Goal: Task Accomplishment & Management: Manage account settings

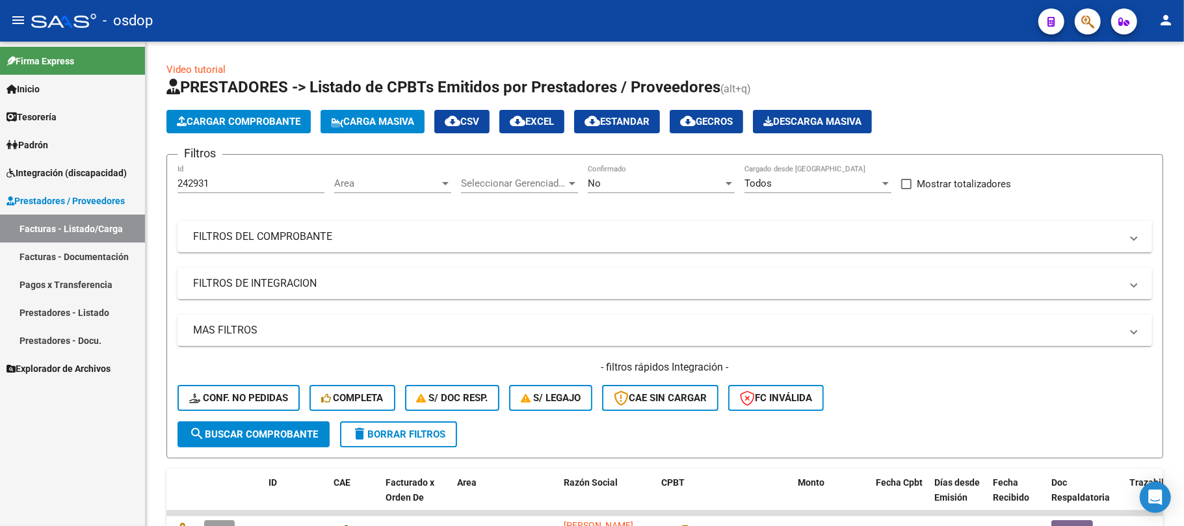
click at [60, 173] on span "Integración (discapacidad)" at bounding box center [67, 173] width 120 height 14
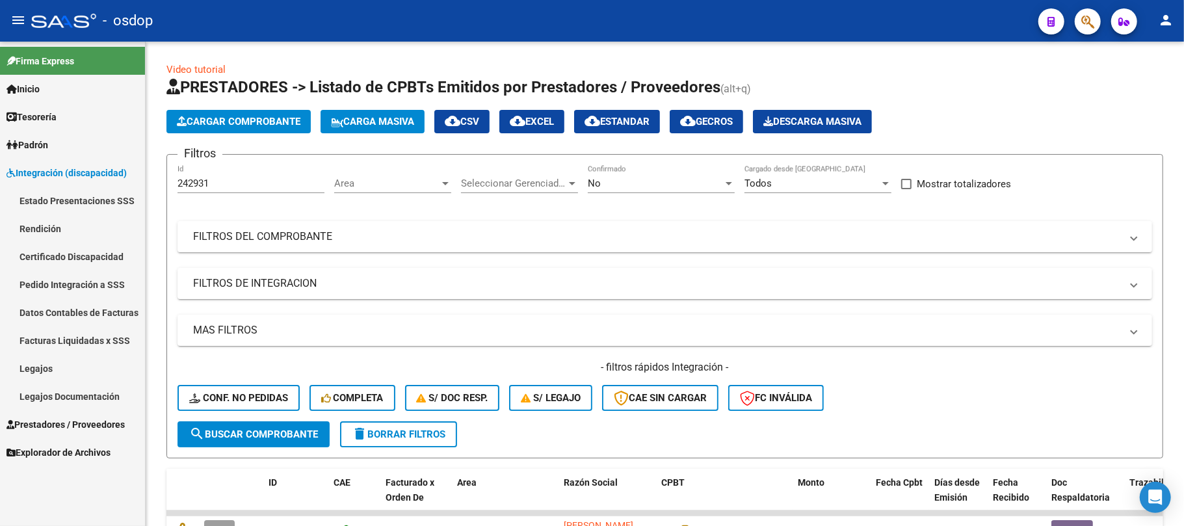
click at [51, 367] on link "Legajos" at bounding box center [72, 368] width 145 height 28
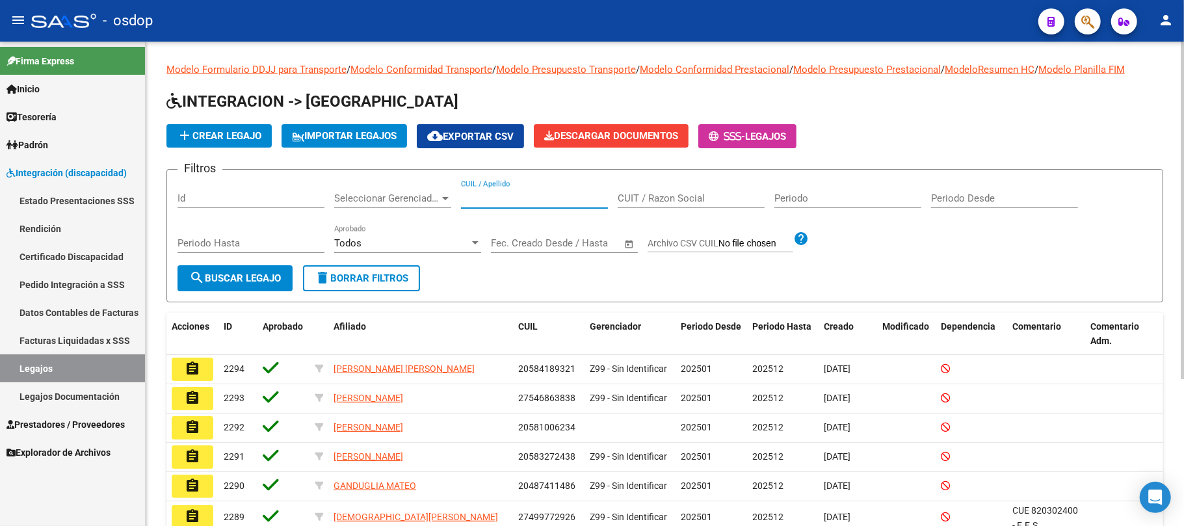
click at [513, 198] on input "CUIL / Apellido" at bounding box center [534, 198] width 147 height 12
paste input "20585876780"
type input "20585876780"
click at [248, 276] on span "search Buscar Legajo" at bounding box center [235, 278] width 92 height 12
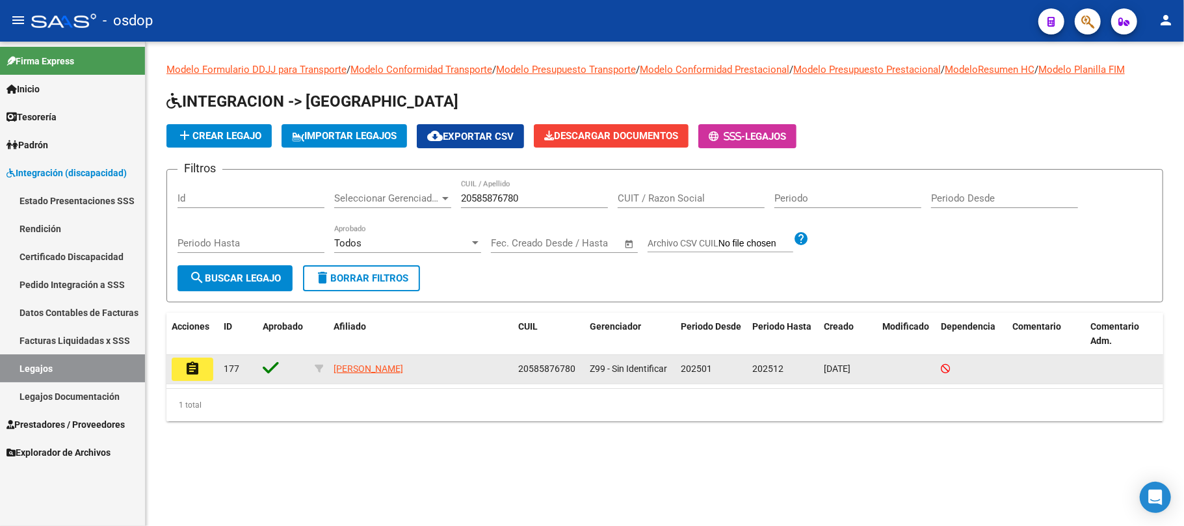
click at [203, 371] on button "assignment" at bounding box center [193, 369] width 42 height 23
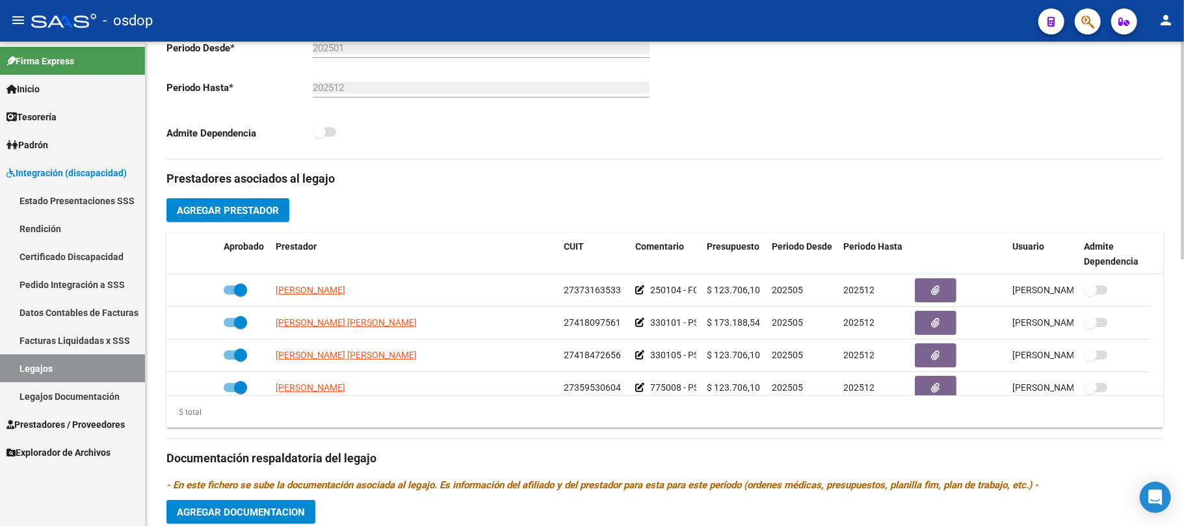
click at [492, 211] on div "Prestadores asociados al legajo Agregar Prestador Aprobado Prestador CUIT Comen…" at bounding box center [664, 449] width 997 height 581
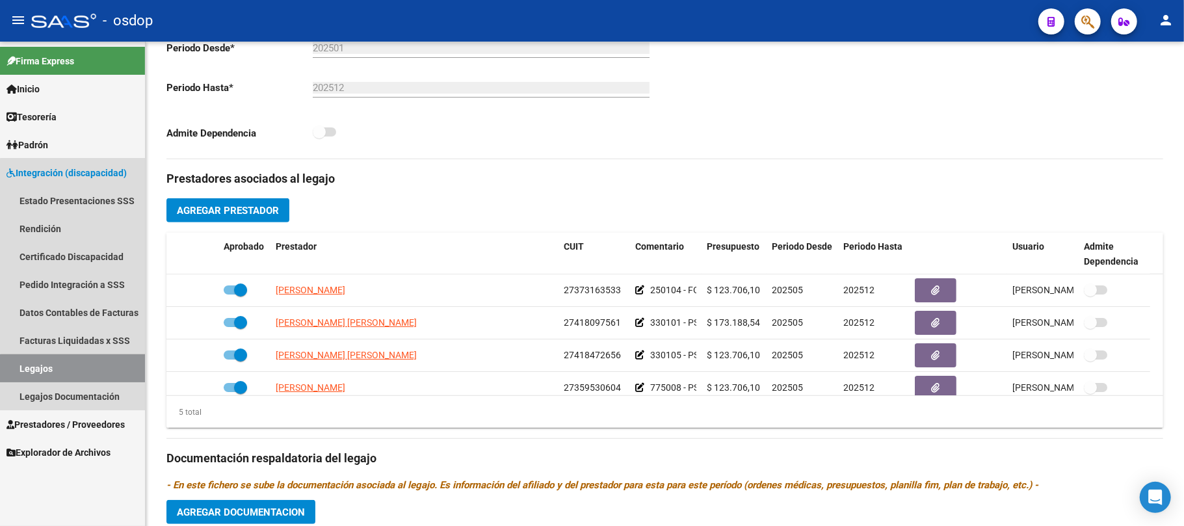
click at [87, 370] on link "Legajos" at bounding box center [72, 368] width 145 height 28
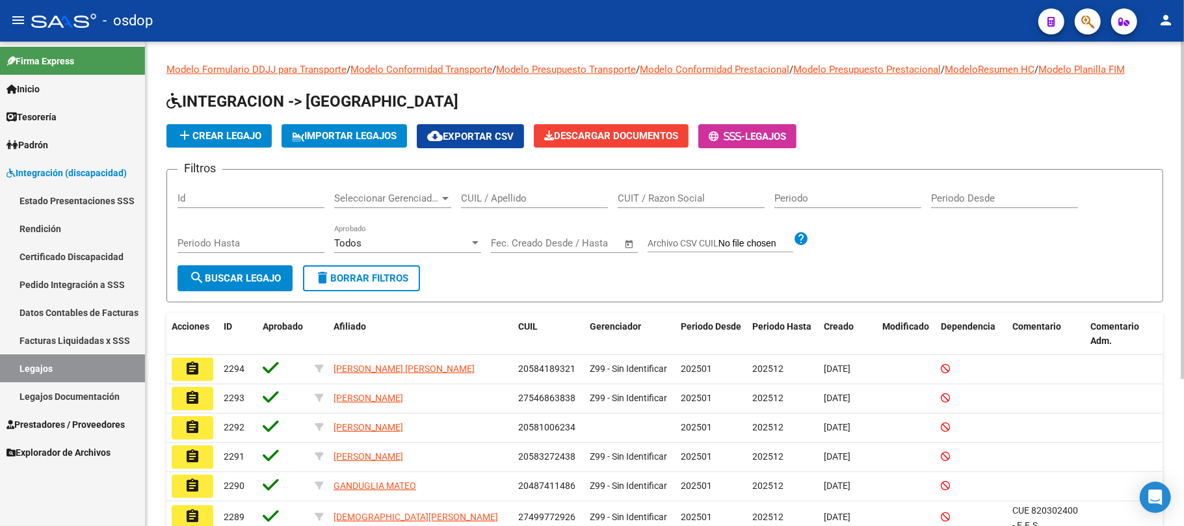
click at [502, 196] on input "CUIL / Apellido" at bounding box center [534, 198] width 147 height 12
paste input "27581735788"
type input "27581735788"
click at [289, 287] on button "search Buscar Legajo" at bounding box center [234, 278] width 115 height 26
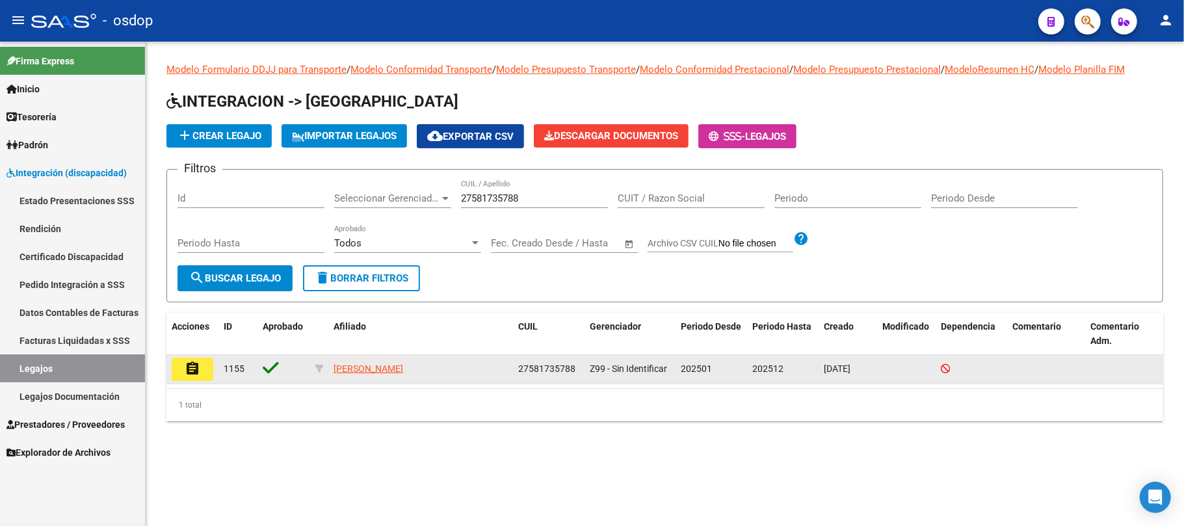
click at [191, 373] on mat-icon "assignment" at bounding box center [193, 369] width 16 height 16
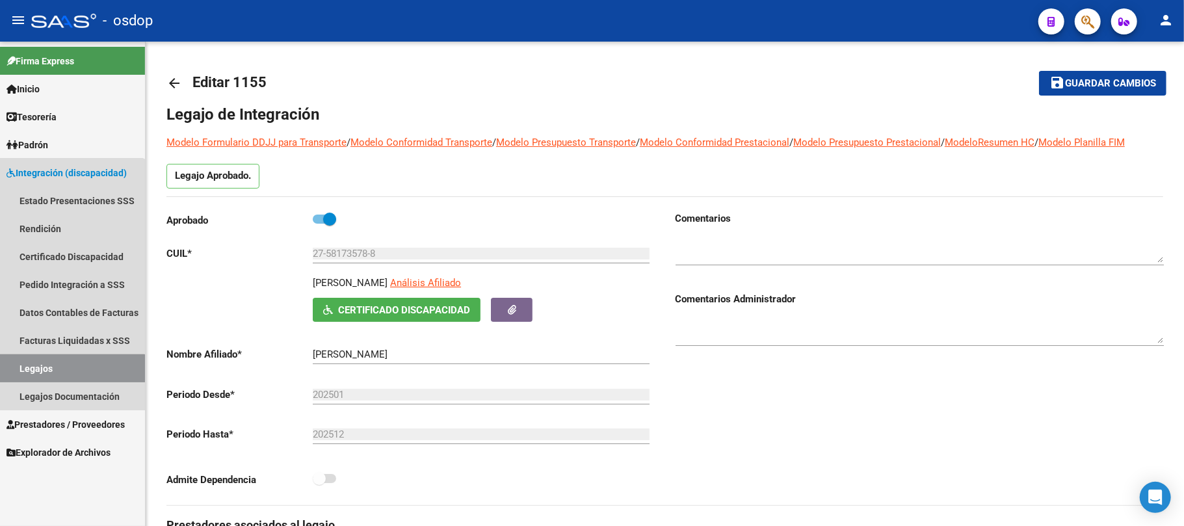
click at [55, 368] on link "Legajos" at bounding box center [72, 368] width 145 height 28
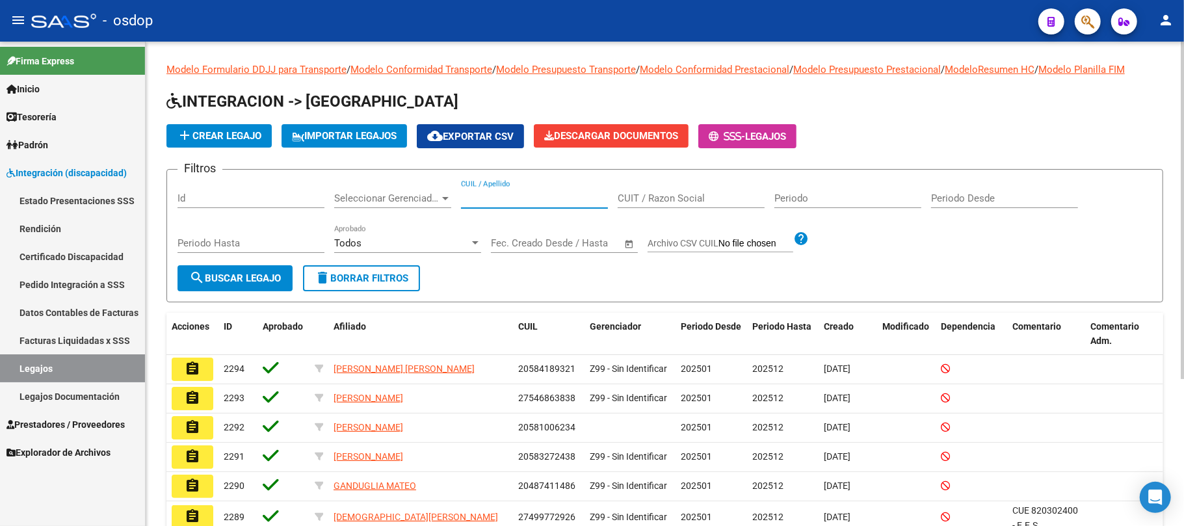
click at [516, 201] on input "CUIL / Apellido" at bounding box center [534, 198] width 147 height 12
paste input "20569641080"
type input "20569641080"
click at [261, 281] on span "search Buscar Legajo" at bounding box center [235, 278] width 92 height 12
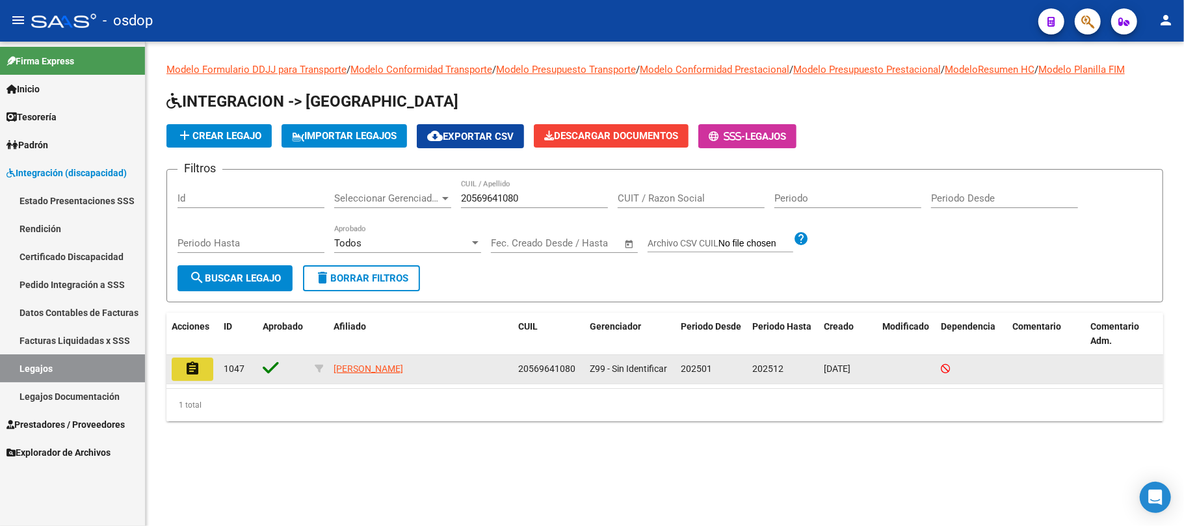
click at [186, 367] on mat-icon "assignment" at bounding box center [193, 369] width 16 height 16
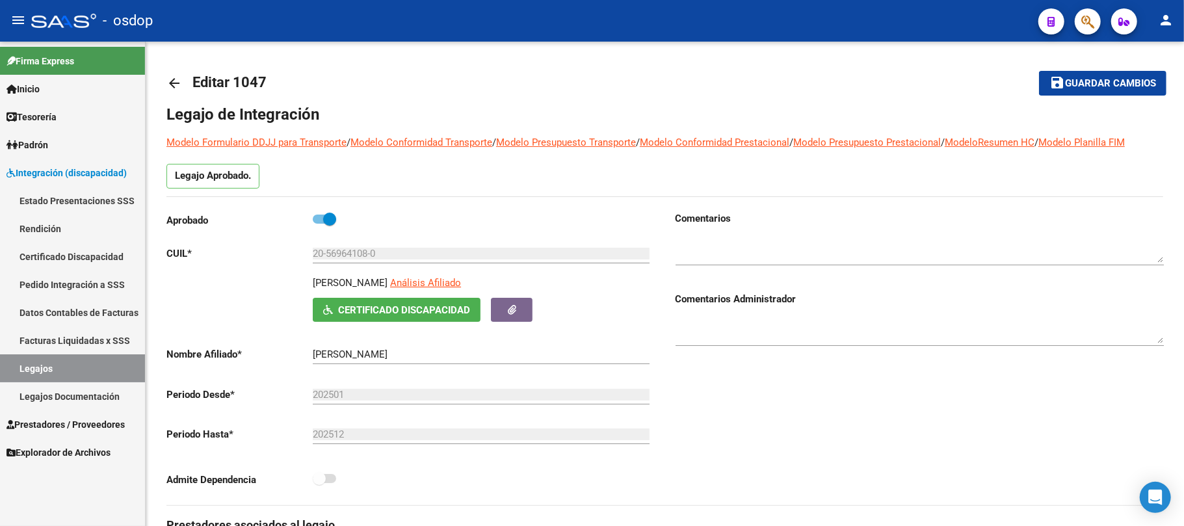
click at [78, 365] on link "Legajos" at bounding box center [72, 368] width 145 height 28
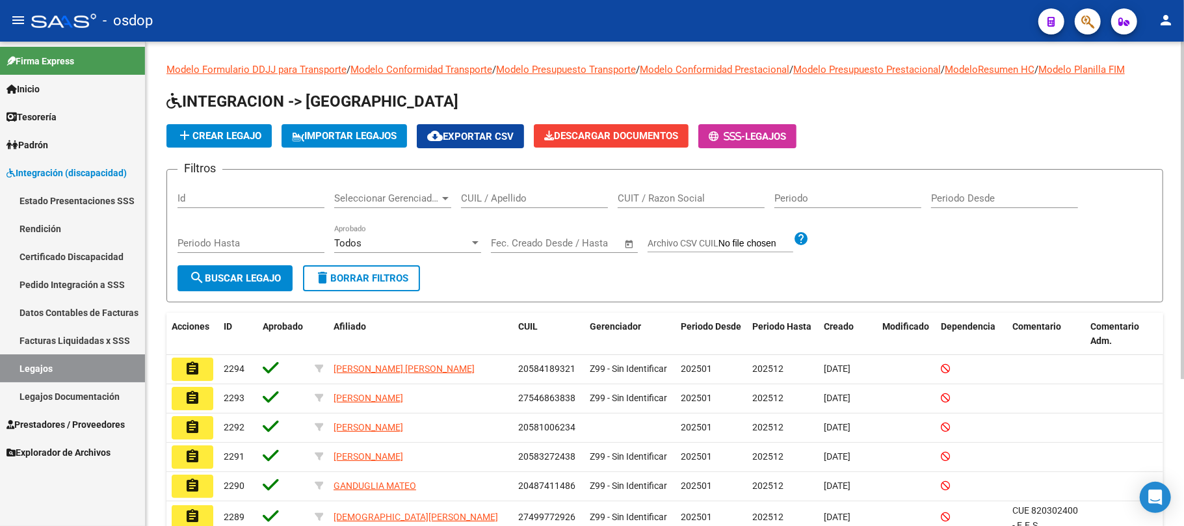
click at [505, 203] on input "CUIL / Apellido" at bounding box center [534, 198] width 147 height 12
paste input "27581735788"
type input "27581735788"
click at [247, 278] on span "search Buscar Legajo" at bounding box center [235, 278] width 92 height 12
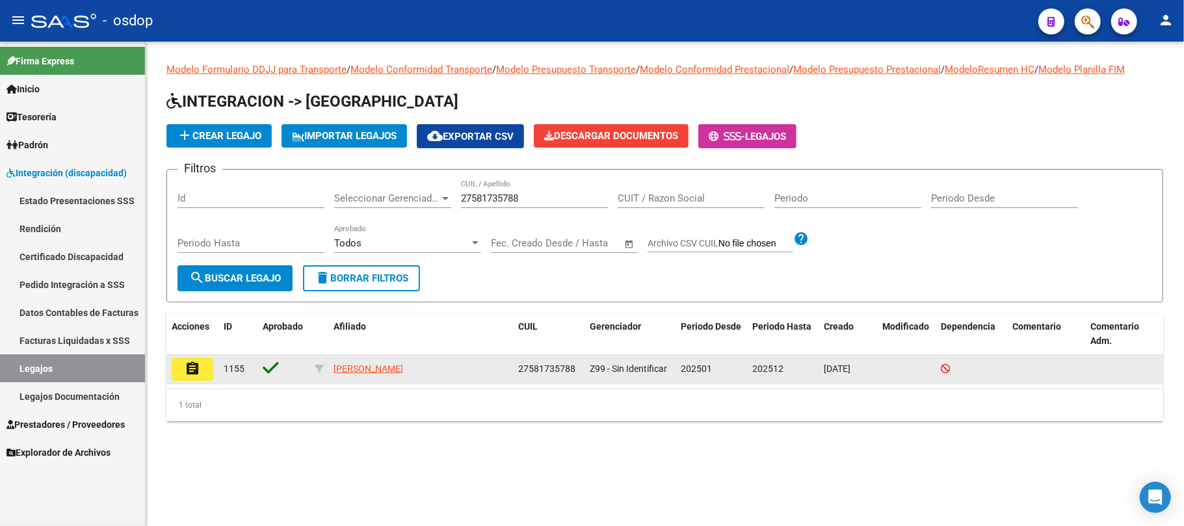
click at [186, 373] on mat-icon "assignment" at bounding box center [193, 369] width 16 height 16
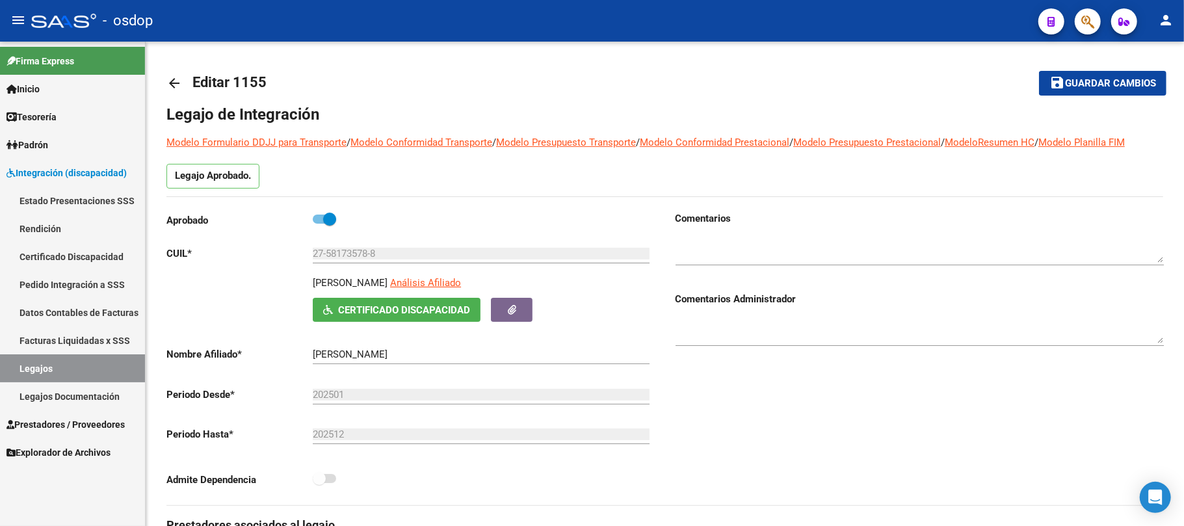
drag, startPoint x: 75, startPoint y: 370, endPoint x: 139, endPoint y: 347, distance: 67.9
click at [75, 370] on link "Legajos" at bounding box center [72, 368] width 145 height 28
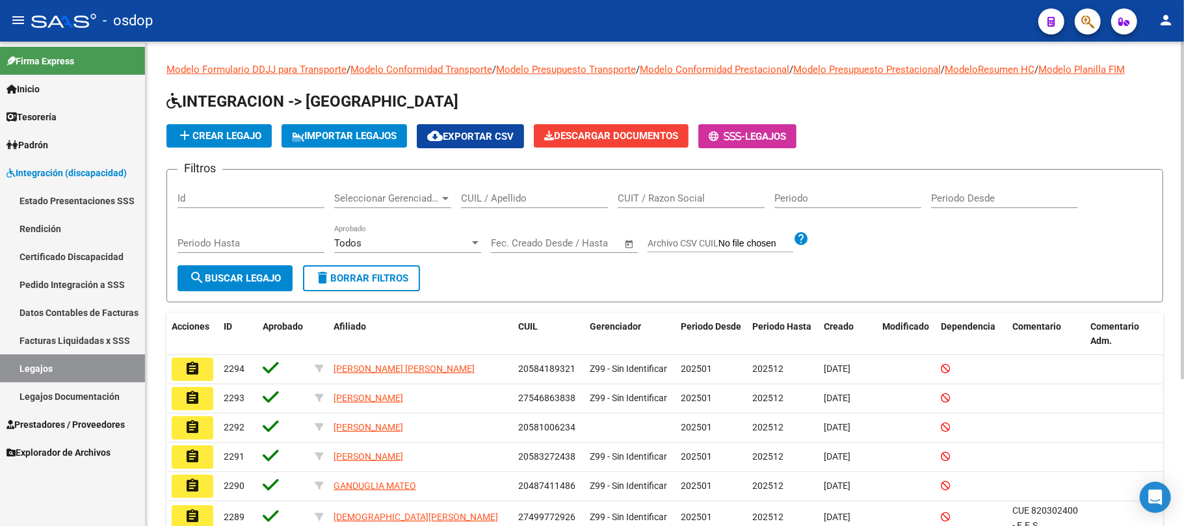
click at [506, 196] on input "CUIL / Apellido" at bounding box center [534, 198] width 147 height 12
paste input "20569641080"
type input "20569641080"
click at [230, 286] on button "search Buscar Legajo" at bounding box center [234, 278] width 115 height 26
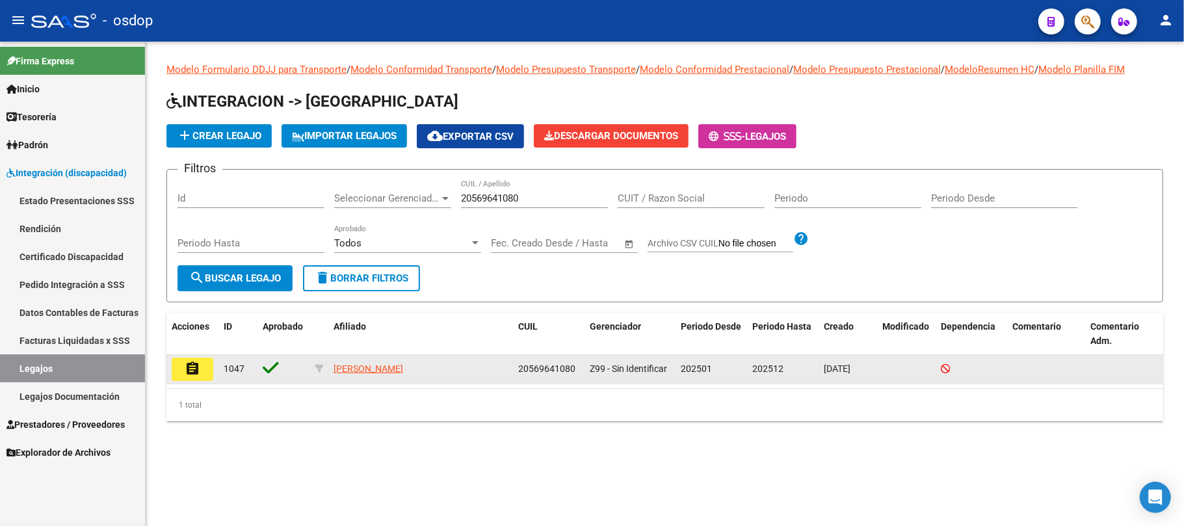
click at [191, 367] on mat-icon "assignment" at bounding box center [193, 369] width 16 height 16
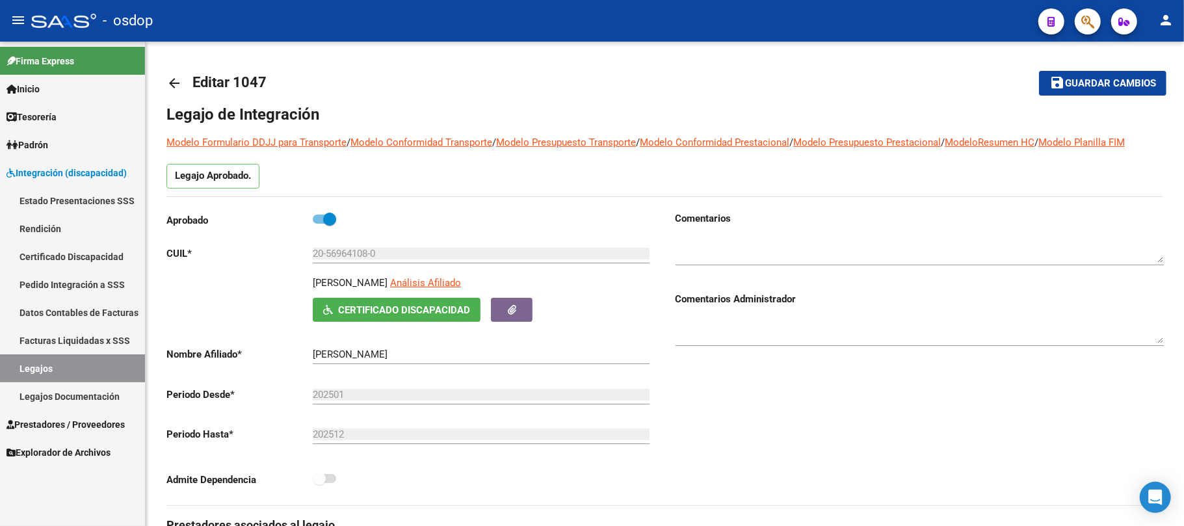
click at [96, 369] on link "Legajos" at bounding box center [72, 368] width 145 height 28
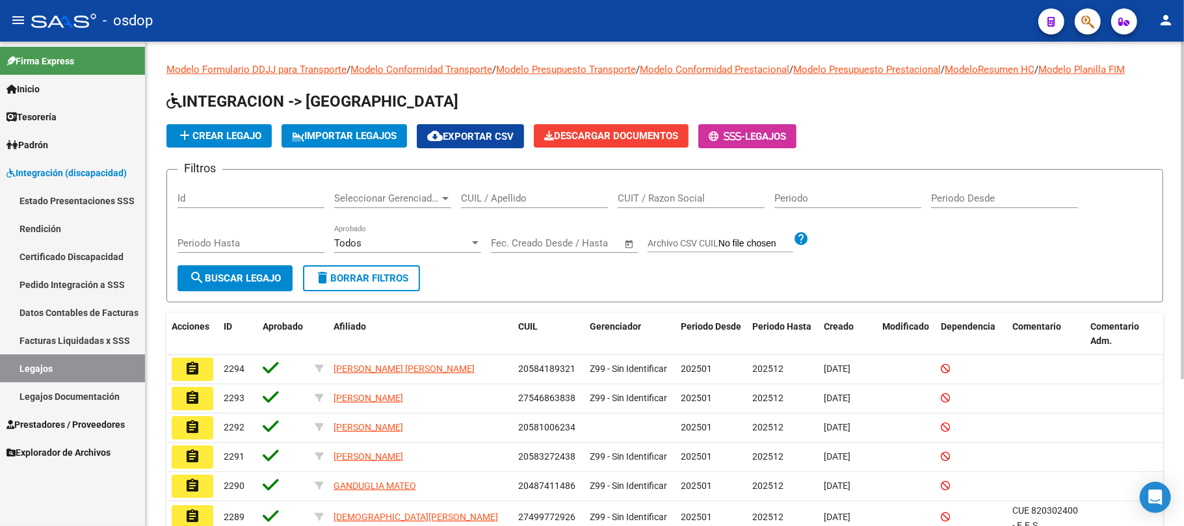
click at [539, 195] on input "CUIL / Apellido" at bounding box center [534, 198] width 147 height 12
paste input "20502937457"
type input "20502937457"
click at [243, 283] on span "search Buscar Legajo" at bounding box center [235, 278] width 92 height 12
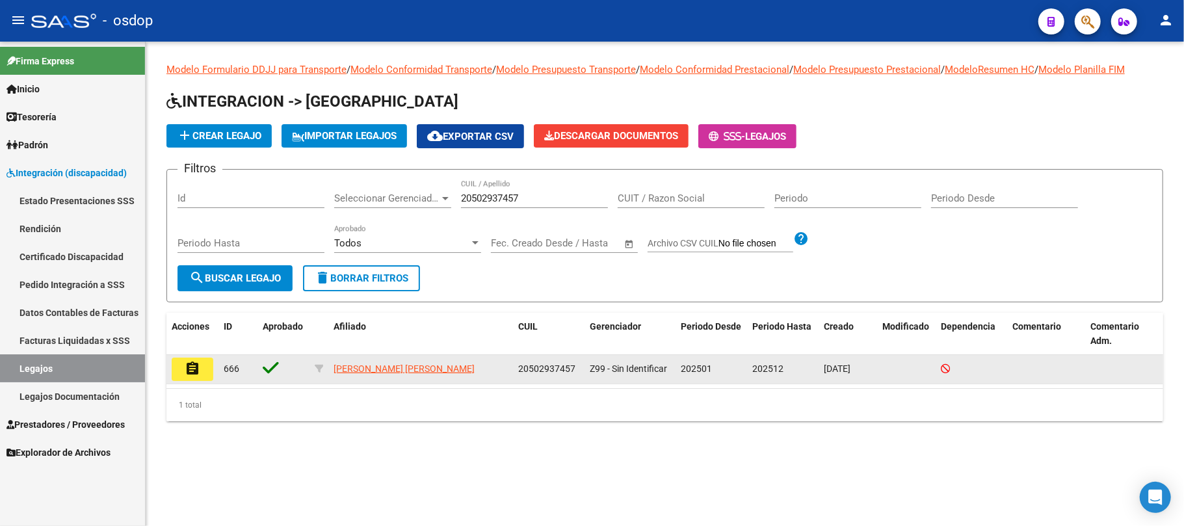
click at [190, 373] on mat-icon "assignment" at bounding box center [193, 369] width 16 height 16
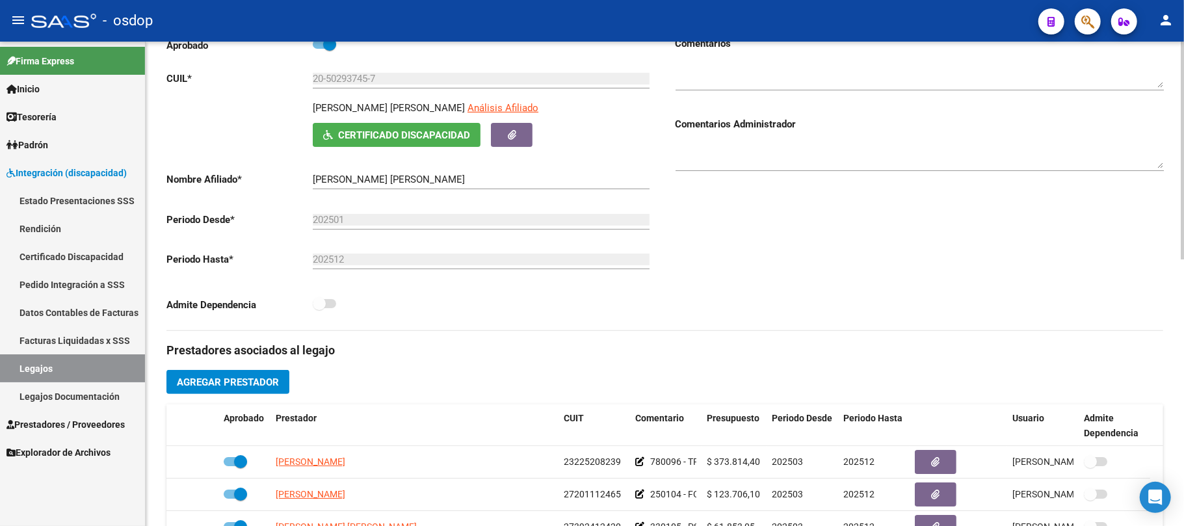
scroll to position [173, 0]
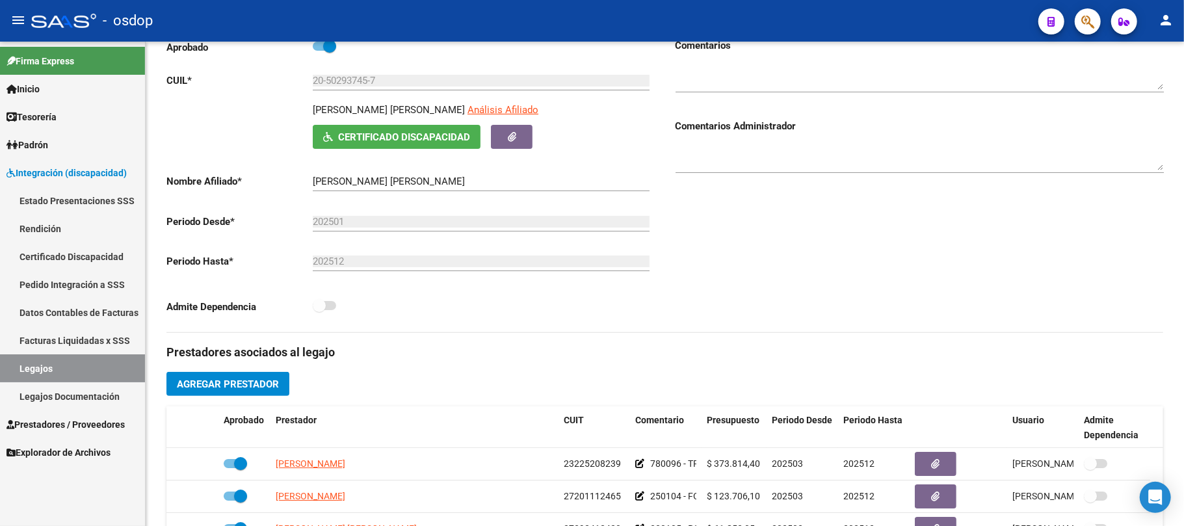
click at [36, 373] on link "Legajos" at bounding box center [72, 368] width 145 height 28
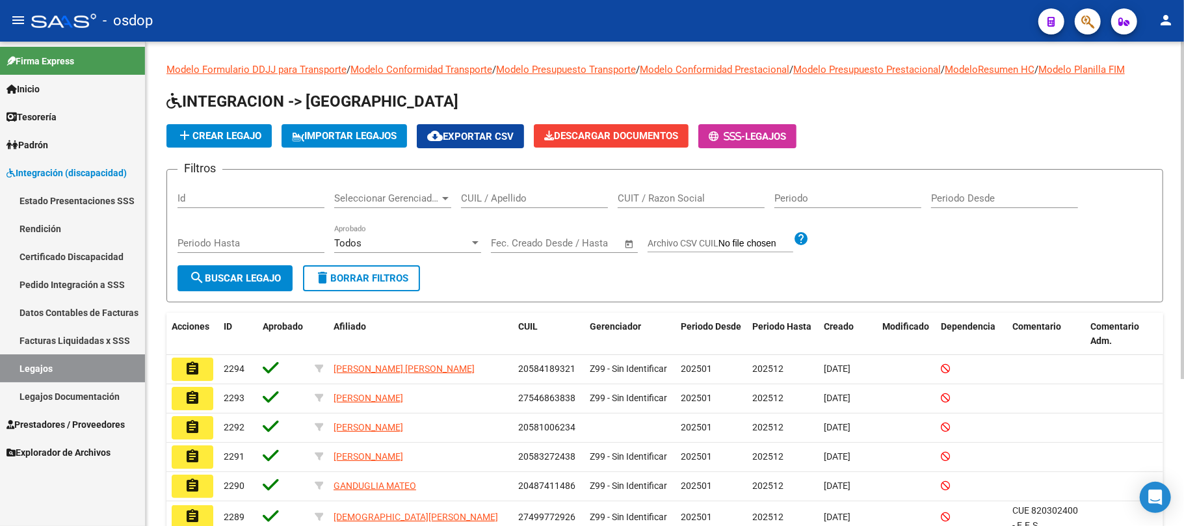
click at [492, 202] on input "CUIL / Apellido" at bounding box center [534, 198] width 147 height 12
paste input "27549239213"
type input "27549239213"
click at [246, 282] on span "search Buscar Legajo" at bounding box center [235, 278] width 92 height 12
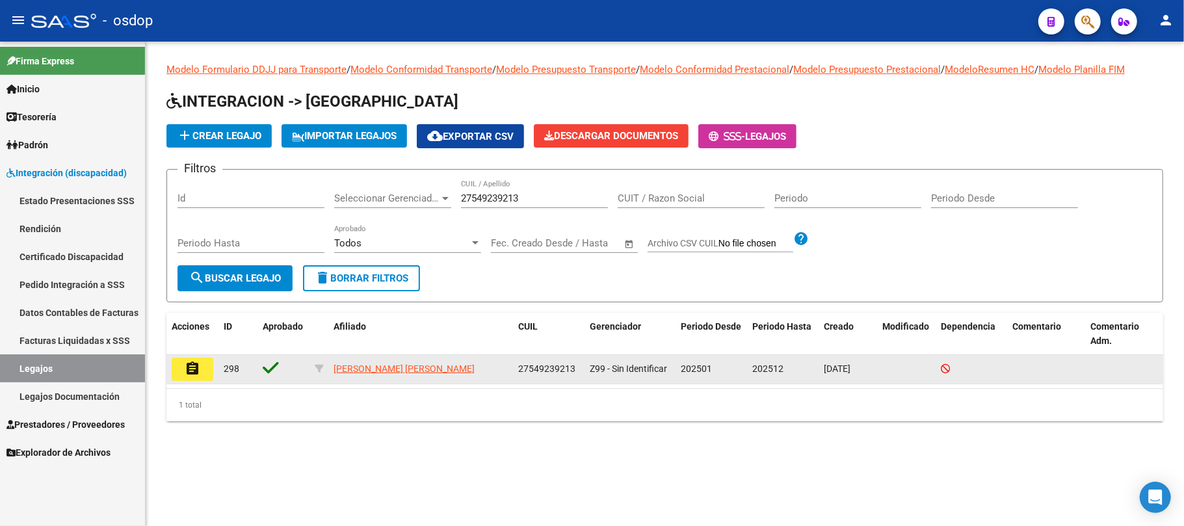
click at [198, 371] on mat-icon "assignment" at bounding box center [193, 369] width 16 height 16
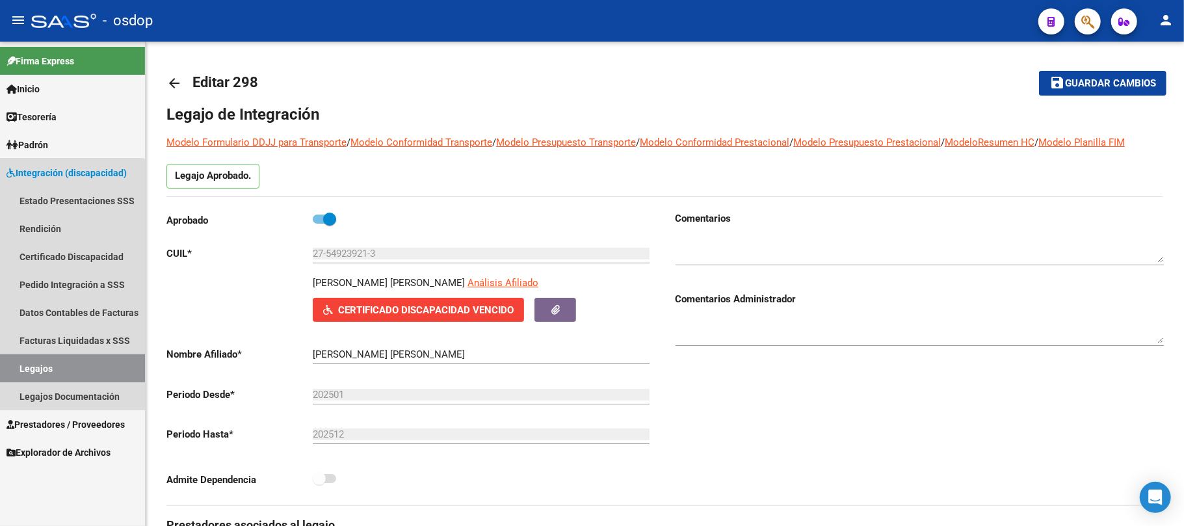
click at [55, 363] on link "Legajos" at bounding box center [72, 368] width 145 height 28
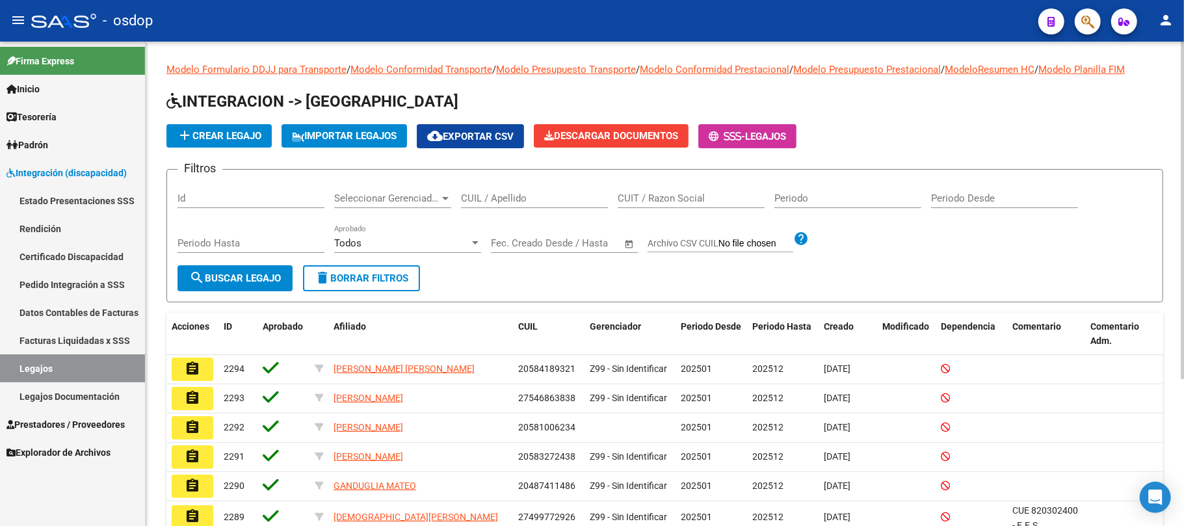
click at [538, 195] on input "CUIL / Apellido" at bounding box center [534, 198] width 147 height 12
paste input "27546863838"
type input "27546863838"
click at [222, 276] on span "search Buscar Legajo" at bounding box center [235, 278] width 92 height 12
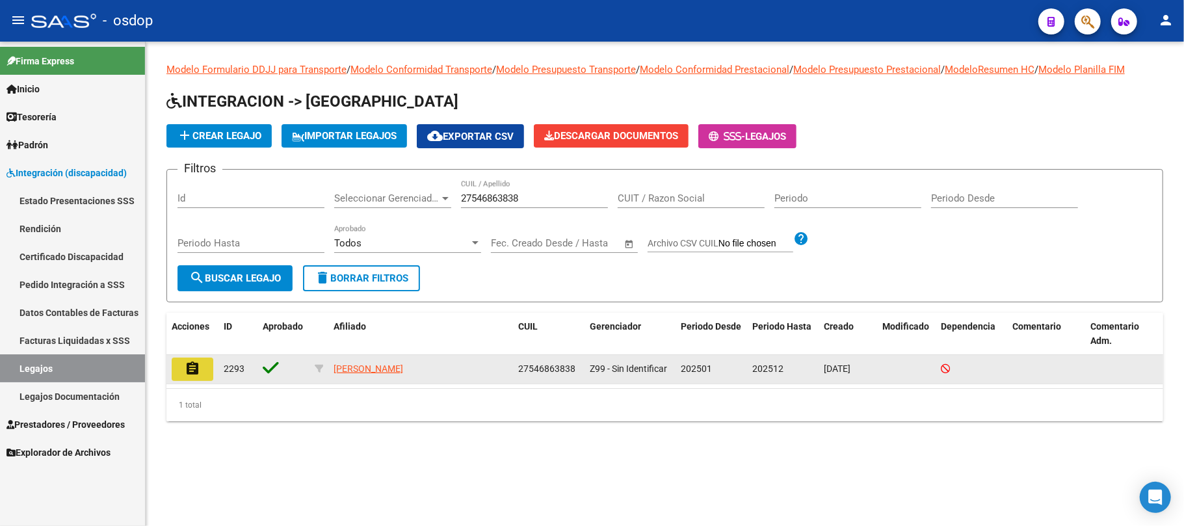
click at [199, 364] on mat-icon "assignment" at bounding box center [193, 369] width 16 height 16
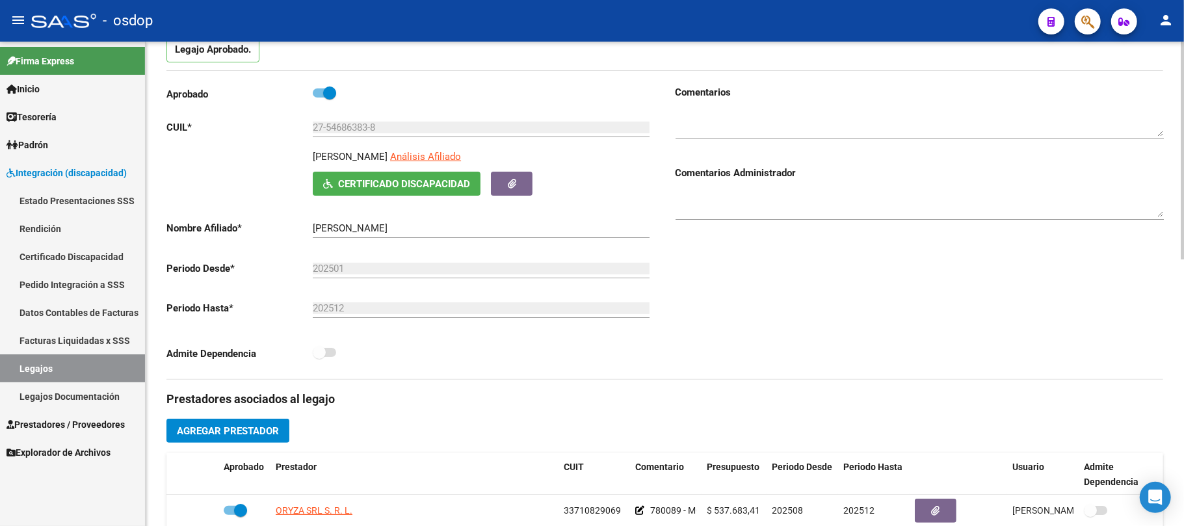
scroll to position [260, 0]
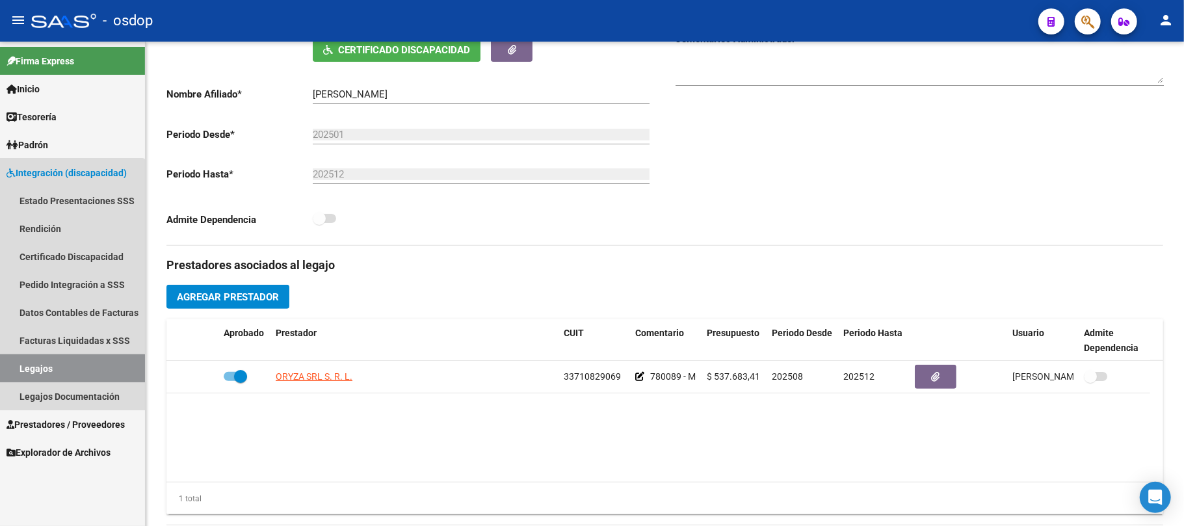
click at [65, 373] on link "Legajos" at bounding box center [72, 368] width 145 height 28
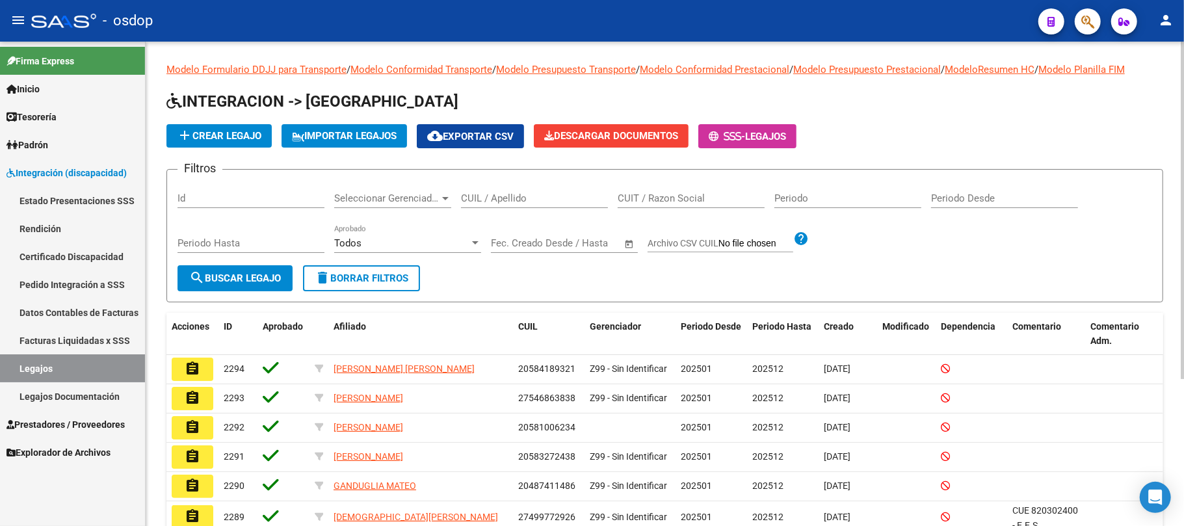
click at [477, 200] on input "CUIL / Apellido" at bounding box center [534, 198] width 147 height 12
paste input "23483224419"
type input "23483224419"
click at [279, 282] on span "search Buscar Legajo" at bounding box center [235, 278] width 92 height 12
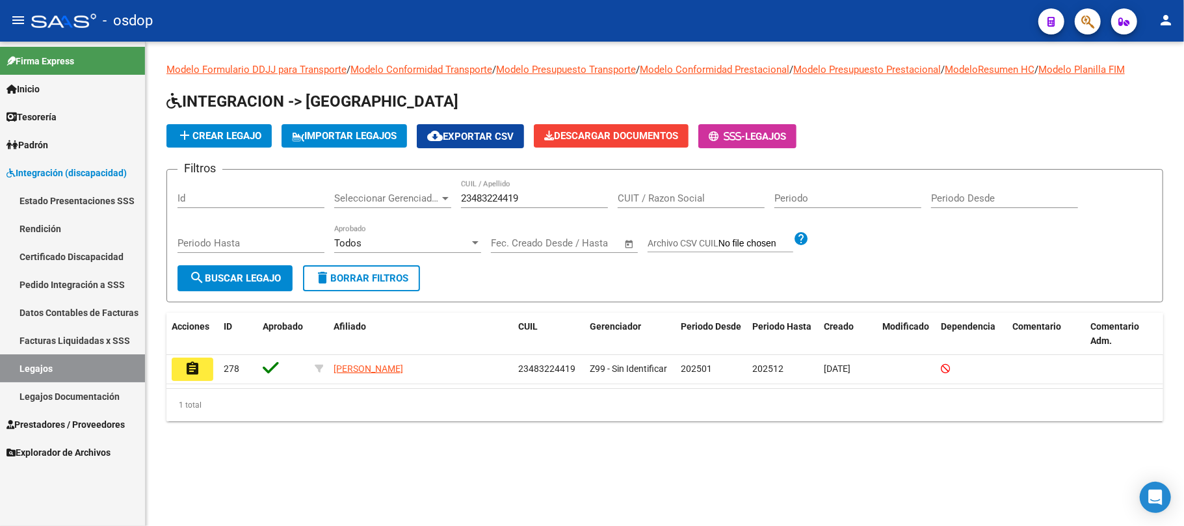
click at [200, 368] on button "assignment" at bounding box center [193, 369] width 42 height 23
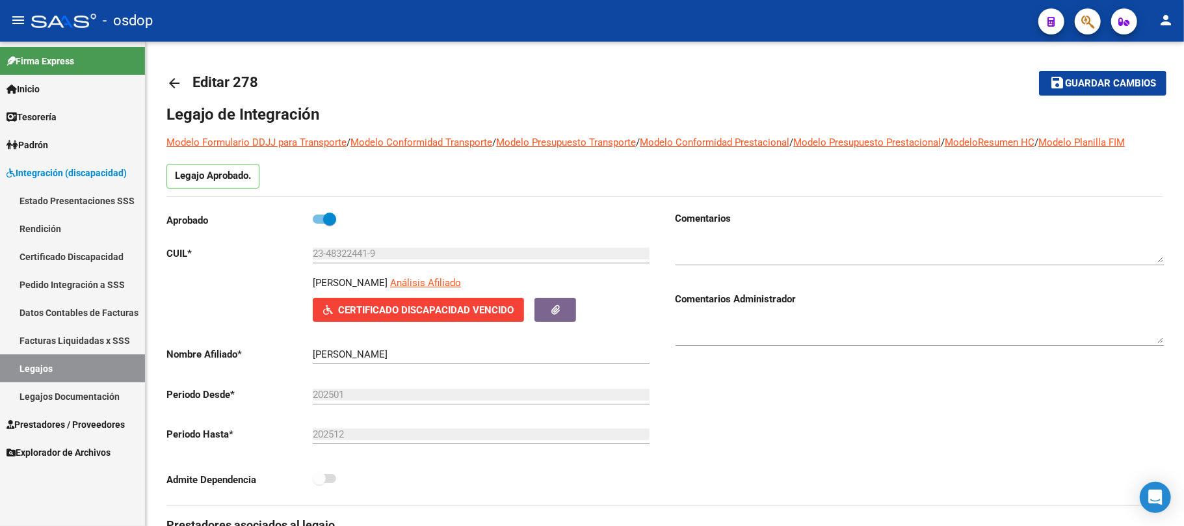
click at [79, 365] on link "Legajos" at bounding box center [72, 368] width 145 height 28
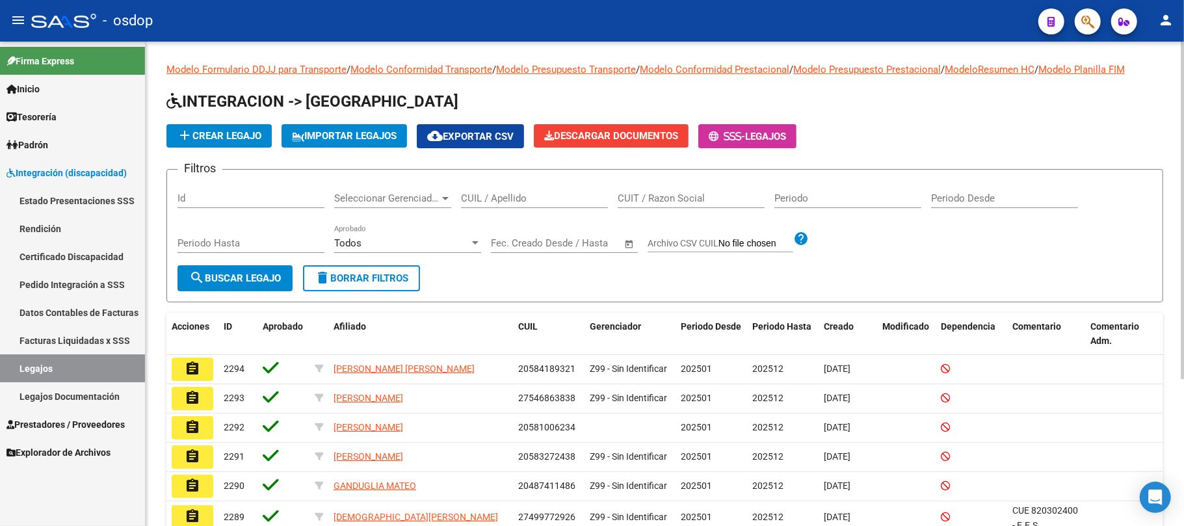
click at [523, 199] on input "CUIL / Apellido" at bounding box center [534, 198] width 147 height 12
paste input "20562962019"
type input "20562962019"
click at [258, 276] on span "search Buscar Legajo" at bounding box center [235, 278] width 92 height 12
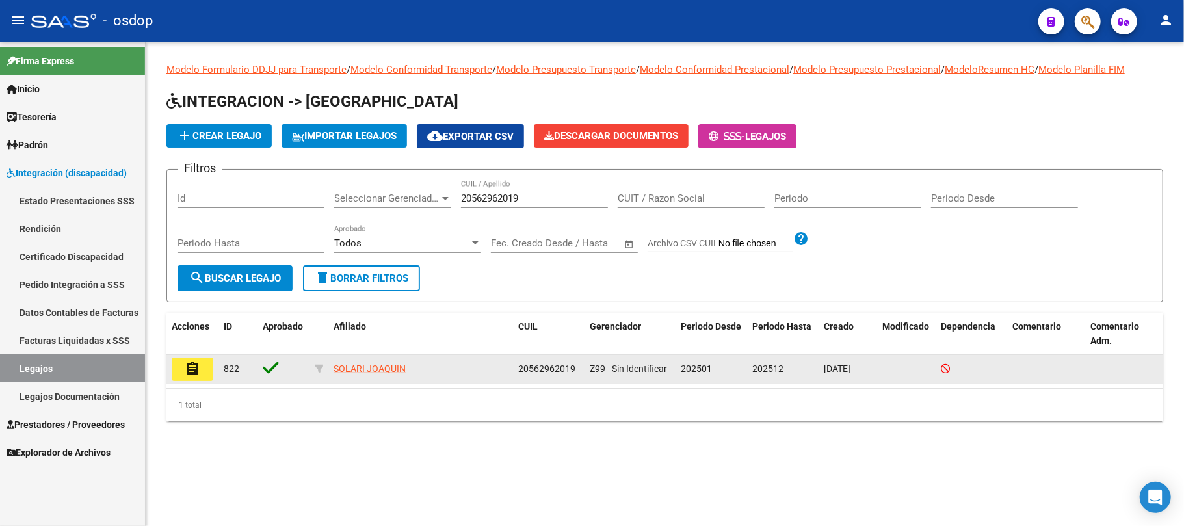
click at [198, 368] on mat-icon "assignment" at bounding box center [193, 369] width 16 height 16
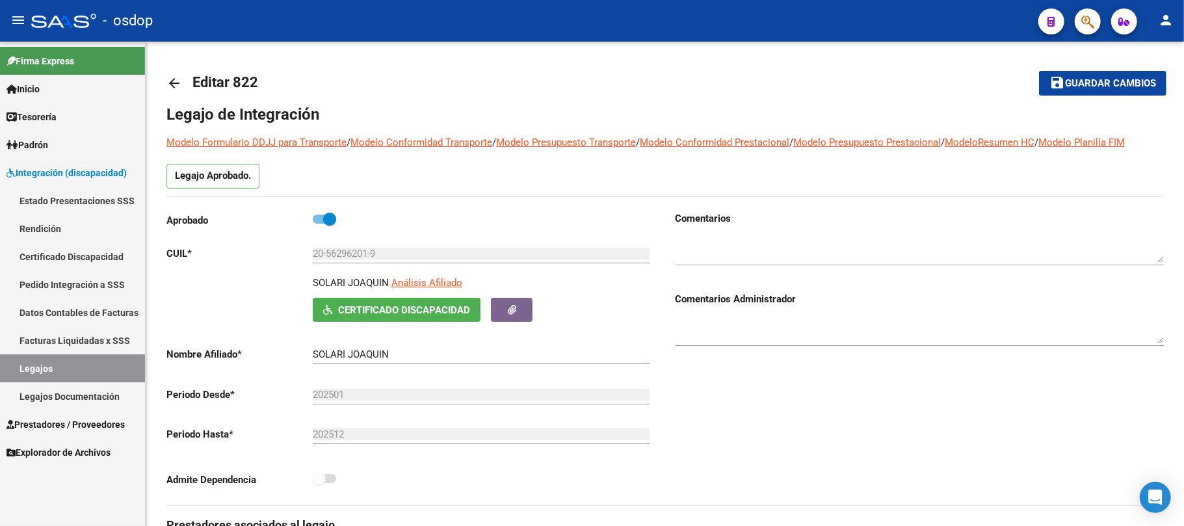
click at [61, 369] on link "Legajos" at bounding box center [72, 368] width 145 height 28
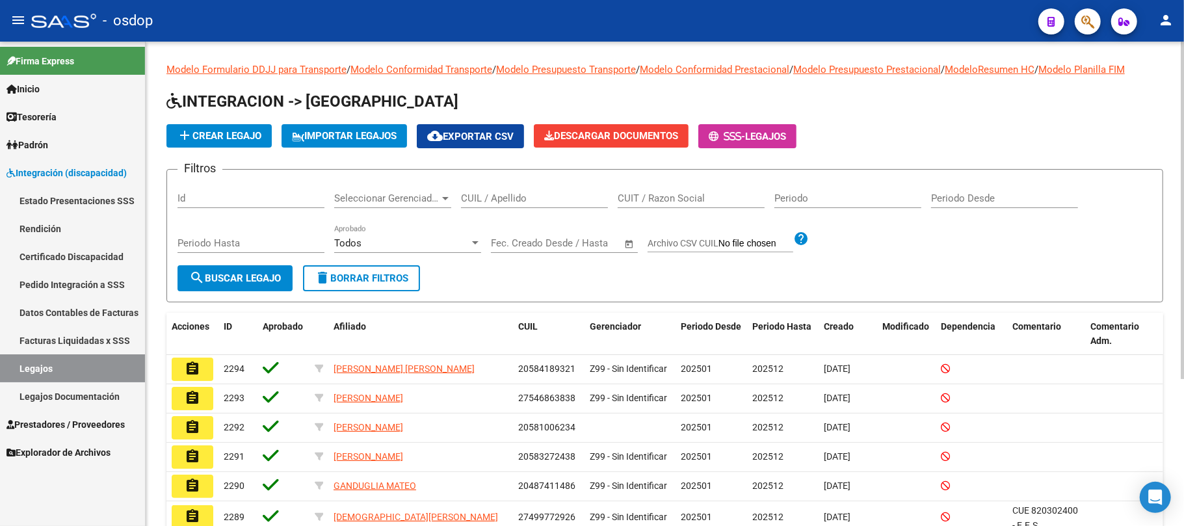
click at [539, 199] on input "CUIL / Apellido" at bounding box center [534, 198] width 147 height 12
paste input "27549239213"
type input "27549239213"
click at [222, 282] on span "search Buscar Legajo" at bounding box center [235, 278] width 92 height 12
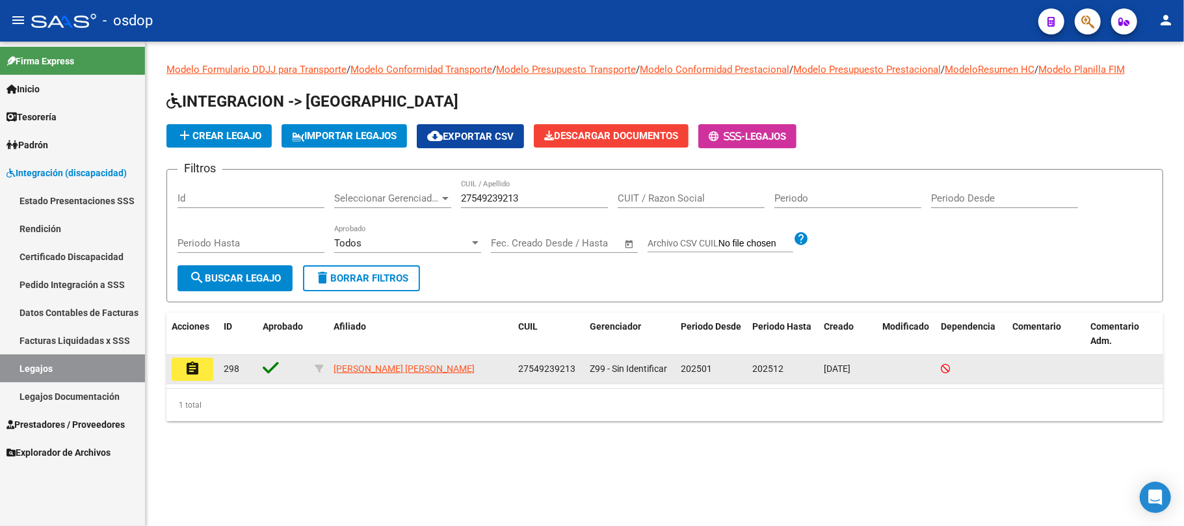
click at [187, 371] on mat-icon "assignment" at bounding box center [193, 369] width 16 height 16
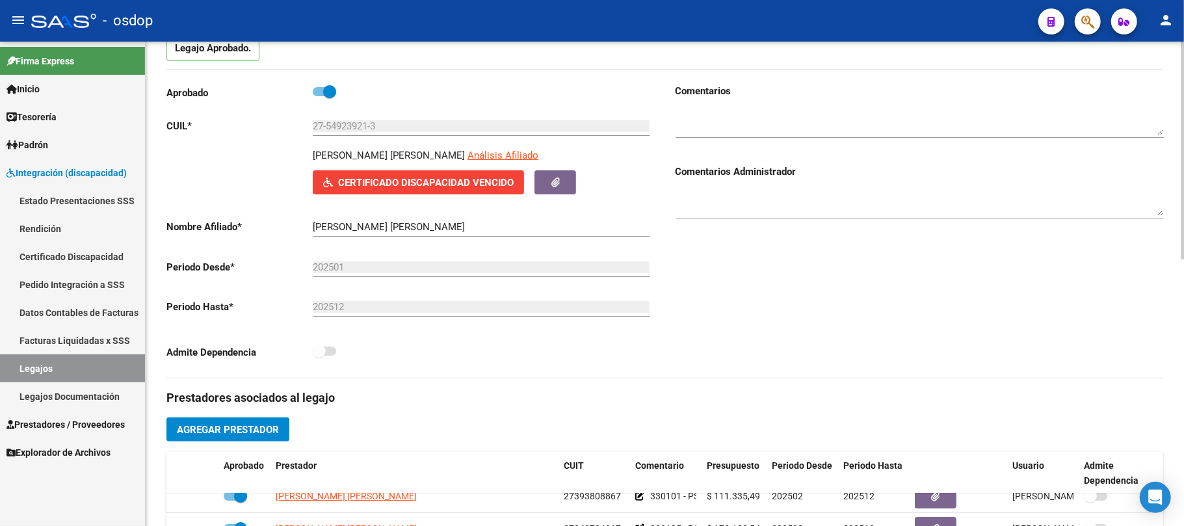
scroll to position [86, 0]
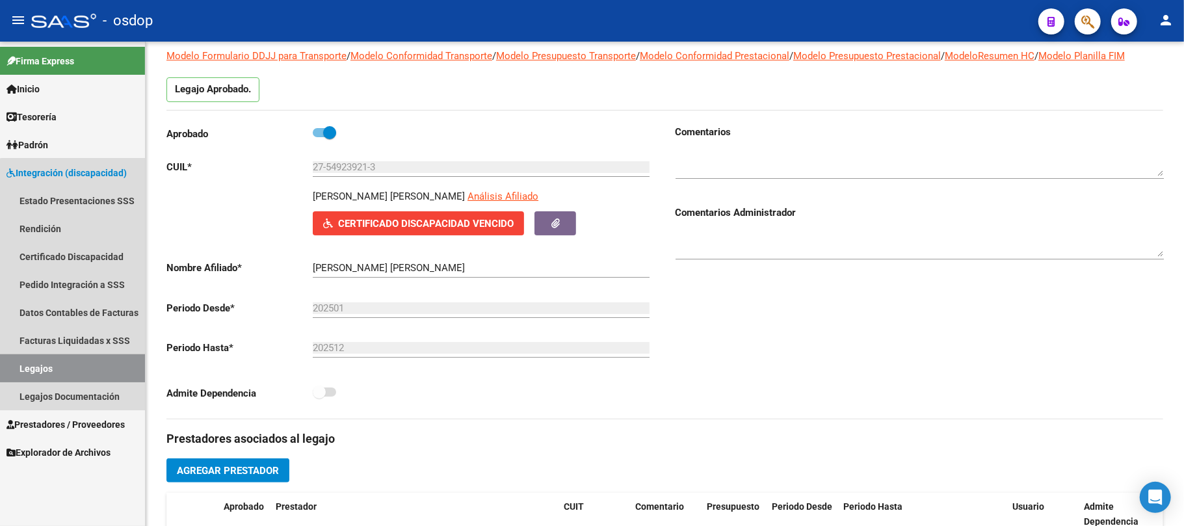
click at [97, 362] on link "Legajos" at bounding box center [72, 368] width 145 height 28
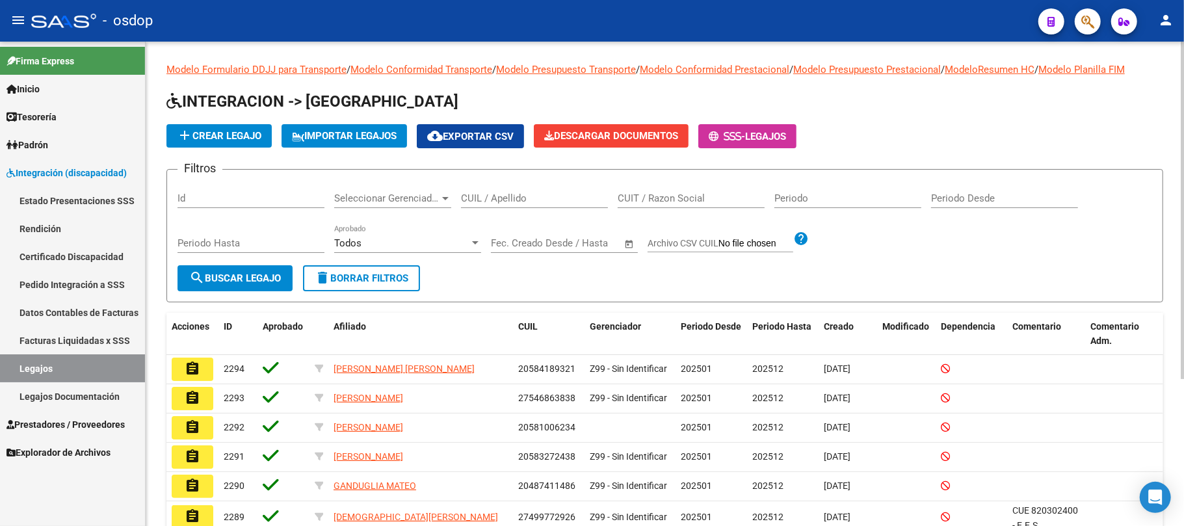
click at [497, 196] on input "CUIL / Apellido" at bounding box center [534, 198] width 147 height 12
type input "pinto"
click at [267, 282] on span "search Buscar Legajo" at bounding box center [235, 278] width 92 height 12
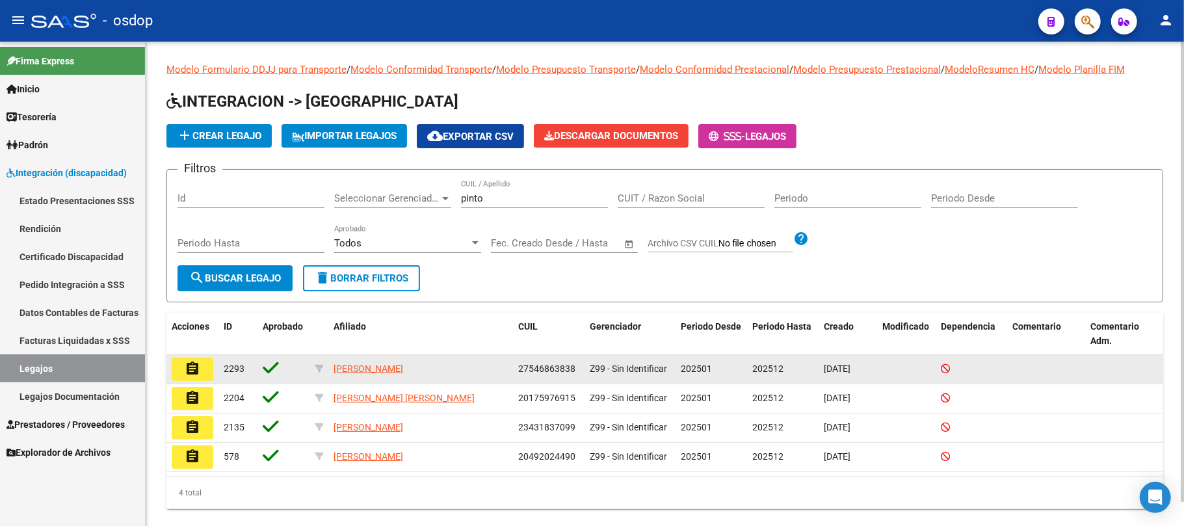
click at [185, 370] on mat-icon "assignment" at bounding box center [193, 369] width 16 height 16
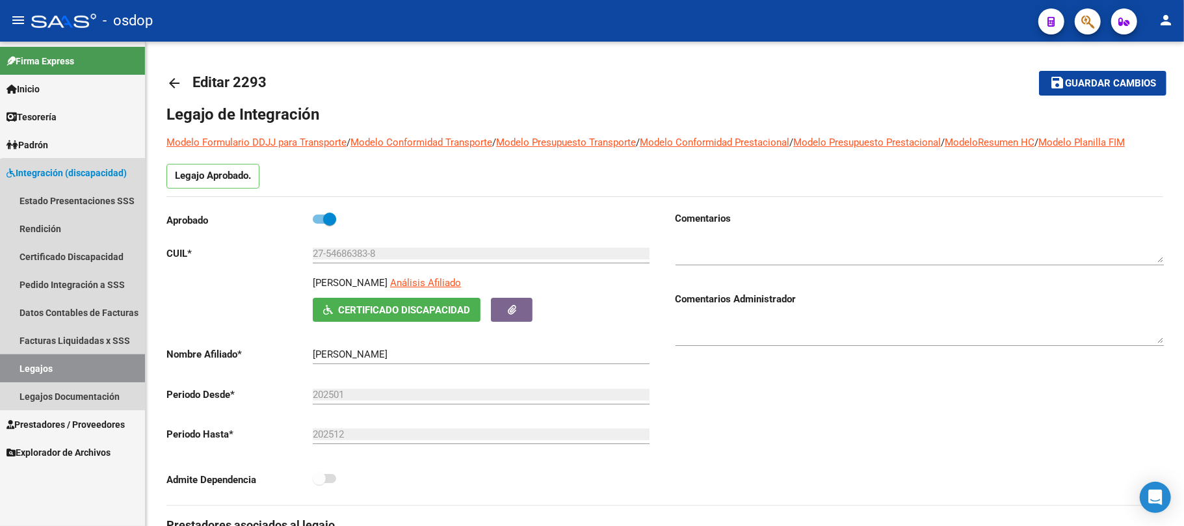
click at [94, 371] on link "Legajos" at bounding box center [72, 368] width 145 height 28
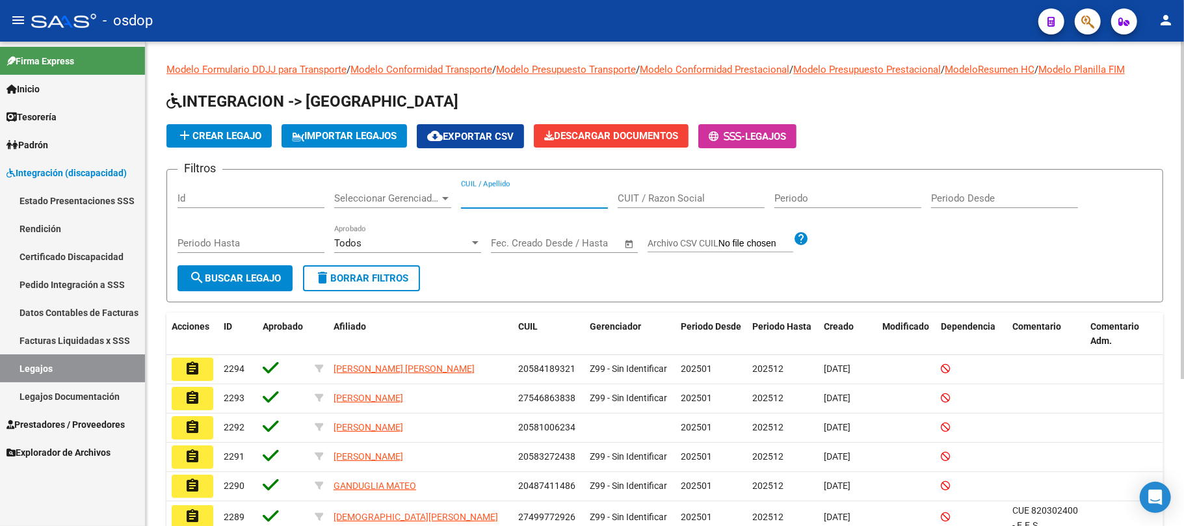
click at [521, 195] on input "CUIL / Apellido" at bounding box center [534, 198] width 147 height 12
paste input "20544331842"
type input "20544331842"
click at [269, 284] on button "search Buscar Legajo" at bounding box center [234, 278] width 115 height 26
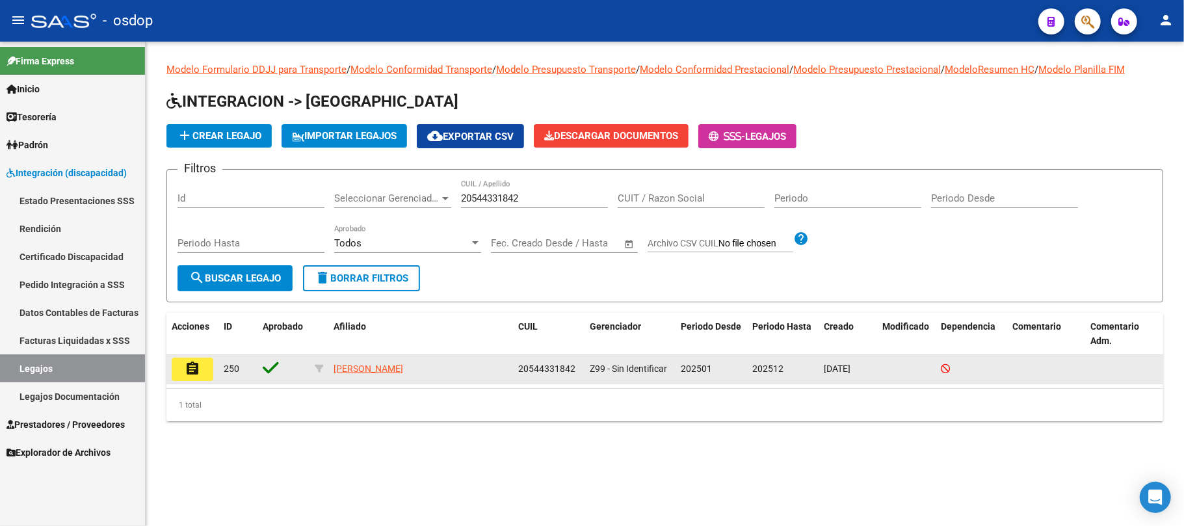
click at [198, 373] on mat-icon "assignment" at bounding box center [193, 369] width 16 height 16
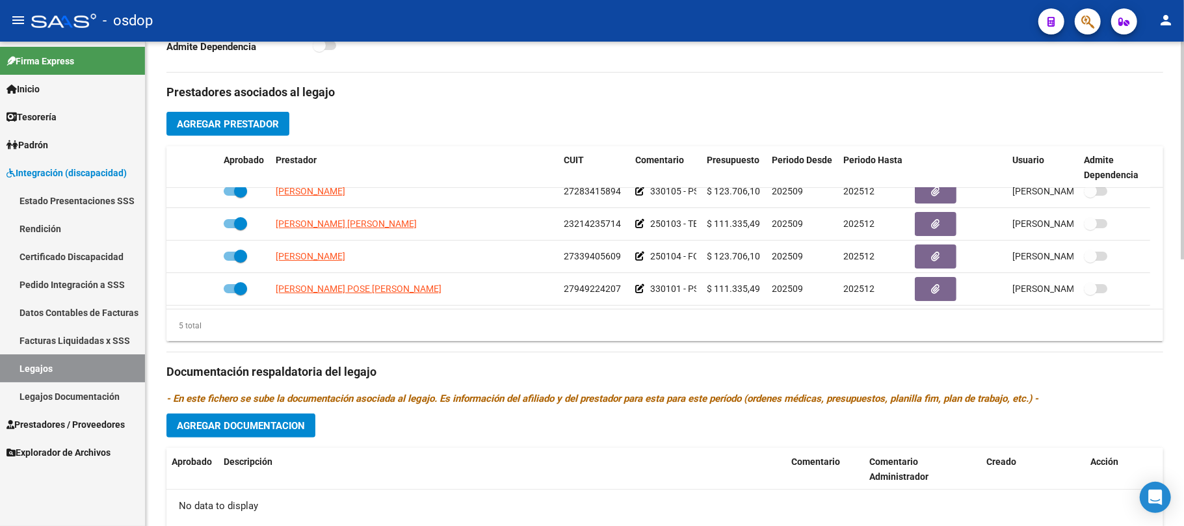
scroll to position [86, 0]
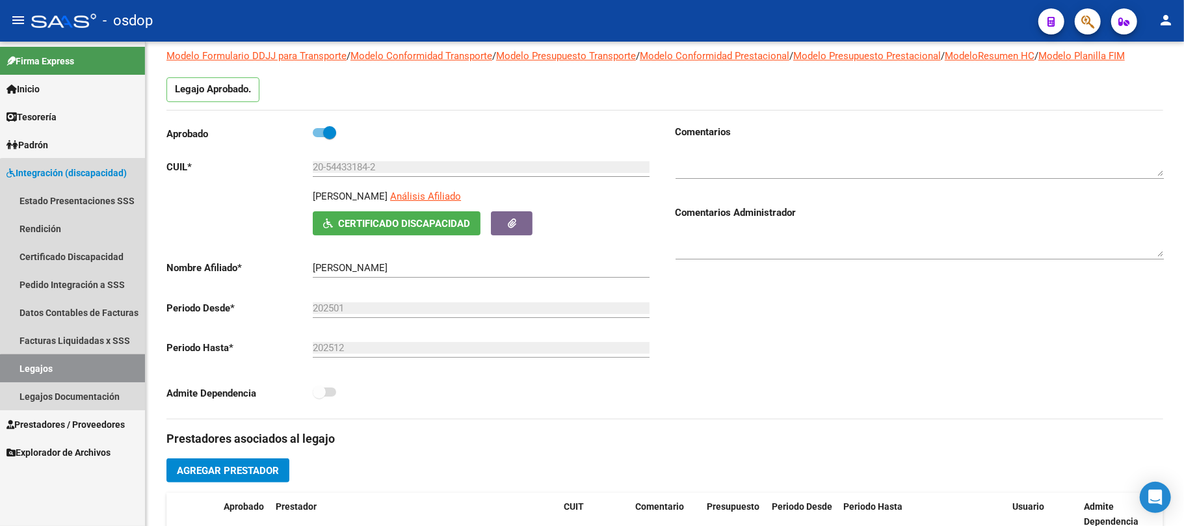
click at [74, 377] on link "Legajos" at bounding box center [72, 368] width 145 height 28
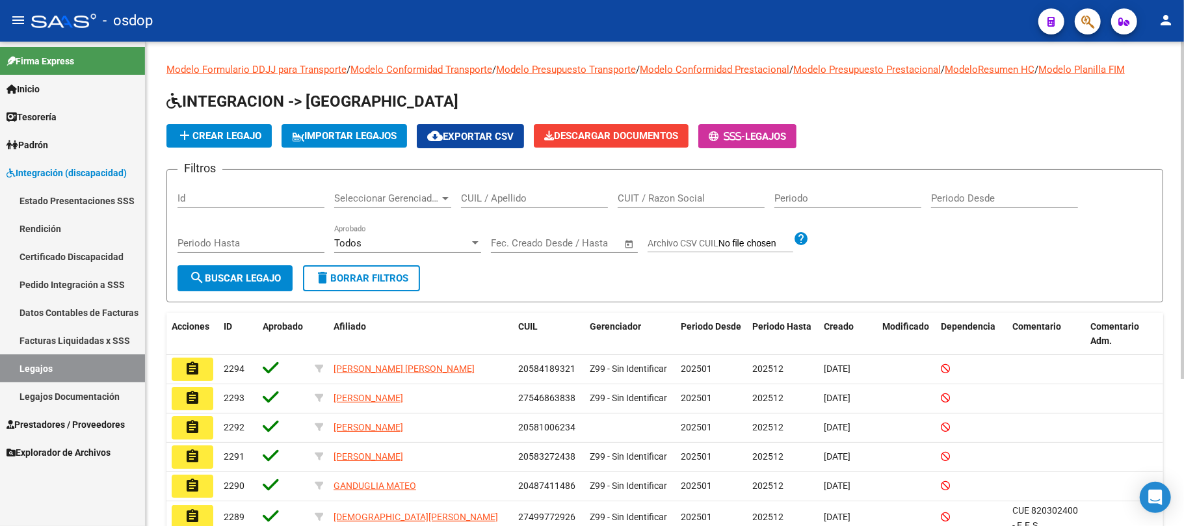
click at [516, 198] on input "CUIL / Apellido" at bounding box center [534, 198] width 147 height 12
paste input "20536652729"
type input "20536652729"
click at [241, 282] on span "search Buscar Legajo" at bounding box center [235, 278] width 92 height 12
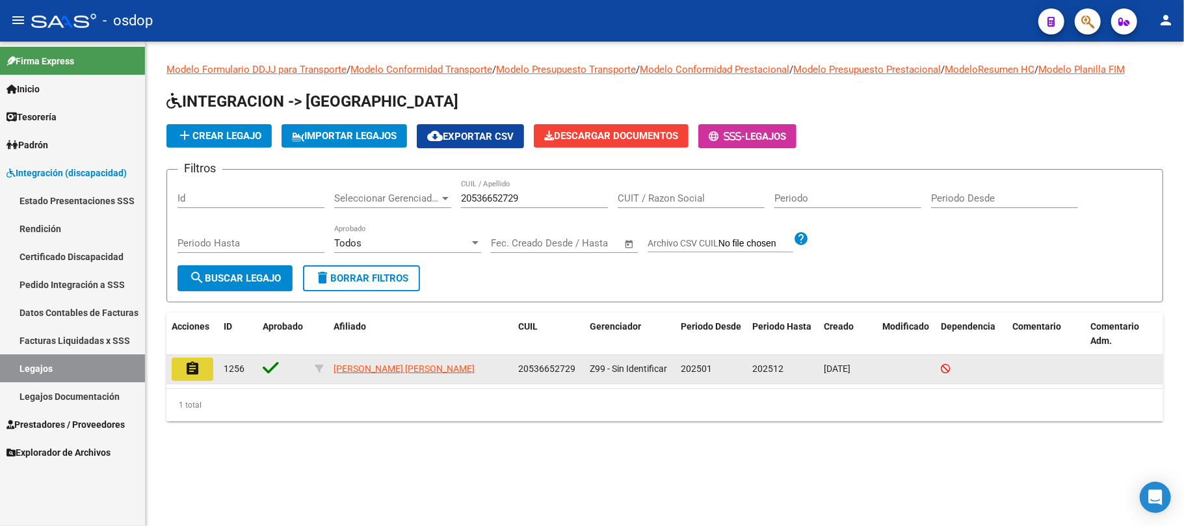
click at [198, 369] on mat-icon "assignment" at bounding box center [193, 369] width 16 height 16
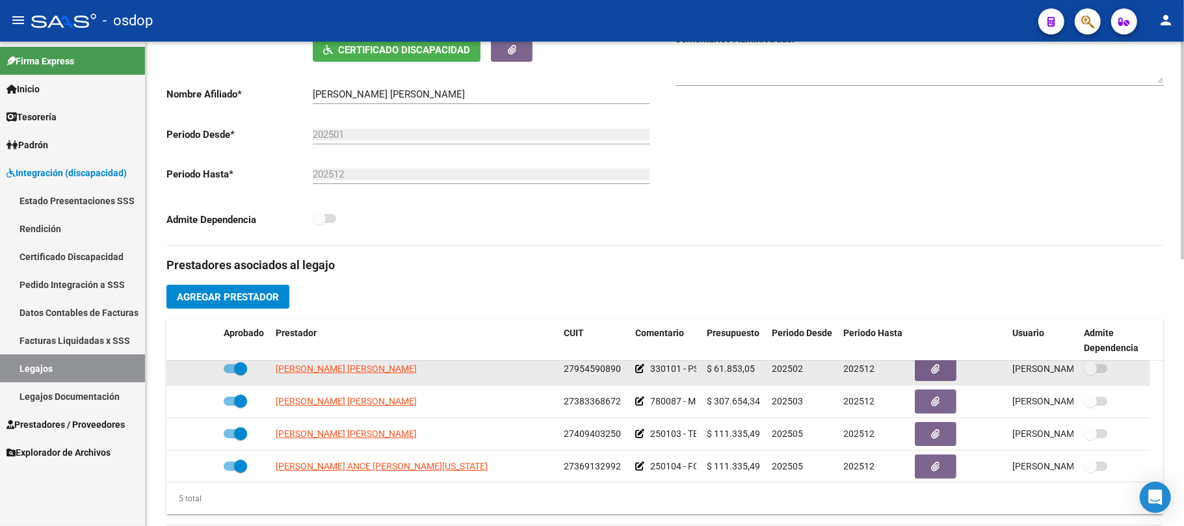
scroll to position [45, 0]
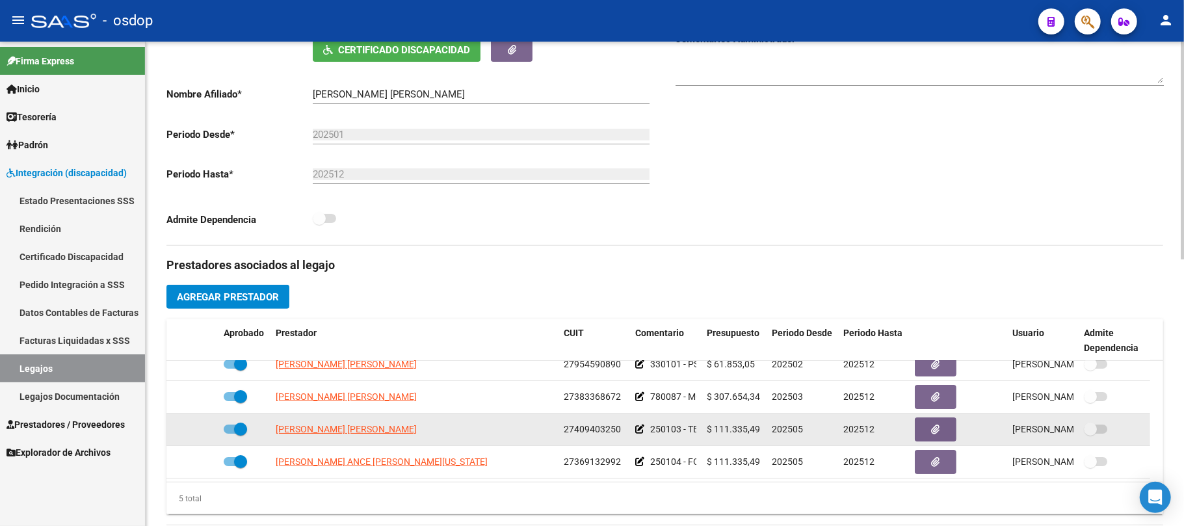
click at [228, 429] on span at bounding box center [235, 429] width 23 height 9
click at [229, 434] on input "checkbox" at bounding box center [229, 434] width 1 height 1
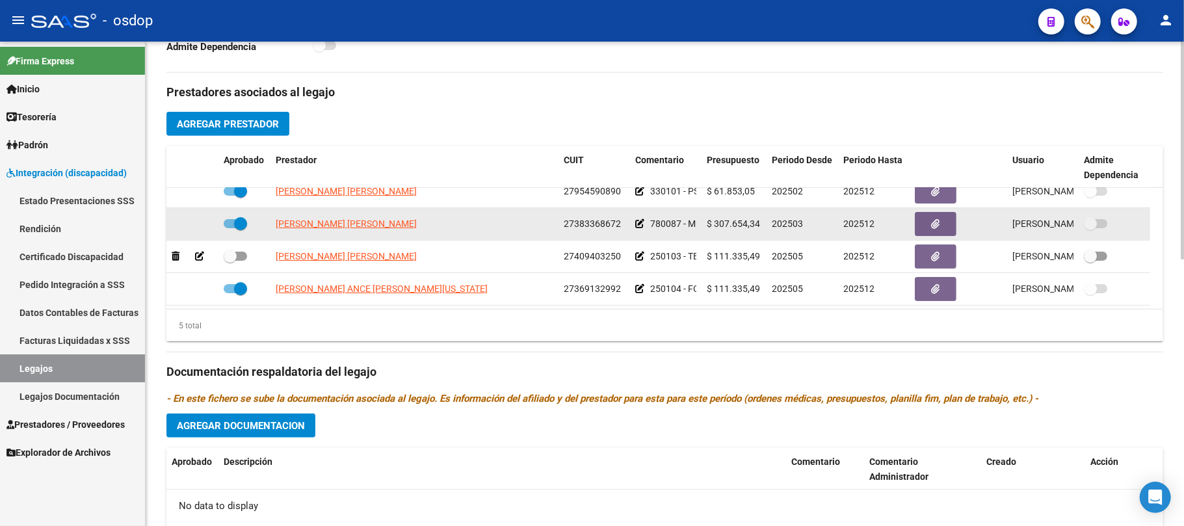
scroll to position [520, 0]
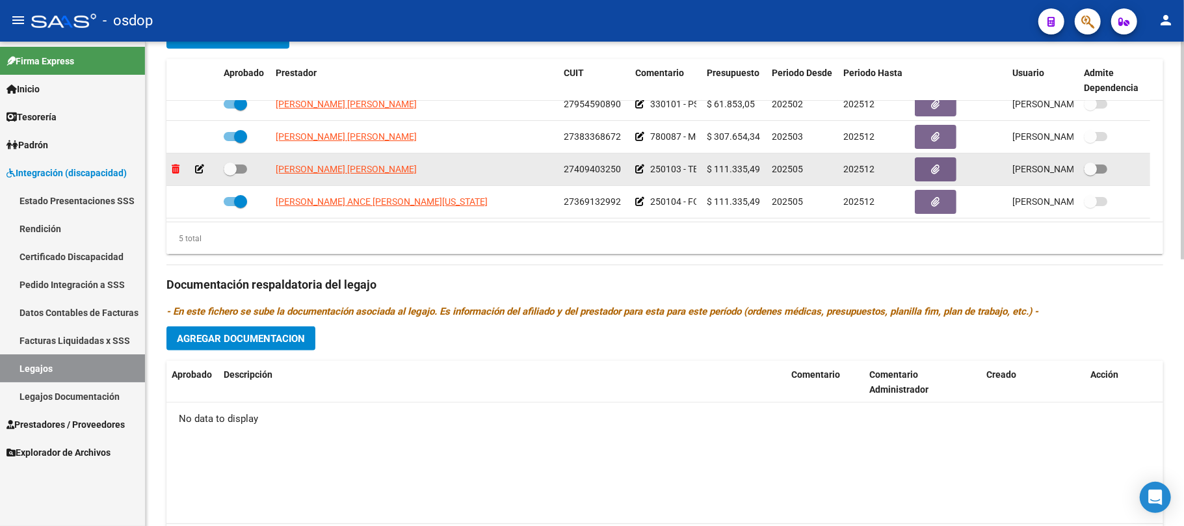
click at [175, 170] on icon at bounding box center [176, 168] width 8 height 9
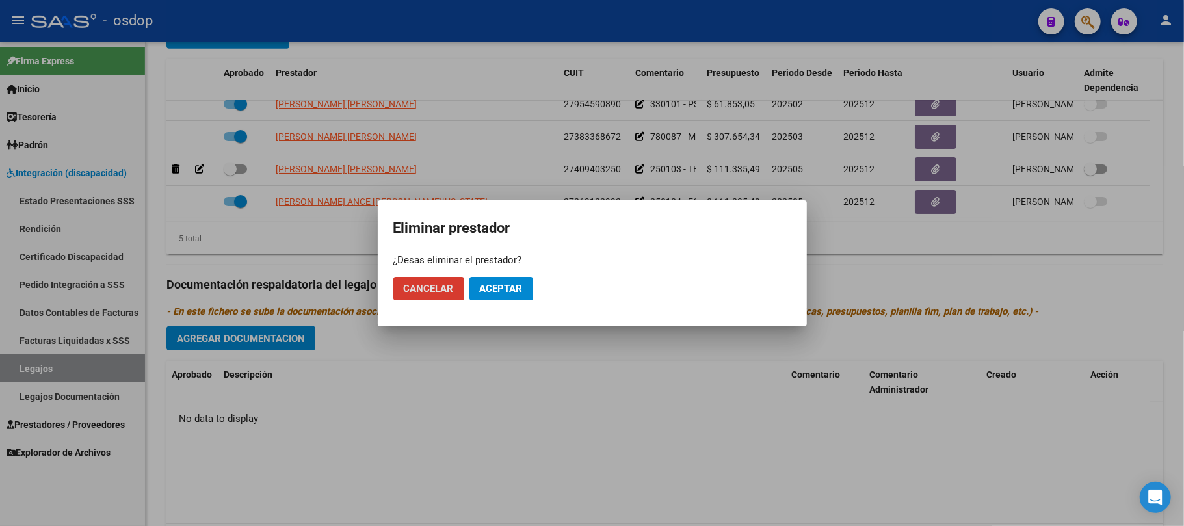
click at [508, 290] on span "Aceptar" at bounding box center [501, 289] width 43 height 12
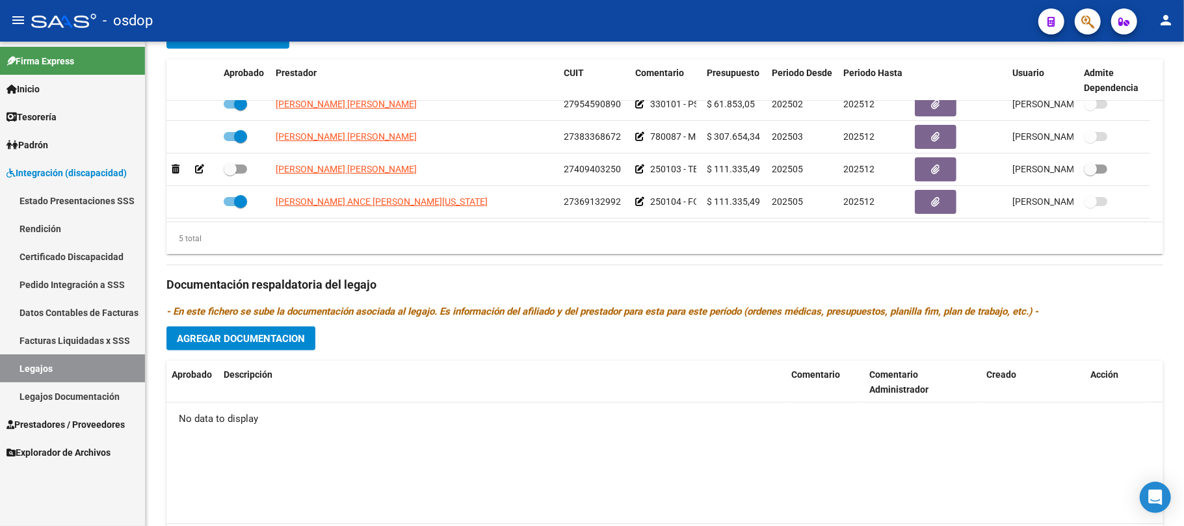
checkbox input "true"
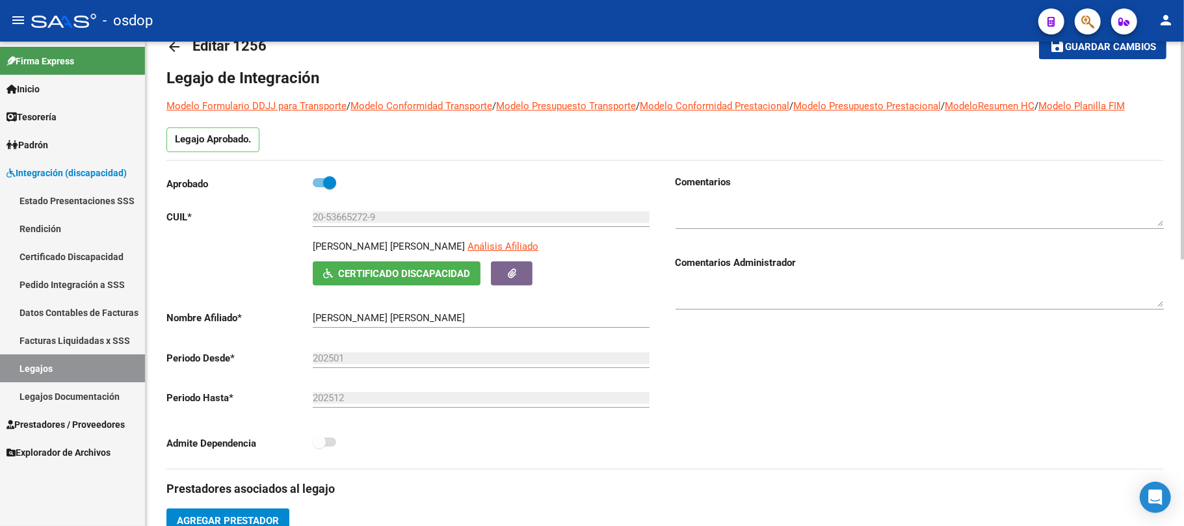
scroll to position [0, 0]
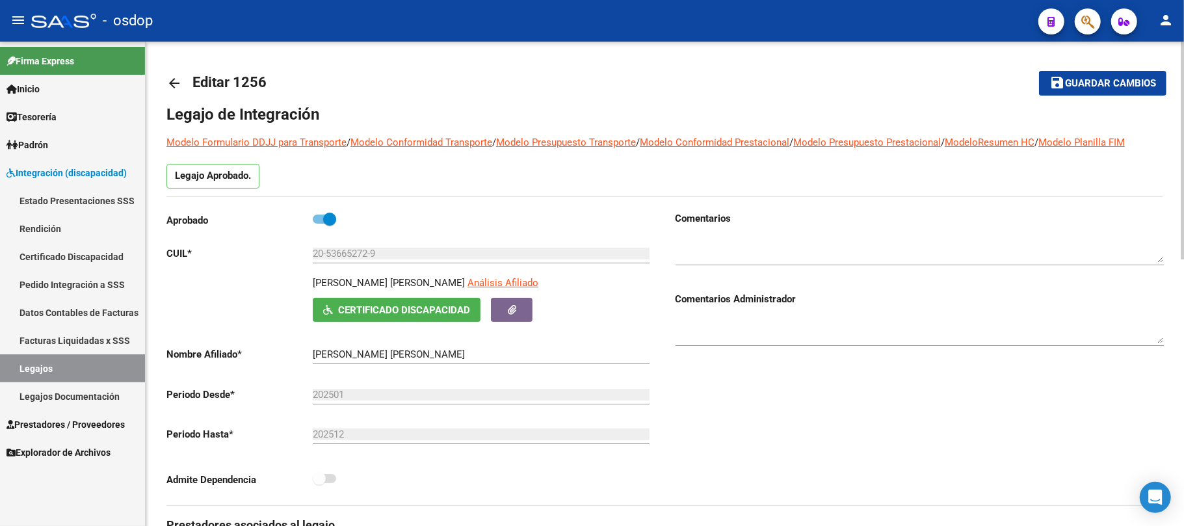
click at [1116, 89] on span "Guardar cambios" at bounding box center [1110, 84] width 91 height 12
click at [111, 421] on span "Prestadores / Proveedores" at bounding box center [66, 424] width 118 height 14
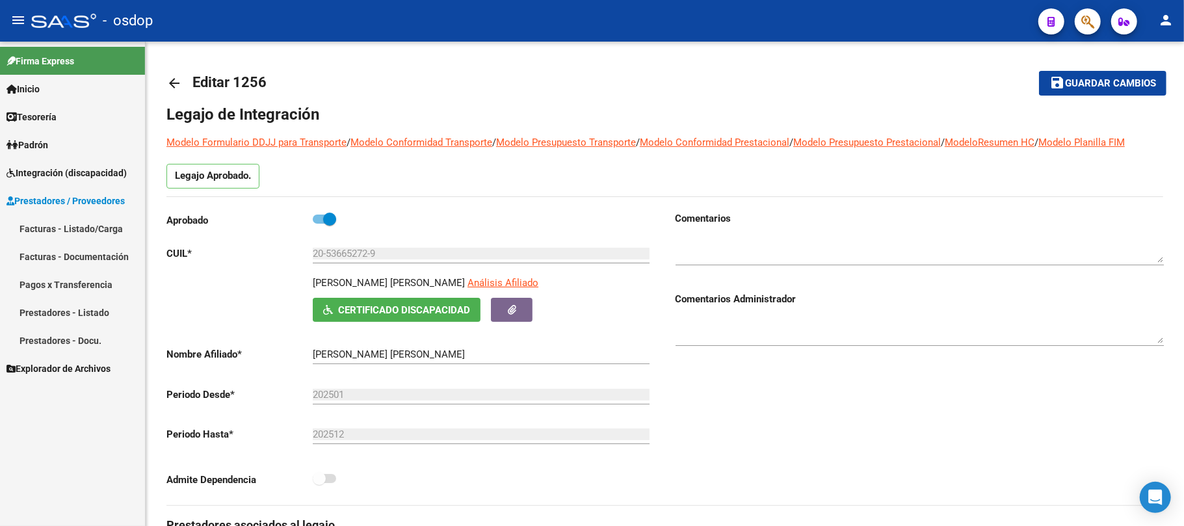
click at [98, 229] on link "Facturas - Listado/Carga" at bounding box center [72, 229] width 145 height 28
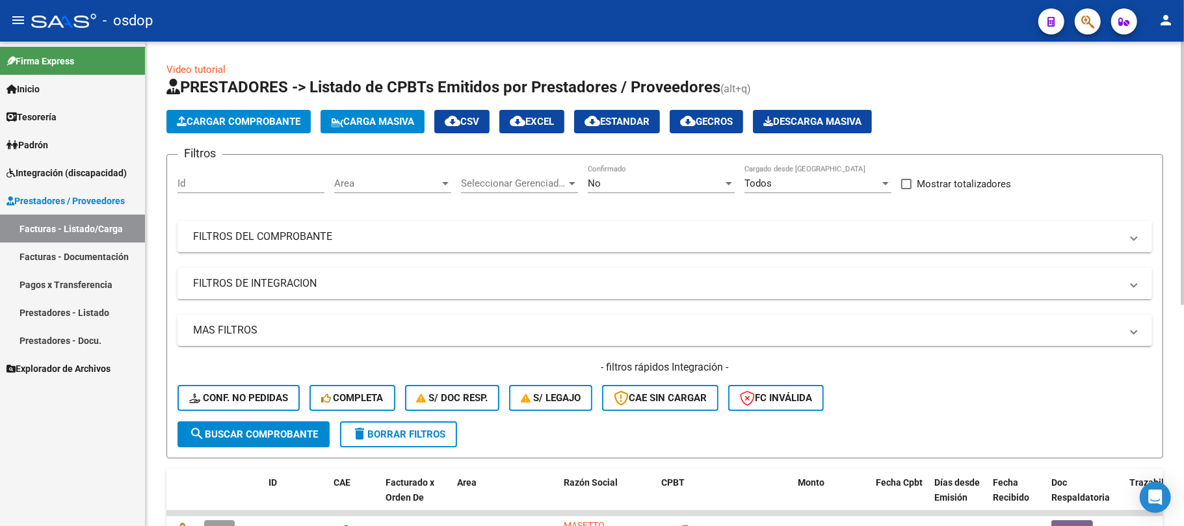
click at [241, 185] on input "Id" at bounding box center [250, 183] width 147 height 12
click at [272, 441] on button "search Buscar Comprobante" at bounding box center [253, 434] width 152 height 26
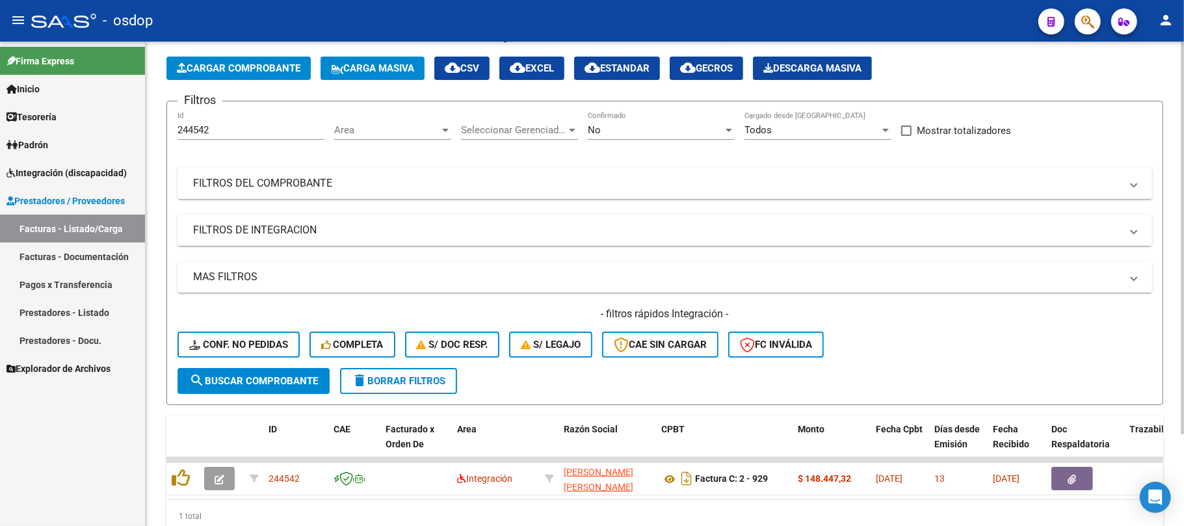
scroll to position [27, 0]
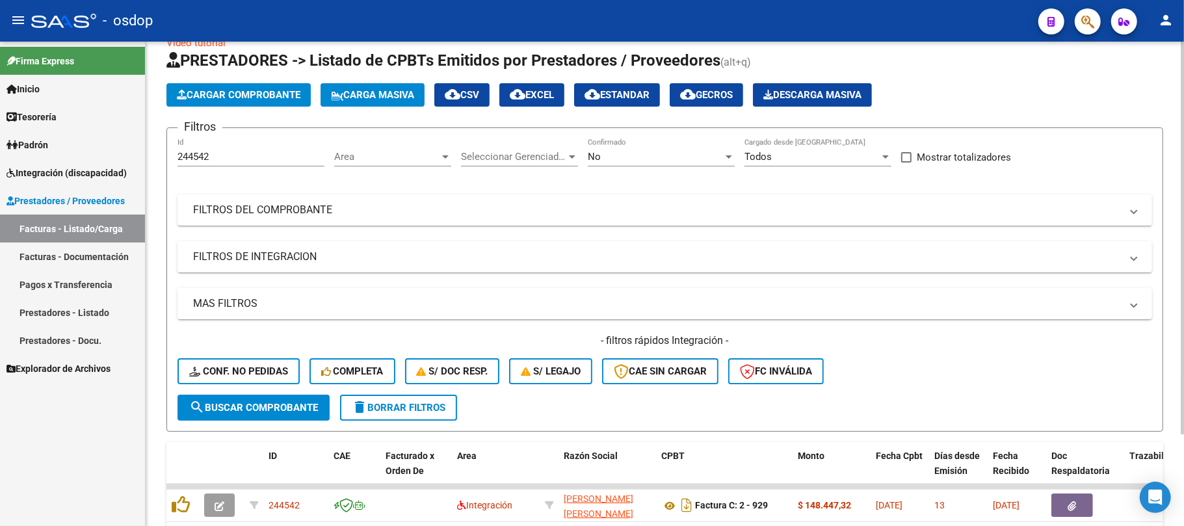
click at [222, 149] on div "244542 Id" at bounding box center [250, 152] width 147 height 28
click at [284, 411] on span "search Buscar Comprobante" at bounding box center [253, 408] width 129 height 12
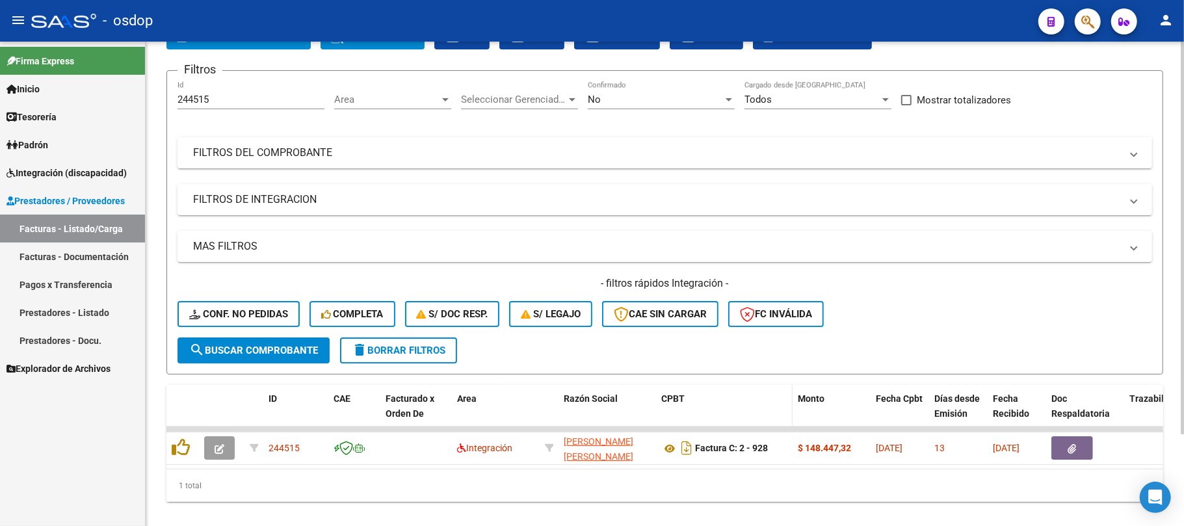
scroll to position [113, 0]
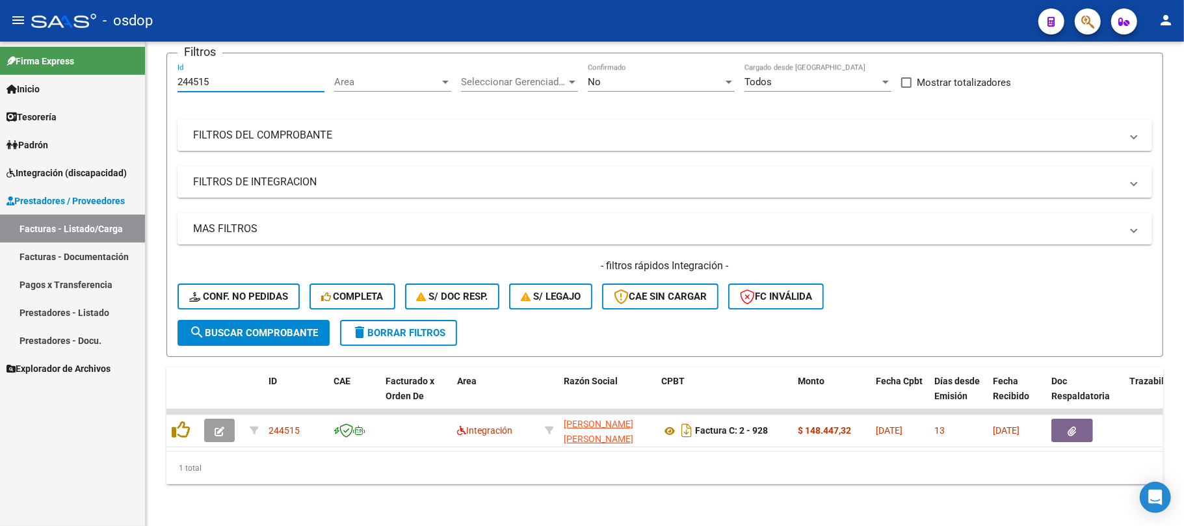
drag, startPoint x: 216, startPoint y: 68, endPoint x: 122, endPoint y: 68, distance: 93.6
click at [122, 68] on mat-sidenav-container "Firma Express Inicio Calendario SSS Instructivos Contacto OS Tesorería Extracto…" at bounding box center [592, 284] width 1184 height 484
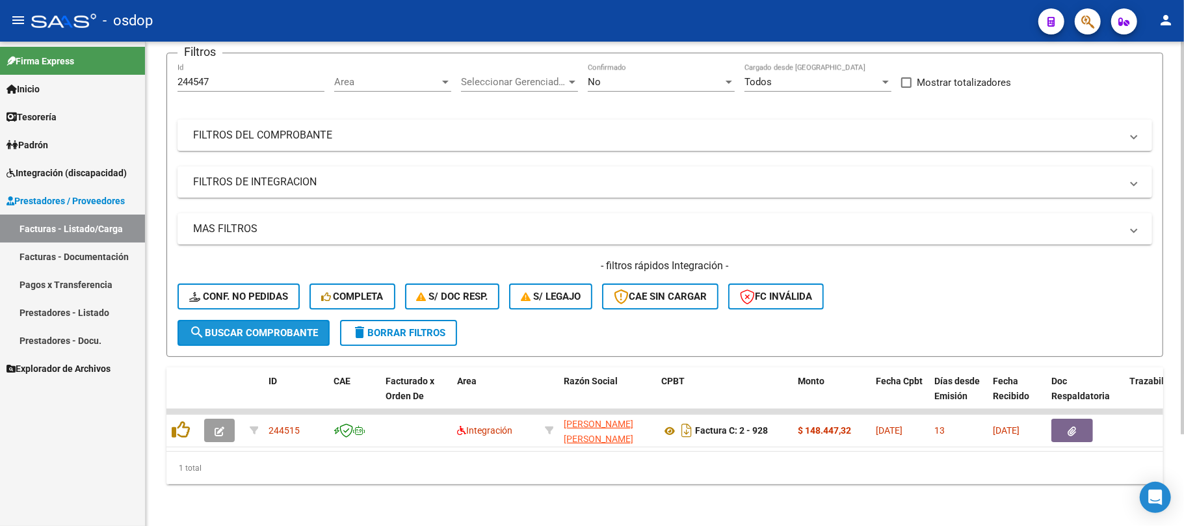
click at [270, 327] on span "search Buscar Comprobante" at bounding box center [253, 333] width 129 height 12
click at [222, 76] on input "244547" at bounding box center [250, 82] width 147 height 12
click at [292, 327] on span "search Buscar Comprobante" at bounding box center [253, 333] width 129 height 12
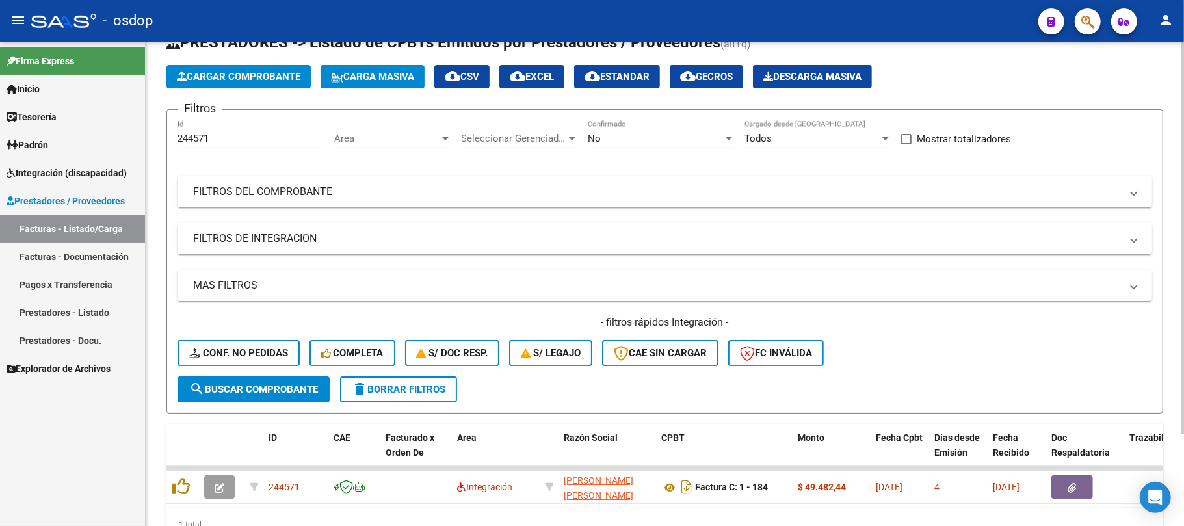
scroll to position [27, 0]
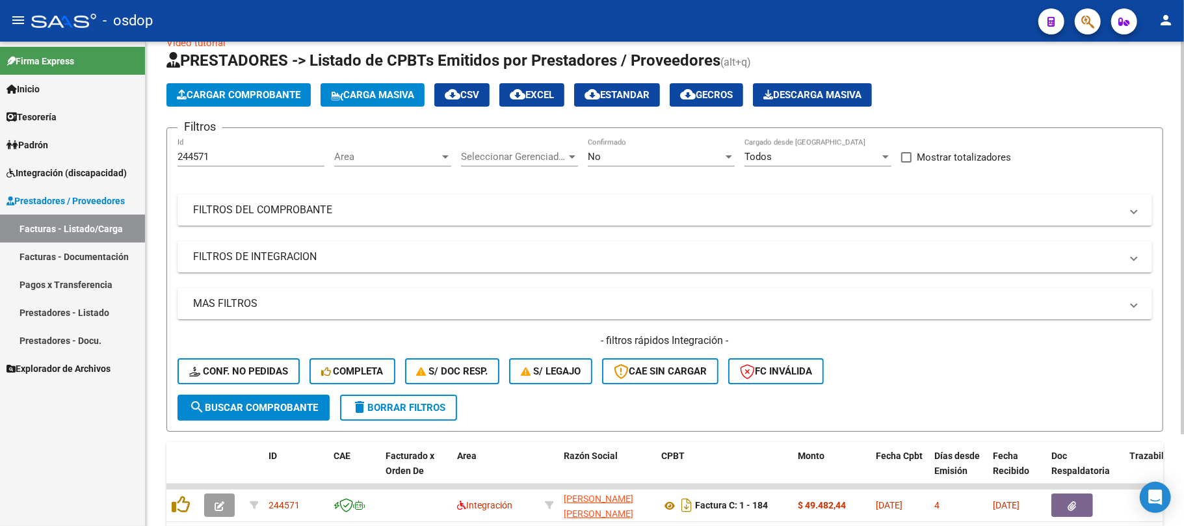
click at [234, 156] on input "244571" at bounding box center [250, 157] width 147 height 12
click at [269, 407] on span "search Buscar Comprobante" at bounding box center [253, 408] width 129 height 12
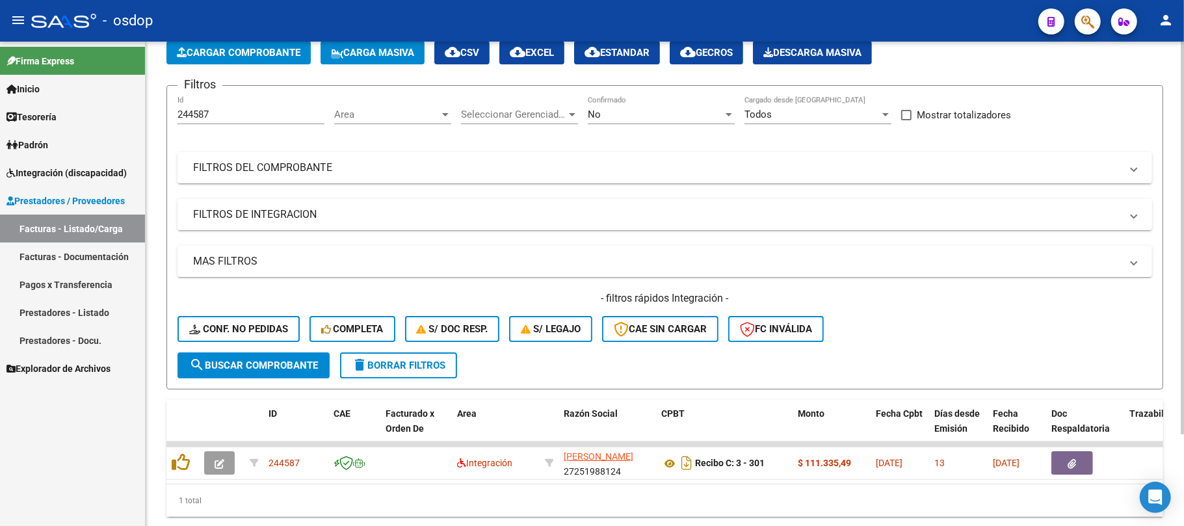
scroll to position [113, 0]
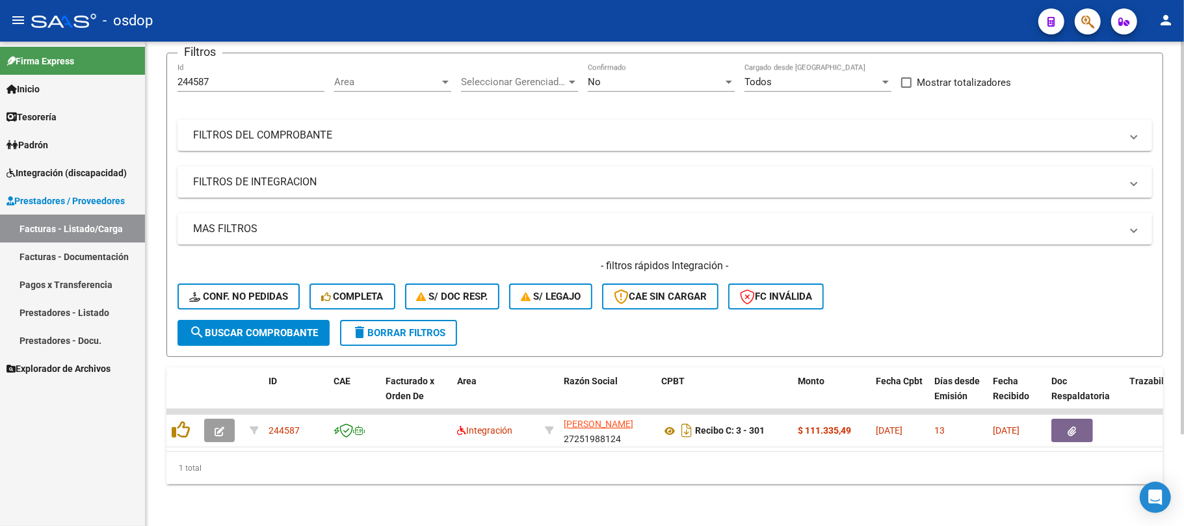
click at [215, 76] on input "244587" at bounding box center [250, 82] width 147 height 12
type input "244637"
click at [248, 327] on span "search Buscar Comprobante" at bounding box center [253, 333] width 129 height 12
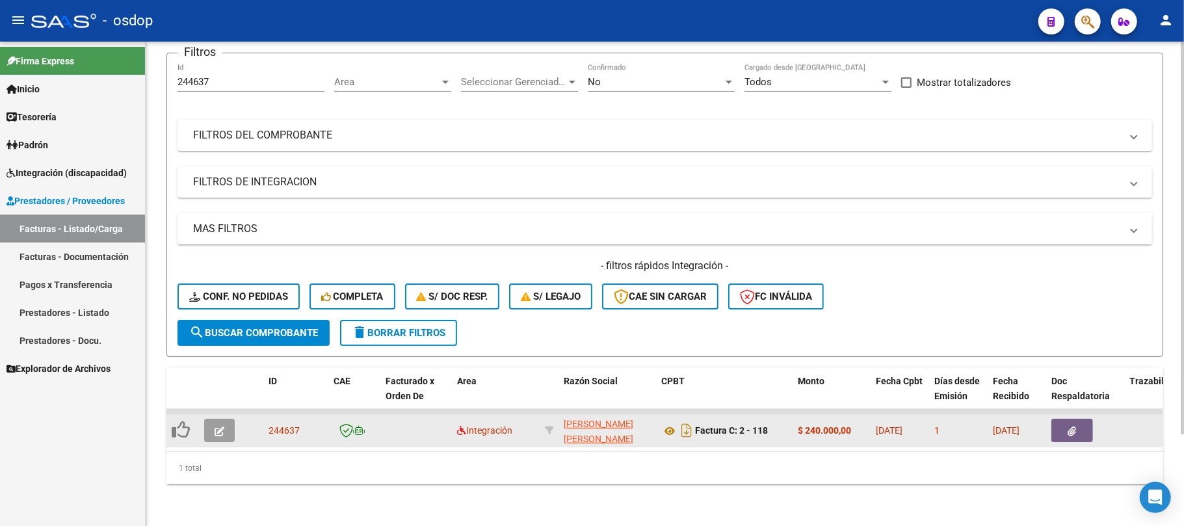
click at [215, 426] on icon "button" at bounding box center [220, 431] width 10 height 10
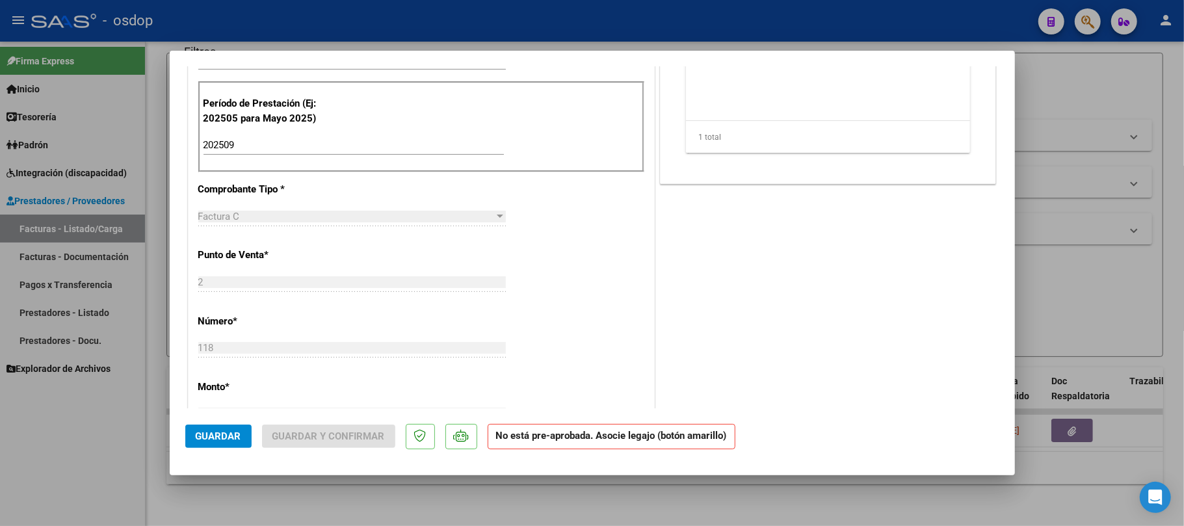
scroll to position [347, 0]
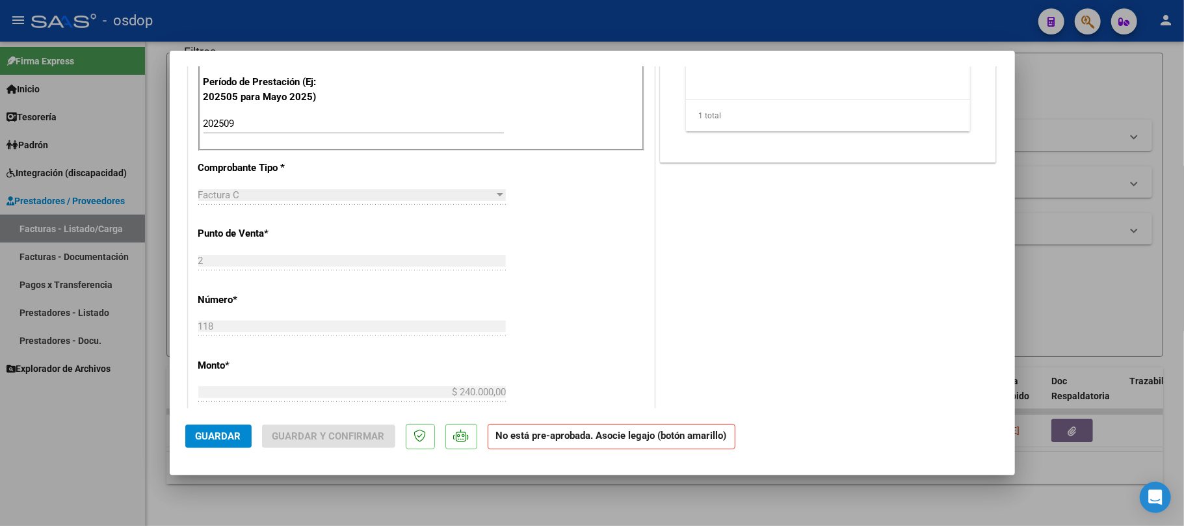
click at [1086, 282] on div at bounding box center [592, 263] width 1184 height 526
type input "$ 0,00"
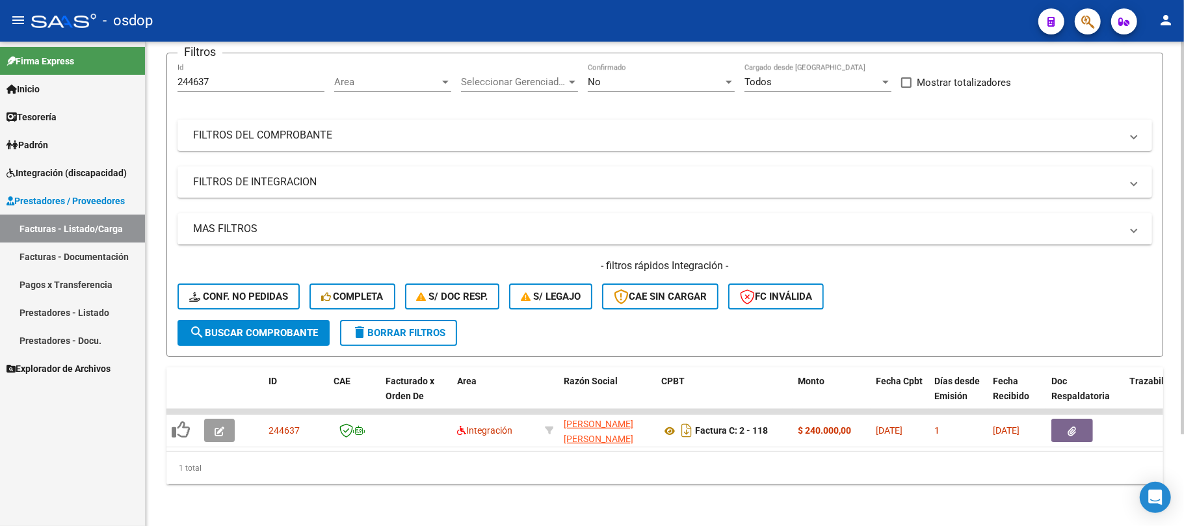
scroll to position [0, 0]
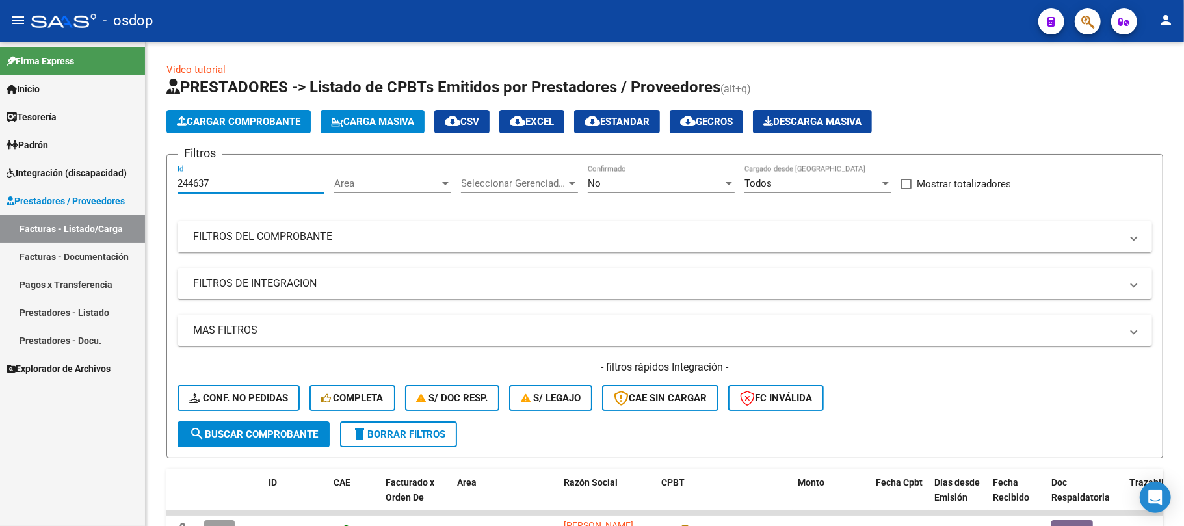
drag, startPoint x: 242, startPoint y: 185, endPoint x: 79, endPoint y: 182, distance: 162.6
click at [82, 182] on mat-sidenav-container "Firma Express Inicio Calendario SSS Instructivos Contacto OS Tesorería Extracto…" at bounding box center [592, 284] width 1184 height 484
click at [345, 245] on mat-expansion-panel-header "FILTROS DEL COMPROBANTE" at bounding box center [664, 236] width 975 height 31
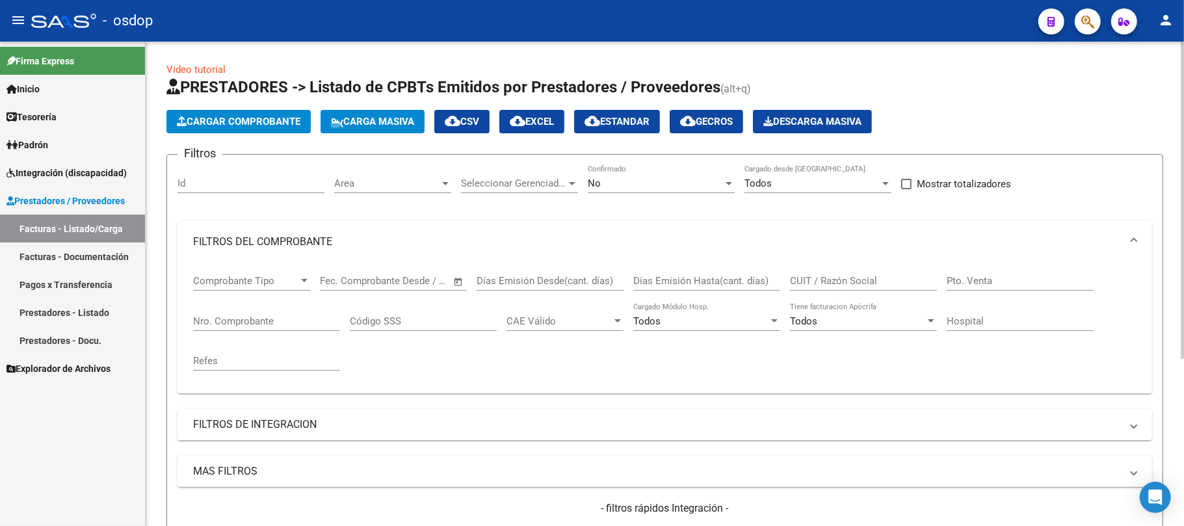
click at [846, 281] on input "CUIT / Razón Social" at bounding box center [863, 281] width 147 height 12
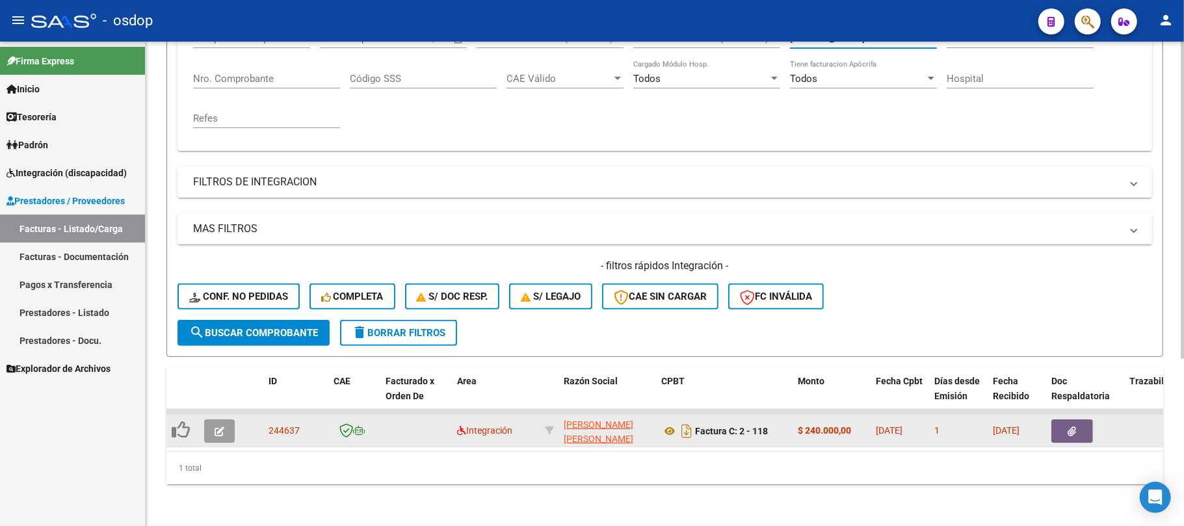
scroll to position [255, 0]
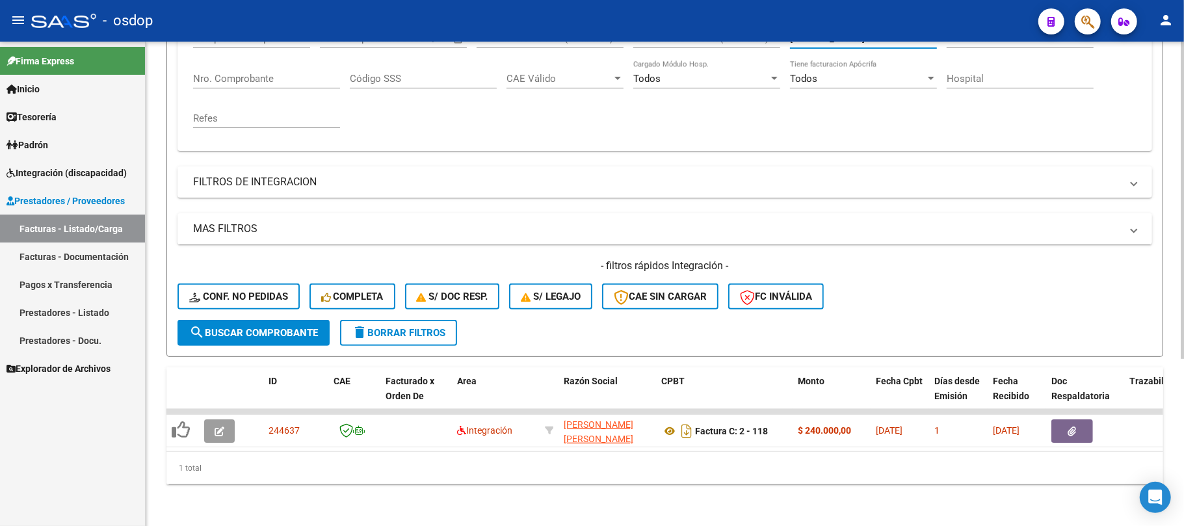
type input "morandini"
click at [242, 327] on span "search Buscar Comprobante" at bounding box center [253, 333] width 129 height 12
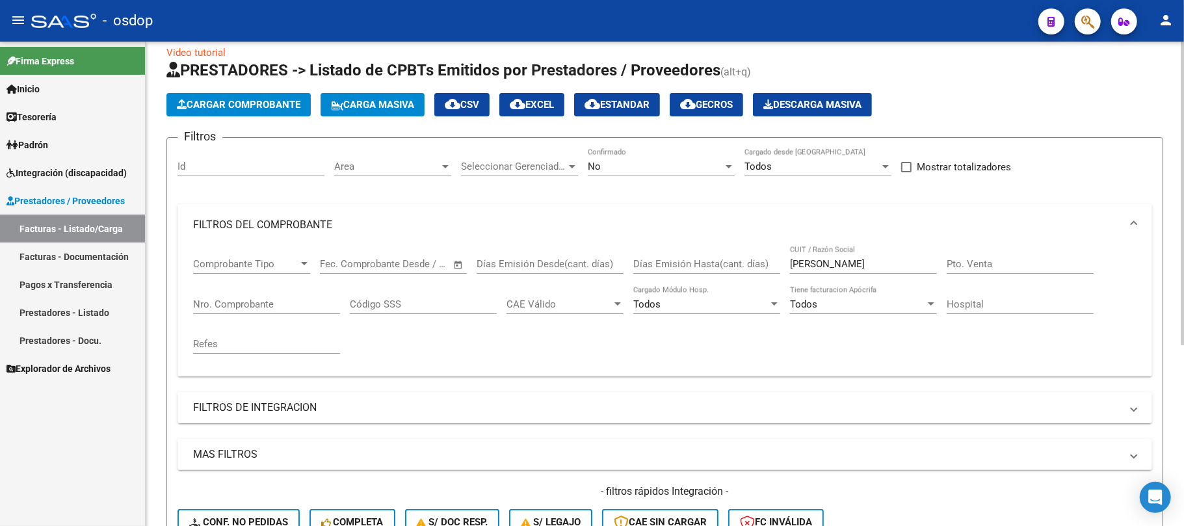
scroll to position [0, 0]
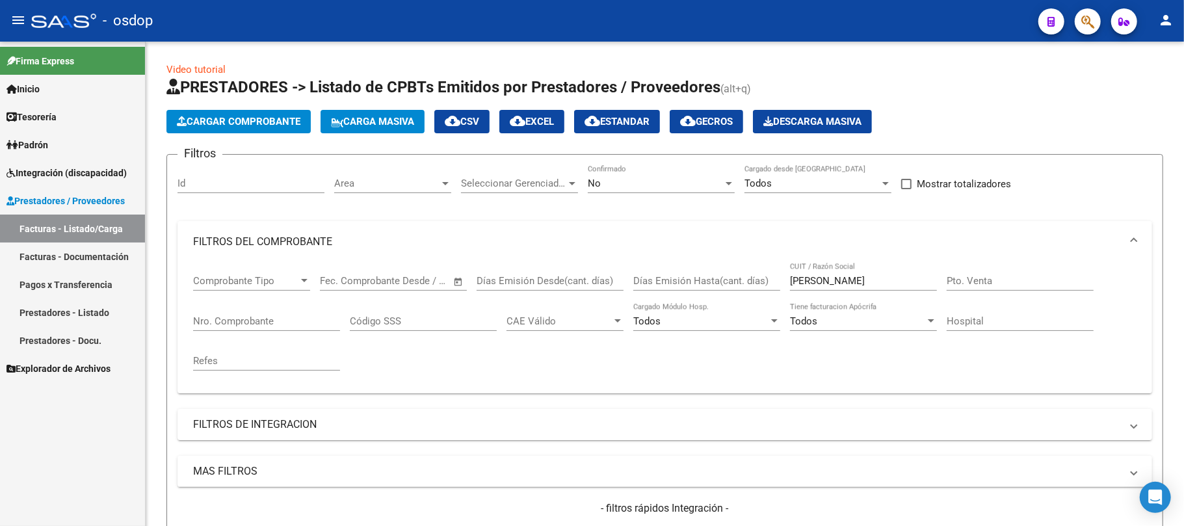
click at [96, 231] on link "Facturas - Listado/Carga" at bounding box center [72, 229] width 145 height 28
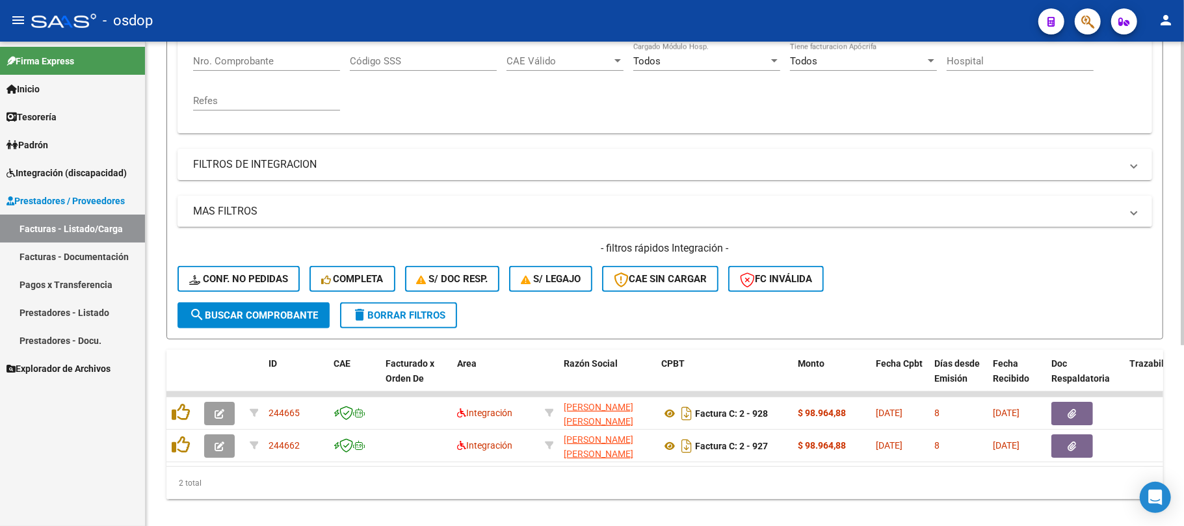
click at [407, 313] on span "delete Borrar Filtros" at bounding box center [399, 315] width 94 height 12
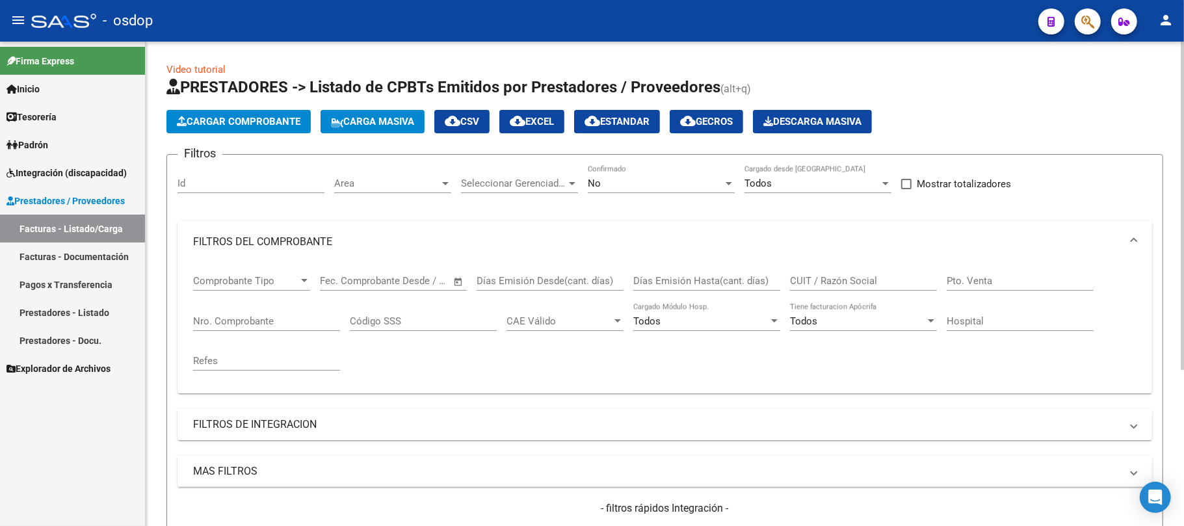
click at [246, 178] on input "Id" at bounding box center [250, 183] width 147 height 12
paste input "243765"
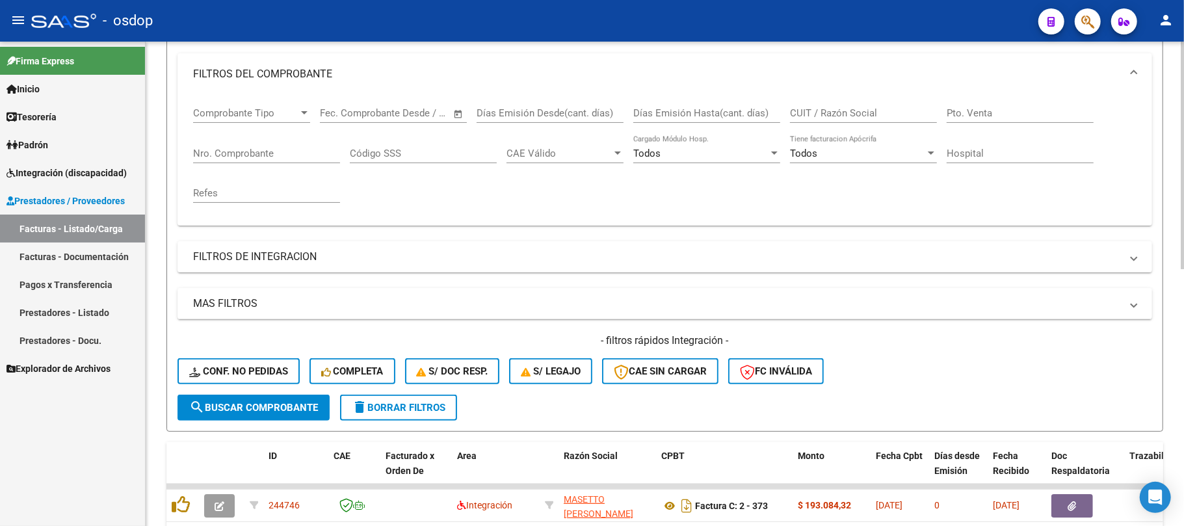
scroll to position [260, 0]
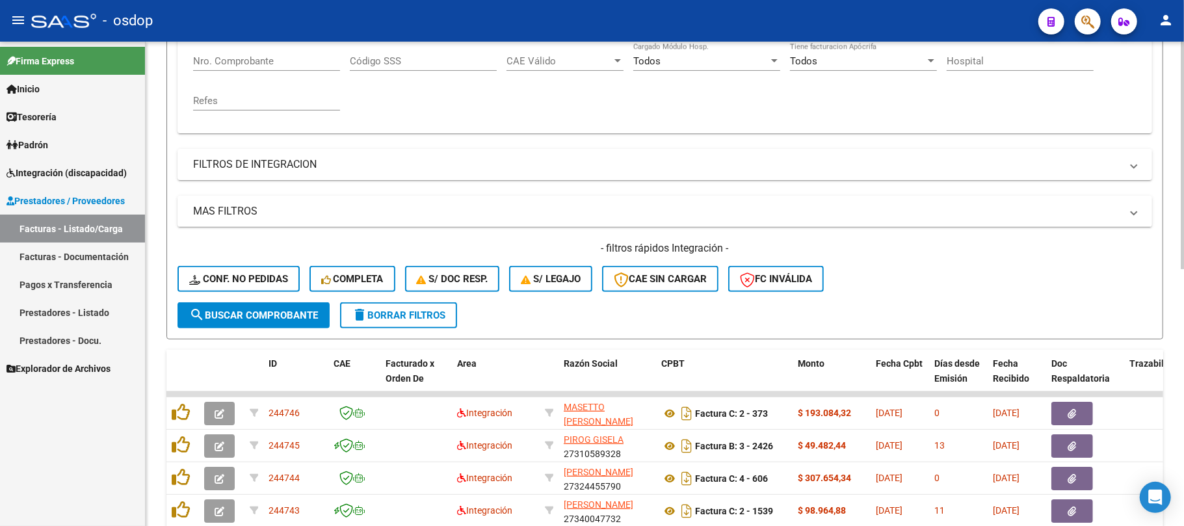
type input "243765"
click at [263, 318] on span "search Buscar Comprobante" at bounding box center [253, 315] width 129 height 12
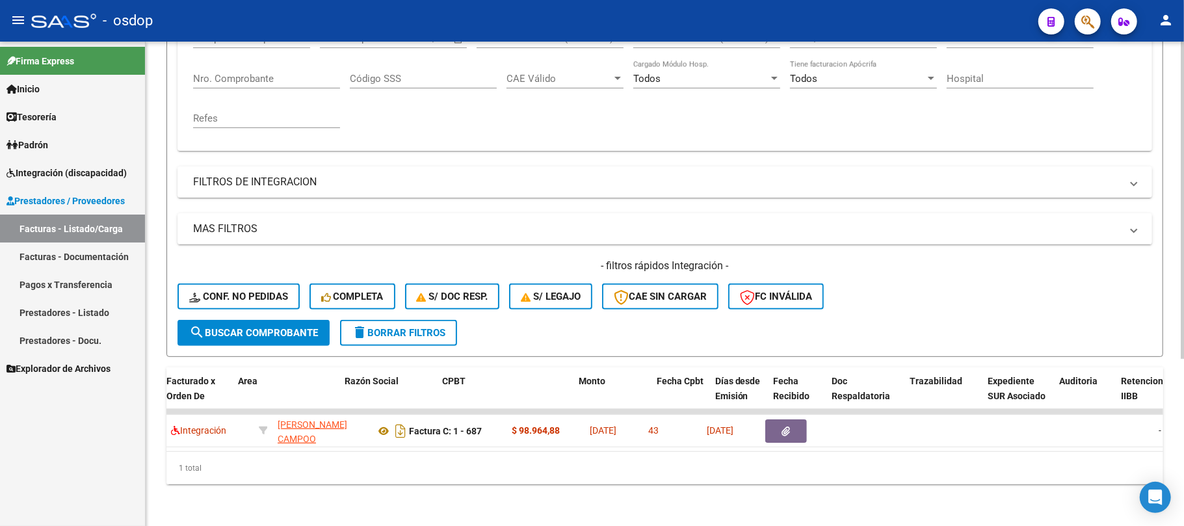
scroll to position [0, 219]
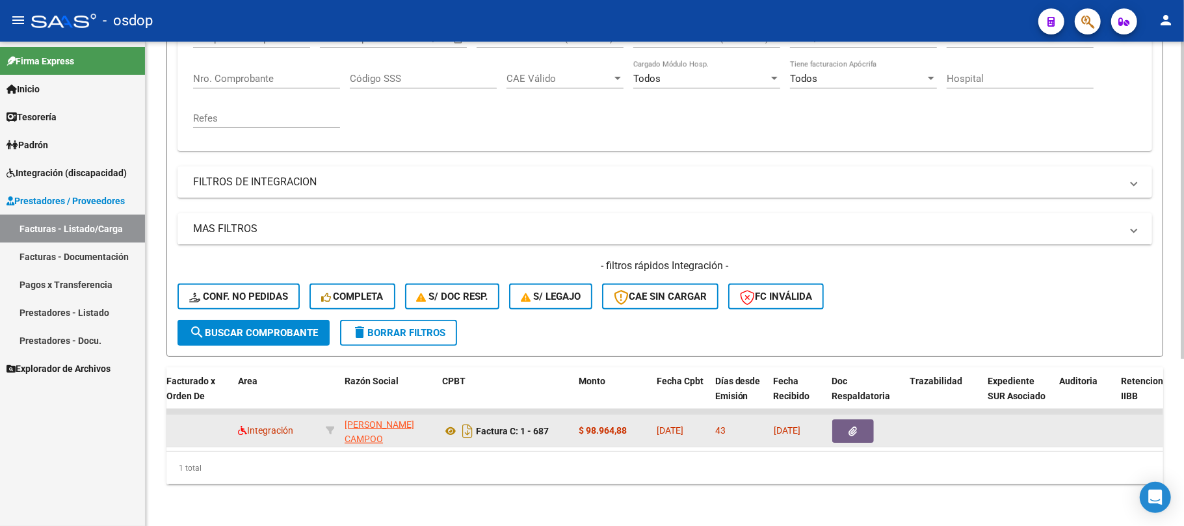
click at [845, 425] on button "button" at bounding box center [853, 430] width 42 height 23
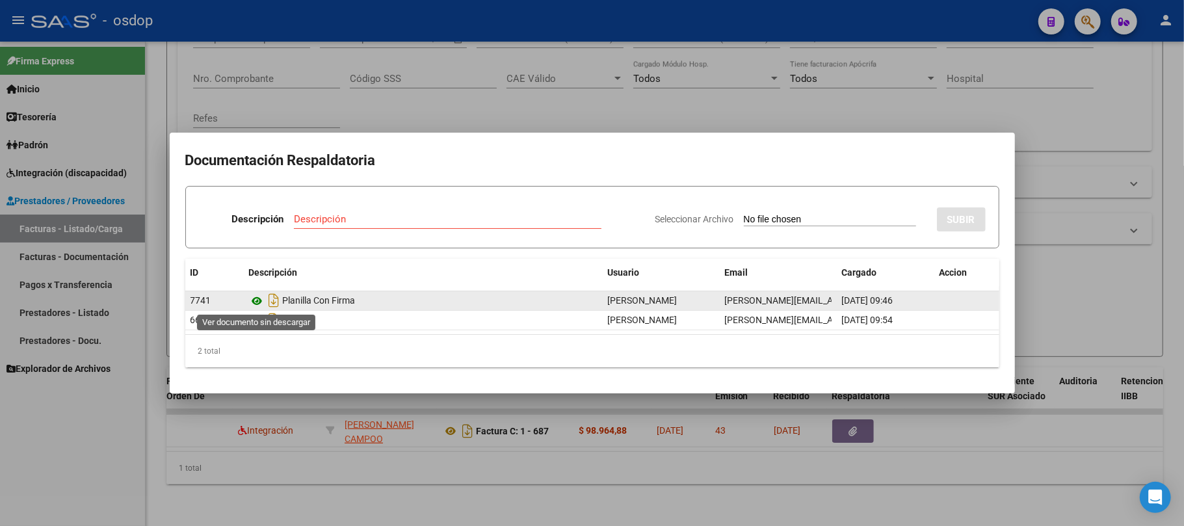
click at [260, 298] on icon at bounding box center [257, 301] width 17 height 16
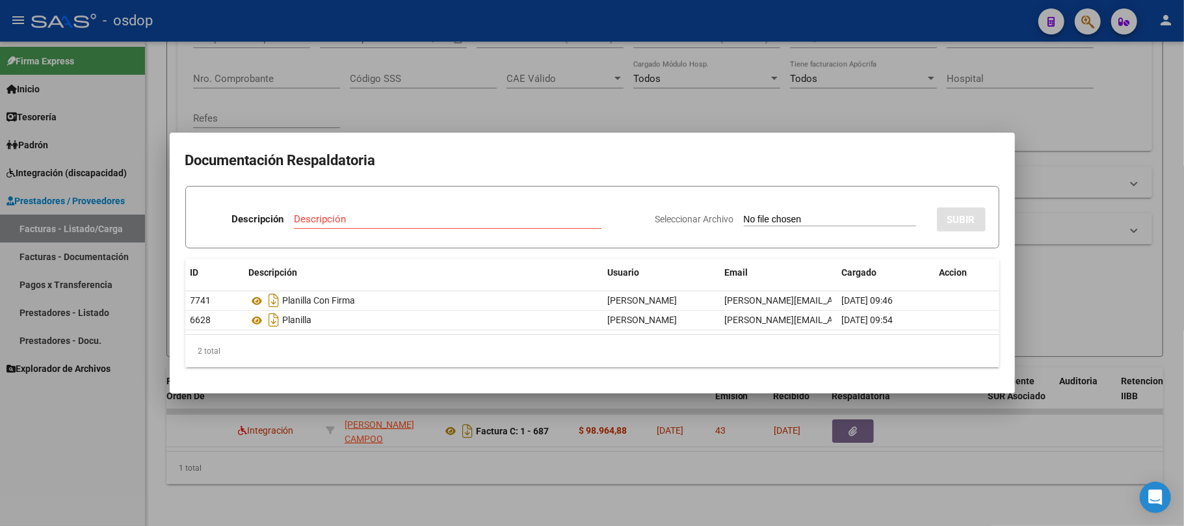
drag, startPoint x: 471, startPoint y: 445, endPoint x: 331, endPoint y: 445, distance: 140.4
click at [331, 445] on div at bounding box center [592, 263] width 1184 height 526
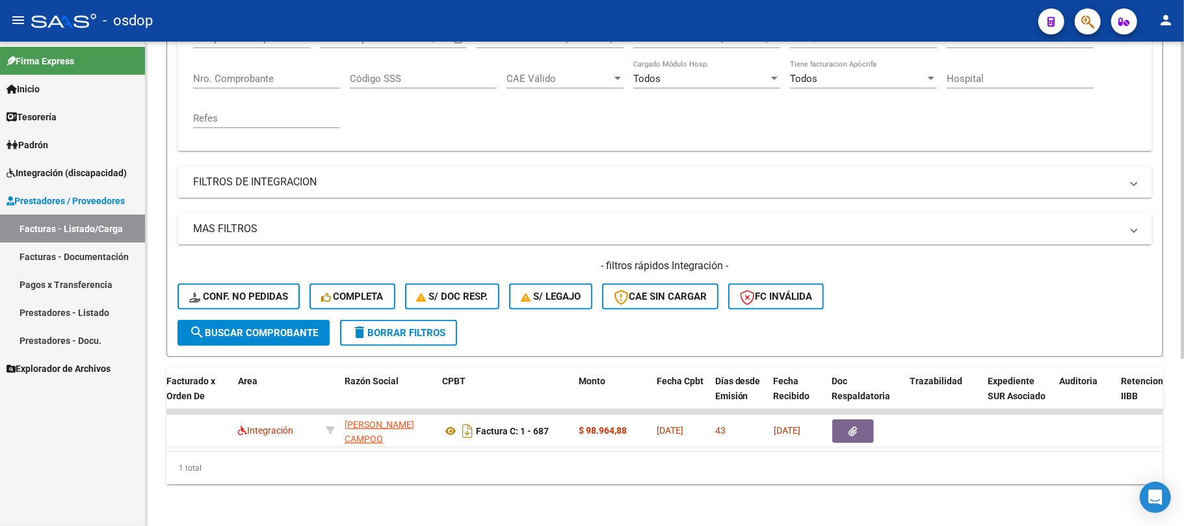
click at [468, 499] on div "Video tutorial PRESTADORES -> Listado de CPBTs Emitidos por Prestadores / Prove…" at bounding box center [665, 162] width 1038 height 727
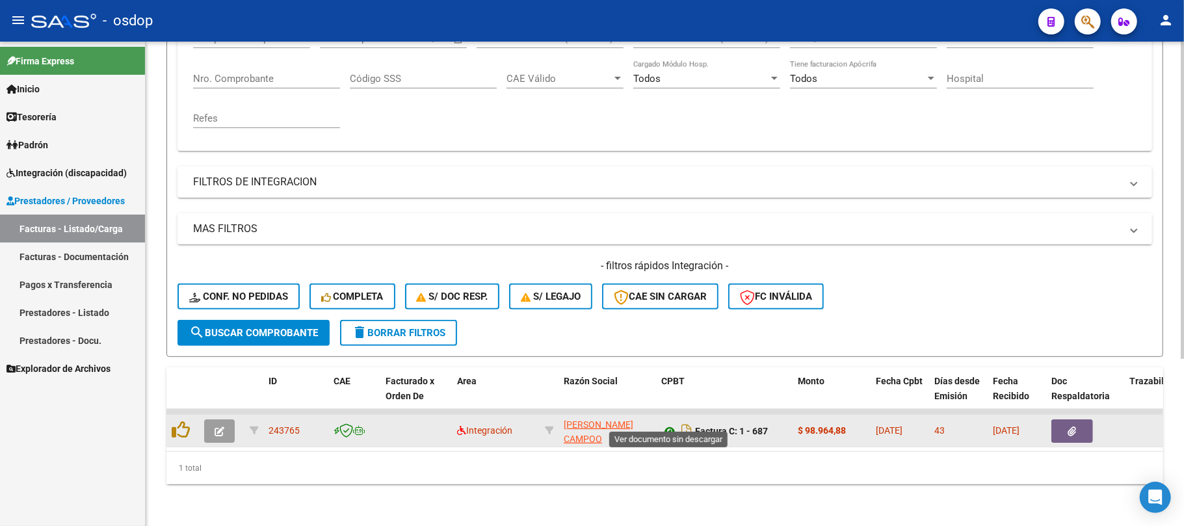
click at [668, 423] on icon at bounding box center [669, 431] width 17 height 16
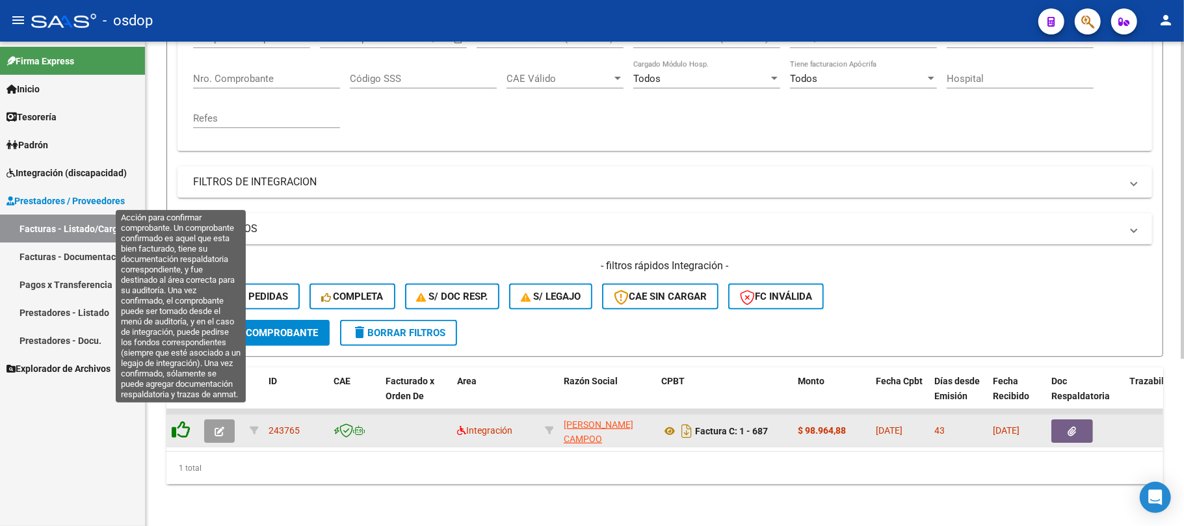
click at [182, 421] on icon at bounding box center [181, 430] width 18 height 18
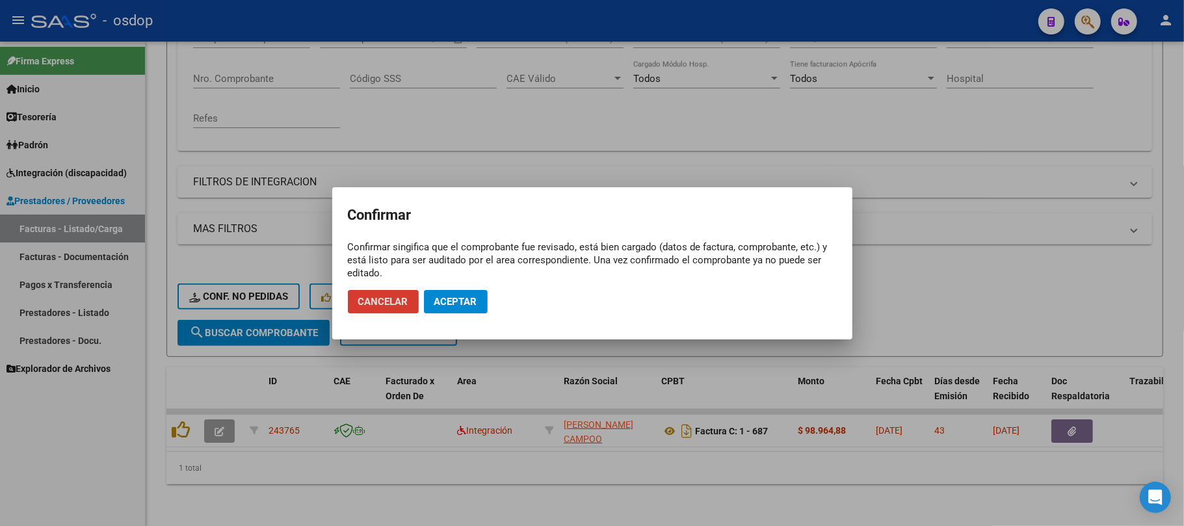
click at [466, 302] on span "Aceptar" at bounding box center [455, 302] width 43 height 12
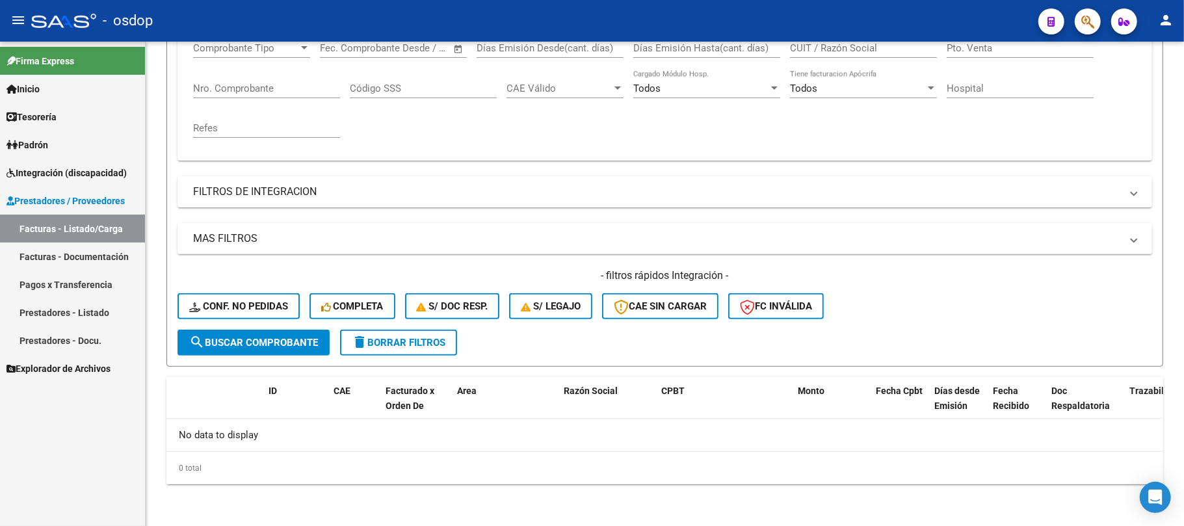
scroll to position [232, 0]
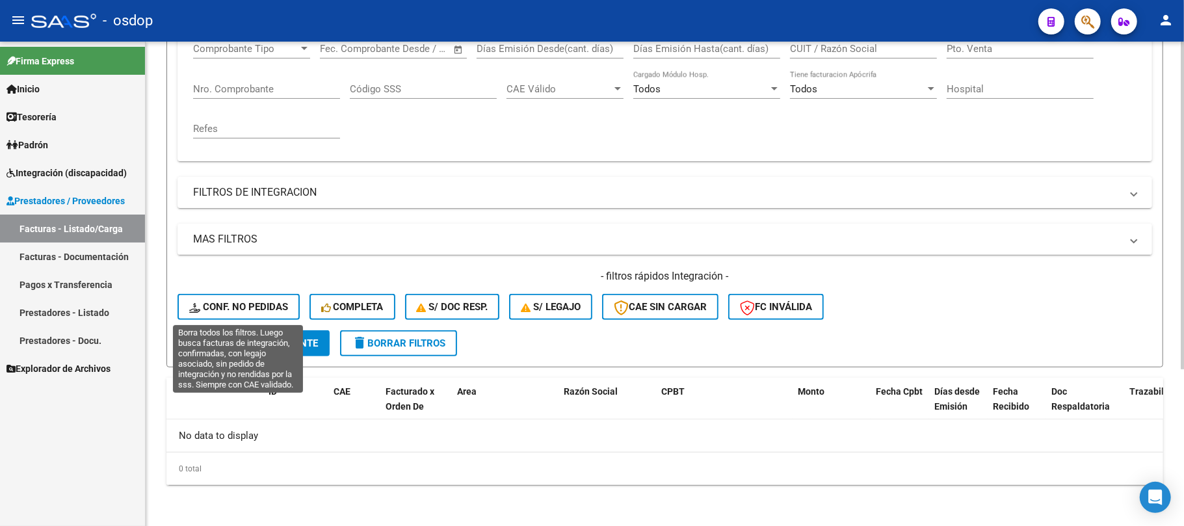
click at [253, 310] on span "Conf. no pedidas" at bounding box center [238, 307] width 99 height 12
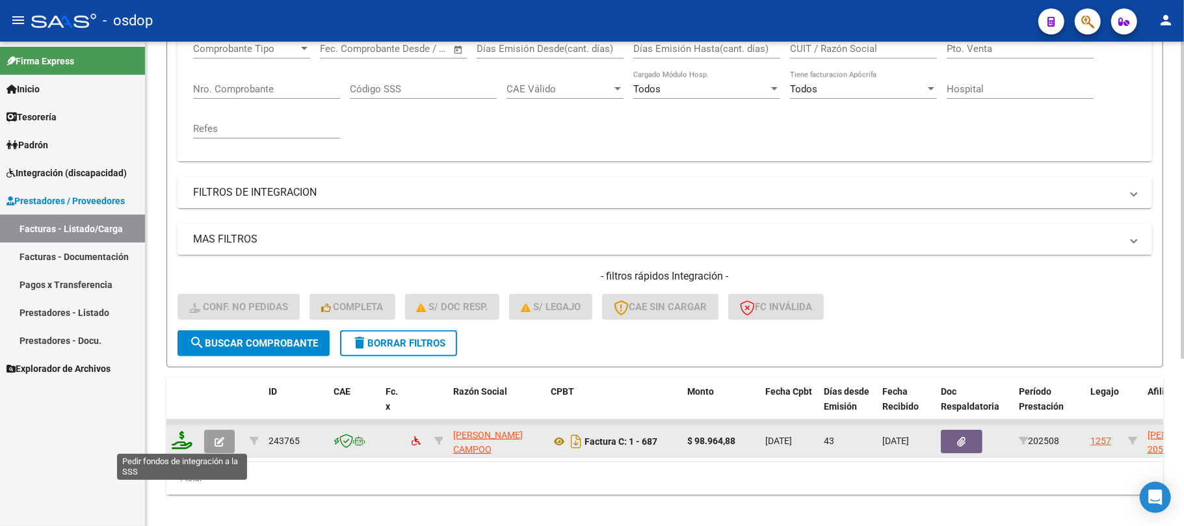
click at [183, 441] on icon at bounding box center [182, 440] width 21 height 18
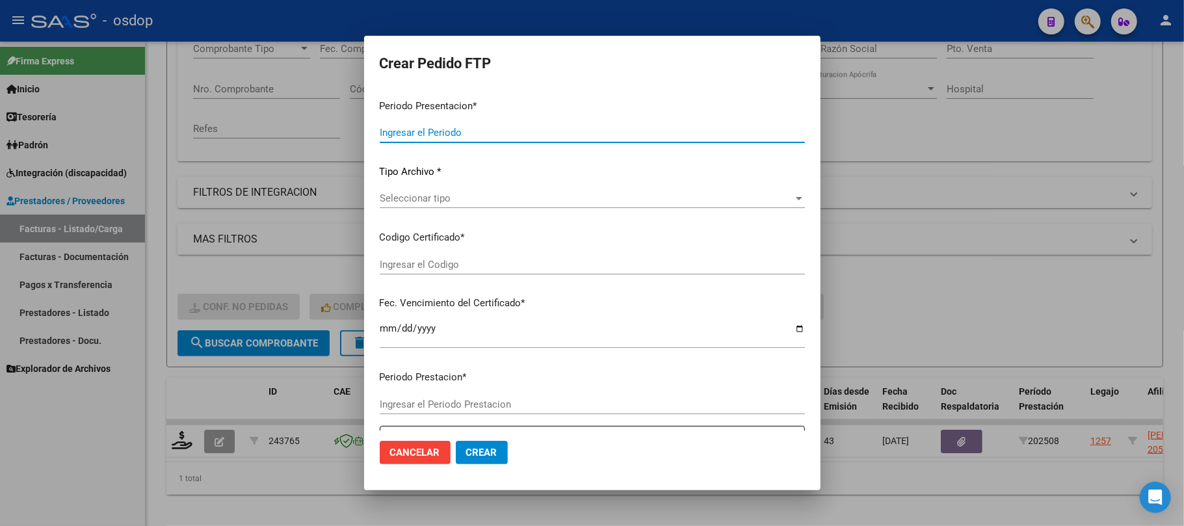
type input "202509"
type input "202508"
type input "$ 98.964,88"
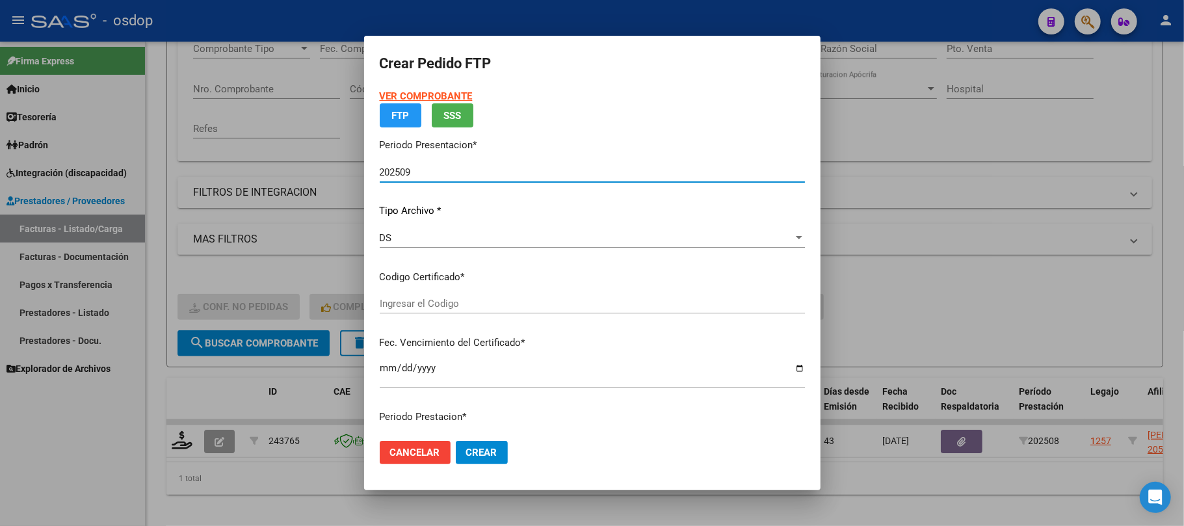
type input "2166999973"
type input "2026-10-17"
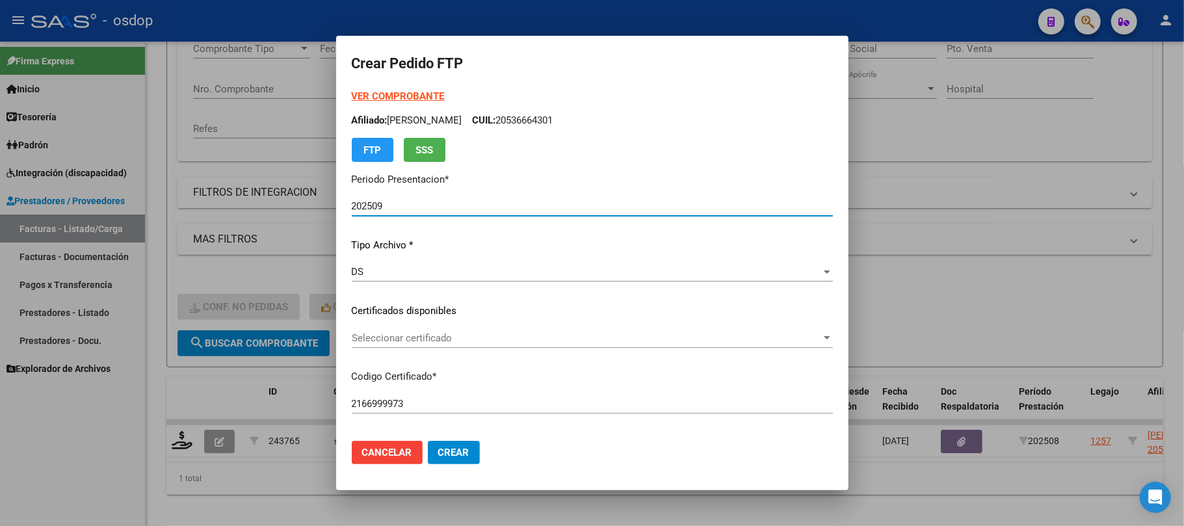
click at [473, 336] on span "Seleccionar certificado" at bounding box center [586, 338] width 469 height 12
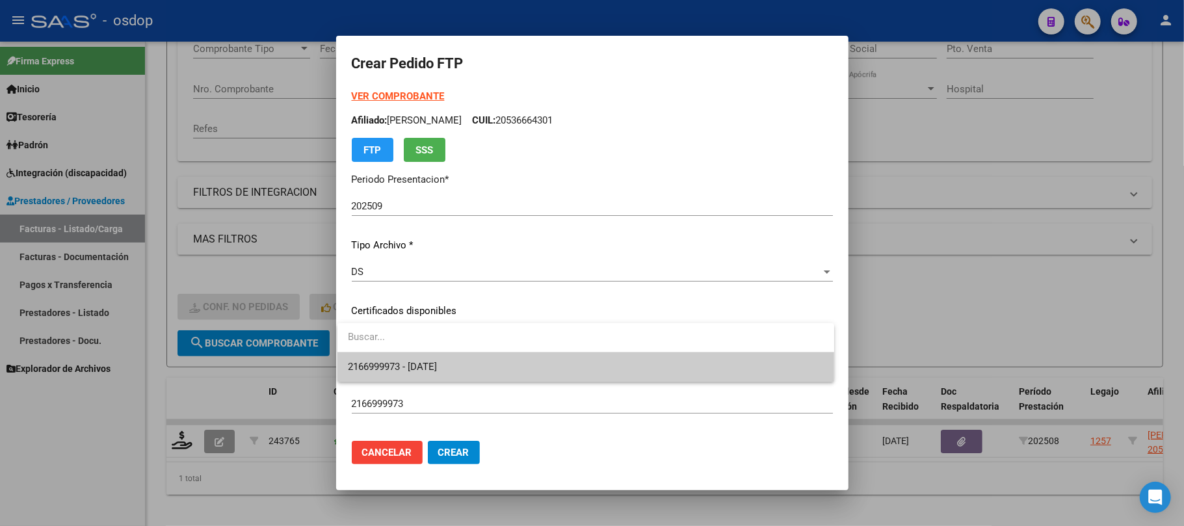
click at [473, 363] on span "2166999973 - 2026-10-17" at bounding box center [586, 366] width 476 height 29
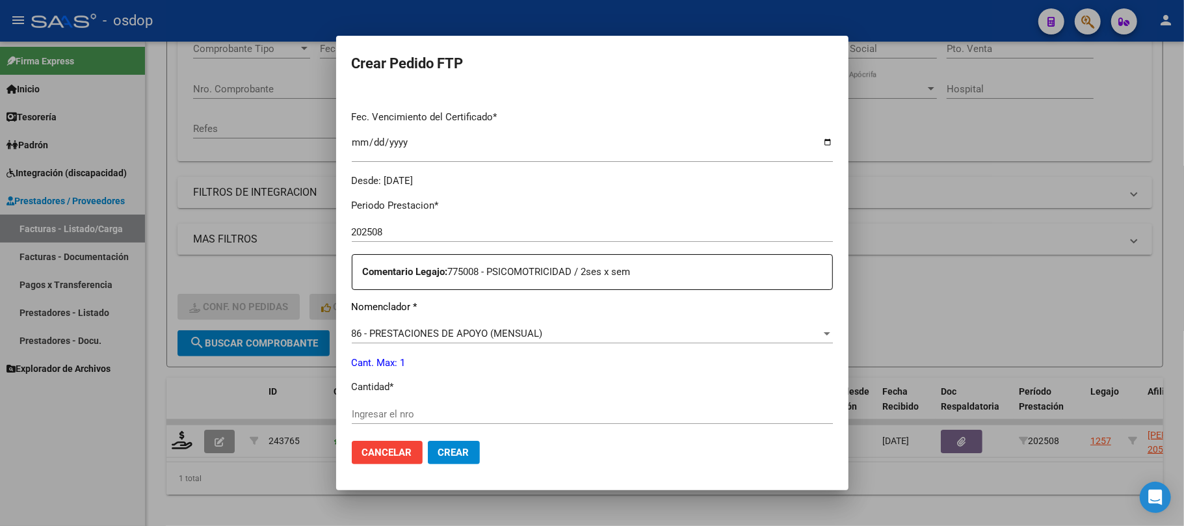
scroll to position [347, 0]
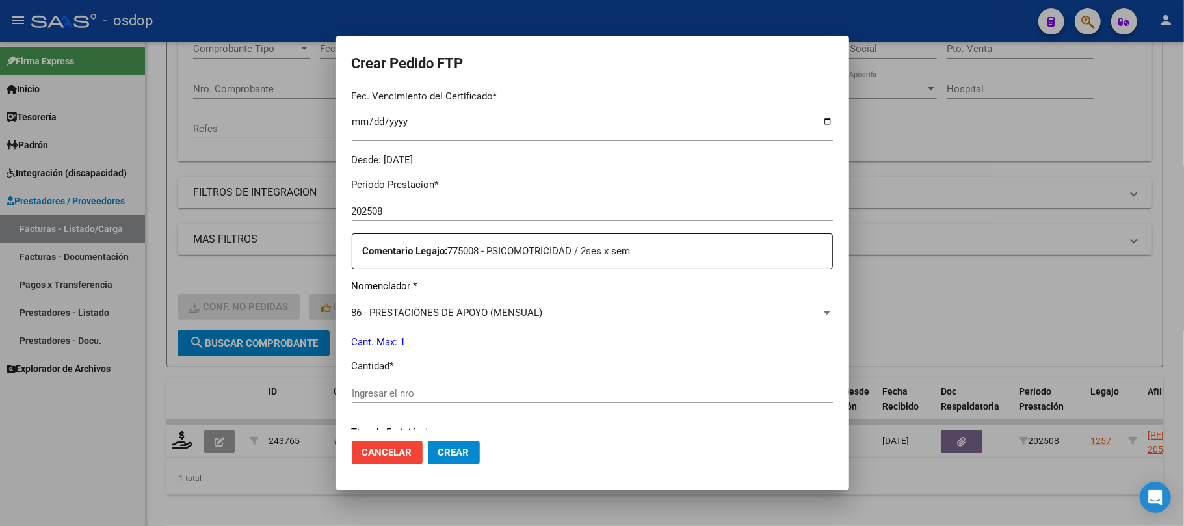
click at [419, 391] on input "Ingresar el nro" at bounding box center [592, 393] width 481 height 12
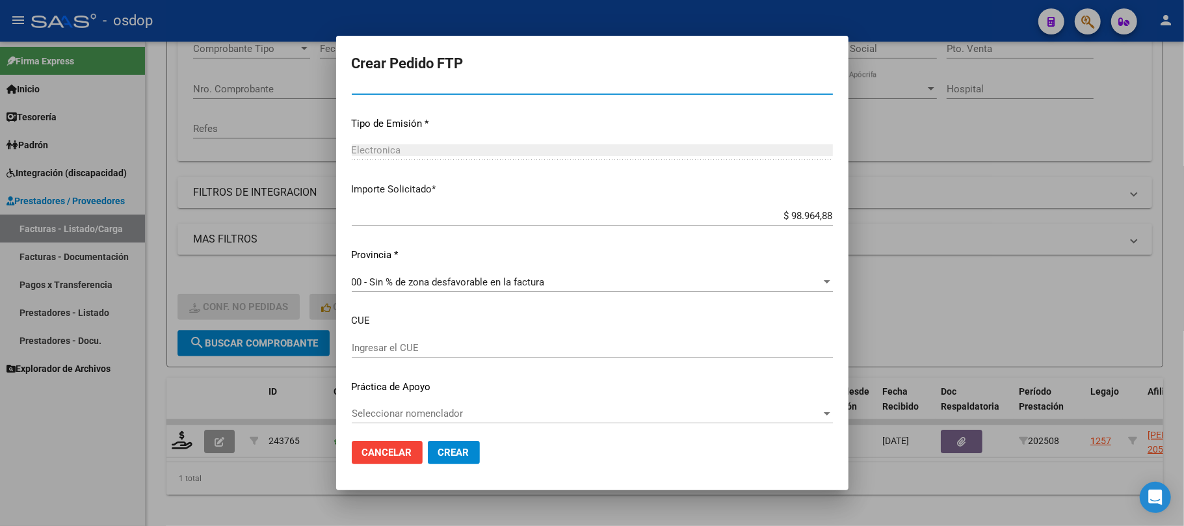
scroll to position [659, 0]
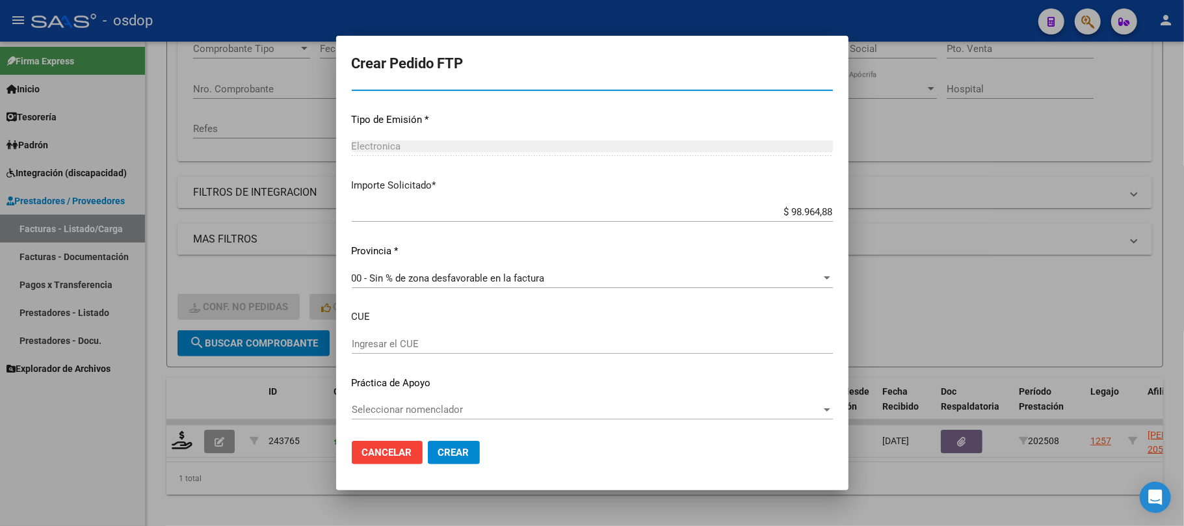
type input "1"
click at [456, 452] on span "Crear" at bounding box center [453, 453] width 31 height 12
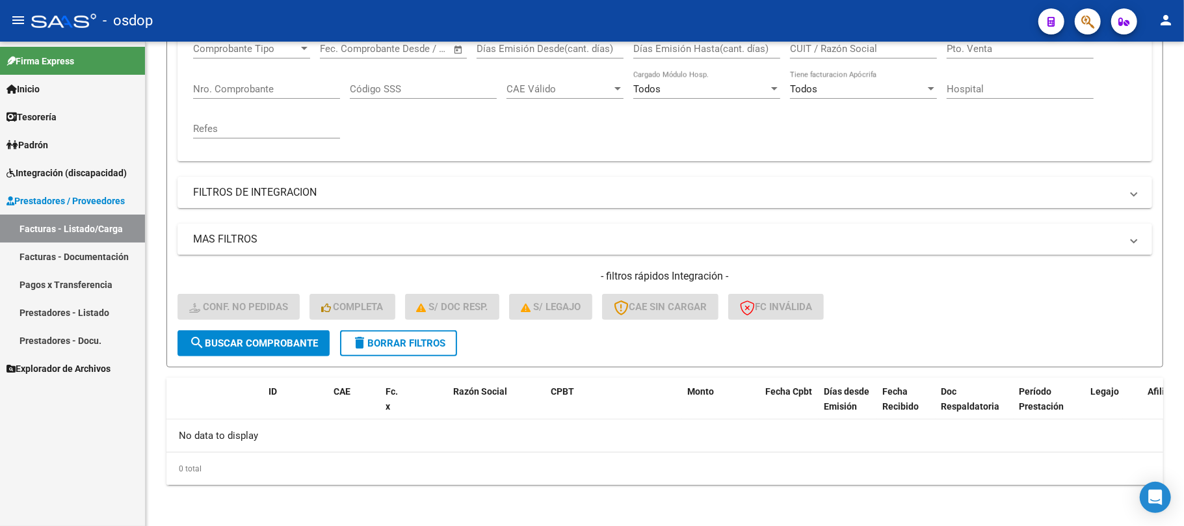
click at [92, 222] on link "Facturas - Listado/Carga" at bounding box center [72, 229] width 145 height 28
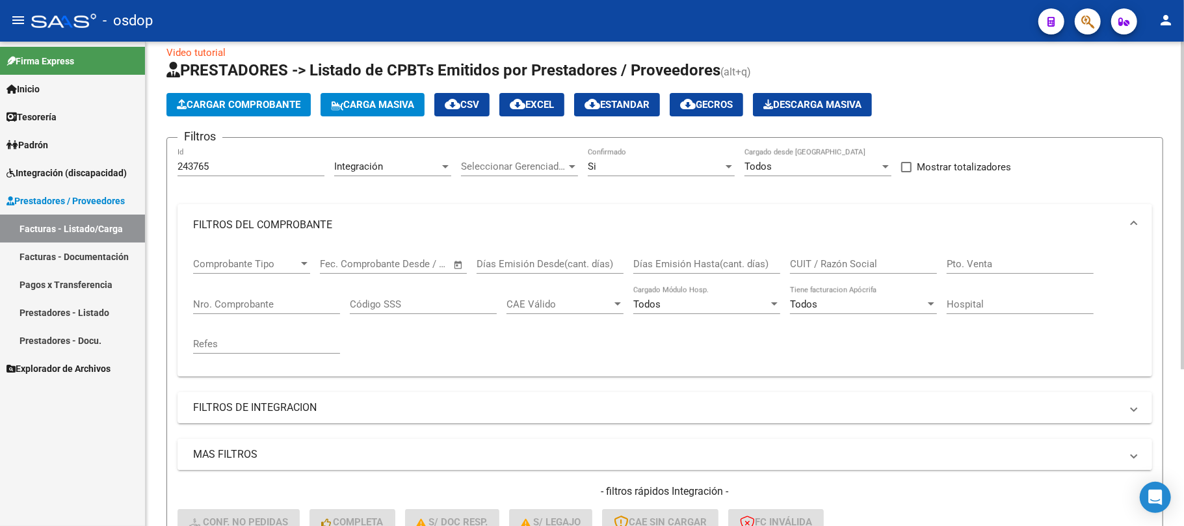
scroll to position [0, 0]
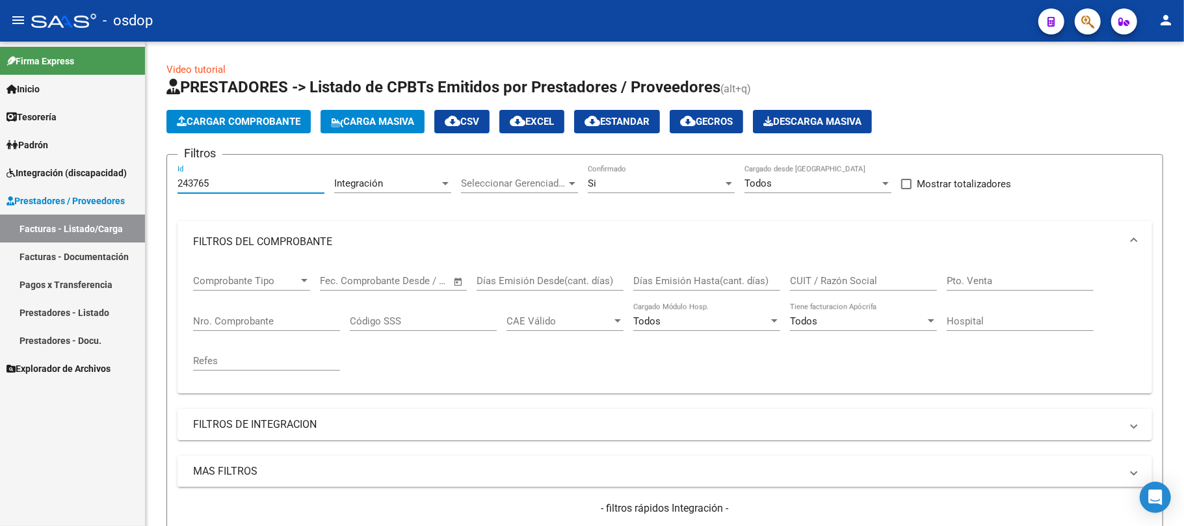
drag, startPoint x: 230, startPoint y: 179, endPoint x: 71, endPoint y: 180, distance: 159.3
click at [73, 180] on mat-sidenav-container "Firma Express Inicio Calendario SSS Instructivos Contacto OS Tesorería Extracto…" at bounding box center [592, 284] width 1184 height 484
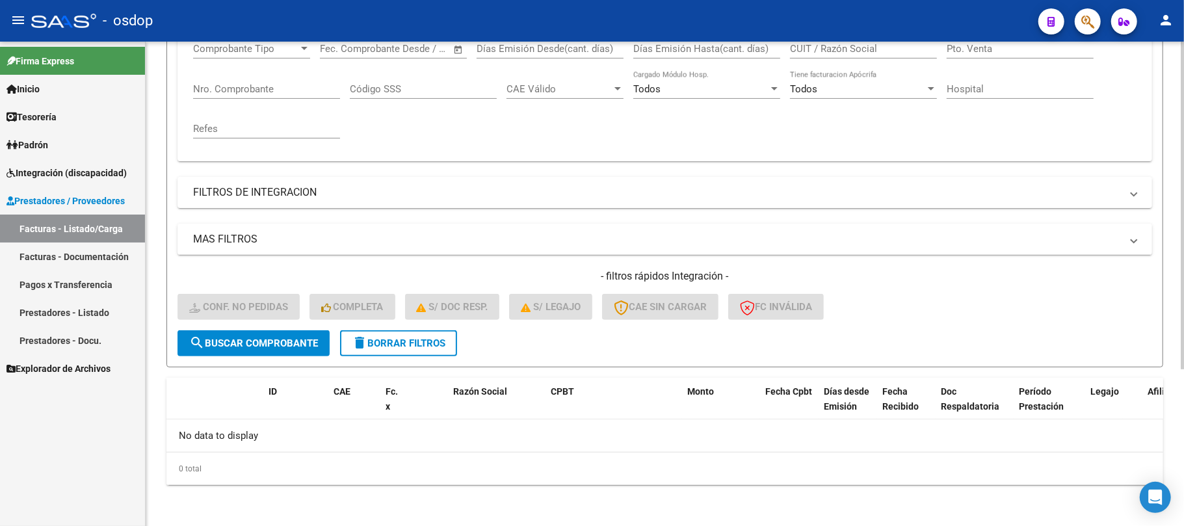
click at [393, 337] on span "delete Borrar Filtros" at bounding box center [399, 343] width 94 height 12
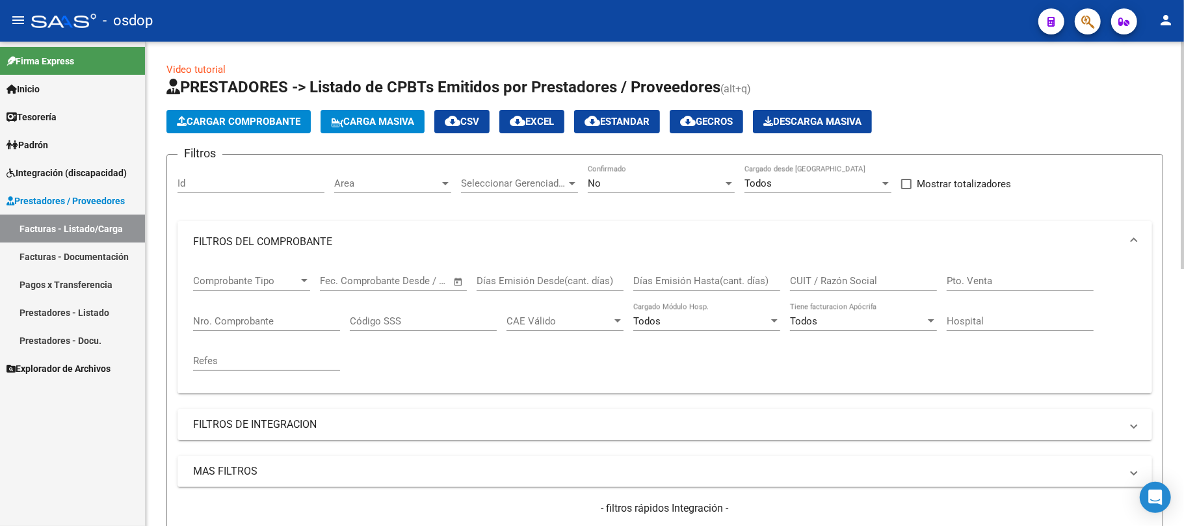
click at [836, 282] on input "CUIT / Razón Social" at bounding box center [863, 281] width 147 height 12
paste input "20294639773"
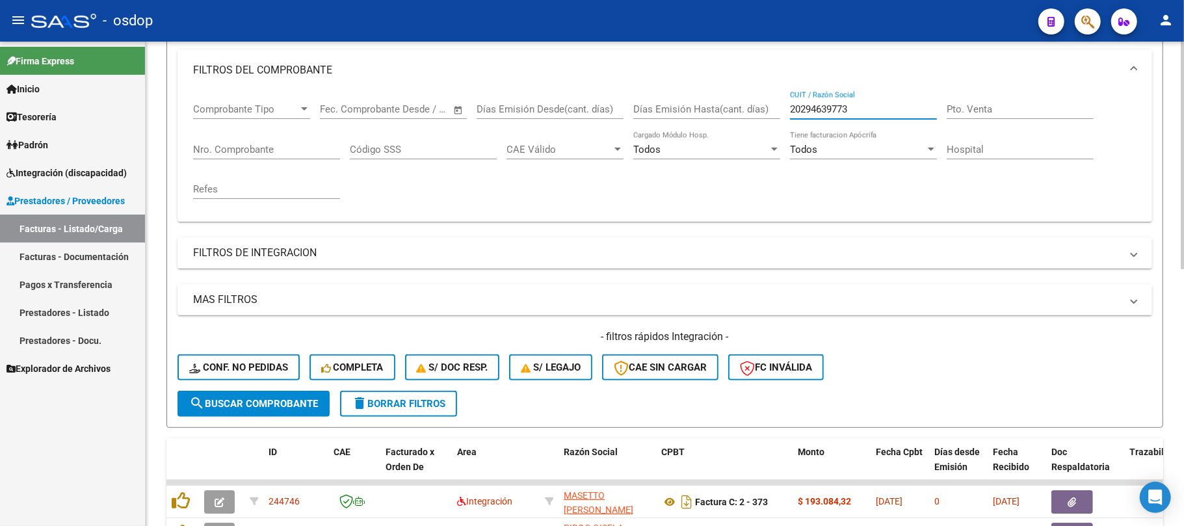
scroll to position [173, 0]
type input "20294639773"
click at [287, 402] on span "search Buscar Comprobante" at bounding box center [253, 403] width 129 height 12
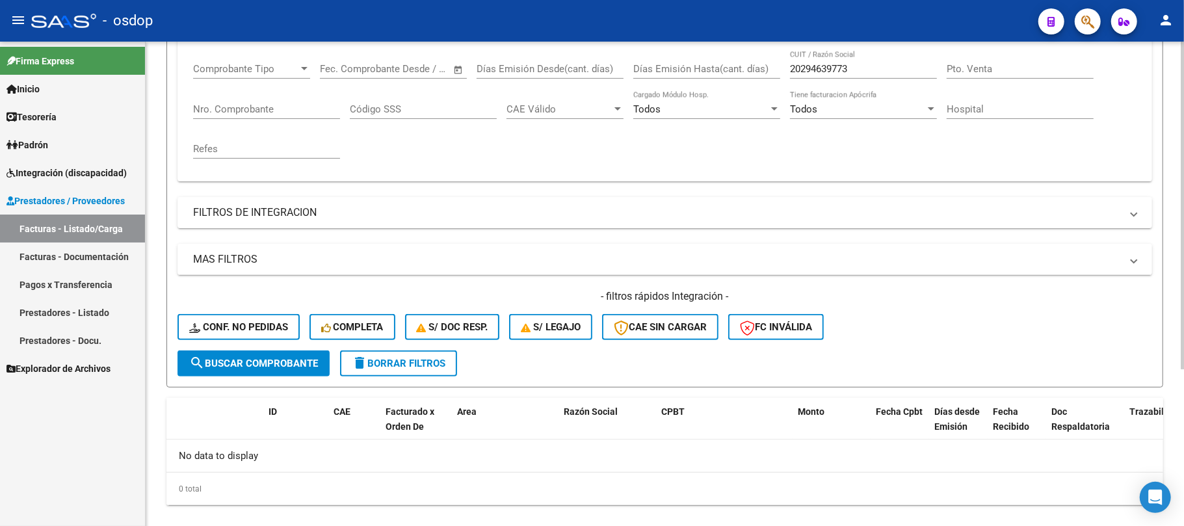
scroll to position [232, 0]
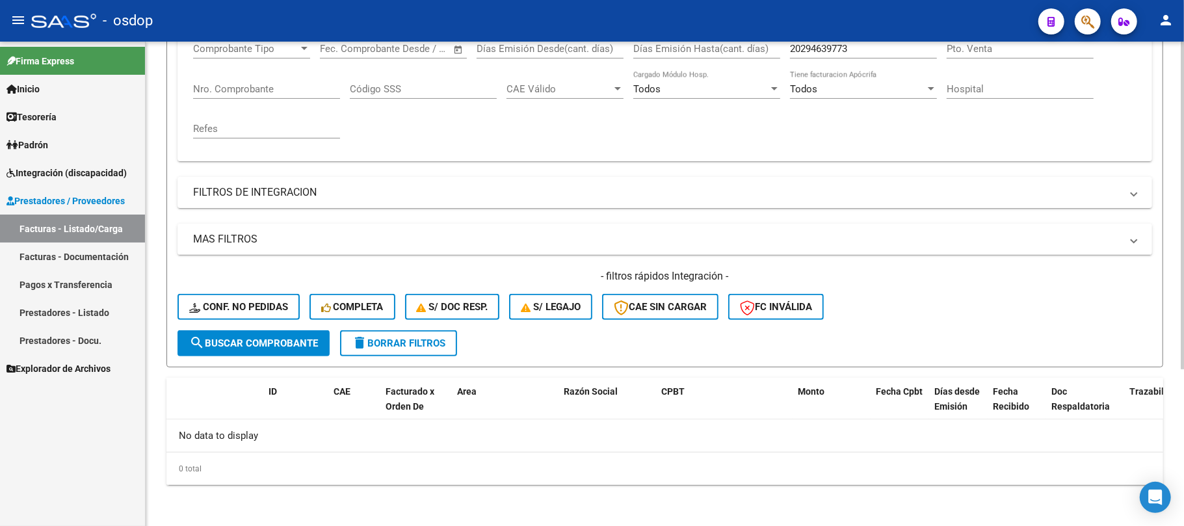
click at [278, 341] on span "search Buscar Comprobante" at bounding box center [253, 343] width 129 height 12
click at [437, 341] on span "delete Borrar Filtros" at bounding box center [399, 343] width 94 height 12
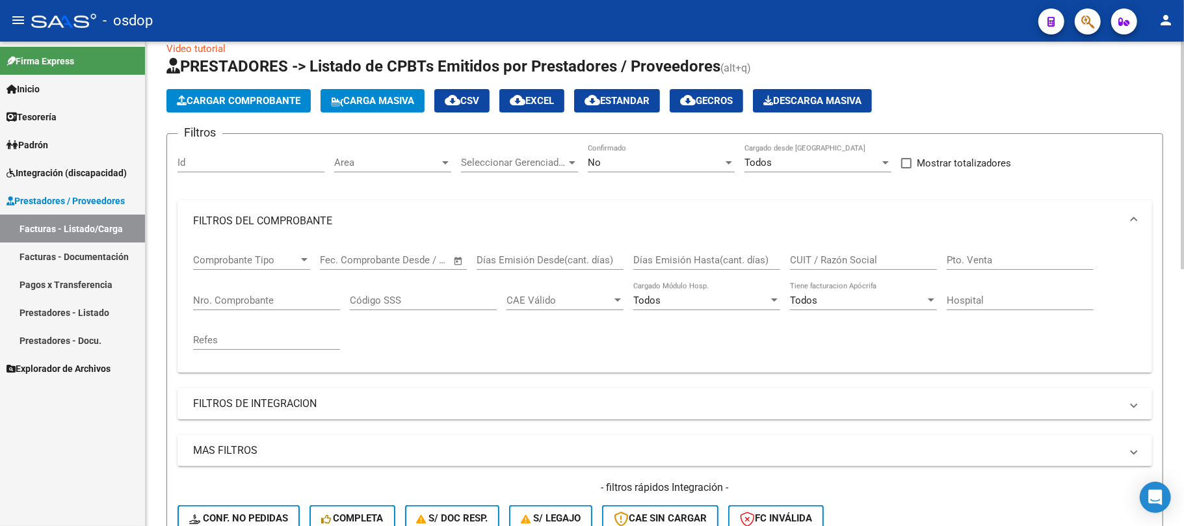
scroll to position [0, 0]
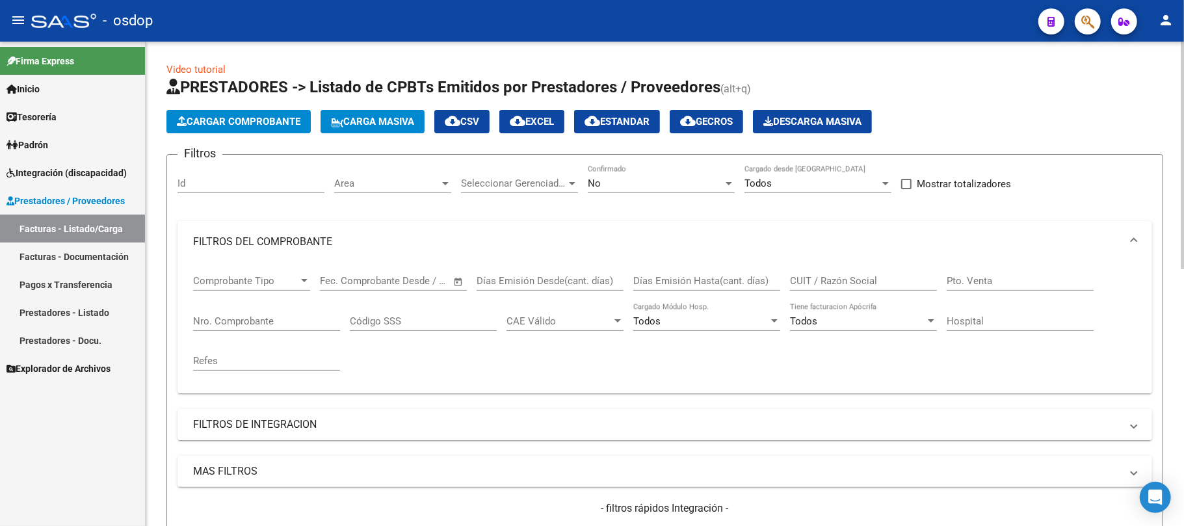
click at [809, 283] on input "CUIT / Razón Social" at bounding box center [863, 281] width 147 height 12
paste input "20294639773"
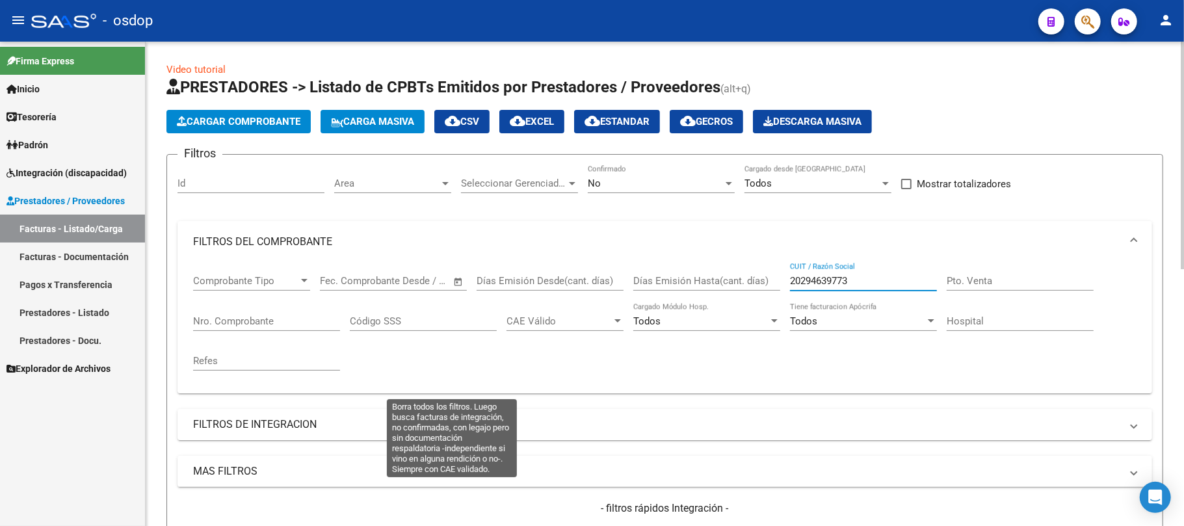
scroll to position [173, 0]
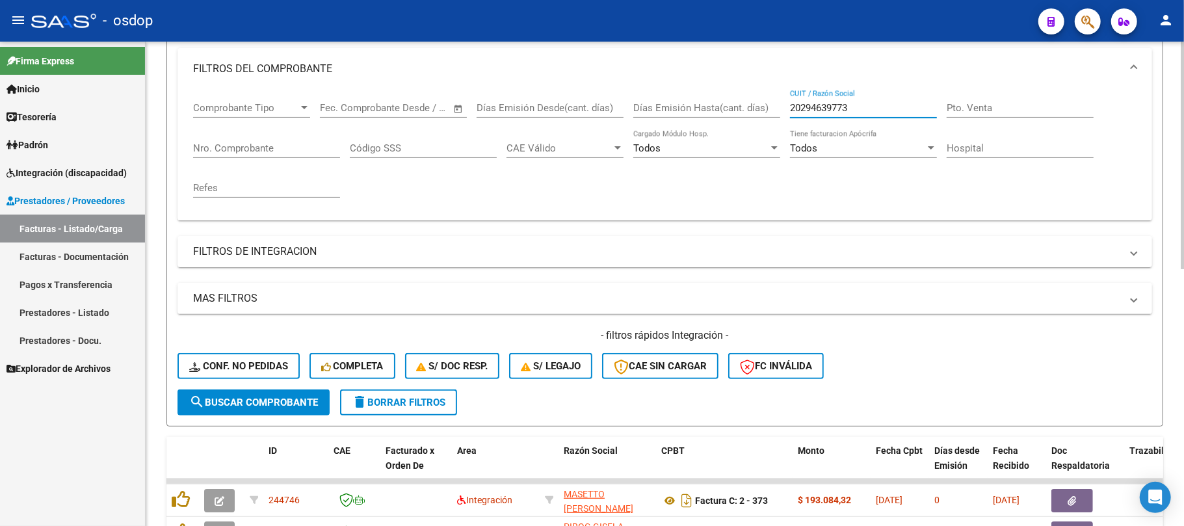
type input "20294639773"
click at [282, 397] on span "search Buscar Comprobante" at bounding box center [253, 403] width 129 height 12
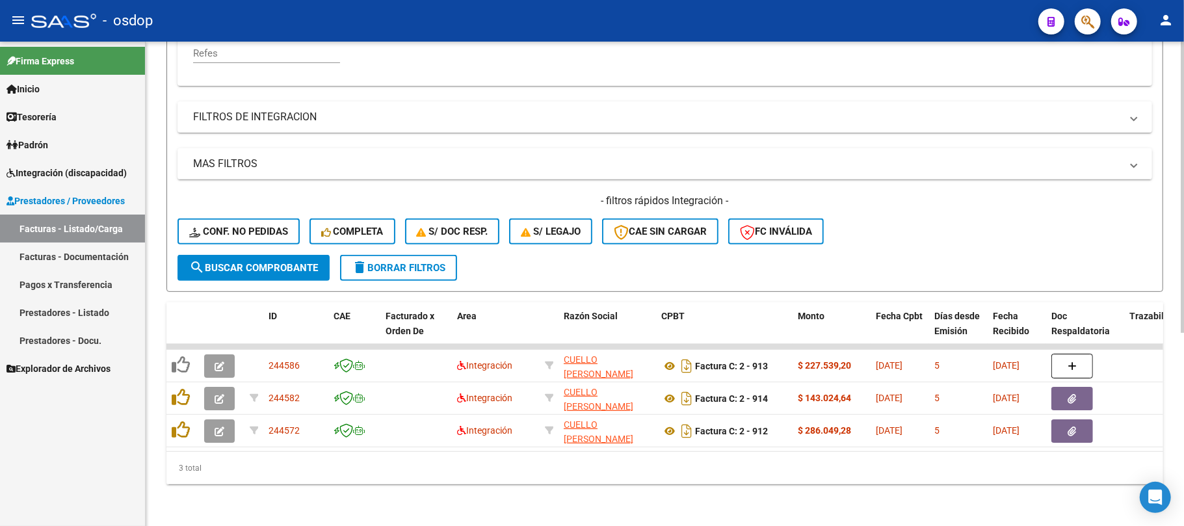
scroll to position [320, 0]
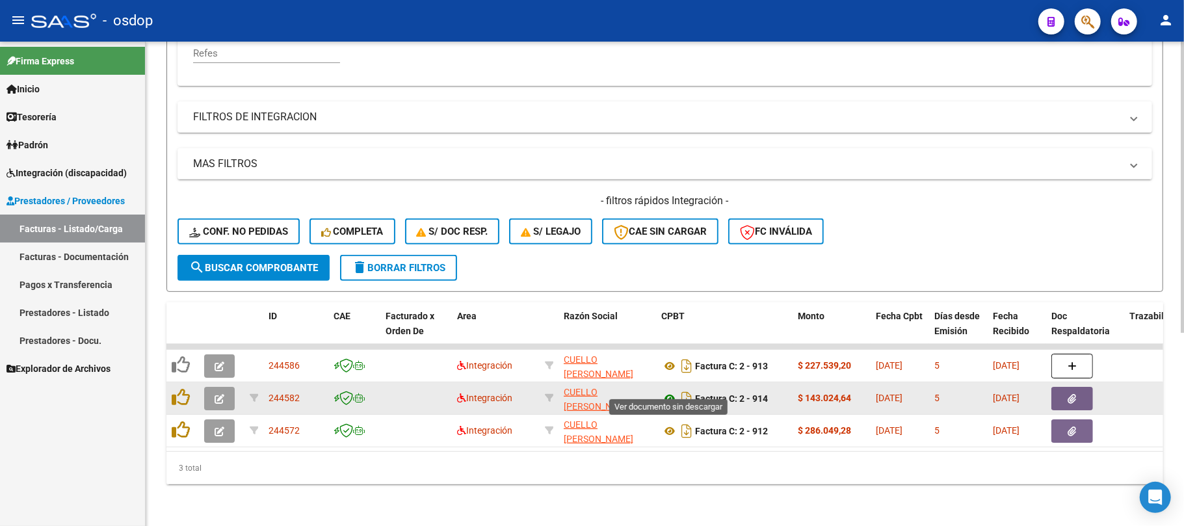
click at [670, 391] on icon at bounding box center [669, 399] width 17 height 16
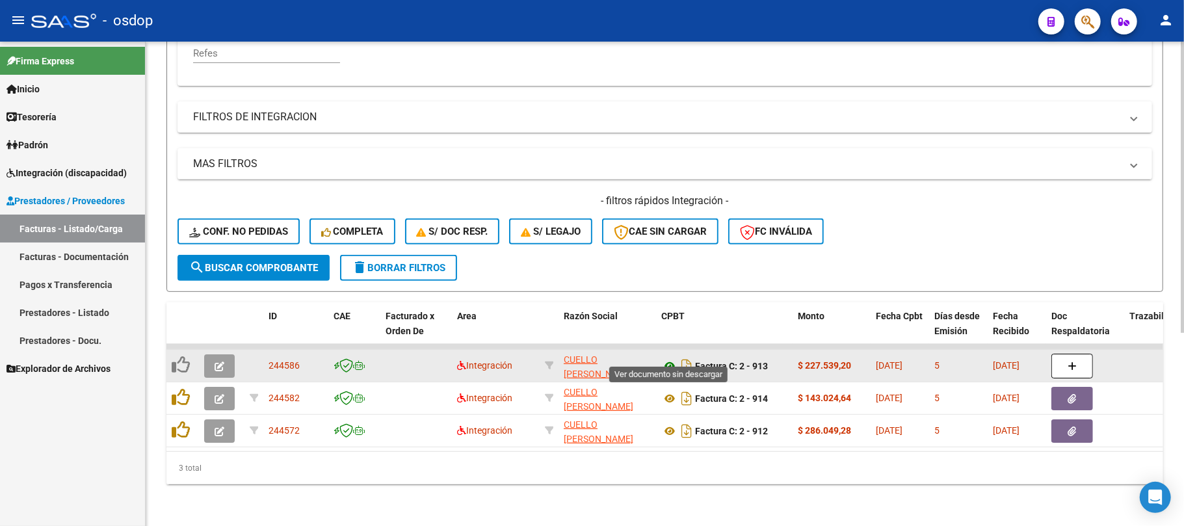
click at [668, 358] on icon at bounding box center [669, 366] width 17 height 16
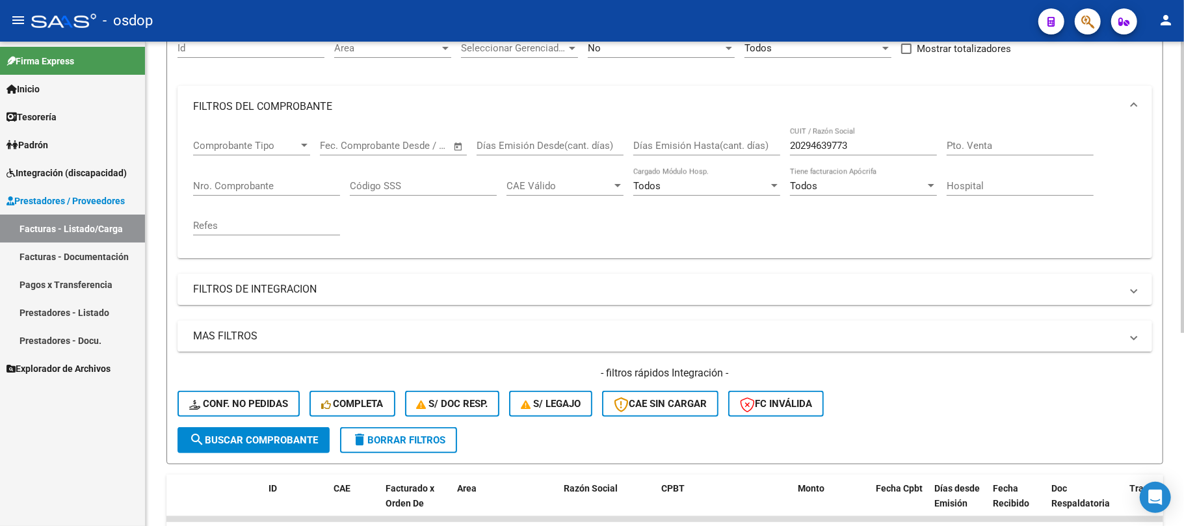
scroll to position [60, 0]
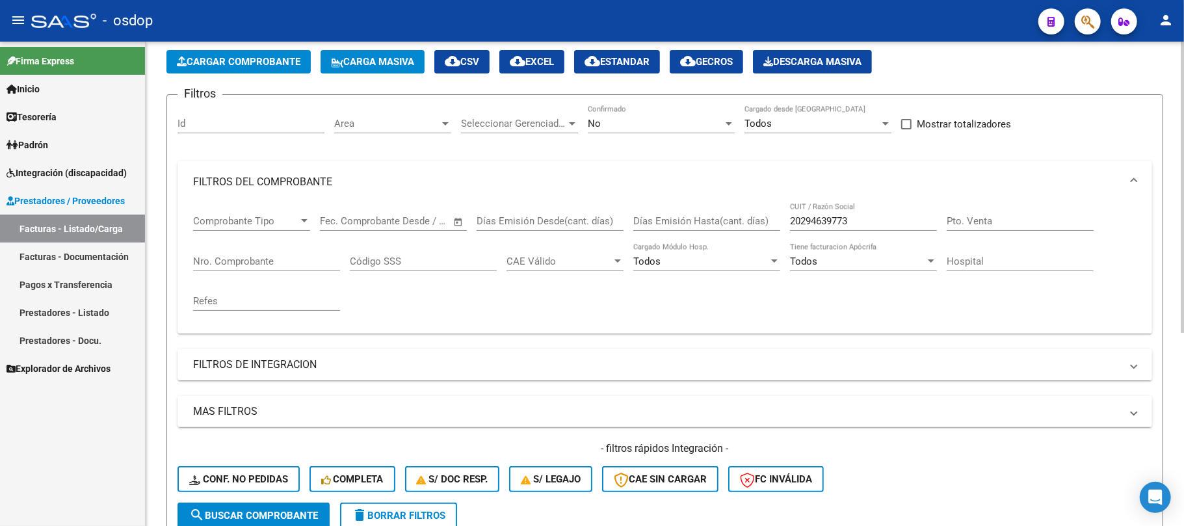
click at [424, 514] on span "delete Borrar Filtros" at bounding box center [399, 516] width 94 height 12
click at [230, 128] on input "Id" at bounding box center [250, 124] width 147 height 12
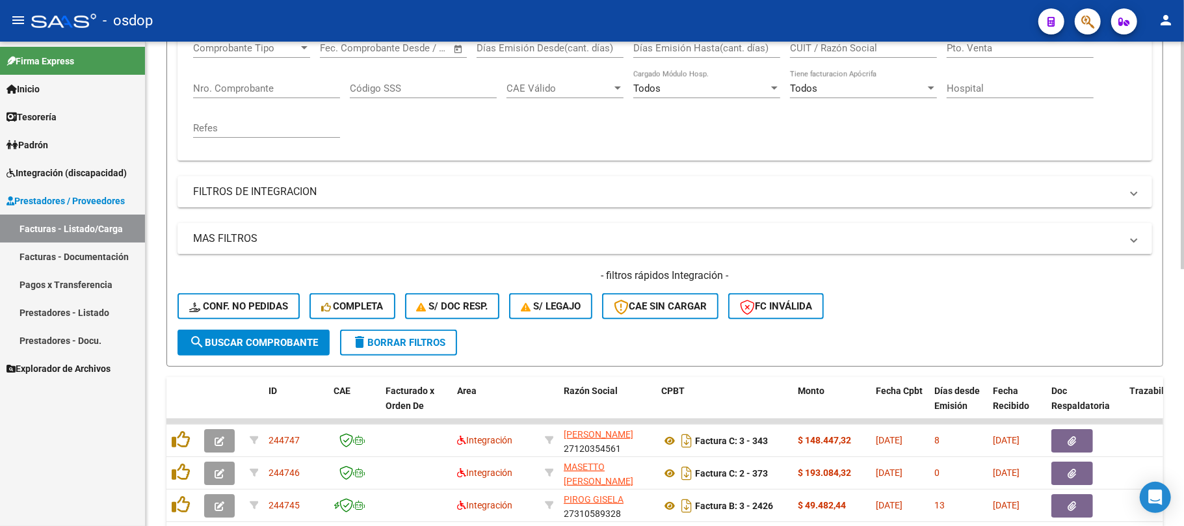
type input "244702"
click at [292, 344] on span "search Buscar Comprobante" at bounding box center [253, 343] width 129 height 12
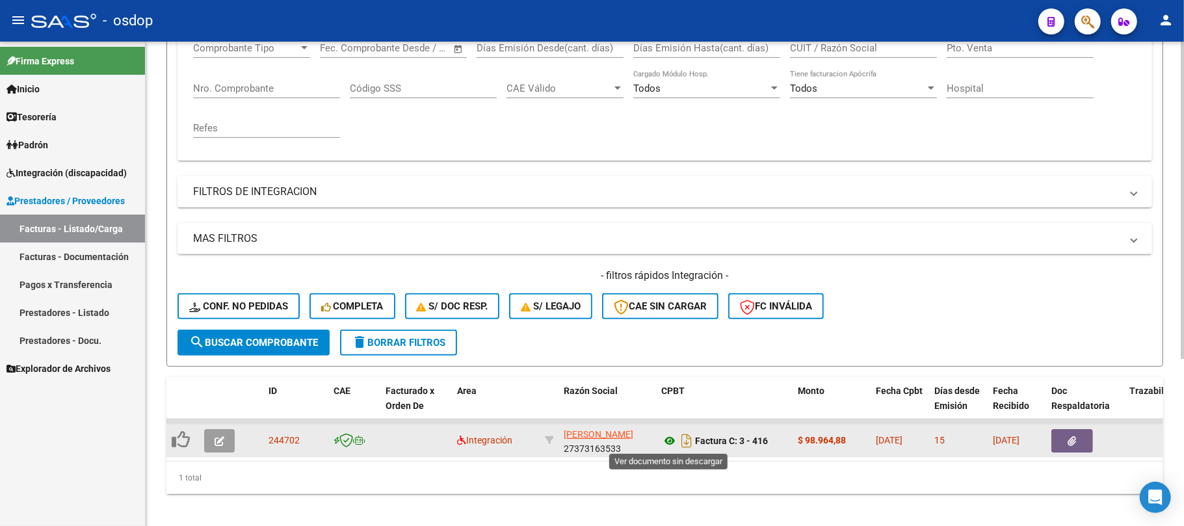
click at [672, 441] on icon at bounding box center [669, 441] width 17 height 16
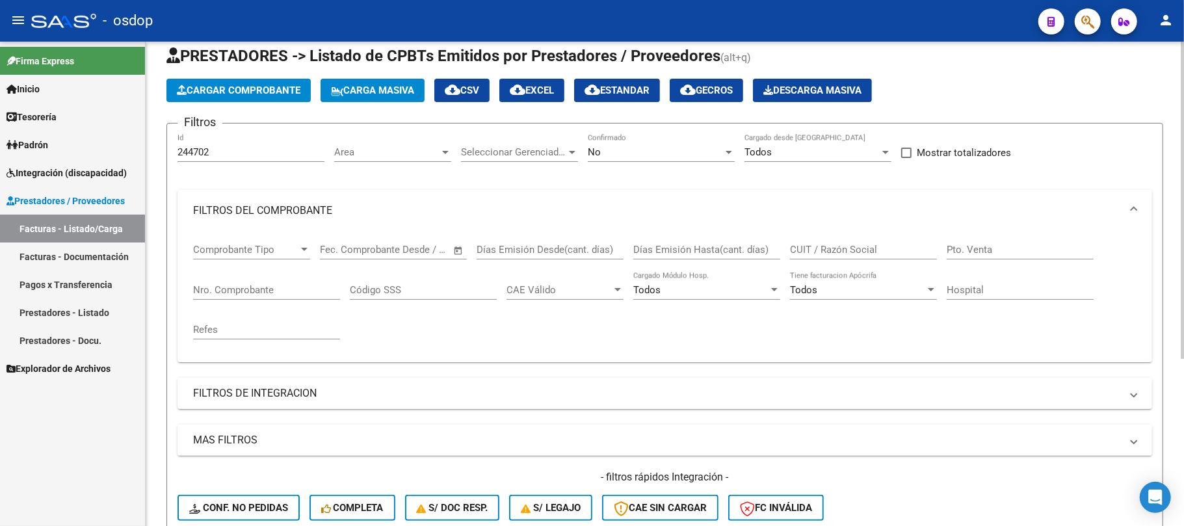
scroll to position [0, 0]
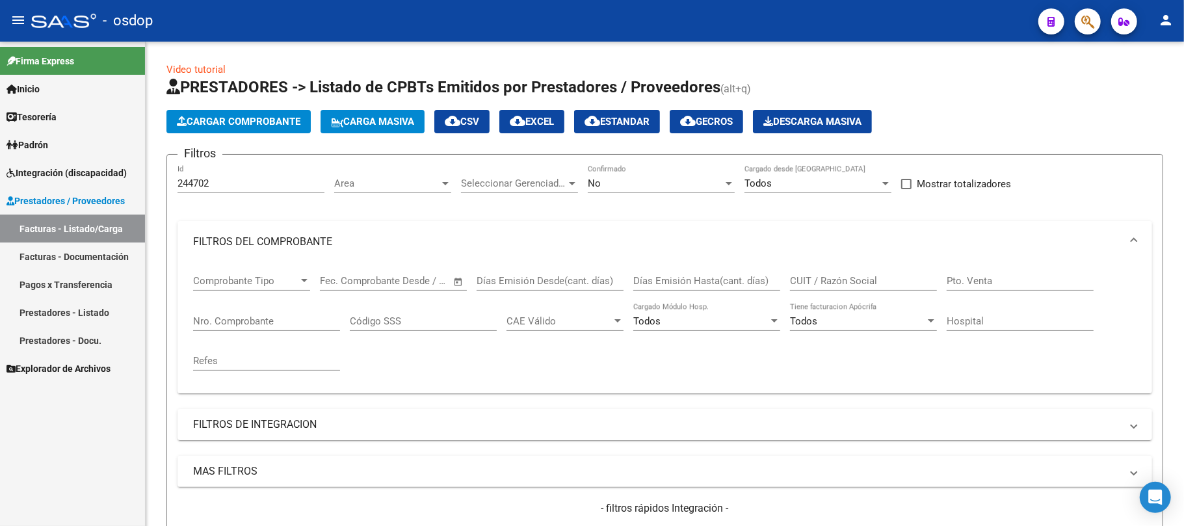
click at [66, 174] on span "Integración (discapacidad)" at bounding box center [67, 173] width 120 height 14
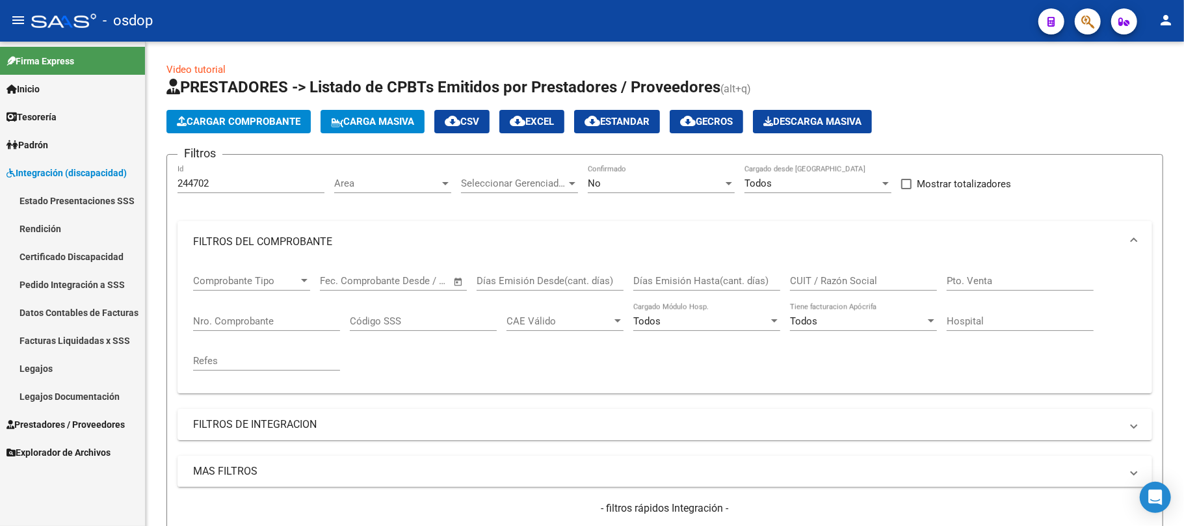
click at [43, 365] on link "Legajos" at bounding box center [72, 368] width 145 height 28
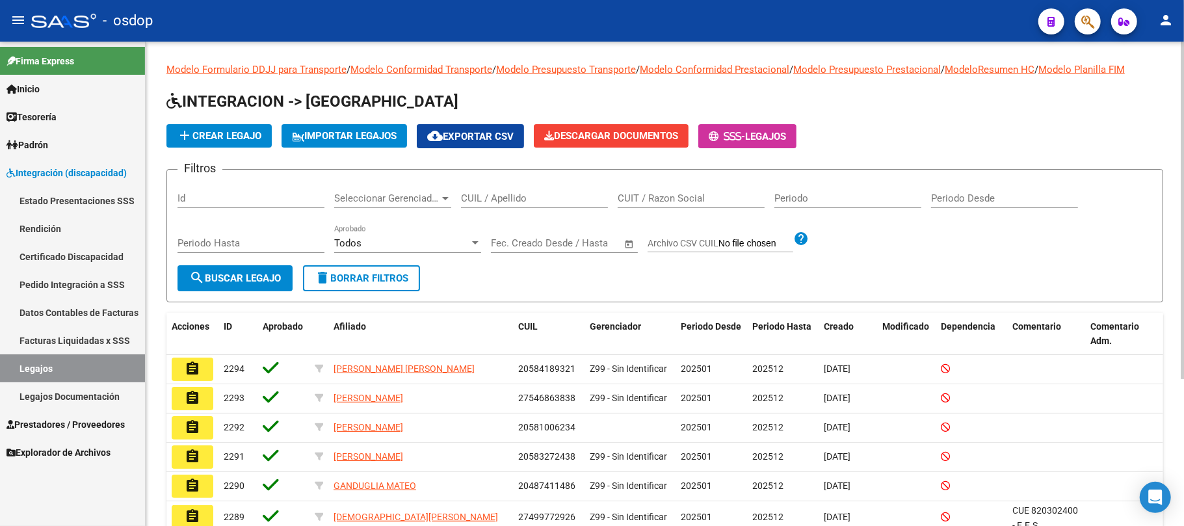
click at [529, 198] on input "CUIL / Apellido" at bounding box center [534, 198] width 147 height 12
paste input "20239543805"
type input "20239543805"
click at [245, 279] on span "search Buscar Legajo" at bounding box center [235, 278] width 92 height 12
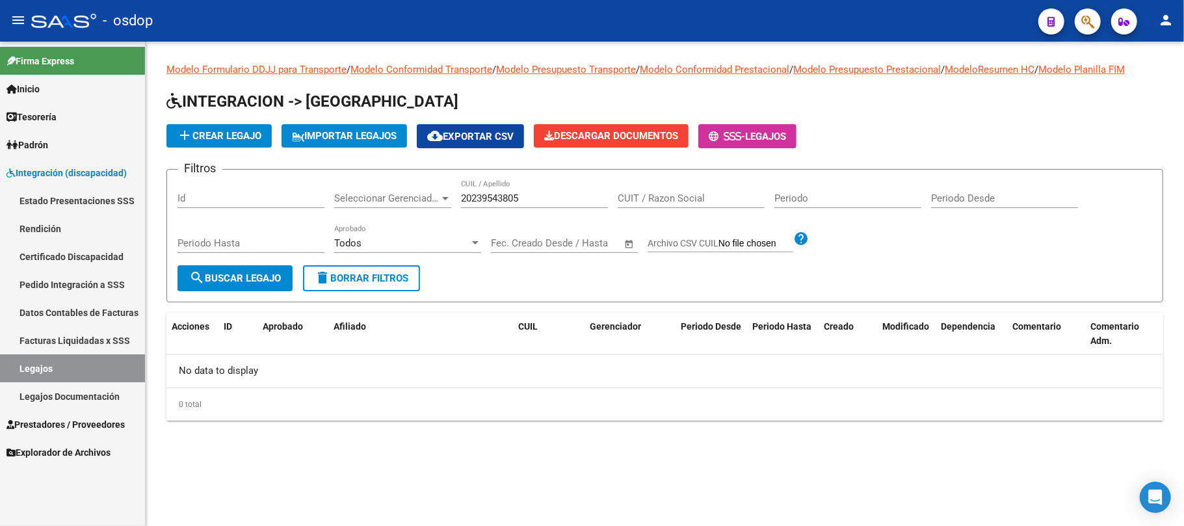
click at [243, 198] on input "Id" at bounding box center [250, 198] width 147 height 12
type input "2"
click at [70, 423] on span "Prestadores / Proveedores" at bounding box center [66, 424] width 118 height 14
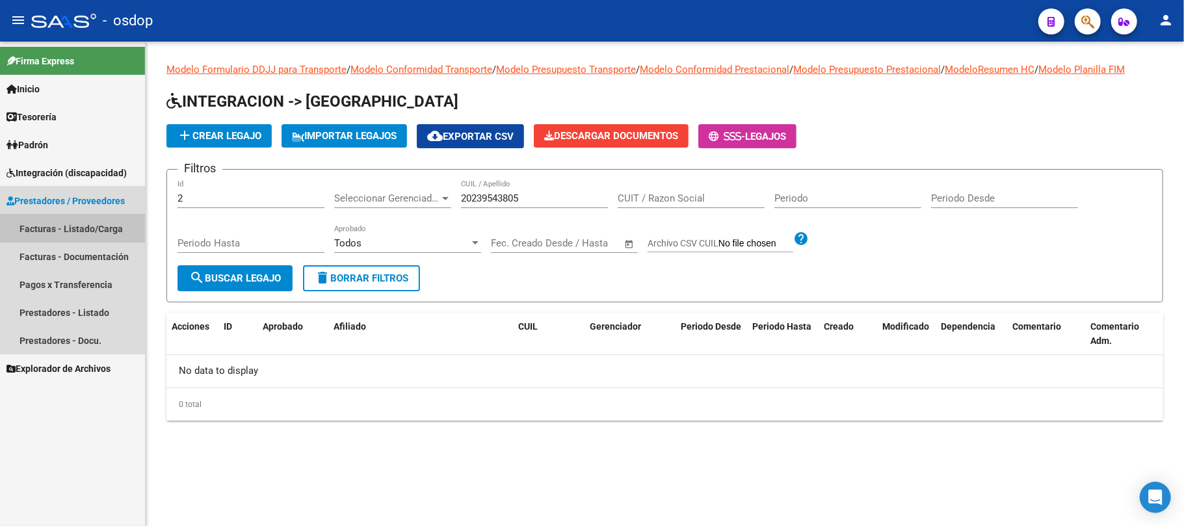
click at [86, 229] on link "Facturas - Listado/Carga" at bounding box center [72, 229] width 145 height 28
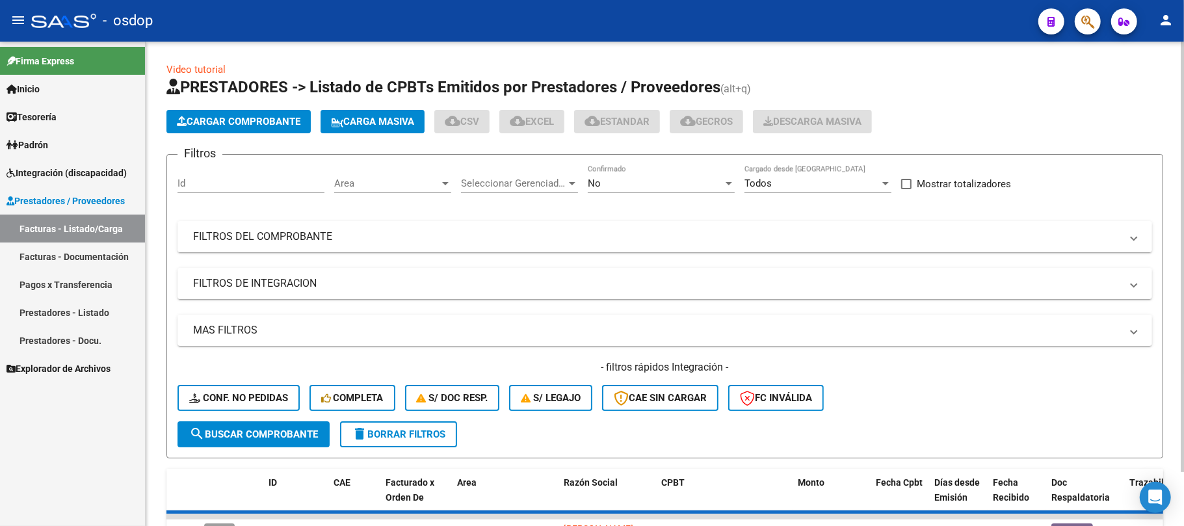
click at [206, 181] on input "Id" at bounding box center [250, 183] width 147 height 12
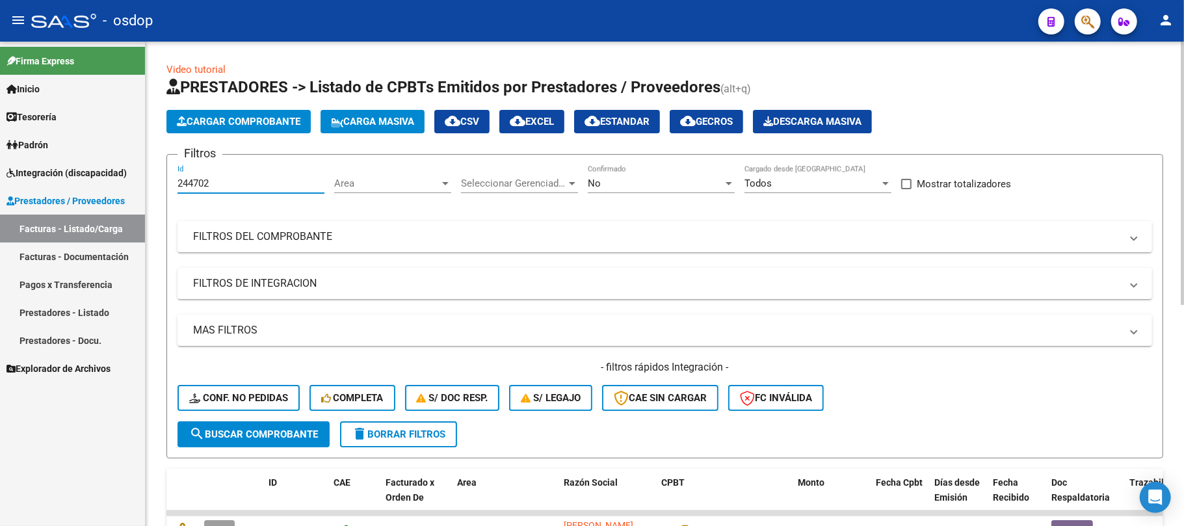
type input "244702"
click at [269, 437] on span "search Buscar Comprobante" at bounding box center [253, 434] width 129 height 12
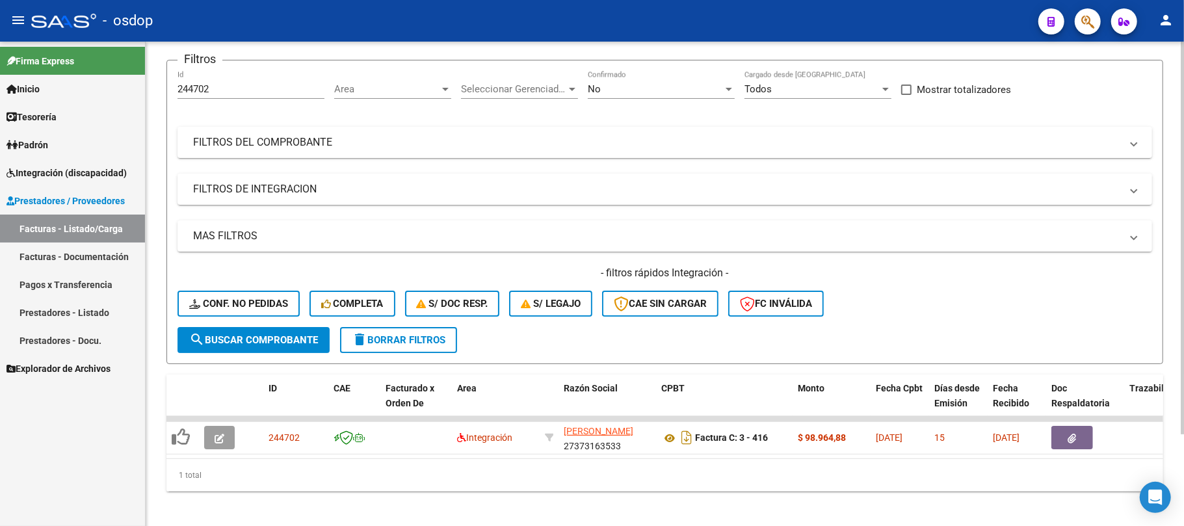
scroll to position [113, 0]
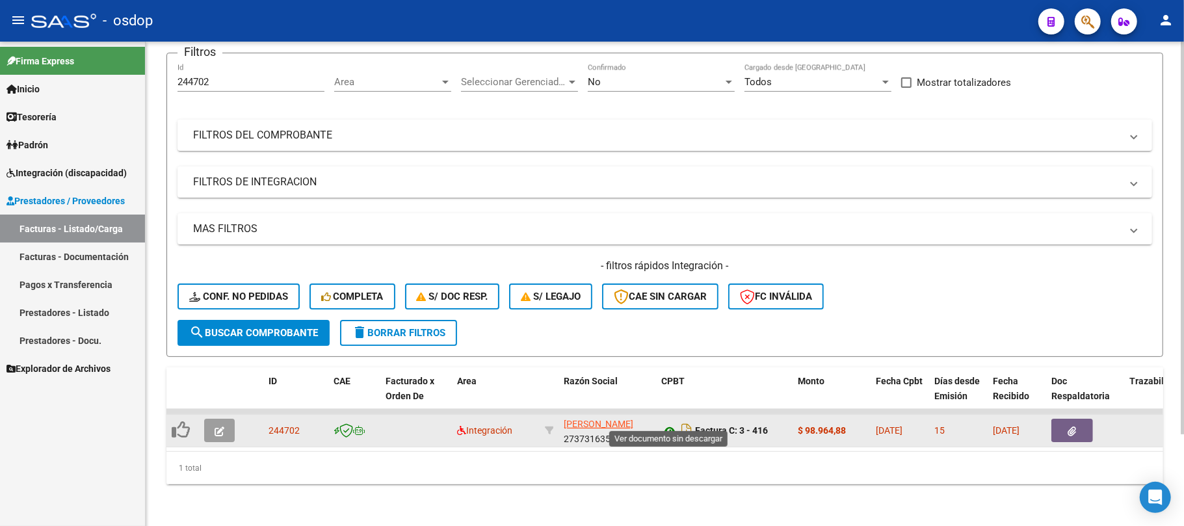
click at [667, 423] on icon at bounding box center [669, 431] width 17 height 16
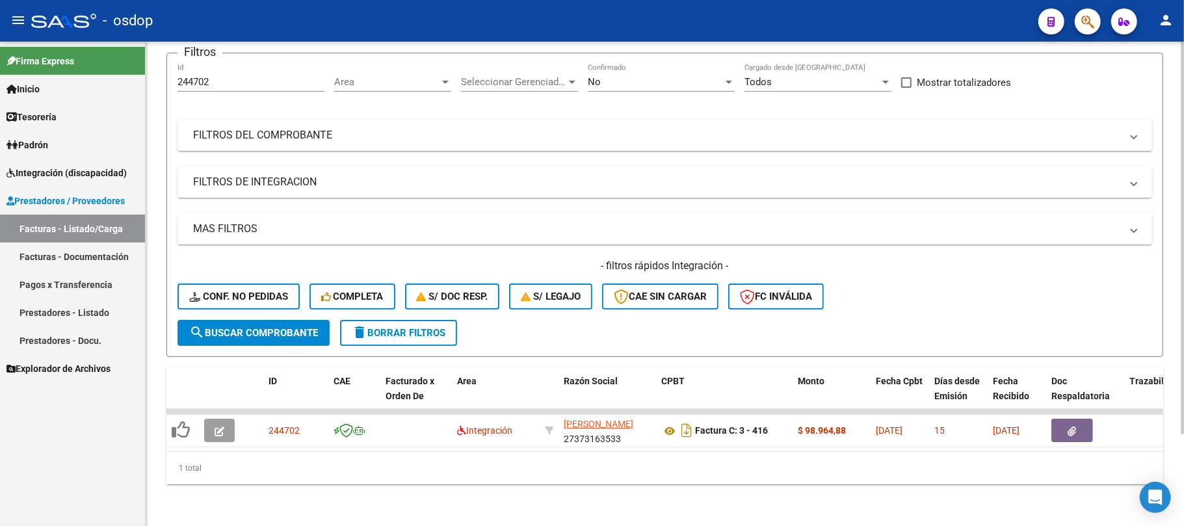
scroll to position [0, 0]
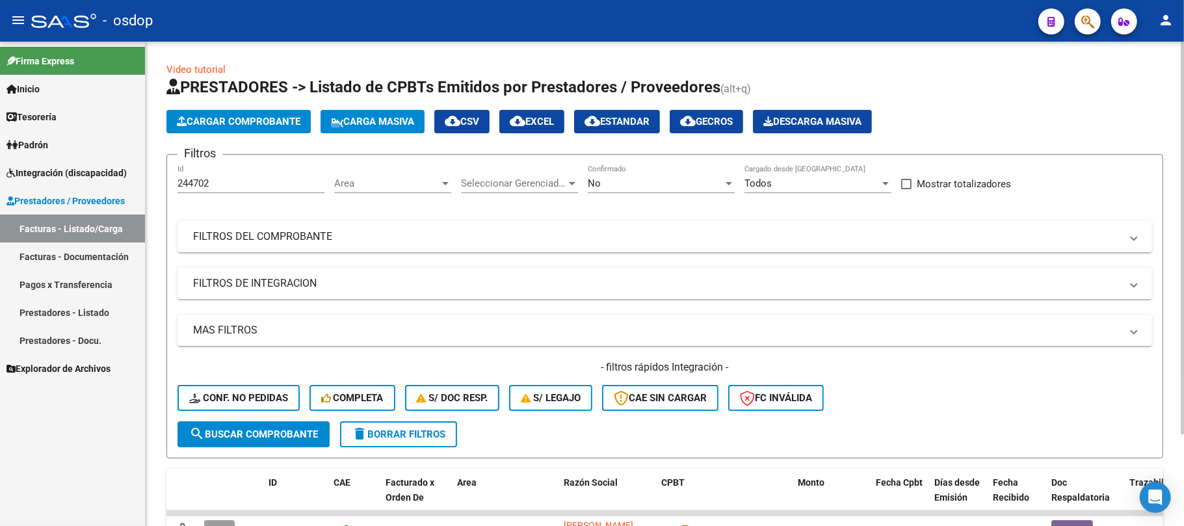
click at [433, 433] on span "delete Borrar Filtros" at bounding box center [399, 434] width 94 height 12
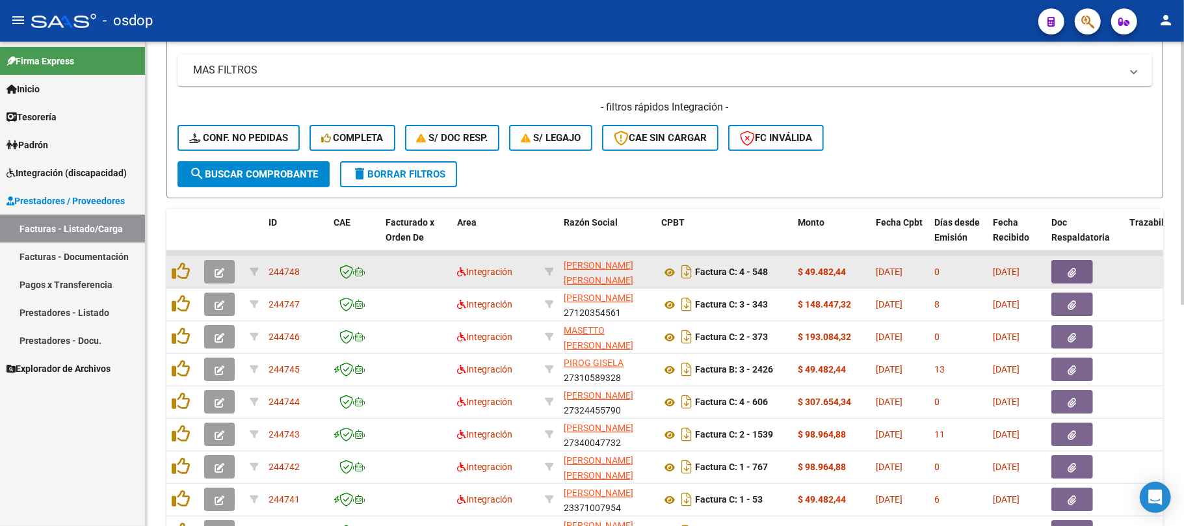
scroll to position [86, 0]
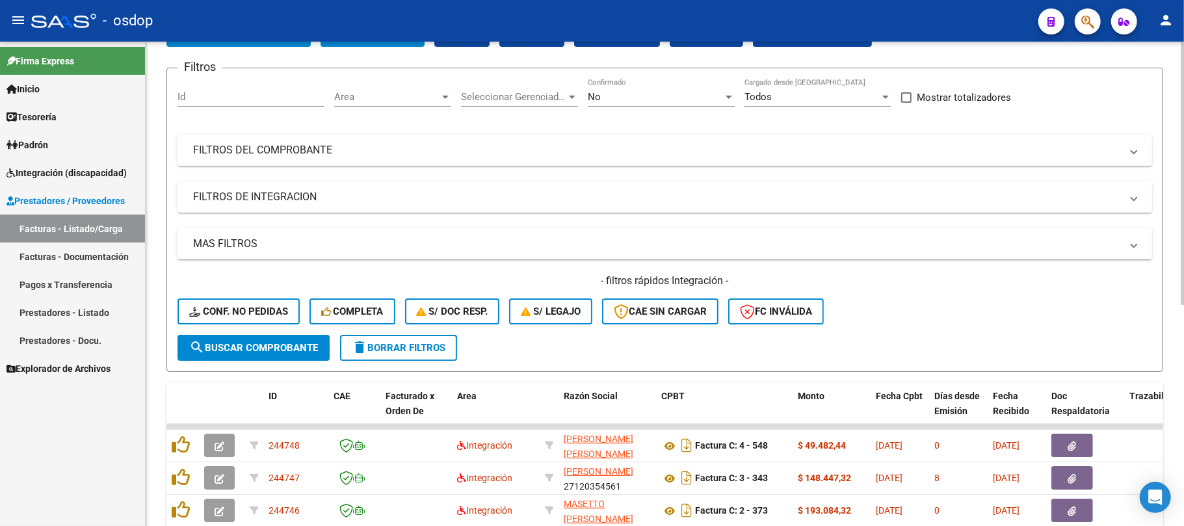
click at [256, 196] on mat-panel-title "FILTROS DE INTEGRACION" at bounding box center [657, 197] width 928 height 14
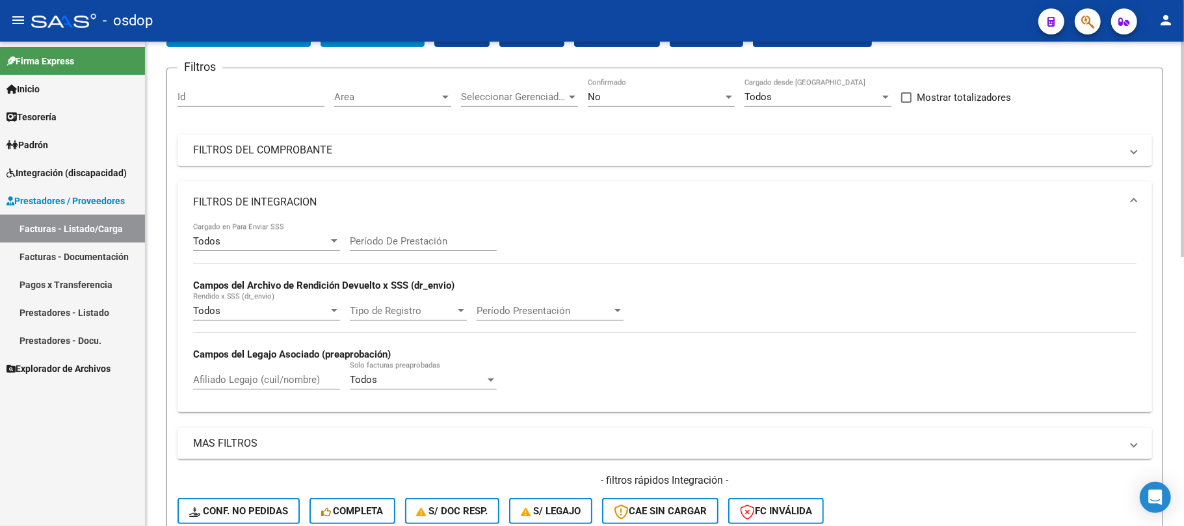
click at [273, 380] on input "Afiliado Legajo (cuil/nombre)" at bounding box center [266, 380] width 147 height 12
paste input "27339001559"
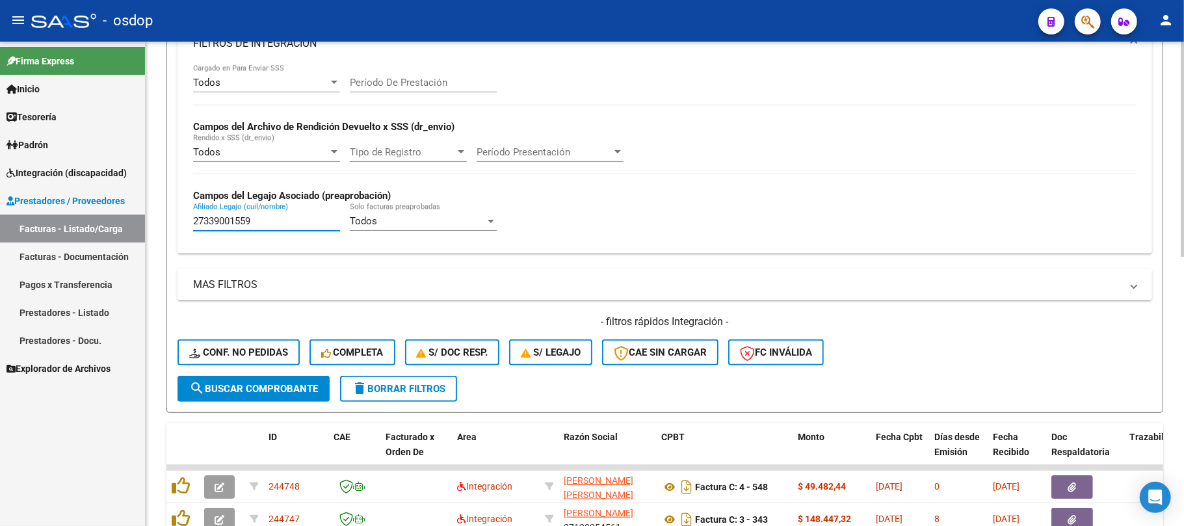
scroll to position [260, 0]
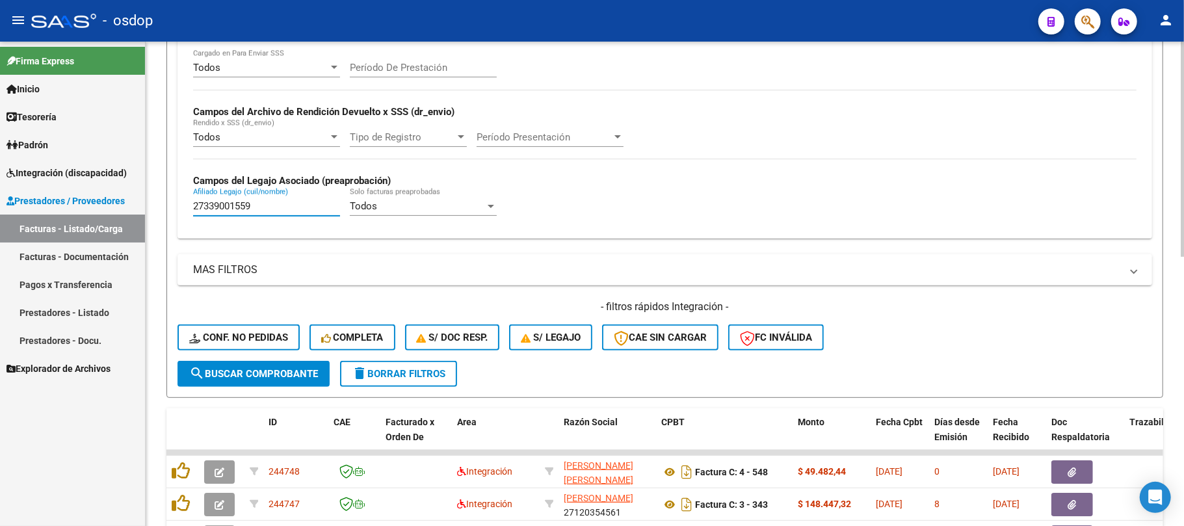
type input "27339001559"
click at [280, 378] on span "search Buscar Comprobante" at bounding box center [253, 374] width 129 height 12
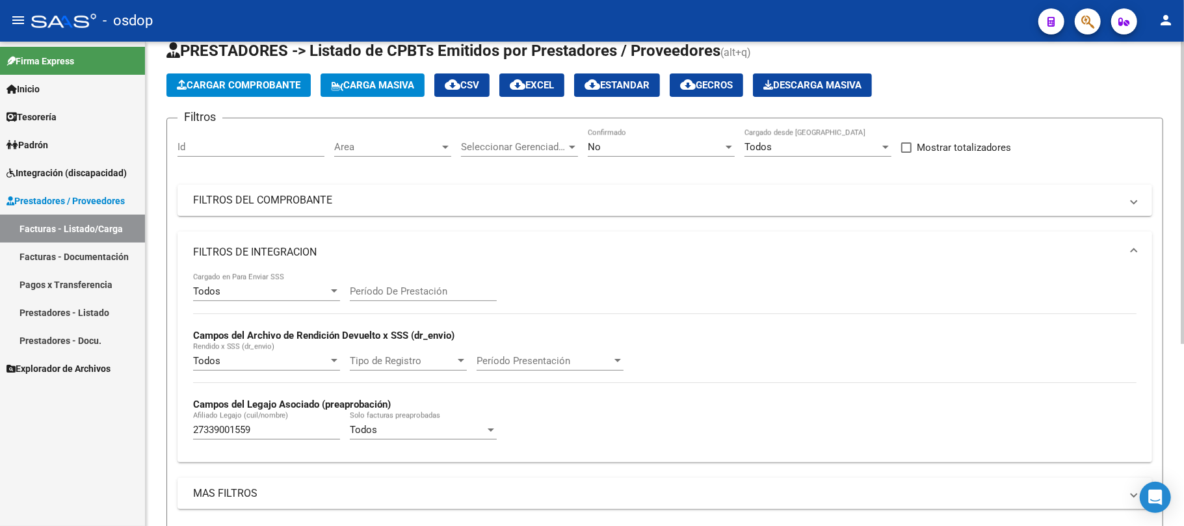
scroll to position [0, 0]
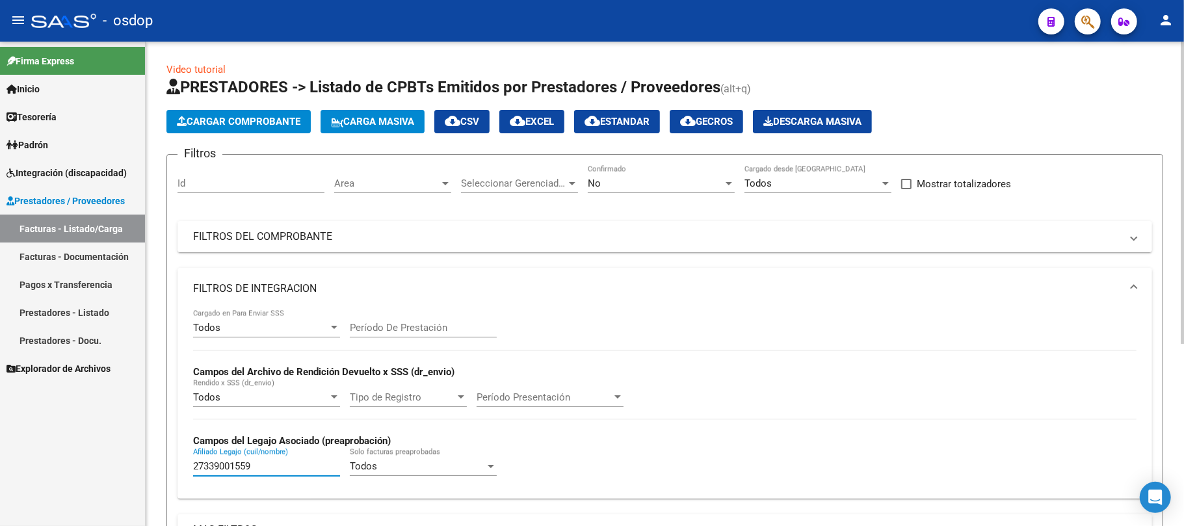
drag, startPoint x: 289, startPoint y: 469, endPoint x: 146, endPoint y: 471, distance: 142.4
click at [146, 471] on div "Video tutorial PRESTADORES -> Listado de CPBTs Emitidos por Prestadores / Prove…" at bounding box center [665, 430] width 1038 height 776
click at [319, 282] on mat-panel-title "FILTROS DE INTEGRACION" at bounding box center [657, 289] width 928 height 14
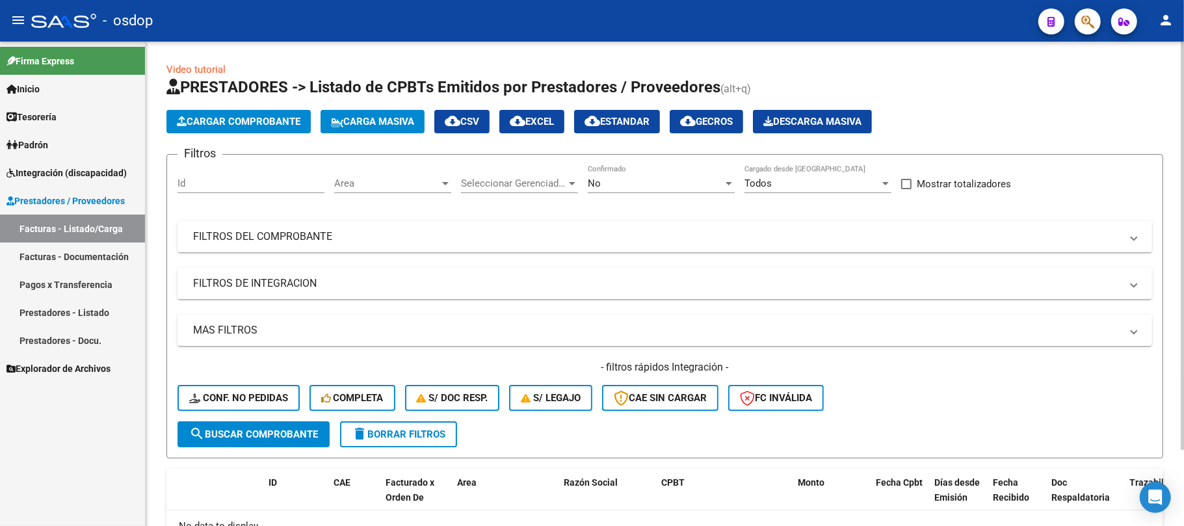
click at [256, 290] on mat-panel-title "FILTROS DE INTEGRACION" at bounding box center [657, 283] width 928 height 14
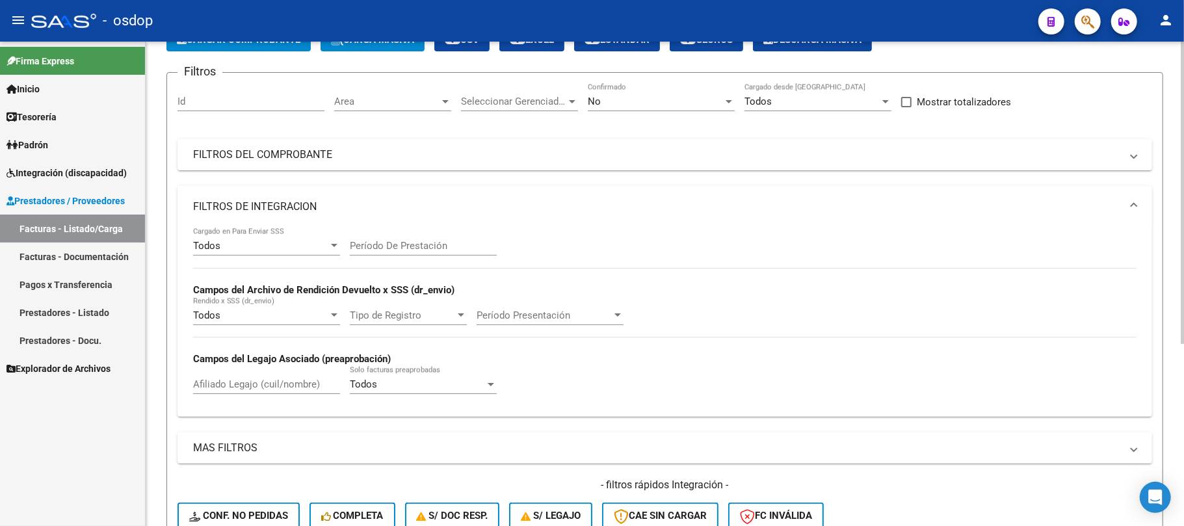
scroll to position [86, 0]
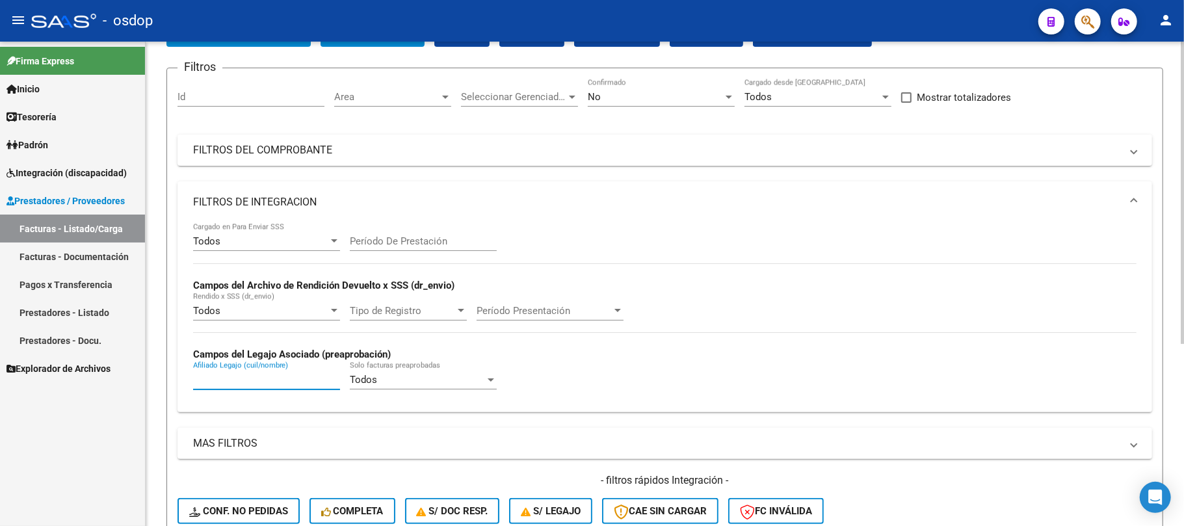
click at [260, 384] on input "Afiliado Legajo (cuil/nombre)" at bounding box center [266, 380] width 147 height 12
paste input "27339001559"
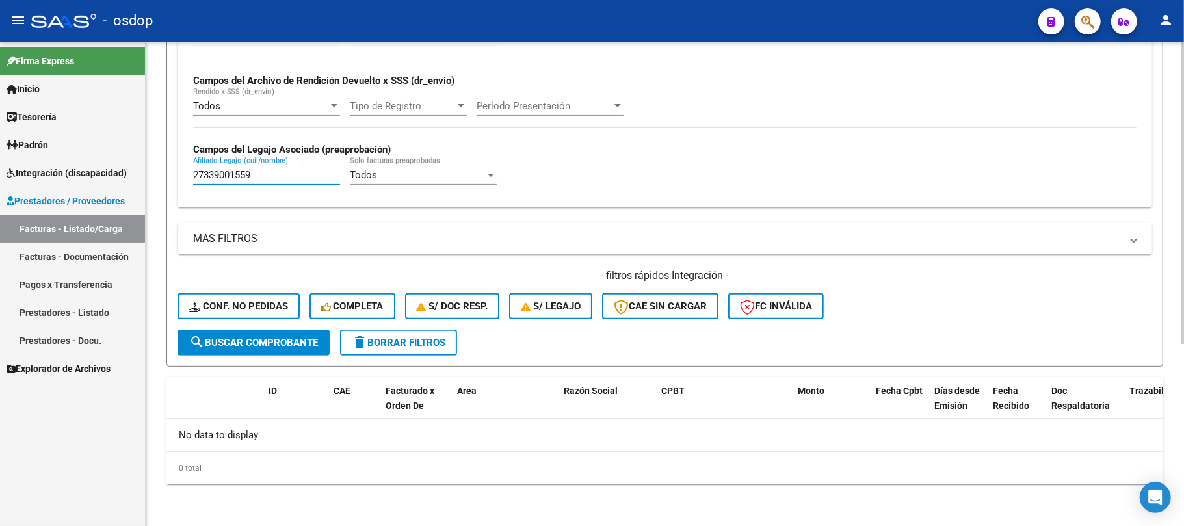
click at [271, 348] on button "search Buscar Comprobante" at bounding box center [253, 343] width 152 height 26
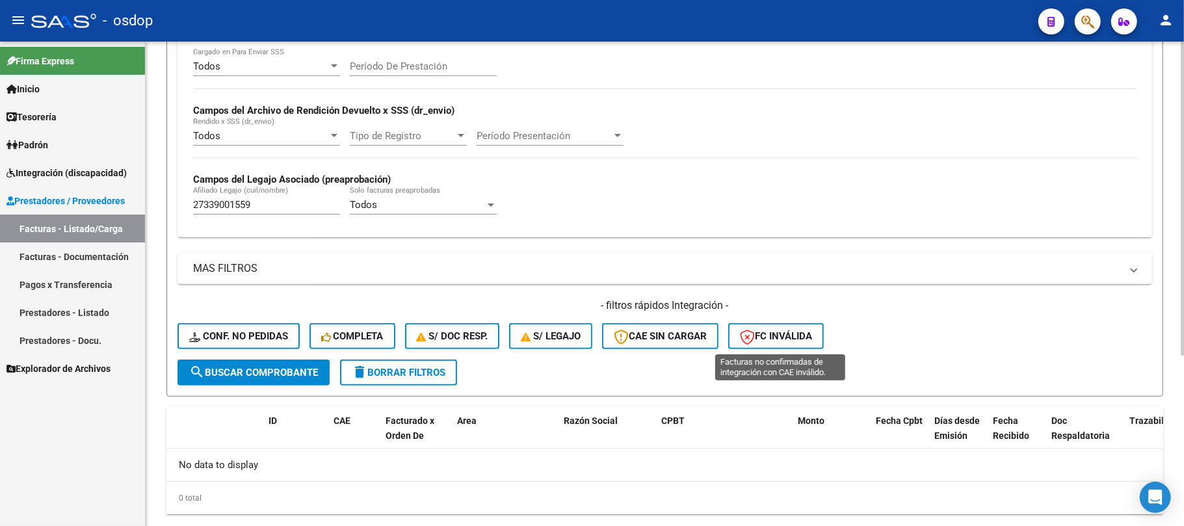
scroll to position [291, 0]
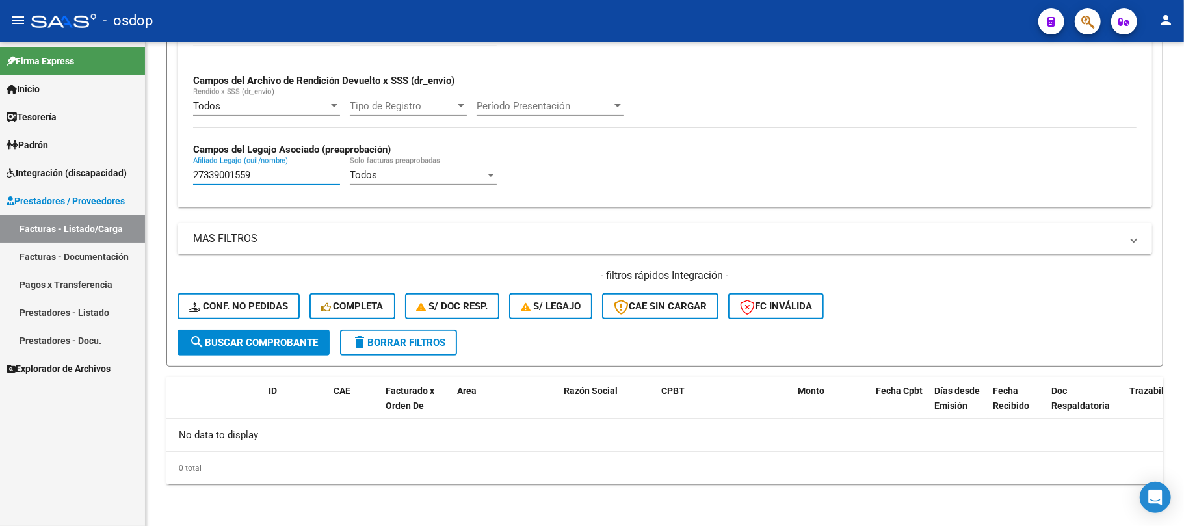
drag, startPoint x: 256, startPoint y: 176, endPoint x: 99, endPoint y: 217, distance: 162.1
click at [111, 200] on mat-sidenav-container "Firma Express Inicio Calendario SSS Instructivos Contacto OS Tesorería Extracto…" at bounding box center [592, 284] width 1184 height 484
paste input "0341038112"
type input "20341038112"
click at [277, 350] on button "search Buscar Comprobante" at bounding box center [253, 343] width 152 height 26
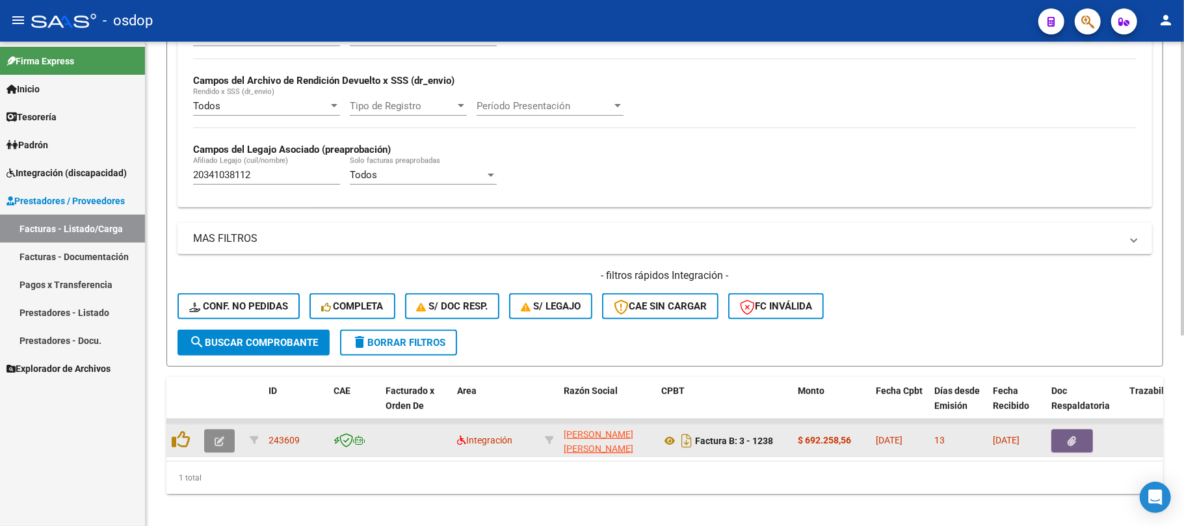
click at [220, 441] on icon "button" at bounding box center [220, 441] width 10 height 10
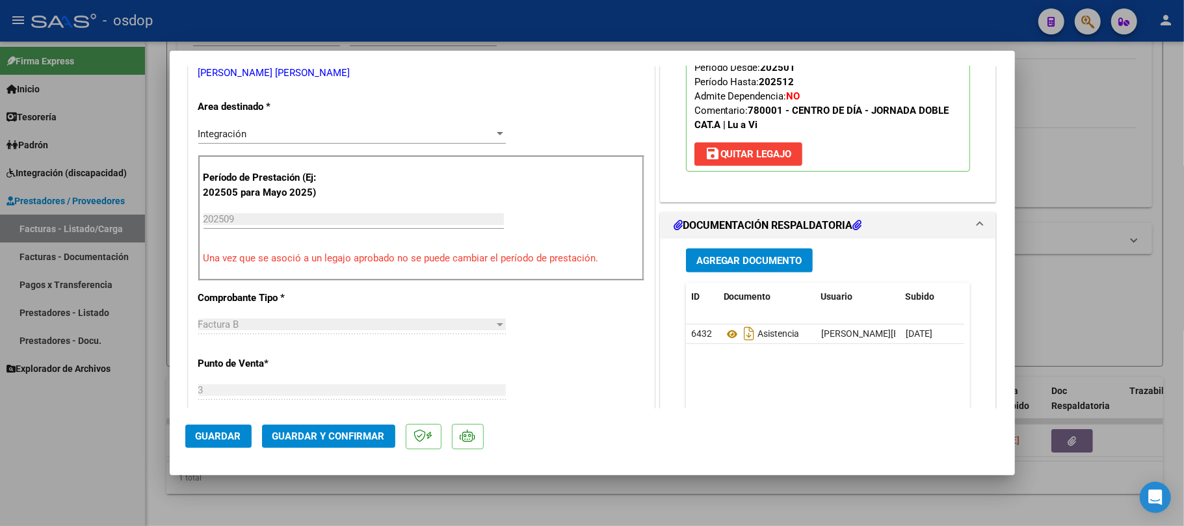
scroll to position [260, 0]
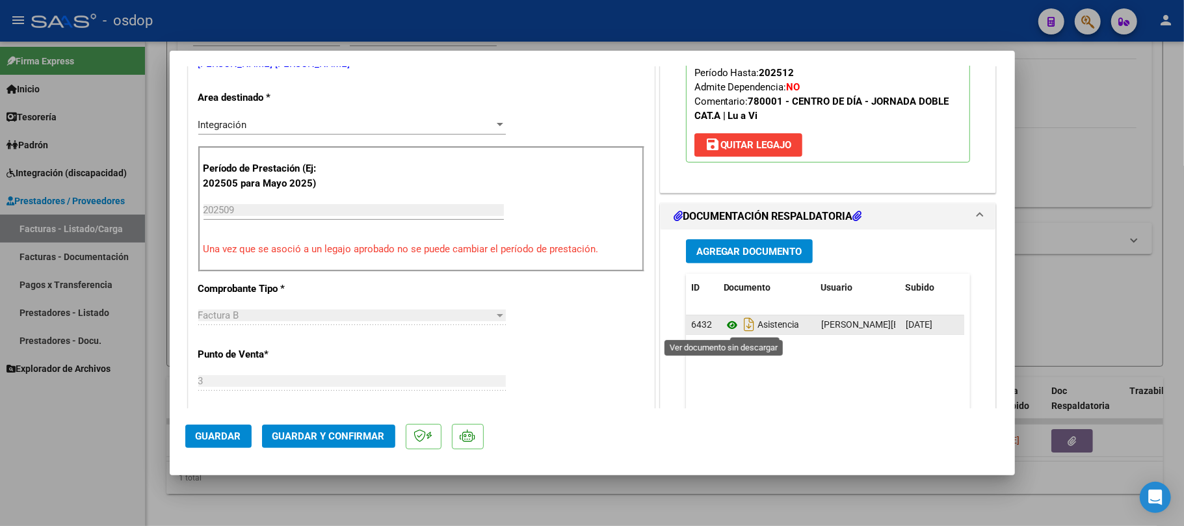
click at [728, 328] on icon at bounding box center [732, 325] width 17 height 16
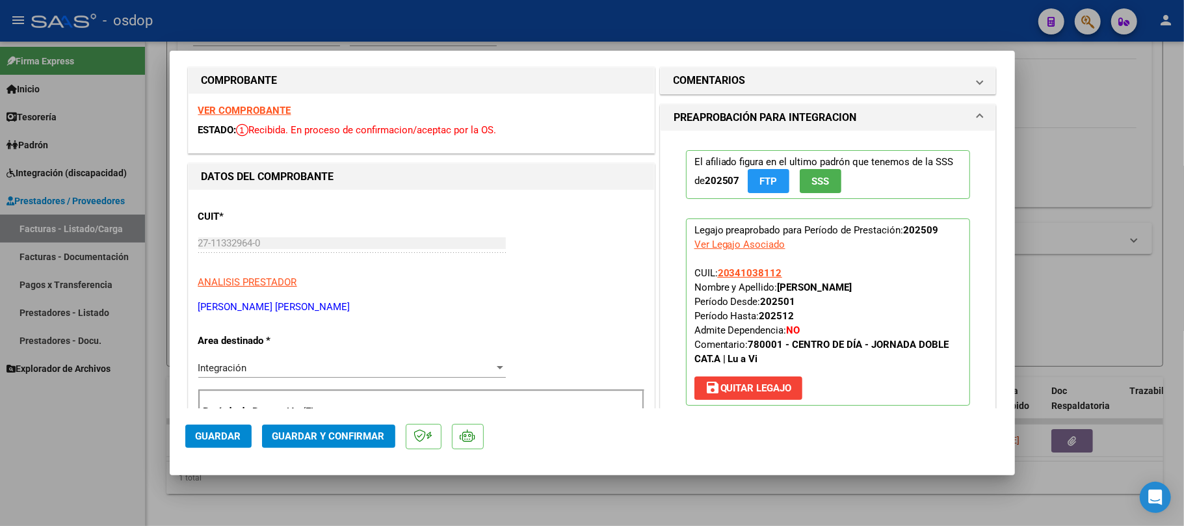
scroll to position [0, 0]
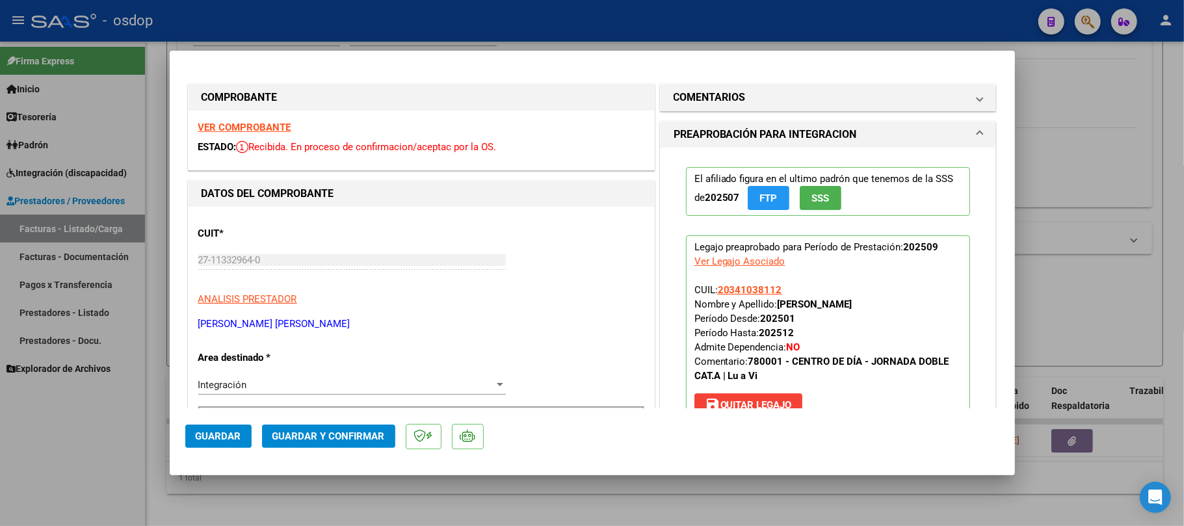
click at [253, 127] on strong "VER COMPROBANTE" at bounding box center [244, 128] width 93 height 12
click at [1103, 198] on div at bounding box center [592, 263] width 1184 height 526
type input "$ 0,00"
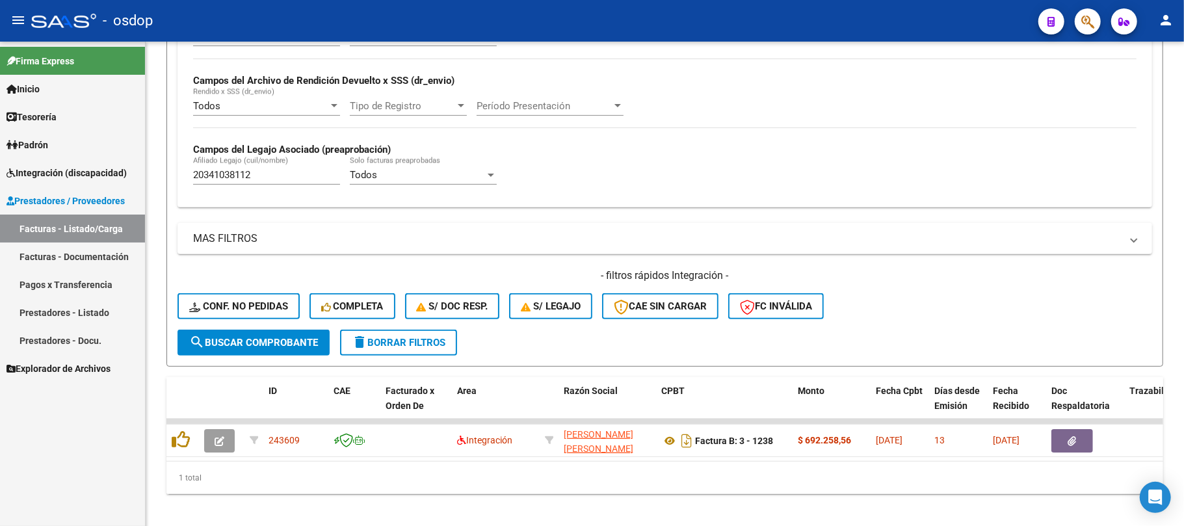
click at [84, 172] on span "Integración (discapacidad)" at bounding box center [67, 173] width 120 height 14
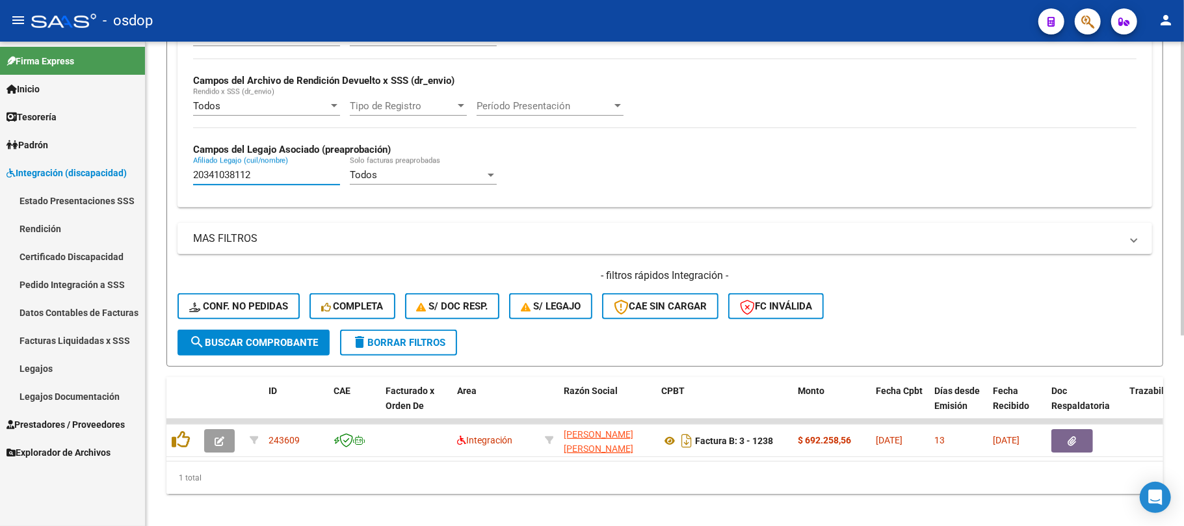
drag, startPoint x: 276, startPoint y: 180, endPoint x: 147, endPoint y: 183, distance: 129.4
click at [148, 182] on div "Video tutorial PRESTADORES -> Listado de CPBTs Emitidos por Prestadores / Prove…" at bounding box center [665, 142] width 1038 height 785
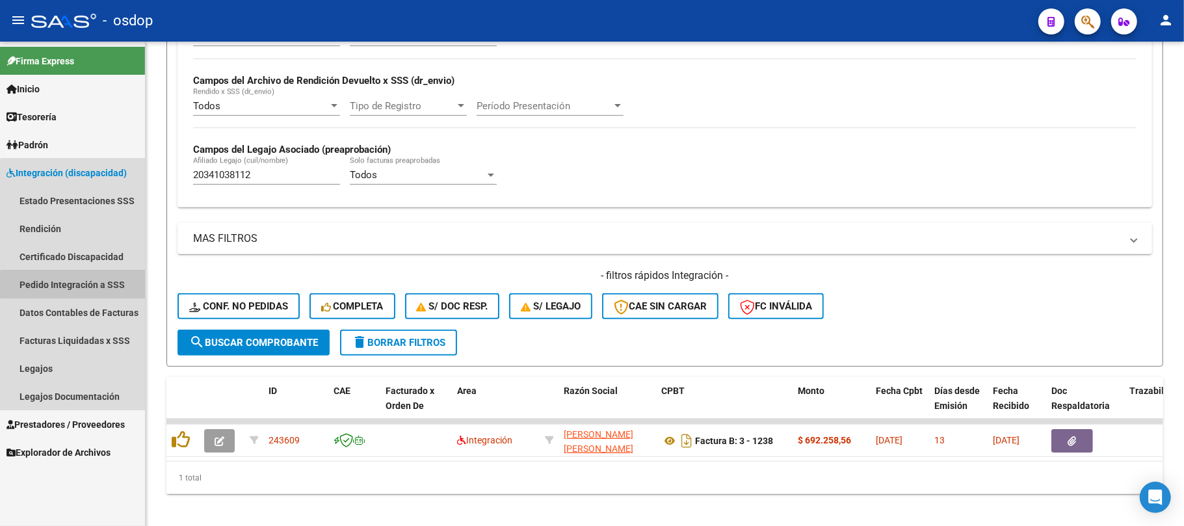
click at [92, 287] on link "Pedido Integración a SSS" at bounding box center [72, 284] width 145 height 28
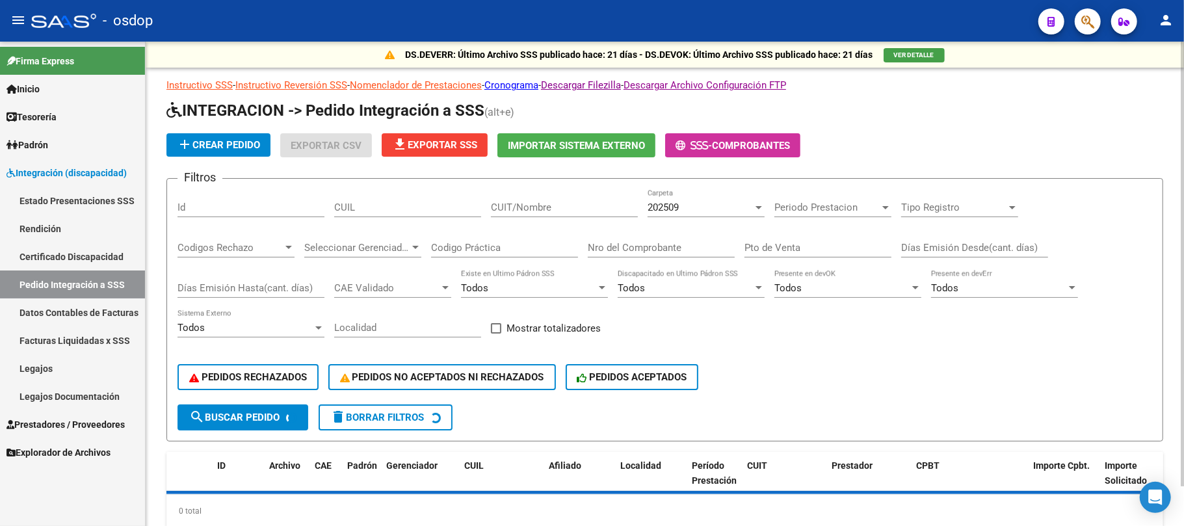
click at [386, 208] on input "CUIL" at bounding box center [407, 208] width 147 height 12
paste input "20341038112"
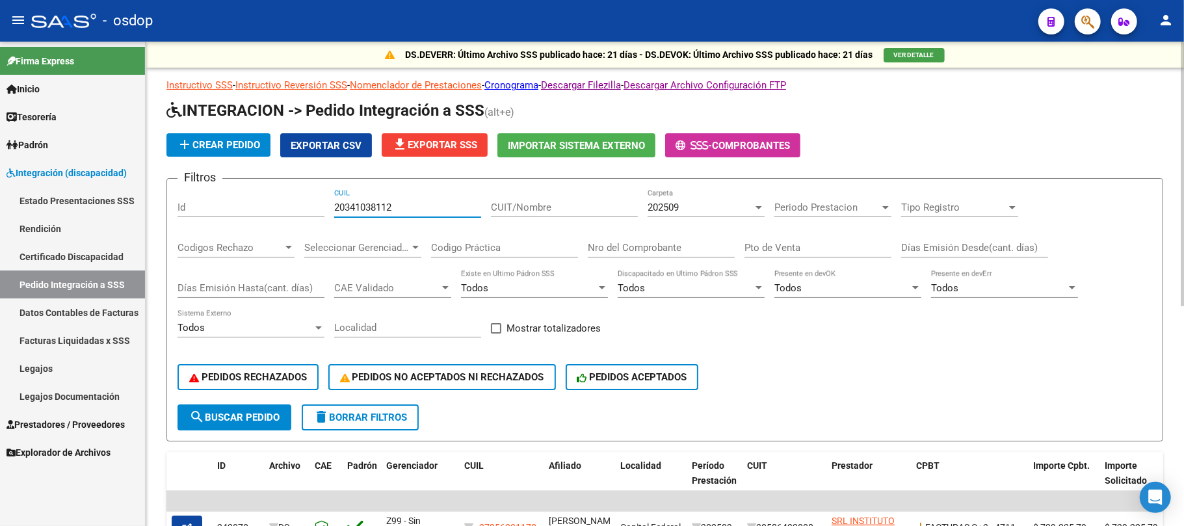
type input "20341038112"
click at [250, 424] on button "search Buscar Pedido" at bounding box center [234, 417] width 114 height 26
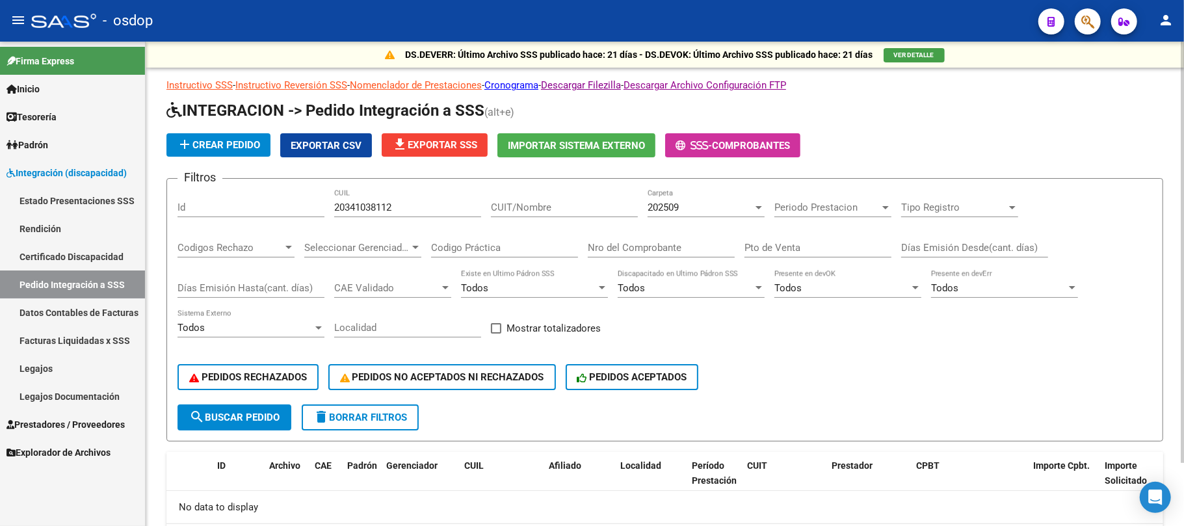
click at [732, 205] on div "202509" at bounding box center [700, 208] width 105 height 12
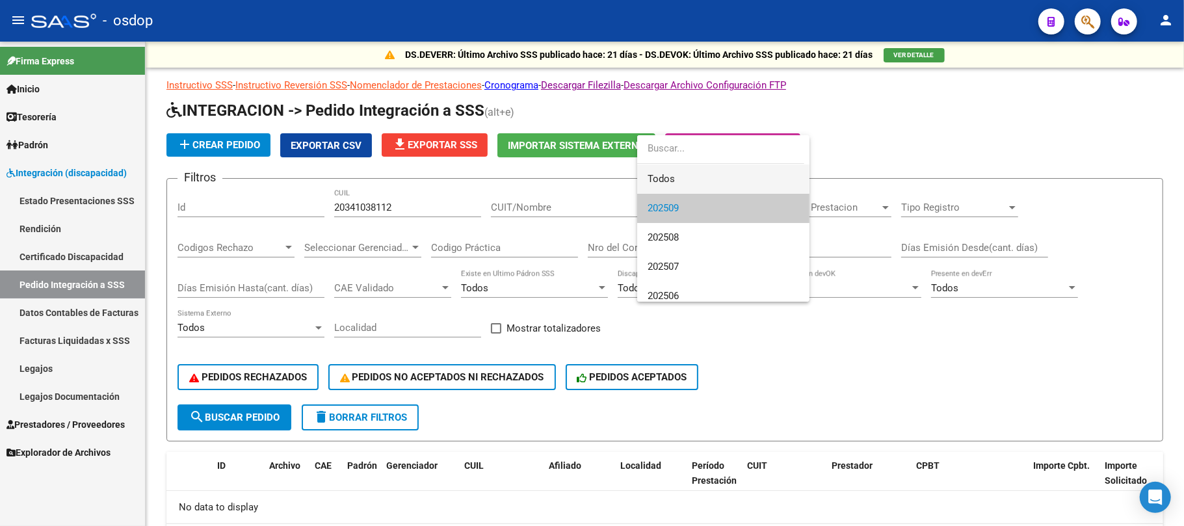
click at [729, 185] on span "Todos" at bounding box center [723, 178] width 151 height 29
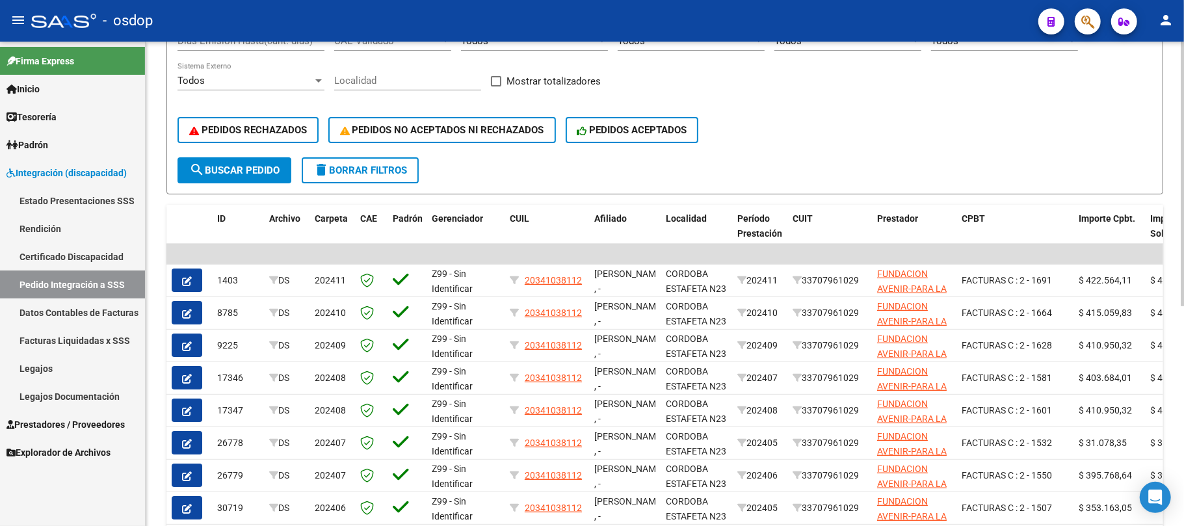
scroll to position [229, 0]
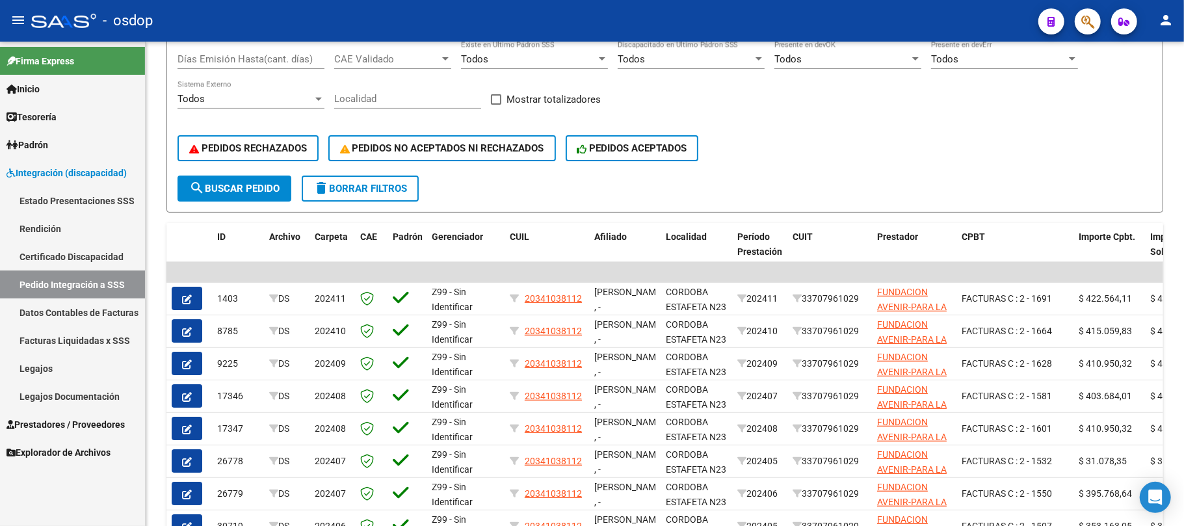
click at [108, 425] on span "Prestadores / Proveedores" at bounding box center [66, 424] width 118 height 14
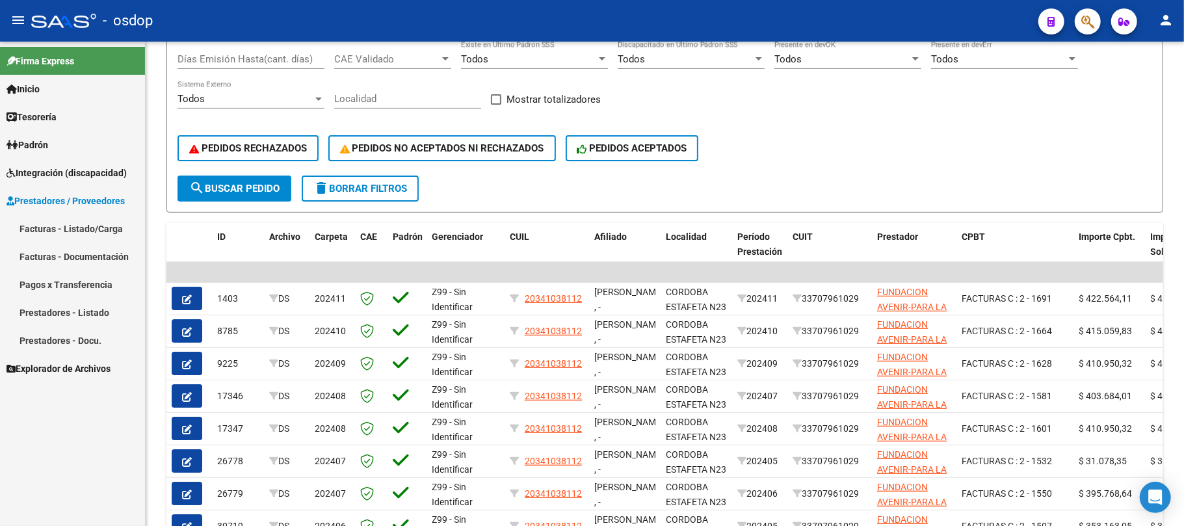
click at [103, 233] on link "Facturas - Listado/Carga" at bounding box center [72, 229] width 145 height 28
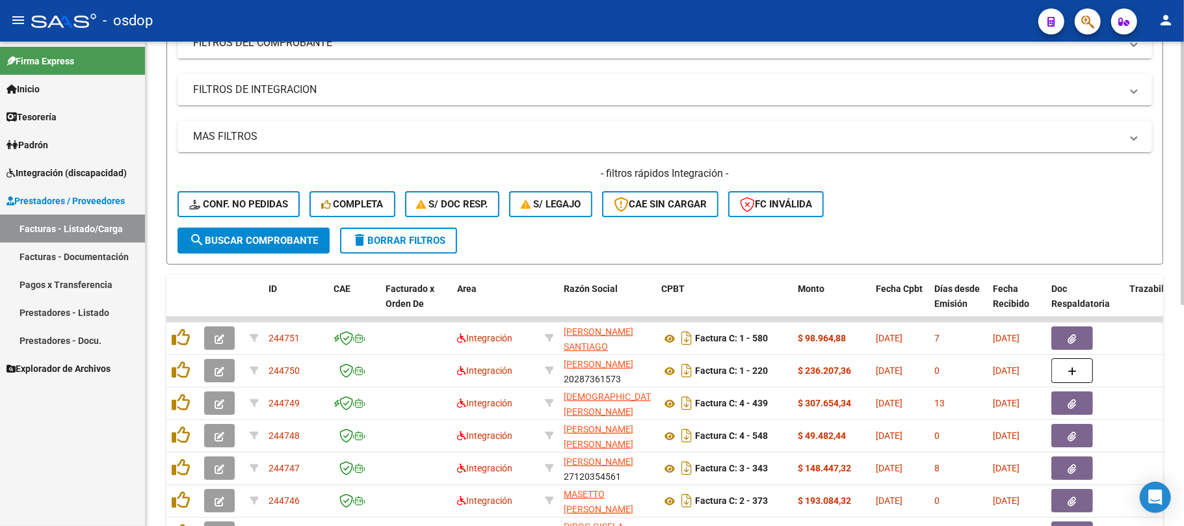
scroll to position [55, 0]
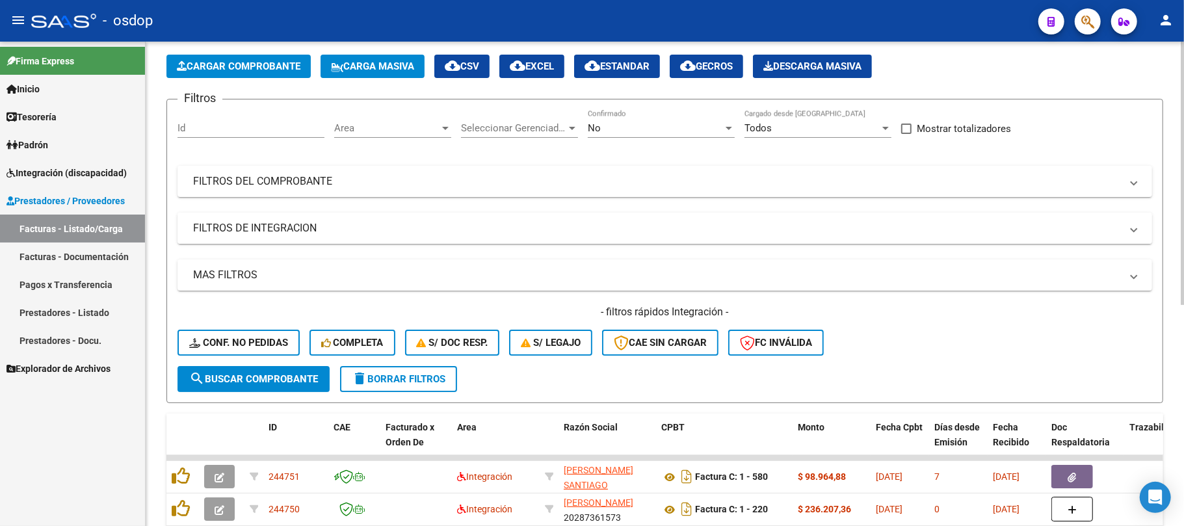
click at [287, 226] on mat-panel-title "FILTROS DE INTEGRACION" at bounding box center [657, 228] width 928 height 14
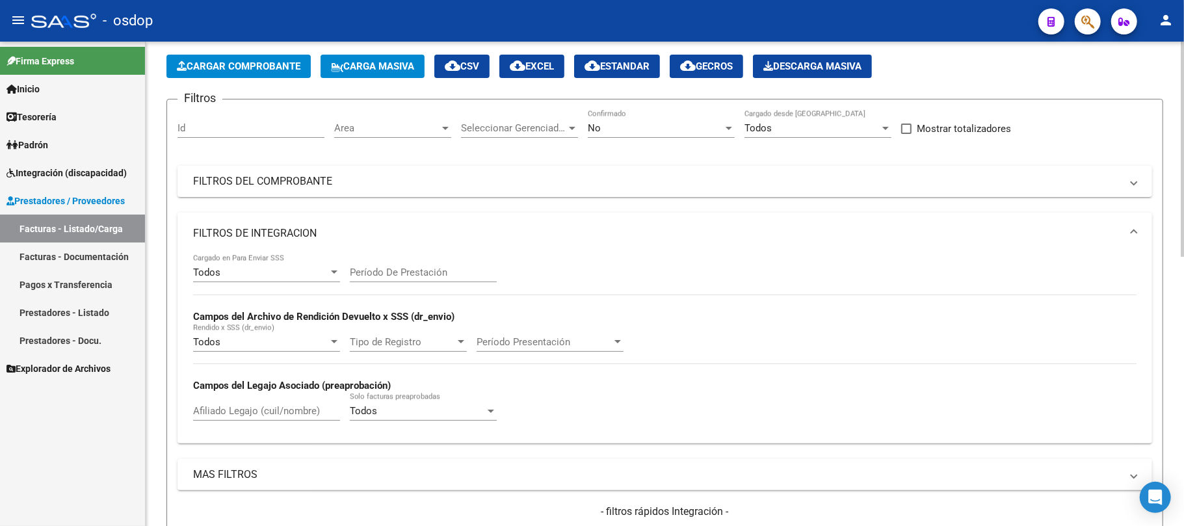
click at [256, 415] on input "Afiliado Legajo (cuil/nombre)" at bounding box center [266, 411] width 147 height 12
paste input "20341038112"
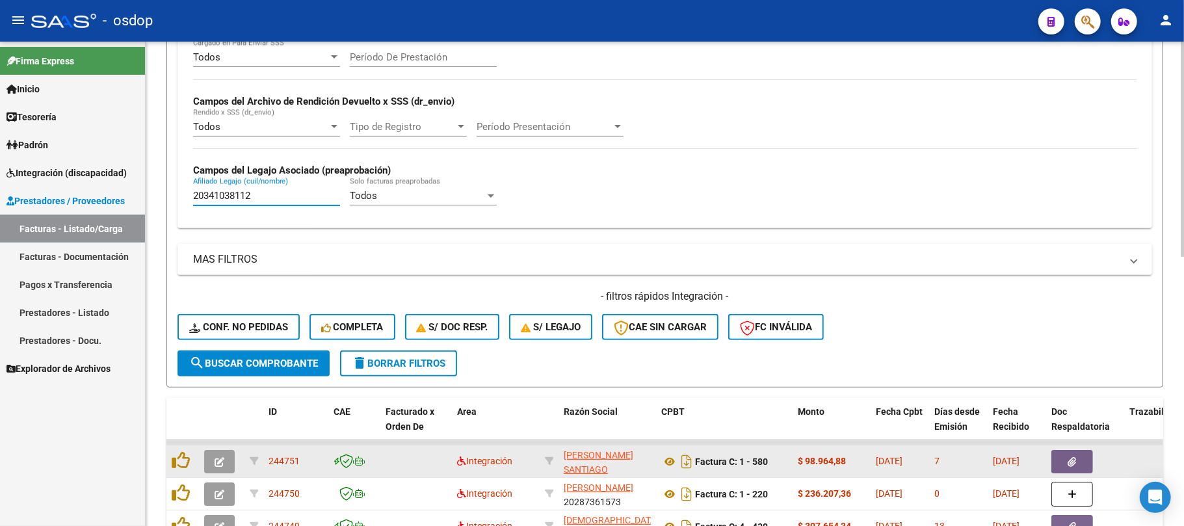
scroll to position [315, 0]
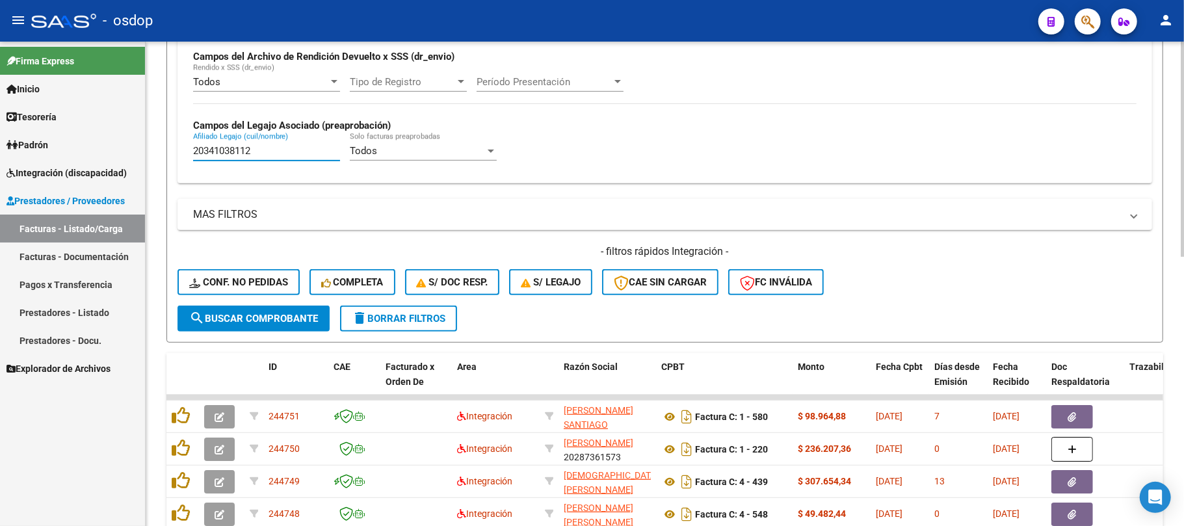
type input "20341038112"
click at [256, 315] on span "search Buscar Comprobante" at bounding box center [253, 319] width 129 height 12
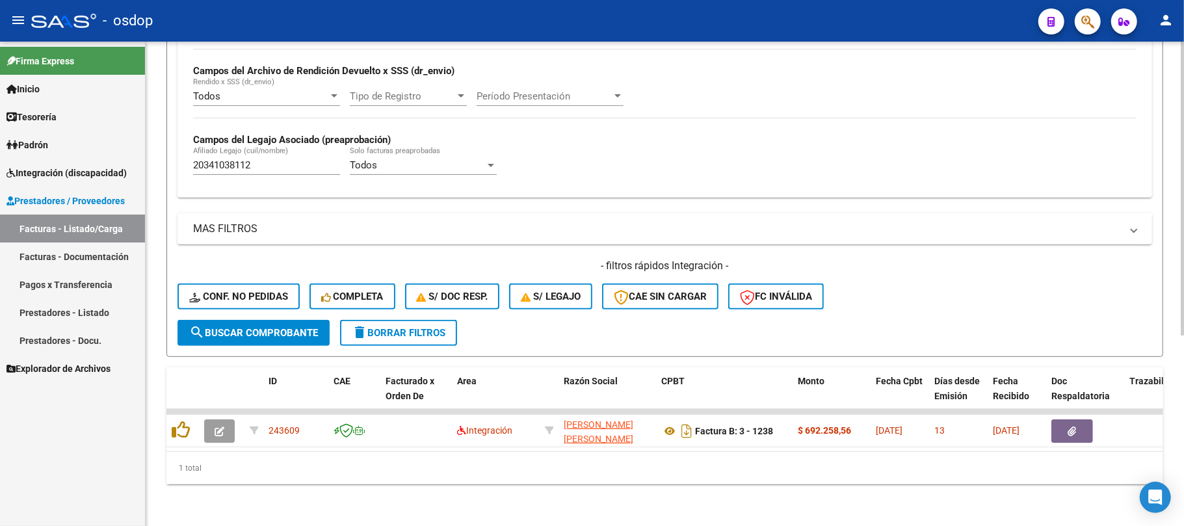
scroll to position [313, 0]
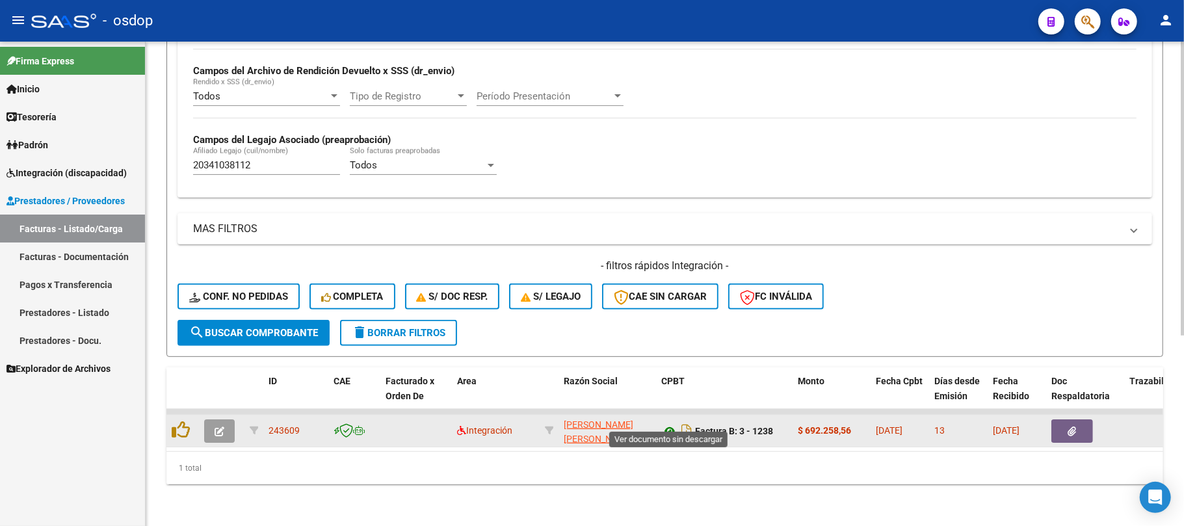
click at [670, 423] on icon at bounding box center [669, 431] width 17 height 16
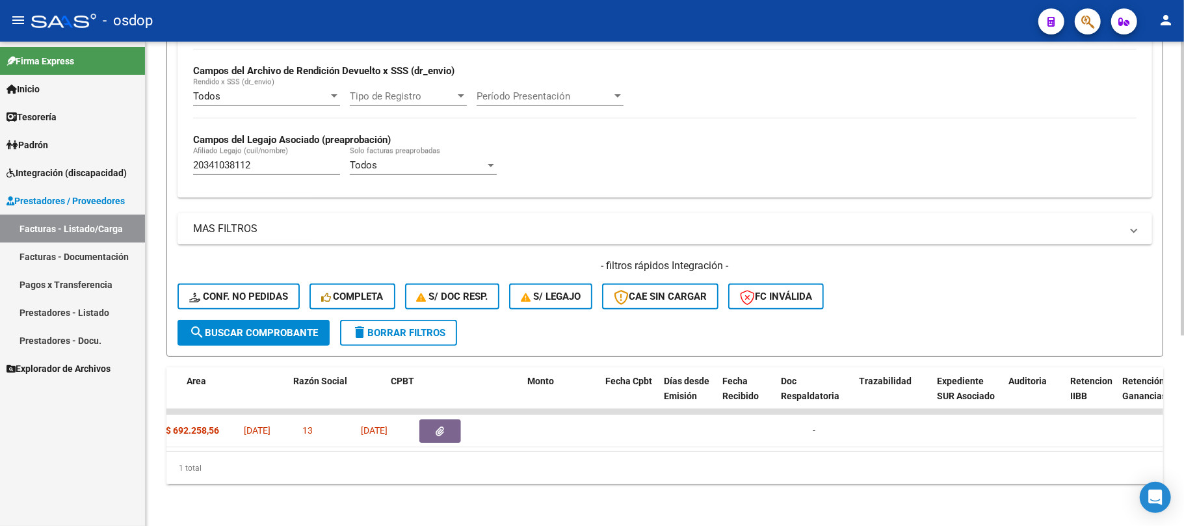
scroll to position [0, 0]
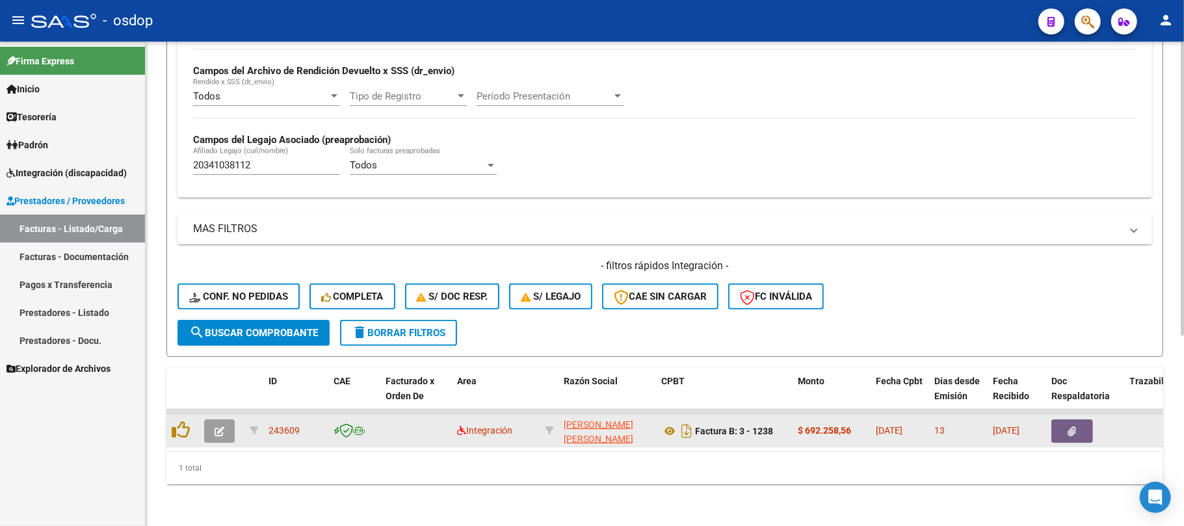
click at [216, 426] on icon "button" at bounding box center [220, 431] width 10 height 10
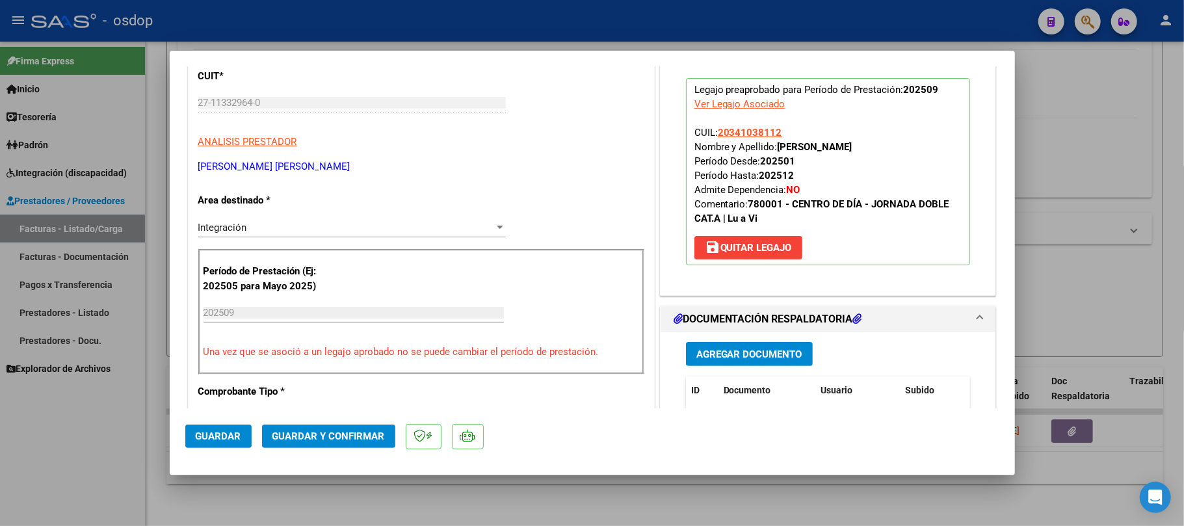
scroll to position [173, 0]
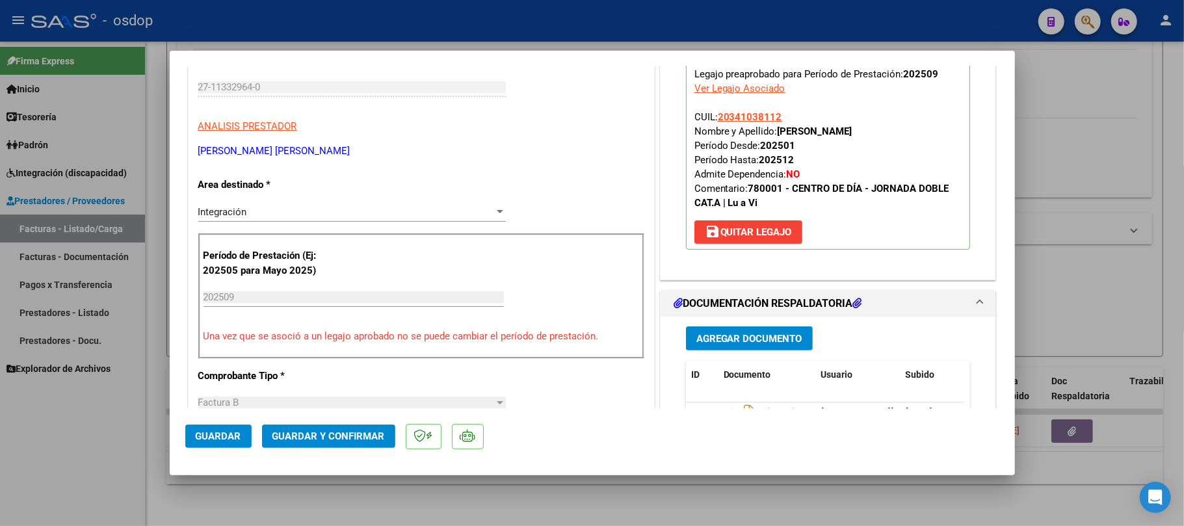
click at [763, 235] on span "save Quitar Legajo" at bounding box center [748, 232] width 87 height 12
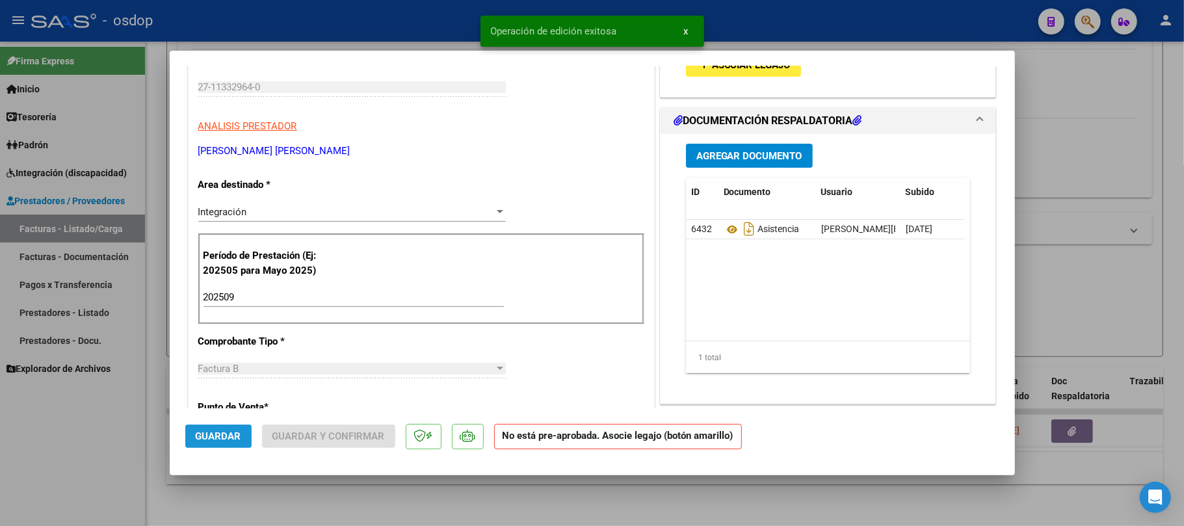
click at [237, 430] on span "Guardar" at bounding box center [219, 436] width 46 height 12
click at [617, 514] on div at bounding box center [592, 263] width 1184 height 526
type input "$ 0,00"
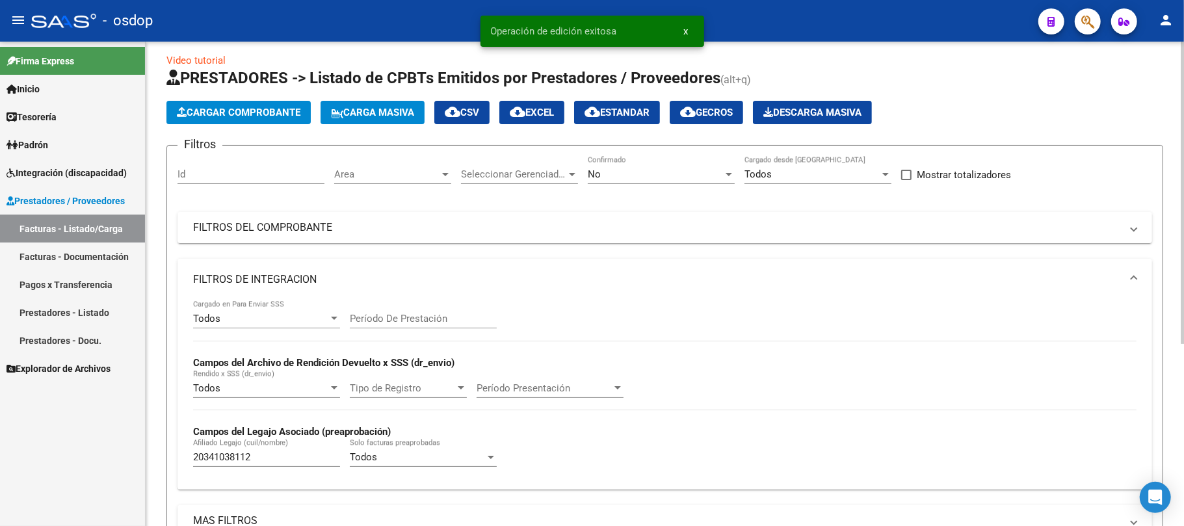
scroll to position [0, 0]
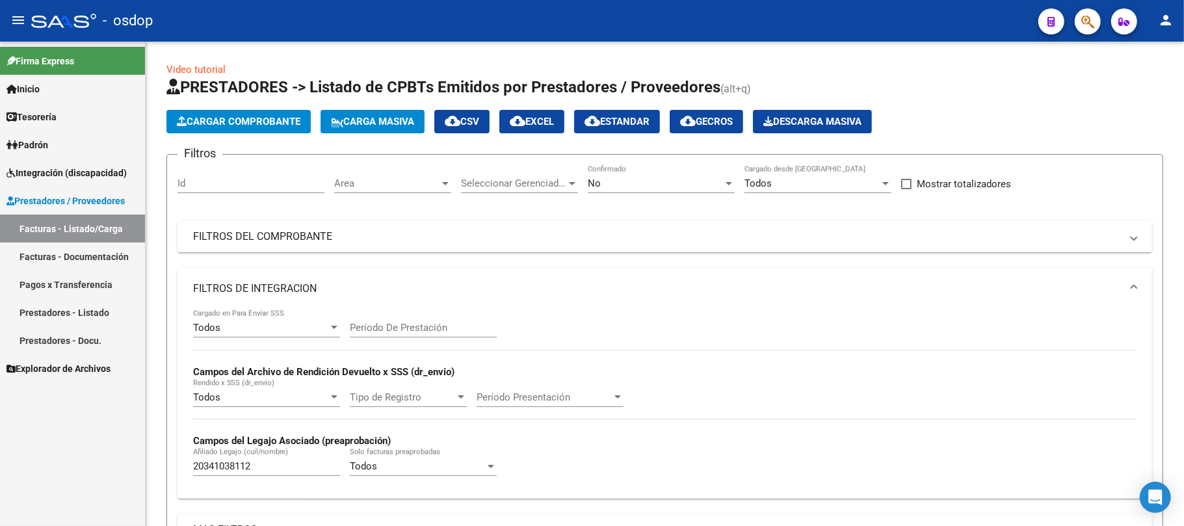
click at [82, 224] on link "Facturas - Listado/Carga" at bounding box center [72, 229] width 145 height 28
drag, startPoint x: 274, startPoint y: 466, endPoint x: 130, endPoint y: 469, distance: 144.4
click at [131, 469] on mat-sidenav-container "Firma Express Inicio Calendario SSS Instructivos Contacto OS Tesorería Extracto…" at bounding box center [592, 284] width 1184 height 484
paste input "7550811990"
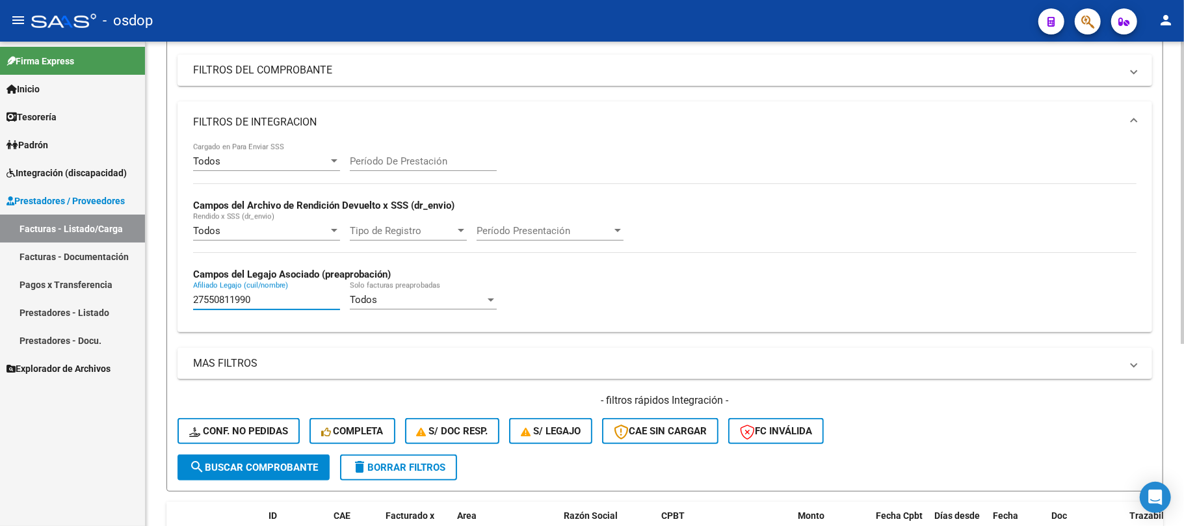
scroll to position [173, 0]
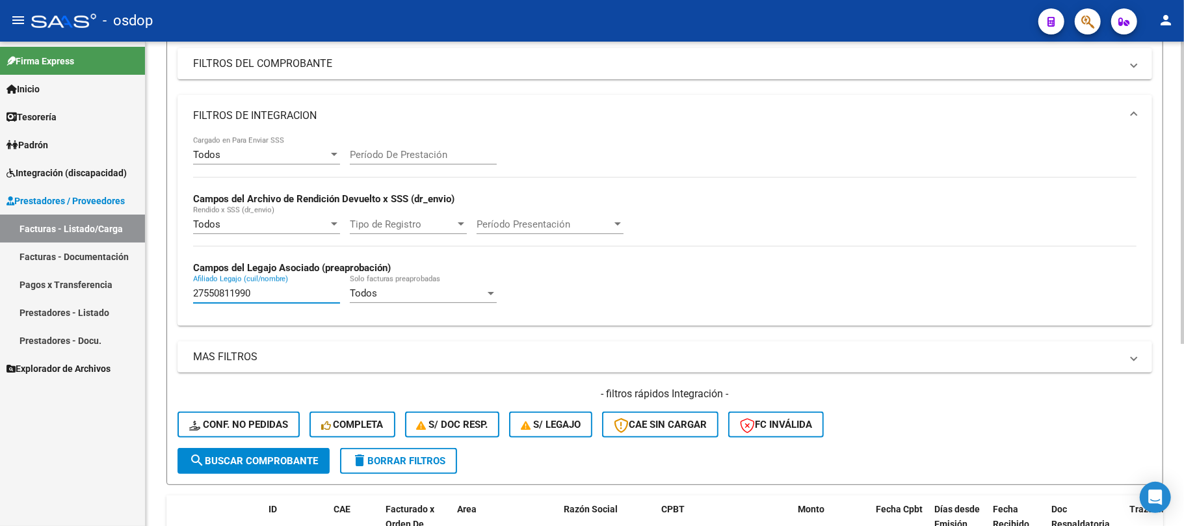
type input "27550811990"
click at [415, 466] on button "delete Borrar Filtros" at bounding box center [398, 461] width 117 height 26
click at [261, 296] on input "Afiliado Legajo (cuil/nombre)" at bounding box center [266, 293] width 147 height 12
paste input "27550811990"
type input "27550811990"
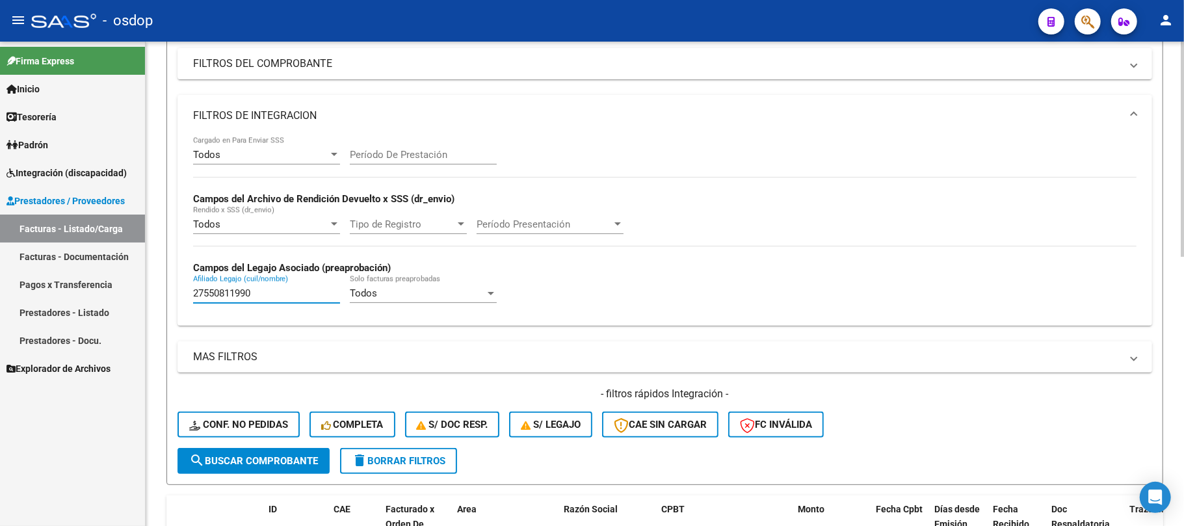
click at [273, 464] on span "search Buscar Comprobante" at bounding box center [253, 461] width 129 height 12
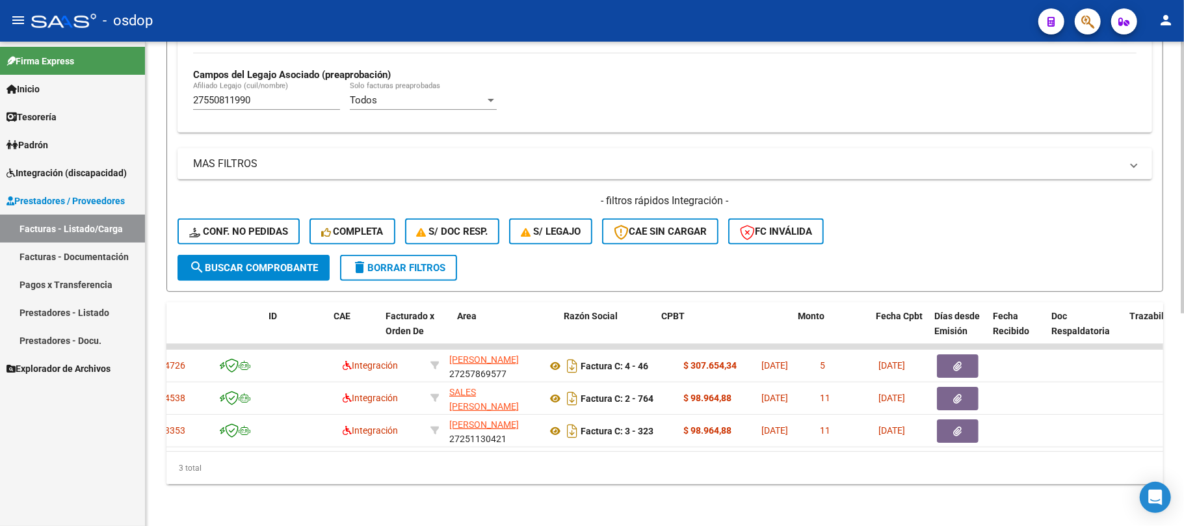
scroll to position [0, 0]
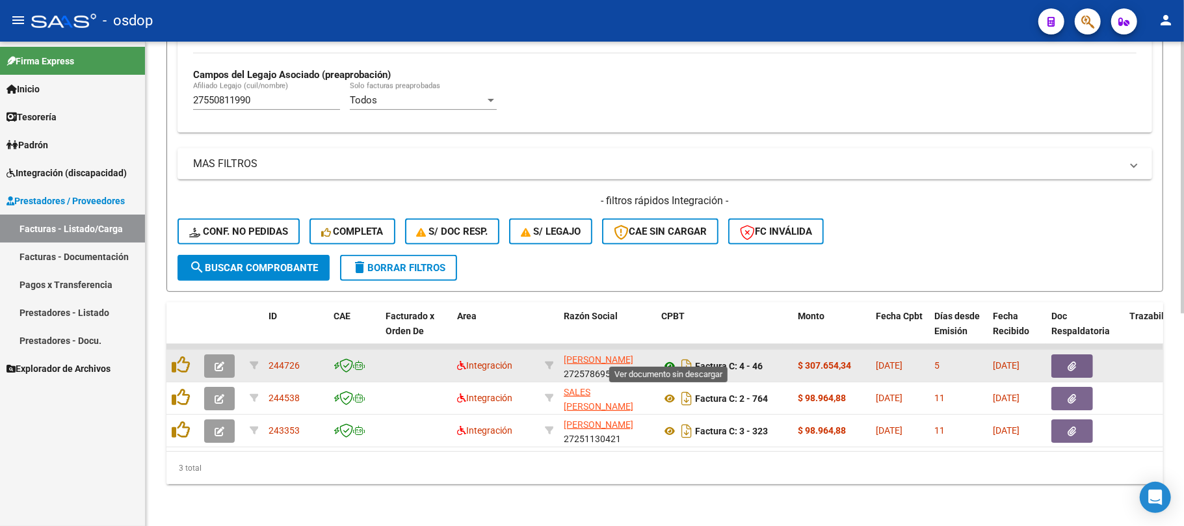
click at [667, 358] on icon at bounding box center [669, 366] width 17 height 16
click at [1080, 354] on button "button" at bounding box center [1072, 365] width 42 height 23
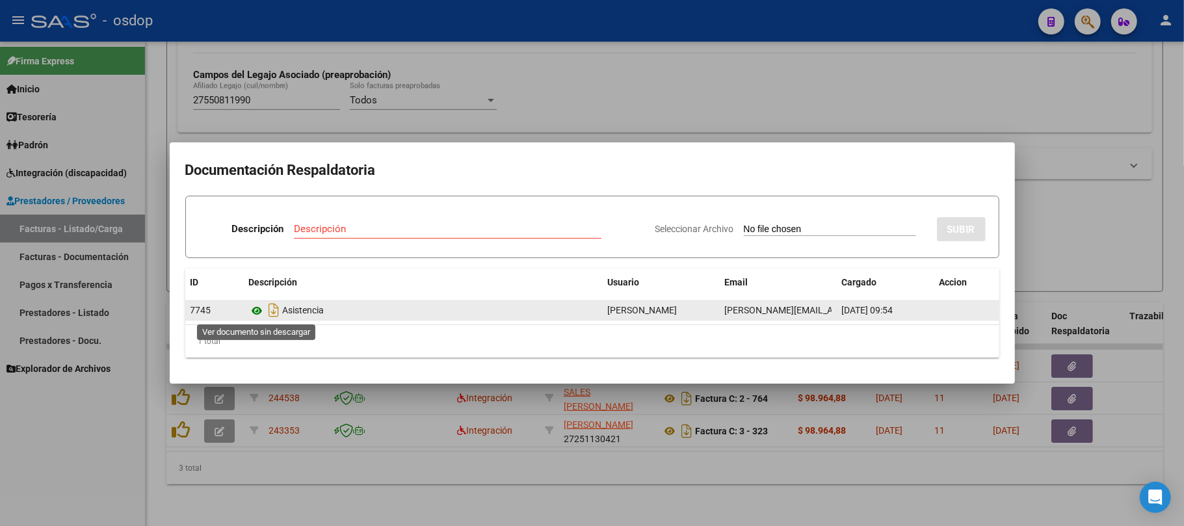
click at [256, 311] on icon at bounding box center [257, 311] width 17 height 16
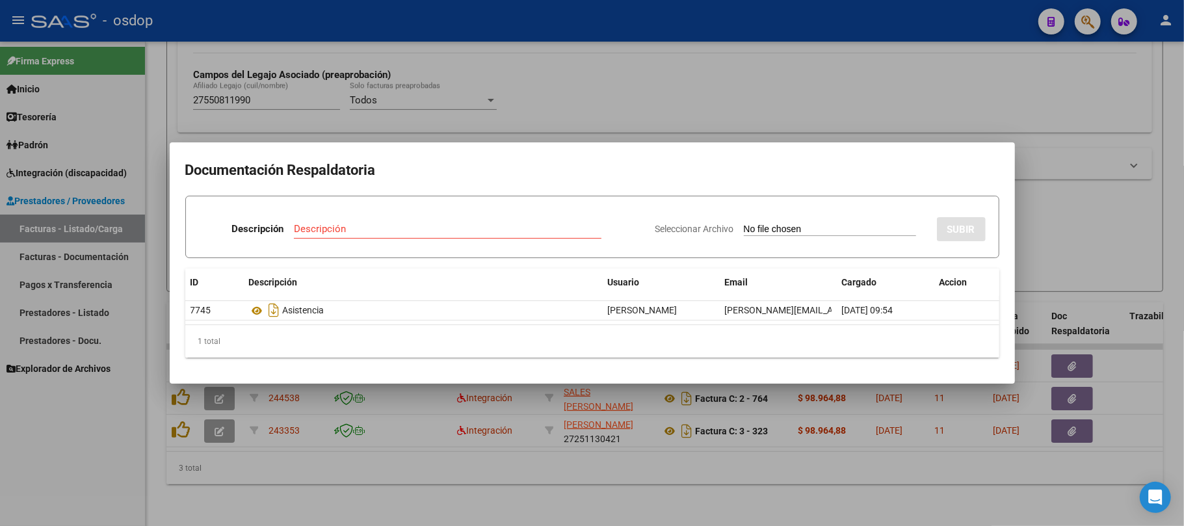
click at [553, 488] on div at bounding box center [592, 263] width 1184 height 526
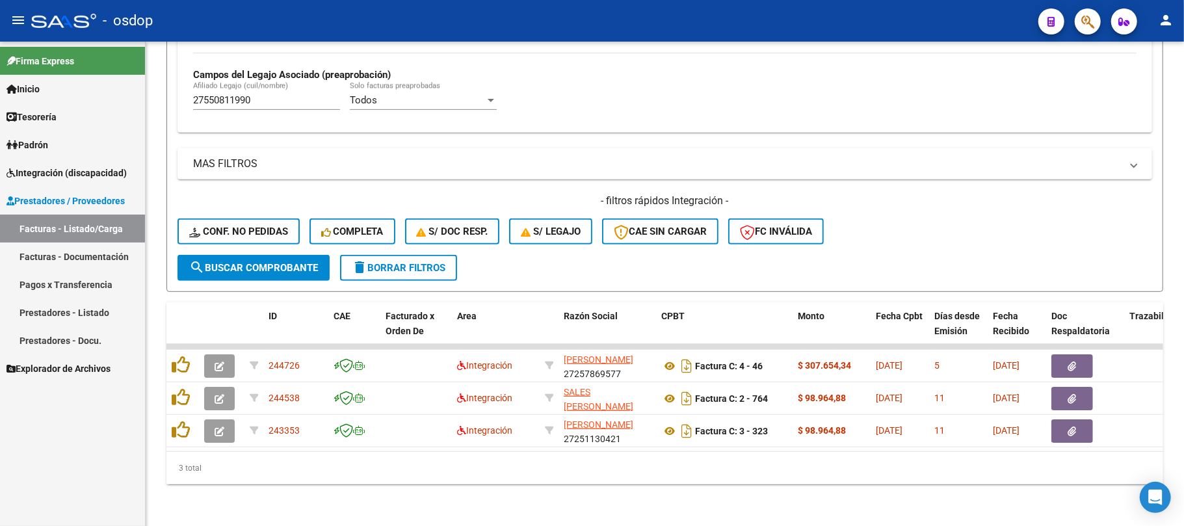
click at [109, 226] on link "Facturas - Listado/Carga" at bounding box center [72, 229] width 145 height 28
click at [407, 266] on button "delete Borrar Filtros" at bounding box center [398, 268] width 117 height 26
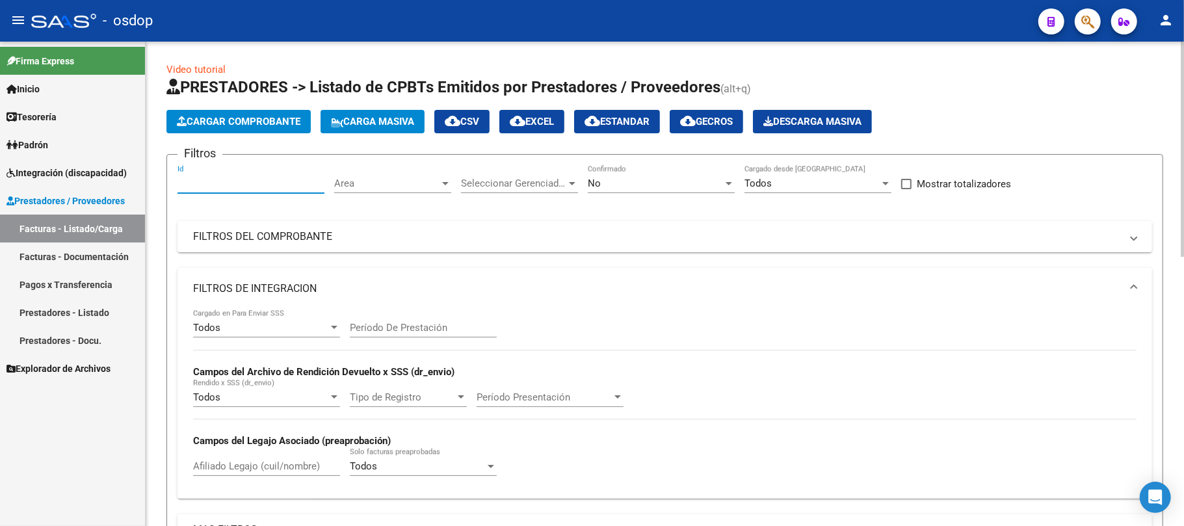
click at [241, 182] on input "Id" at bounding box center [250, 183] width 147 height 12
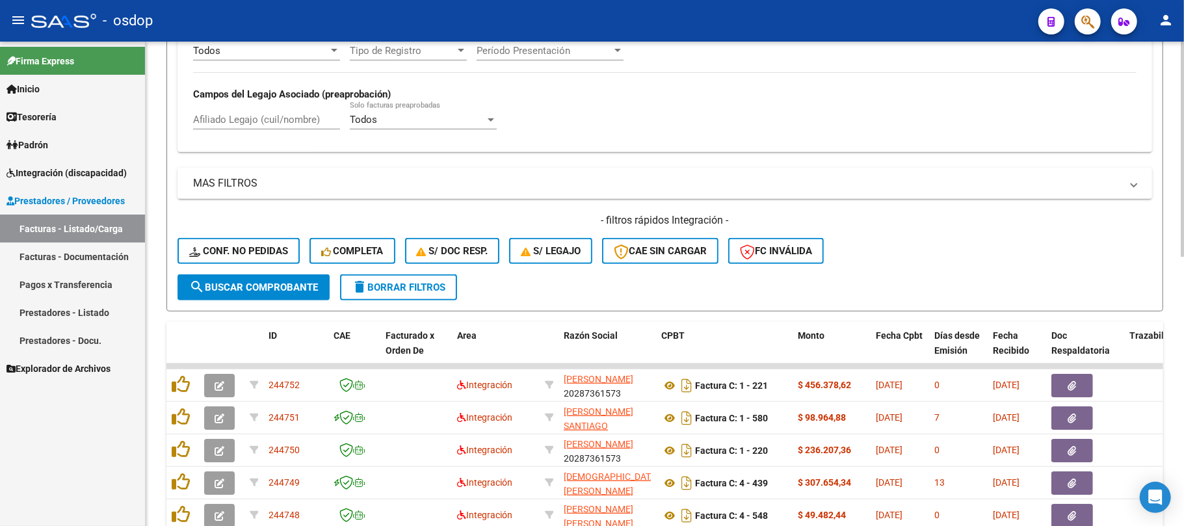
type input "244702"
click at [274, 292] on span "search Buscar Comprobante" at bounding box center [253, 288] width 129 height 12
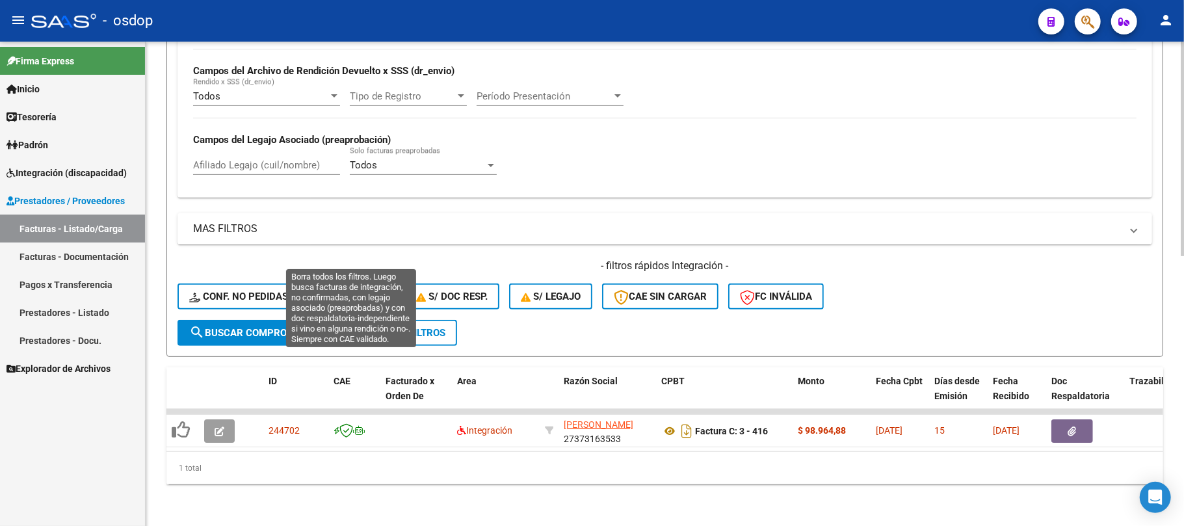
scroll to position [313, 0]
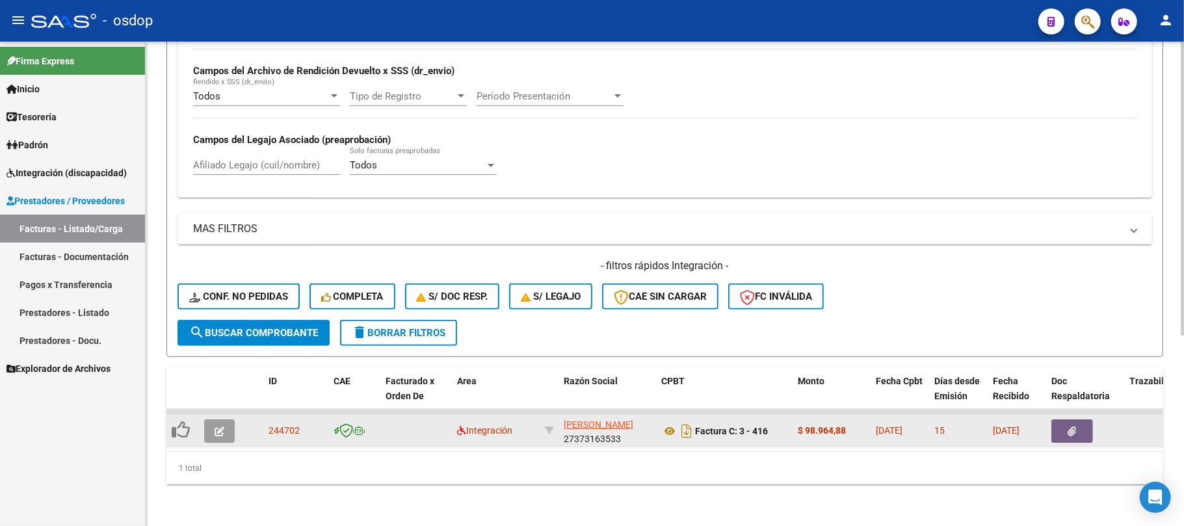
click at [219, 426] on icon "button" at bounding box center [220, 431] width 10 height 10
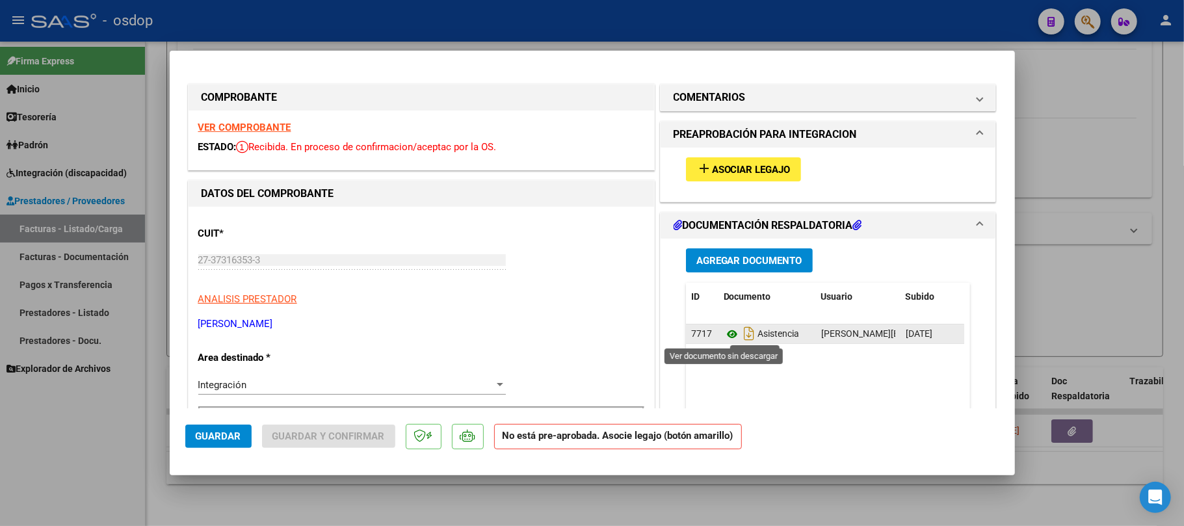
click at [726, 334] on icon at bounding box center [732, 334] width 17 height 16
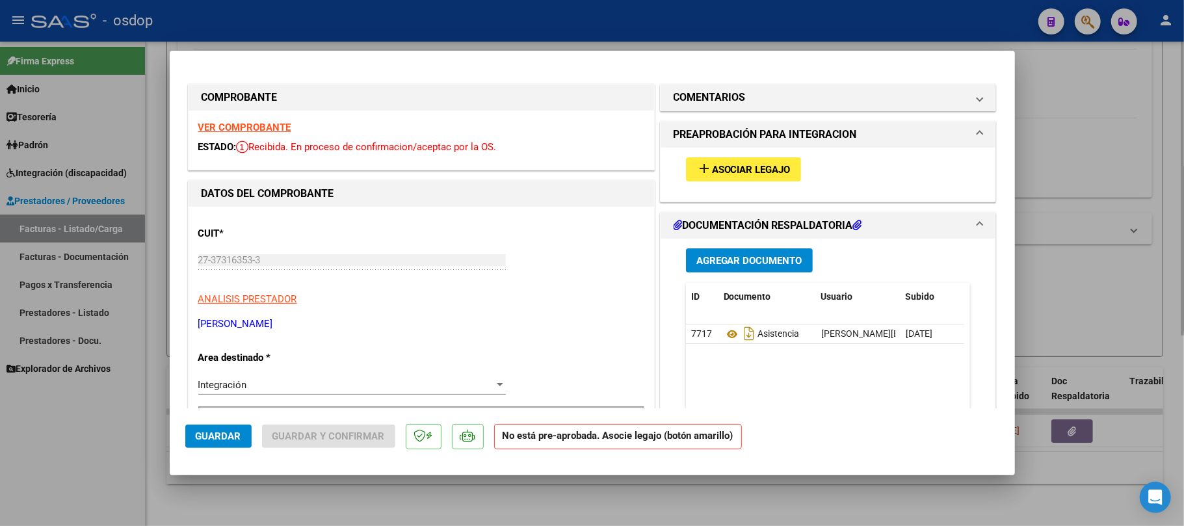
drag, startPoint x: 644, startPoint y: 506, endPoint x: 656, endPoint y: 515, distance: 15.3
click at [642, 506] on div at bounding box center [592, 263] width 1184 height 526
type input "$ 0,00"
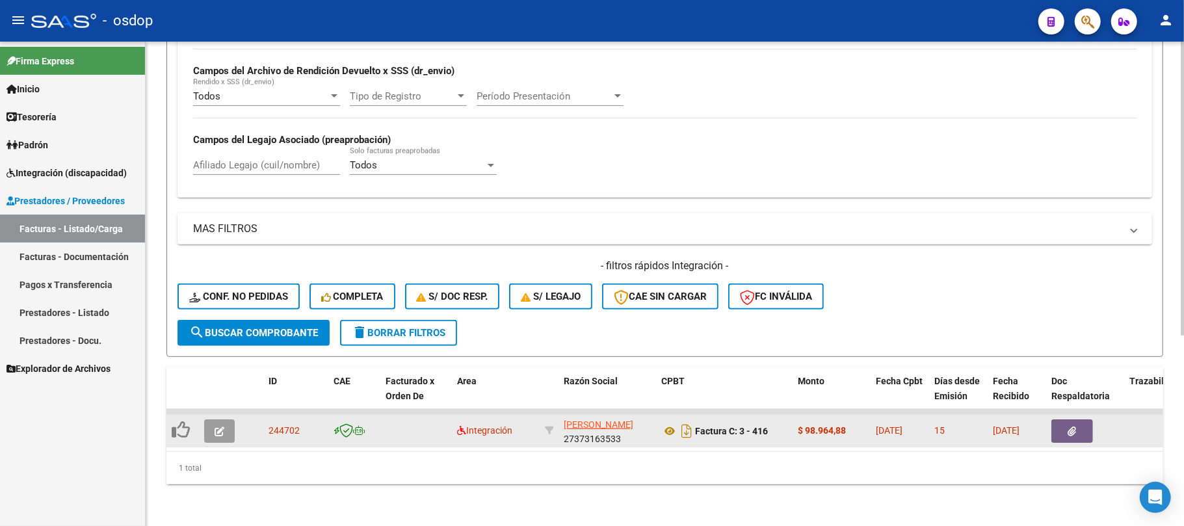
click at [215, 426] on icon "button" at bounding box center [220, 431] width 10 height 10
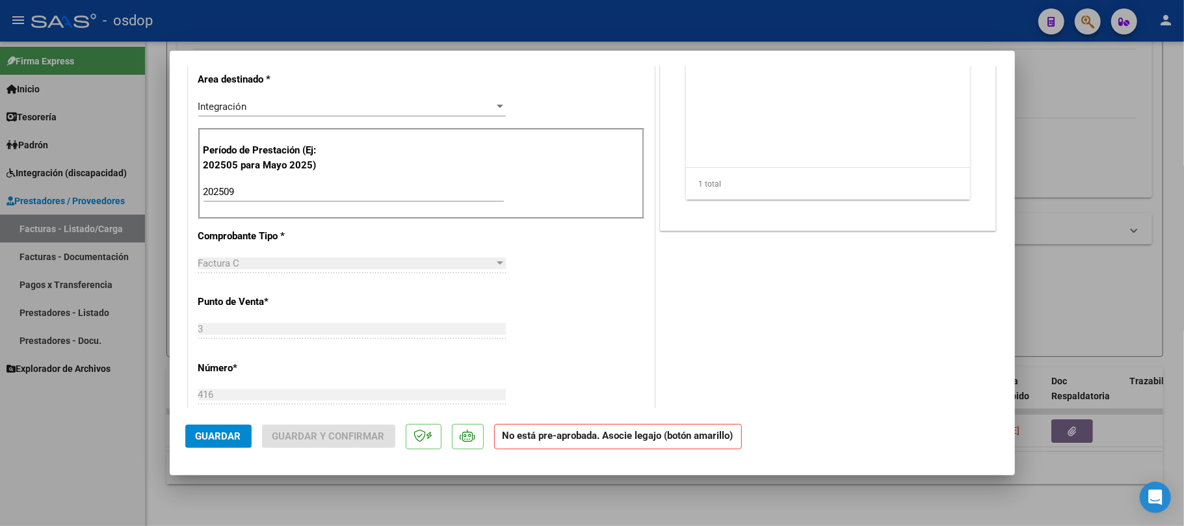
scroll to position [520, 0]
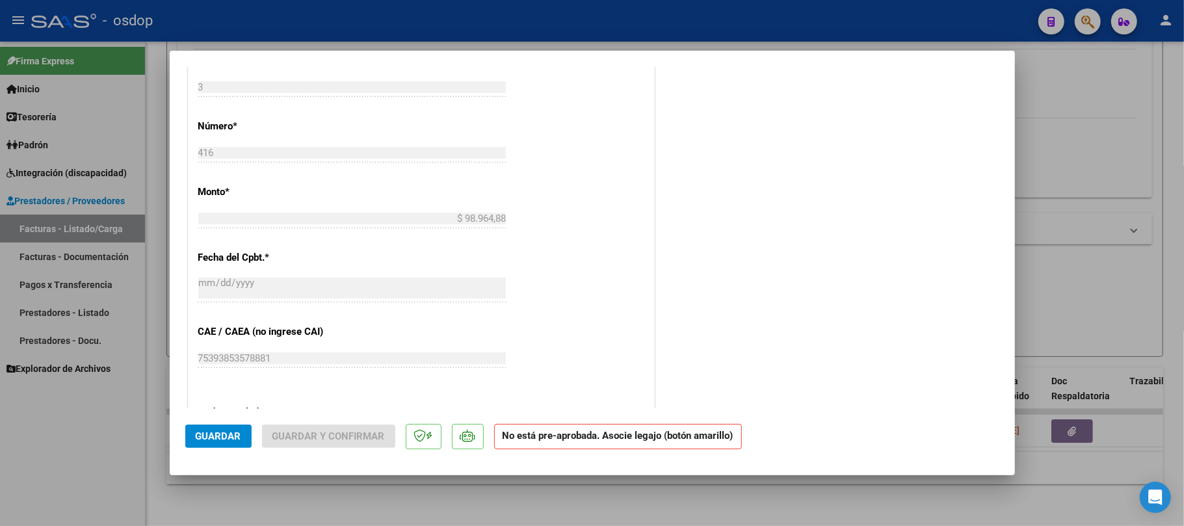
click at [560, 508] on div at bounding box center [592, 263] width 1184 height 526
type input "$ 0,00"
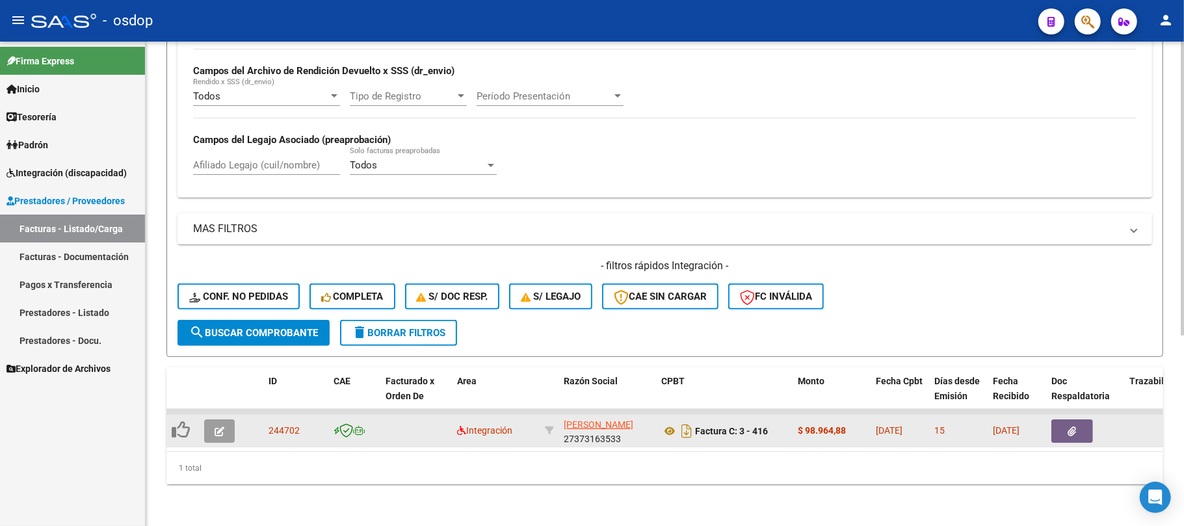
scroll to position [16, 0]
drag, startPoint x: 562, startPoint y: 408, endPoint x: 627, endPoint y: 432, distance: 69.7
click at [627, 432] on datatable-body-cell "VILELLA STEFANIA SOLEDAD 27373163533" at bounding box center [607, 431] width 98 height 32
copy div "VILELLA STEFANIA SOLEDAD 27373163533"
drag, startPoint x: 304, startPoint y: 422, endPoint x: 266, endPoint y: 421, distance: 38.4
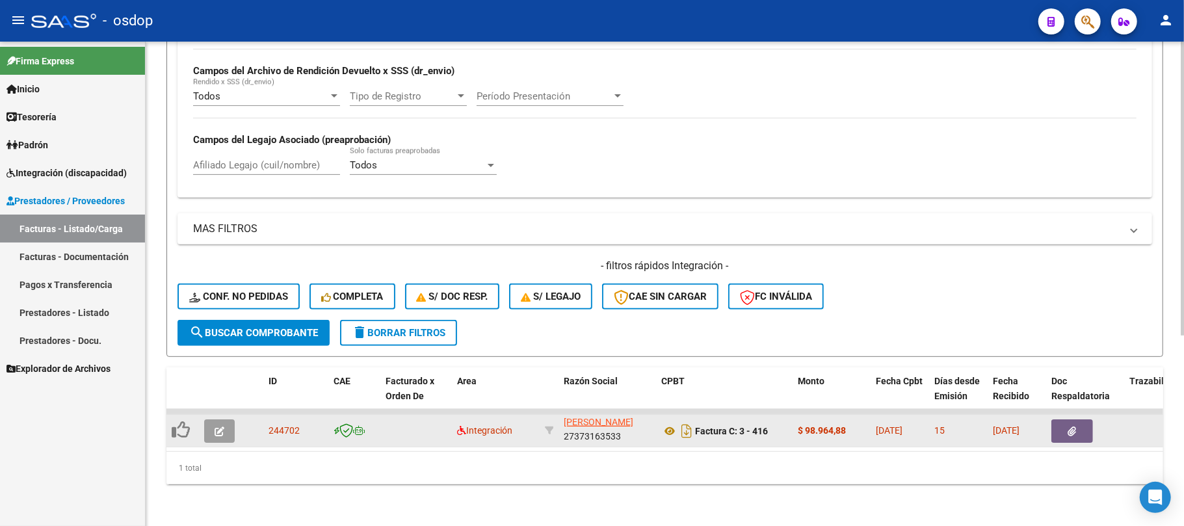
click at [266, 421] on datatable-body-cell "244702" at bounding box center [295, 431] width 65 height 32
copy span "244702"
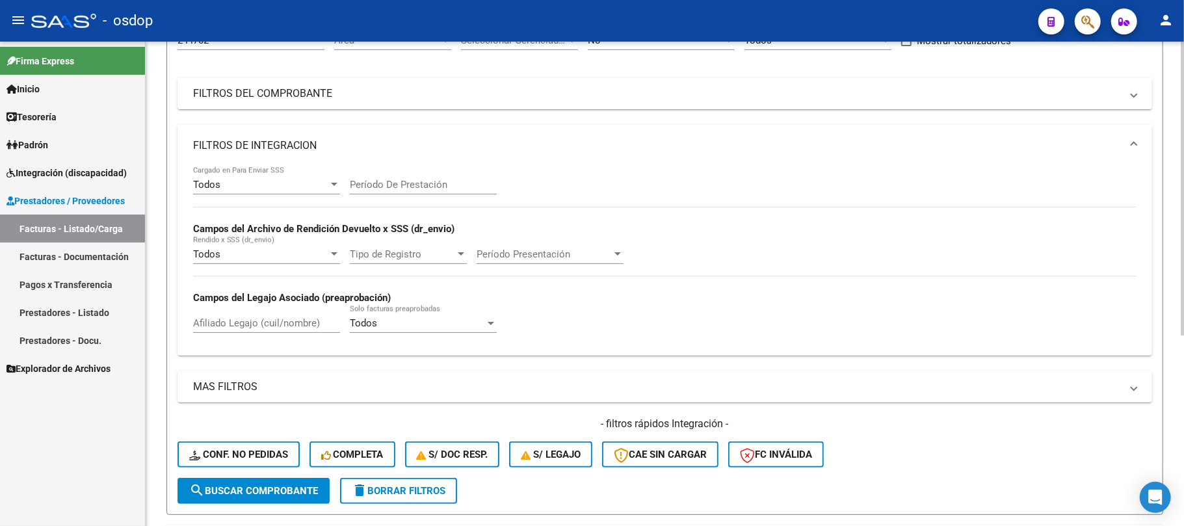
scroll to position [140, 0]
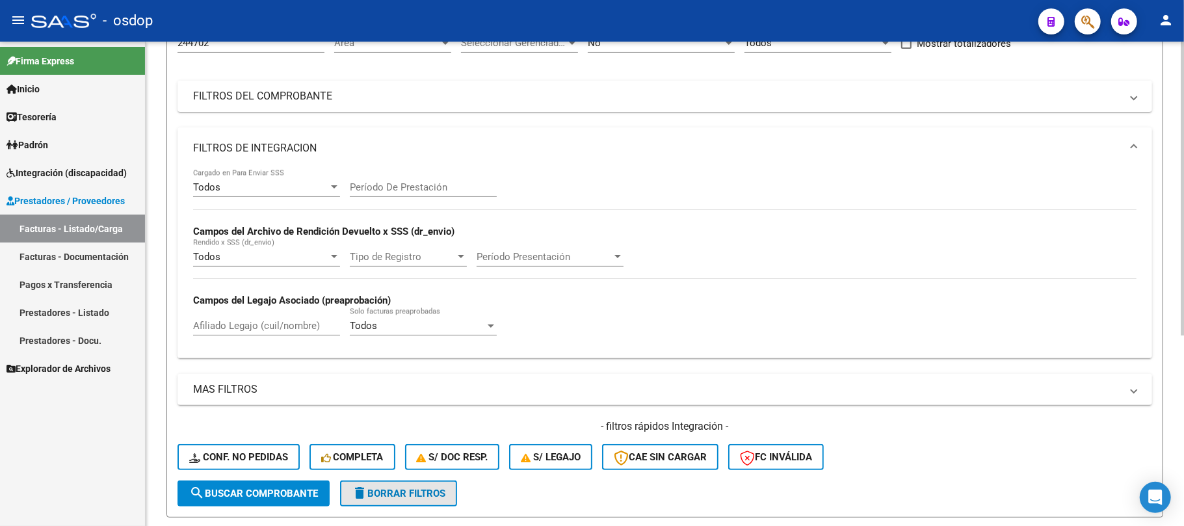
click at [427, 502] on button "delete Borrar Filtros" at bounding box center [398, 493] width 117 height 26
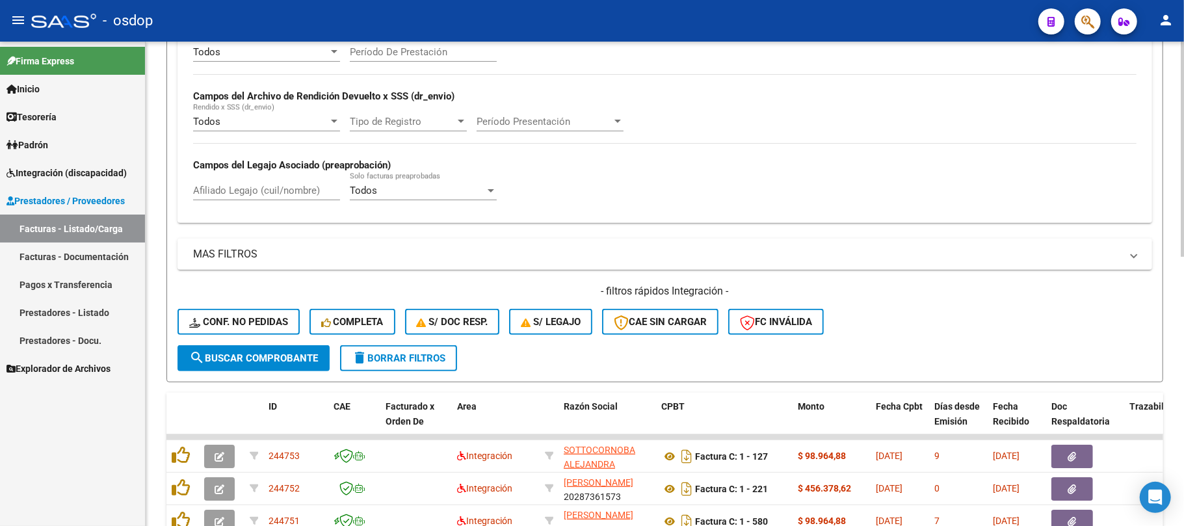
scroll to position [227, 0]
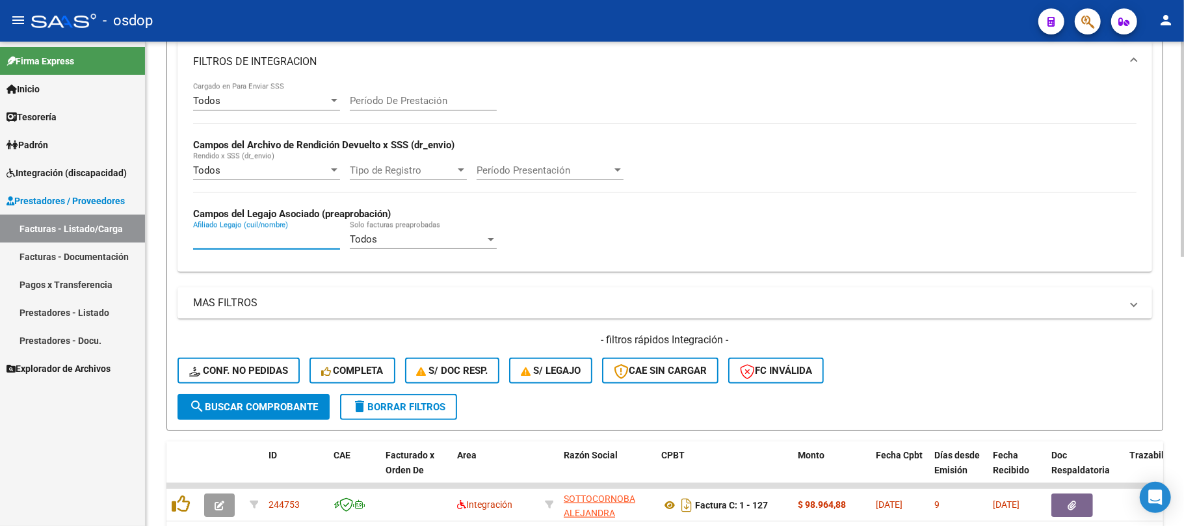
click at [269, 237] on input "Afiliado Legajo (cuil/nombre)" at bounding box center [266, 239] width 147 height 12
paste input "27550811990"
type input "27550811990"
click at [298, 406] on span "search Buscar Comprobante" at bounding box center [253, 407] width 129 height 12
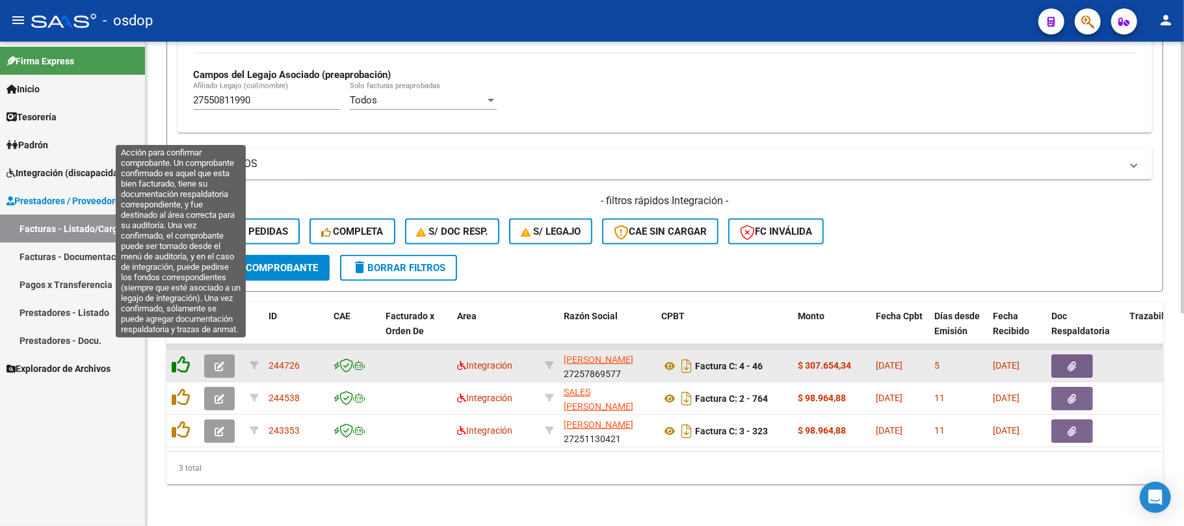
click at [185, 356] on icon at bounding box center [181, 365] width 18 height 18
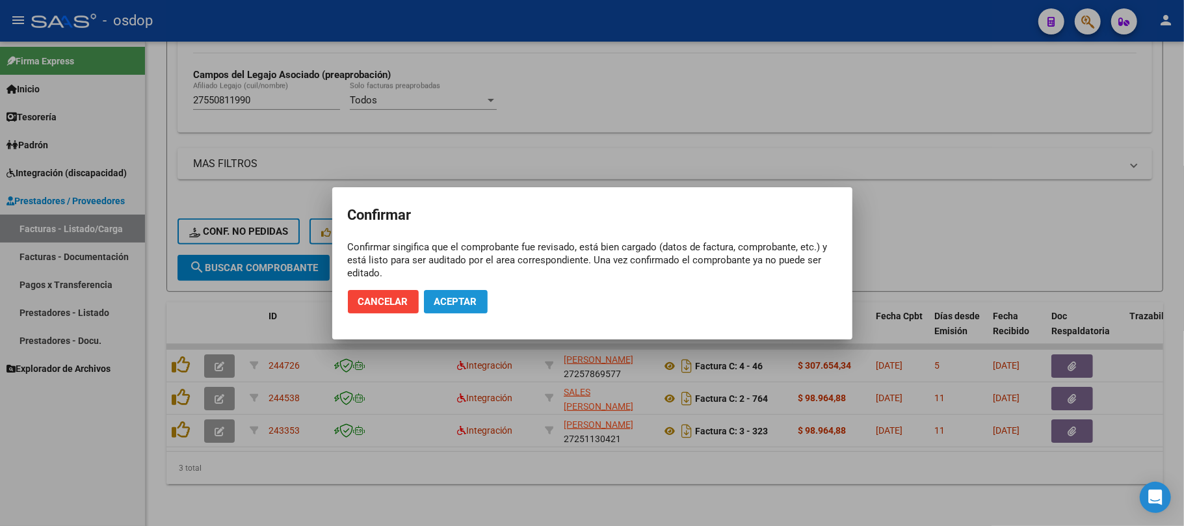
drag, startPoint x: 453, startPoint y: 304, endPoint x: 433, endPoint y: 232, distance: 74.9
click at [452, 304] on span "Aceptar" at bounding box center [455, 302] width 43 height 12
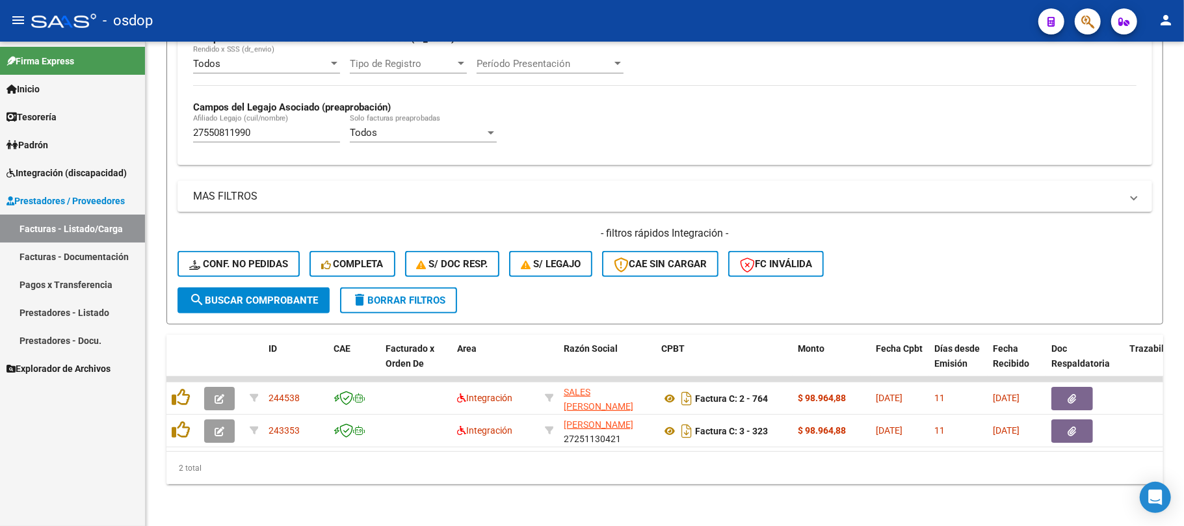
scroll to position [347, 0]
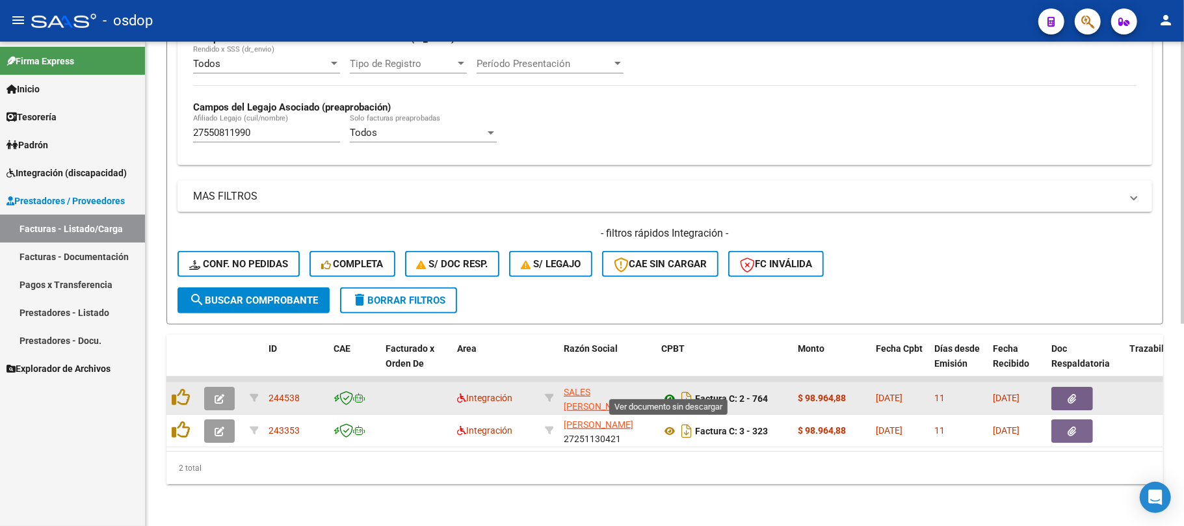
click at [667, 391] on icon at bounding box center [669, 399] width 17 height 16
click at [1072, 394] on icon "button" at bounding box center [1072, 399] width 8 height 10
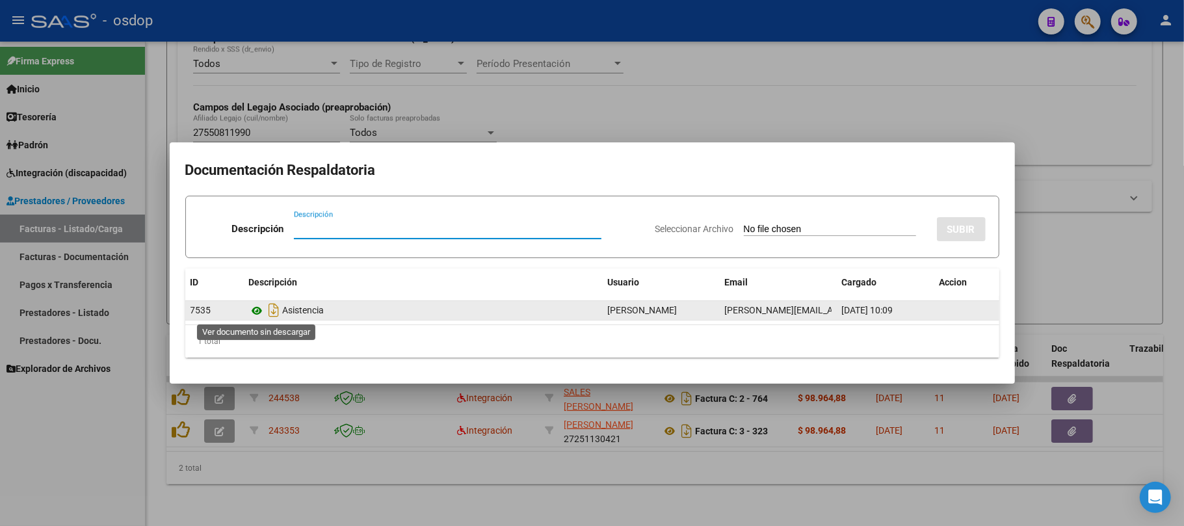
click at [260, 309] on icon at bounding box center [257, 311] width 17 height 16
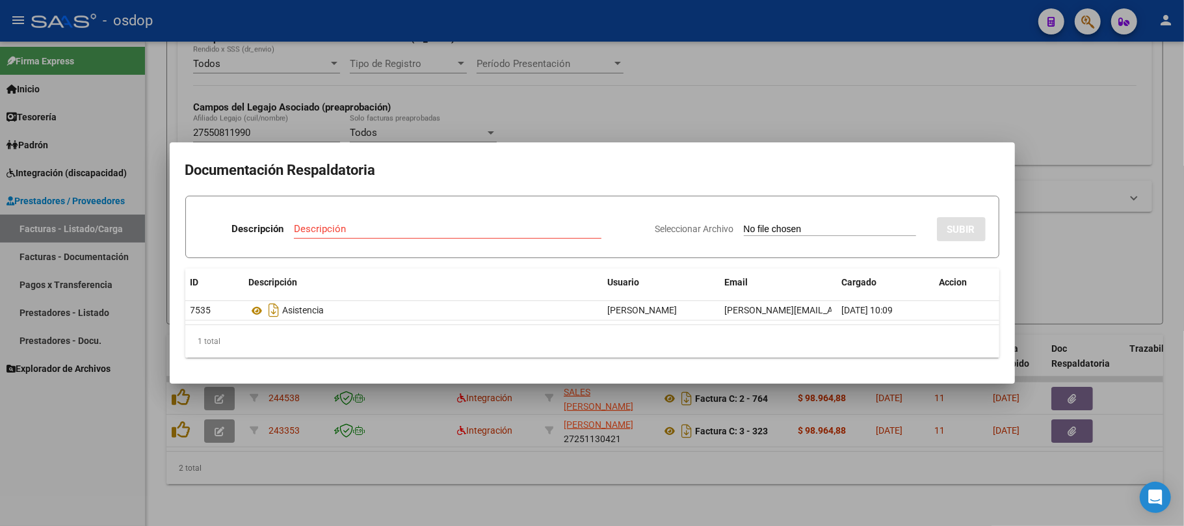
click at [501, 497] on div at bounding box center [592, 263] width 1184 height 526
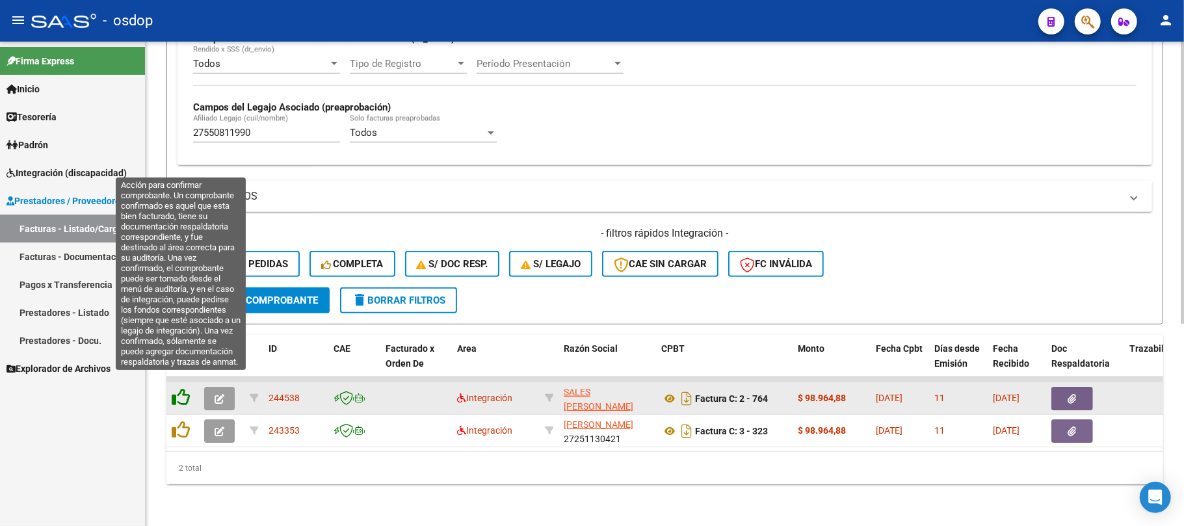
click at [182, 388] on icon at bounding box center [181, 397] width 18 height 18
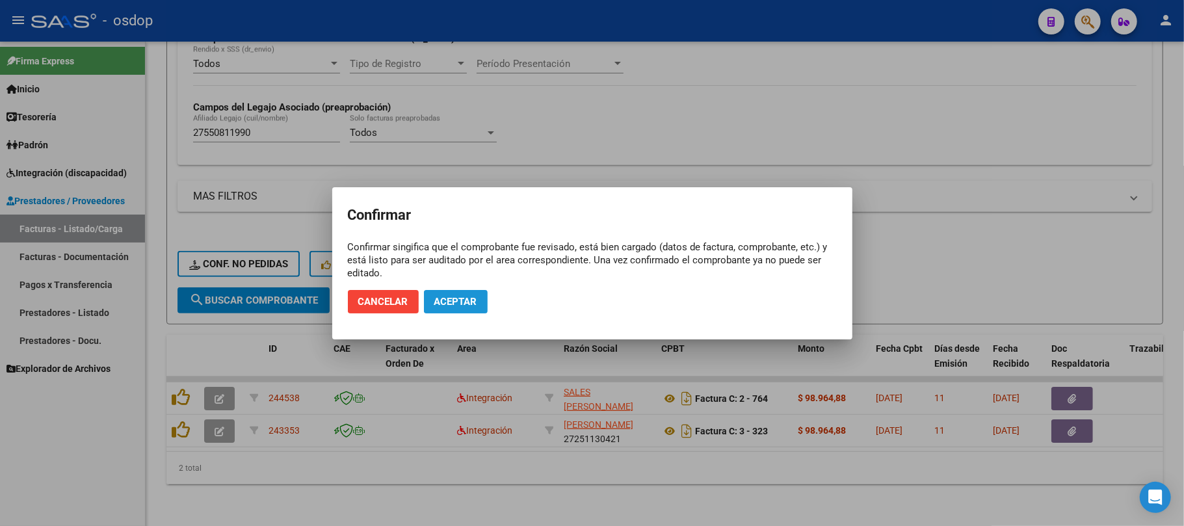
click at [443, 293] on button "Aceptar" at bounding box center [456, 301] width 64 height 23
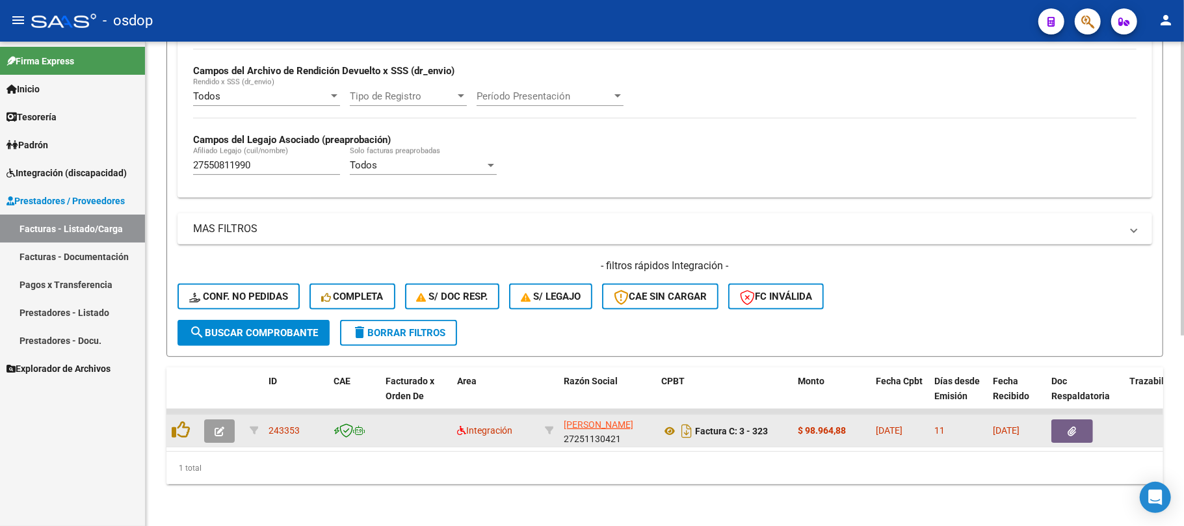
scroll to position [313, 0]
click at [668, 423] on icon at bounding box center [669, 431] width 17 height 16
click at [1068, 426] on icon "button" at bounding box center [1072, 431] width 8 height 10
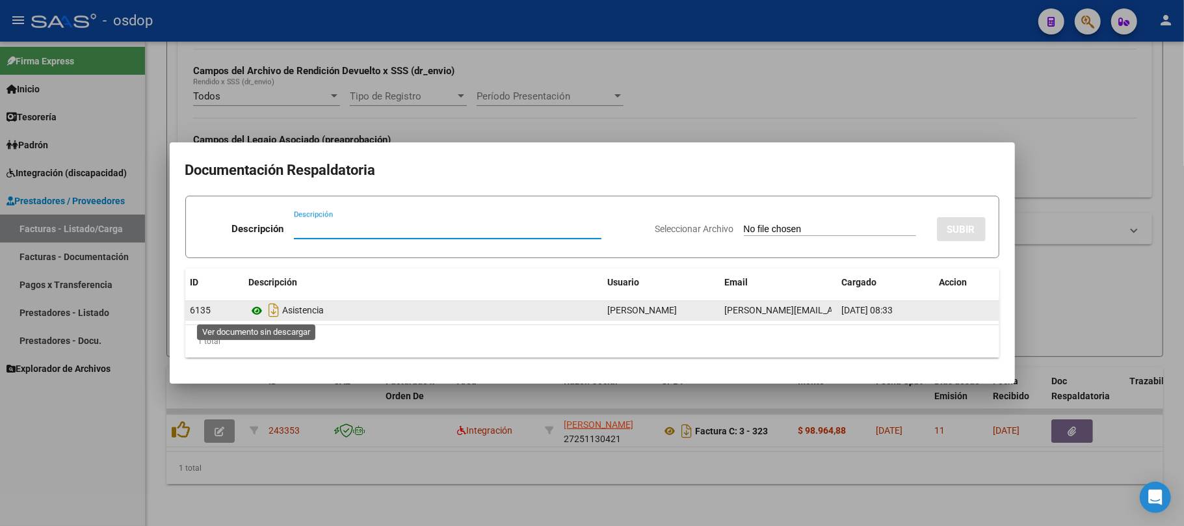
click at [254, 308] on icon at bounding box center [257, 311] width 17 height 16
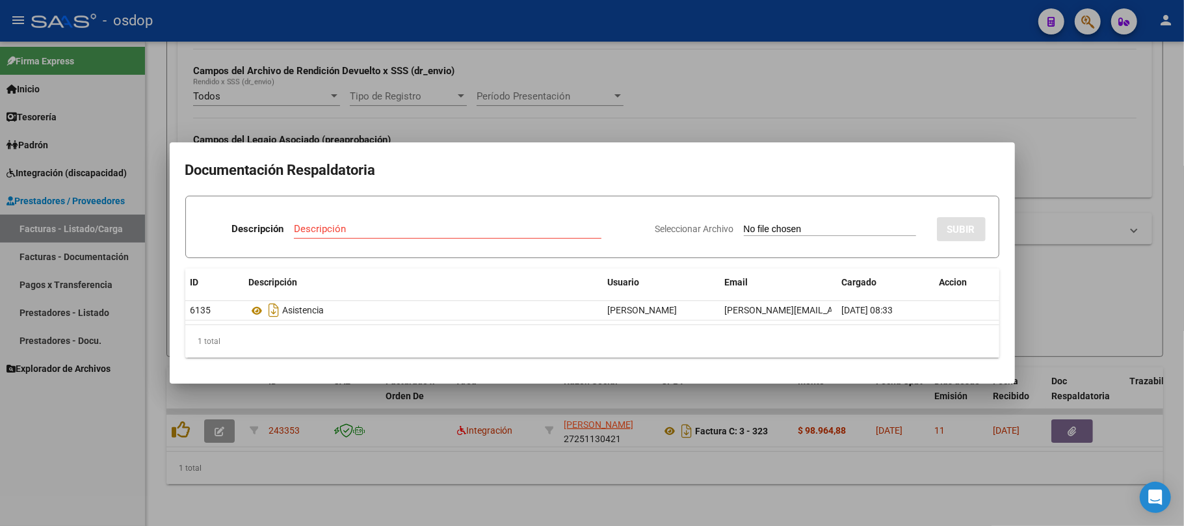
click at [430, 480] on div at bounding box center [592, 263] width 1184 height 526
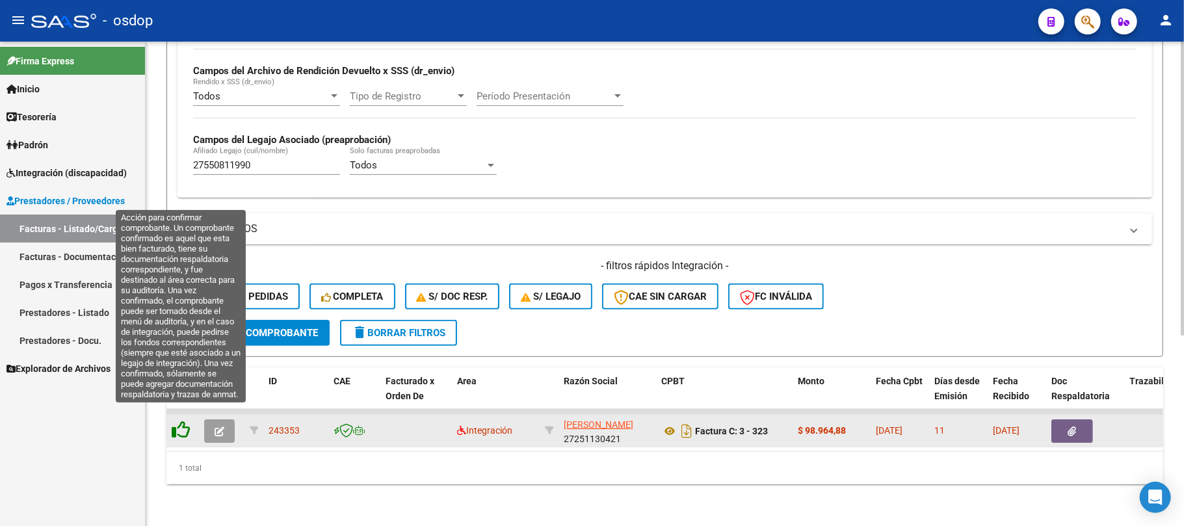
click at [176, 421] on icon at bounding box center [181, 430] width 18 height 18
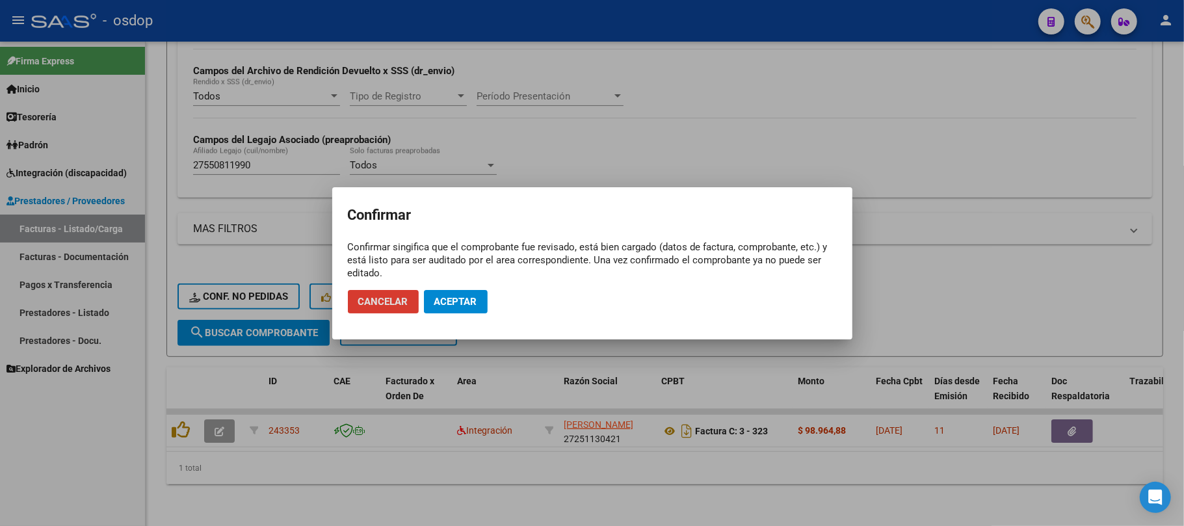
click at [459, 302] on span "Aceptar" at bounding box center [455, 302] width 43 height 12
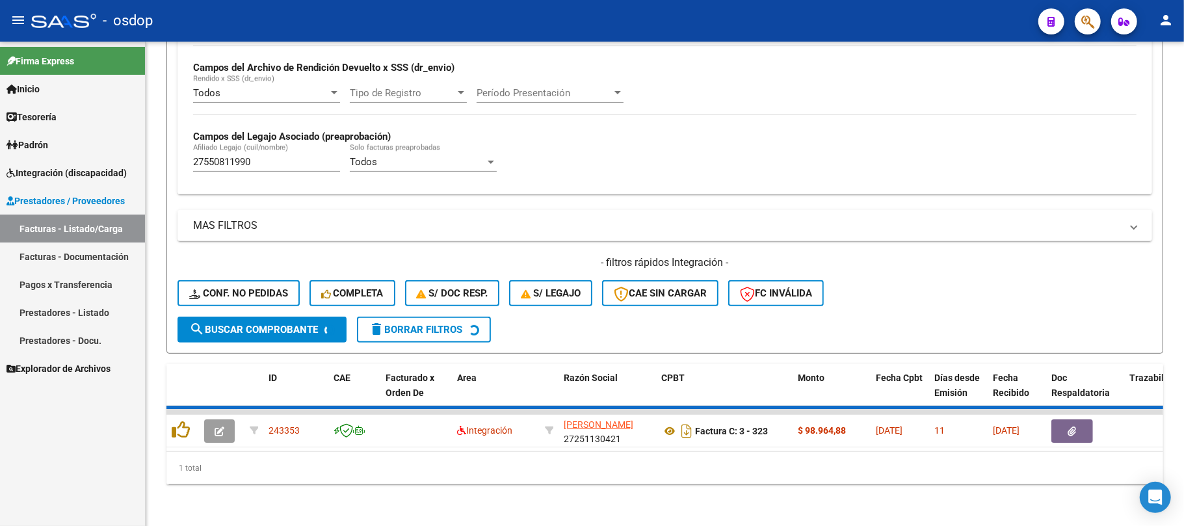
scroll to position [291, 0]
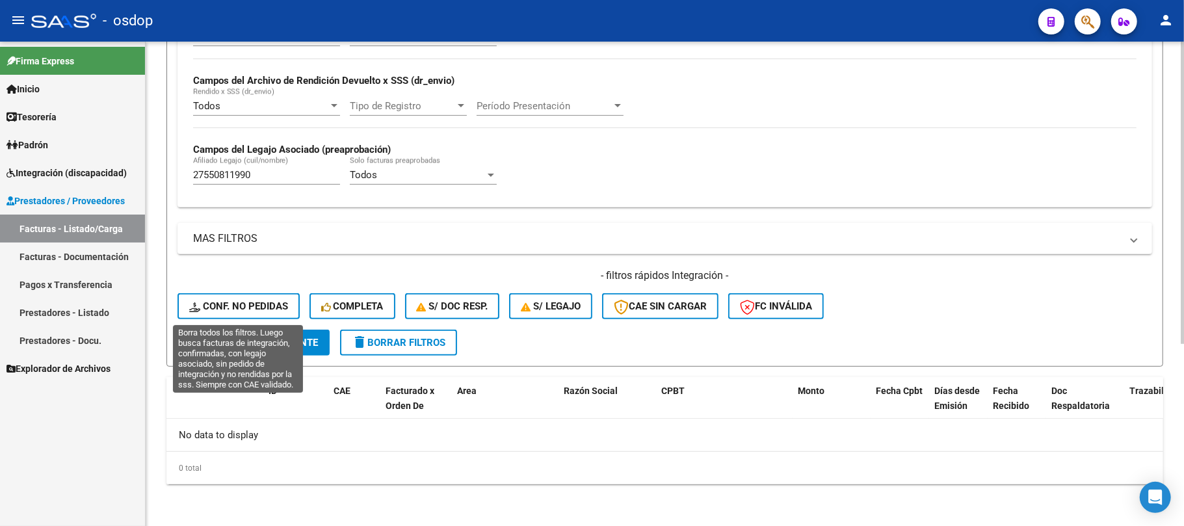
click at [243, 305] on span "Conf. no pedidas" at bounding box center [238, 306] width 99 height 12
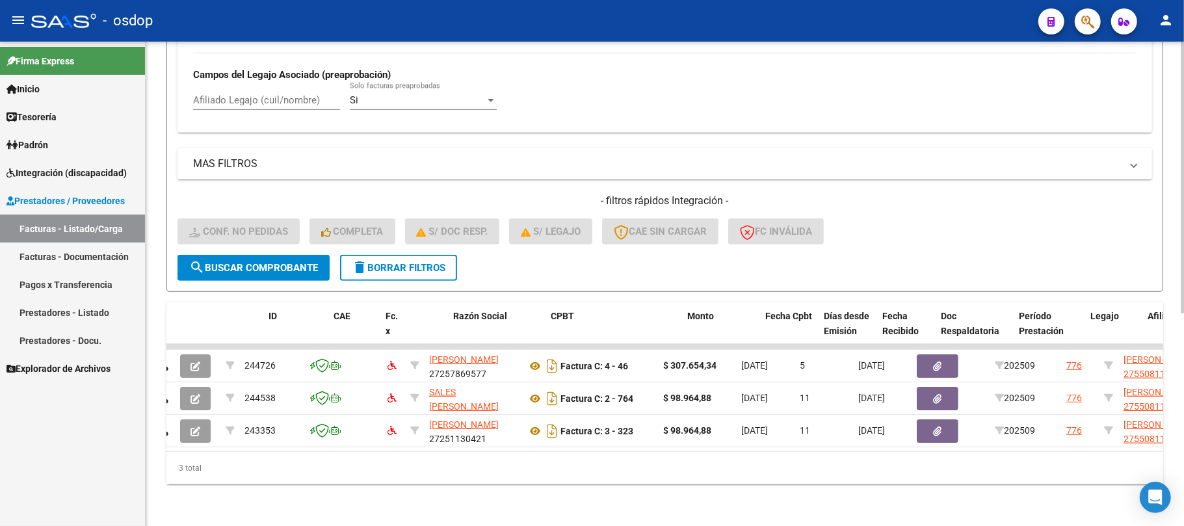
scroll to position [0, 0]
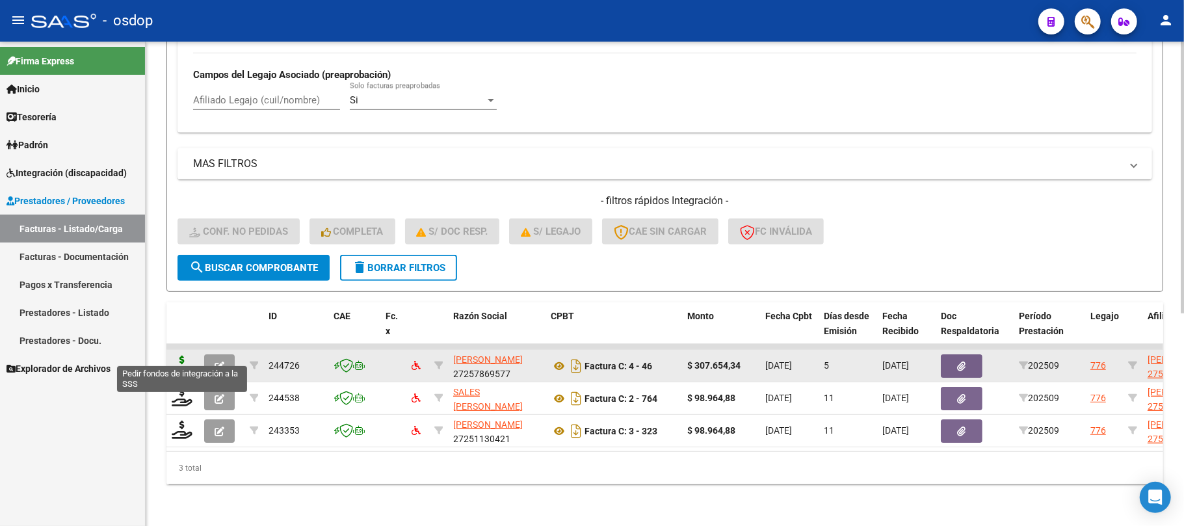
click at [189, 356] on icon at bounding box center [182, 365] width 21 height 18
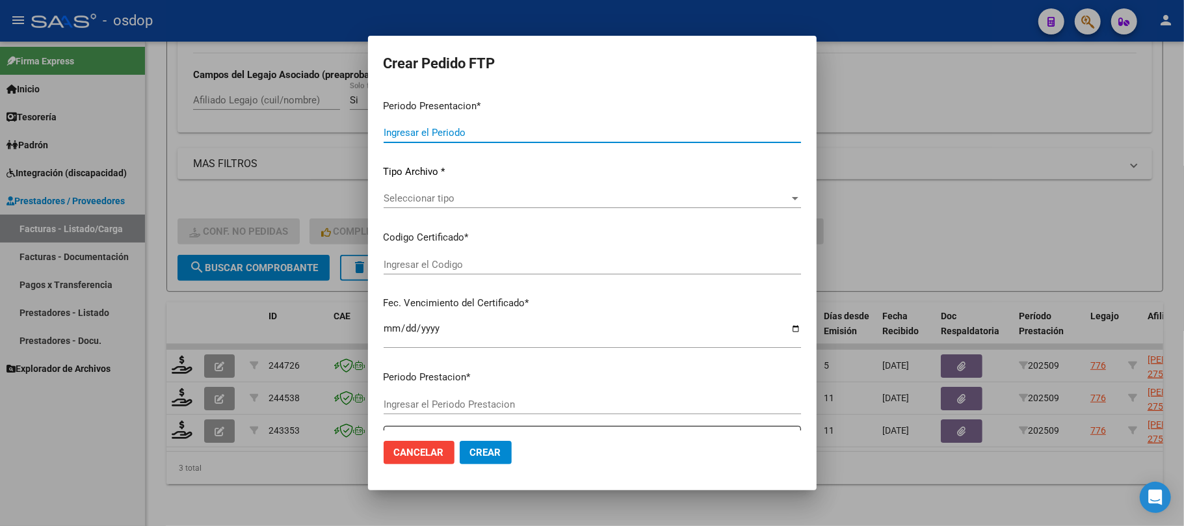
type input "202509"
type input "$ 307.654,34"
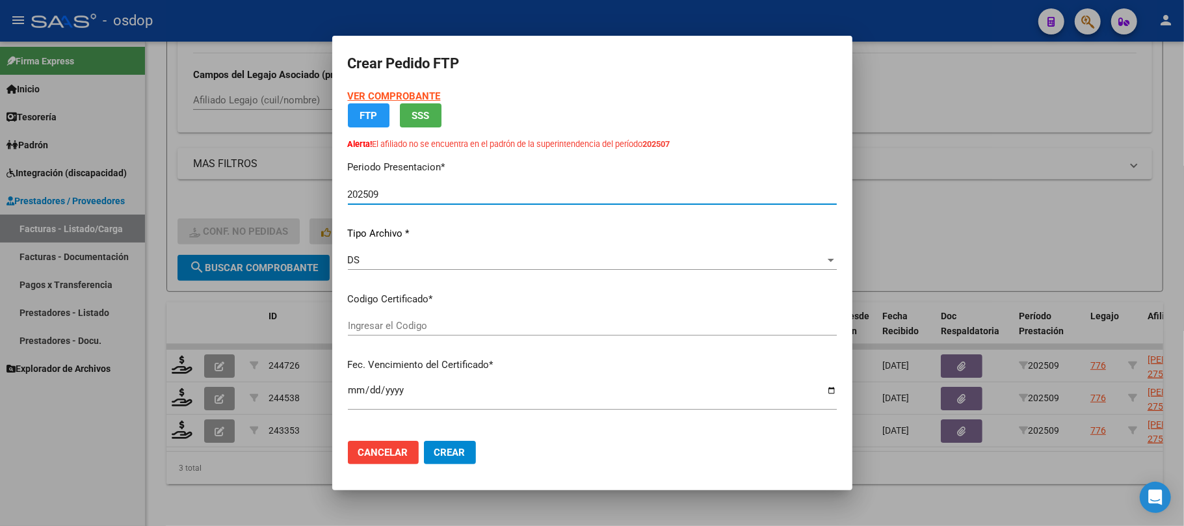
type input "5425215150"
type input "2028-11-09"
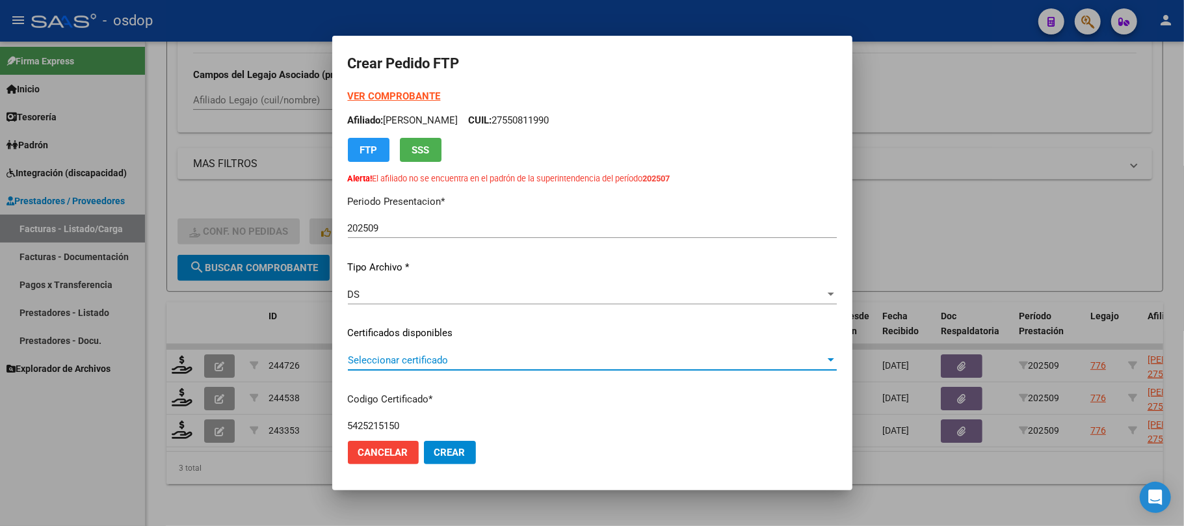
click at [502, 362] on span "Seleccionar certificado" at bounding box center [586, 360] width 477 height 12
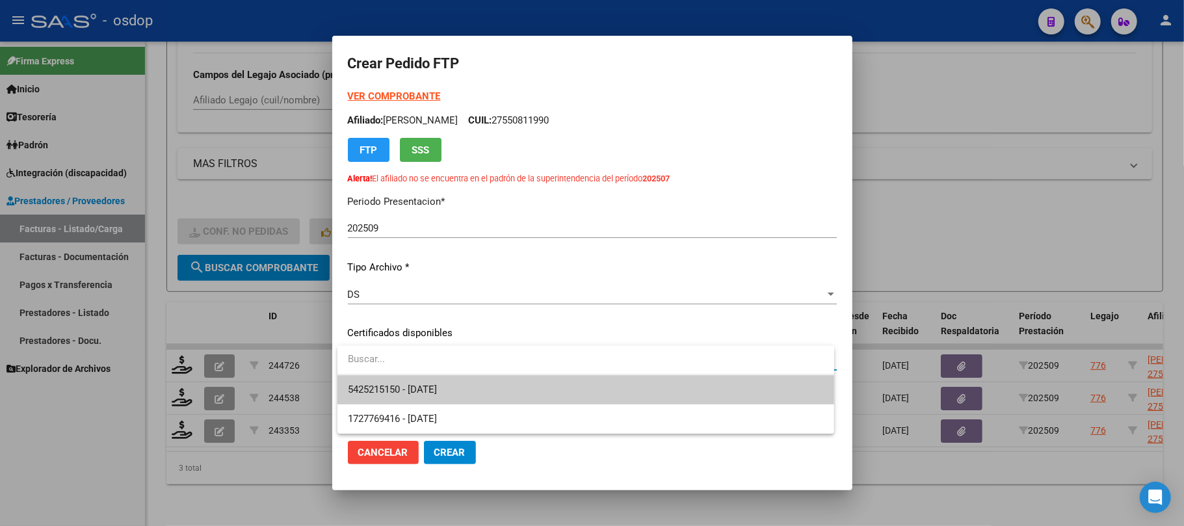
click at [490, 391] on span "5425215150 - 2028-11-09" at bounding box center [586, 389] width 476 height 29
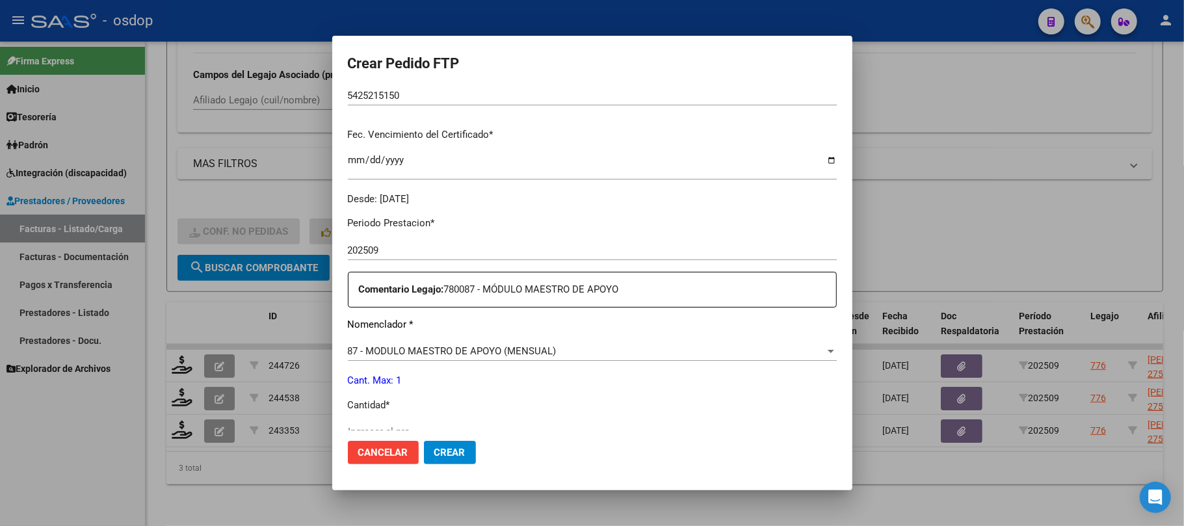
scroll to position [347, 0]
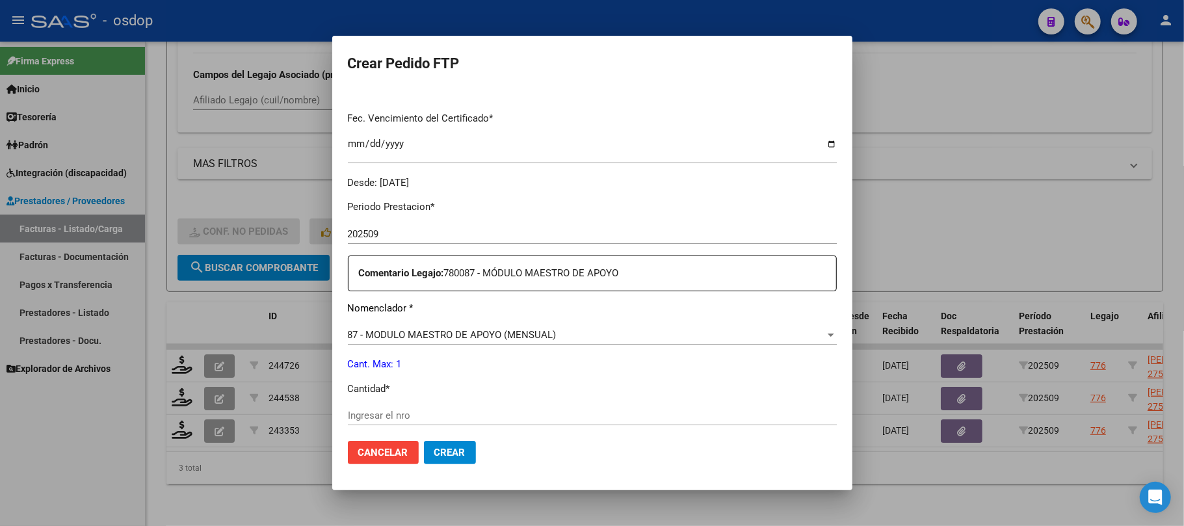
click at [419, 420] on input "Ingresar el nro" at bounding box center [592, 416] width 489 height 12
type input "1"
click at [469, 454] on button "Crear" at bounding box center [450, 452] width 52 height 23
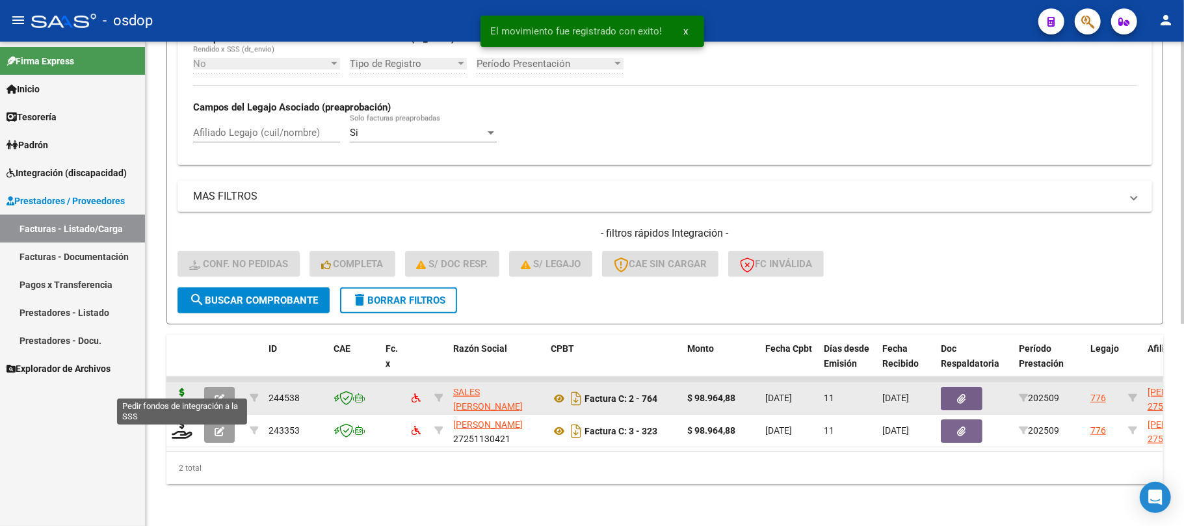
click at [181, 388] on icon at bounding box center [182, 397] width 21 height 18
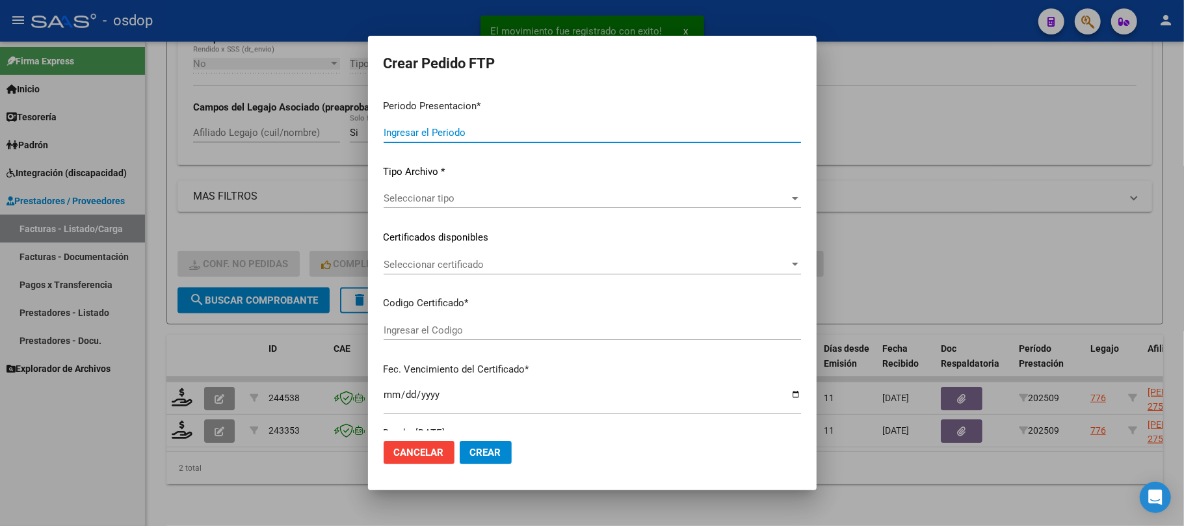
type input "202509"
type input "$ 98.964,88"
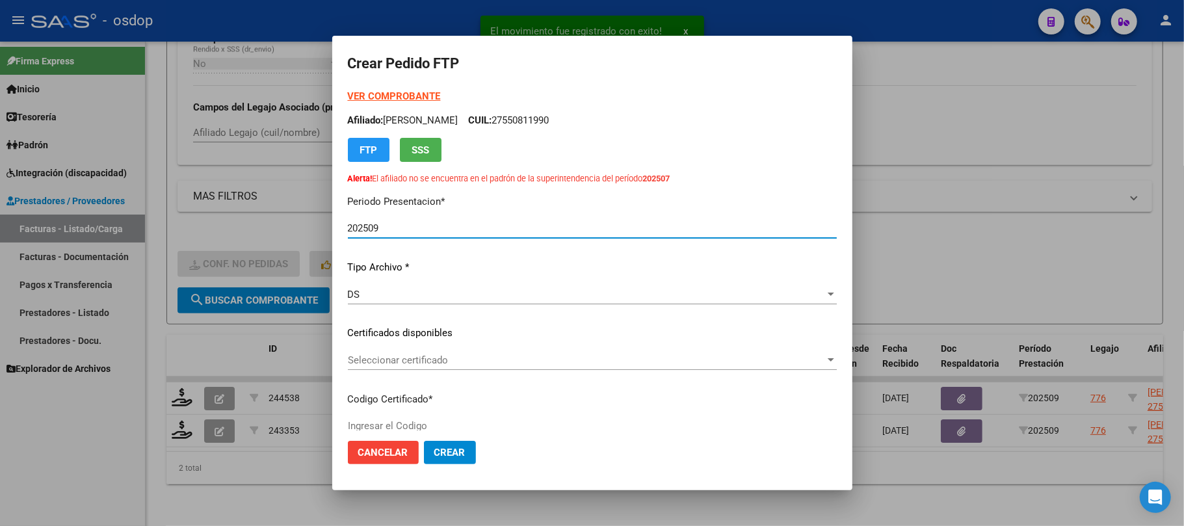
type input "5425215150"
type input "2028-11-09"
click at [481, 360] on span "Seleccionar certificado" at bounding box center [586, 360] width 477 height 12
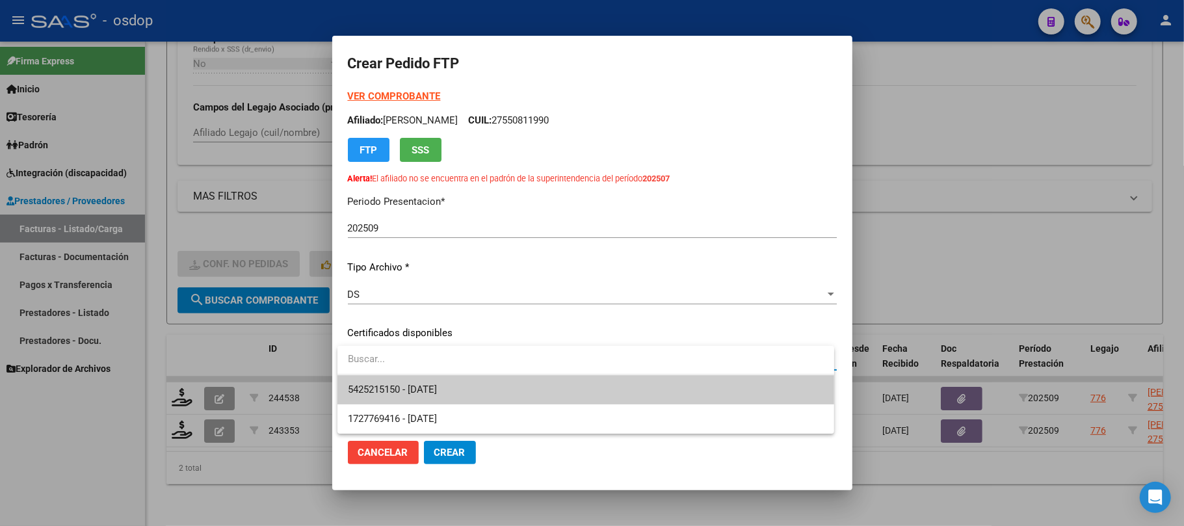
click at [497, 393] on span "5425215150 - 2028-11-09" at bounding box center [586, 389] width 476 height 29
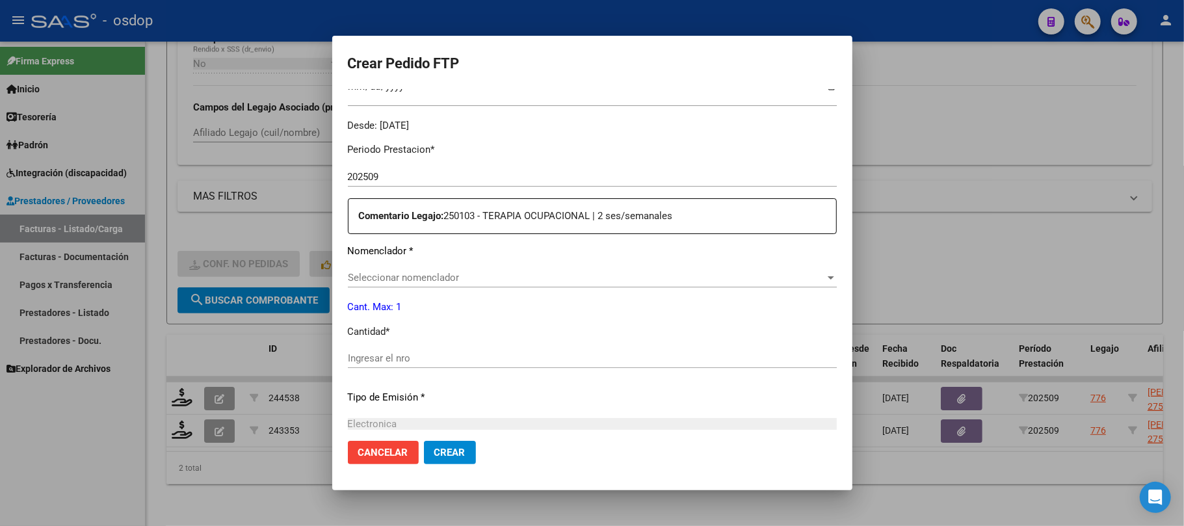
scroll to position [433, 0]
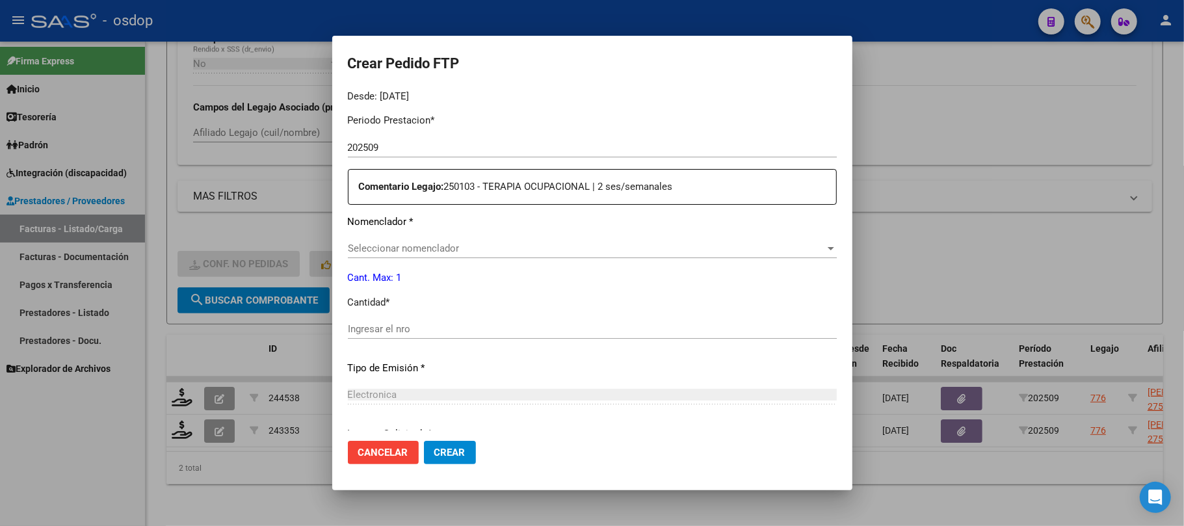
click at [493, 250] on span "Seleccionar nomenclador" at bounding box center [586, 249] width 477 height 12
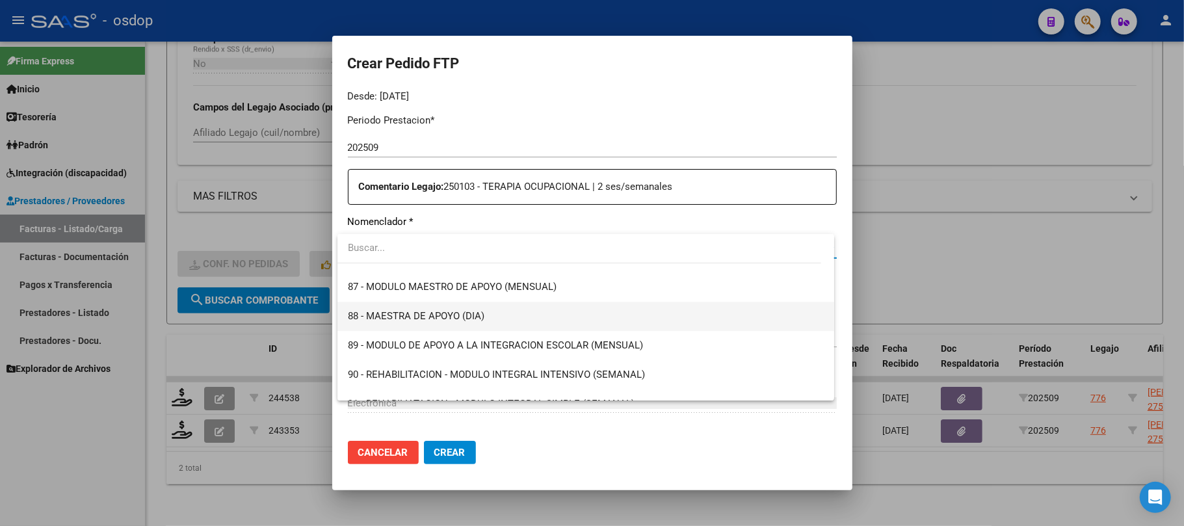
scroll to position [2420, 0]
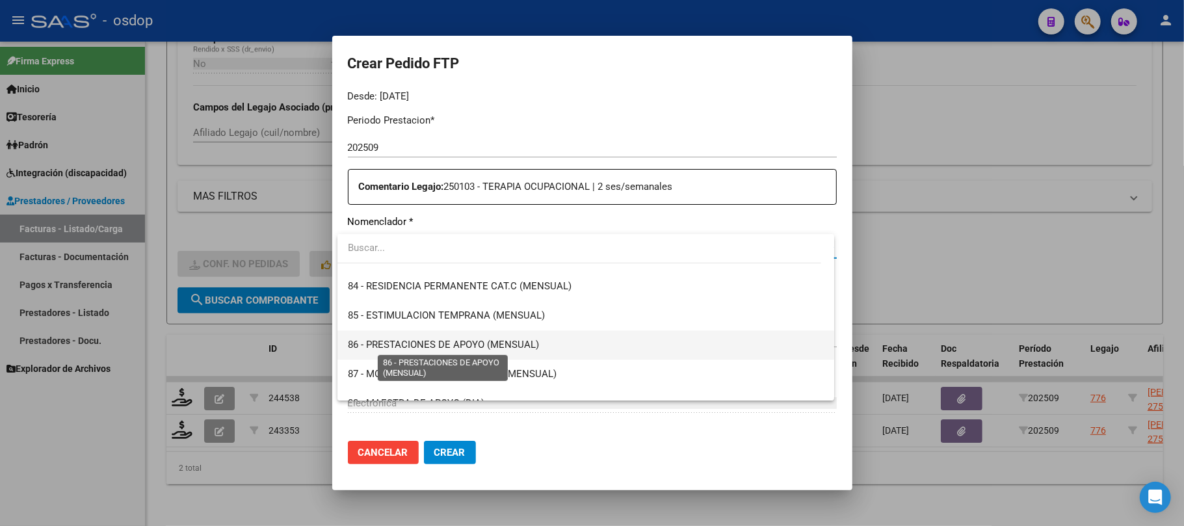
click at [480, 348] on span "86 - PRESTACIONES DE APOYO (MENSUAL)" at bounding box center [443, 345] width 191 height 12
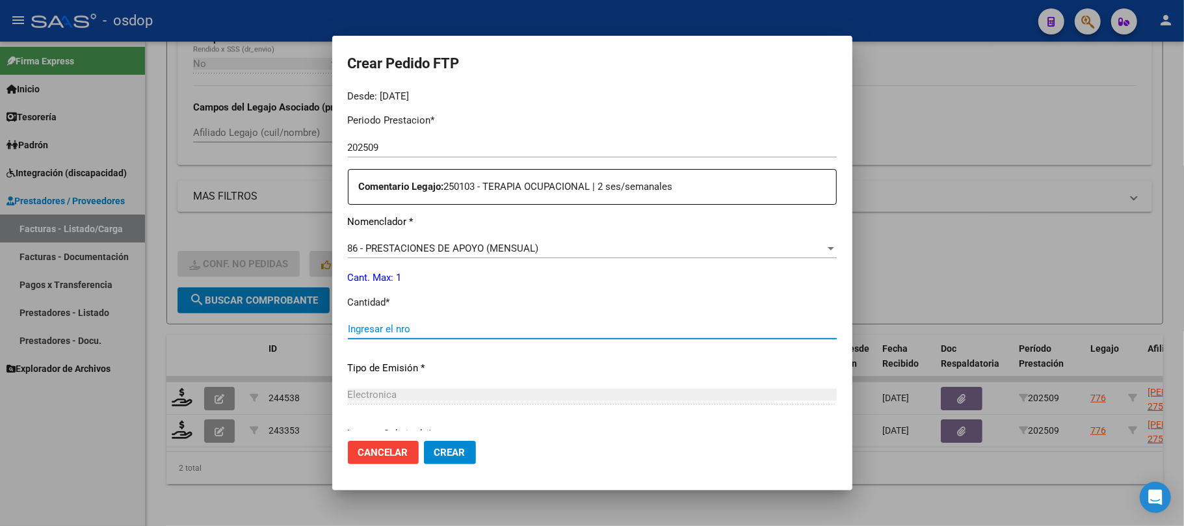
click at [432, 328] on input "Ingresar el nro" at bounding box center [592, 329] width 489 height 12
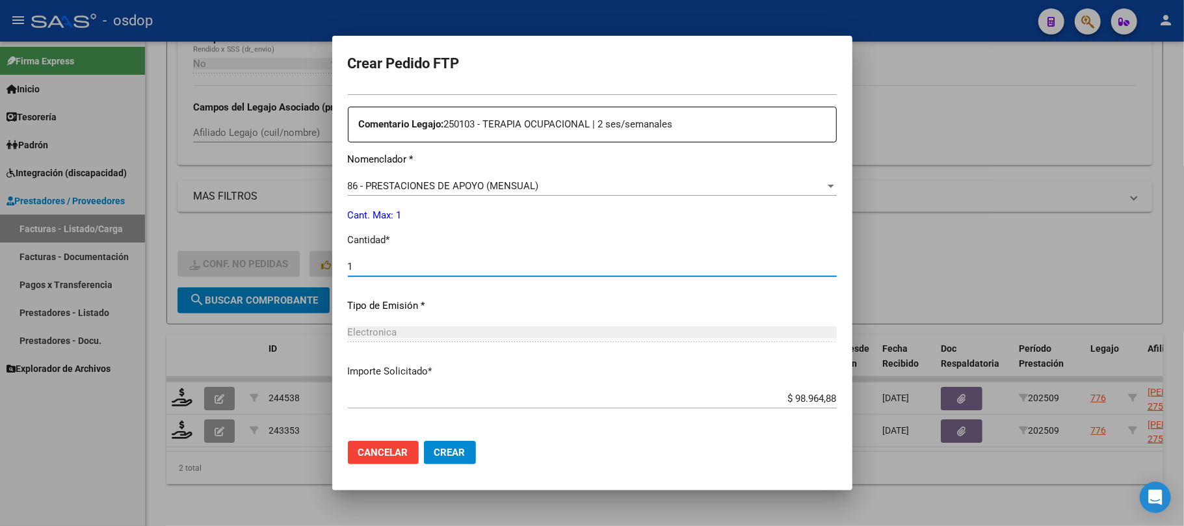
scroll to position [607, 0]
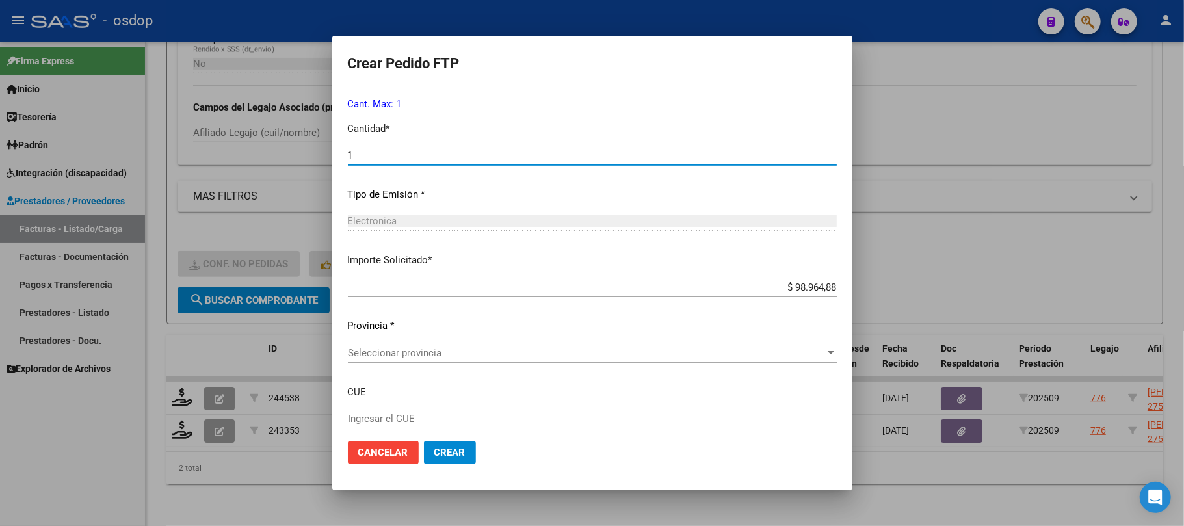
type input "1"
click at [551, 352] on span "Seleccionar provincia" at bounding box center [586, 353] width 477 height 12
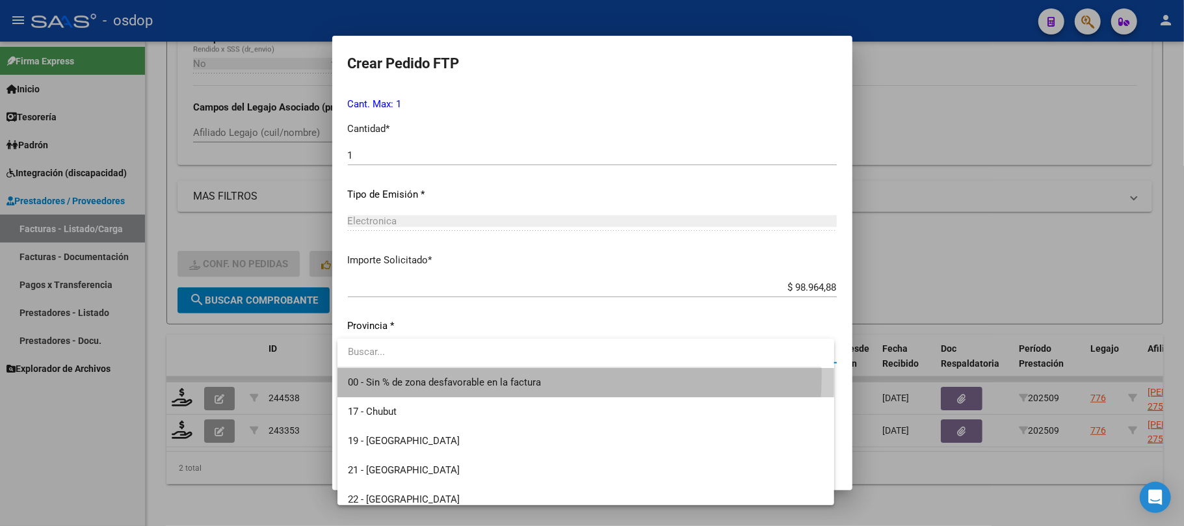
click at [523, 374] on span "00 - Sin % de zona desfavorable en la factura" at bounding box center [586, 382] width 476 height 29
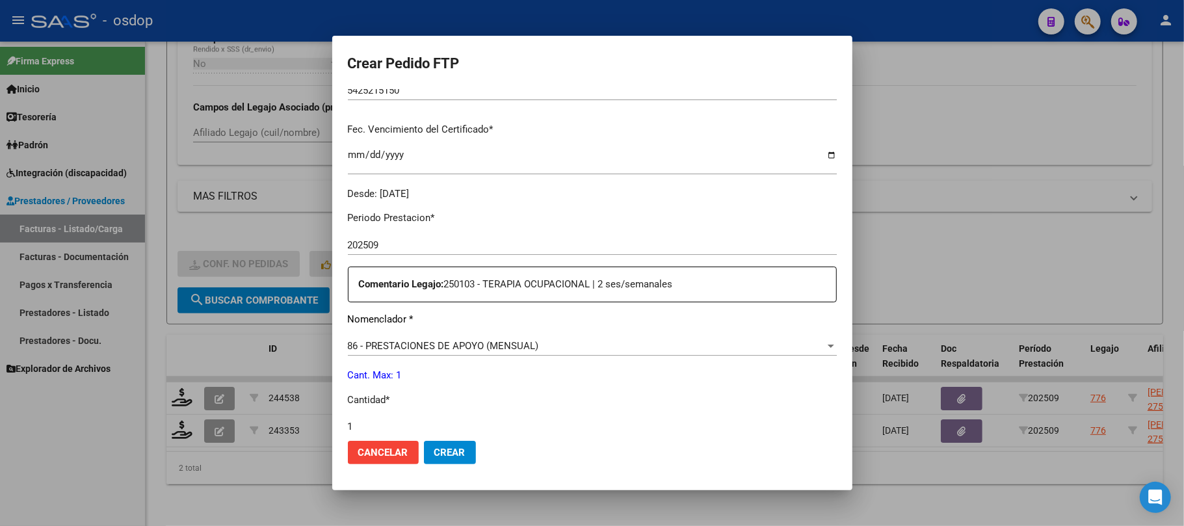
scroll to position [0, 0]
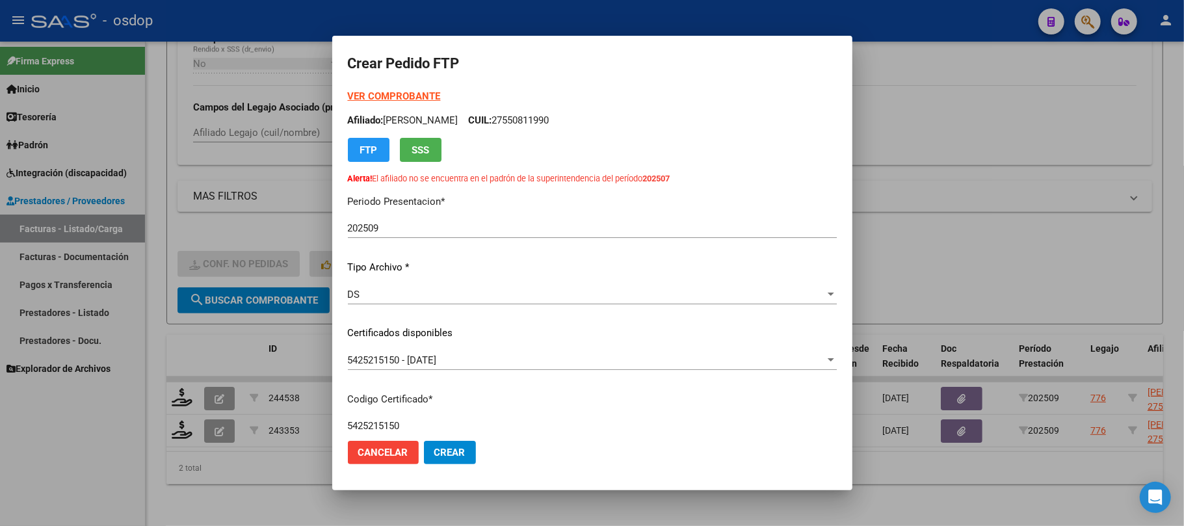
click at [455, 456] on span "Crear" at bounding box center [449, 453] width 31 height 12
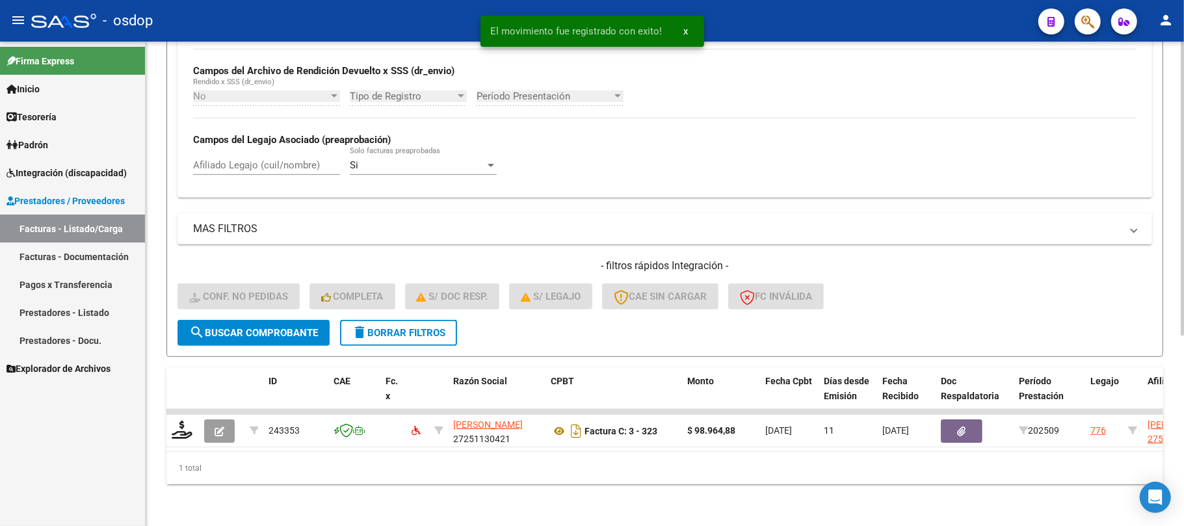
scroll to position [313, 0]
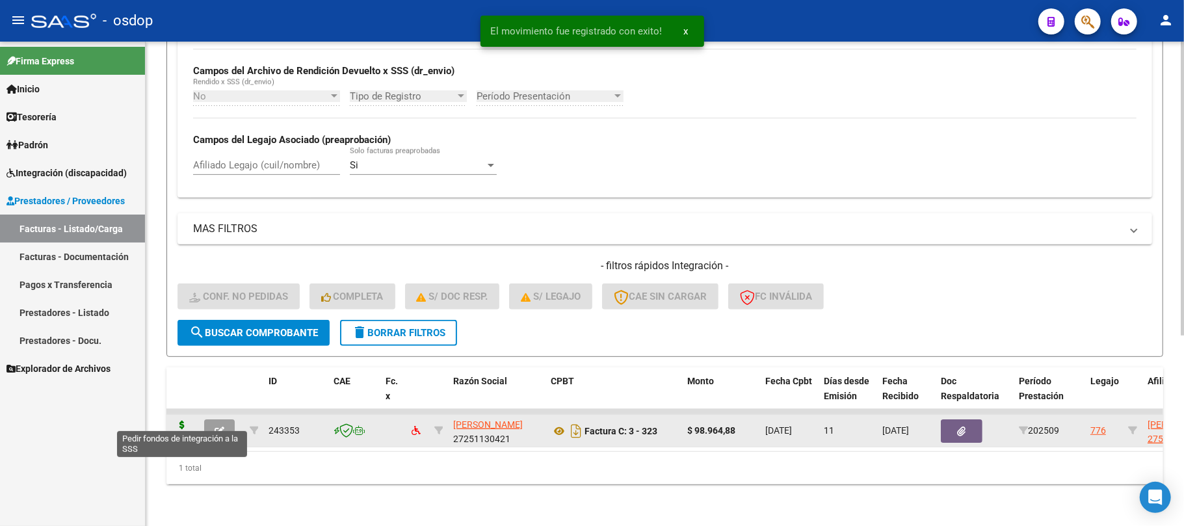
click at [175, 424] on icon at bounding box center [182, 430] width 21 height 18
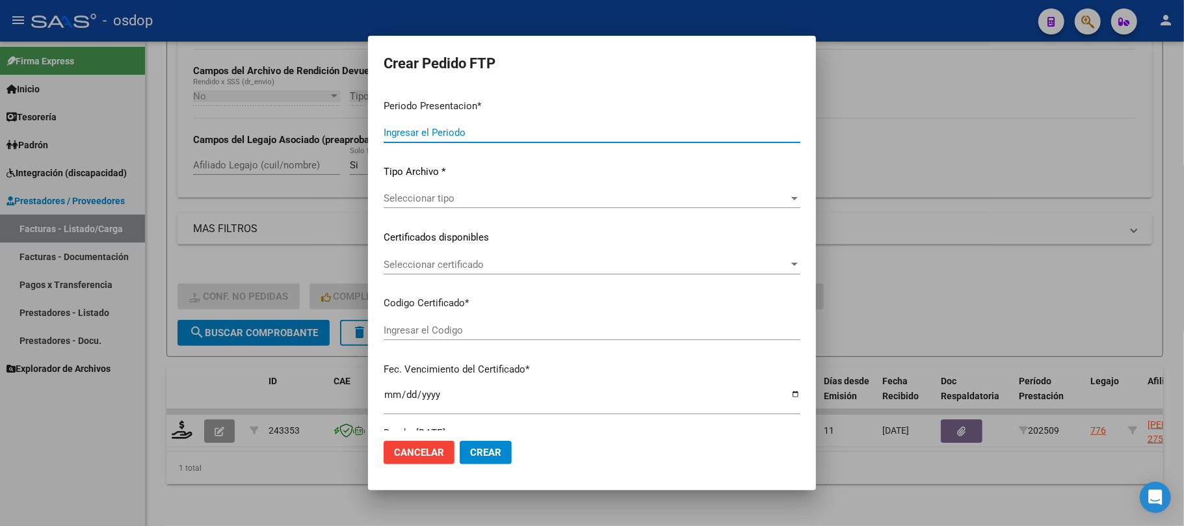
type input "202509"
type input "$ 98.964,88"
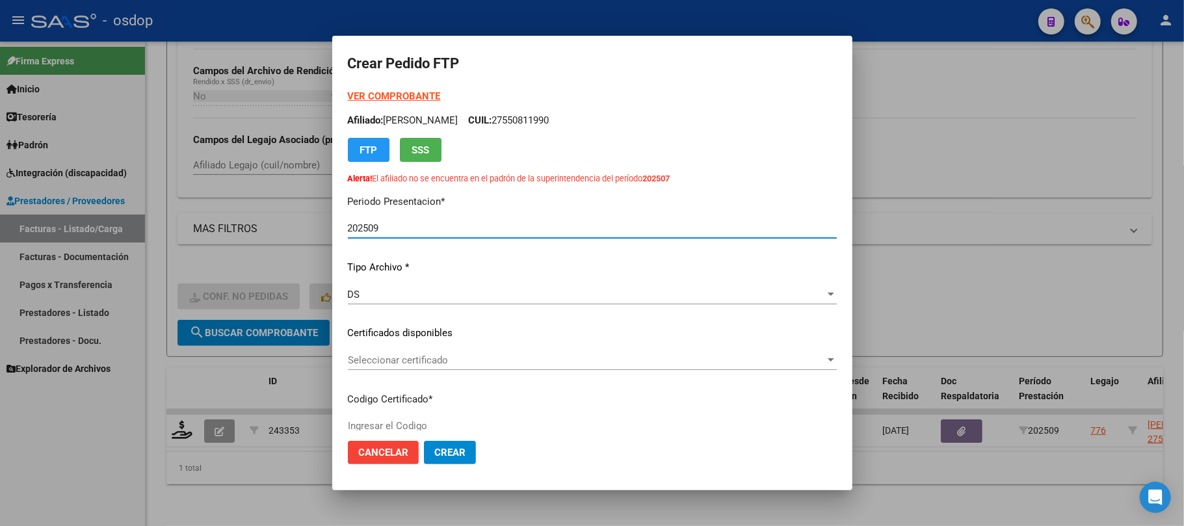
type input "5425215150"
type input "2028-11-09"
click at [472, 364] on span "Seleccionar certificado" at bounding box center [586, 360] width 477 height 12
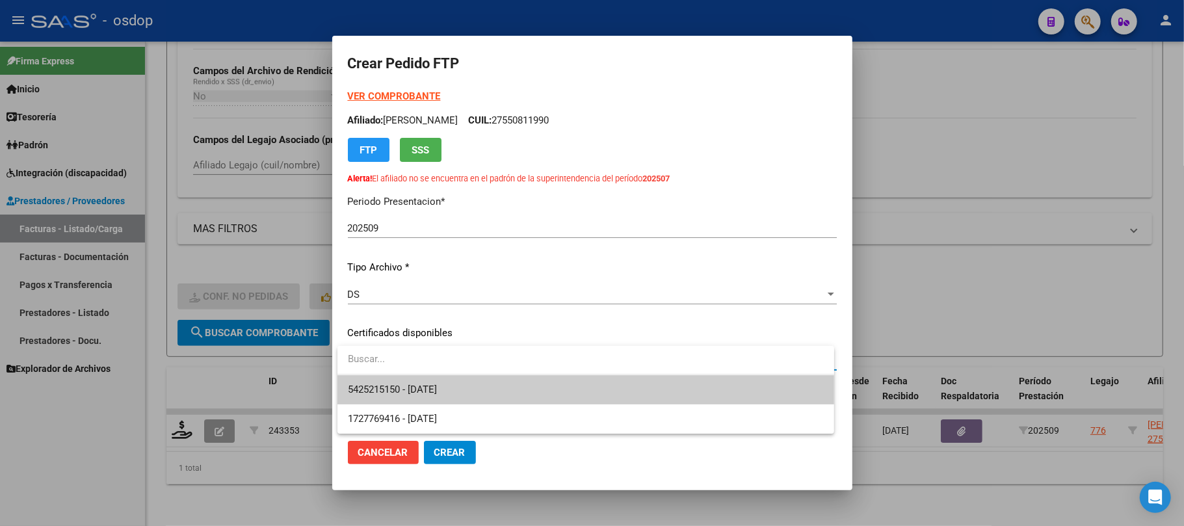
click at [471, 393] on span "5425215150 - 2028-11-09" at bounding box center [586, 389] width 476 height 29
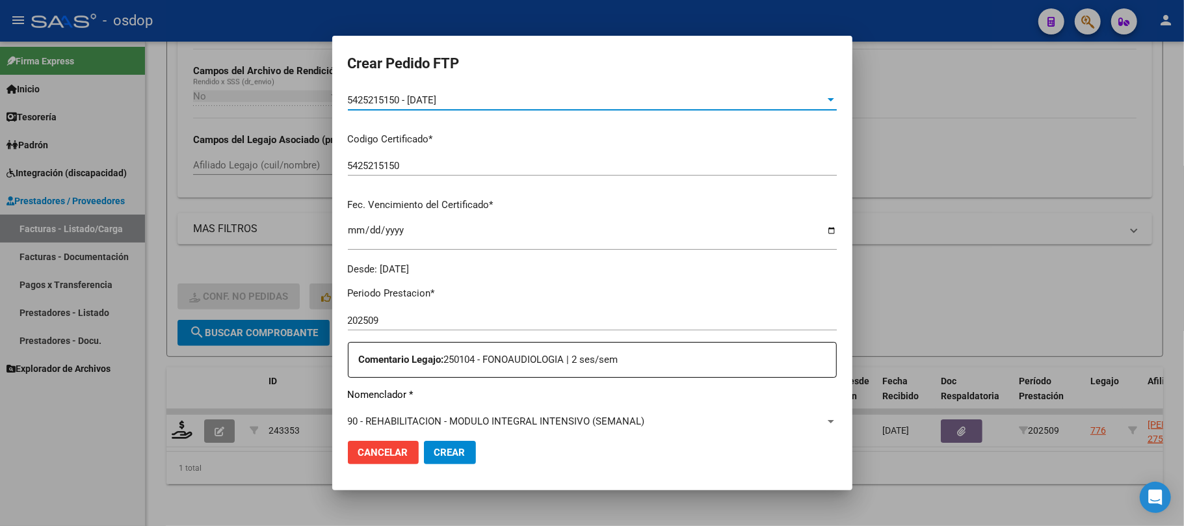
scroll to position [347, 0]
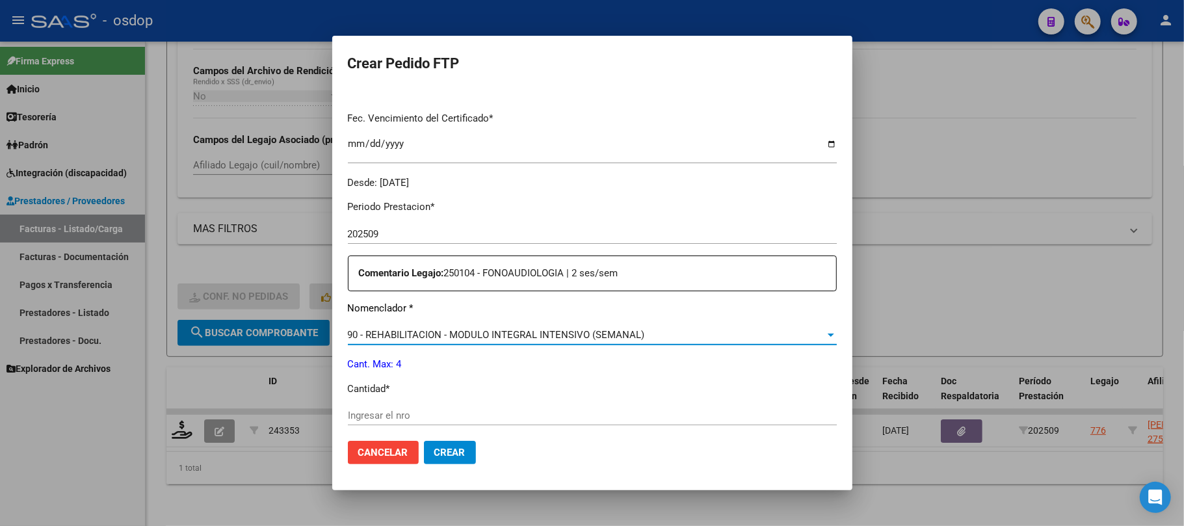
click at [552, 337] on span "90 - REHABILITACION - MODULO INTEGRAL INTENSIVO (SEMANAL)" at bounding box center [496, 335] width 297 height 12
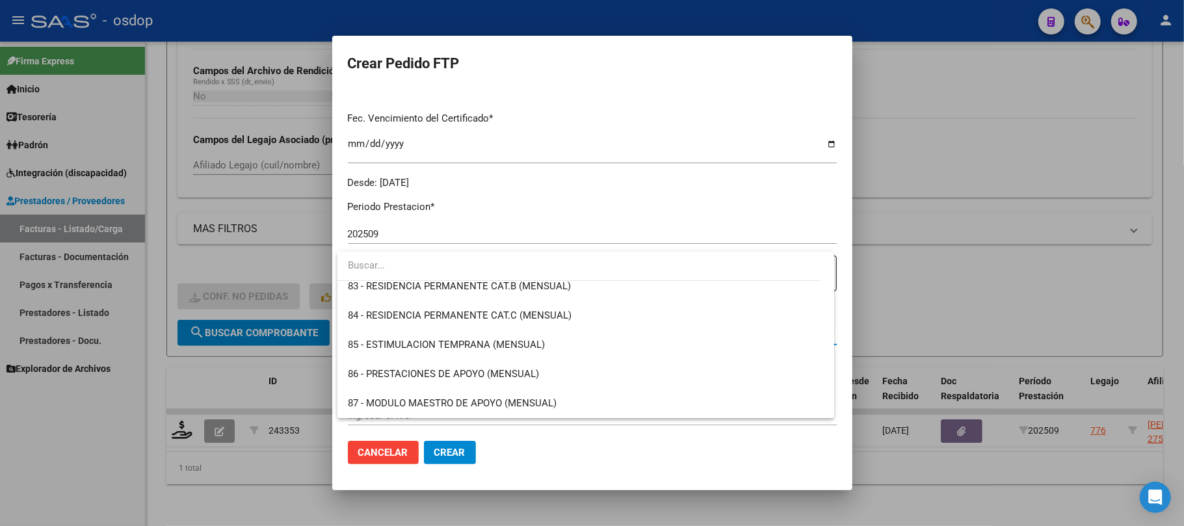
scroll to position [2391, 0]
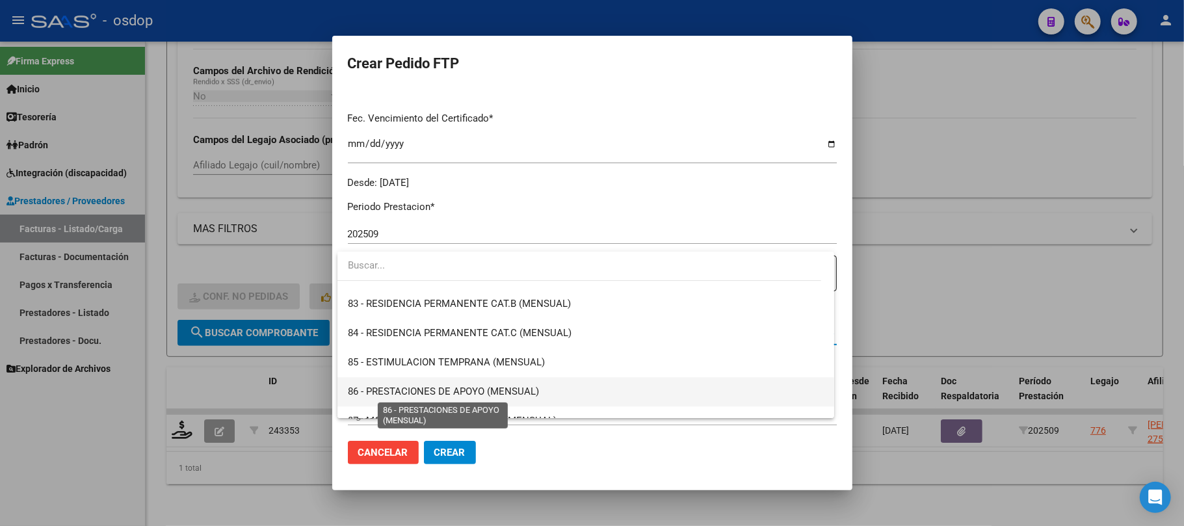
click at [520, 387] on span "86 - PRESTACIONES DE APOYO (MENSUAL)" at bounding box center [443, 392] width 191 height 12
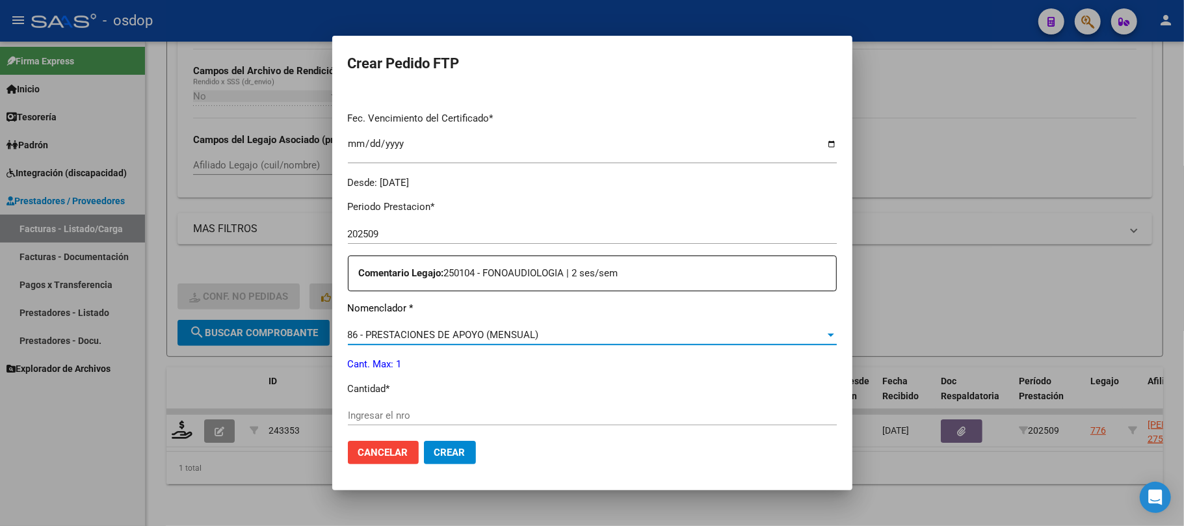
click at [425, 411] on input "Ingresar el nro" at bounding box center [592, 416] width 489 height 12
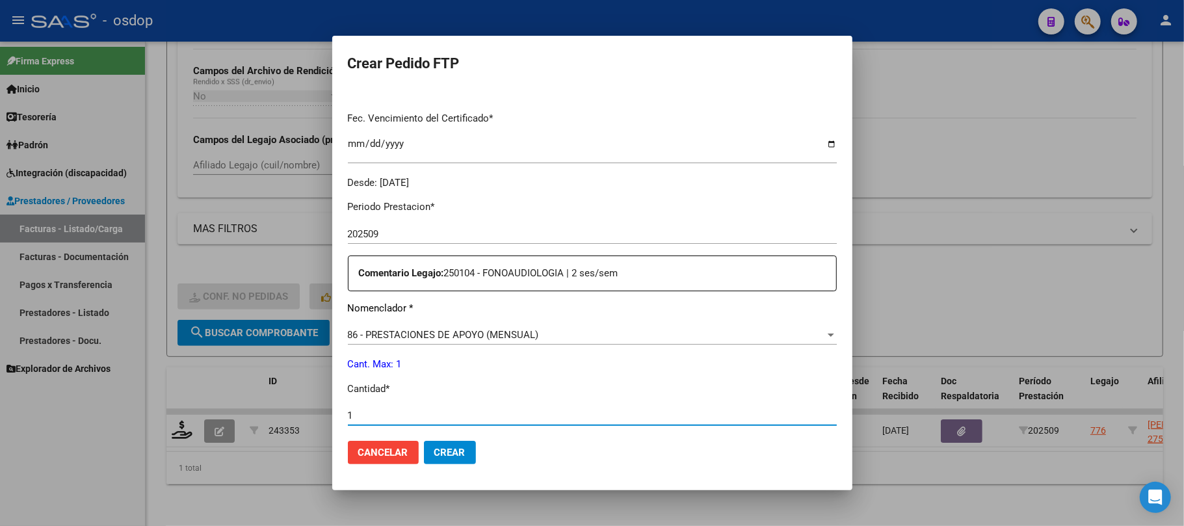
type input "1"
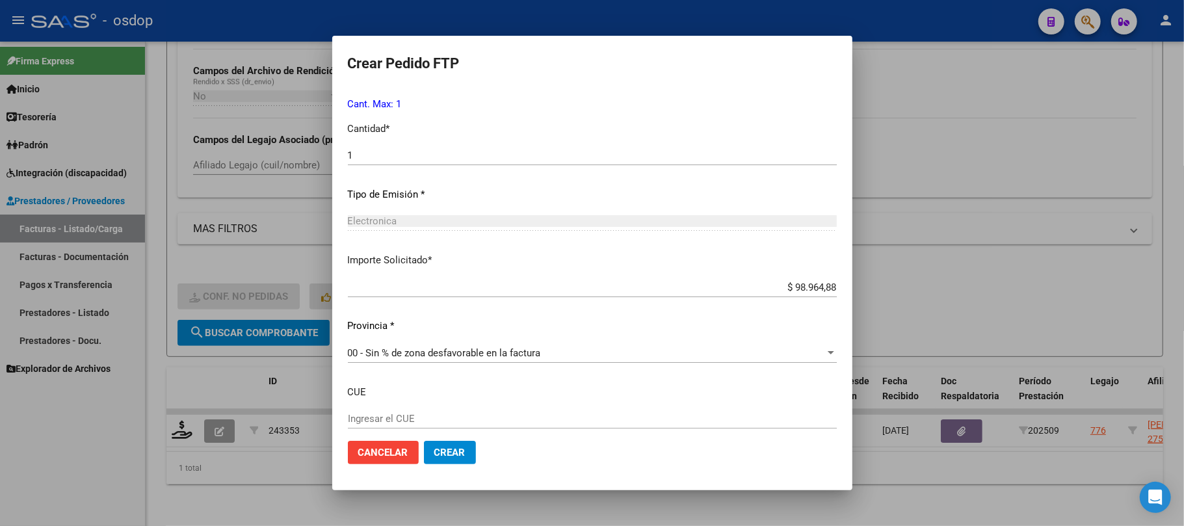
scroll to position [682, 0]
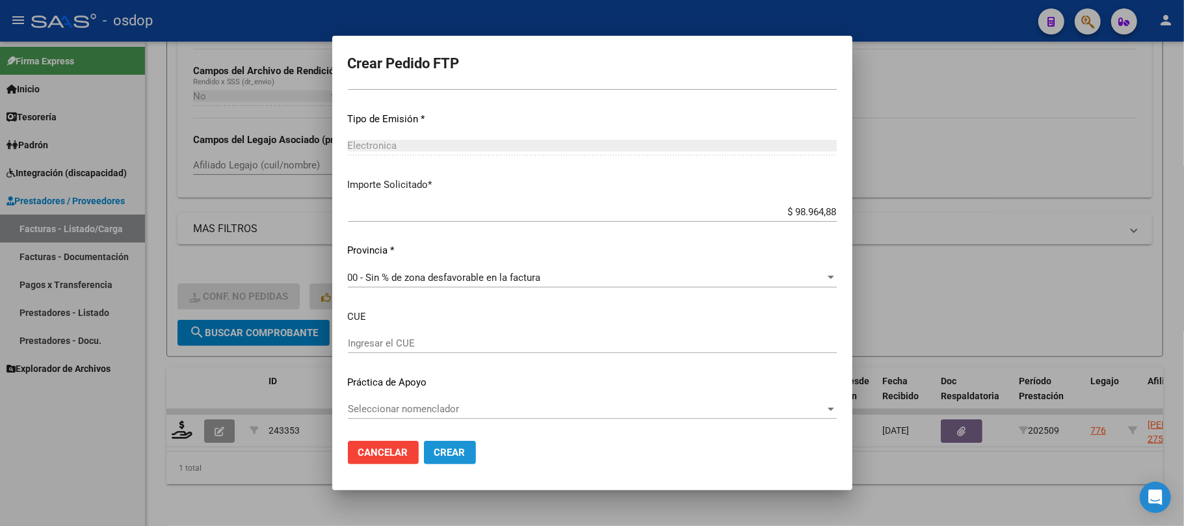
click at [464, 451] on span "Crear" at bounding box center [449, 453] width 31 height 12
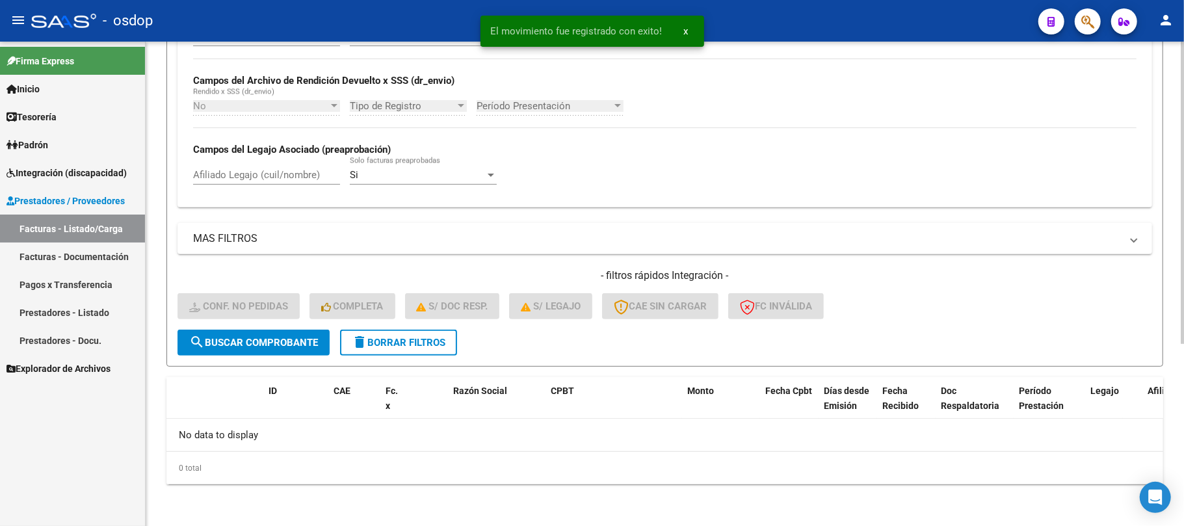
scroll to position [291, 0]
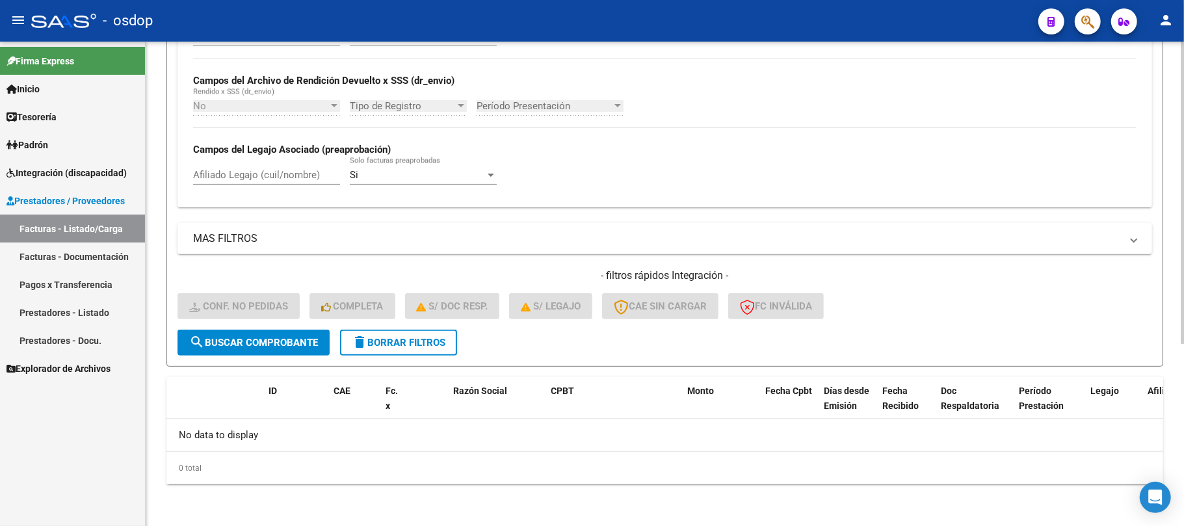
click at [692, 198] on div "No Cargado en Para Enviar SSS Período De Prestación Campos del Archivo de Rendi…" at bounding box center [664, 112] width 975 height 189
click at [414, 347] on span "delete Borrar Filtros" at bounding box center [399, 343] width 94 height 12
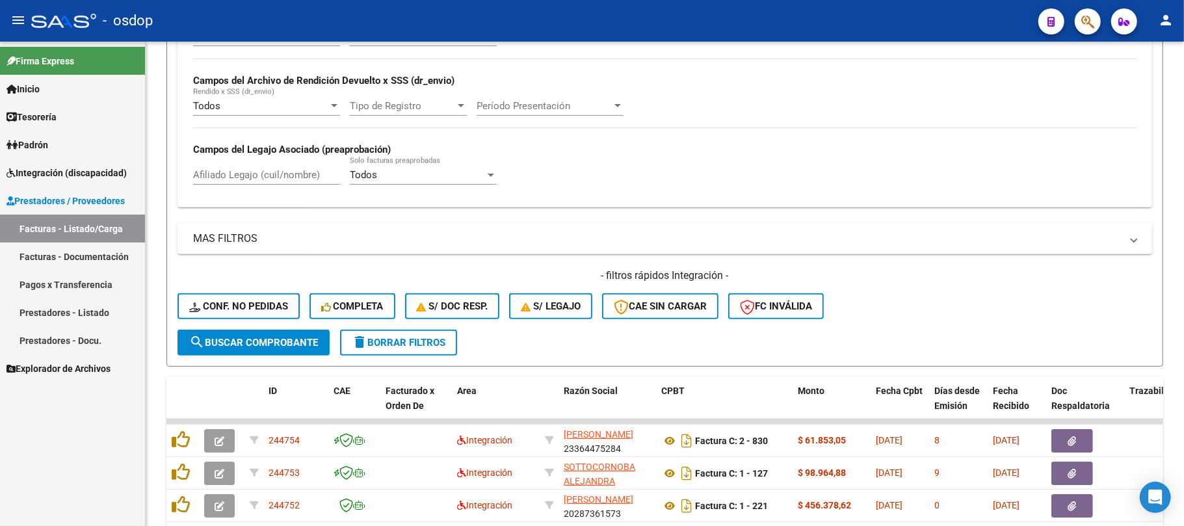
click at [81, 169] on span "Integración (discapacidad)" at bounding box center [67, 173] width 120 height 14
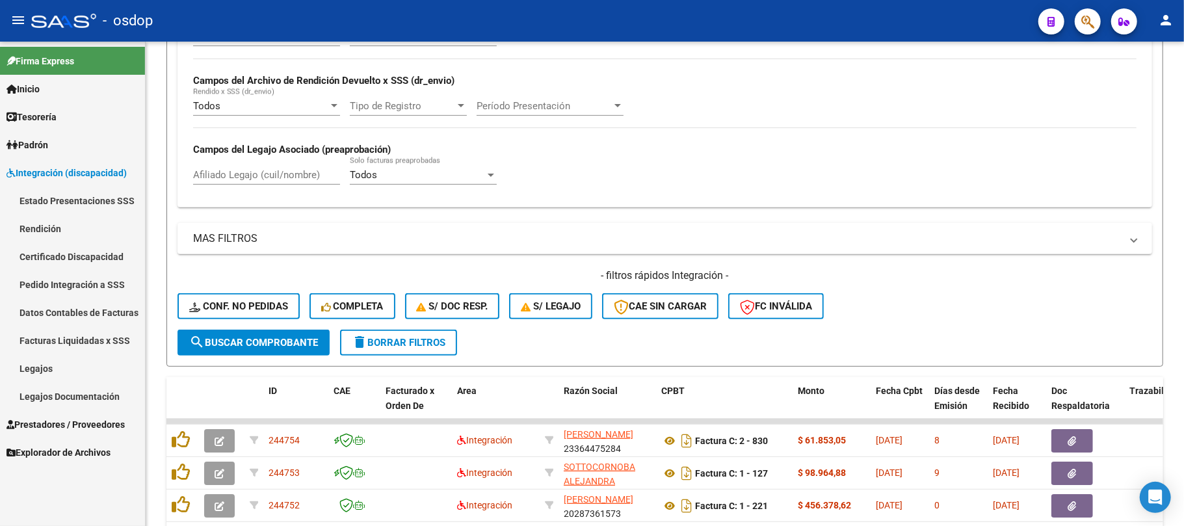
click at [99, 283] on link "Pedido Integración a SSS" at bounding box center [72, 284] width 145 height 28
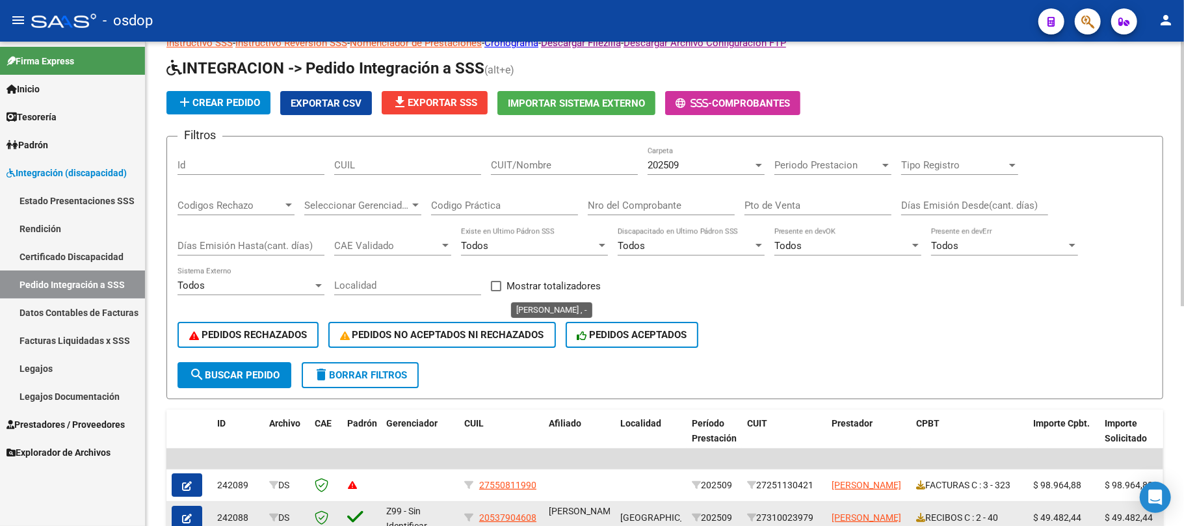
scroll to position [291, 0]
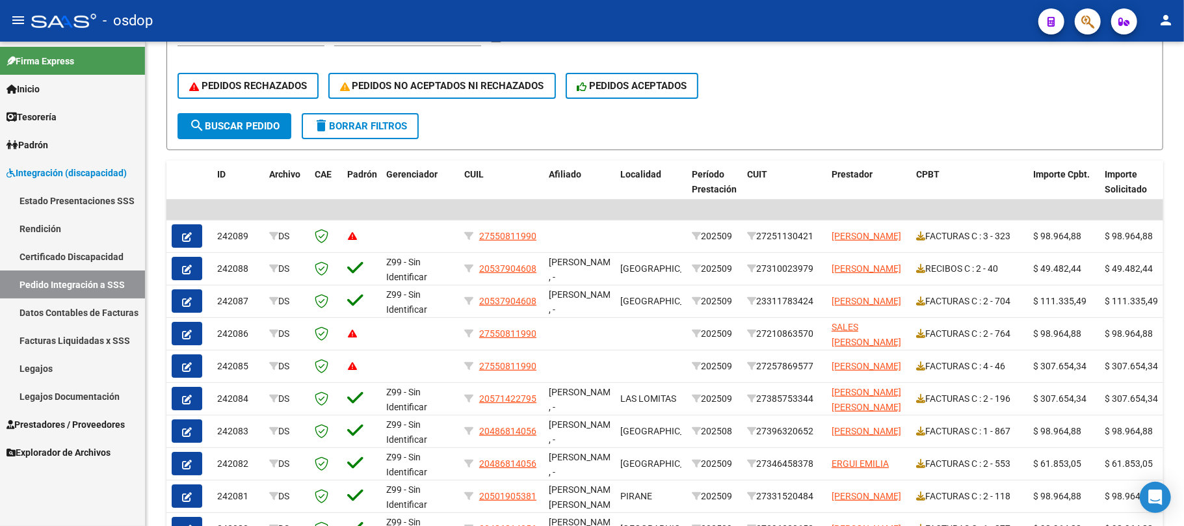
click at [79, 426] on span "Prestadores / Proveedores" at bounding box center [66, 424] width 118 height 14
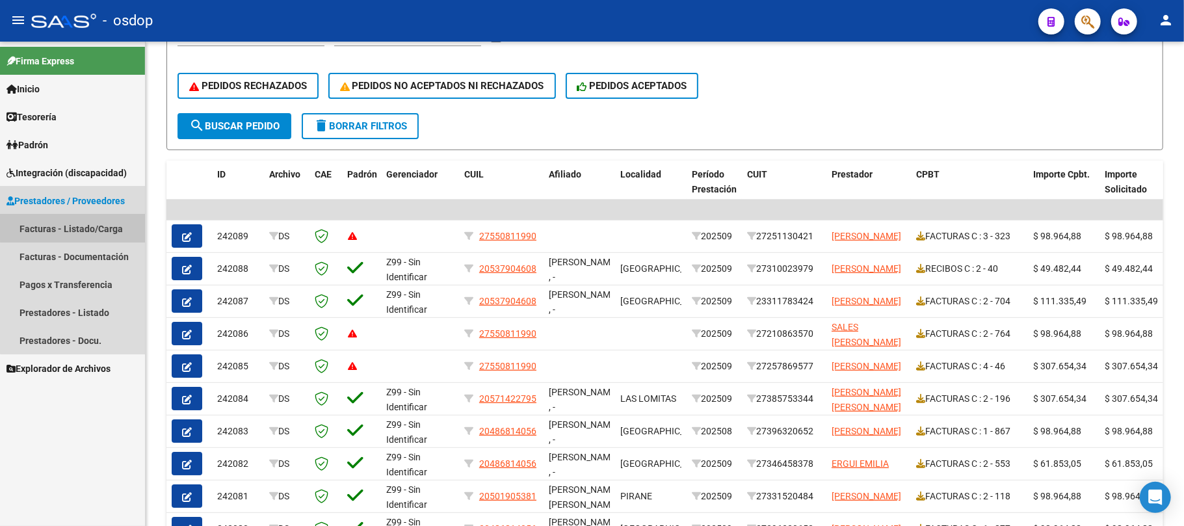
click at [91, 225] on link "Facturas - Listado/Carga" at bounding box center [72, 229] width 145 height 28
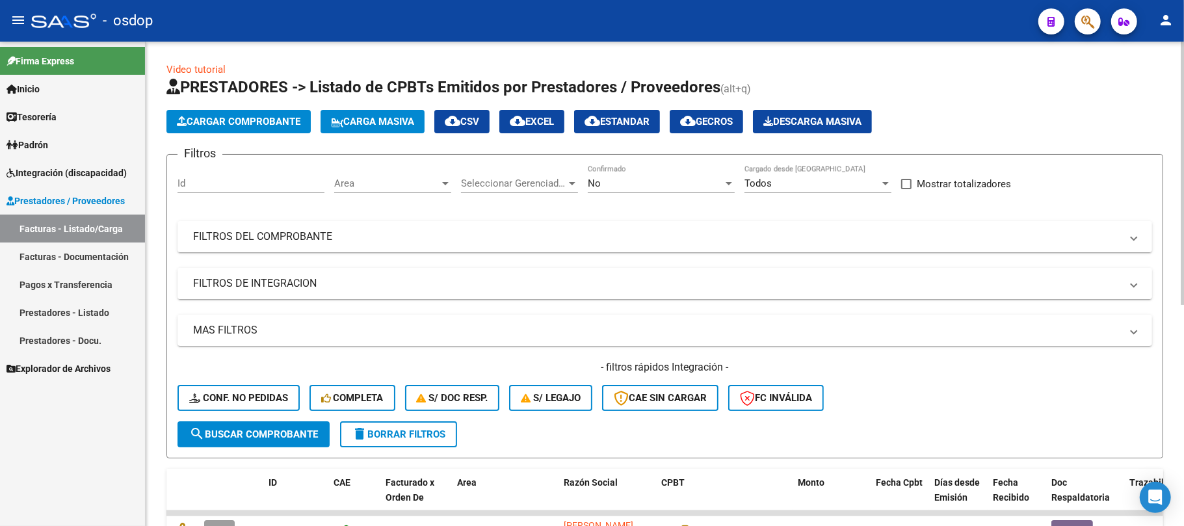
click at [337, 278] on mat-panel-title "FILTROS DE INTEGRACION" at bounding box center [657, 283] width 928 height 14
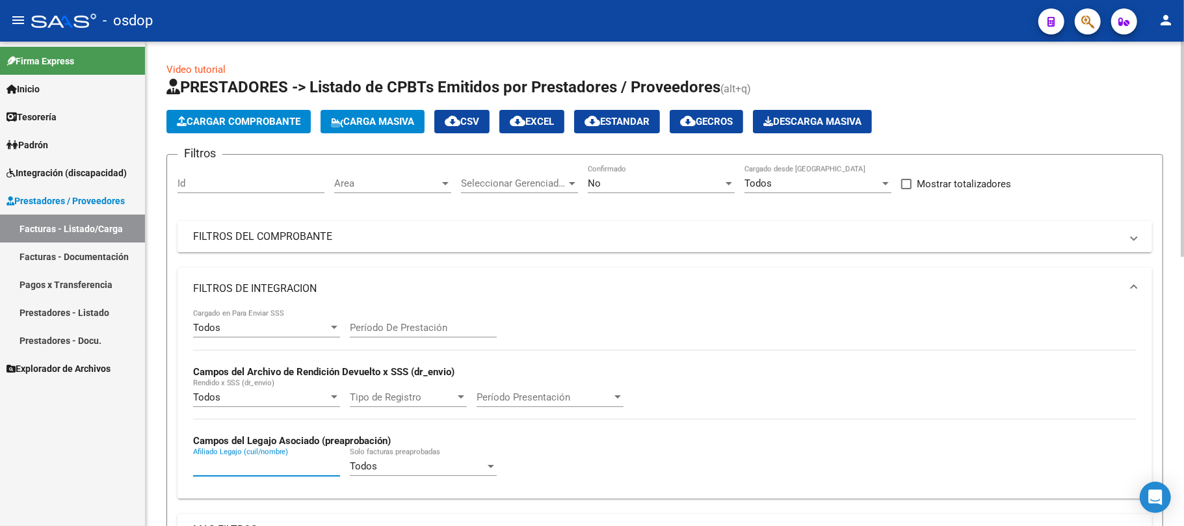
click at [278, 467] on input "Afiliado Legajo (cuil/nombre)" at bounding box center [266, 466] width 147 height 12
paste input "27434759655"
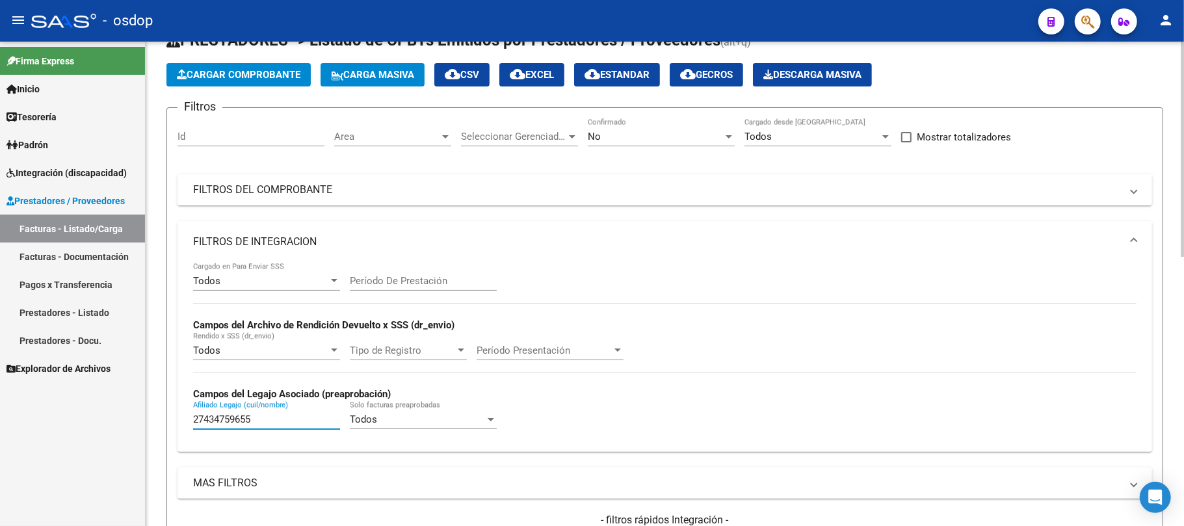
scroll to position [260, 0]
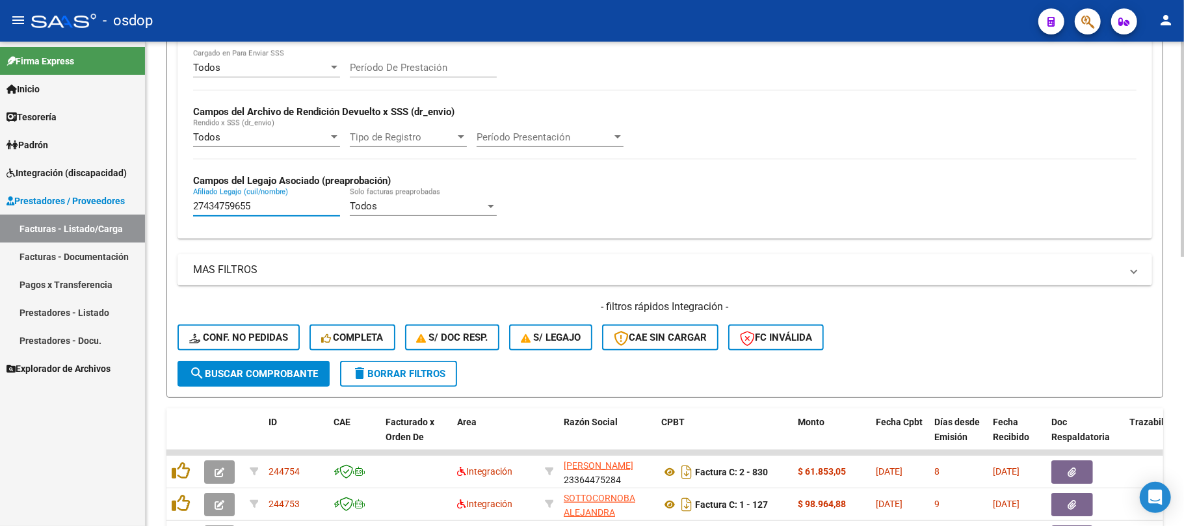
type input "27434759655"
click at [260, 373] on span "search Buscar Comprobante" at bounding box center [253, 374] width 129 height 12
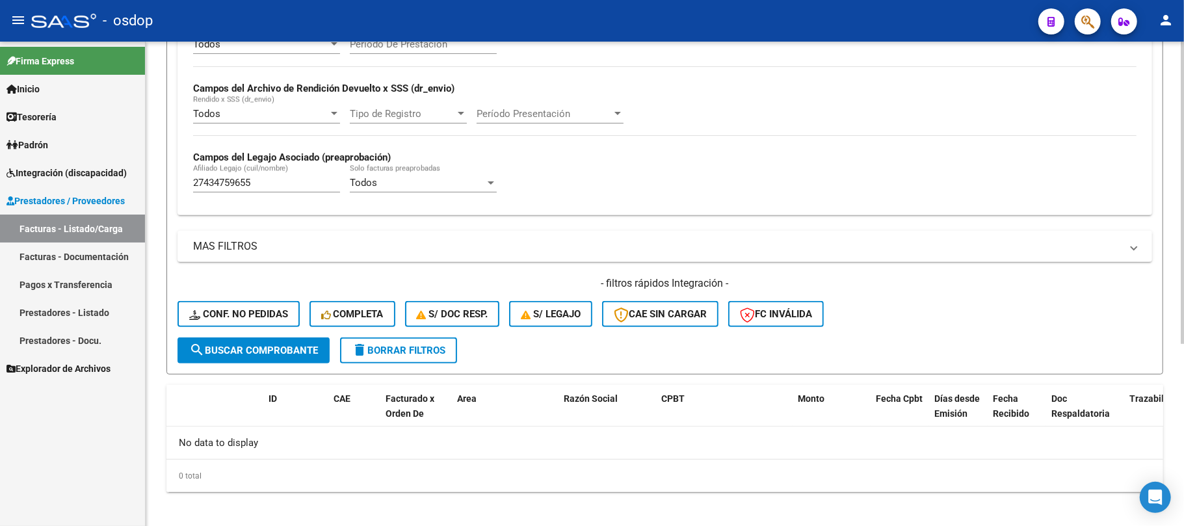
scroll to position [291, 0]
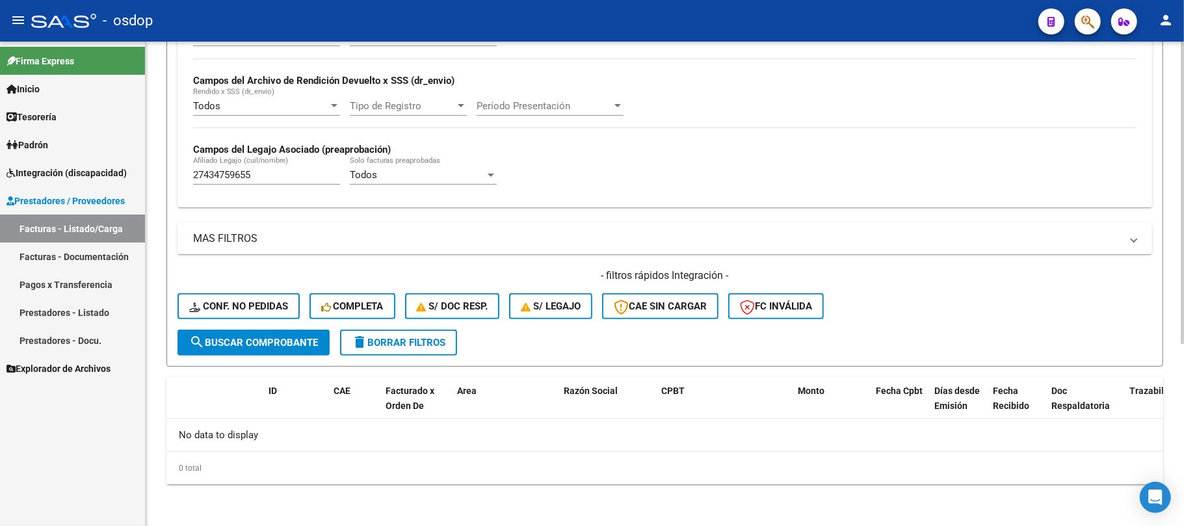
click at [246, 339] on span "search Buscar Comprobante" at bounding box center [253, 343] width 129 height 12
click at [425, 347] on span "delete Borrar Filtros" at bounding box center [399, 343] width 94 height 12
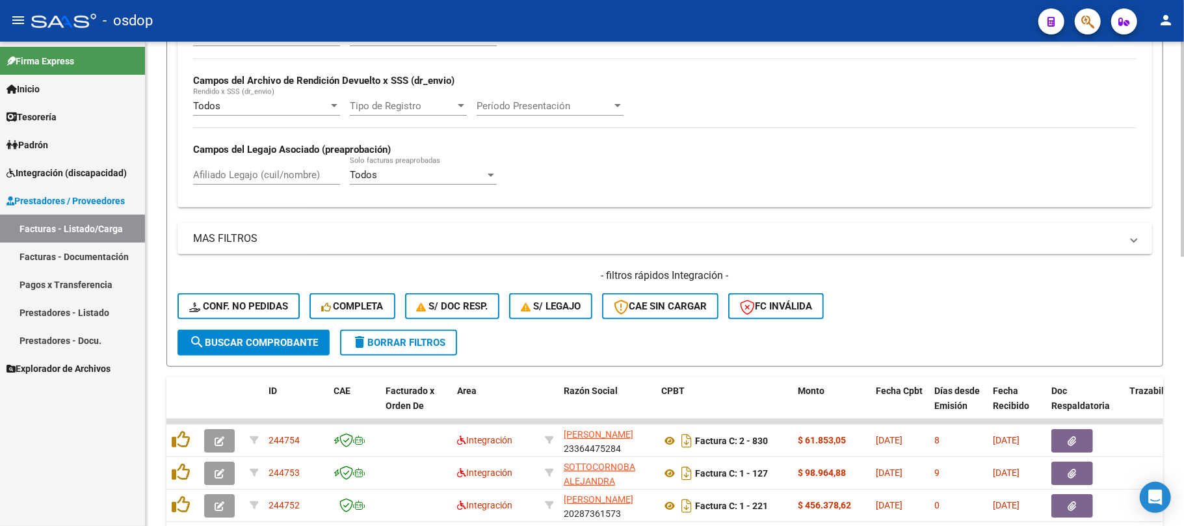
click at [259, 183] on div "Afiliado Legajo (cuil/nombre)" at bounding box center [266, 171] width 147 height 28
paste input "27434759655"
type input "27434759655"
click at [279, 349] on button "search Buscar Comprobante" at bounding box center [253, 343] width 152 height 26
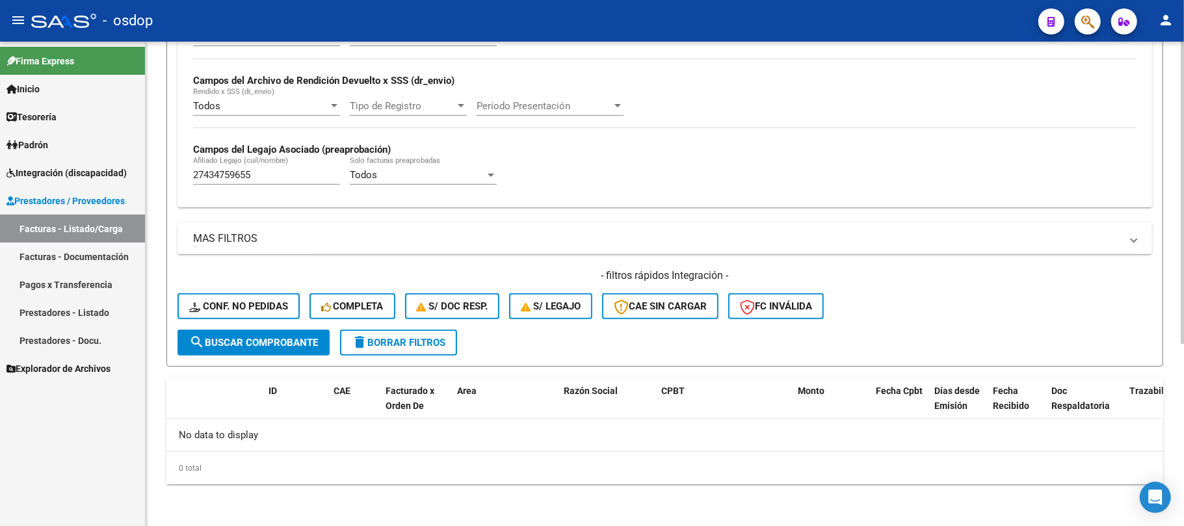
click at [270, 342] on span "search Buscar Comprobante" at bounding box center [253, 343] width 129 height 12
click at [430, 337] on span "delete Borrar Filtros" at bounding box center [399, 343] width 94 height 12
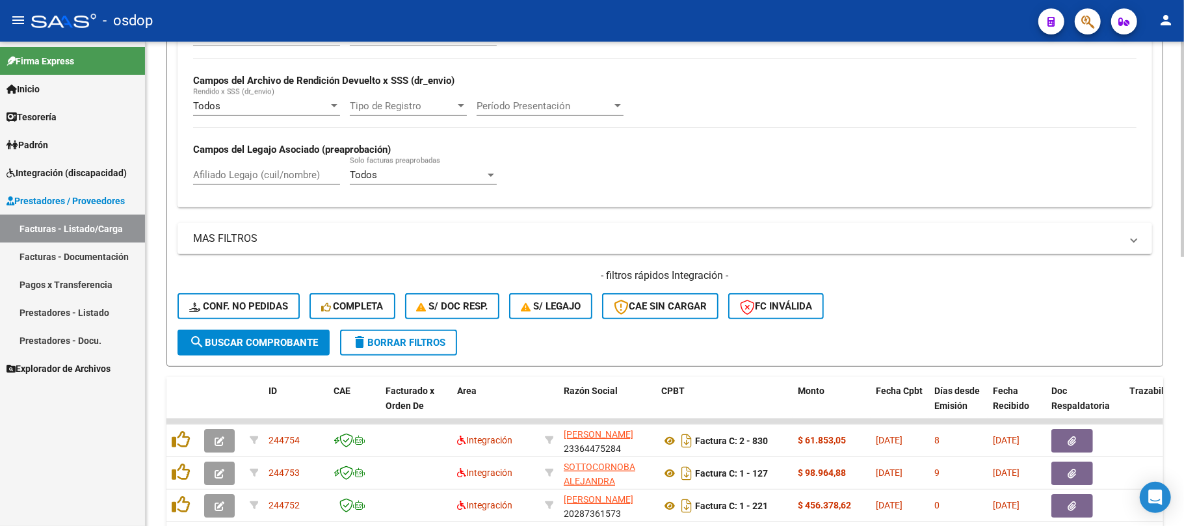
click at [247, 172] on input "Afiliado Legajo (cuil/nombre)" at bounding box center [266, 175] width 147 height 12
paste input "27382507873"
type input "27382507873"
click at [260, 337] on span "search Buscar Comprobante" at bounding box center [253, 343] width 129 height 12
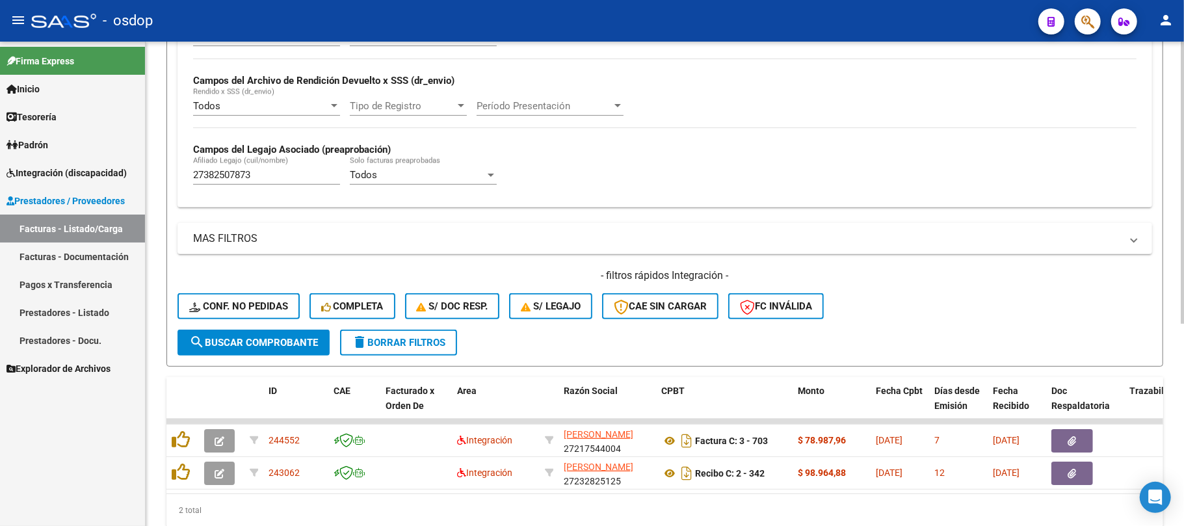
scroll to position [347, 0]
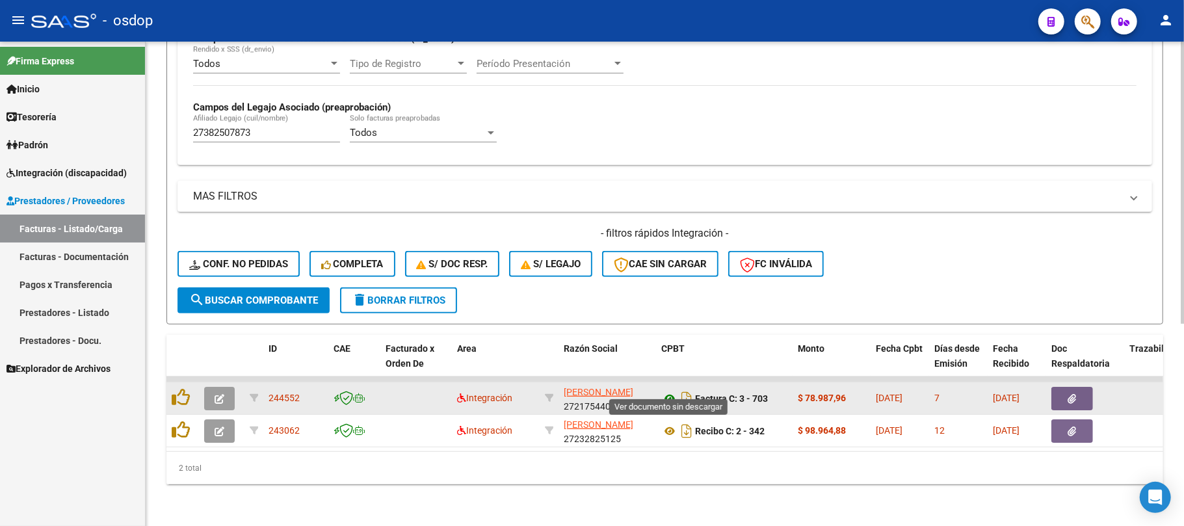
click at [668, 391] on icon at bounding box center [669, 399] width 17 height 16
click at [1068, 394] on icon "button" at bounding box center [1072, 399] width 8 height 10
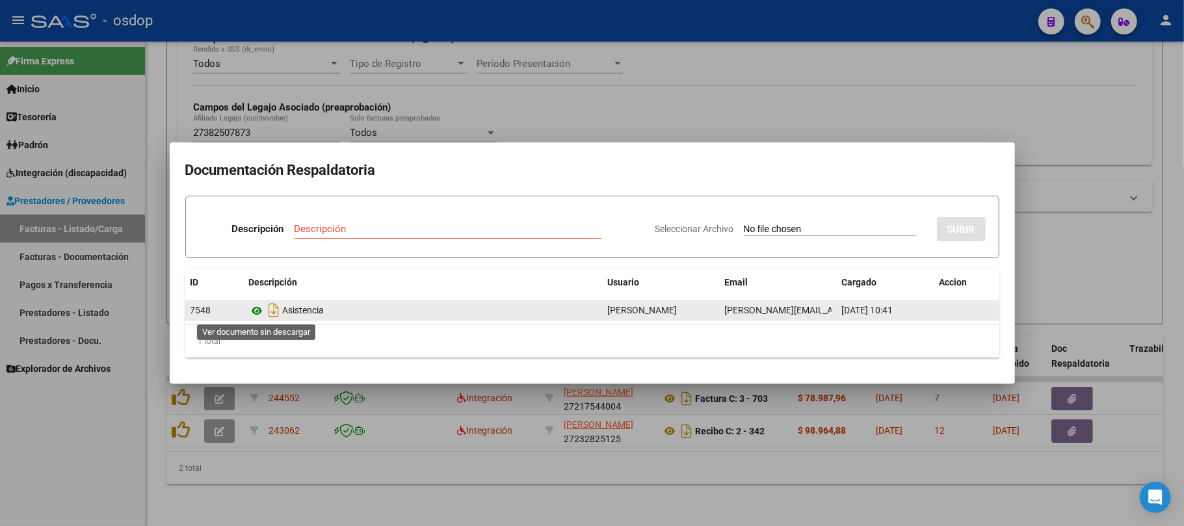
click at [256, 309] on icon at bounding box center [257, 311] width 17 height 16
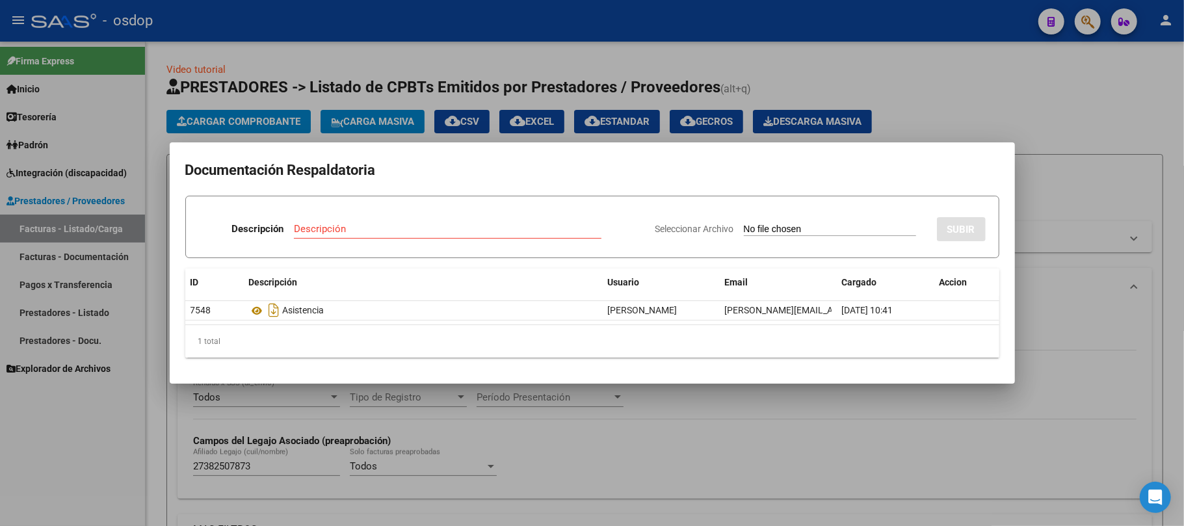
scroll to position [347, 0]
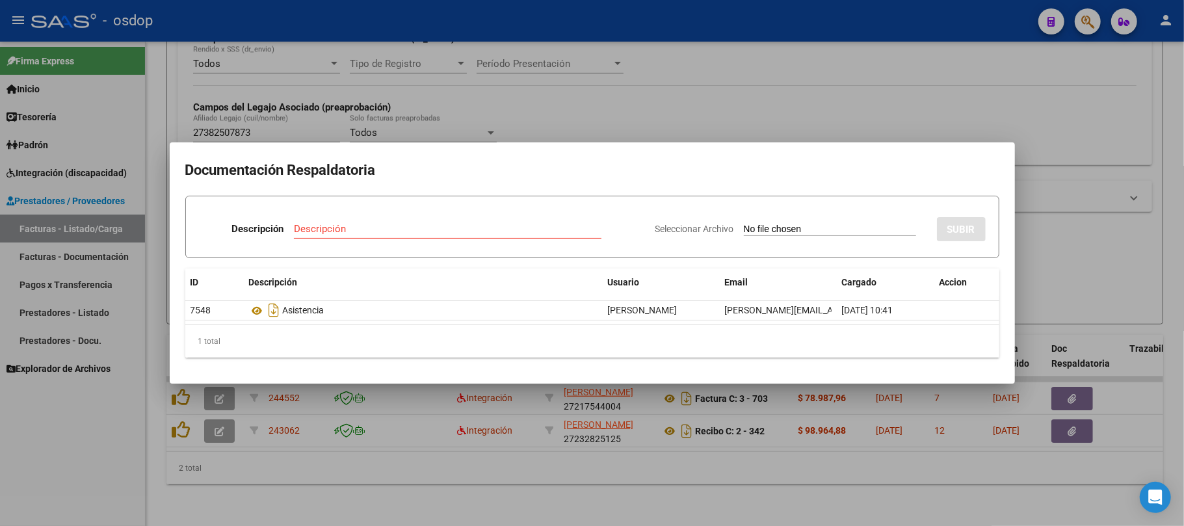
click at [601, 477] on div at bounding box center [592, 263] width 1184 height 526
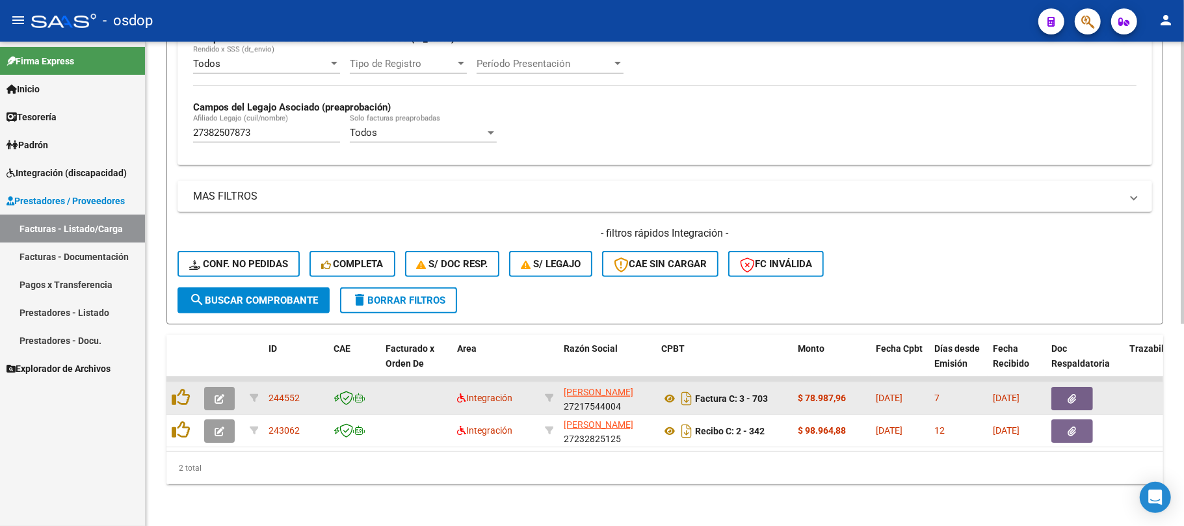
click at [222, 394] on icon "button" at bounding box center [220, 399] width 10 height 10
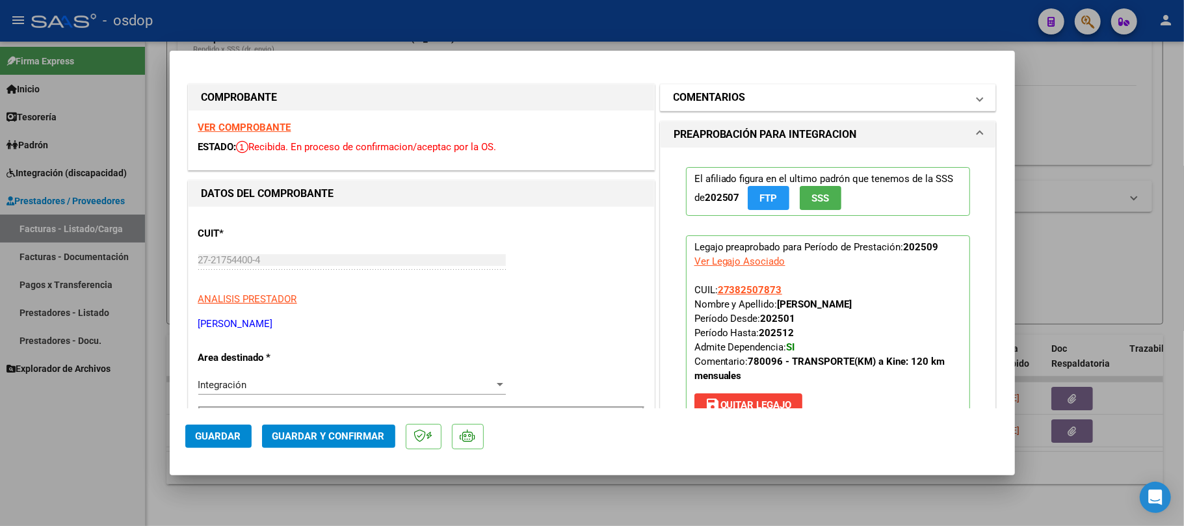
click at [835, 103] on mat-panel-title "COMENTARIOS" at bounding box center [821, 98] width 294 height 16
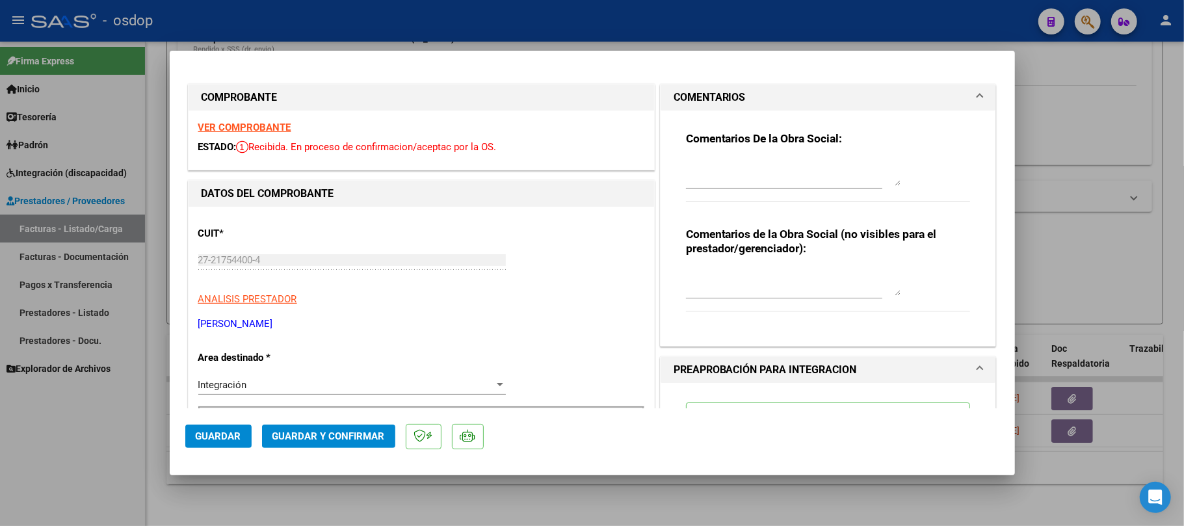
click at [757, 268] on div at bounding box center [793, 282] width 215 height 31
click at [770, 278] on textarea "Traslado a Kine" at bounding box center [793, 283] width 215 height 26
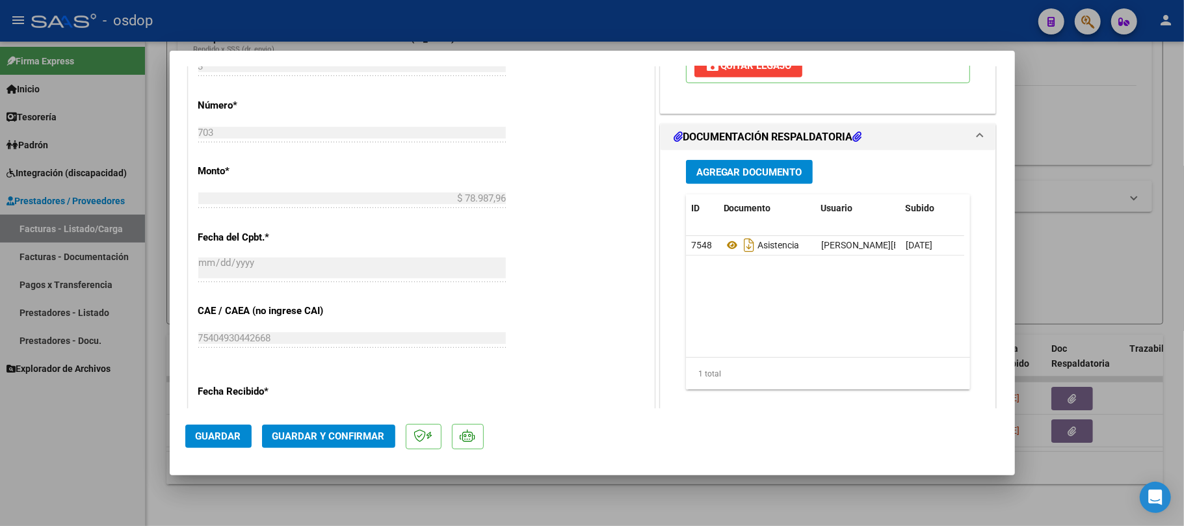
scroll to position [607, 0]
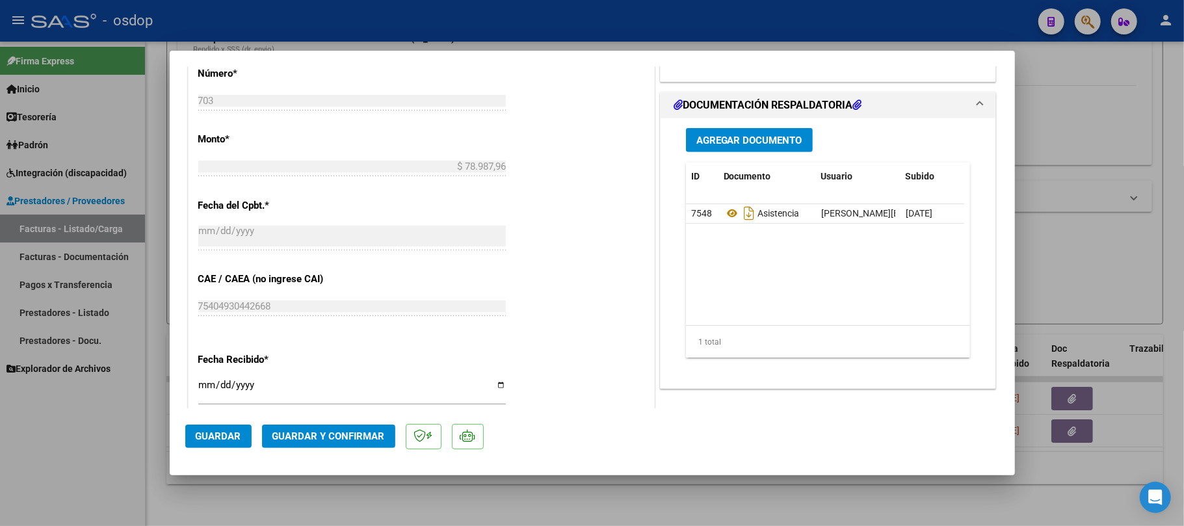
type textarea "Traslado a Kine 108 km/mes. Valor por km 731.38 c/dependencia.-"
click at [334, 436] on span "Guardar y Confirmar" at bounding box center [328, 436] width 112 height 12
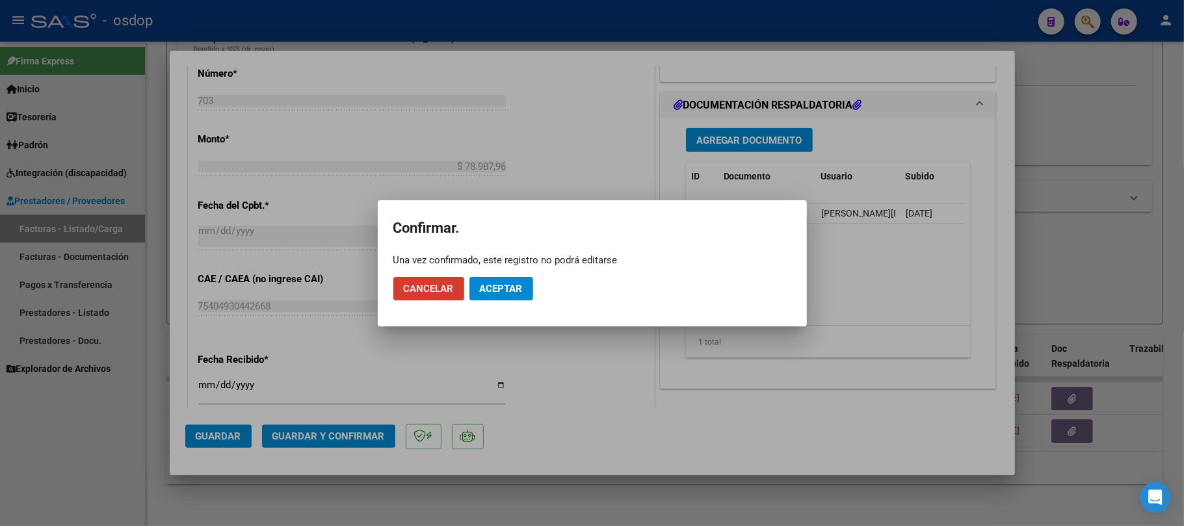
click at [495, 285] on span "Aceptar" at bounding box center [501, 289] width 43 height 12
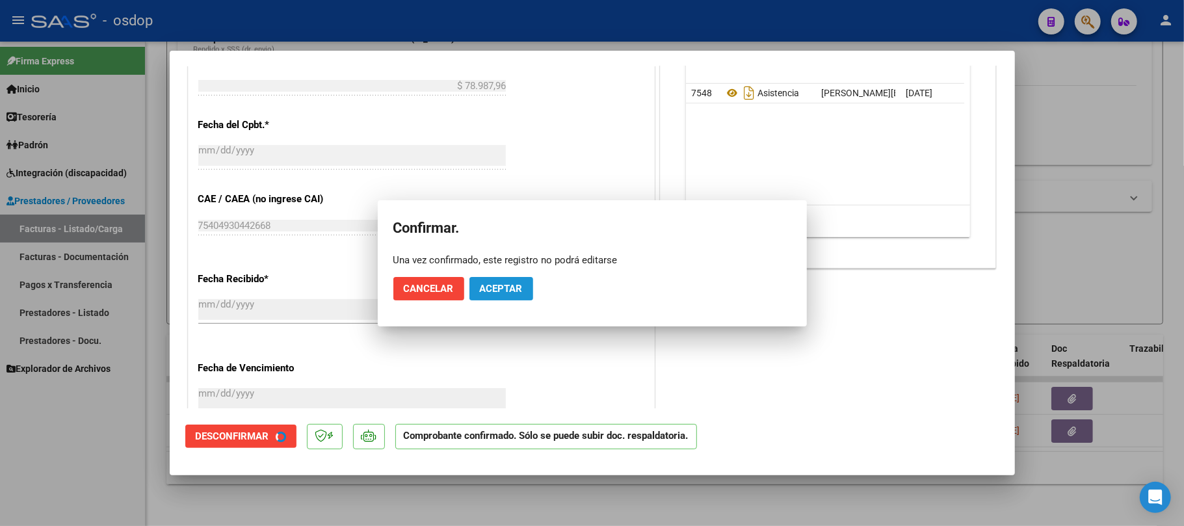
scroll to position [526, 0]
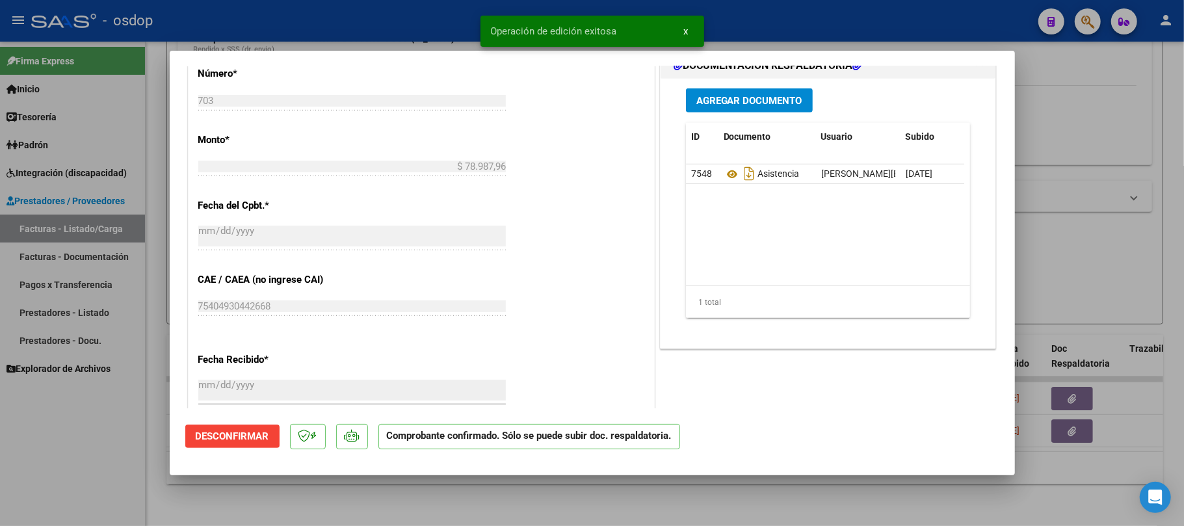
click at [848, 515] on div at bounding box center [592, 263] width 1184 height 526
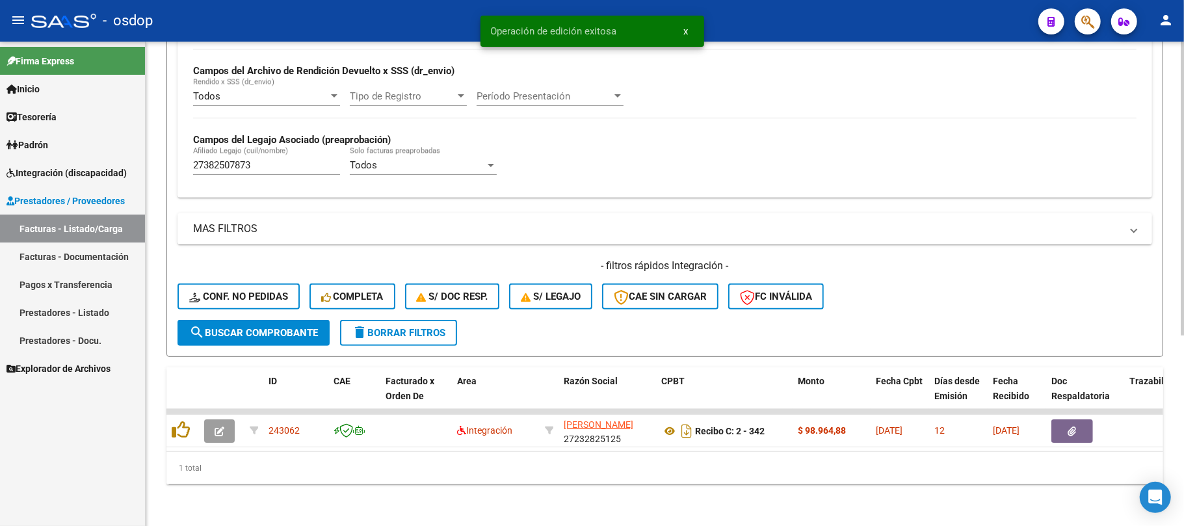
scroll to position [313, 0]
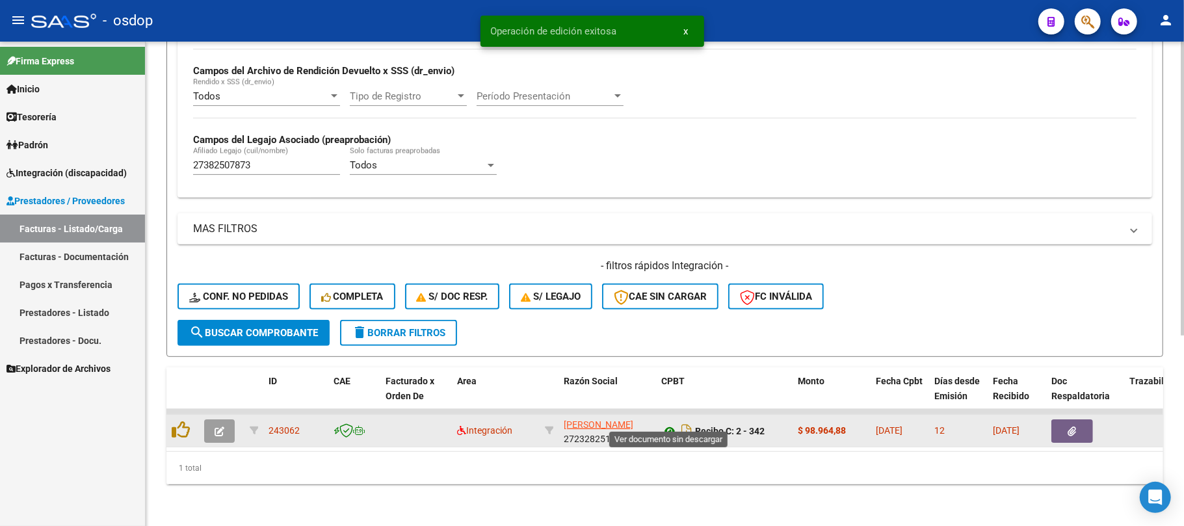
click at [668, 423] on icon at bounding box center [669, 431] width 17 height 16
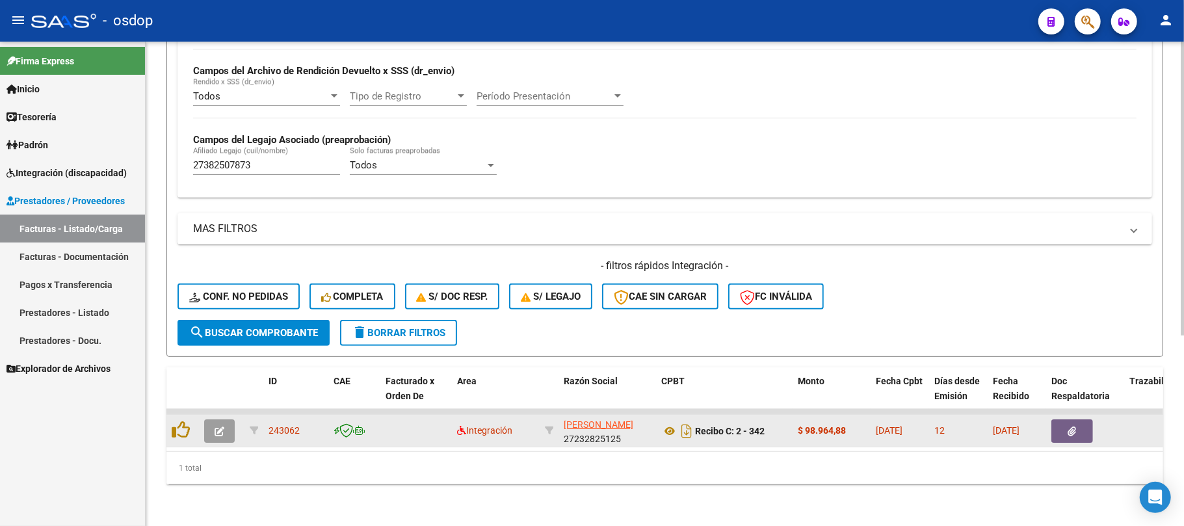
click at [1069, 424] on button "button" at bounding box center [1072, 430] width 42 height 23
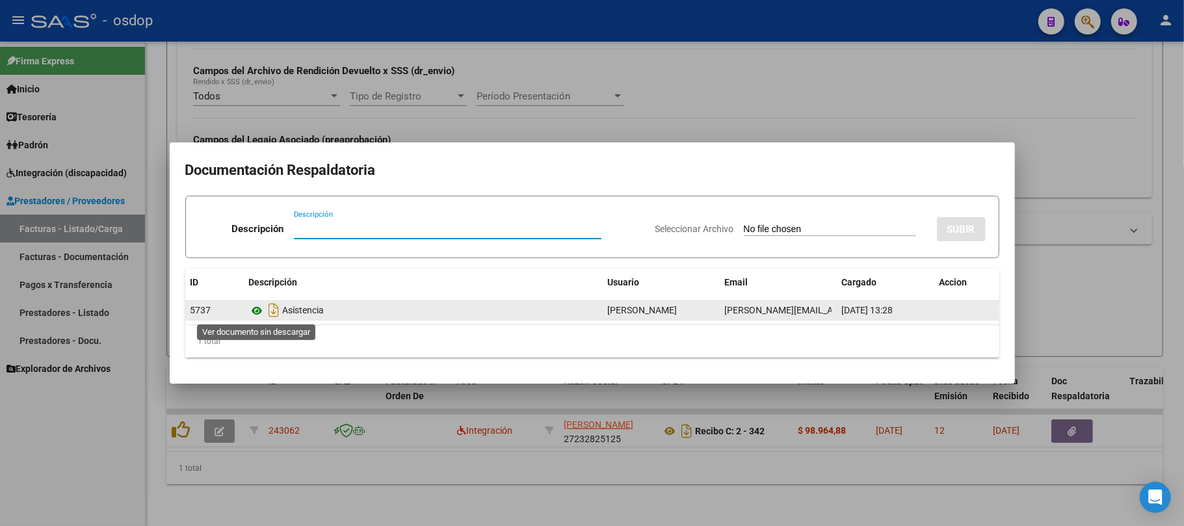
click at [255, 307] on icon at bounding box center [257, 311] width 17 height 16
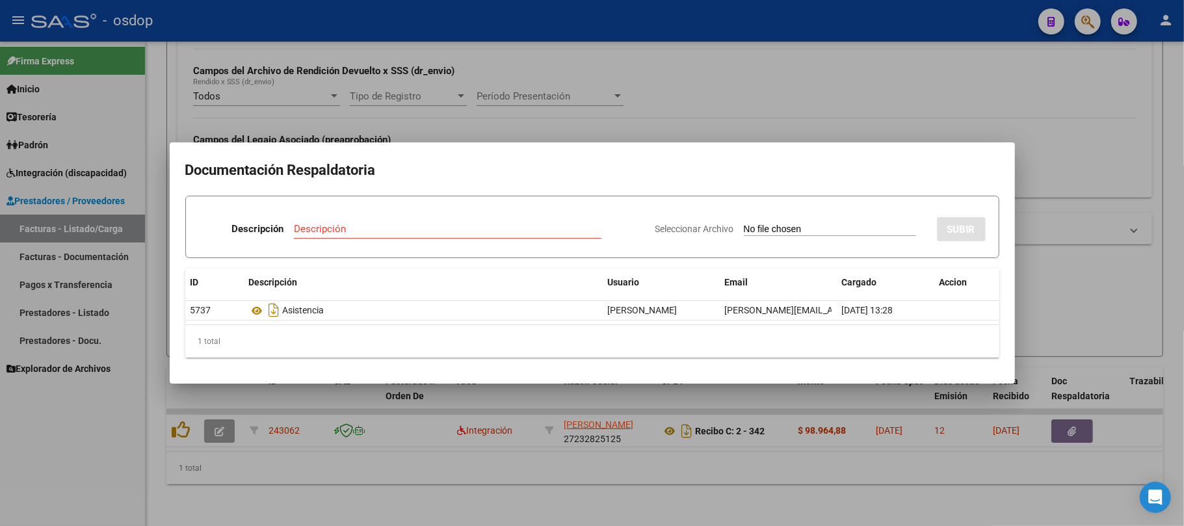
click at [409, 490] on div at bounding box center [592, 263] width 1184 height 526
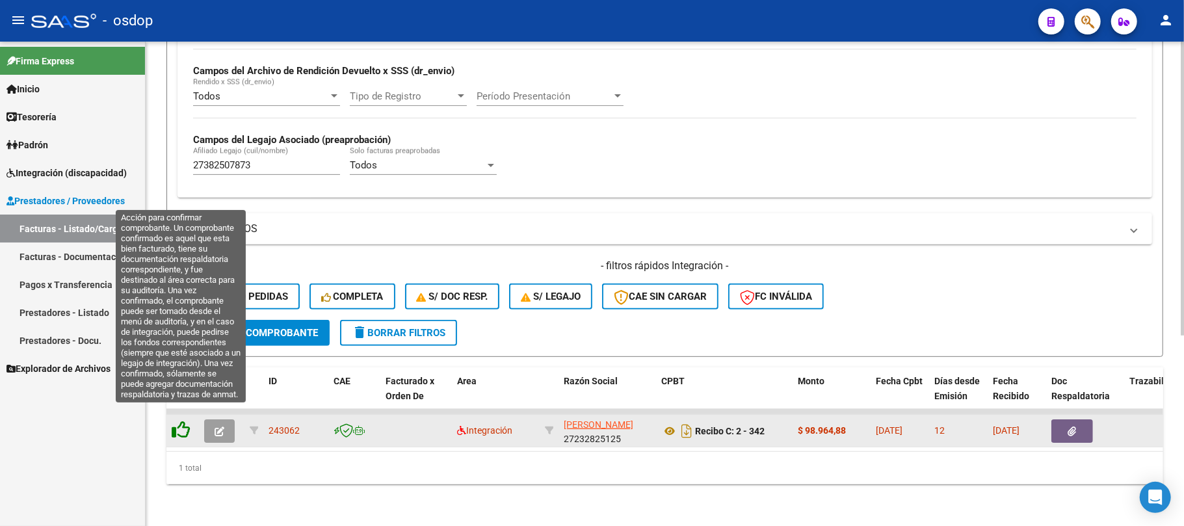
click at [182, 421] on icon at bounding box center [181, 430] width 18 height 18
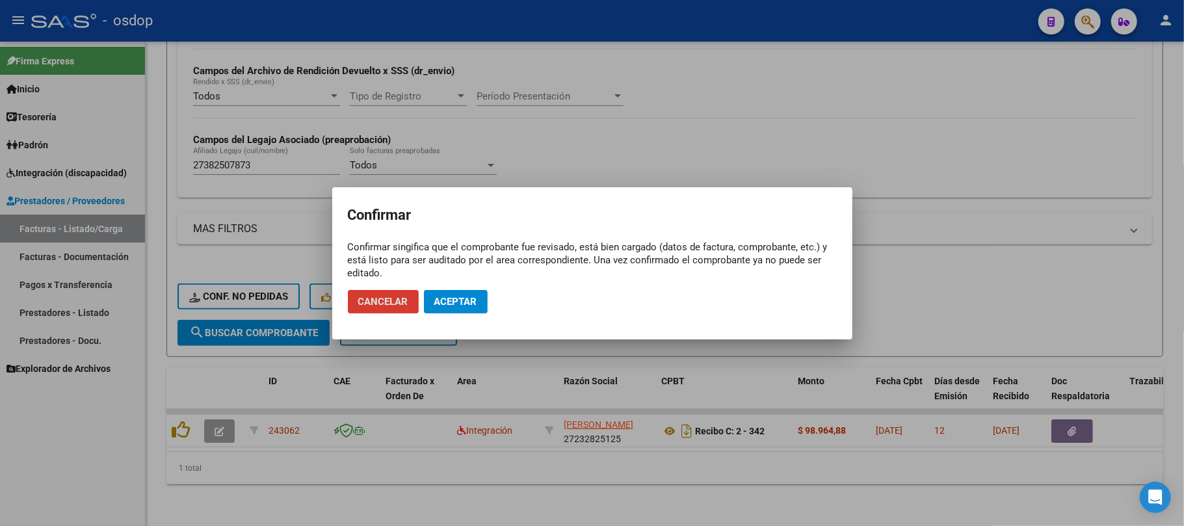
click at [462, 303] on span "Aceptar" at bounding box center [455, 302] width 43 height 12
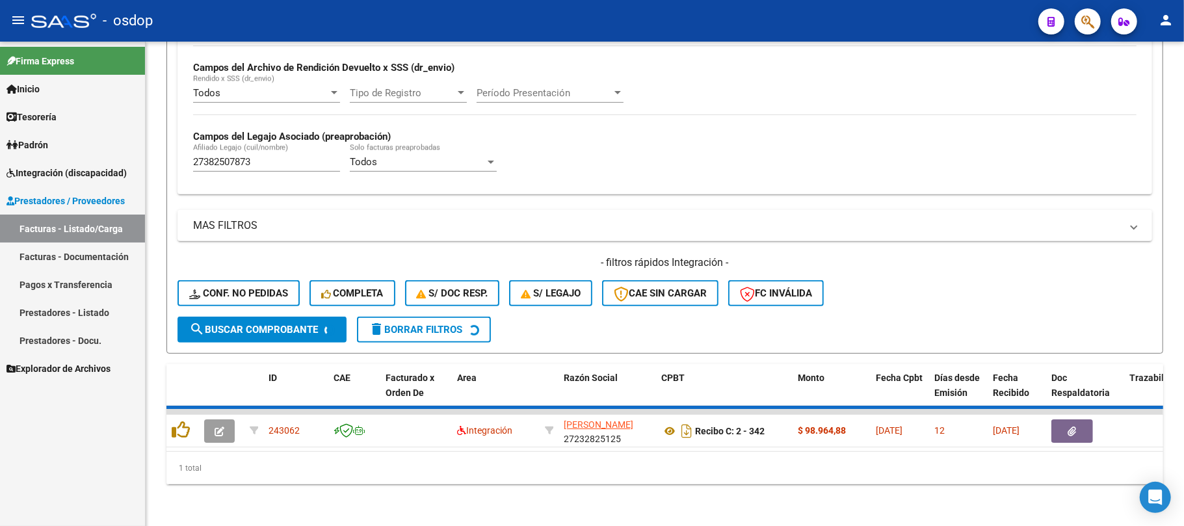
scroll to position [291, 0]
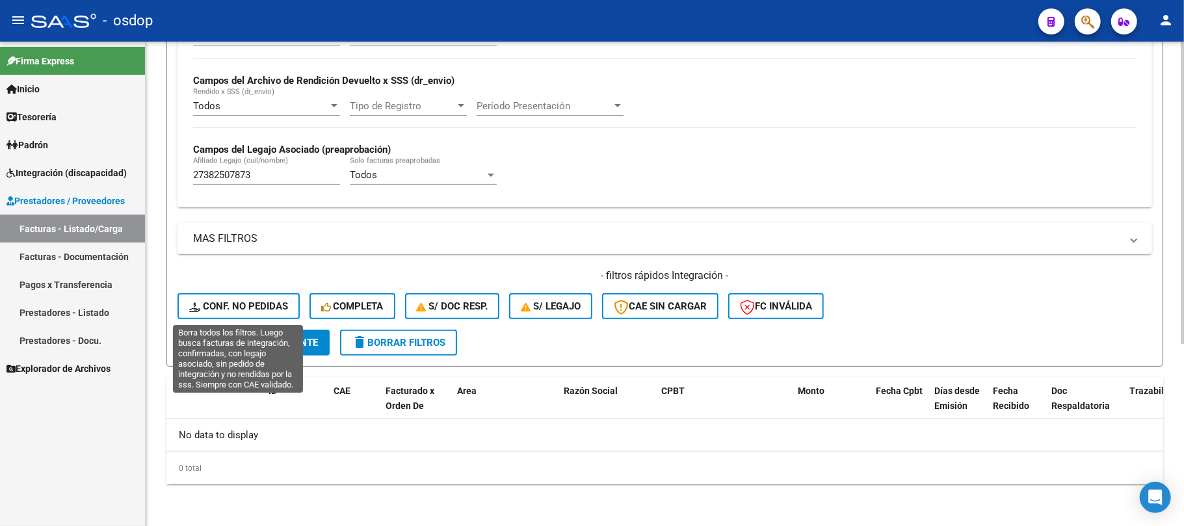
click at [256, 300] on span "Conf. no pedidas" at bounding box center [238, 306] width 99 height 12
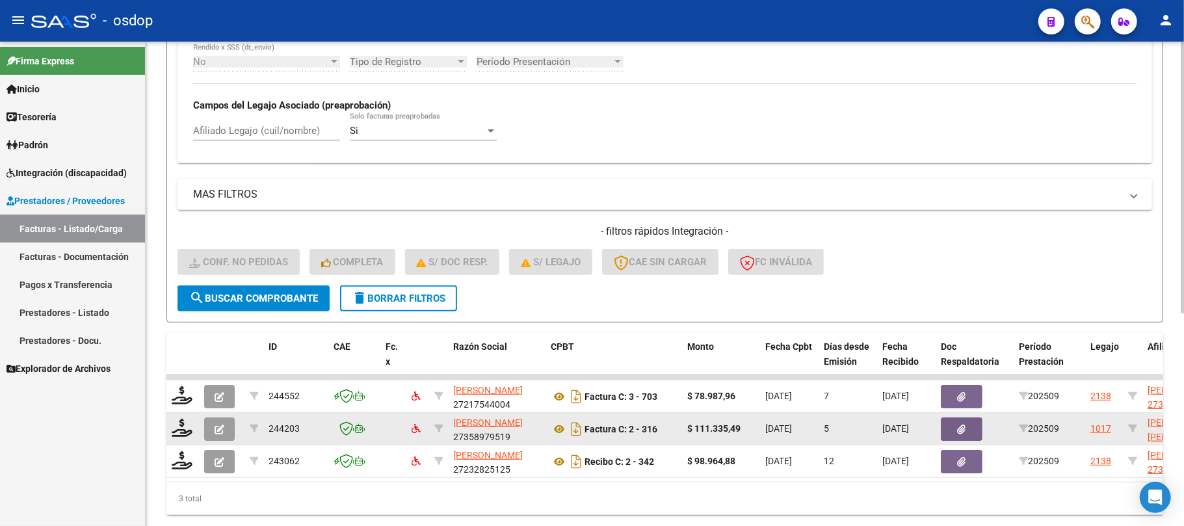
scroll to position [378, 0]
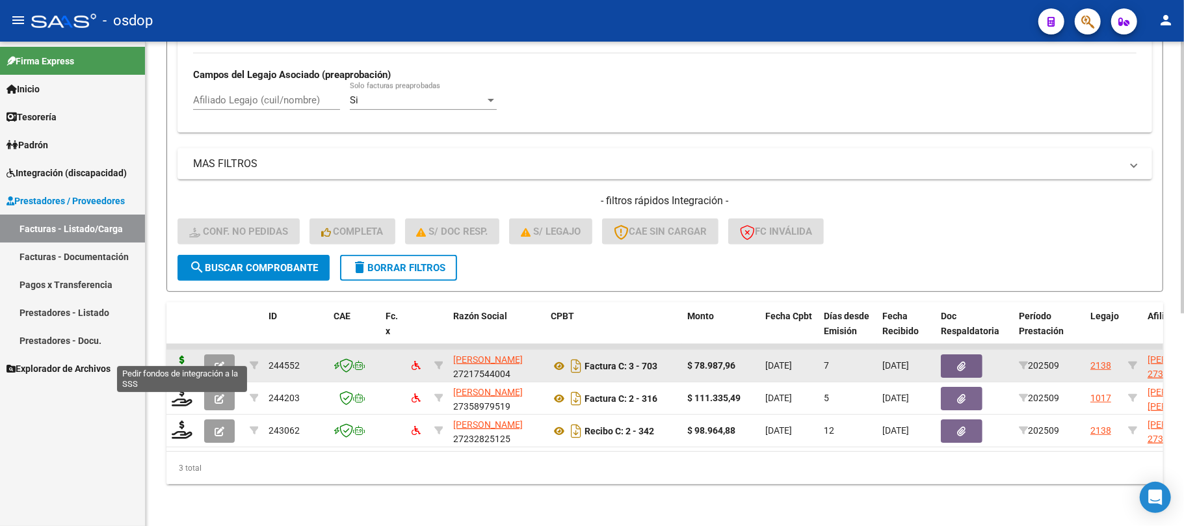
click at [177, 356] on icon at bounding box center [182, 365] width 21 height 18
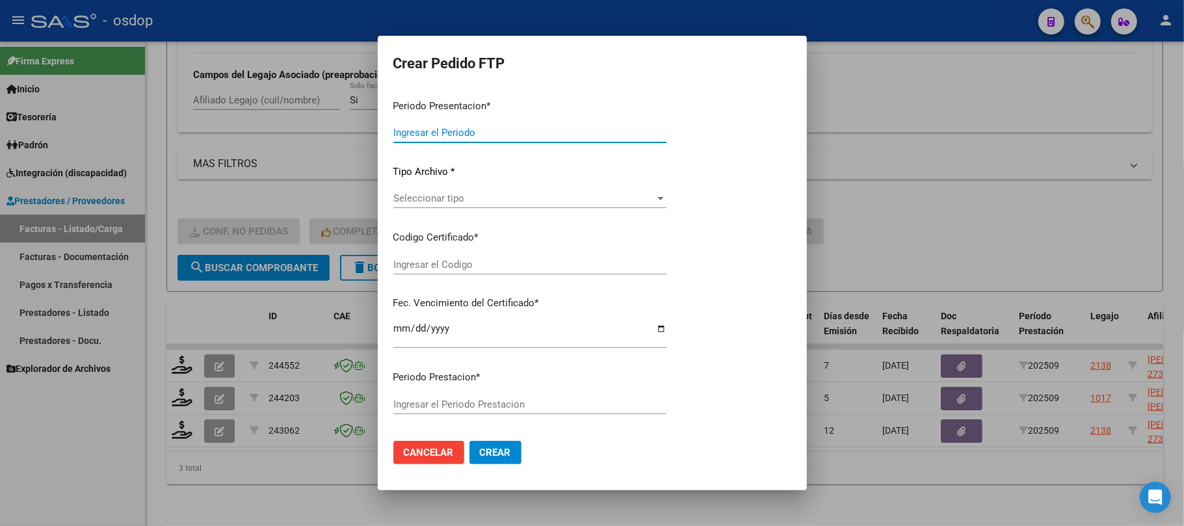
type input "202509"
type input "$ 78.987,96"
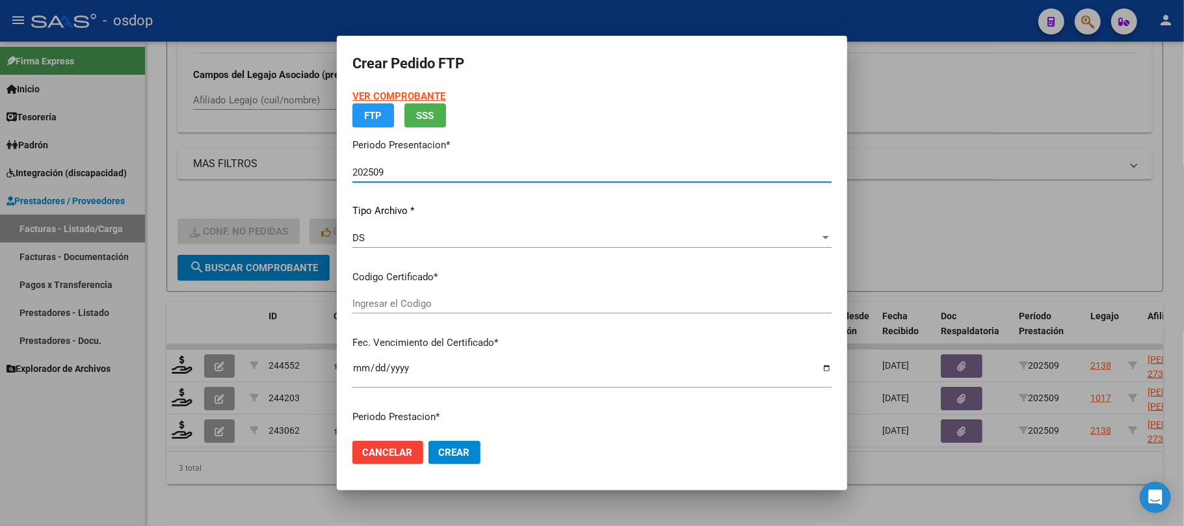
type input "737384483"
type input "[DATE]"
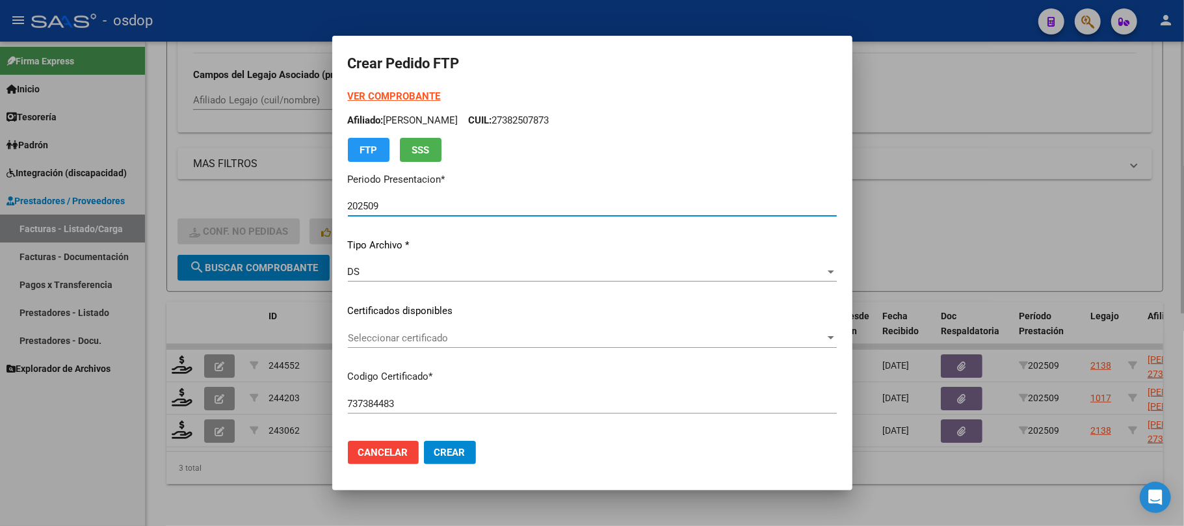
drag, startPoint x: 674, startPoint y: 515, endPoint x: 601, endPoint y: 492, distance: 76.3
click at [672, 515] on div at bounding box center [592, 263] width 1184 height 526
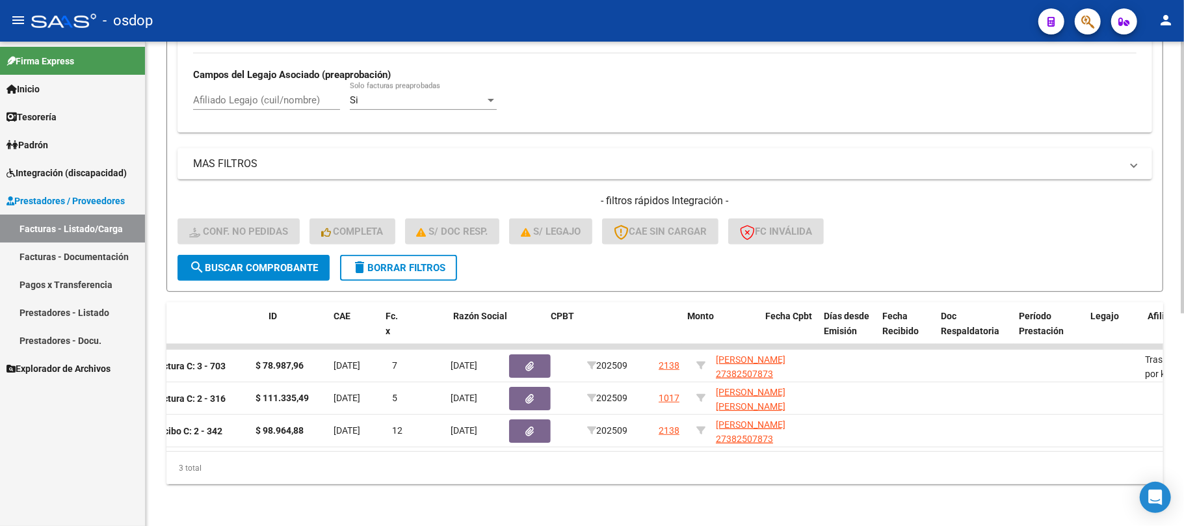
scroll to position [0, 0]
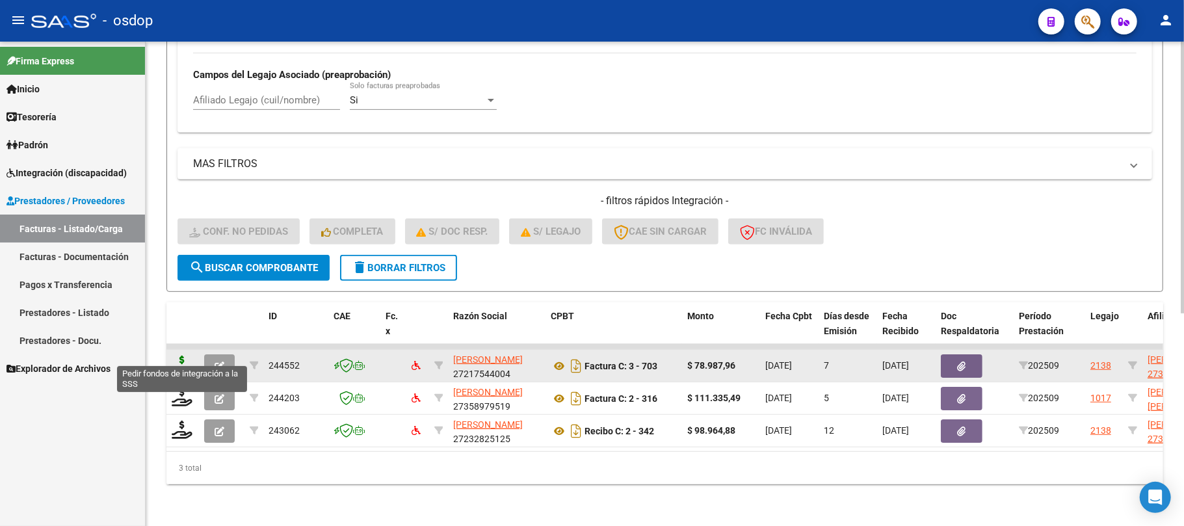
click at [185, 356] on icon at bounding box center [182, 365] width 21 height 18
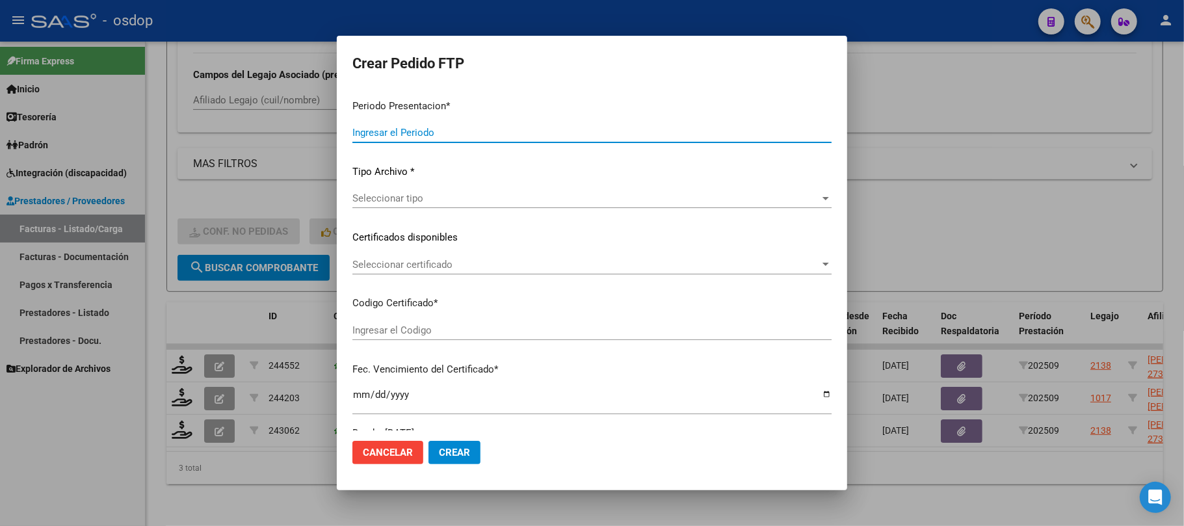
type input "202509"
type input "$ 78.987,96"
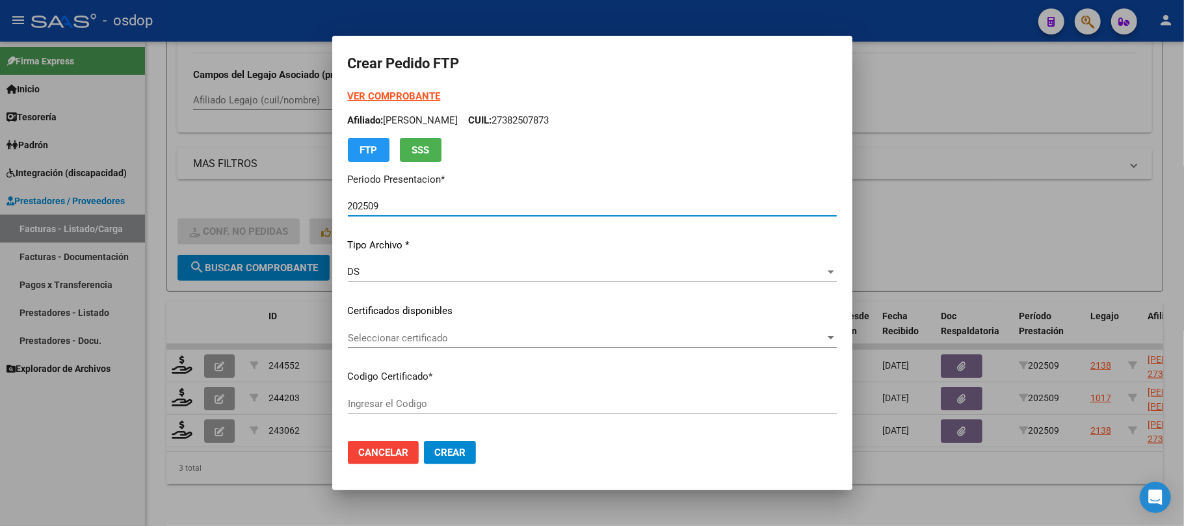
type input "737384483"
type input "[DATE]"
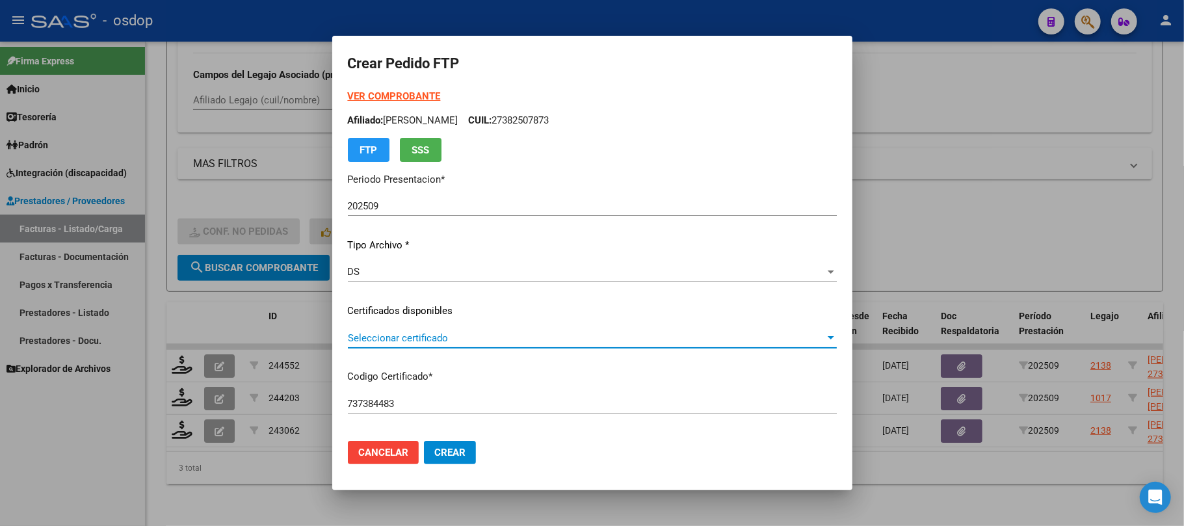
click at [524, 339] on span "Seleccionar certificado" at bounding box center [586, 338] width 477 height 12
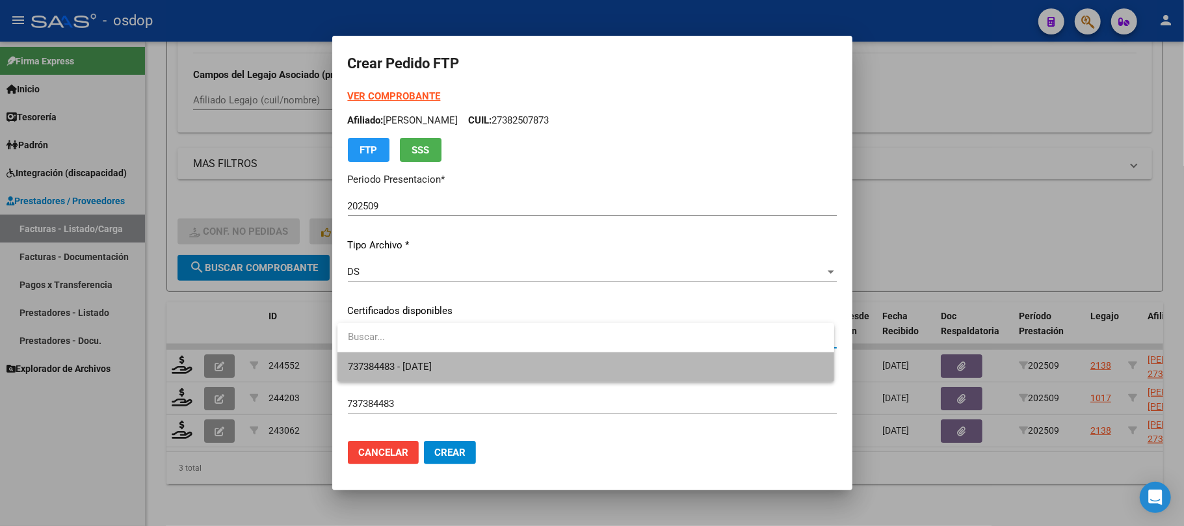
click at [524, 361] on span "737384483 - [DATE]" at bounding box center [586, 366] width 476 height 29
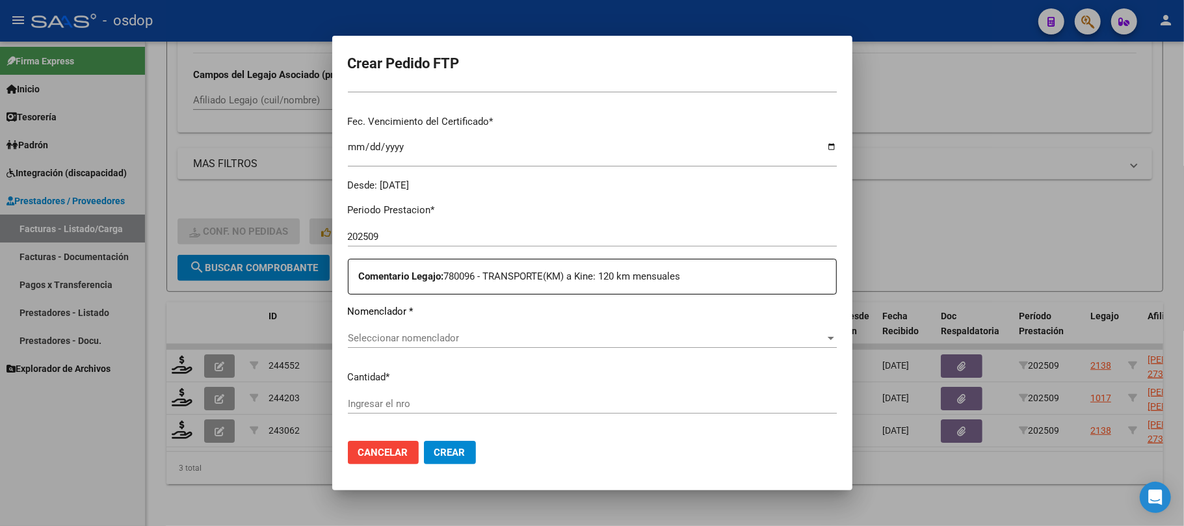
scroll to position [347, 0]
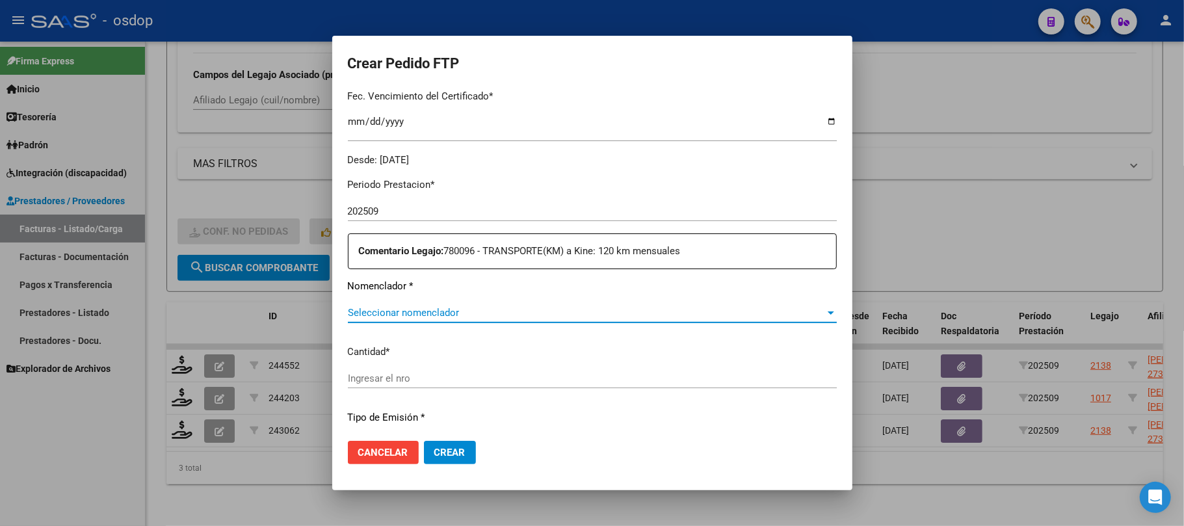
click at [529, 313] on span "Seleccionar nomenclador" at bounding box center [586, 313] width 477 height 12
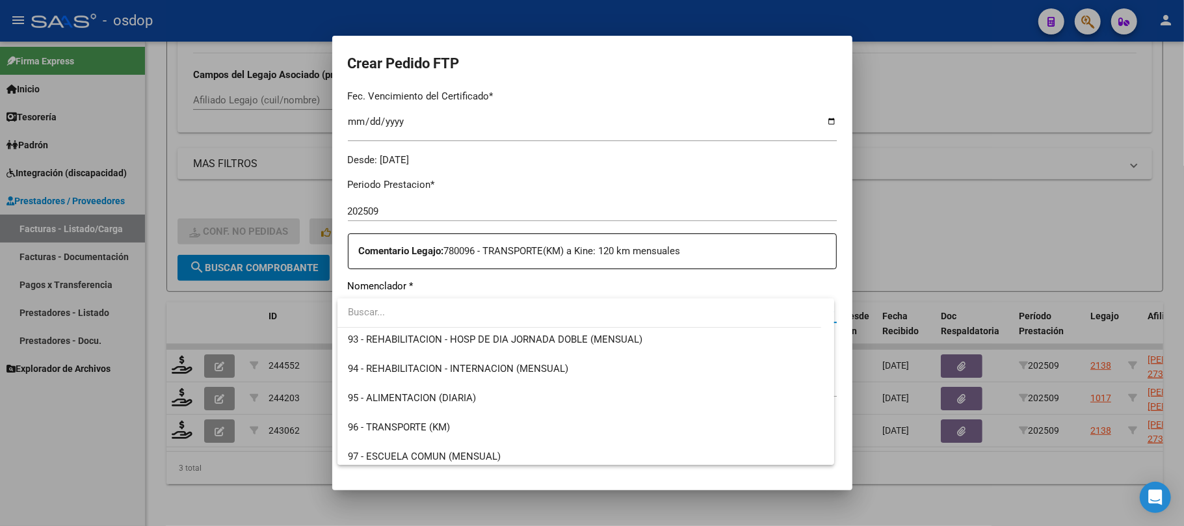
scroll to position [2759, 0]
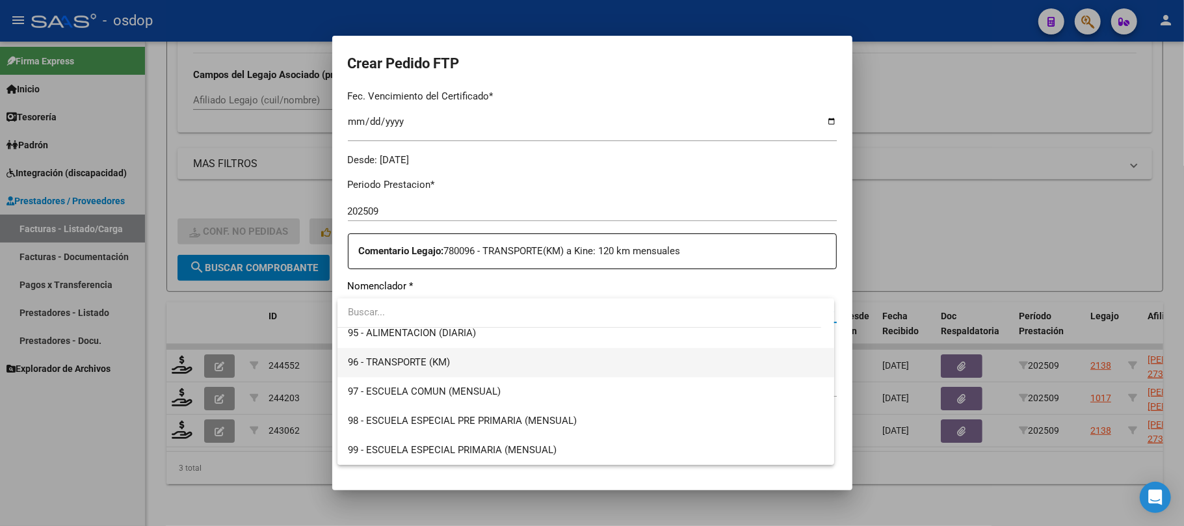
click at [489, 365] on span "96 - TRANSPORTE (KM)" at bounding box center [586, 362] width 476 height 29
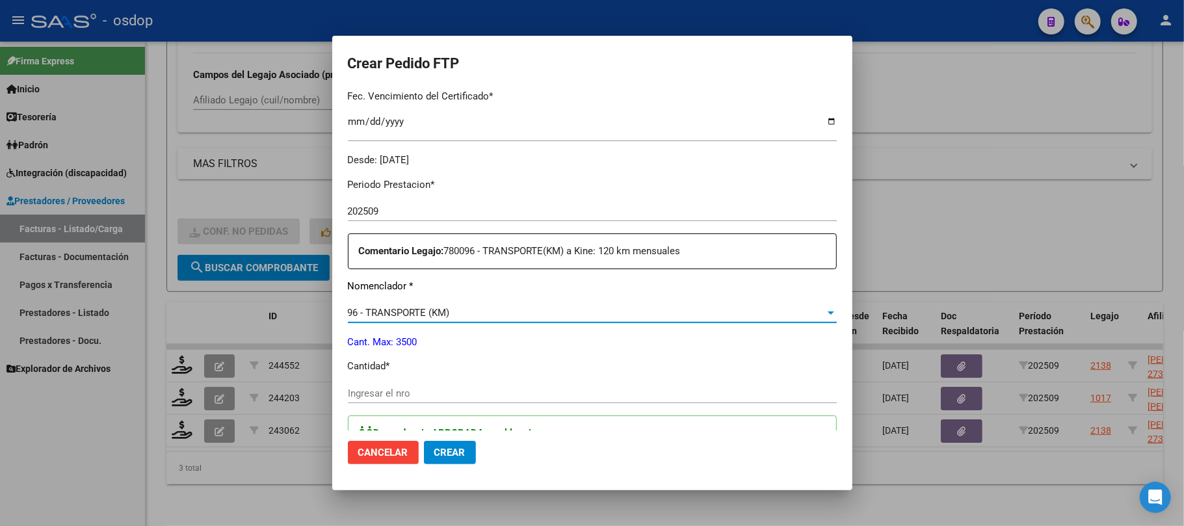
click at [485, 387] on input "Ingresar el nro" at bounding box center [592, 393] width 489 height 12
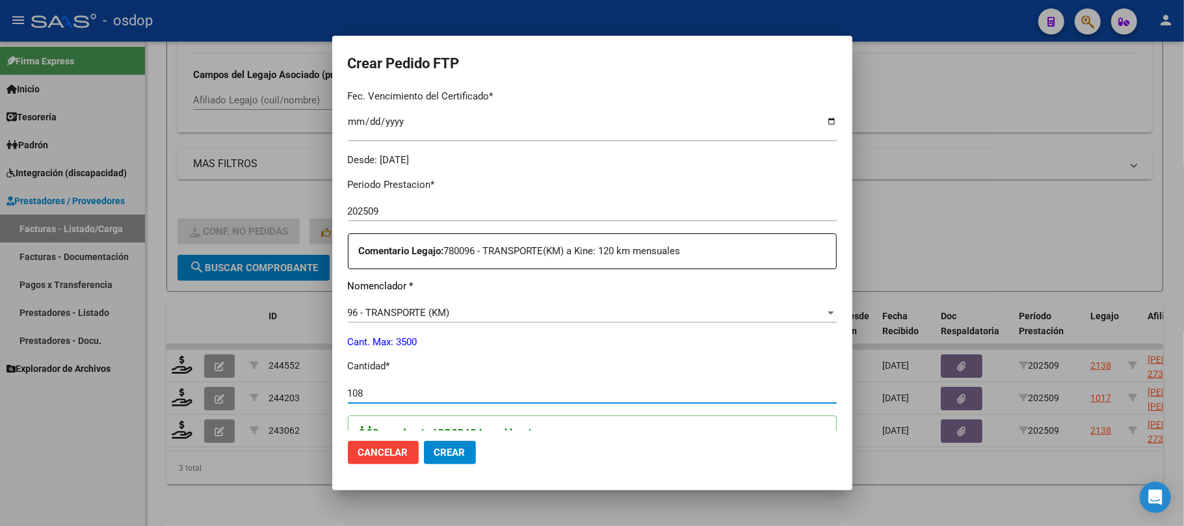
type input "108"
click at [477, 391] on input "108" at bounding box center [592, 393] width 489 height 12
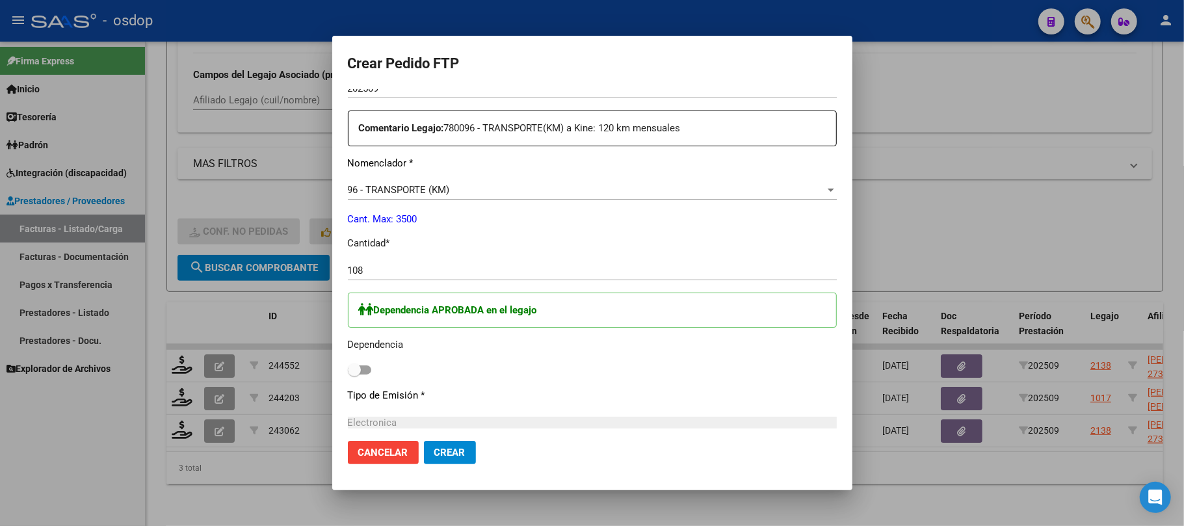
scroll to position [607, 0]
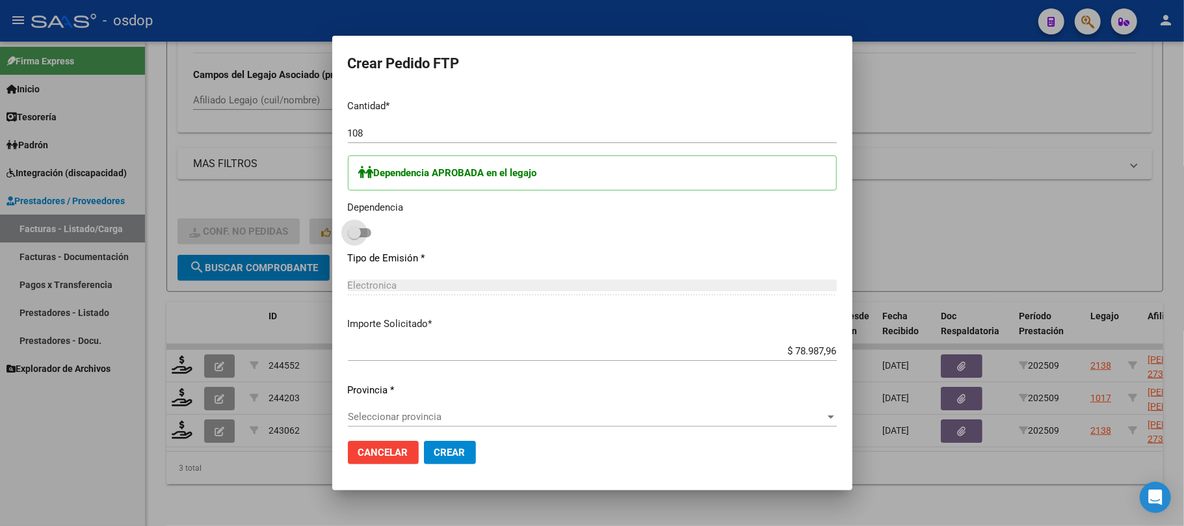
click at [368, 229] on span at bounding box center [359, 232] width 23 height 9
click at [354, 237] on input "checkbox" at bounding box center [354, 237] width 1 height 1
checkbox input "true"
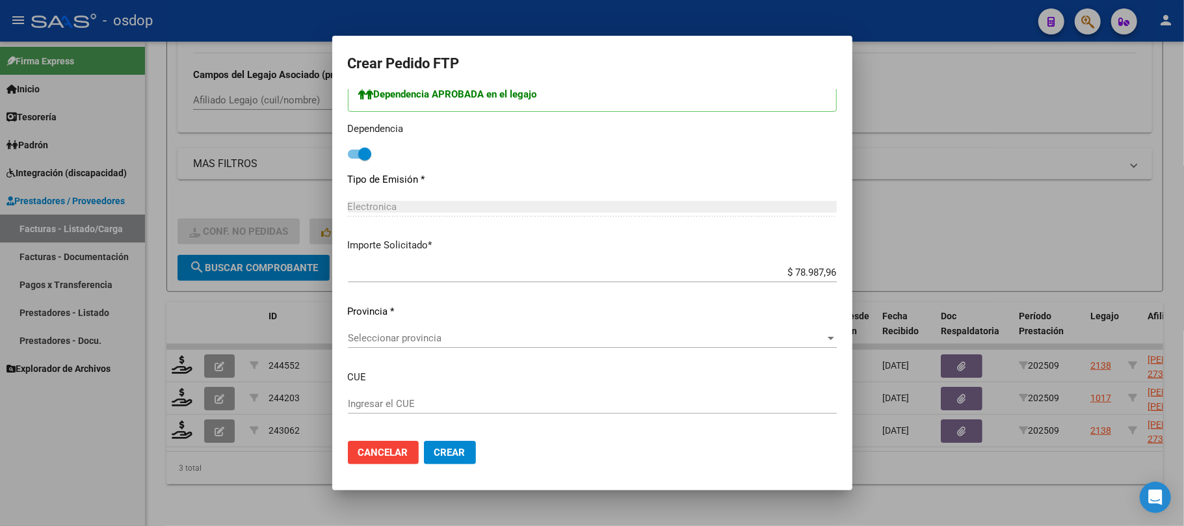
scroll to position [693, 0]
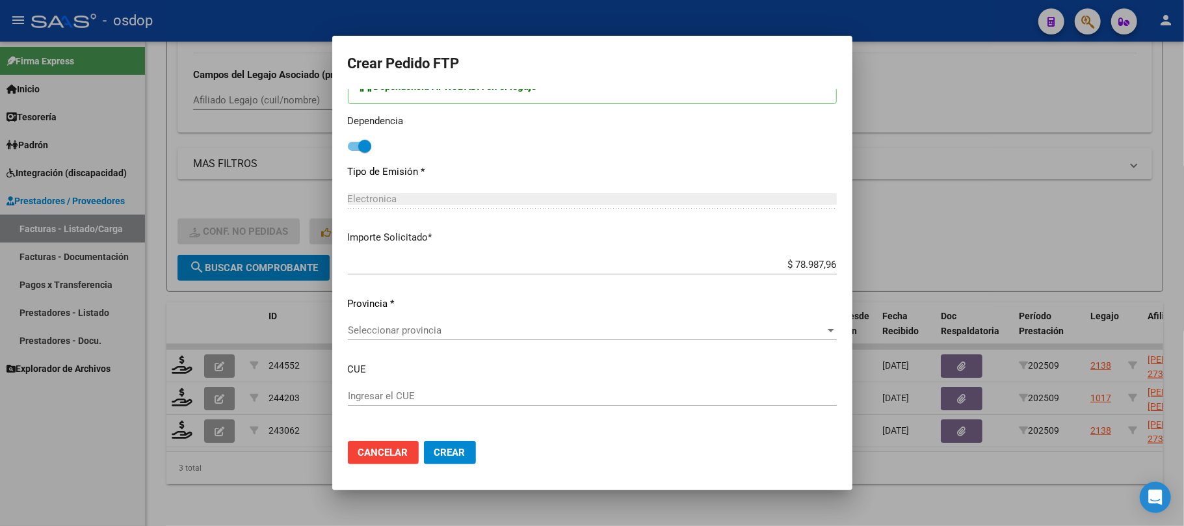
click at [443, 328] on span "Seleccionar provincia" at bounding box center [586, 330] width 477 height 12
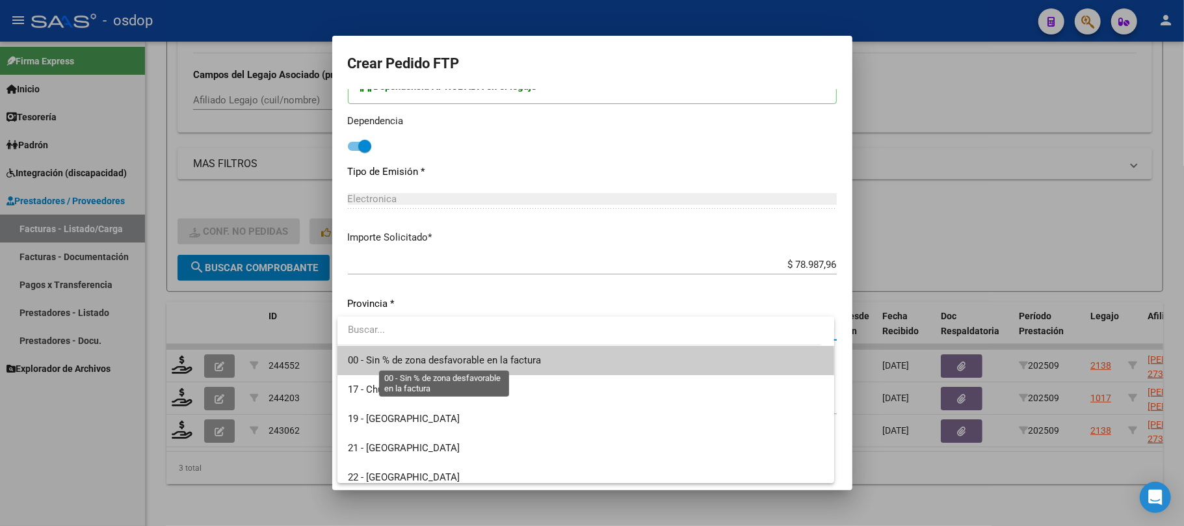
click at [450, 356] on span "00 - Sin % de zona desfavorable en la factura" at bounding box center [444, 360] width 193 height 12
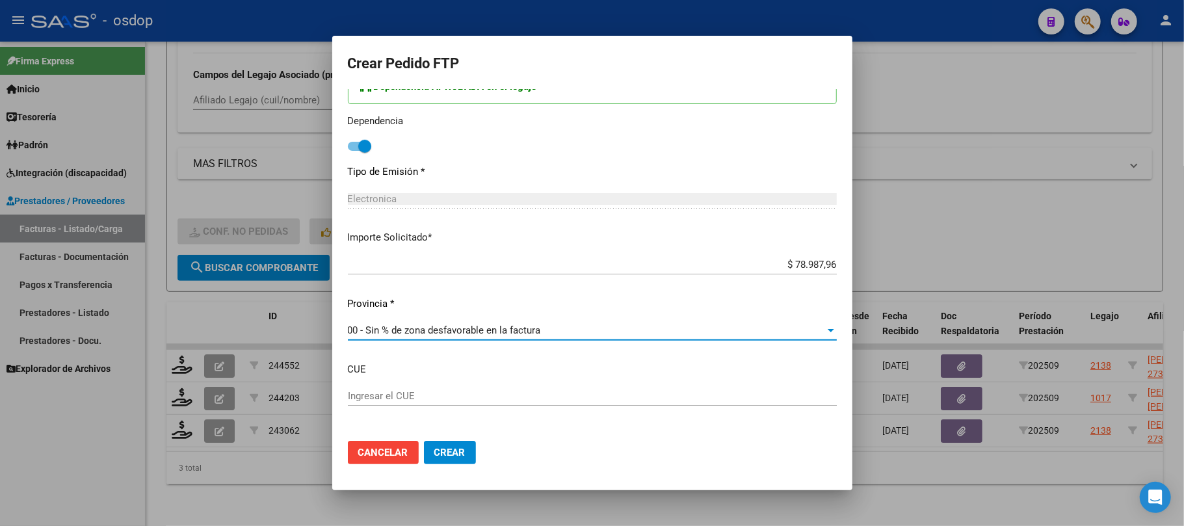
scroll to position [746, 0]
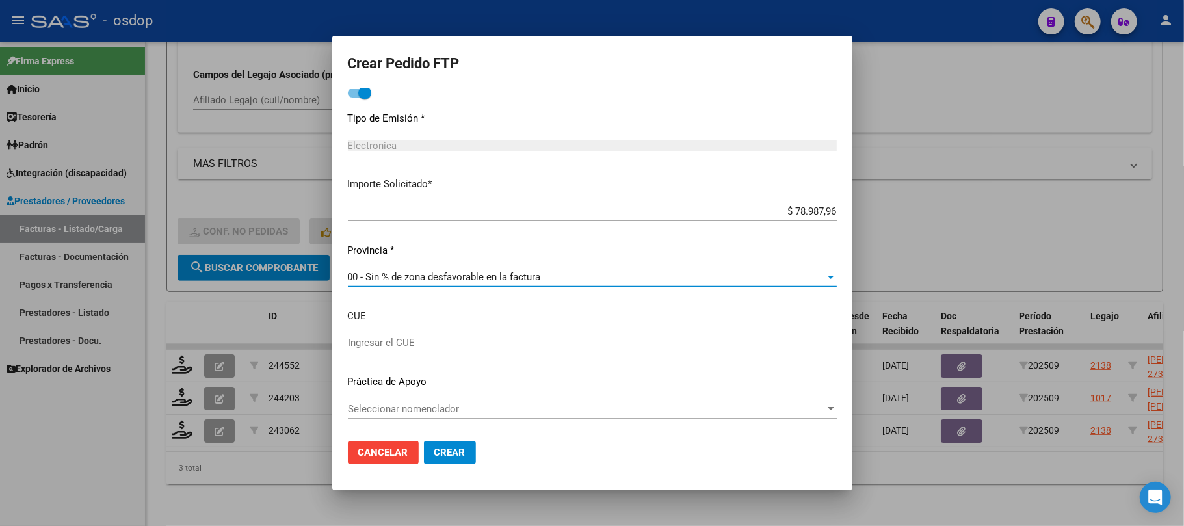
click at [463, 458] on span "Crear" at bounding box center [449, 453] width 31 height 12
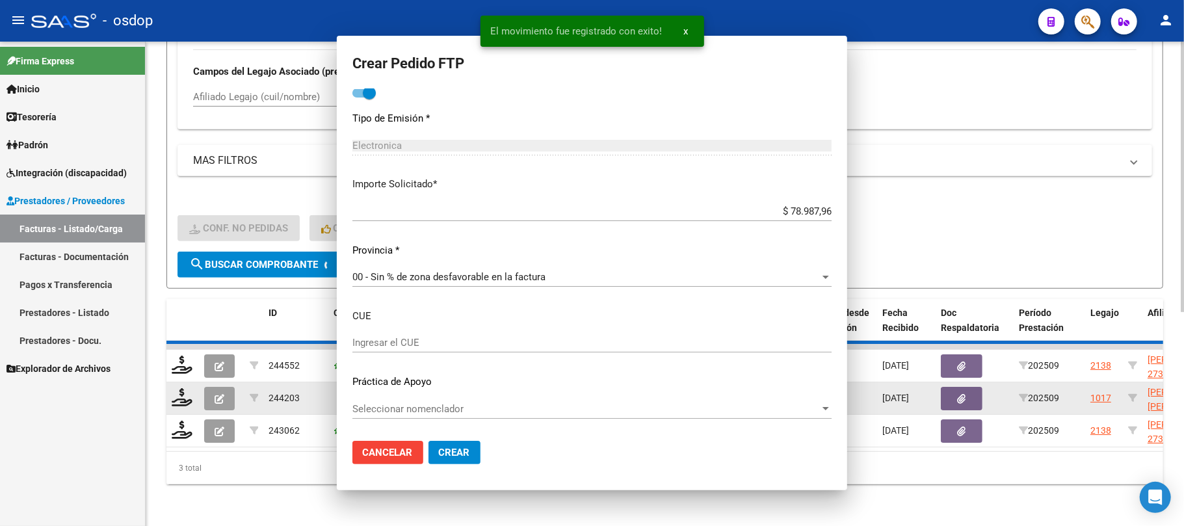
scroll to position [0, 0]
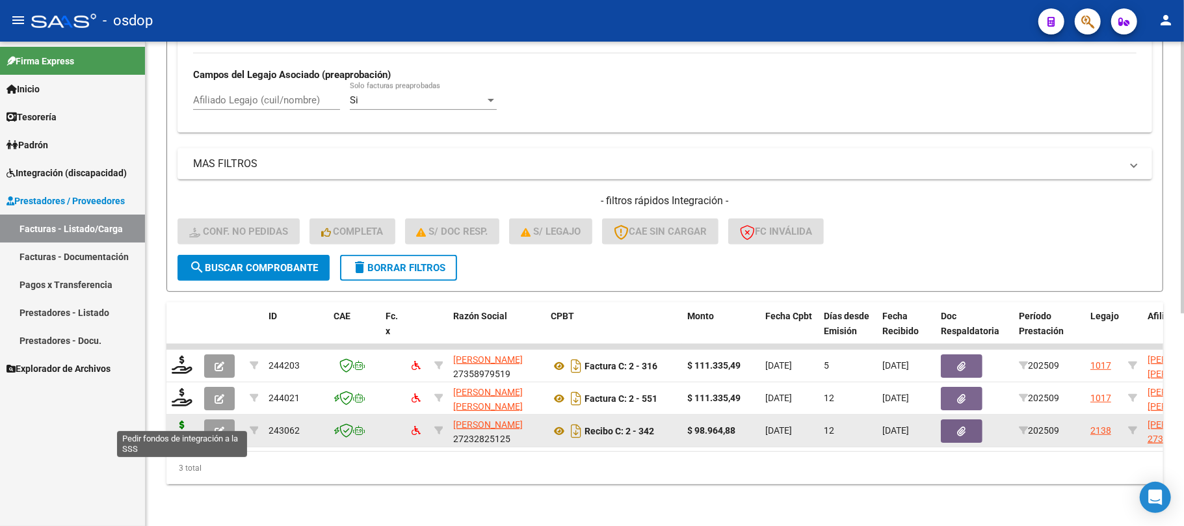
click at [180, 421] on icon at bounding box center [182, 430] width 21 height 18
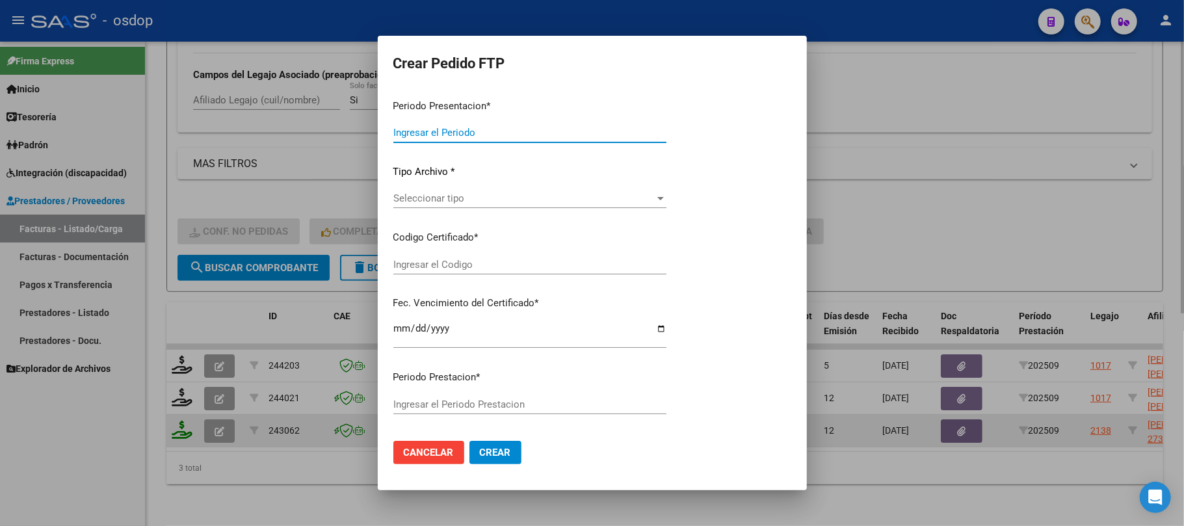
type input "202509"
type input "$ 98.964,88"
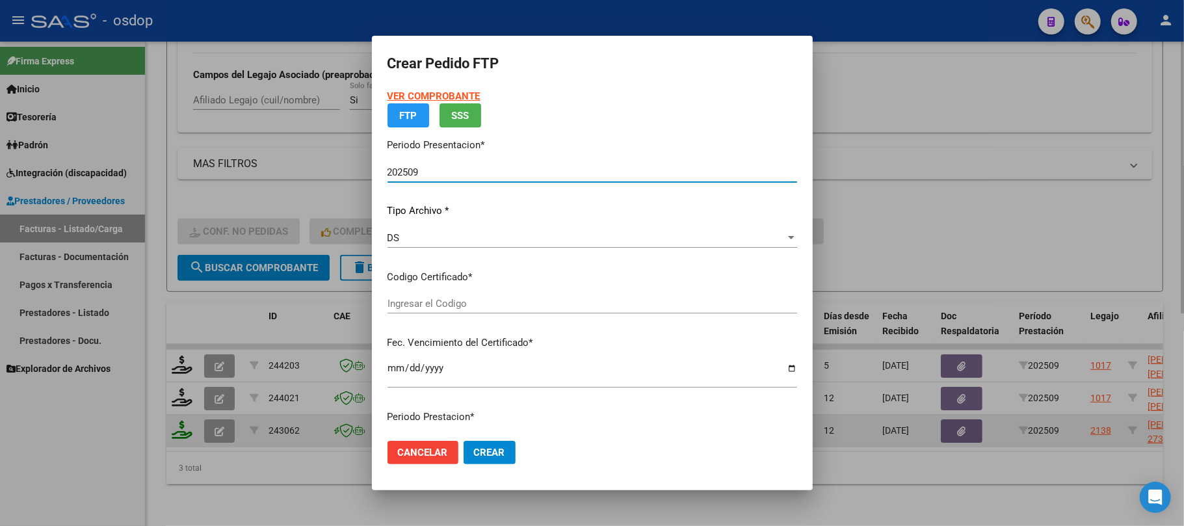
type input "737384483"
type input "[DATE]"
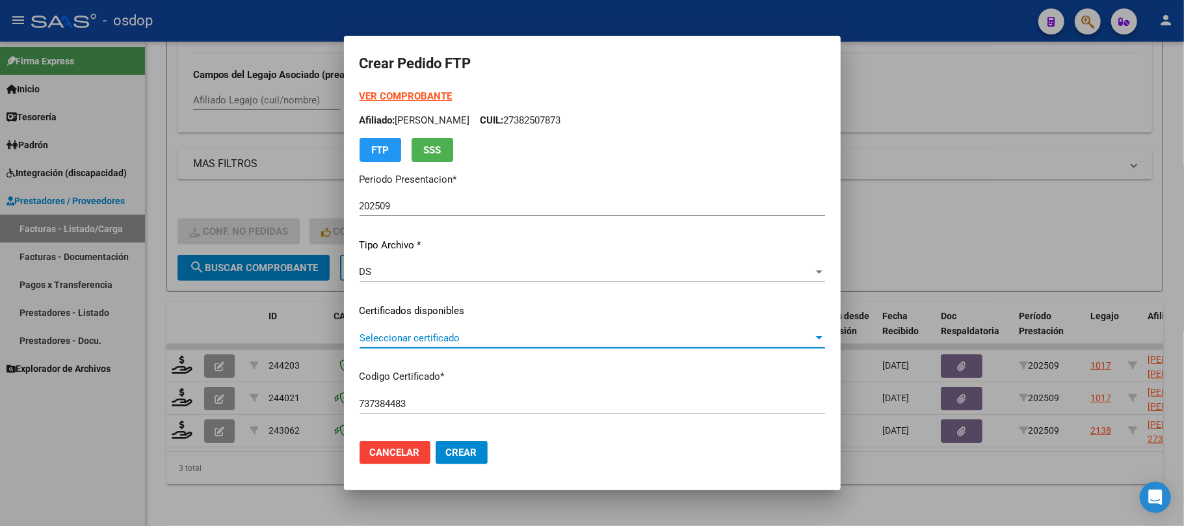
click at [547, 336] on span "Seleccionar certificado" at bounding box center [587, 338] width 454 height 12
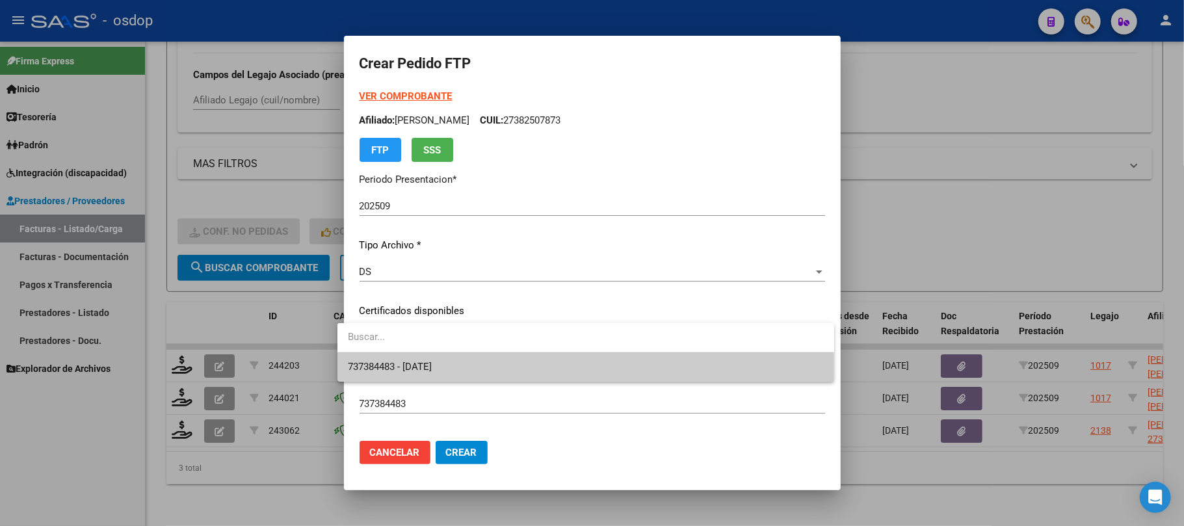
click at [538, 364] on span "737384483 - [DATE]" at bounding box center [586, 366] width 476 height 29
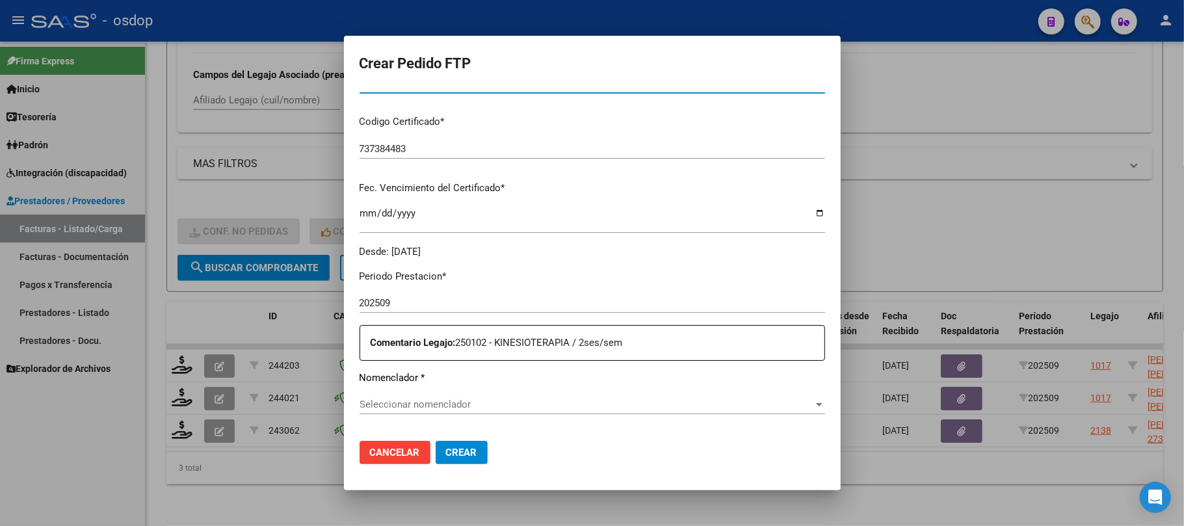
scroll to position [347, 0]
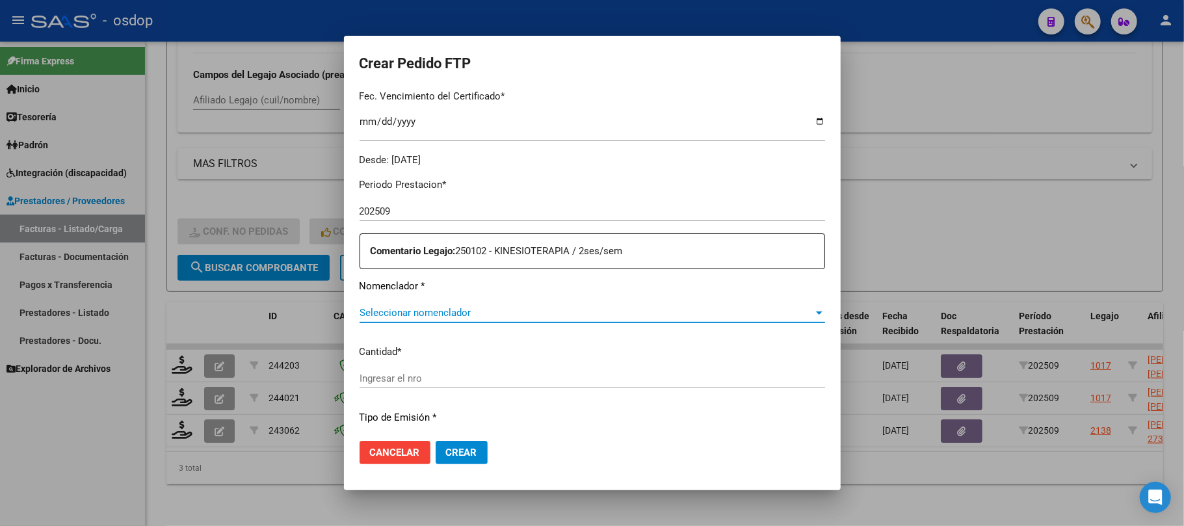
click at [495, 318] on span "Seleccionar nomenclador" at bounding box center [587, 313] width 454 height 12
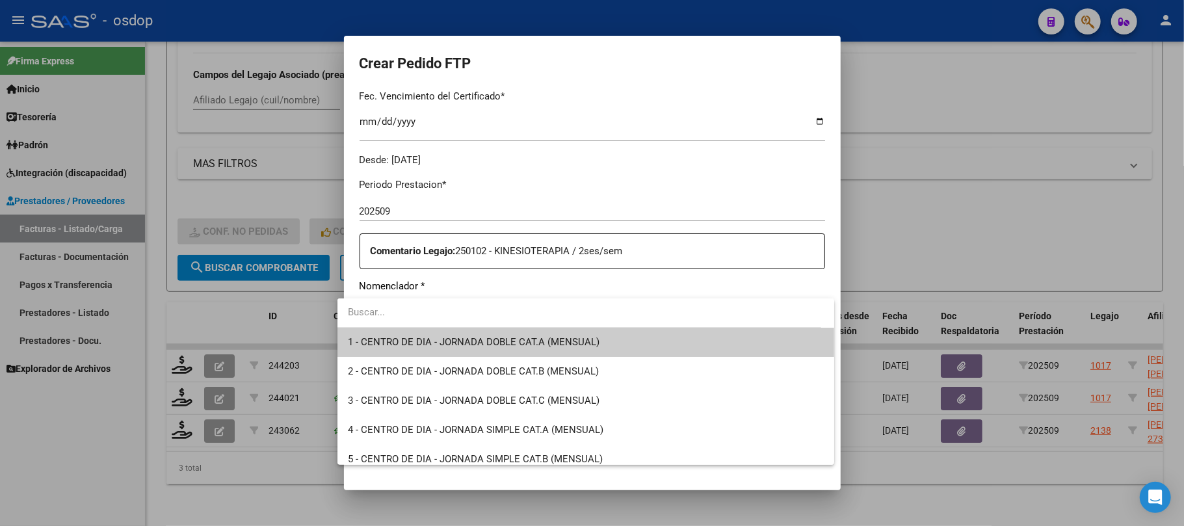
click at [518, 319] on input "dropdown search" at bounding box center [579, 312] width 484 height 29
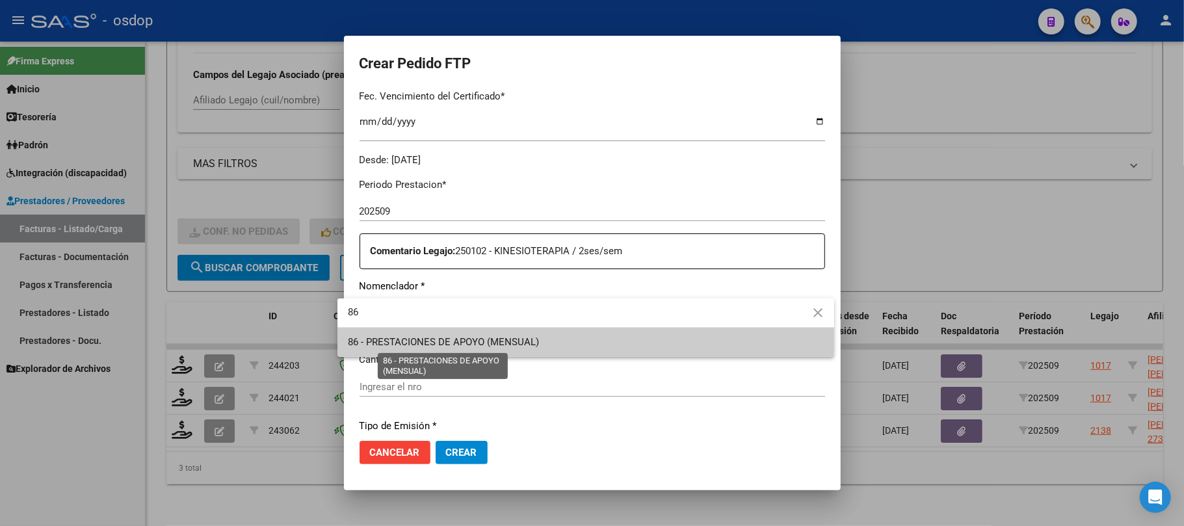
type input "86"
click at [515, 345] on span "86 - PRESTACIONES DE APOYO (MENSUAL)" at bounding box center [443, 342] width 191 height 12
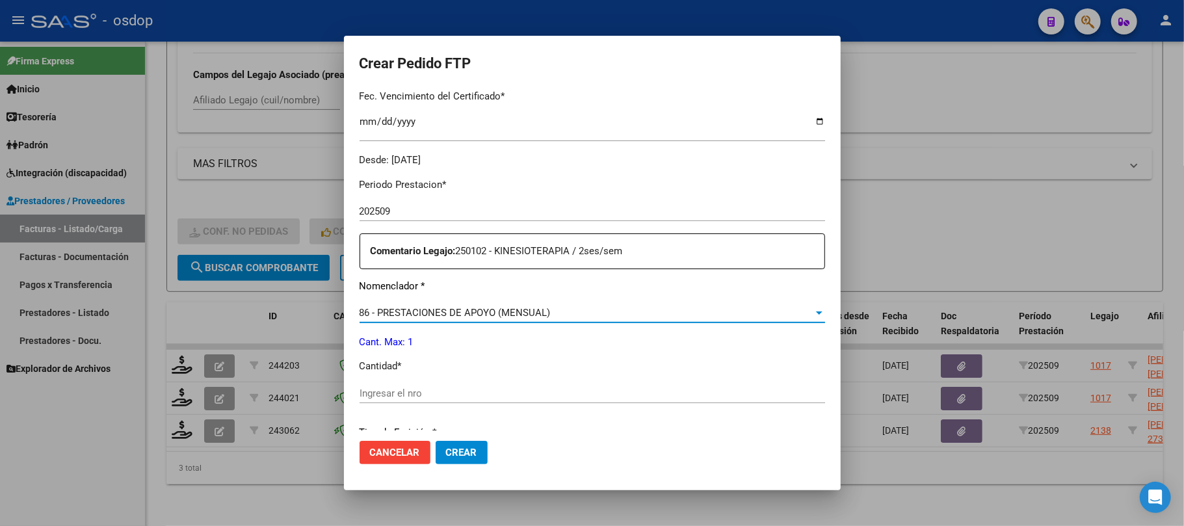
click at [445, 393] on input "Ingresar el nro" at bounding box center [592, 393] width 465 height 12
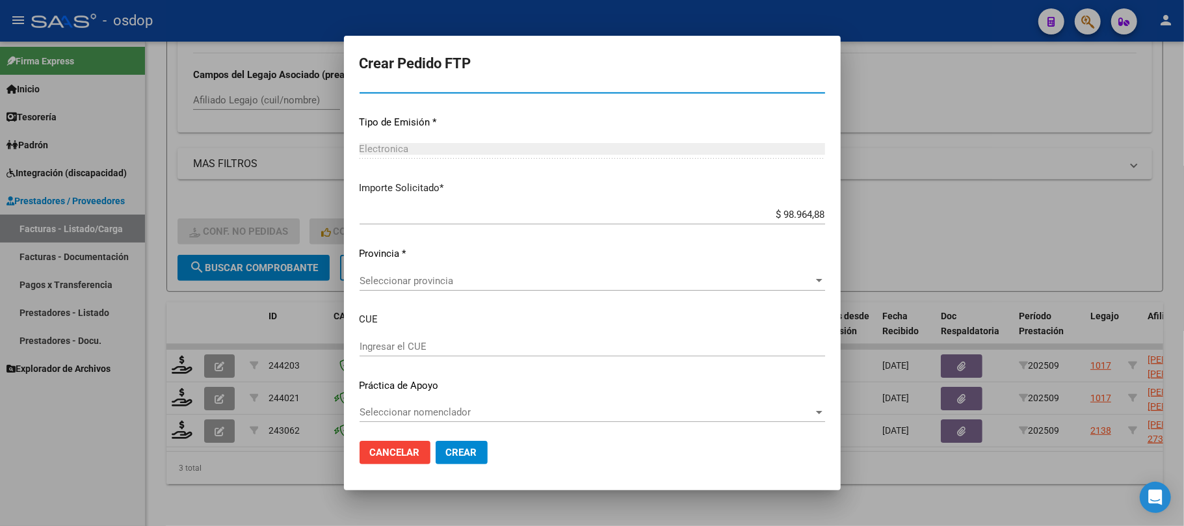
scroll to position [659, 0]
type input "1"
click at [484, 267] on div "Periodo Prestacion * 202509 Ingresar el Periodo Prestacion Comentario Legajo: 2…" at bounding box center [592, 143] width 465 height 577
click at [488, 280] on span "Seleccionar provincia" at bounding box center [587, 278] width 454 height 12
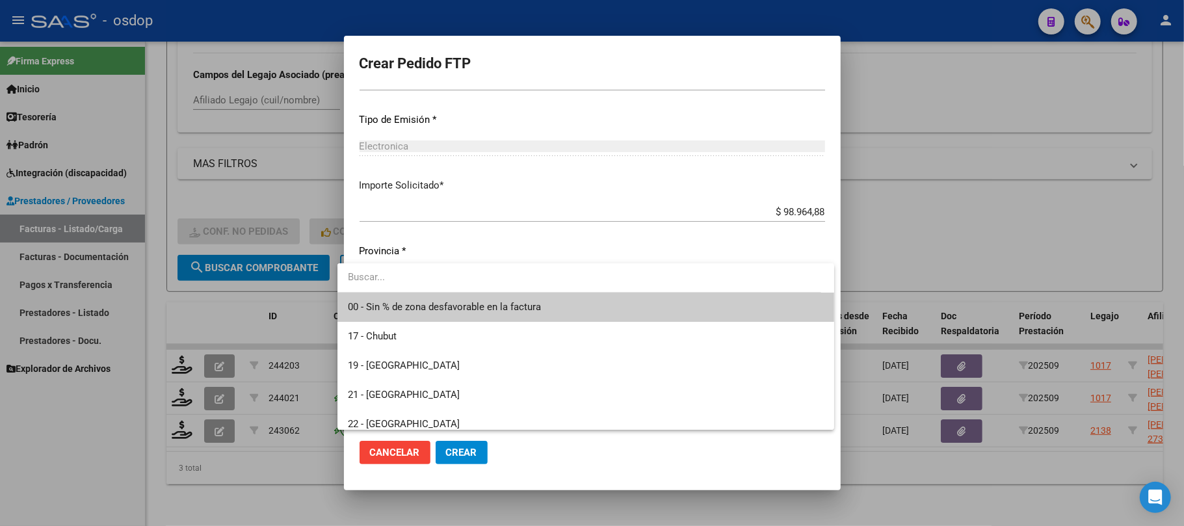
click at [505, 315] on span "00 - Sin % de zona desfavorable en la factura" at bounding box center [586, 307] width 476 height 29
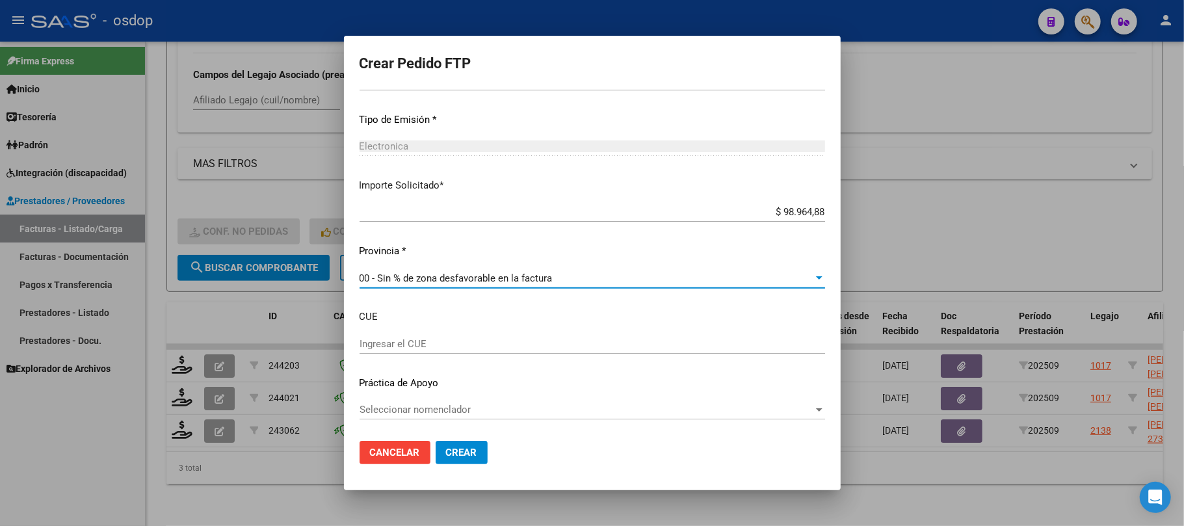
click at [453, 456] on span "Crear" at bounding box center [461, 453] width 31 height 12
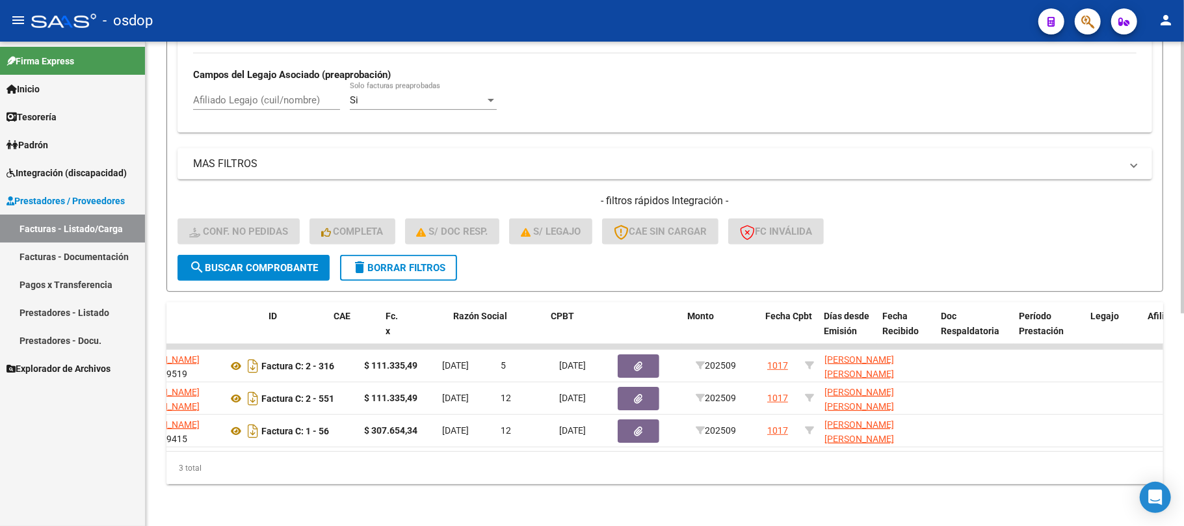
scroll to position [0, 0]
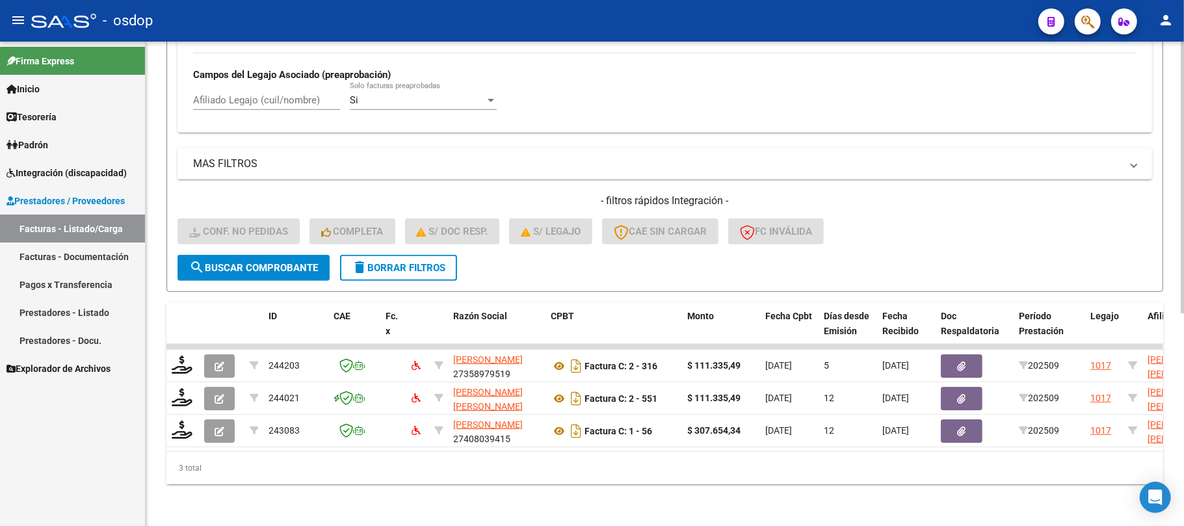
click at [550, 135] on div "Filtros Id Integración Area Seleccionar Gerenciador Seleccionar Gerenciador Si …" at bounding box center [664, 27] width 975 height 456
click at [403, 261] on button "delete Borrar Filtros" at bounding box center [398, 268] width 117 height 26
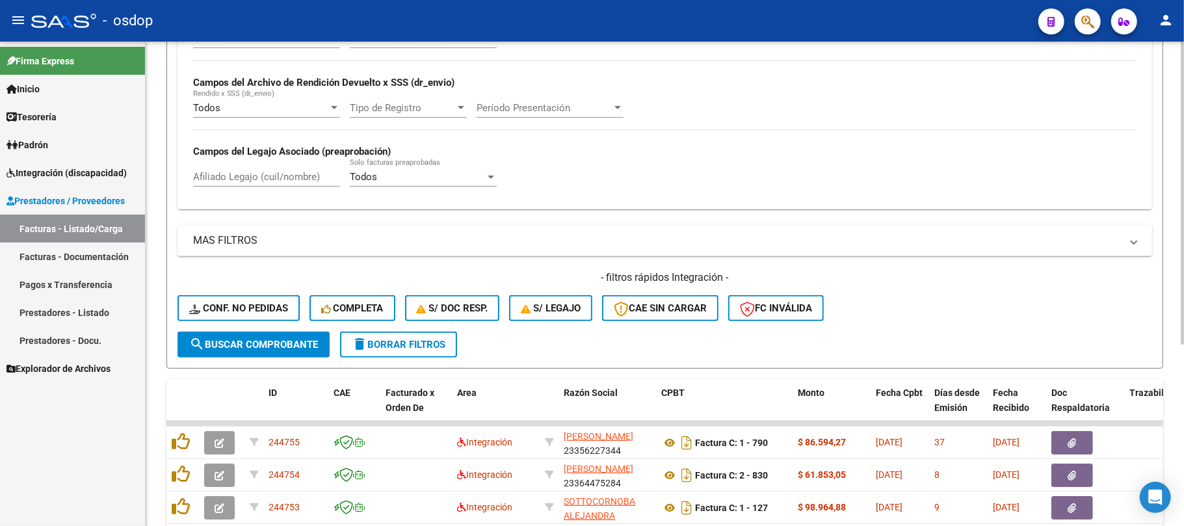
scroll to position [378, 0]
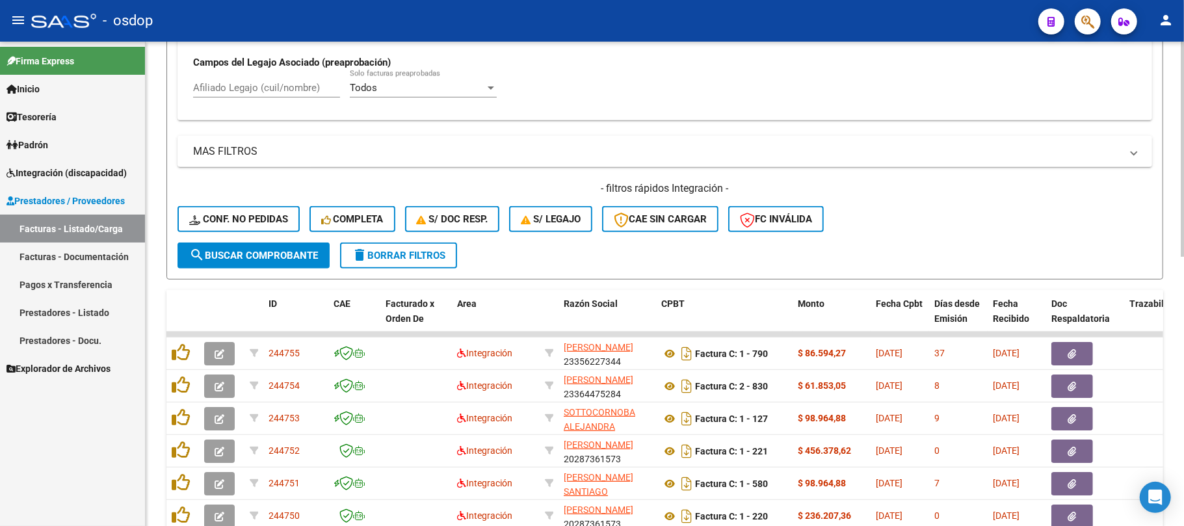
click at [251, 89] on input "Afiliado Legajo (cuil/nombre)" at bounding box center [266, 88] width 147 height 12
paste input "20458375659"
type input "20458375659"
click at [245, 256] on span "search Buscar Comprobante" at bounding box center [253, 256] width 129 height 12
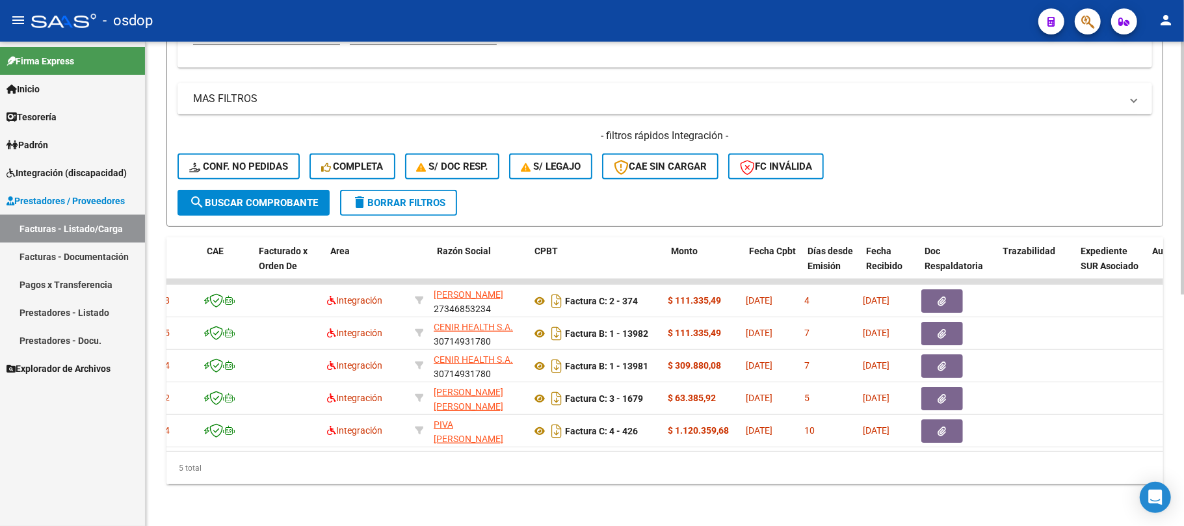
scroll to position [0, 0]
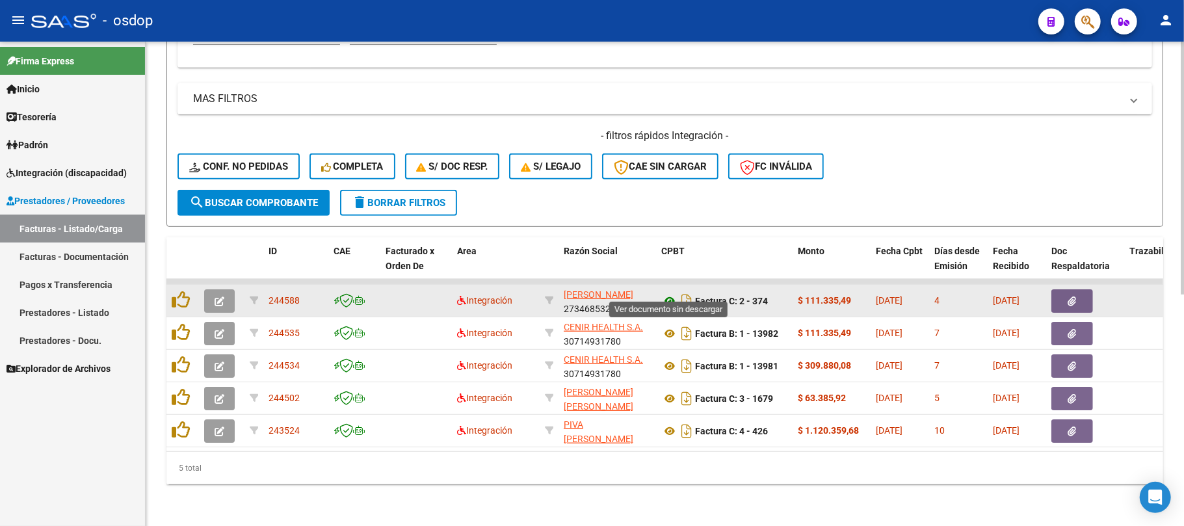
click at [666, 293] on icon at bounding box center [669, 301] width 17 height 16
click at [1068, 296] on icon "button" at bounding box center [1072, 301] width 8 height 10
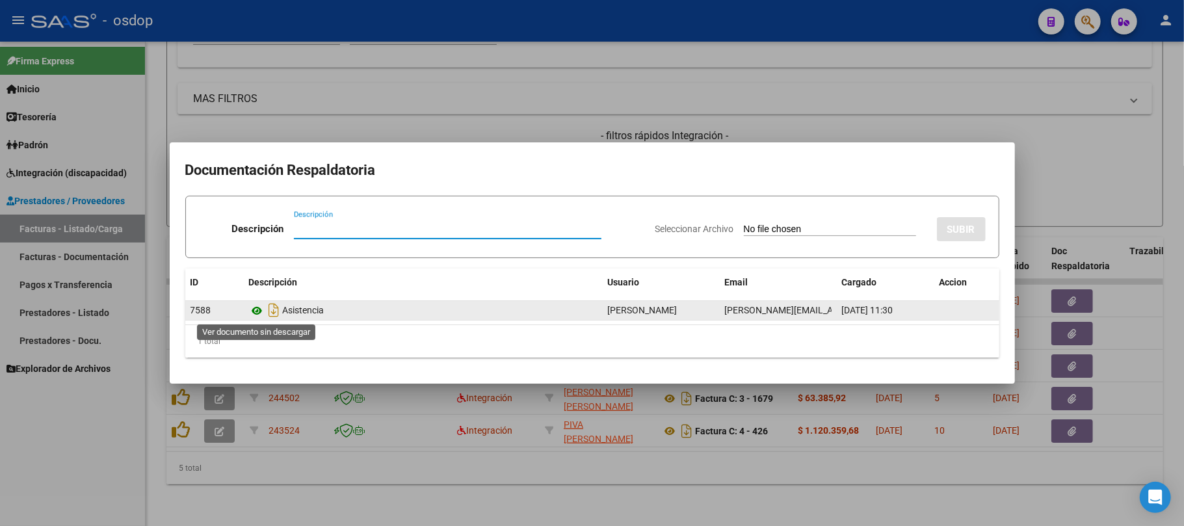
click at [257, 305] on icon at bounding box center [257, 311] width 17 height 16
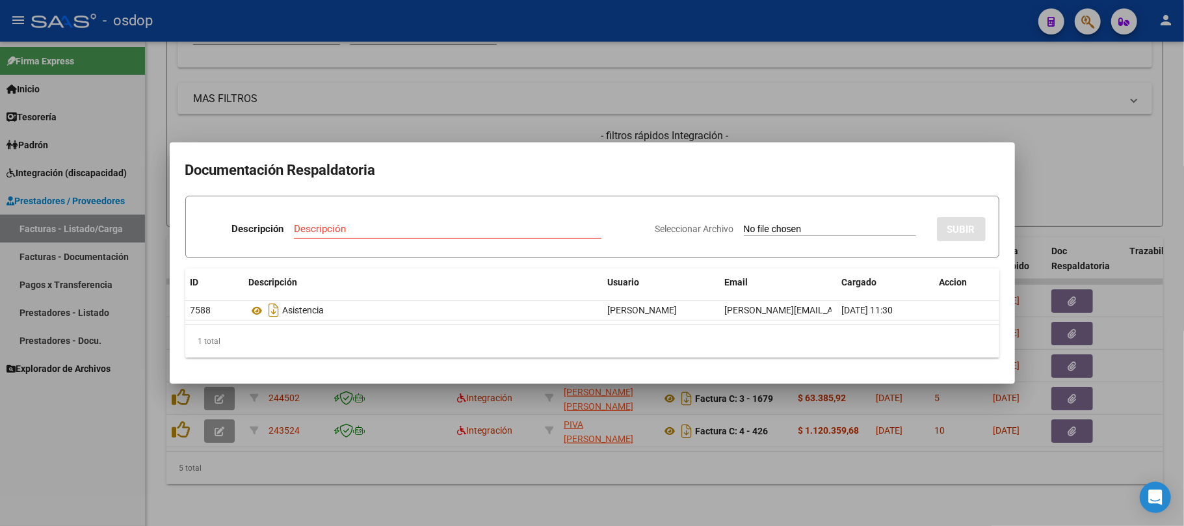
click at [536, 424] on div at bounding box center [592, 263] width 1184 height 526
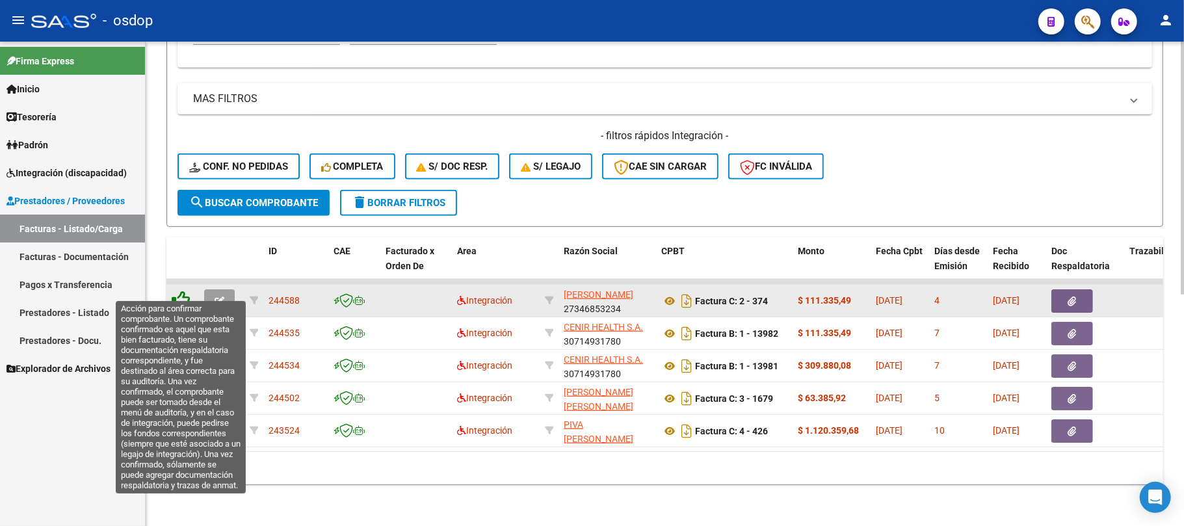
click at [181, 291] on icon at bounding box center [181, 300] width 18 height 18
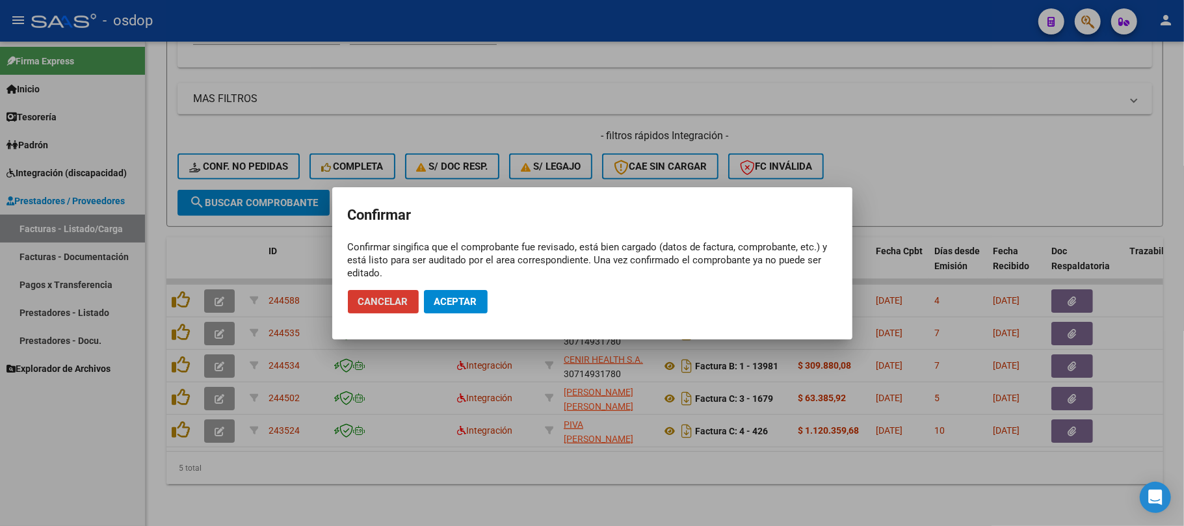
drag, startPoint x: 436, startPoint y: 295, endPoint x: 461, endPoint y: 291, distance: 25.7
click at [437, 296] on span "Aceptar" at bounding box center [455, 302] width 43 height 12
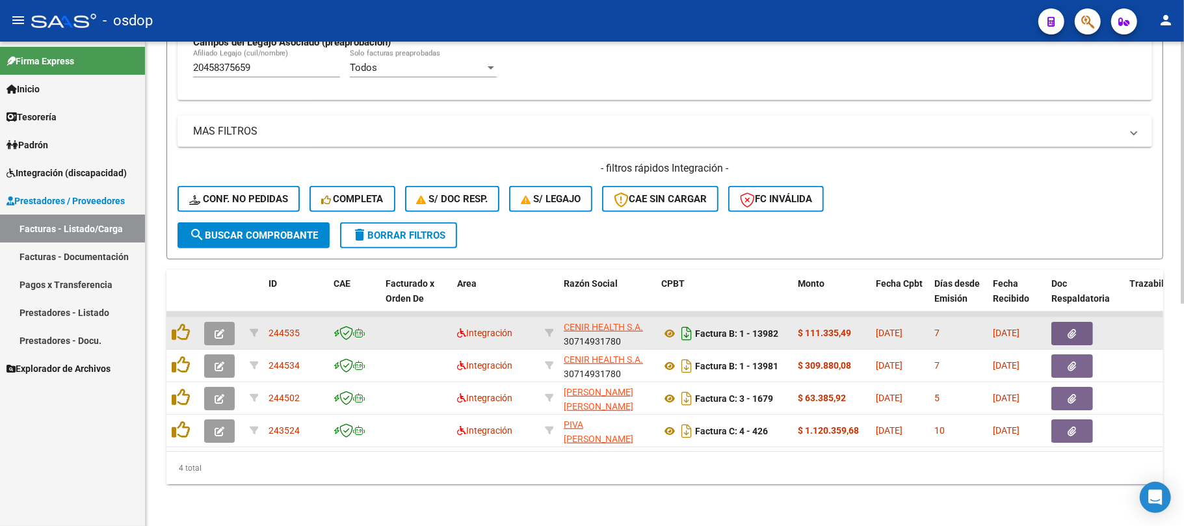
scroll to position [412, 0]
click at [666, 326] on icon at bounding box center [669, 334] width 17 height 16
click at [1071, 329] on icon "button" at bounding box center [1072, 334] width 8 height 10
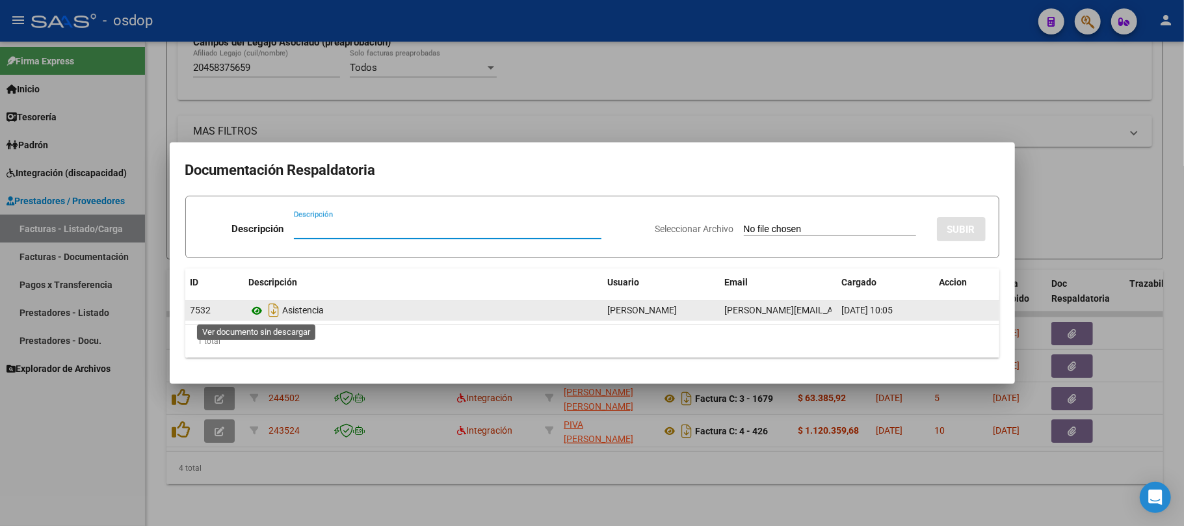
click at [256, 313] on icon at bounding box center [257, 311] width 17 height 16
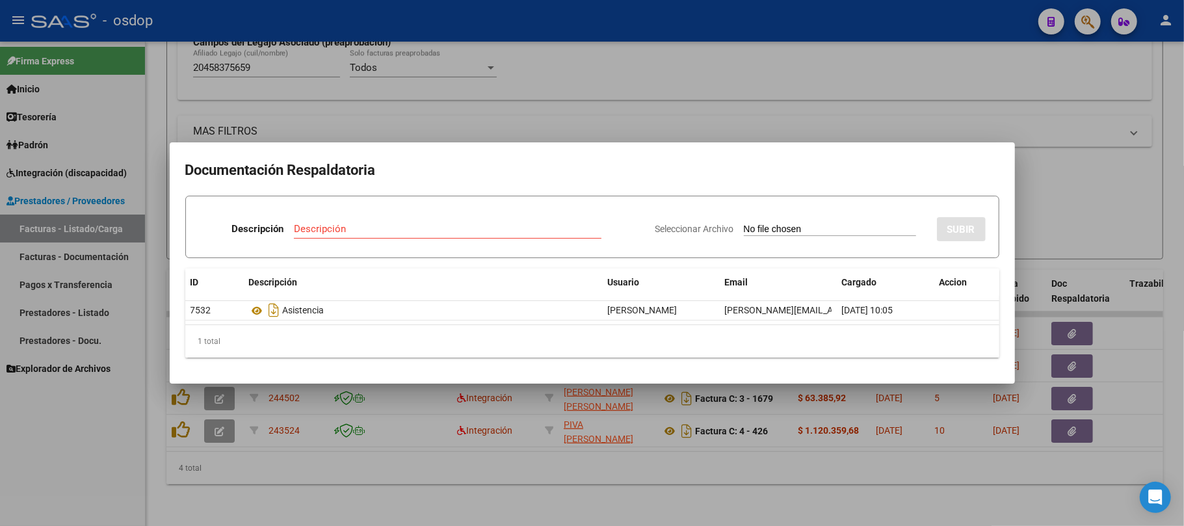
click at [672, 471] on div at bounding box center [592, 263] width 1184 height 526
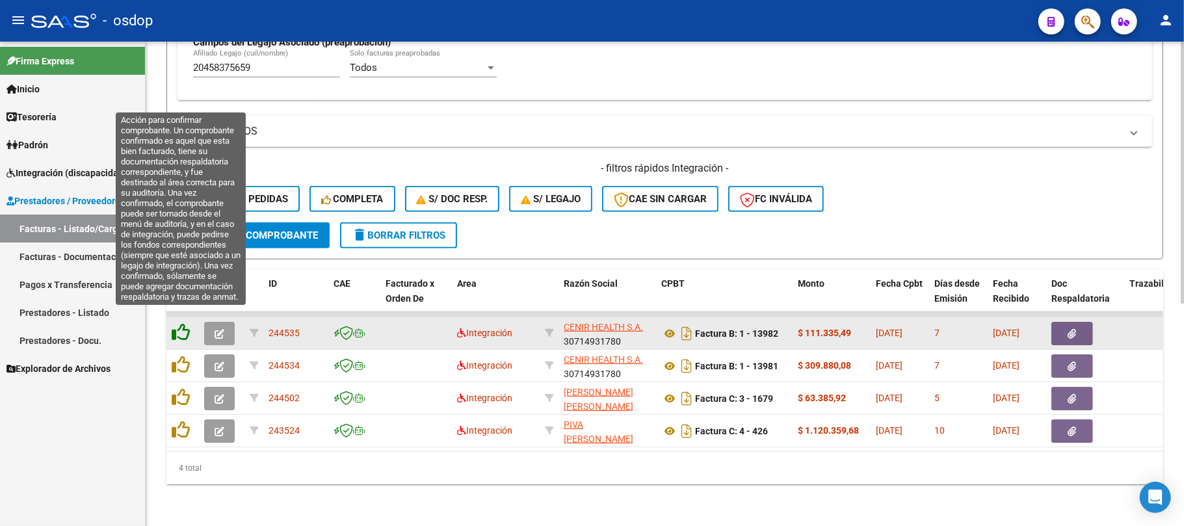
click at [178, 323] on icon at bounding box center [181, 332] width 18 height 18
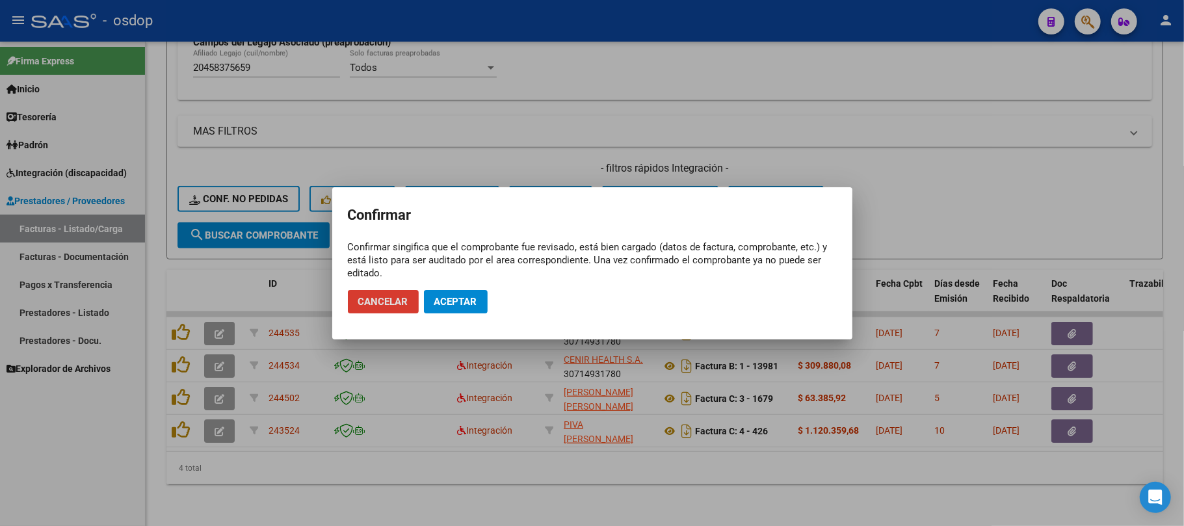
drag, startPoint x: 471, startPoint y: 295, endPoint x: 461, endPoint y: 282, distance: 16.1
click at [465, 287] on mat-dialog-actions "Cancelar Aceptar" at bounding box center [592, 302] width 489 height 44
click at [458, 306] on span "Aceptar" at bounding box center [455, 302] width 43 height 12
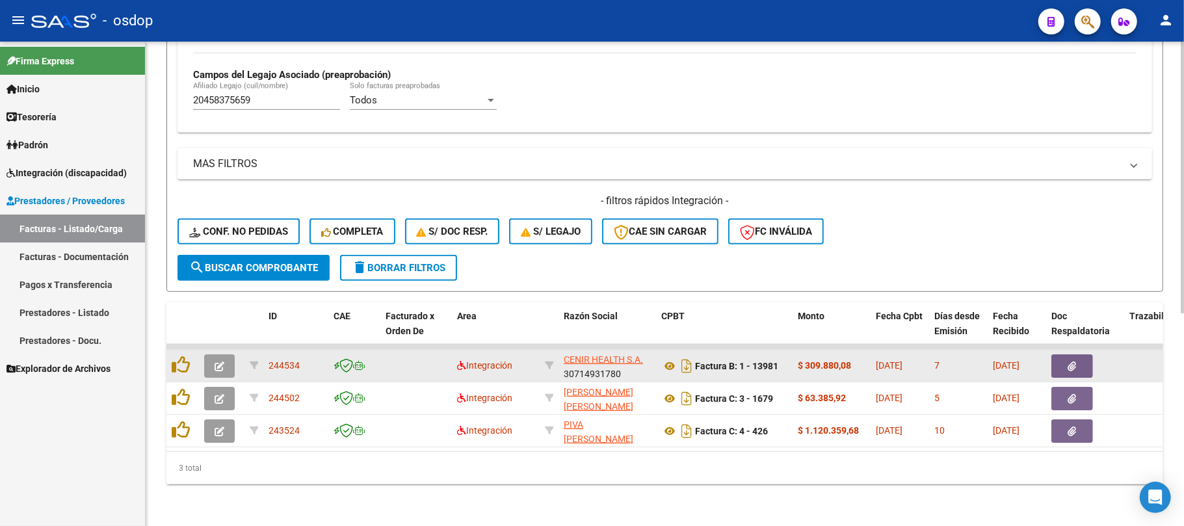
scroll to position [378, 0]
click at [668, 358] on icon at bounding box center [669, 366] width 17 height 16
click at [1070, 361] on icon "button" at bounding box center [1072, 366] width 8 height 10
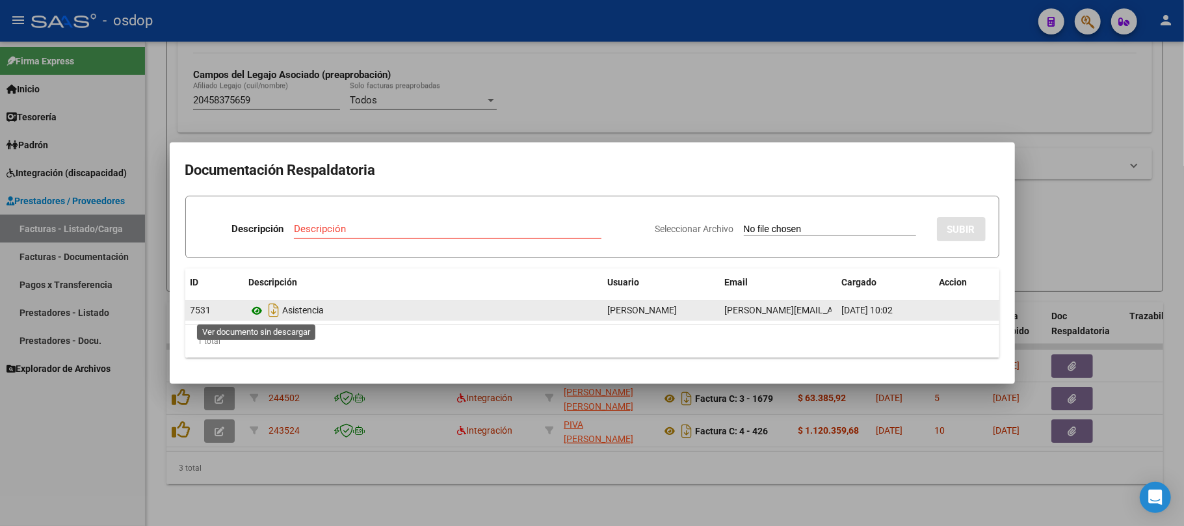
click at [256, 311] on icon at bounding box center [257, 311] width 17 height 16
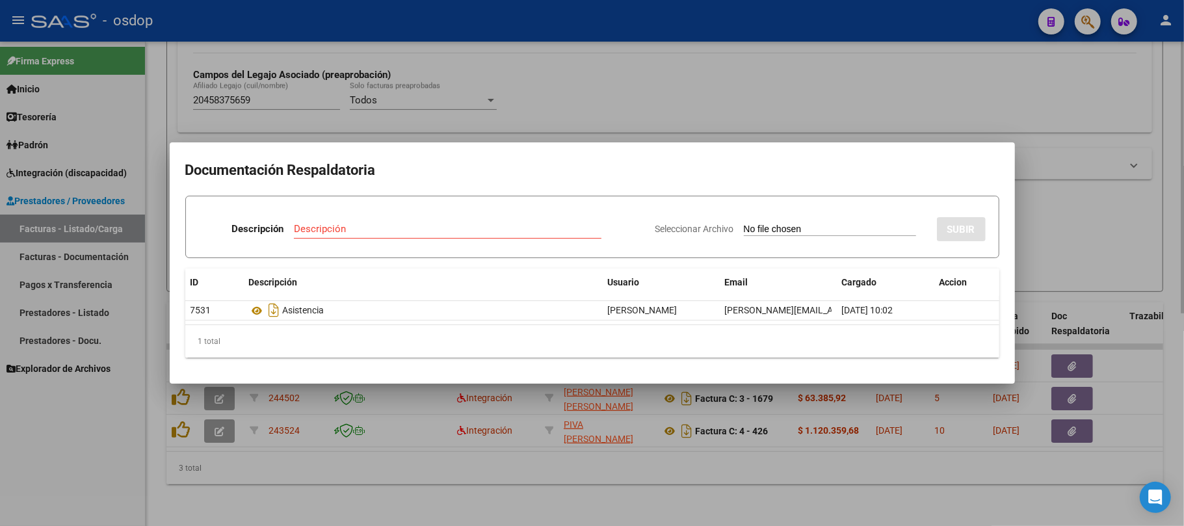
drag, startPoint x: 559, startPoint y: 479, endPoint x: 518, endPoint y: 475, distance: 41.2
click at [557, 479] on div at bounding box center [592, 263] width 1184 height 526
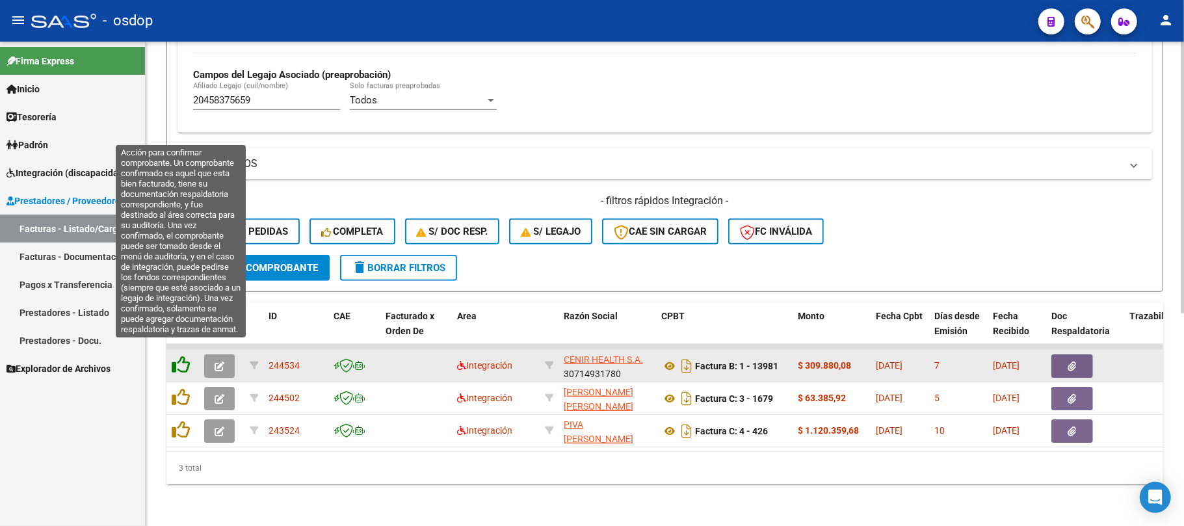
click at [185, 356] on icon at bounding box center [181, 365] width 18 height 18
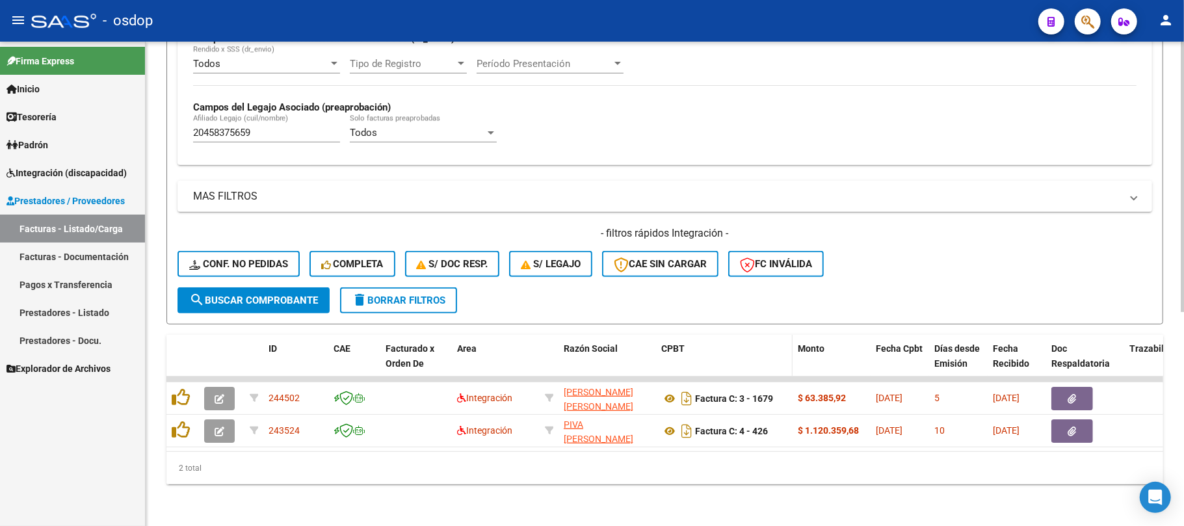
scroll to position [347, 0]
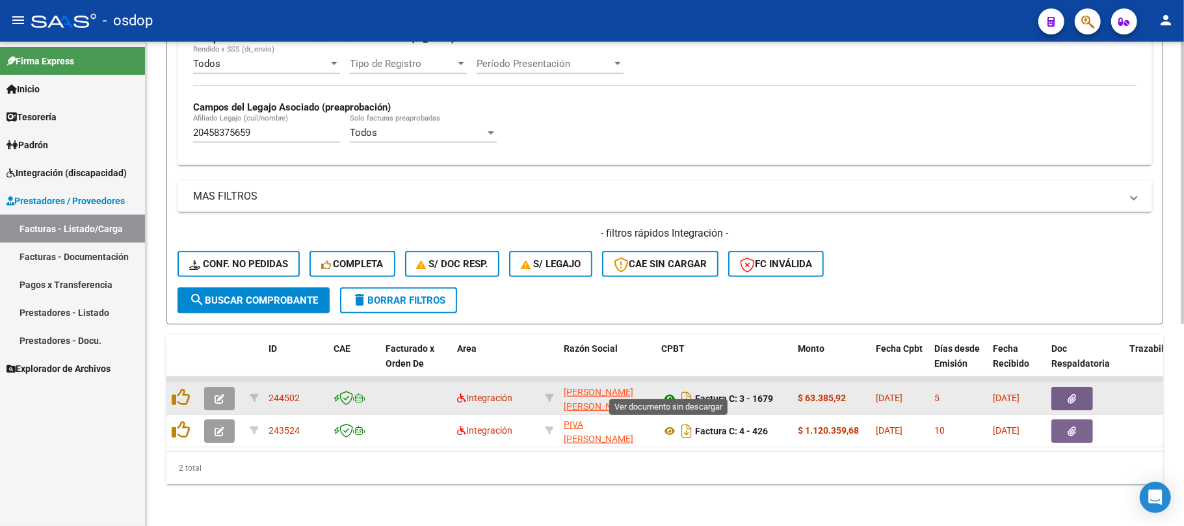
click at [670, 391] on icon at bounding box center [669, 399] width 17 height 16
click at [1066, 387] on button "button" at bounding box center [1072, 398] width 42 height 23
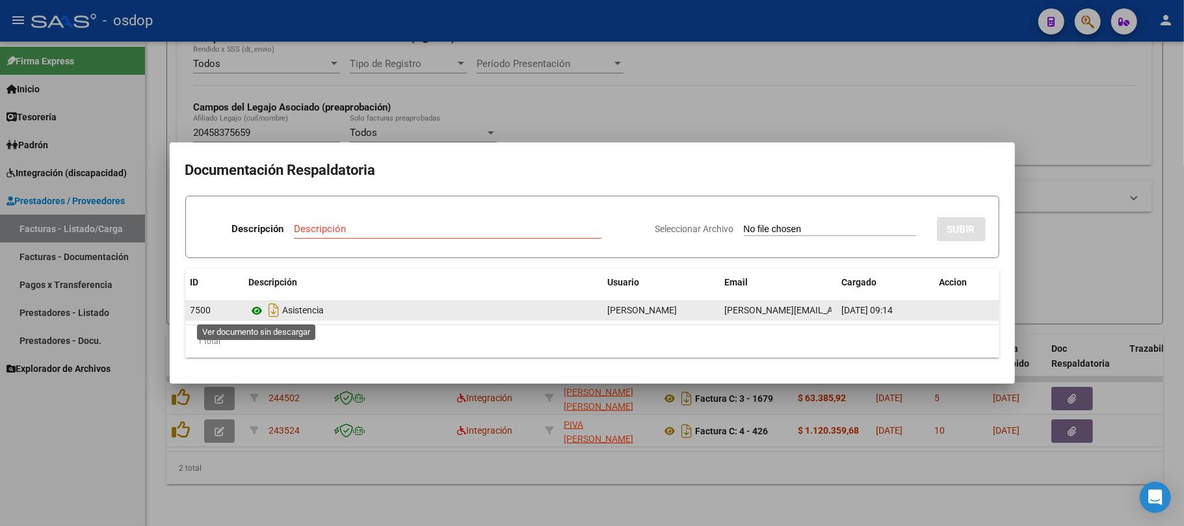
click at [254, 311] on icon at bounding box center [257, 311] width 17 height 16
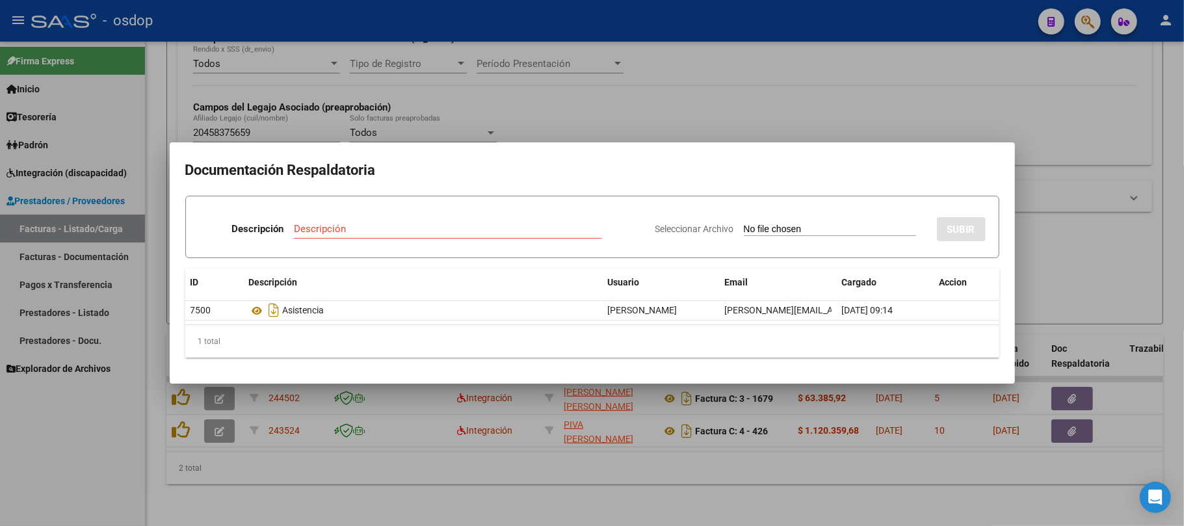
drag, startPoint x: 609, startPoint y: 511, endPoint x: 592, endPoint y: 511, distance: 17.6
click at [609, 511] on div at bounding box center [592, 263] width 1184 height 526
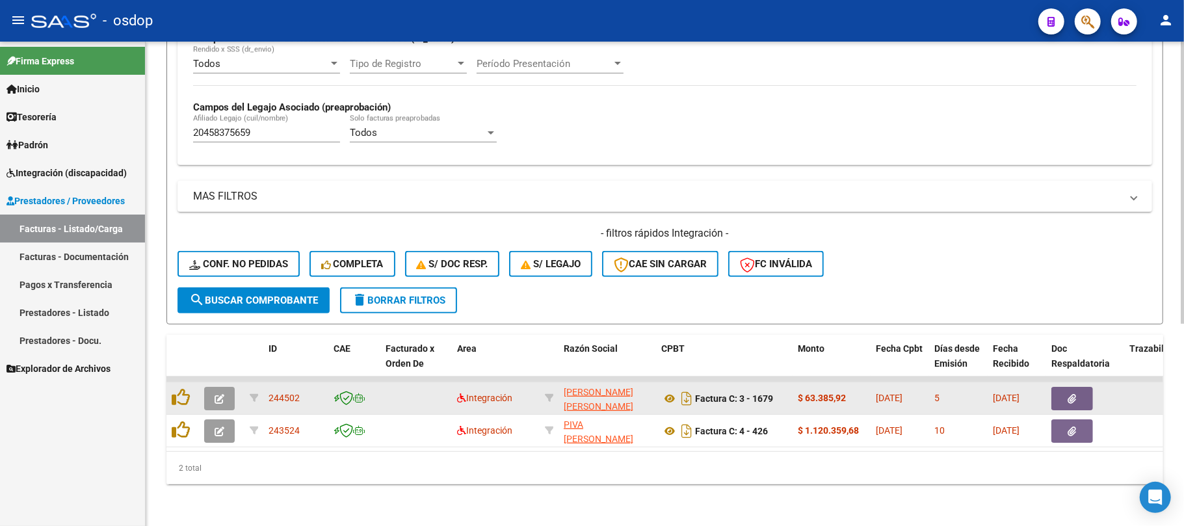
click at [227, 387] on button "button" at bounding box center [219, 398] width 31 height 23
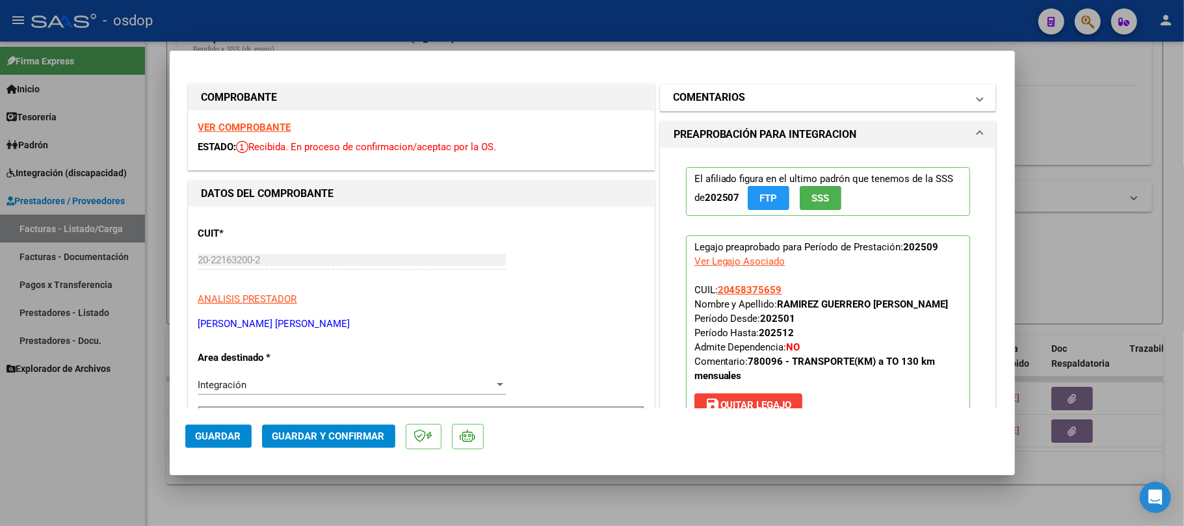
click at [762, 103] on mat-panel-title "COMENTARIOS" at bounding box center [821, 98] width 294 height 16
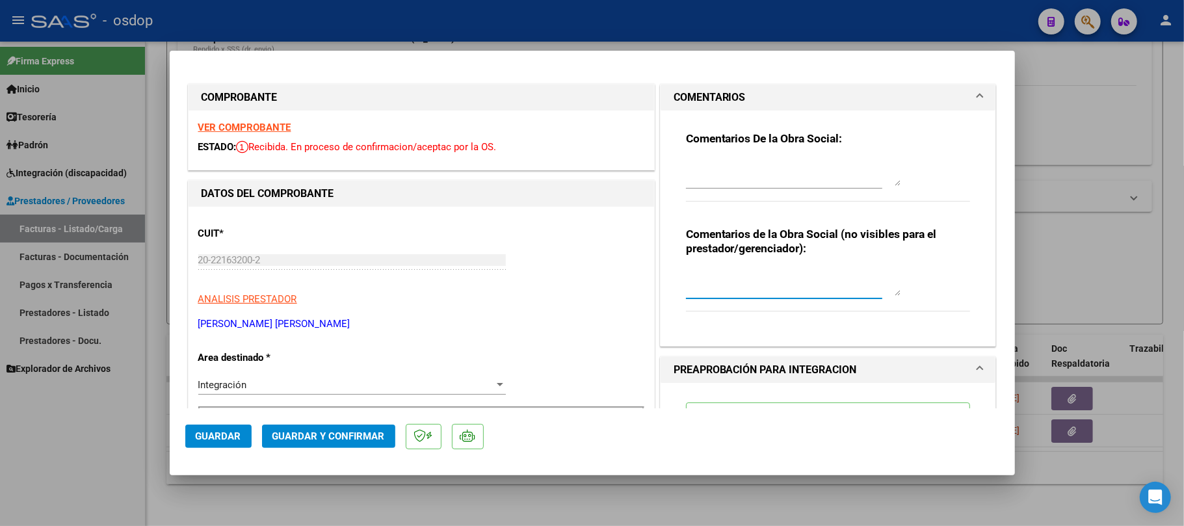
click at [733, 276] on textarea at bounding box center [793, 283] width 215 height 26
click at [768, 279] on textarea "Traslado a TO" at bounding box center [793, 283] width 215 height 26
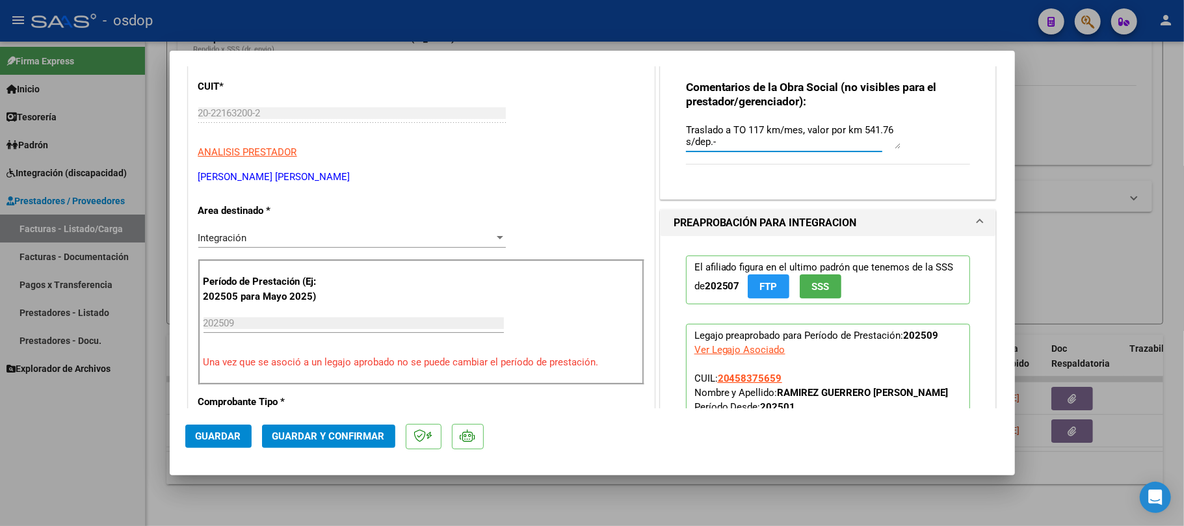
scroll to position [173, 0]
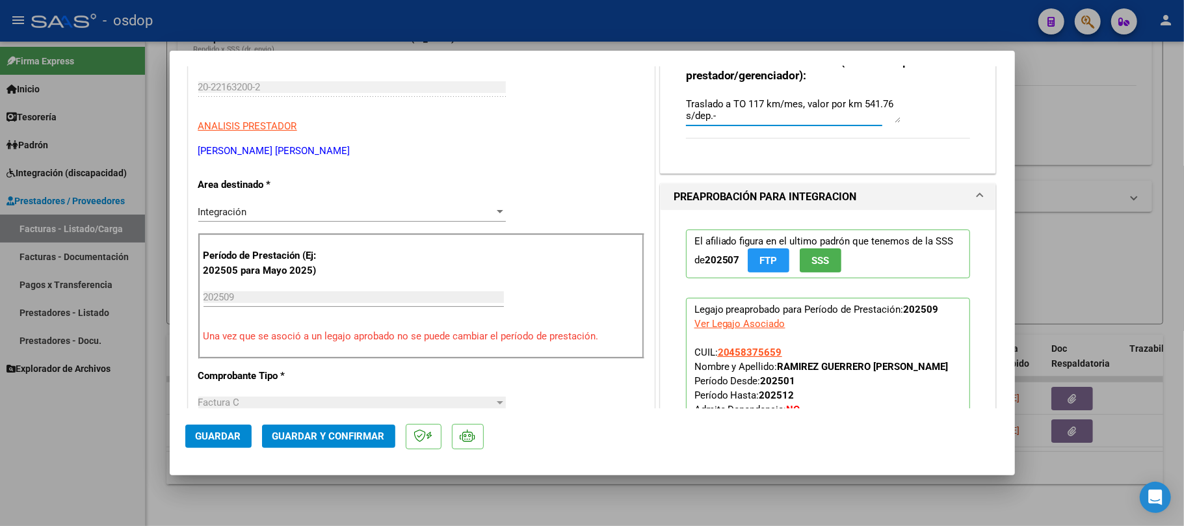
type textarea "Traslado a TO 117 km/mes, valor por km 541.76 s/dep.-"
click at [308, 440] on span "Guardar y Confirmar" at bounding box center [328, 436] width 112 height 12
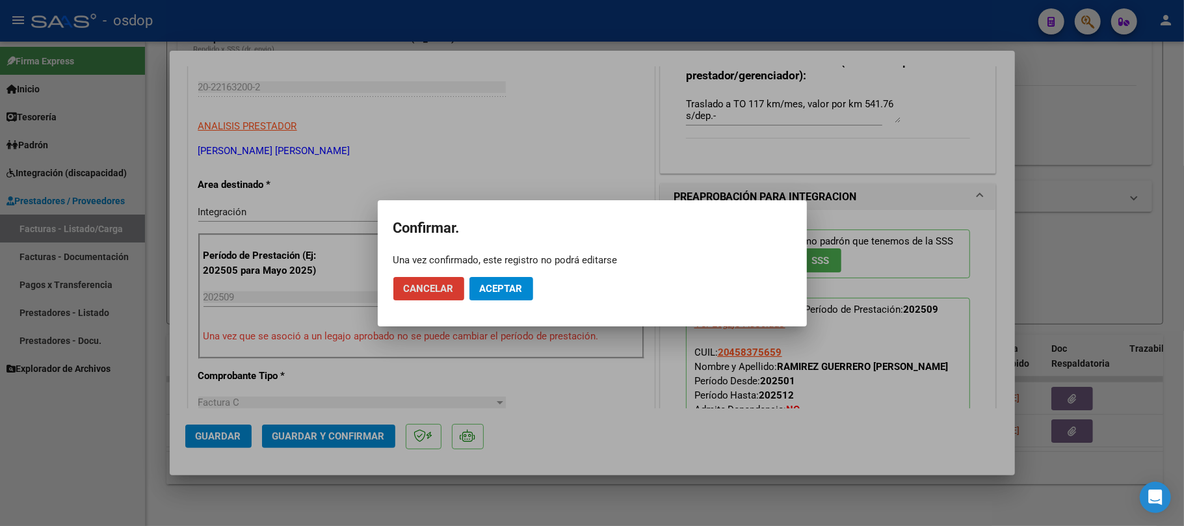
click at [506, 292] on span "Aceptar" at bounding box center [501, 289] width 43 height 12
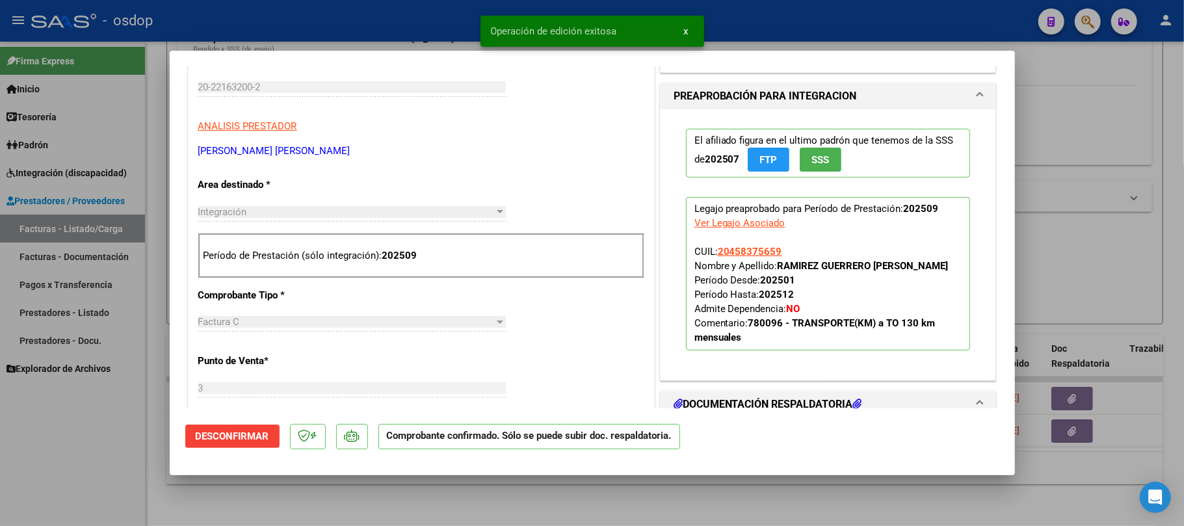
click at [456, 510] on div at bounding box center [592, 263] width 1184 height 526
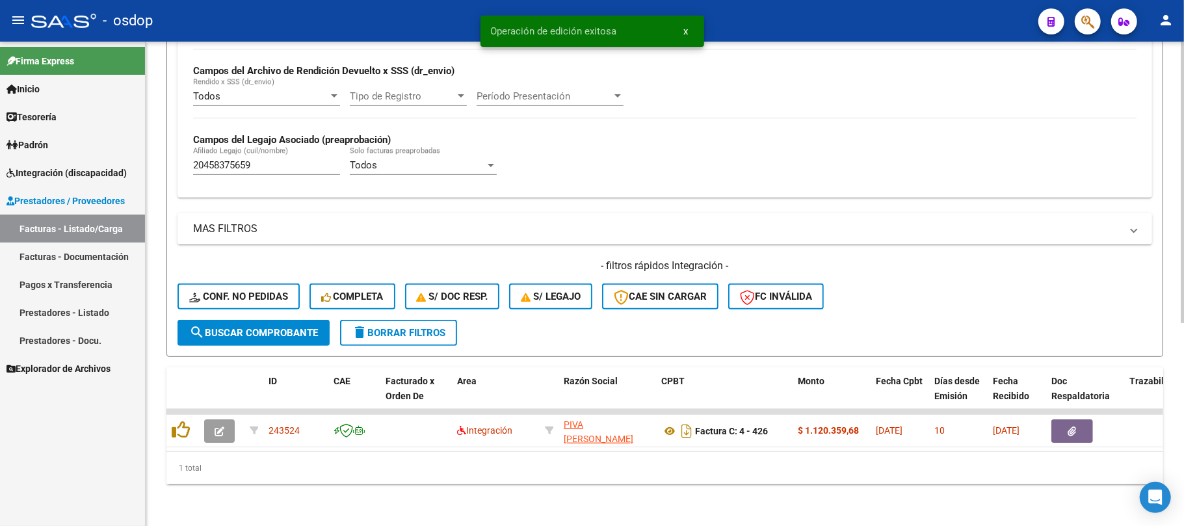
scroll to position [313, 0]
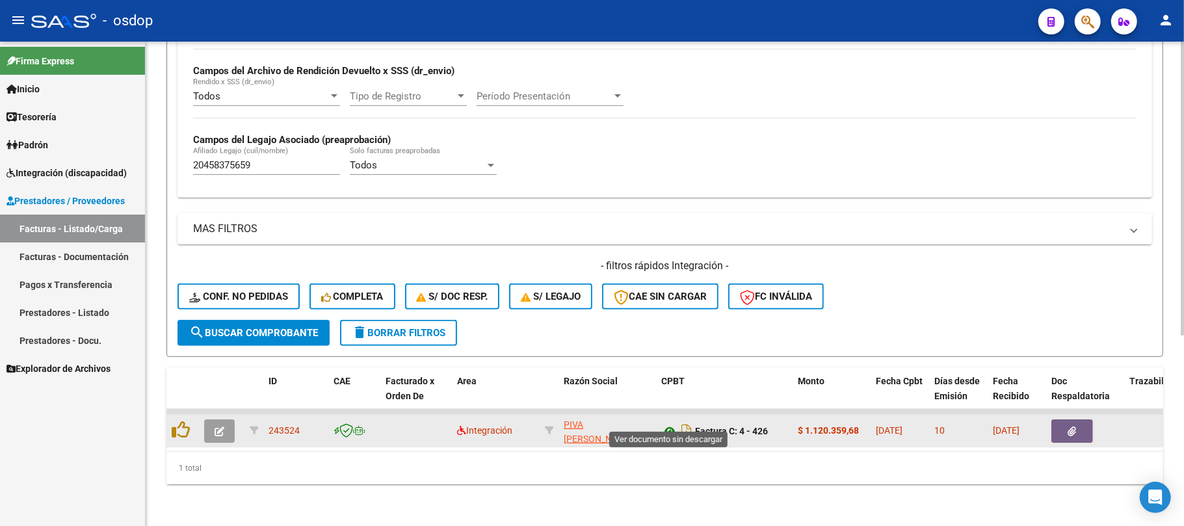
click at [667, 423] on icon at bounding box center [669, 431] width 17 height 16
click at [1074, 426] on icon "button" at bounding box center [1072, 431] width 8 height 10
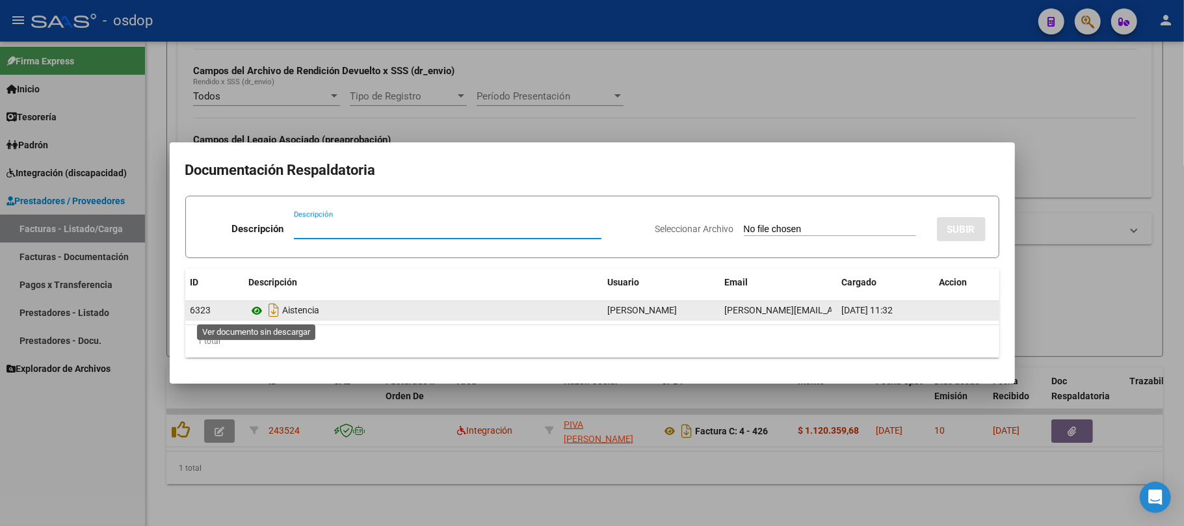
click at [256, 311] on icon at bounding box center [257, 311] width 17 height 16
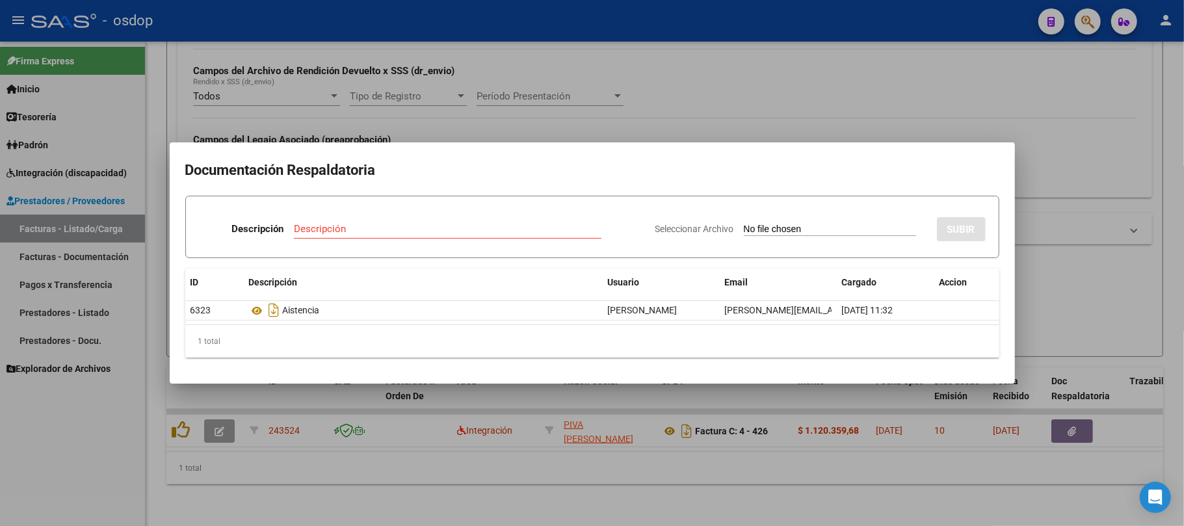
click at [513, 487] on div at bounding box center [592, 263] width 1184 height 526
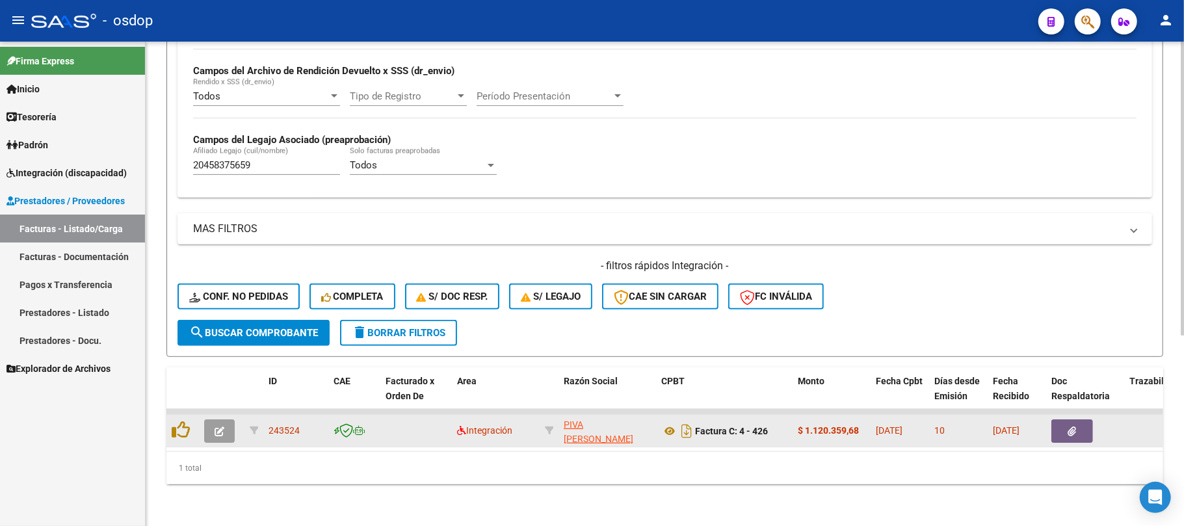
click at [216, 426] on icon "button" at bounding box center [220, 431] width 10 height 10
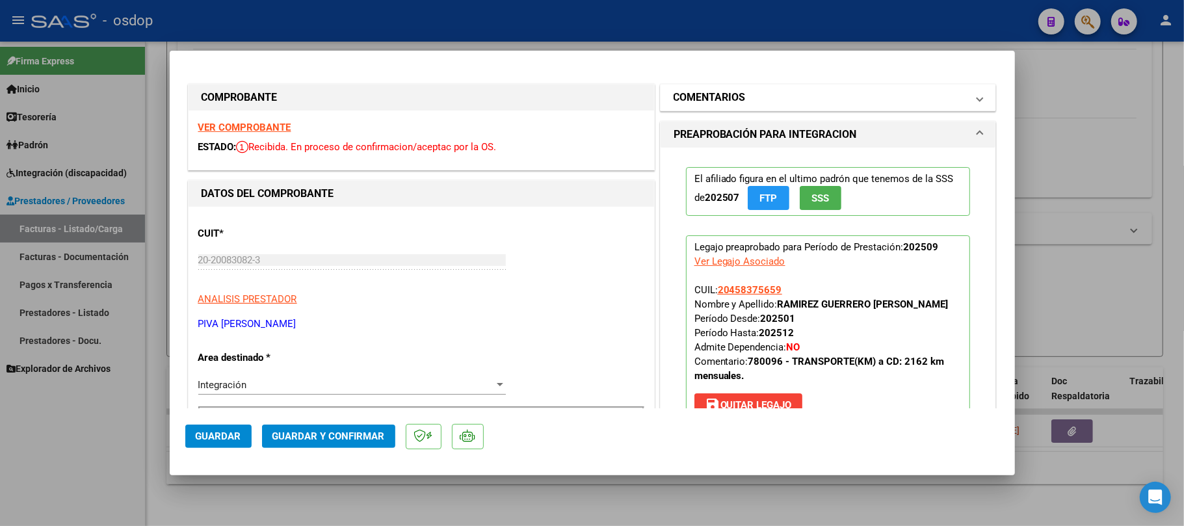
click at [799, 101] on mat-panel-title "COMENTARIOS" at bounding box center [821, 98] width 294 height 16
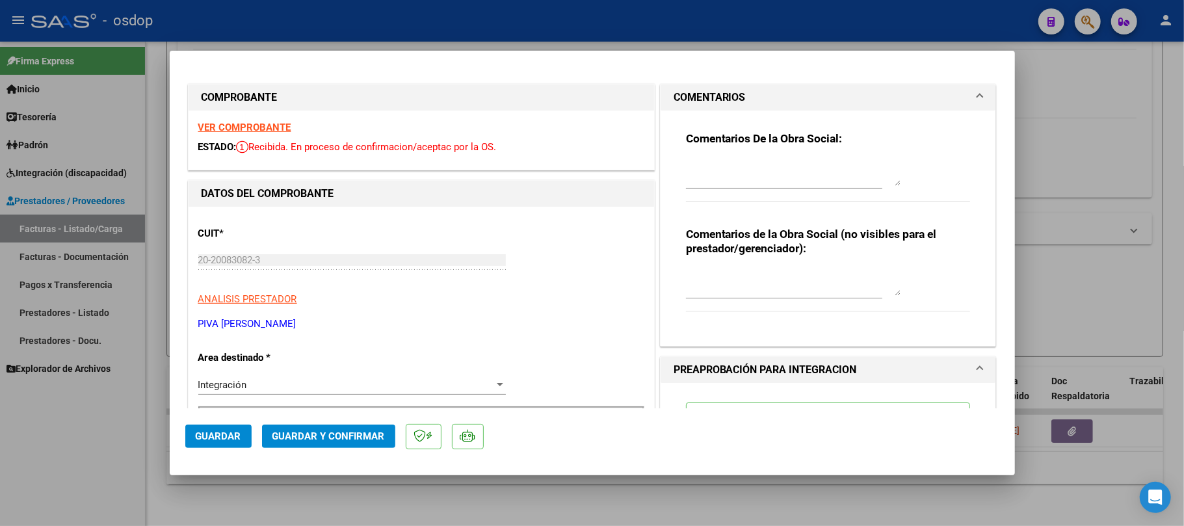
click at [752, 279] on textarea at bounding box center [793, 283] width 215 height 26
click at [771, 277] on textarea "Traslado a CD" at bounding box center [793, 283] width 215 height 26
click at [787, 278] on textarea "Traslado a CD" at bounding box center [793, 283] width 215 height 26
type textarea "Traslado a CD 2068 km/mes. Valor por km 541.76 s/dep.-"
click at [298, 437] on span "Guardar y Confirmar" at bounding box center [328, 436] width 112 height 12
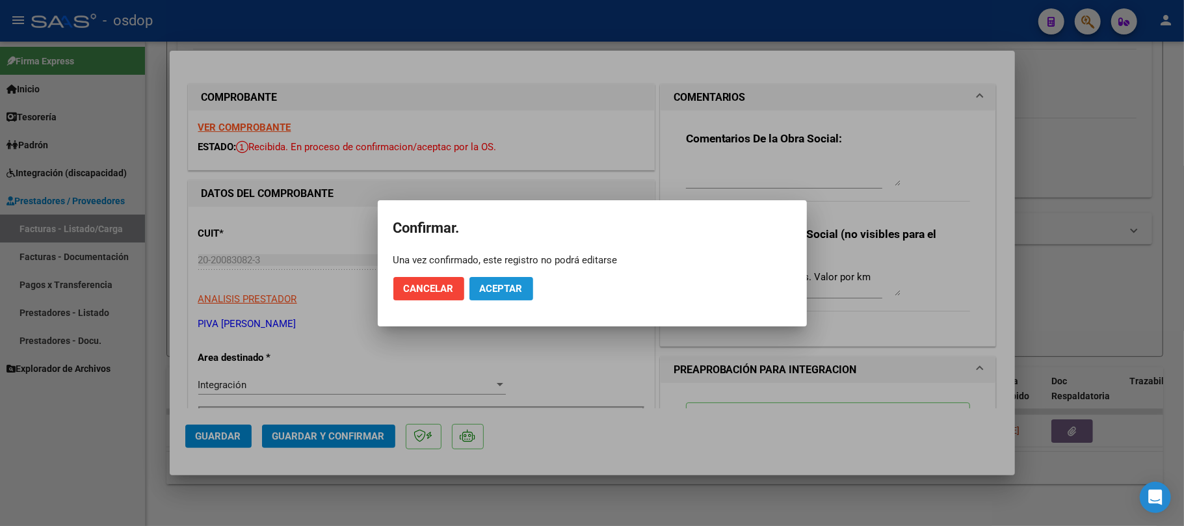
click at [513, 294] on span "Aceptar" at bounding box center [501, 289] width 43 height 12
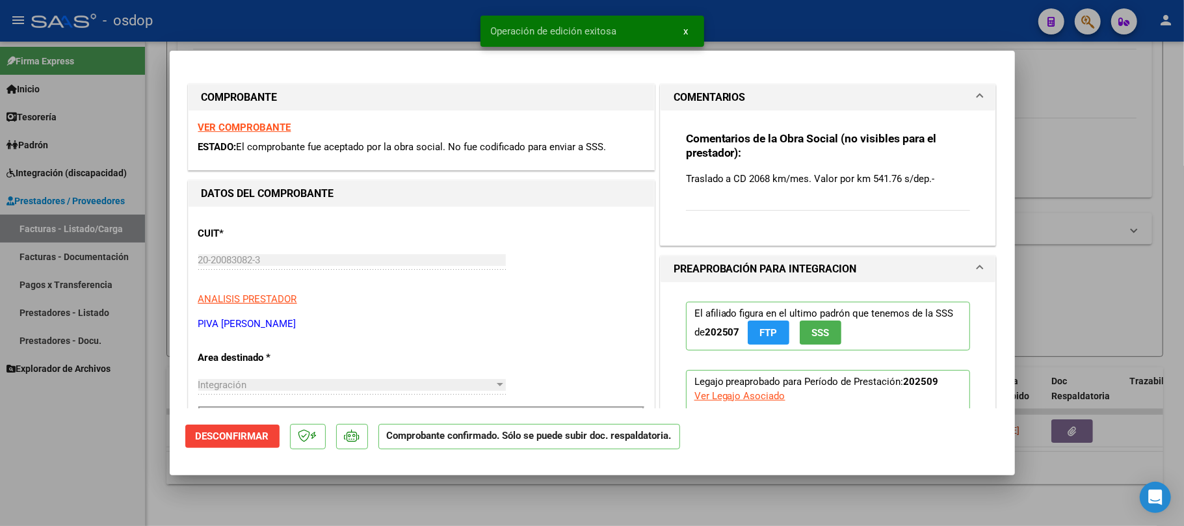
click at [521, 497] on div at bounding box center [592, 263] width 1184 height 526
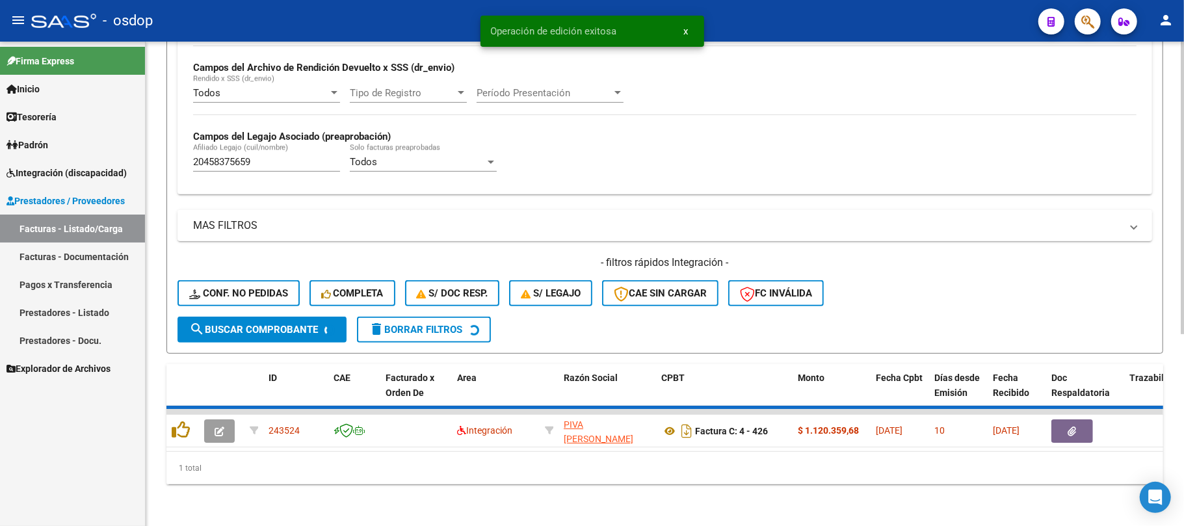
scroll to position [291, 0]
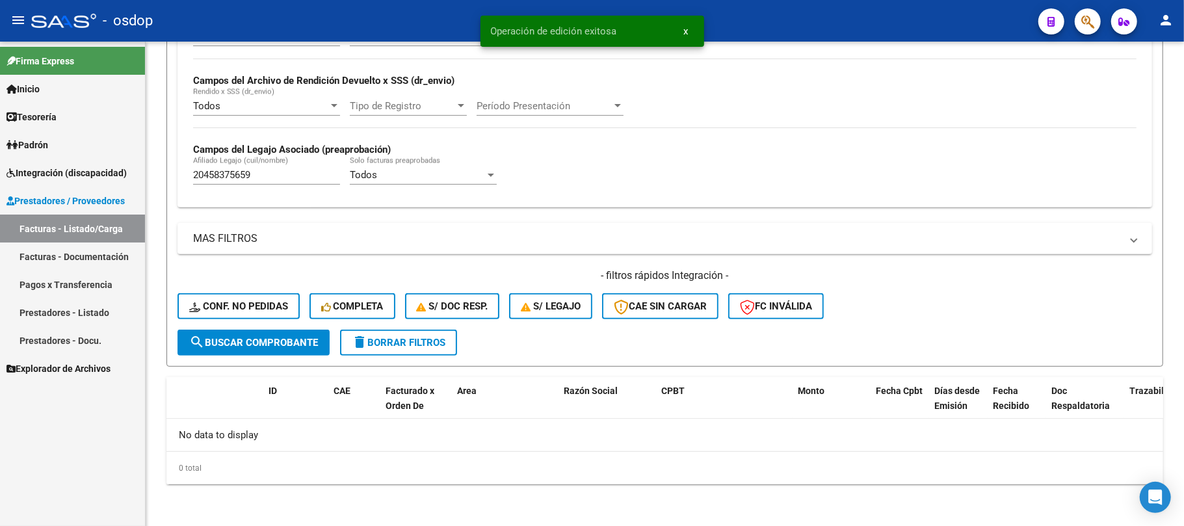
drag, startPoint x: 269, startPoint y: 183, endPoint x: 136, endPoint y: 183, distance: 132.6
click at [136, 183] on mat-sidenav-container "Firma Express Inicio Calendario SSS Instructivos Contacto OS Tesorería Extracto…" at bounding box center [592, 284] width 1184 height 484
click at [376, 188] on div "Todos Solo facturas preaprobadas" at bounding box center [423, 177] width 147 height 40
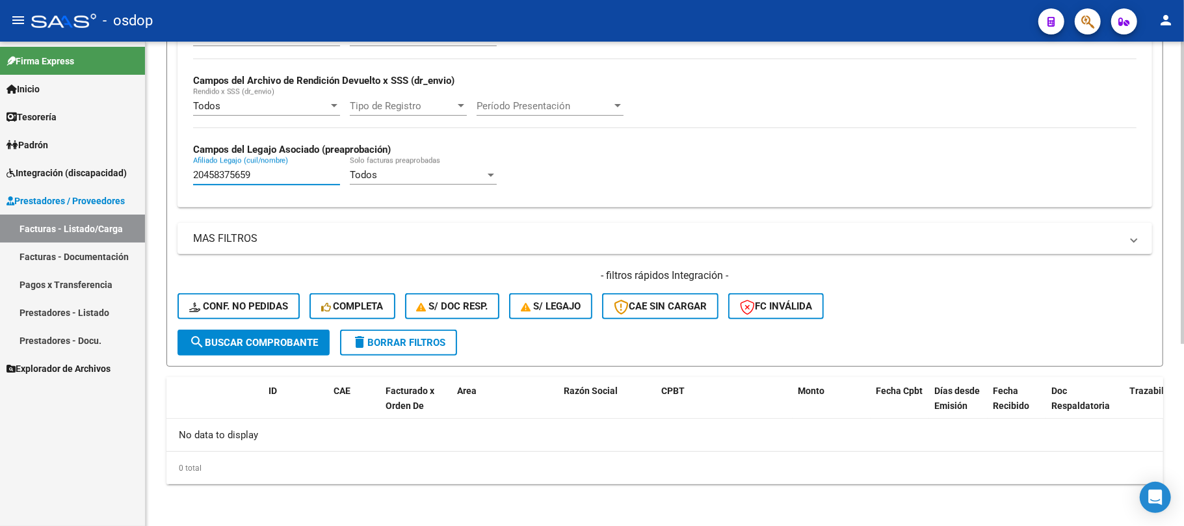
drag, startPoint x: 295, startPoint y: 182, endPoint x: 174, endPoint y: 180, distance: 120.9
click at [174, 180] on form "Filtros Id Area Area Seleccionar Gerenciador Seleccionar Gerenciador No Confirm…" at bounding box center [664, 115] width 997 height 504
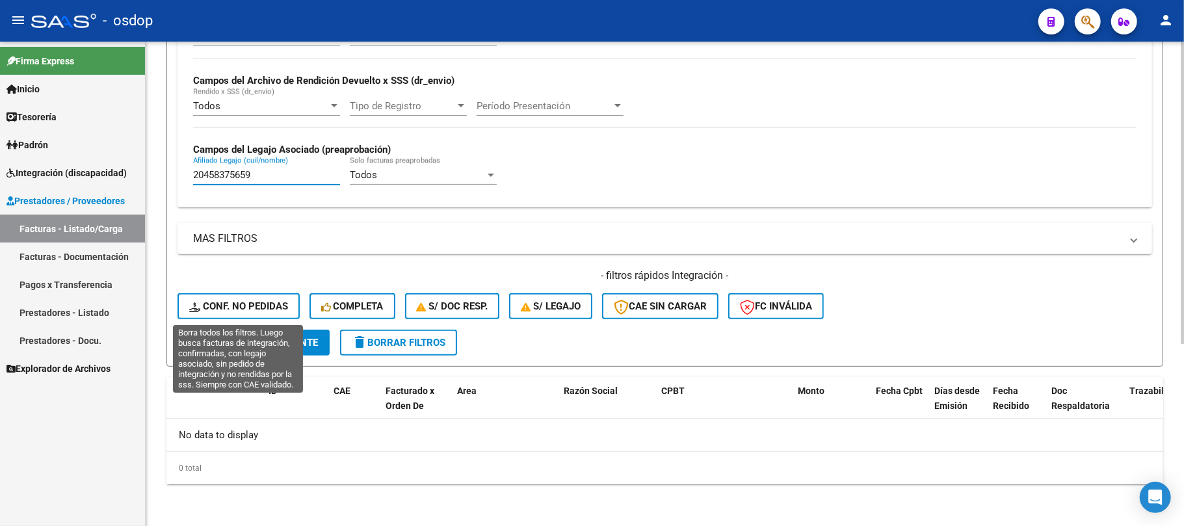
click at [264, 308] on span "Conf. no pedidas" at bounding box center [238, 306] width 99 height 12
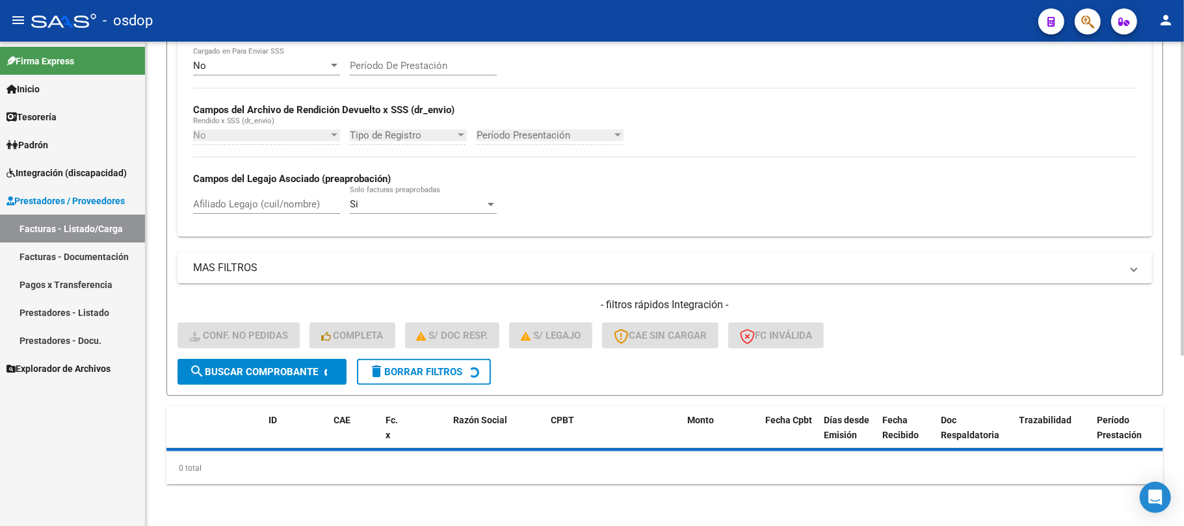
scroll to position [261, 0]
click at [246, 204] on input "Afiliado Legajo (cuil/nombre)" at bounding box center [266, 205] width 147 height 12
paste input "20458375659"
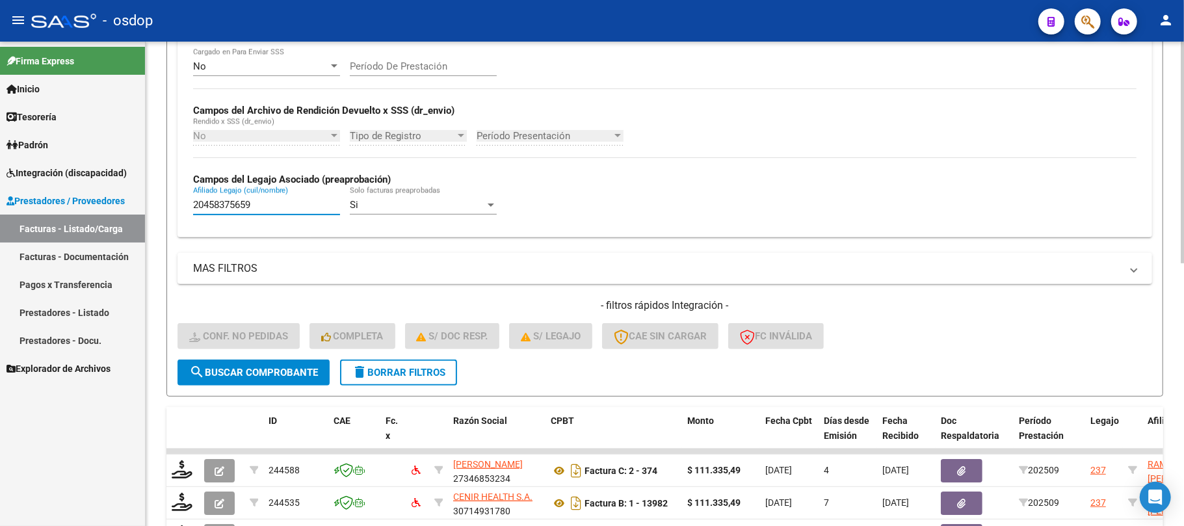
type input "20458375659"
click at [269, 382] on button "search Buscar Comprobante" at bounding box center [253, 373] width 152 height 26
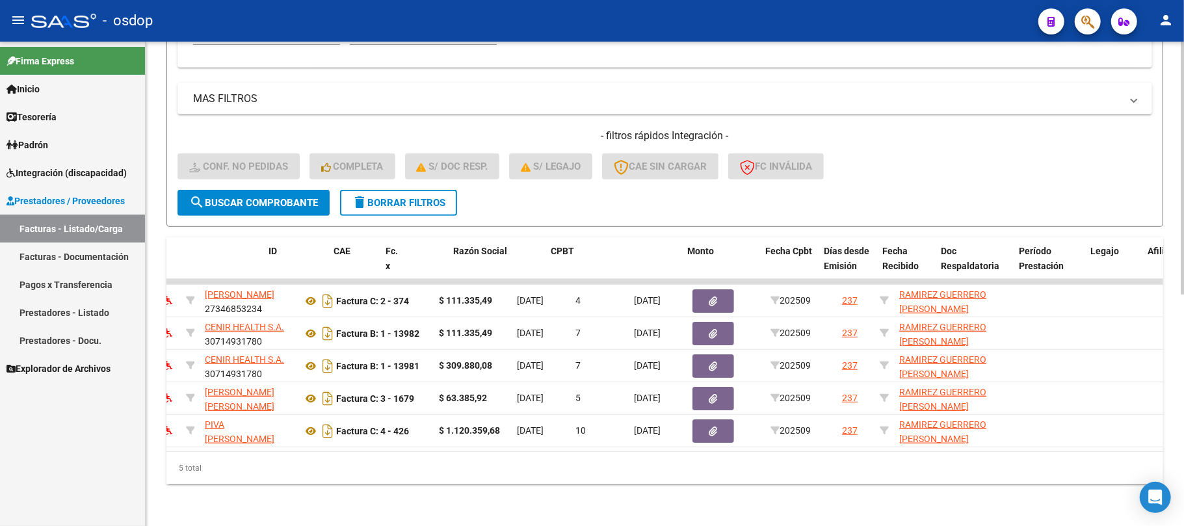
scroll to position [0, 0]
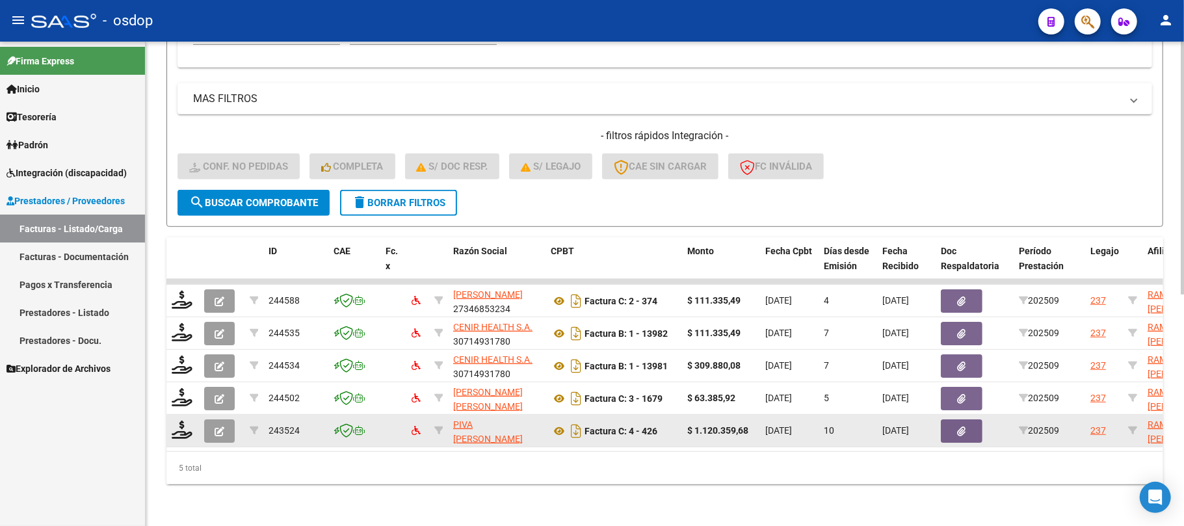
click at [219, 432] on icon "button" at bounding box center [220, 431] width 10 height 10
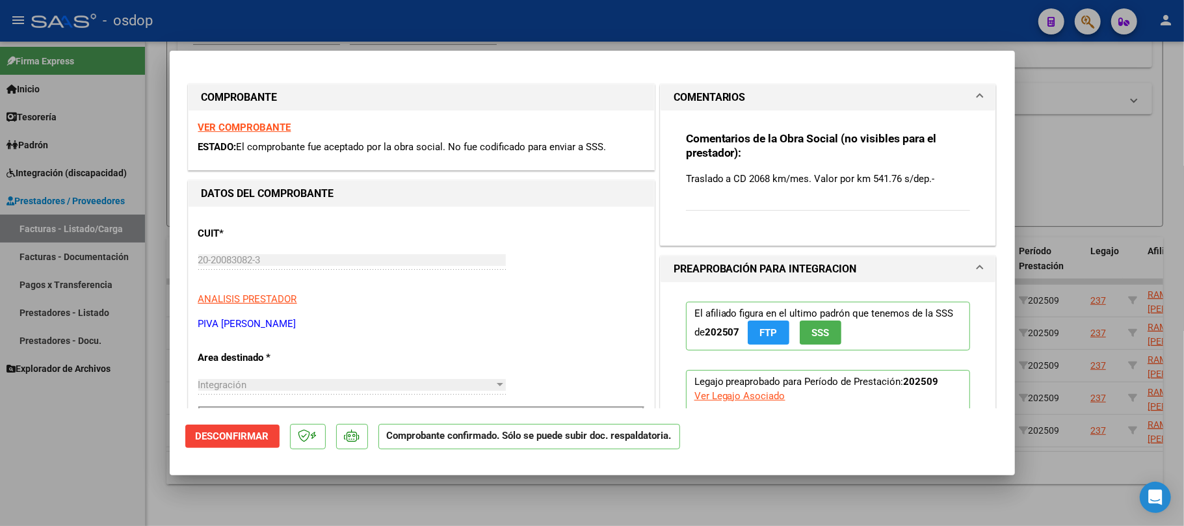
click at [693, 497] on div at bounding box center [592, 263] width 1184 height 526
type input "$ 0,00"
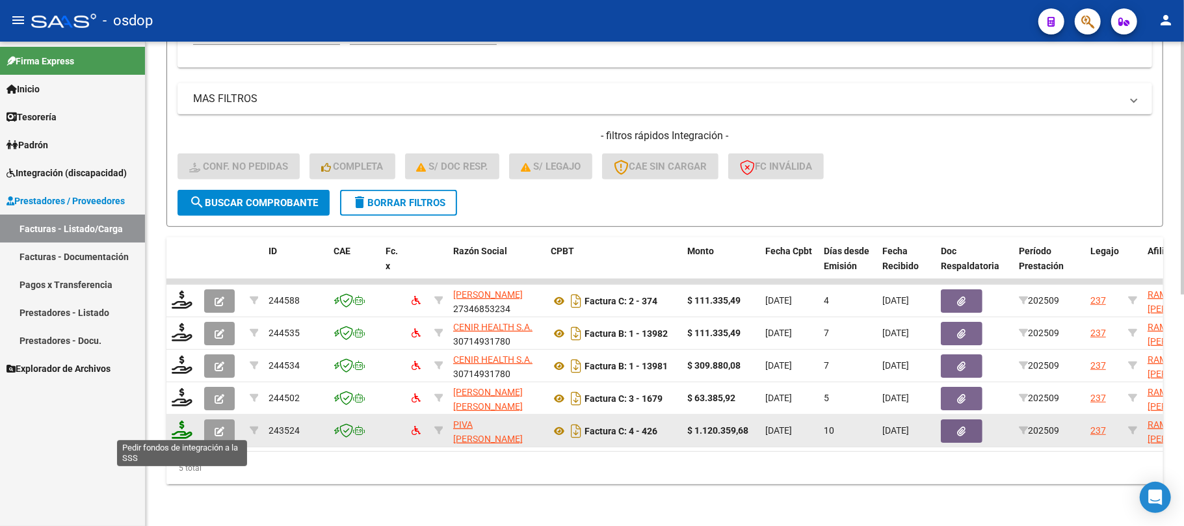
click at [175, 426] on icon at bounding box center [182, 430] width 21 height 18
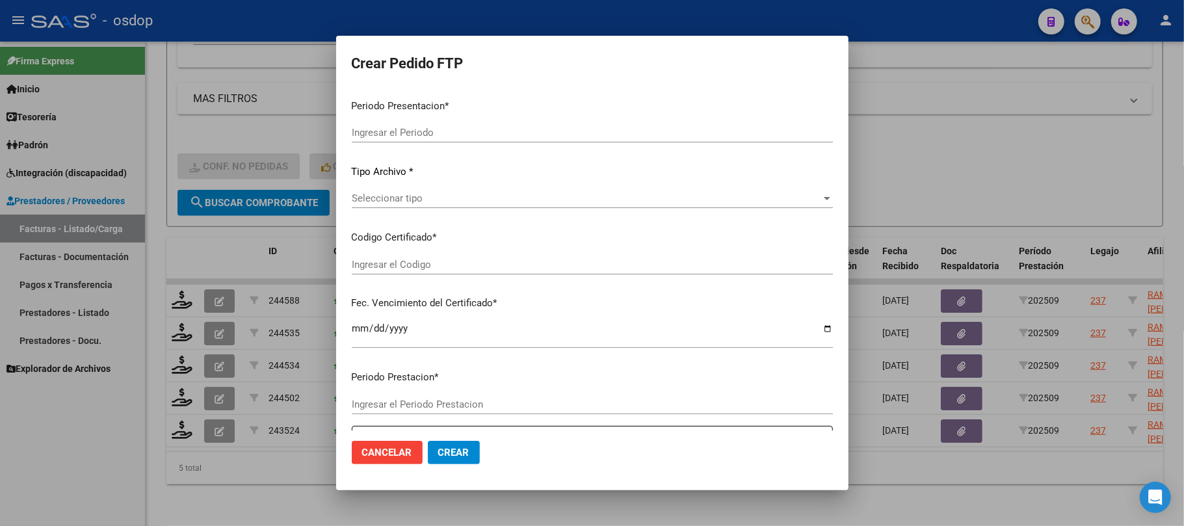
type input "202509"
type input "$ 1.120.359,68"
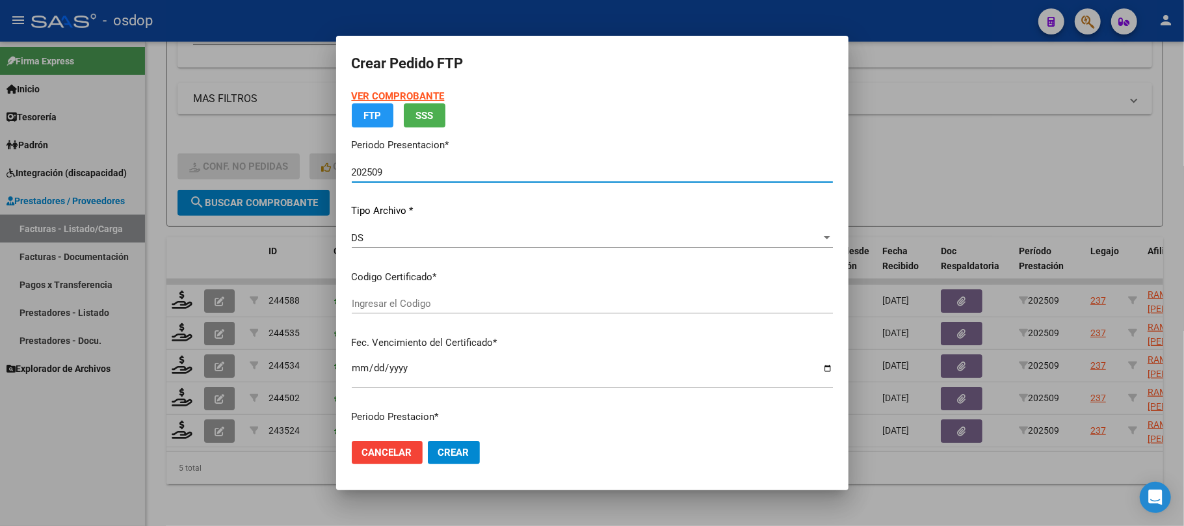
type input "3948671343"
type input "[DATE]"
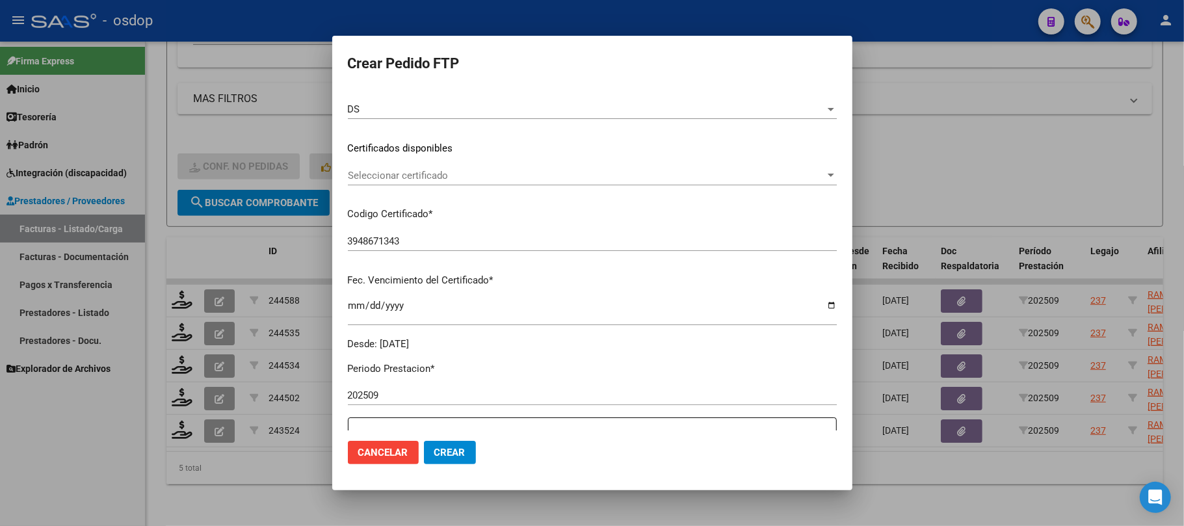
scroll to position [173, 0]
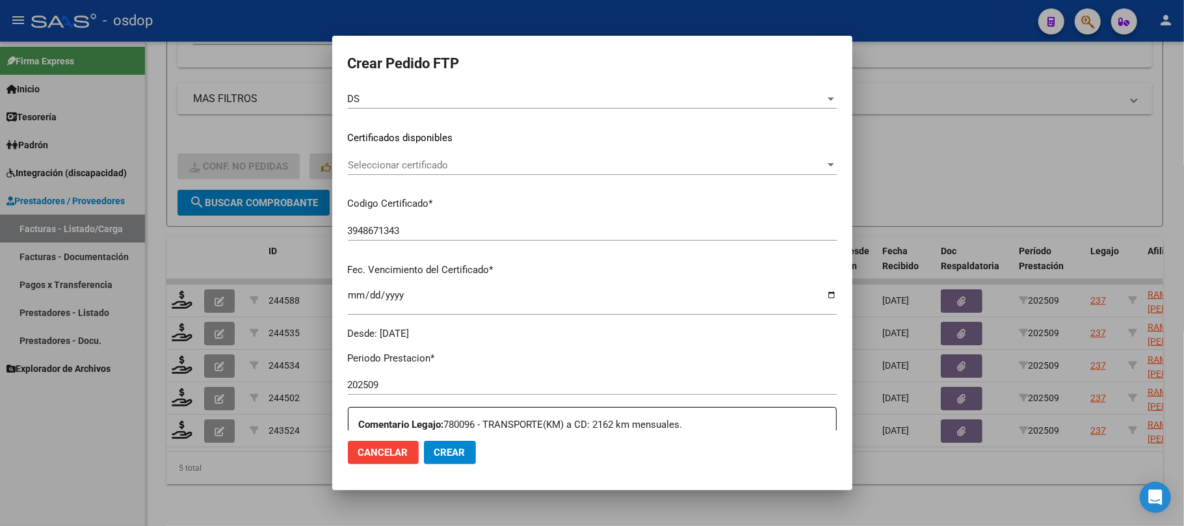
click at [508, 166] on span "Seleccionar certificado" at bounding box center [586, 165] width 477 height 12
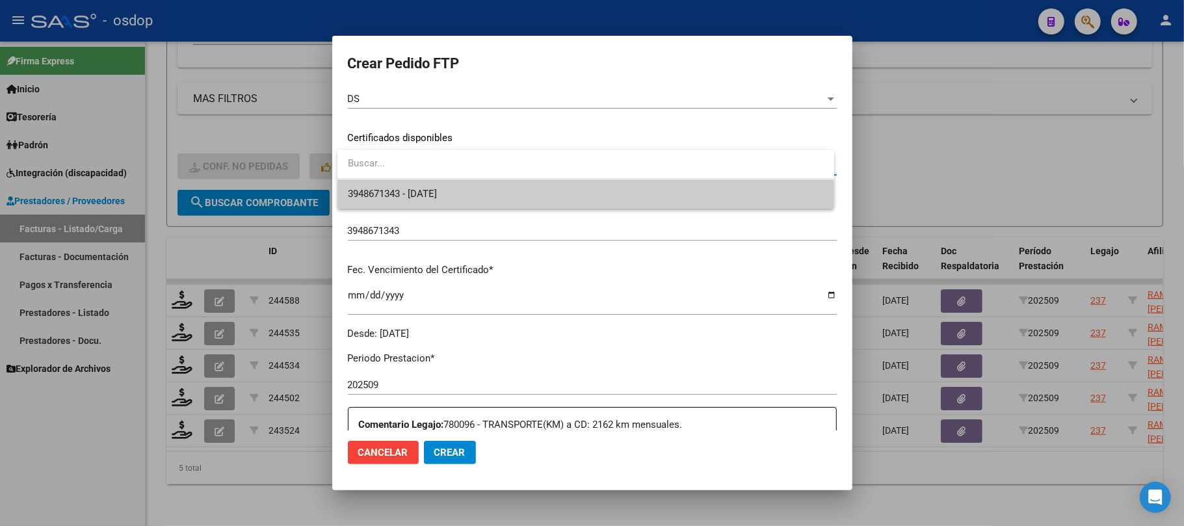
click at [520, 203] on span "3948671343 - [DATE]" at bounding box center [586, 193] width 476 height 29
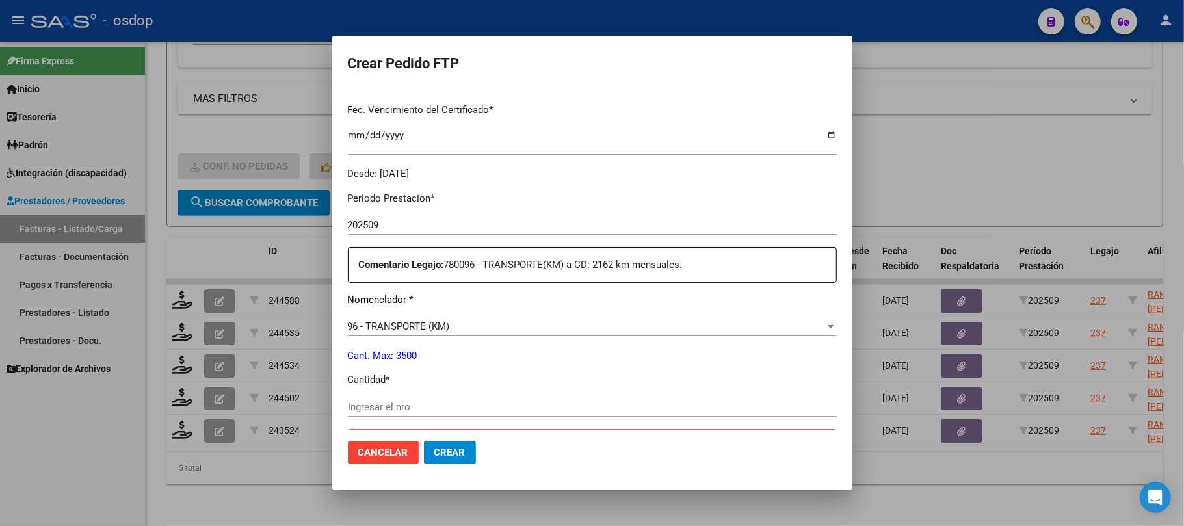
scroll to position [347, 0]
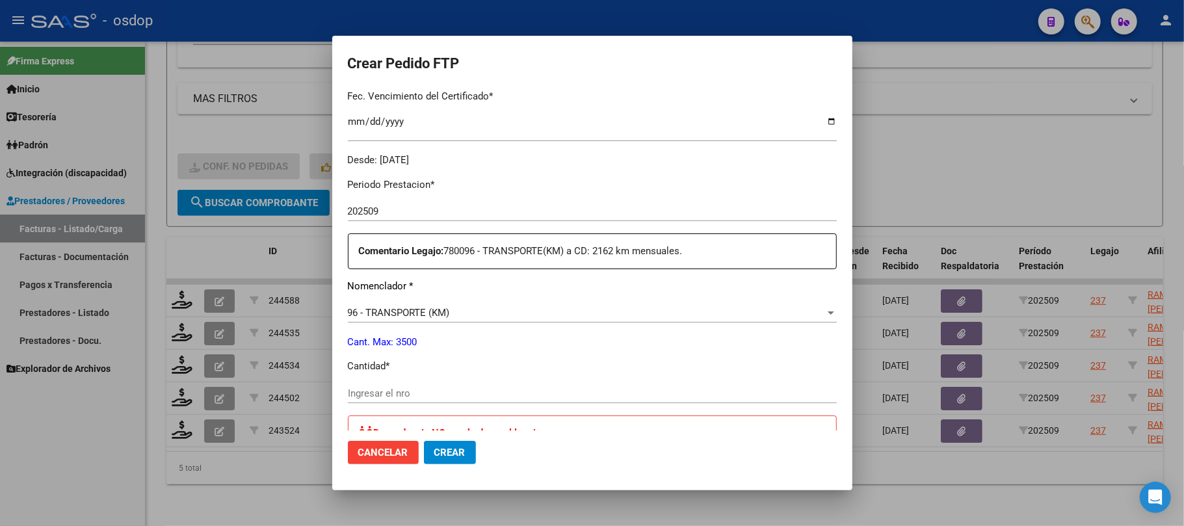
click at [448, 387] on input "Ingresar el nro" at bounding box center [592, 393] width 489 height 12
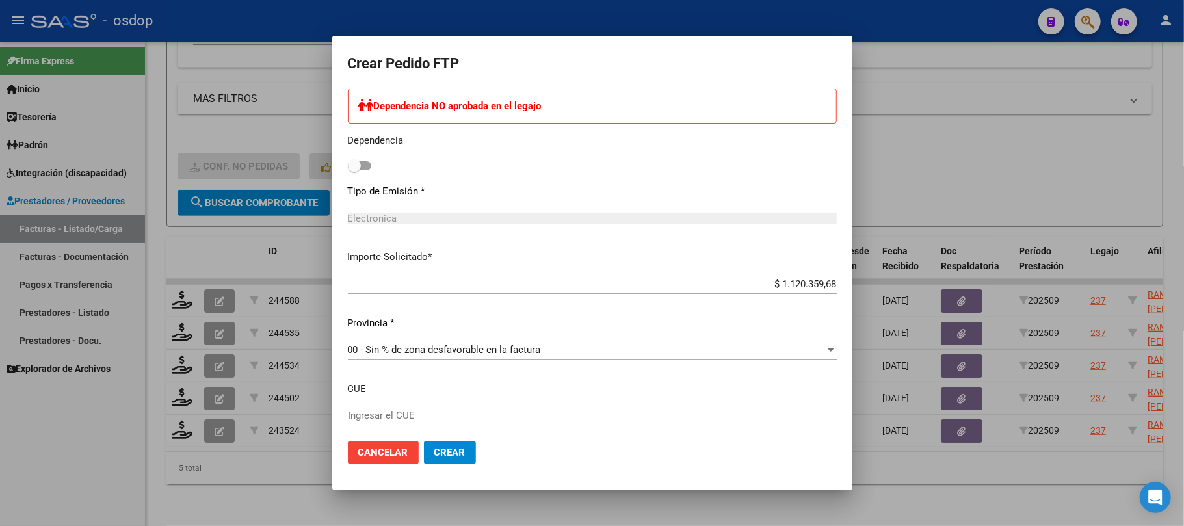
scroll to position [746, 0]
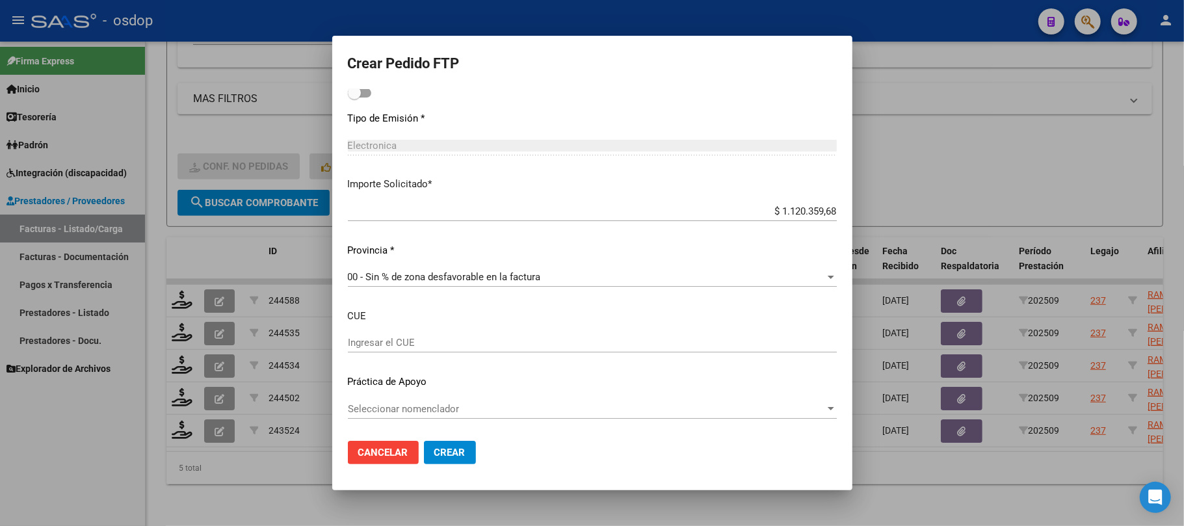
type input "2068"
click at [458, 459] on button "Crear" at bounding box center [450, 452] width 52 height 23
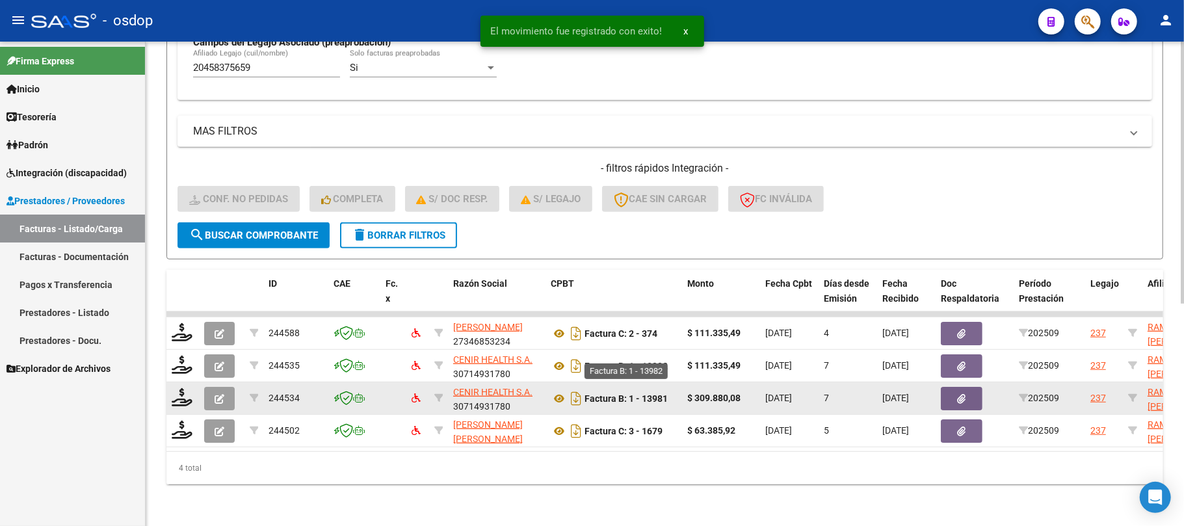
scroll to position [412, 0]
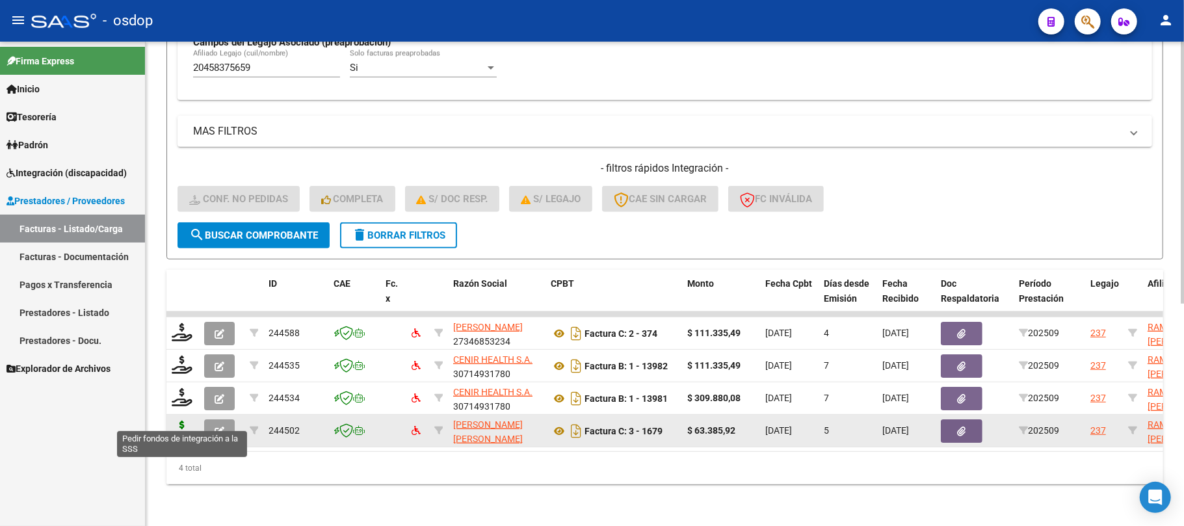
click at [180, 422] on icon at bounding box center [182, 430] width 21 height 18
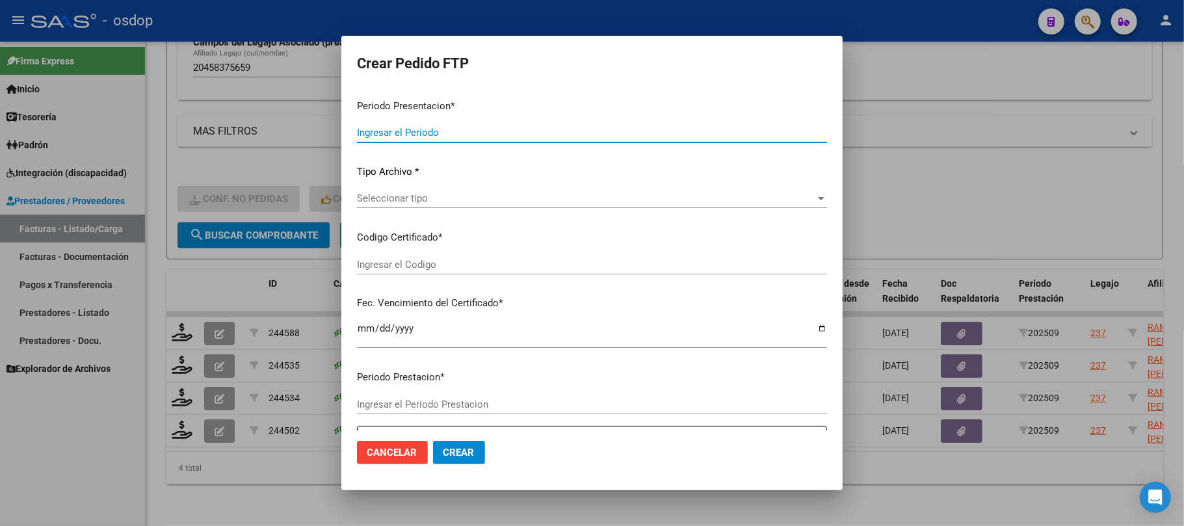
type input "202509"
type input "$ 63.385,92"
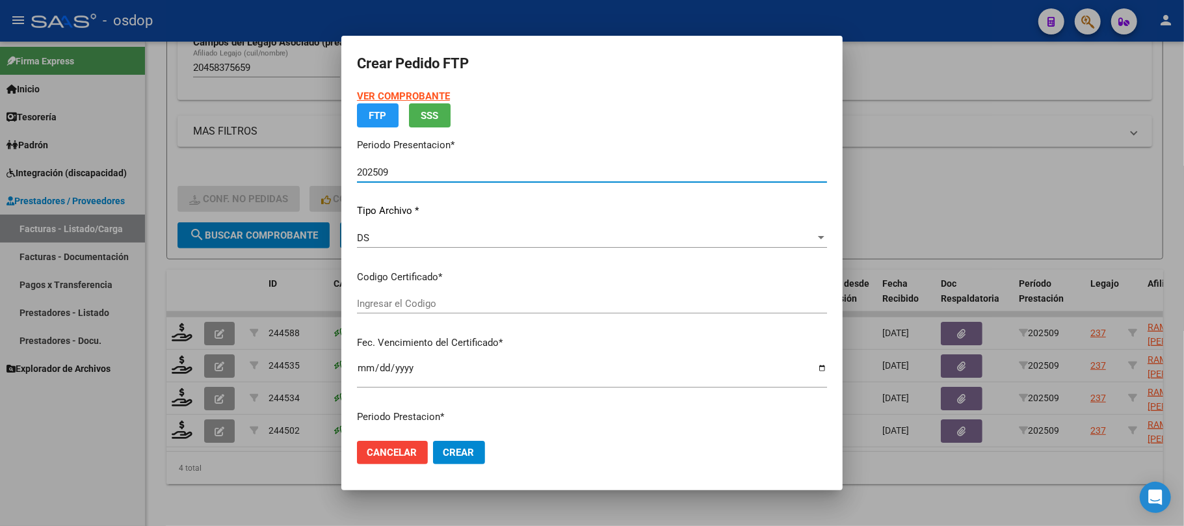
type input "3948671343"
type input "[DATE]"
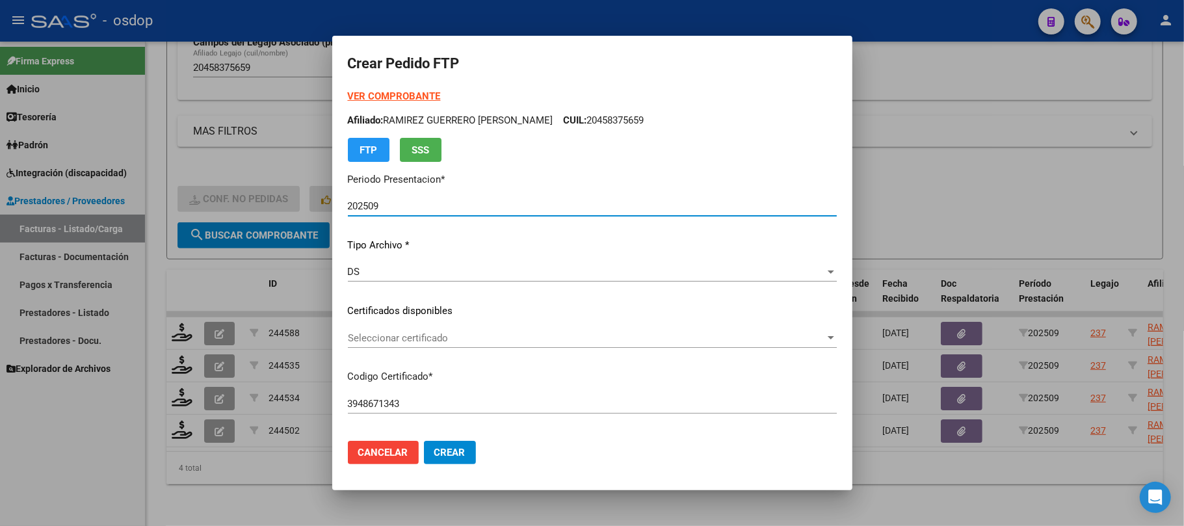
drag, startPoint x: 952, startPoint y: 454, endPoint x: 908, endPoint y: 454, distance: 43.6
click at [950, 454] on div at bounding box center [592, 263] width 1184 height 526
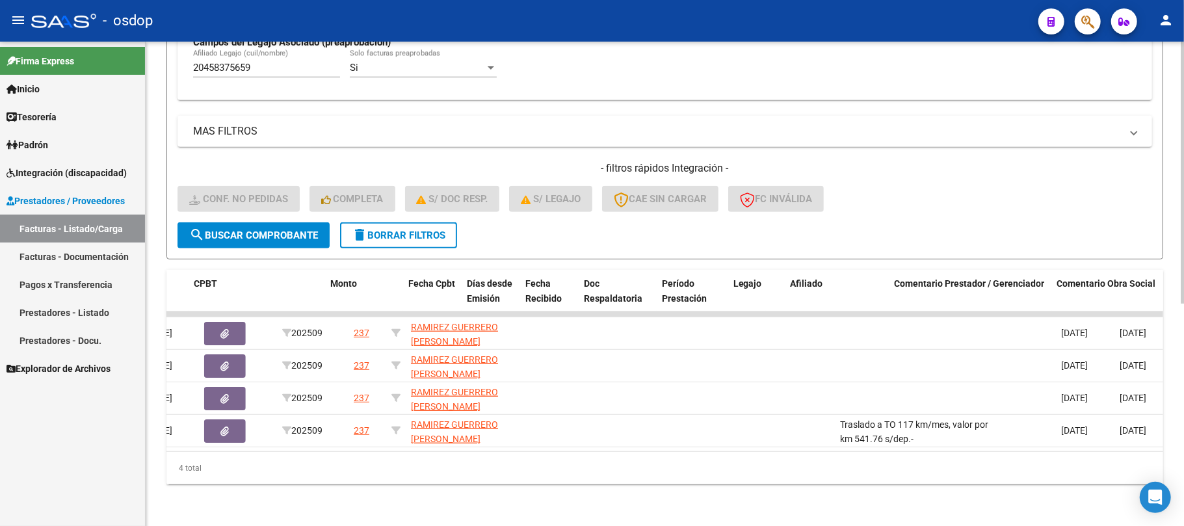
scroll to position [0, 0]
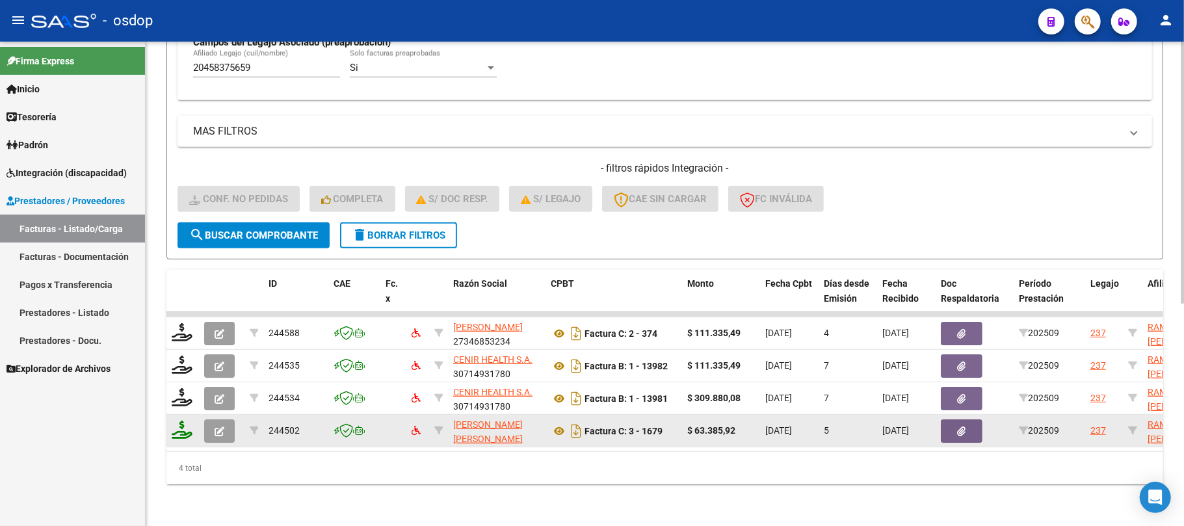
click at [183, 421] on icon at bounding box center [182, 430] width 21 height 18
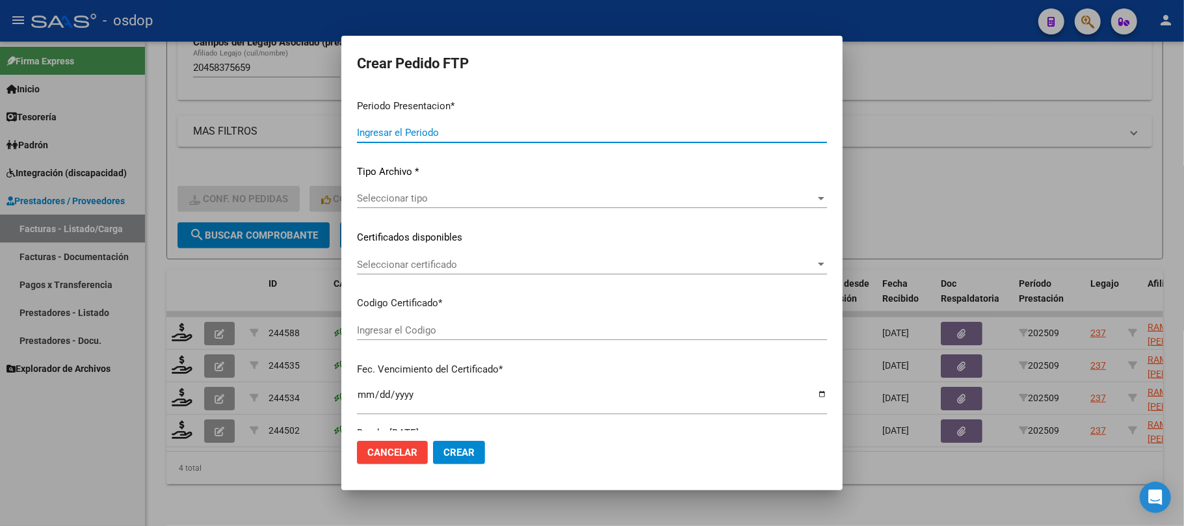
type input "202509"
type input "$ 63.385,92"
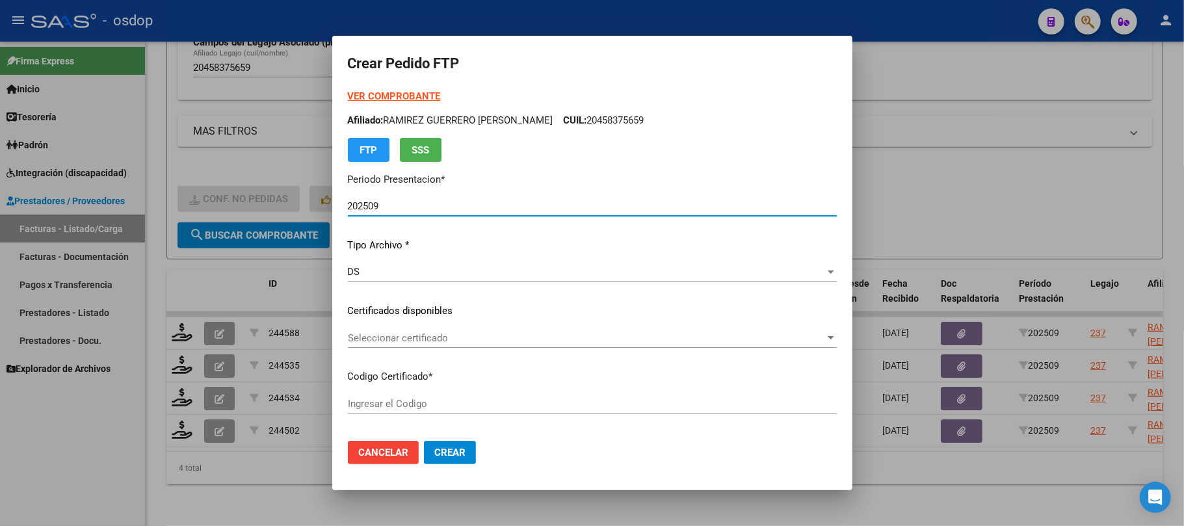
type input "3948671343"
type input "[DATE]"
click at [581, 341] on span "Seleccionar certificado" at bounding box center [586, 338] width 477 height 12
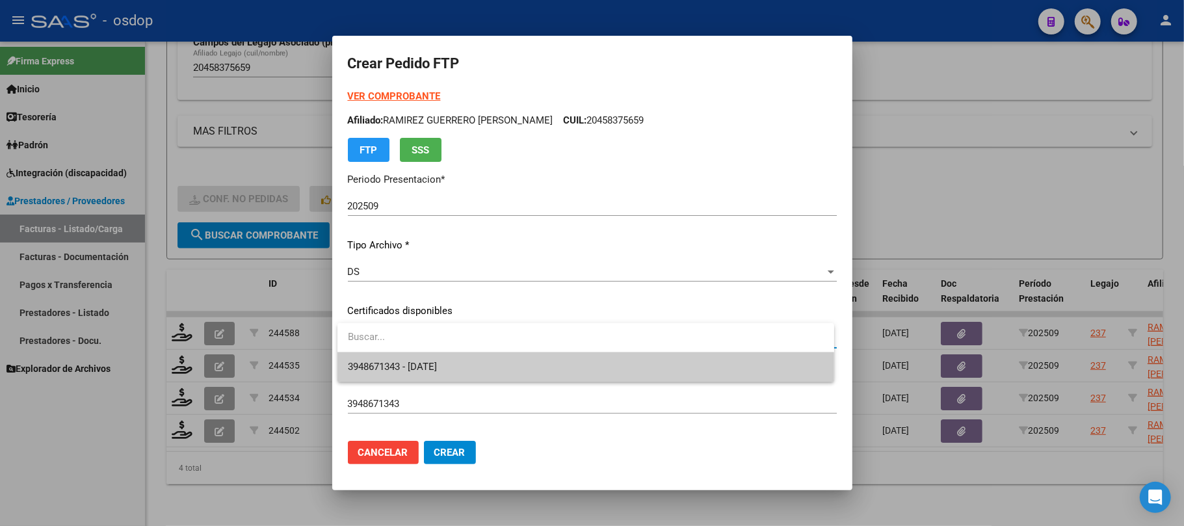
drag, startPoint x: 573, startPoint y: 364, endPoint x: 612, endPoint y: 361, distance: 39.1
click at [572, 364] on span "3948671343 - [DATE]" at bounding box center [586, 366] width 476 height 29
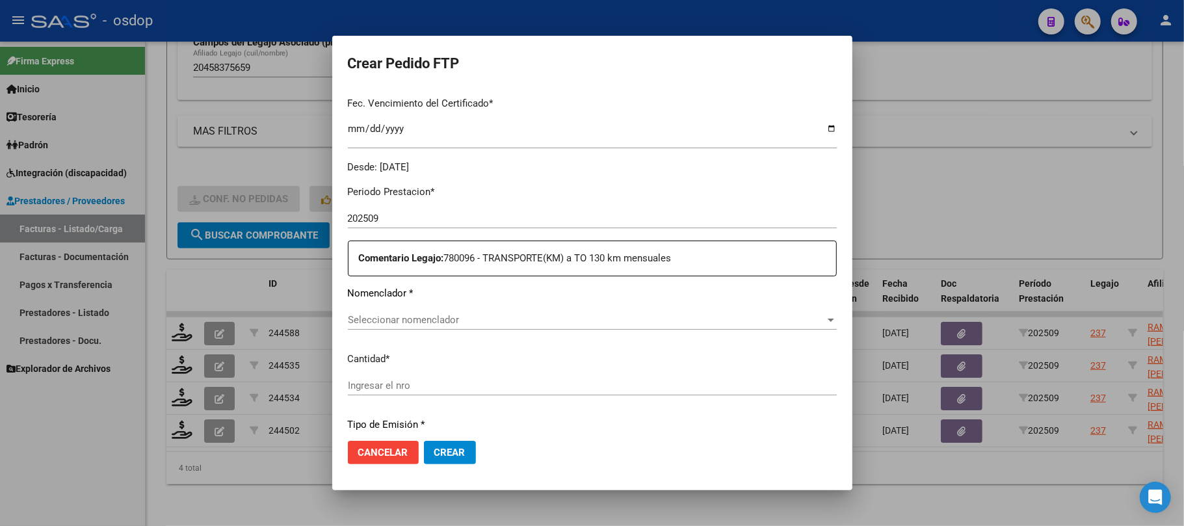
scroll to position [347, 0]
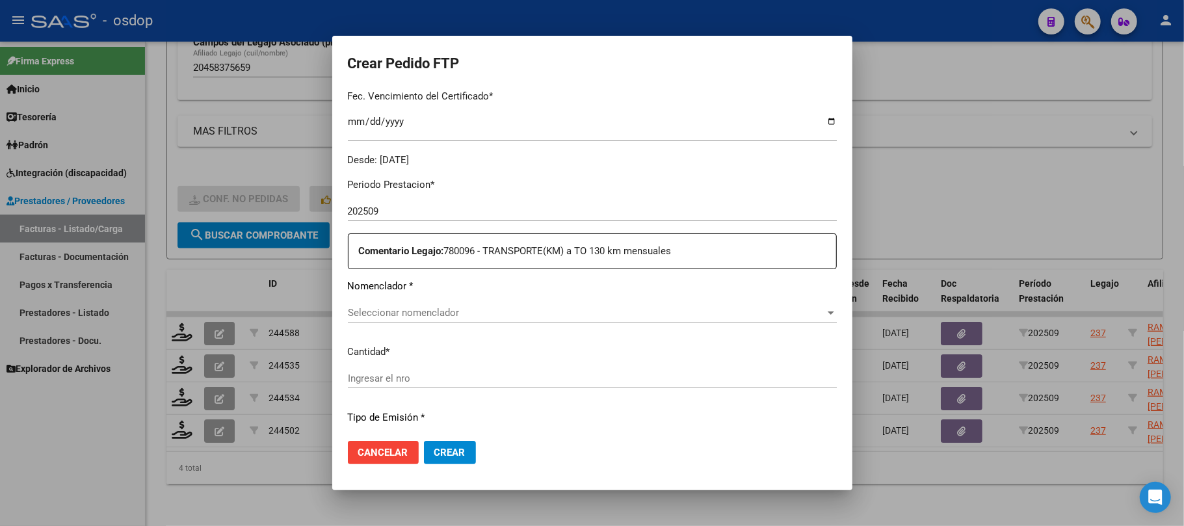
click at [511, 315] on span "Seleccionar nomenclador" at bounding box center [586, 313] width 477 height 12
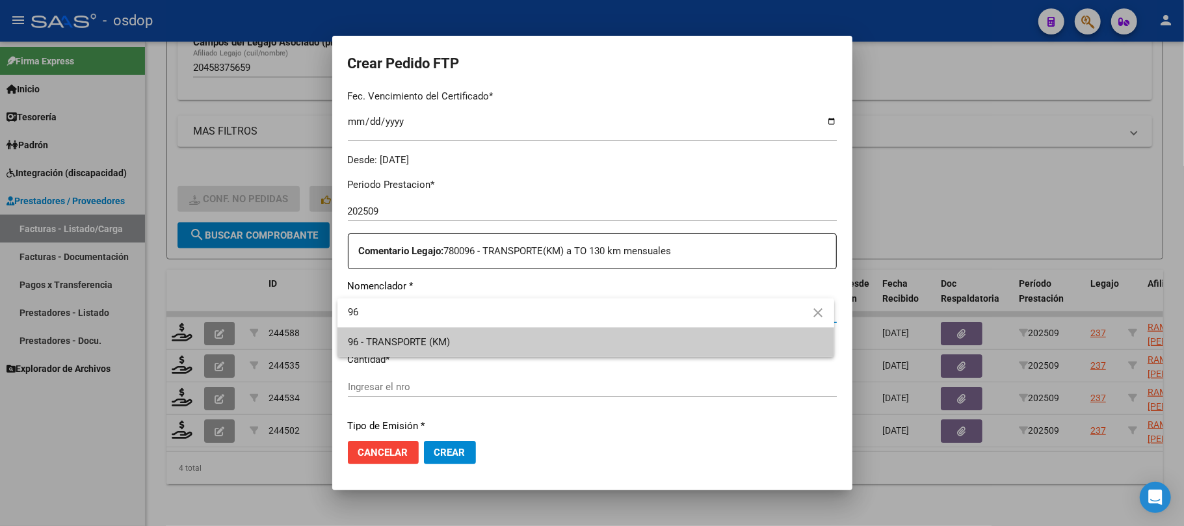
type input "96"
click at [510, 334] on span "96 - TRANSPORTE (KM)" at bounding box center [586, 342] width 476 height 29
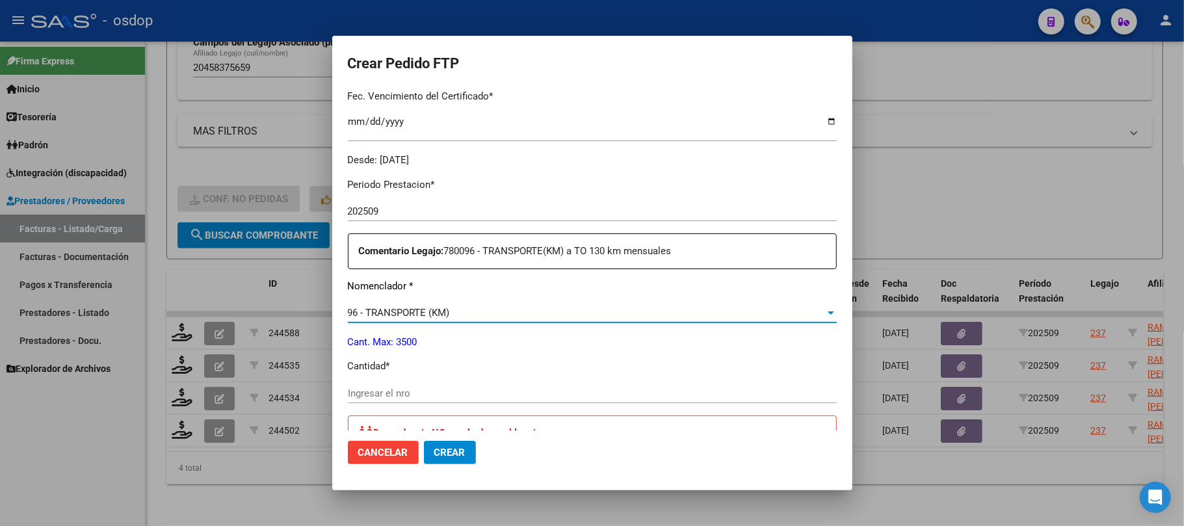
click at [464, 387] on input "Ingresar el nro" at bounding box center [592, 393] width 489 height 12
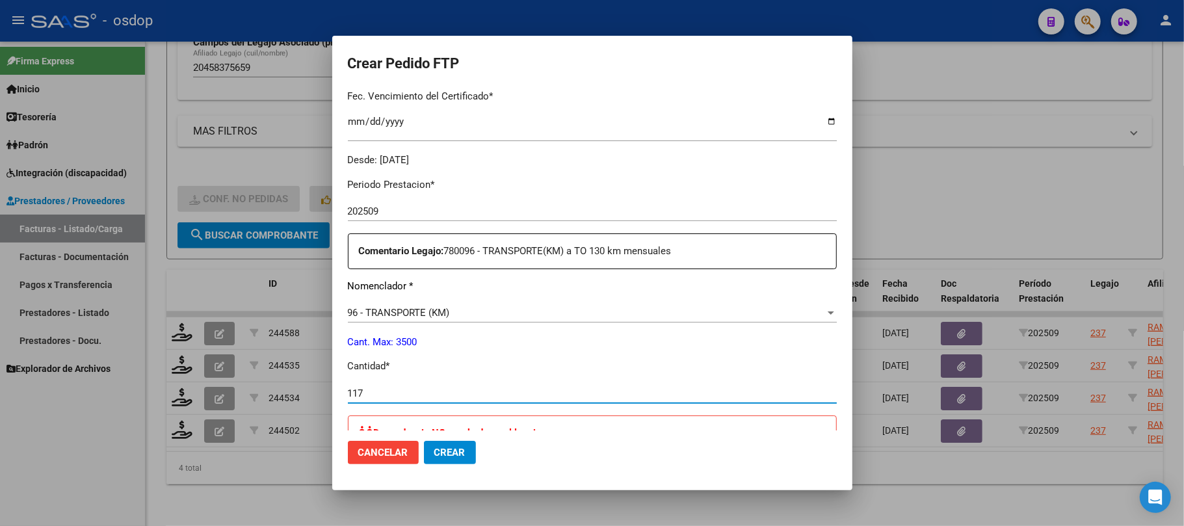
type input "117"
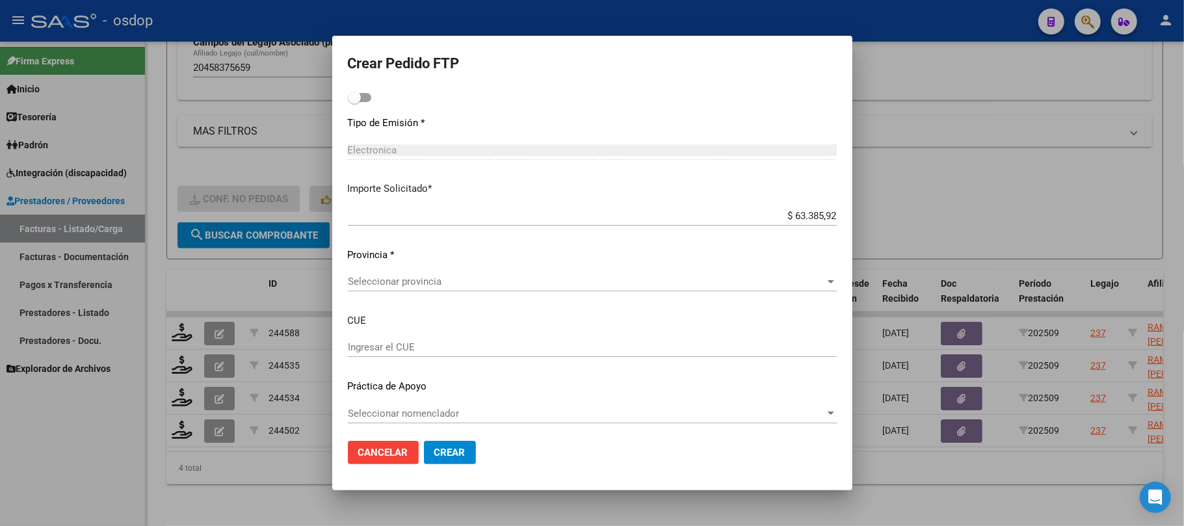
scroll to position [746, 0]
click at [603, 278] on span "Seleccionar provincia" at bounding box center [586, 277] width 477 height 12
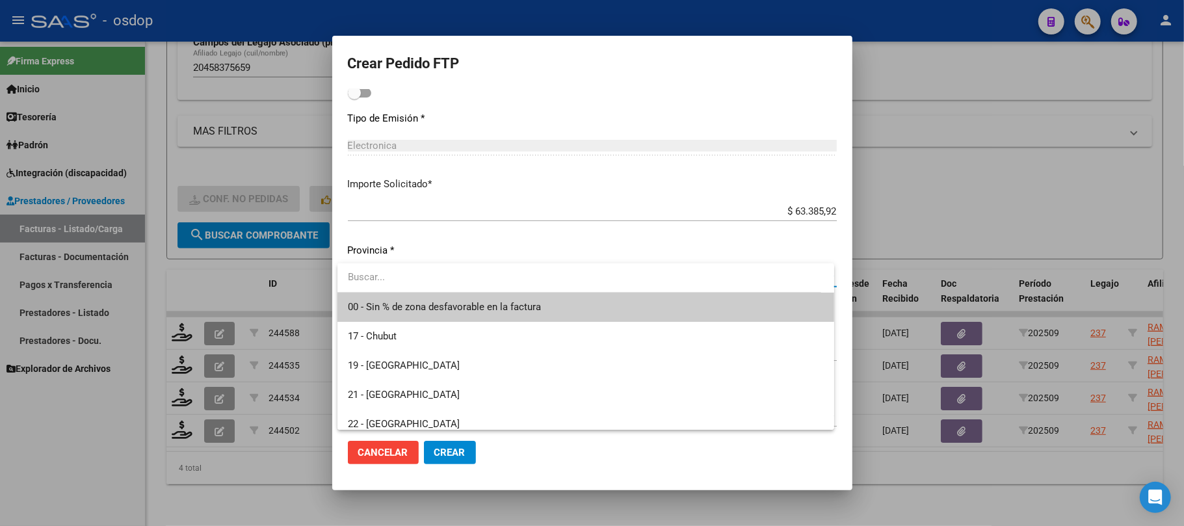
drag, startPoint x: 588, startPoint y: 296, endPoint x: 612, endPoint y: 313, distance: 28.5
click at [588, 297] on span "00 - Sin % de zona desfavorable en la factura" at bounding box center [586, 307] width 476 height 29
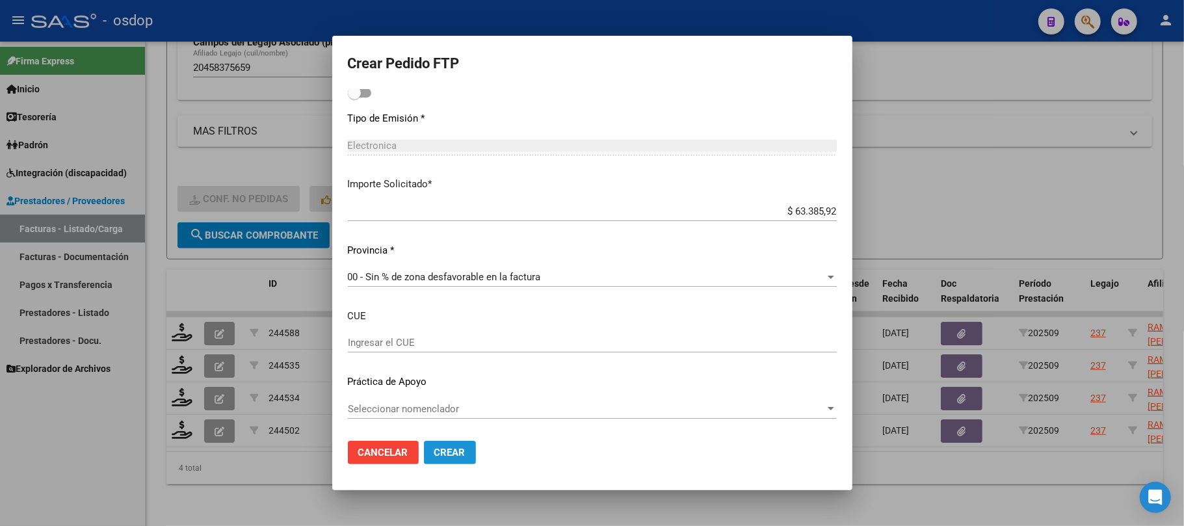
click at [464, 453] on span "Crear" at bounding box center [449, 453] width 31 height 12
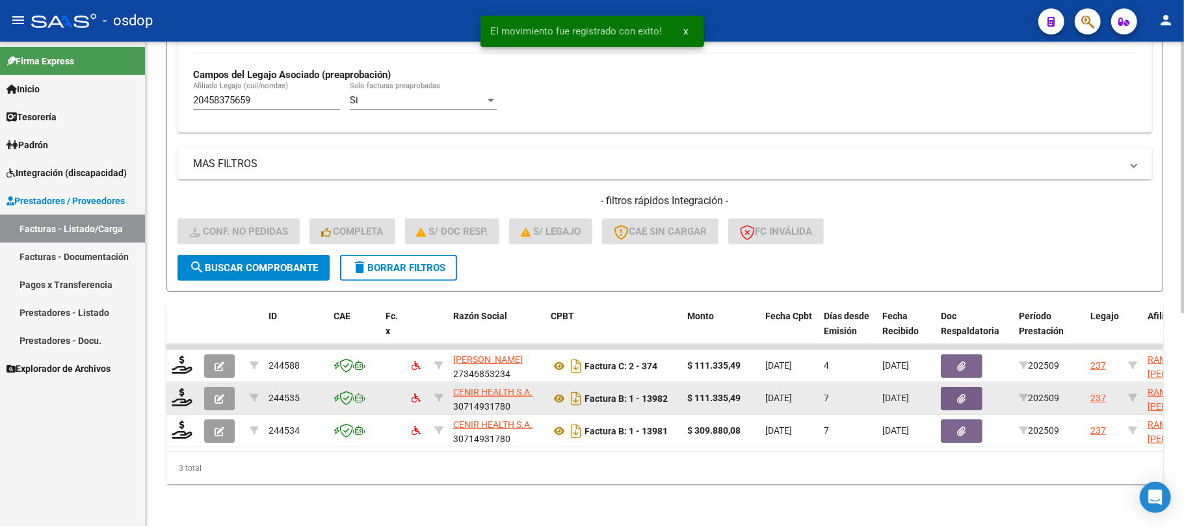
scroll to position [378, 0]
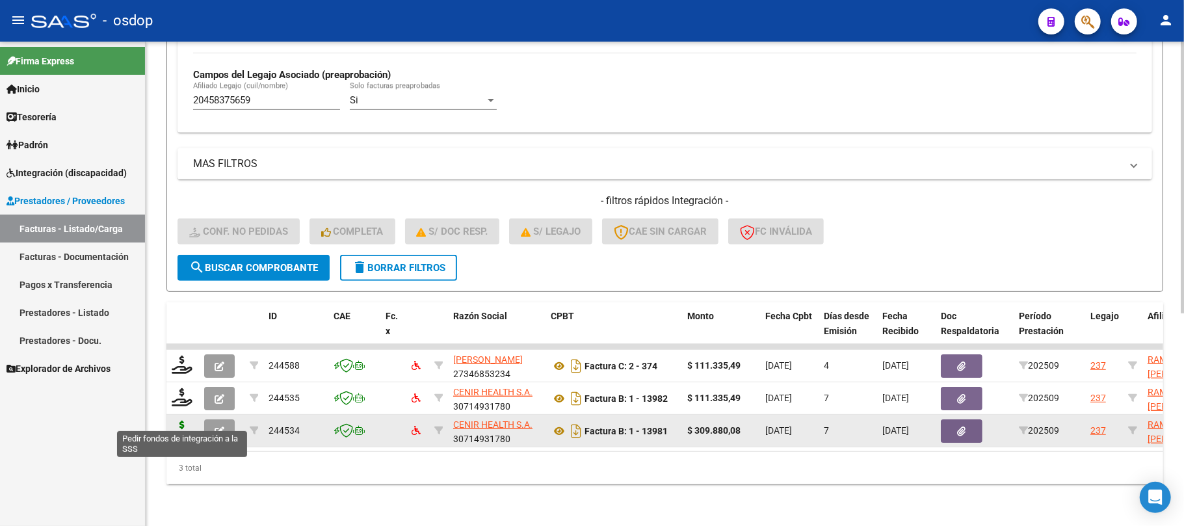
click at [182, 422] on icon at bounding box center [182, 430] width 21 height 18
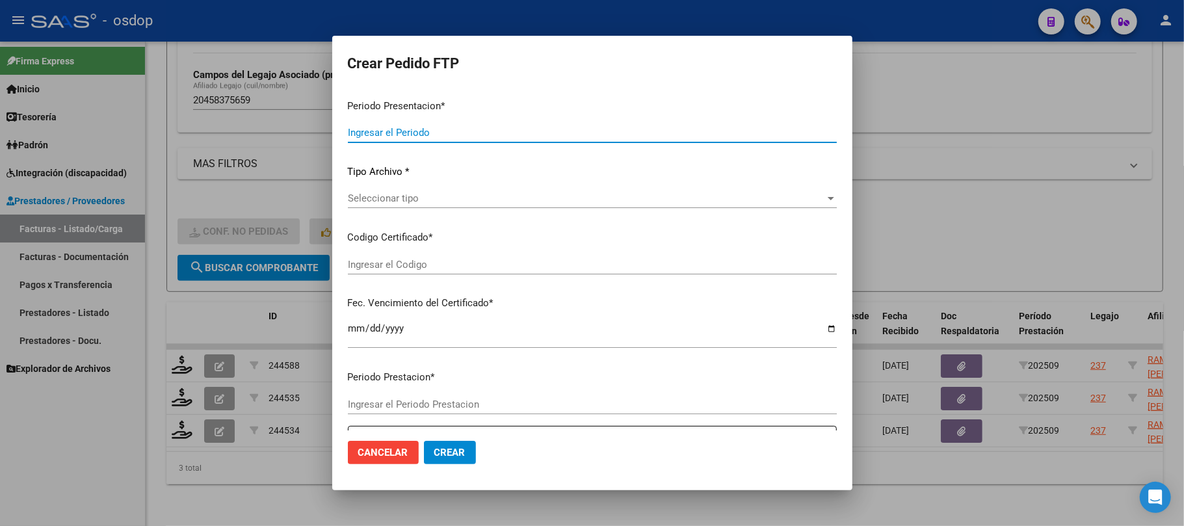
type input "202509"
type input "$ 309.880,08"
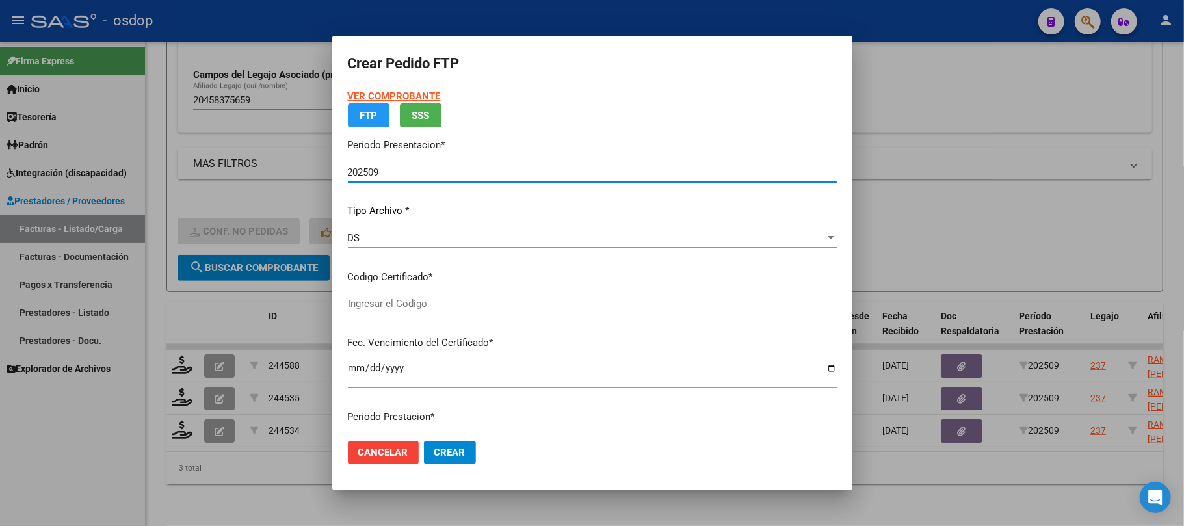
type input "3948671343"
type input "[DATE]"
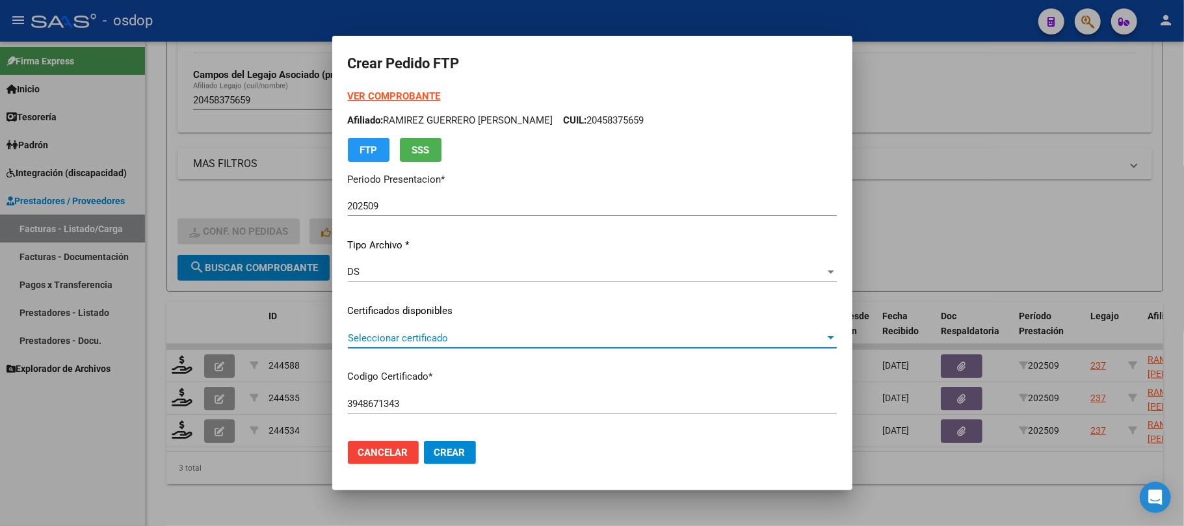
click at [510, 336] on span "Seleccionar certificado" at bounding box center [586, 338] width 477 height 12
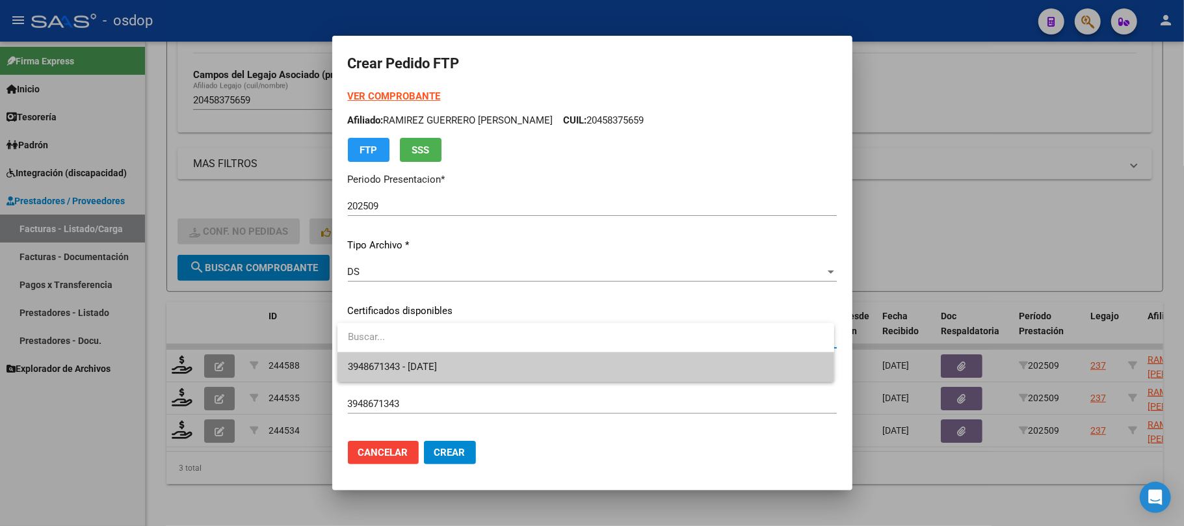
click at [502, 367] on span "3948671343 - [DATE]" at bounding box center [586, 366] width 476 height 29
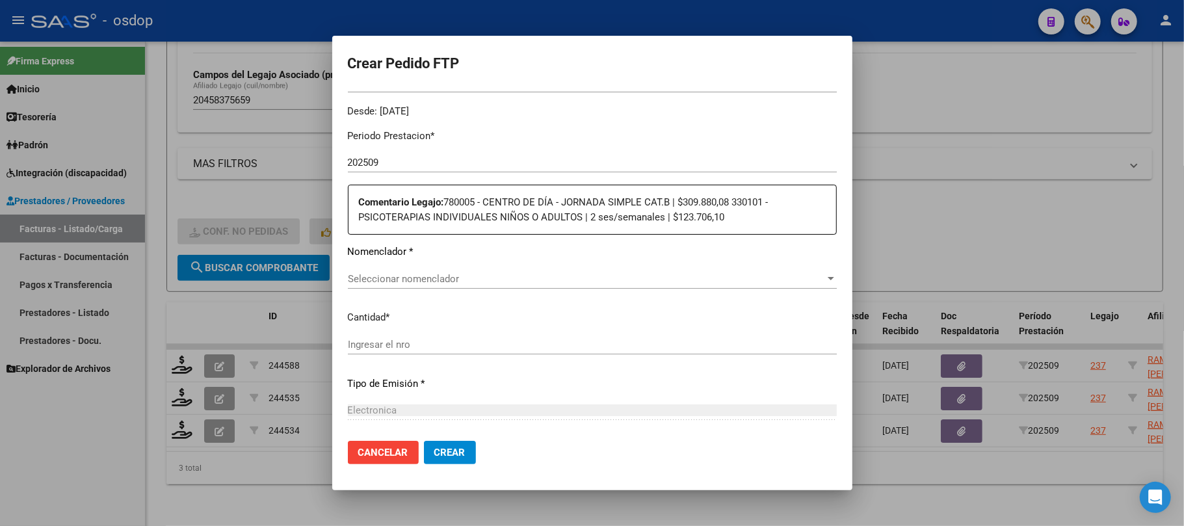
scroll to position [260, 0]
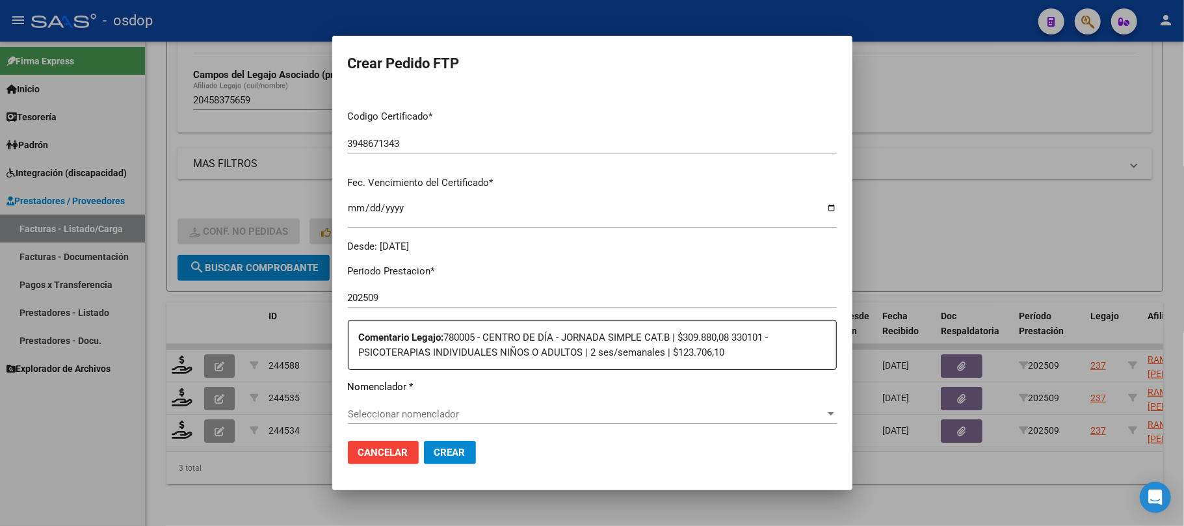
click at [523, 413] on span "Seleccionar nomenclador" at bounding box center [586, 414] width 477 height 12
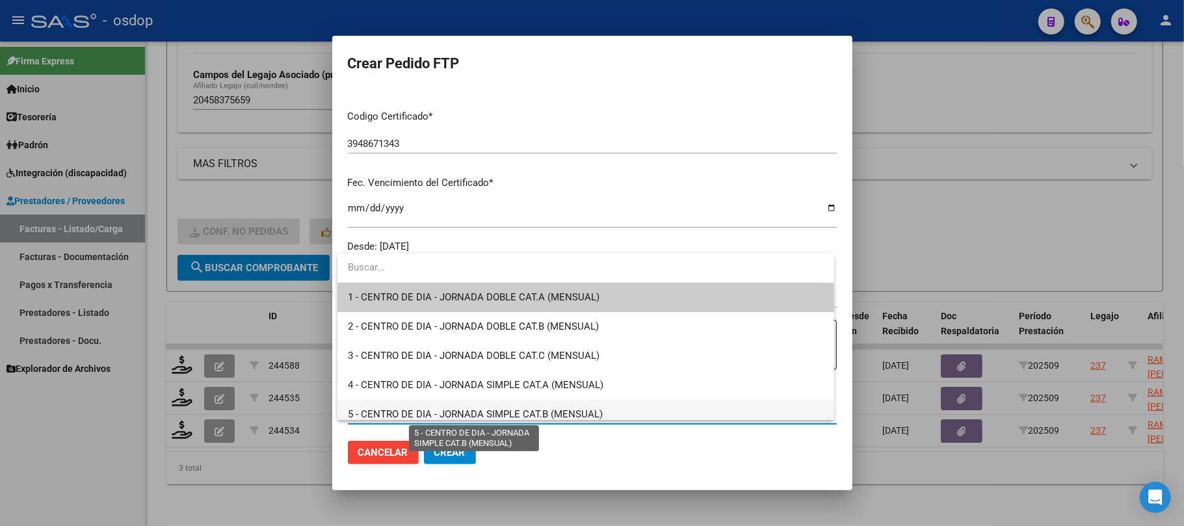
click at [523, 408] on span "5 - CENTRO DE DIA - JORNADA SIMPLE CAT.B (MENSUAL)" at bounding box center [475, 414] width 255 height 12
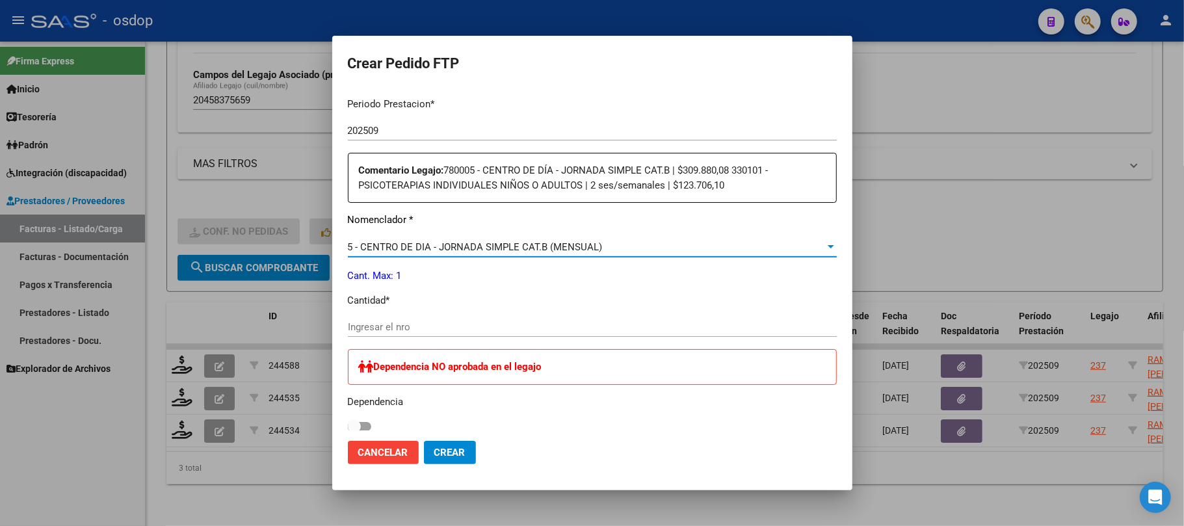
scroll to position [433, 0]
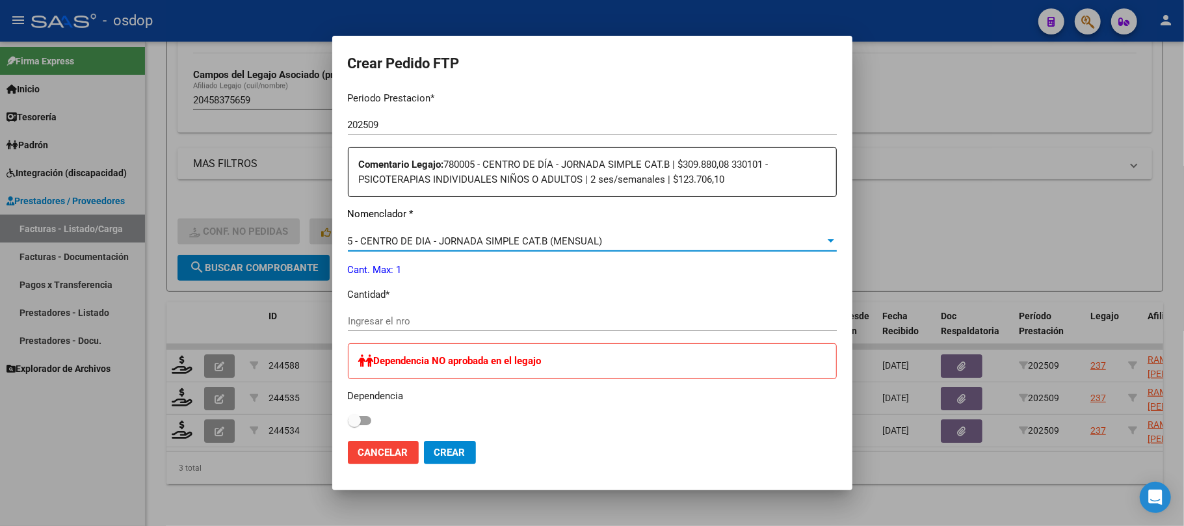
click at [404, 317] on input "Ingresar el nro" at bounding box center [592, 321] width 489 height 12
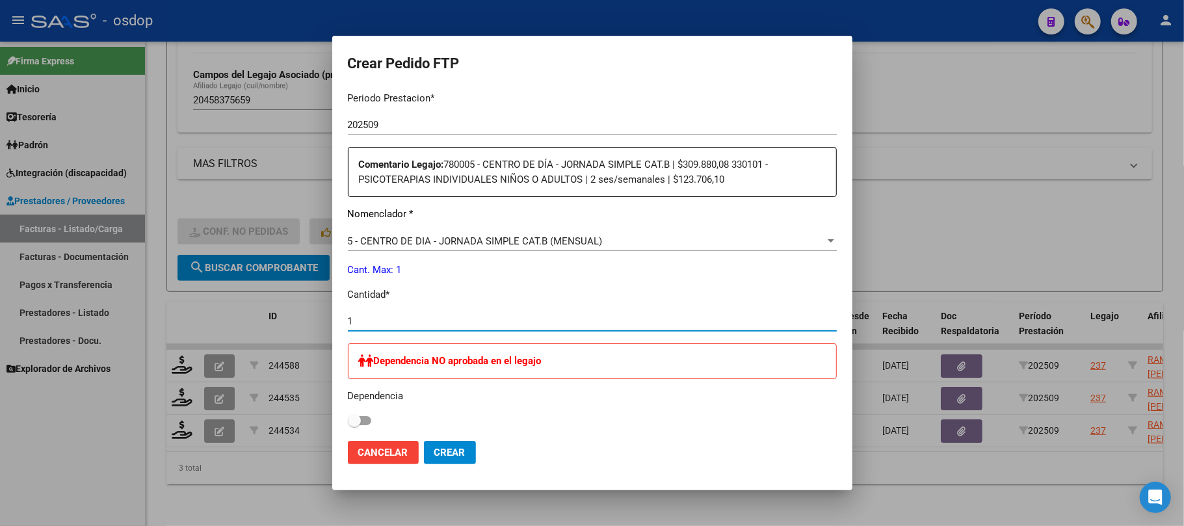
type input "1"
click at [451, 456] on span "Crear" at bounding box center [449, 453] width 31 height 12
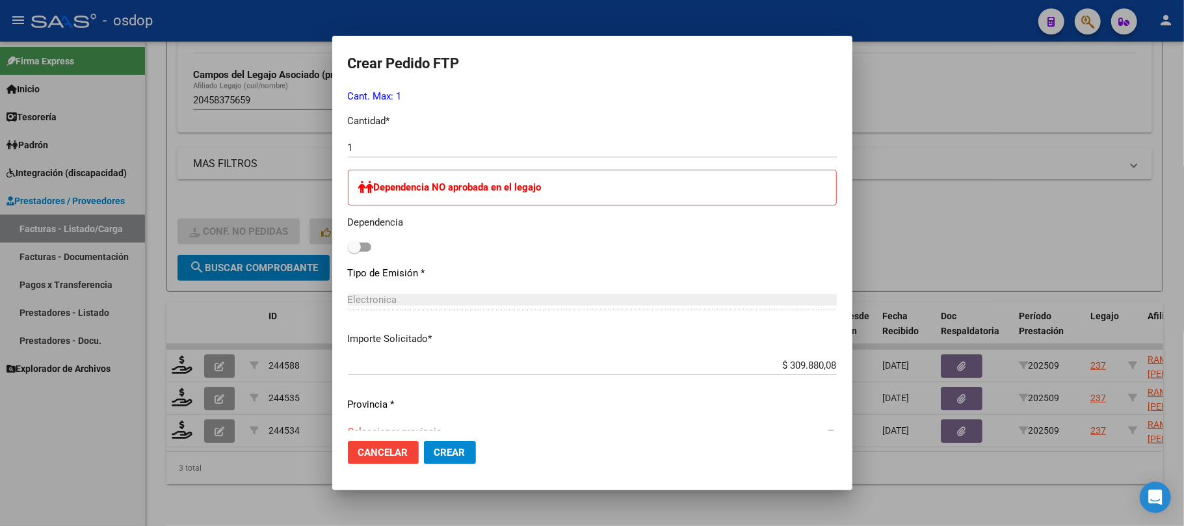
scroll to position [629, 0]
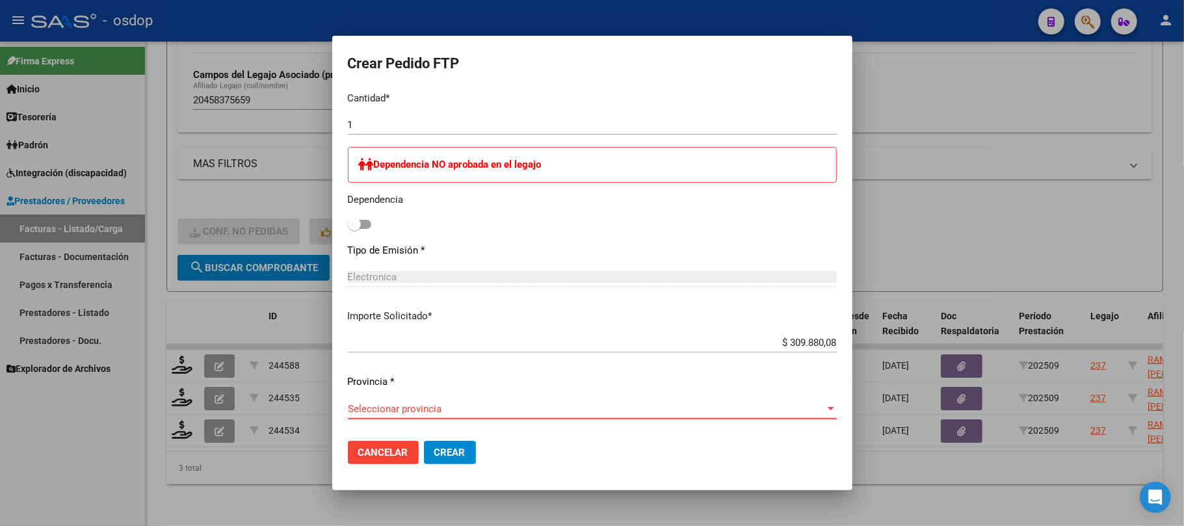
click at [568, 413] on span "Seleccionar provincia" at bounding box center [586, 409] width 477 height 12
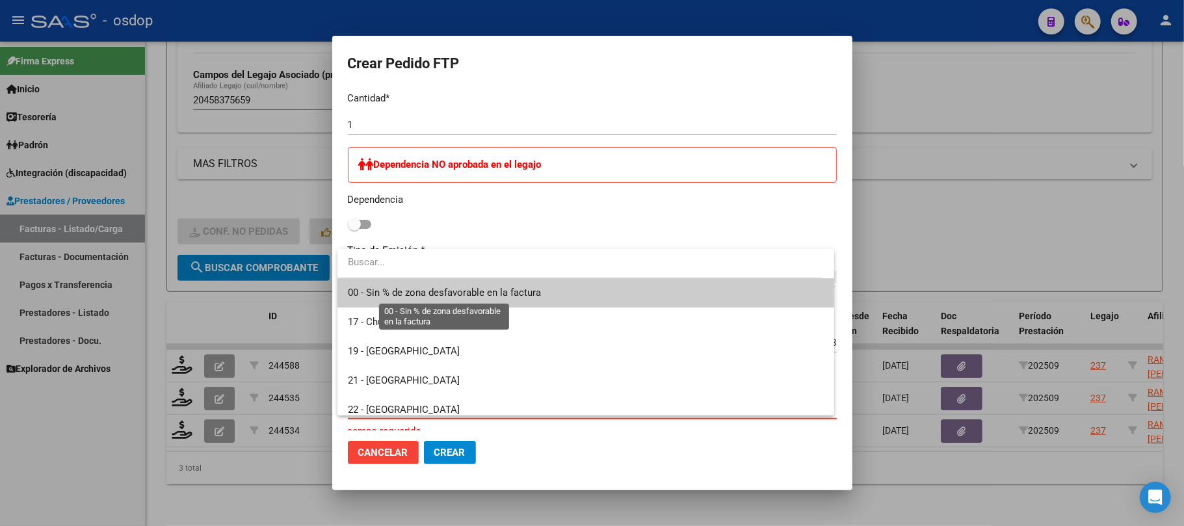
click at [484, 295] on span "00 - Sin % de zona desfavorable en la factura" at bounding box center [444, 293] width 193 height 12
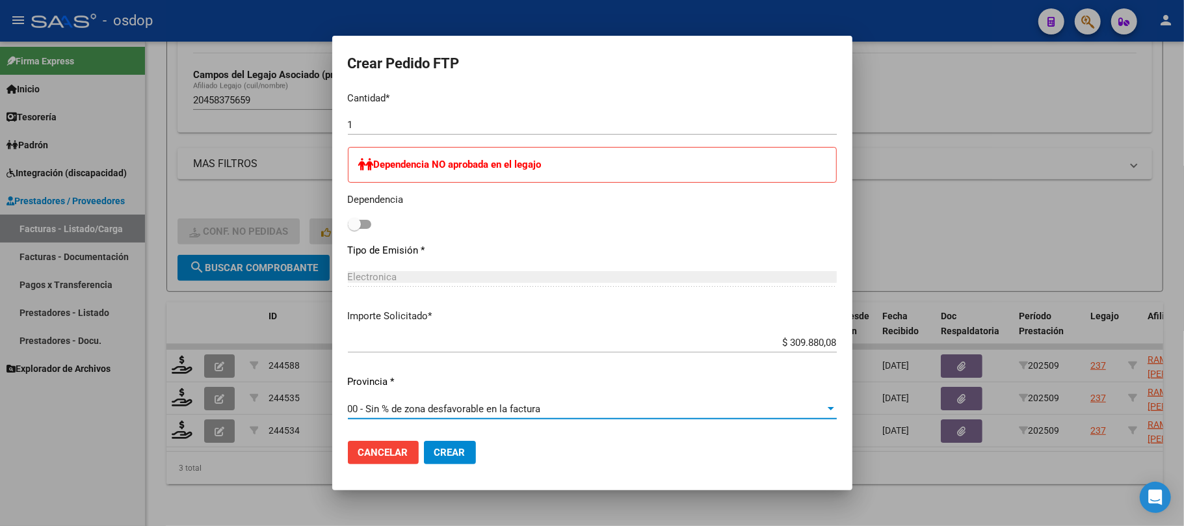
click at [464, 451] on span "Crear" at bounding box center [449, 453] width 31 height 12
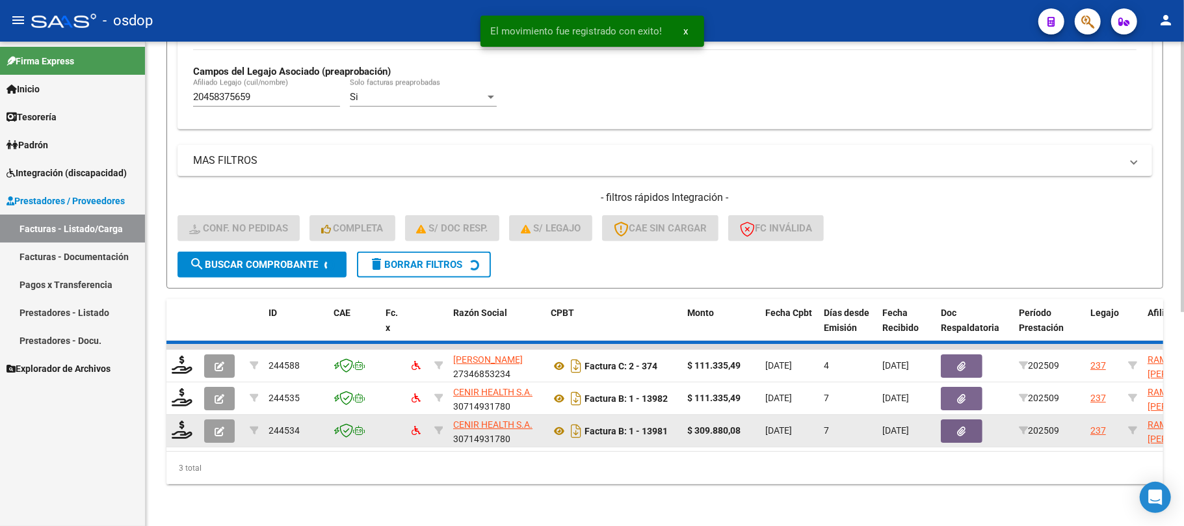
scroll to position [347, 0]
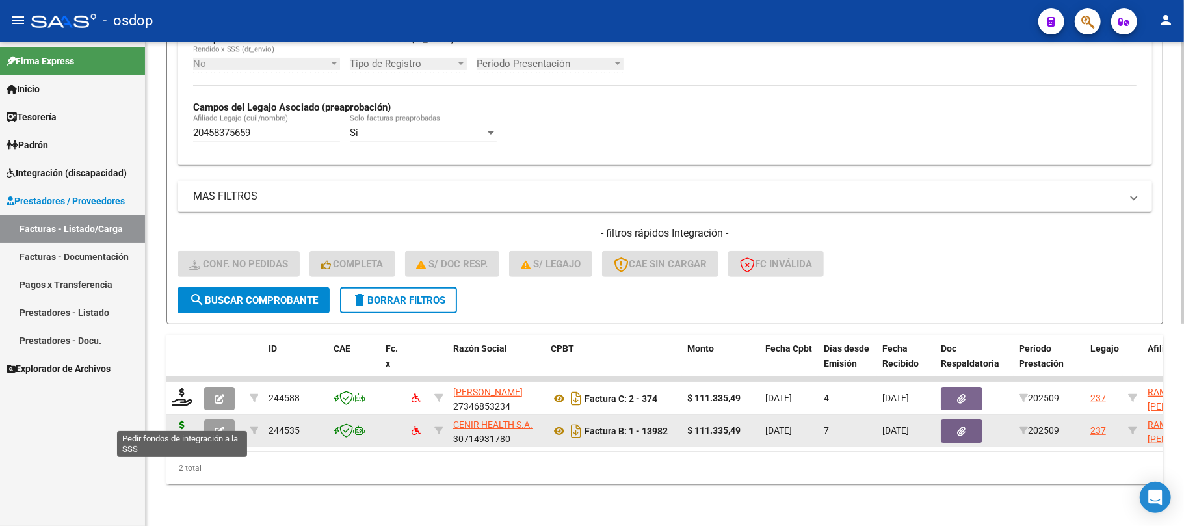
click at [183, 421] on icon at bounding box center [182, 430] width 21 height 18
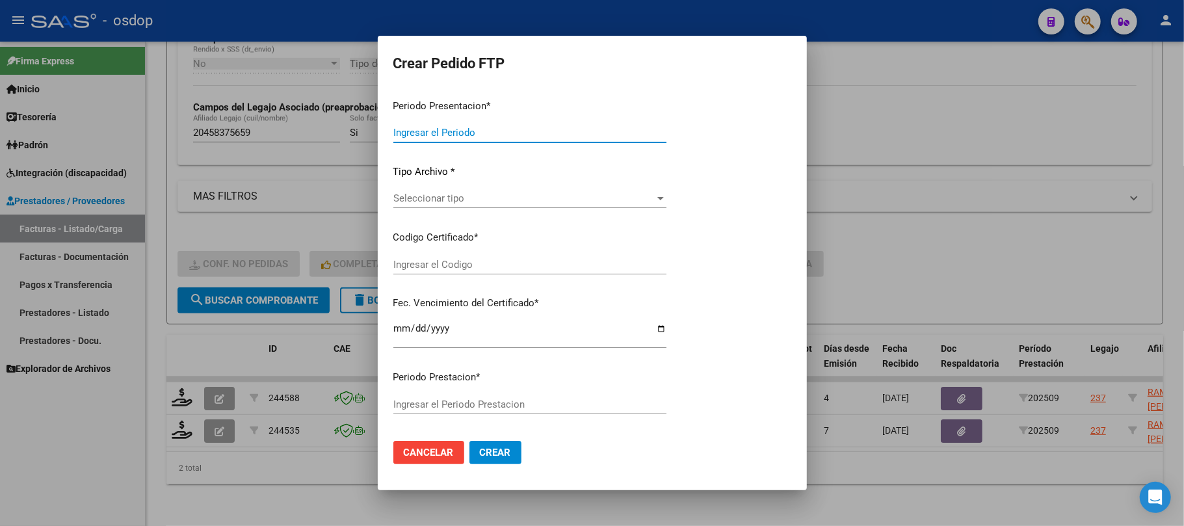
type input "202509"
type input "$ 111.335,49"
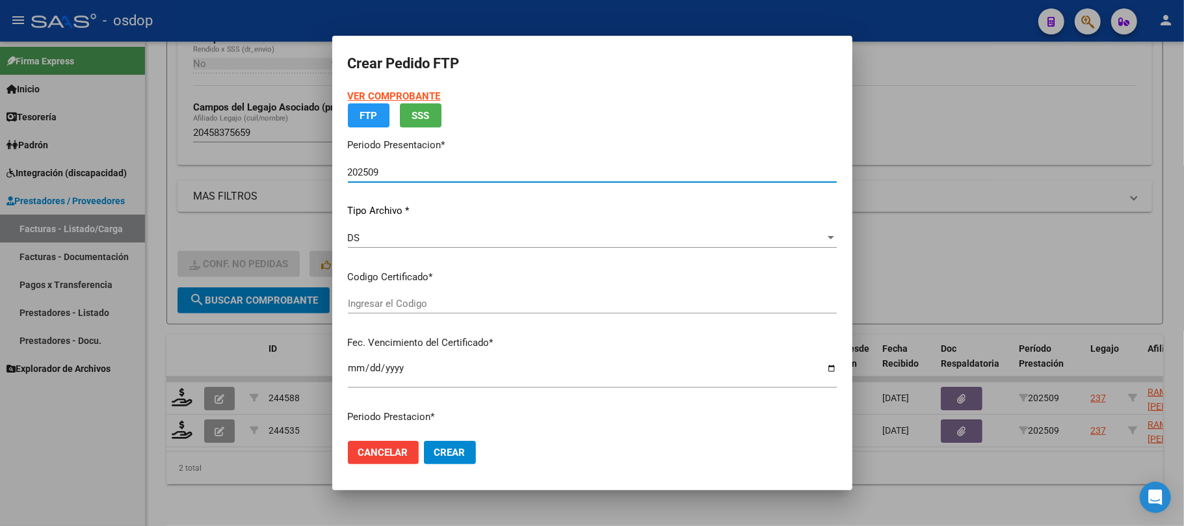
type input "3948671343"
type input "[DATE]"
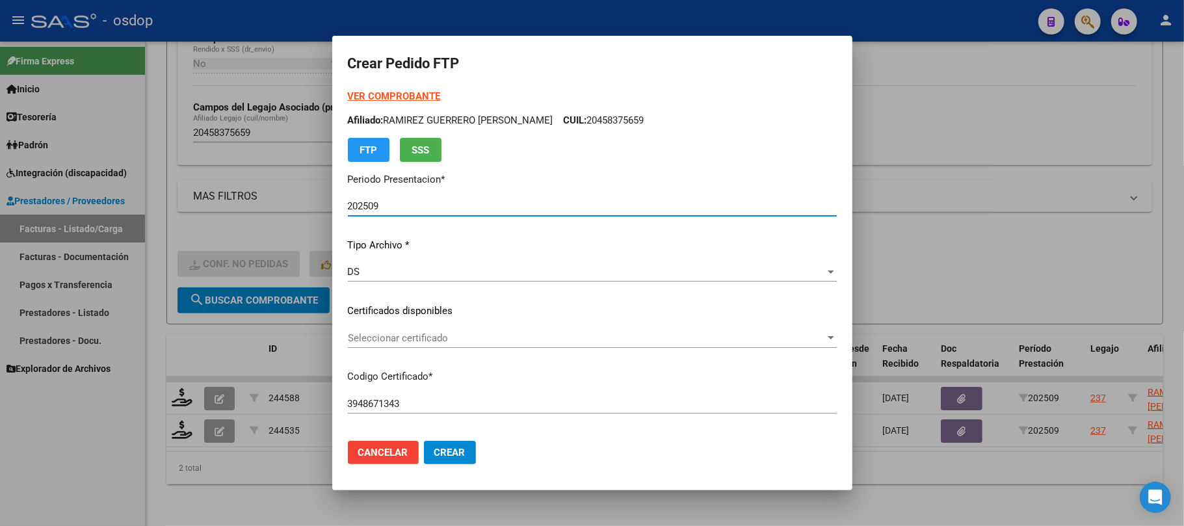
click at [581, 341] on span "Seleccionar certificado" at bounding box center [586, 338] width 477 height 12
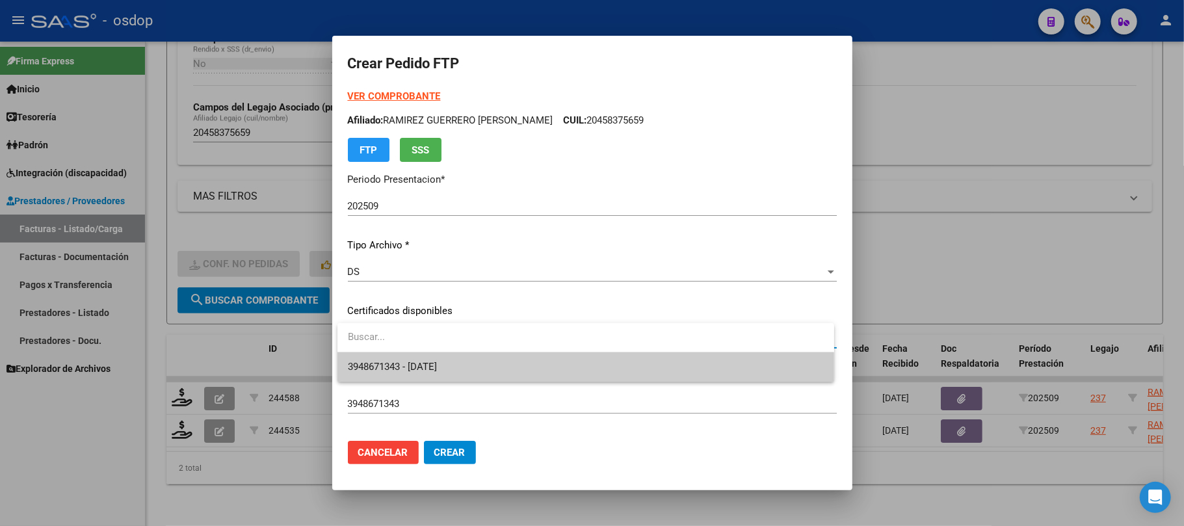
click at [575, 373] on span "3948671343 - [DATE]" at bounding box center [586, 366] width 476 height 29
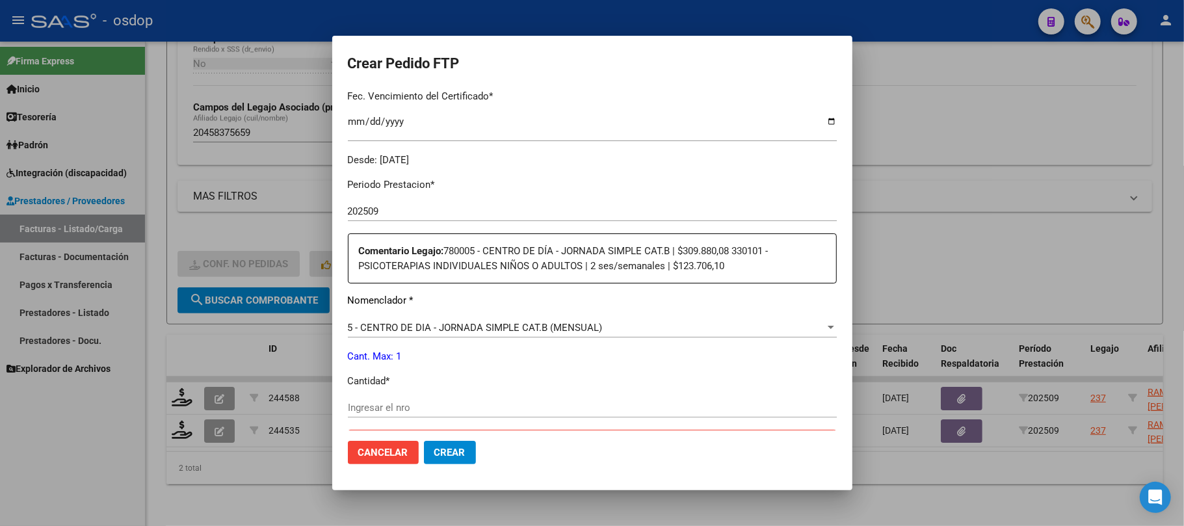
click at [614, 330] on div "5 - CENTRO DE DIA - JORNADA SIMPLE CAT.B (MENSUAL)" at bounding box center [586, 328] width 477 height 12
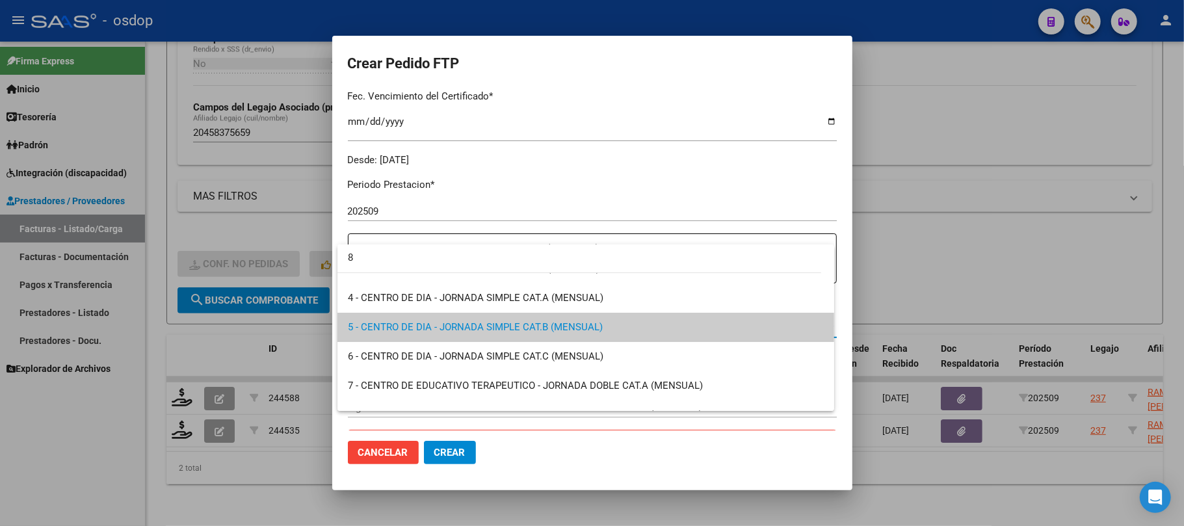
scroll to position [0, 0]
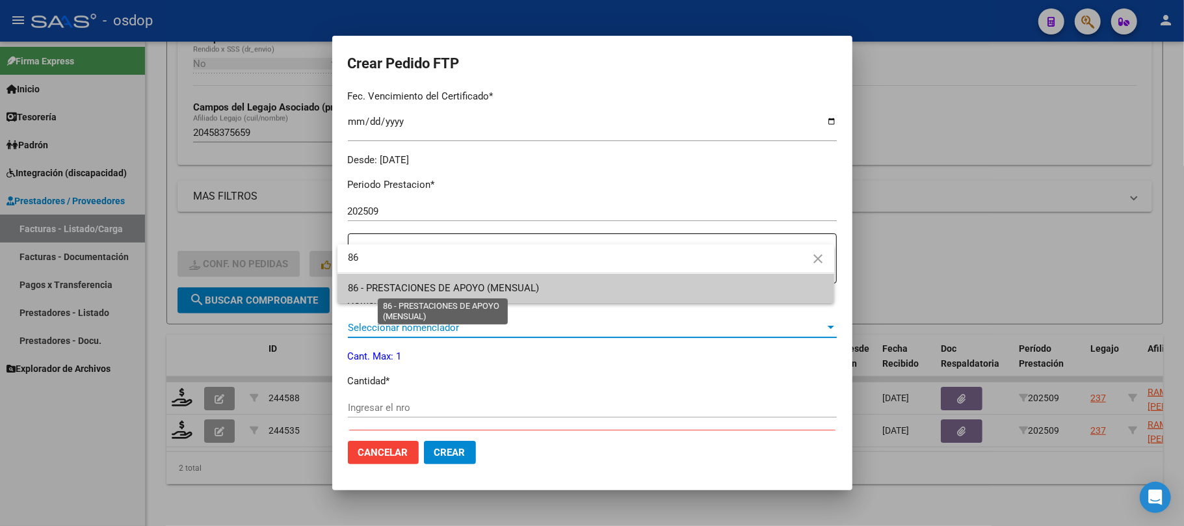
type input "86"
click at [520, 284] on span "86 - PRESTACIONES DE APOYO (MENSUAL)" at bounding box center [443, 288] width 191 height 12
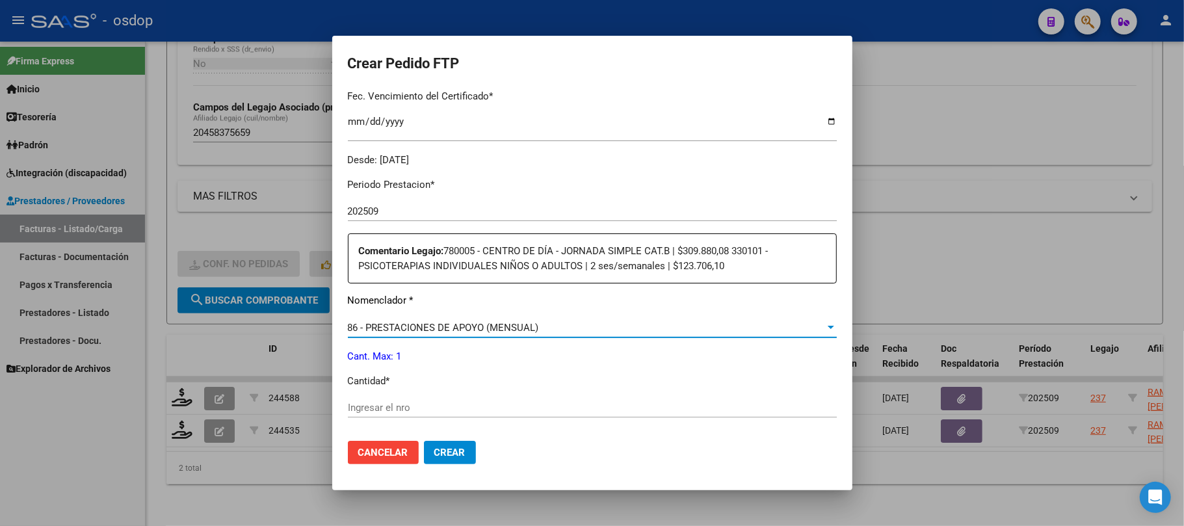
click at [449, 402] on input "Ingresar el nro" at bounding box center [592, 408] width 489 height 12
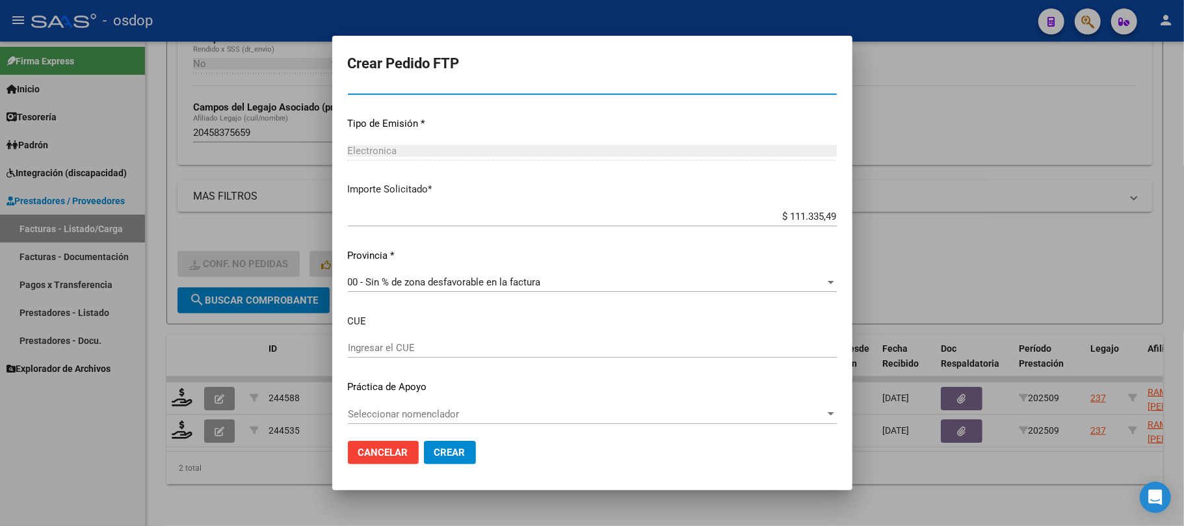
scroll to position [674, 0]
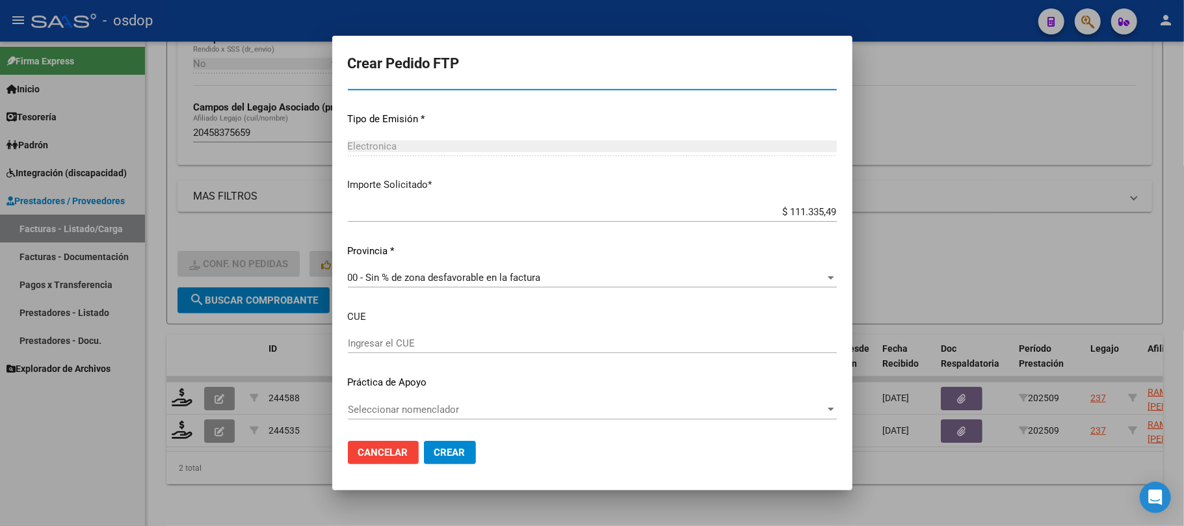
type input "1"
click at [458, 452] on span "Crear" at bounding box center [449, 453] width 31 height 12
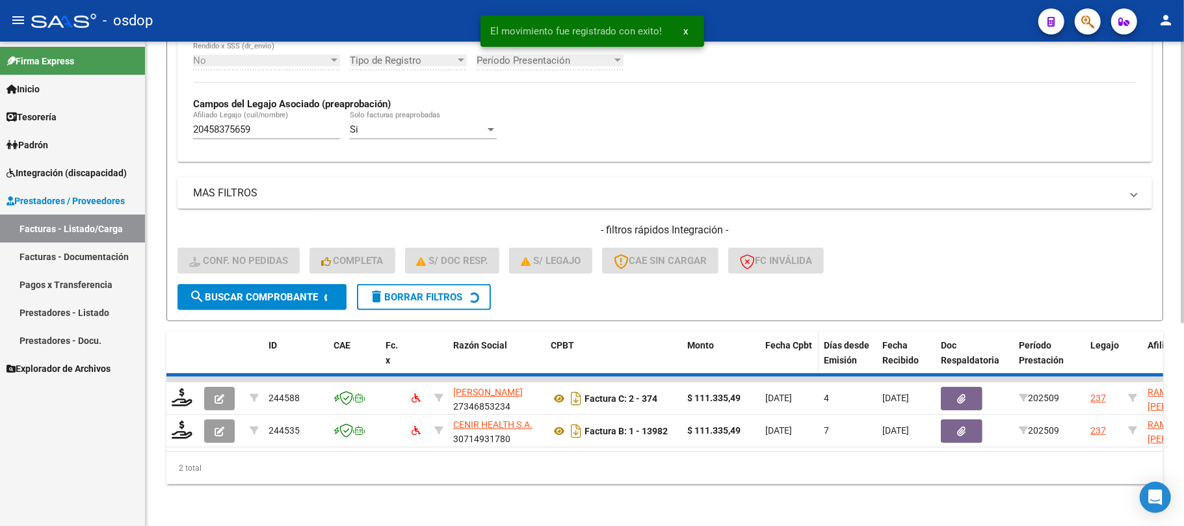
scroll to position [313, 0]
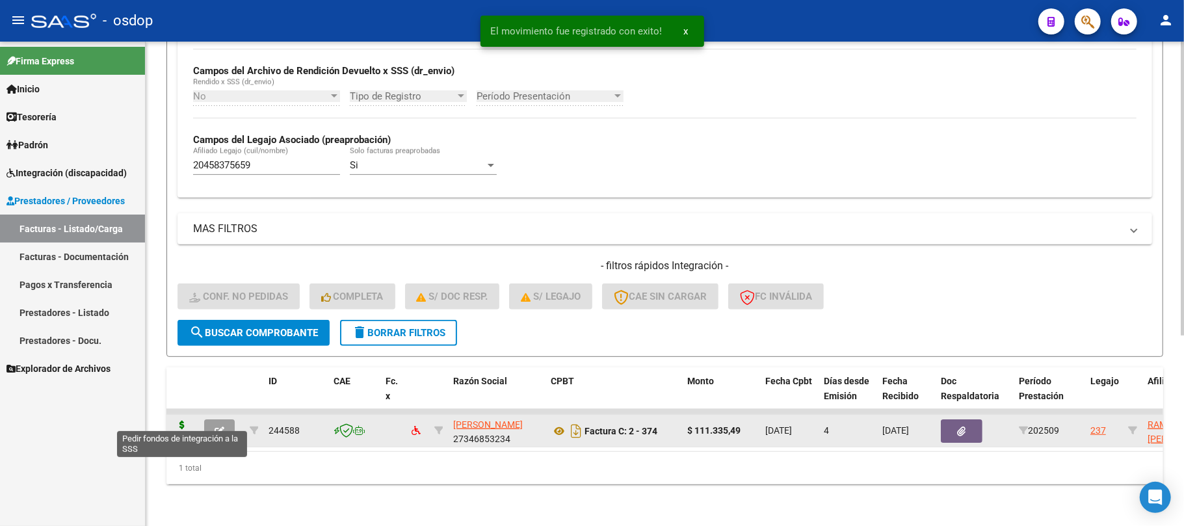
click at [185, 421] on icon at bounding box center [182, 430] width 21 height 18
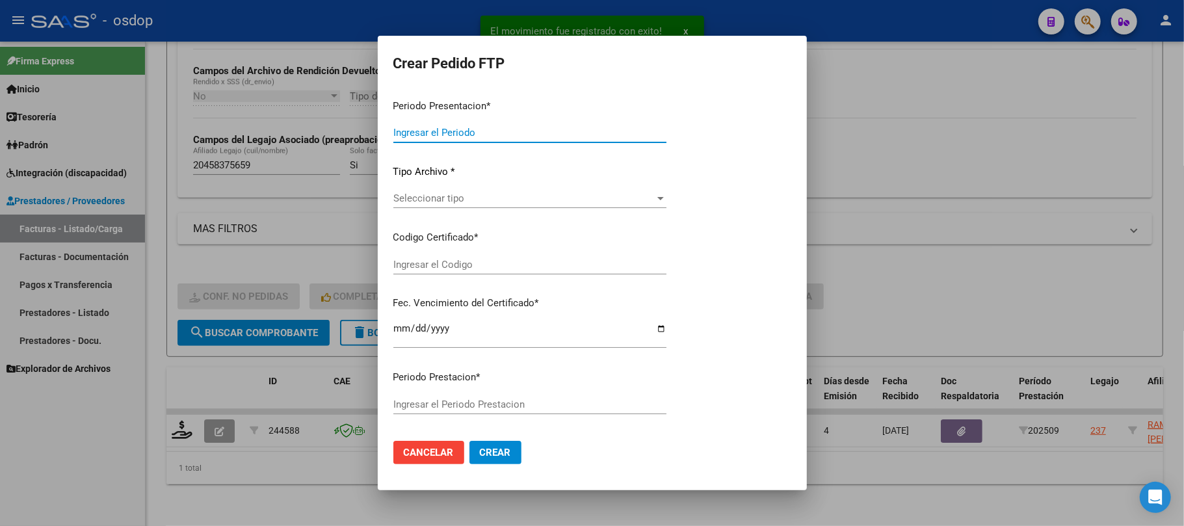
type input "202509"
type input "$ 111.335,49"
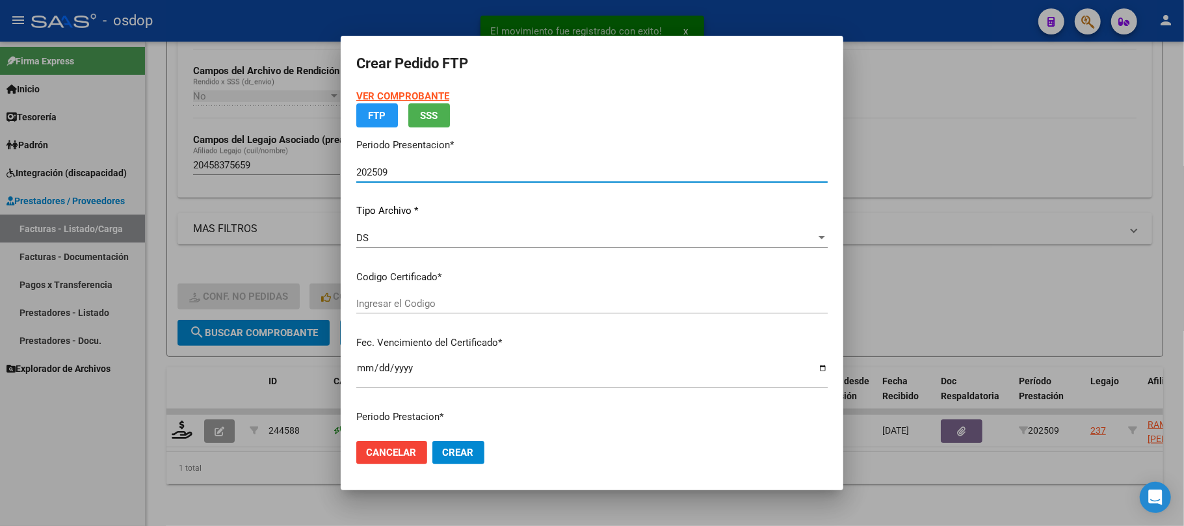
type input "3948671343"
type input "[DATE]"
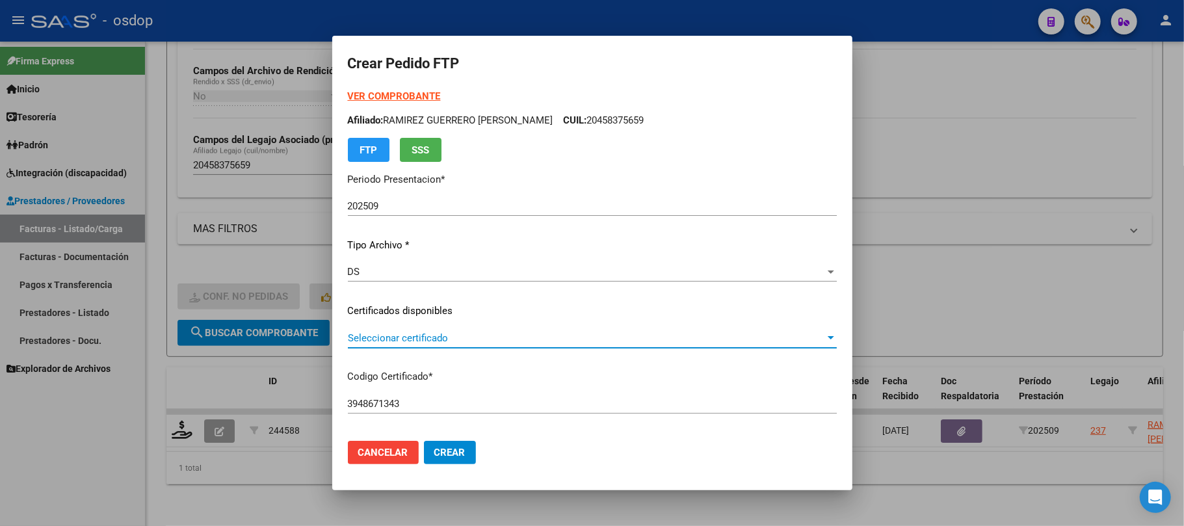
click at [571, 336] on span "Seleccionar certificado" at bounding box center [586, 338] width 477 height 12
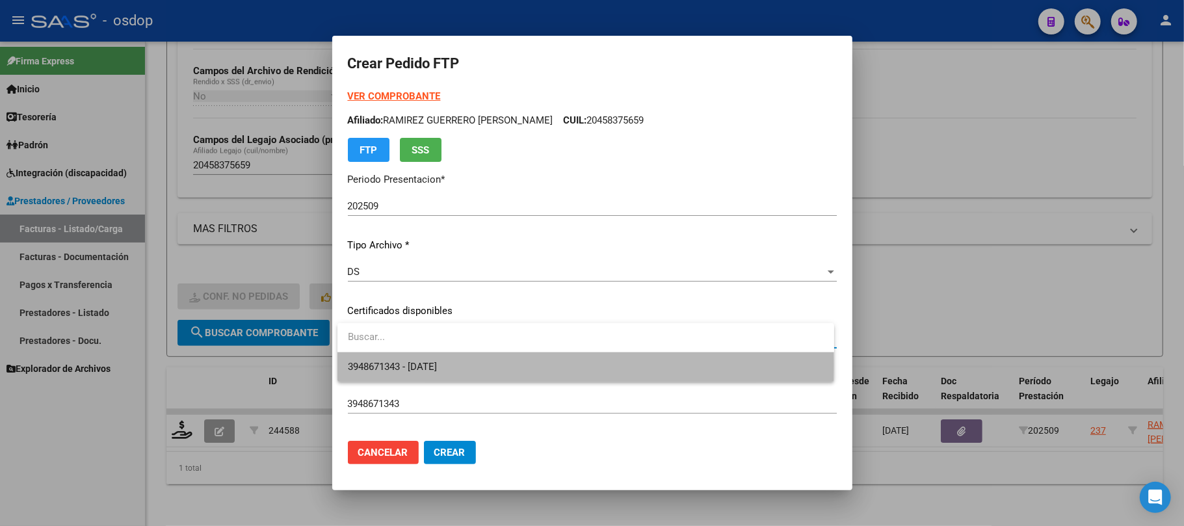
click at [547, 365] on span "3948671343 - [DATE]" at bounding box center [586, 366] width 476 height 29
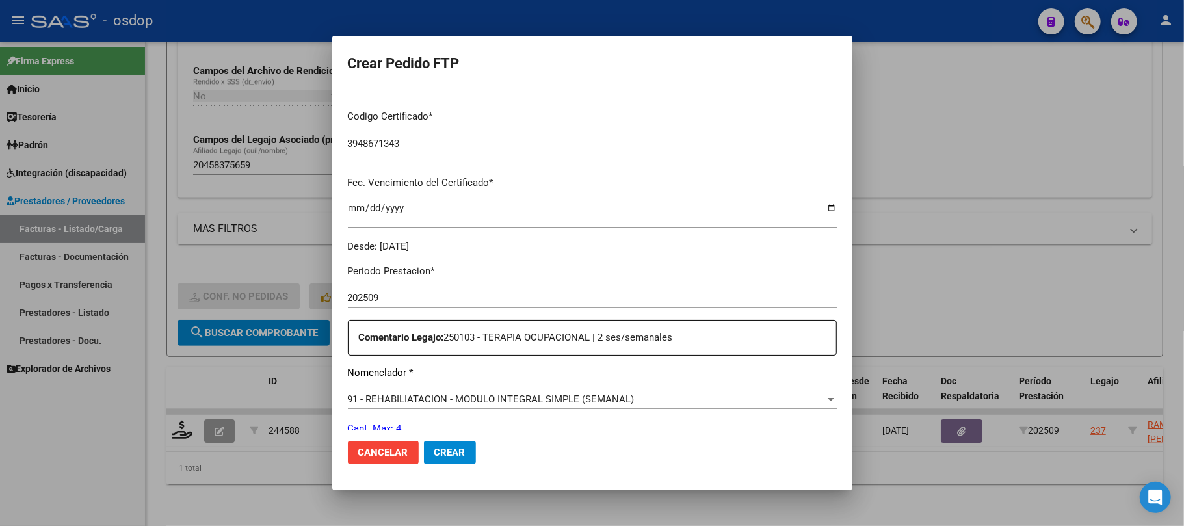
scroll to position [347, 0]
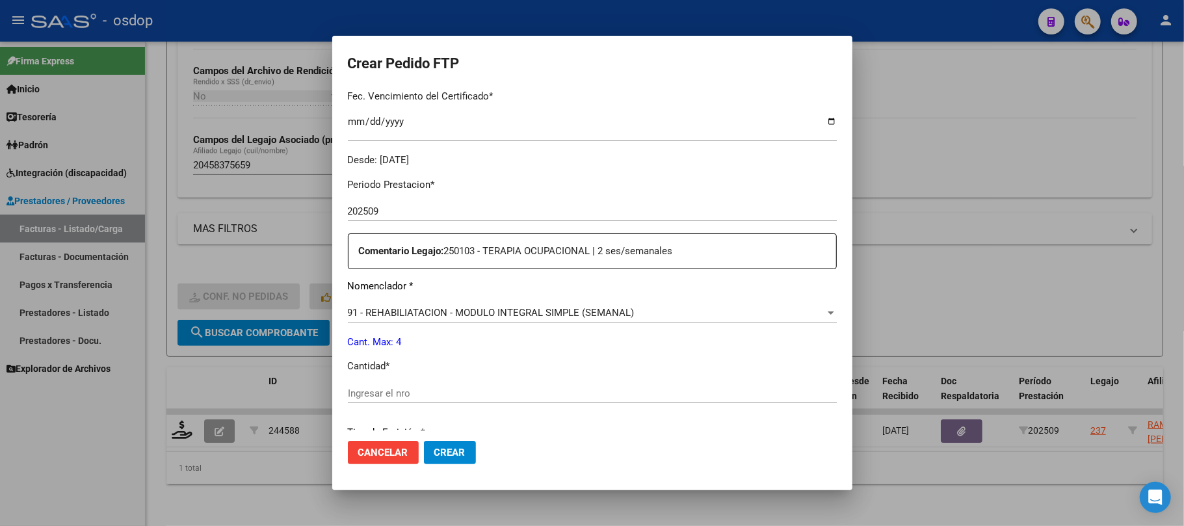
click at [564, 316] on span "91 - REHABILIATACION - MODULO INTEGRAL SIMPLE (SEMANAL)" at bounding box center [491, 313] width 287 height 12
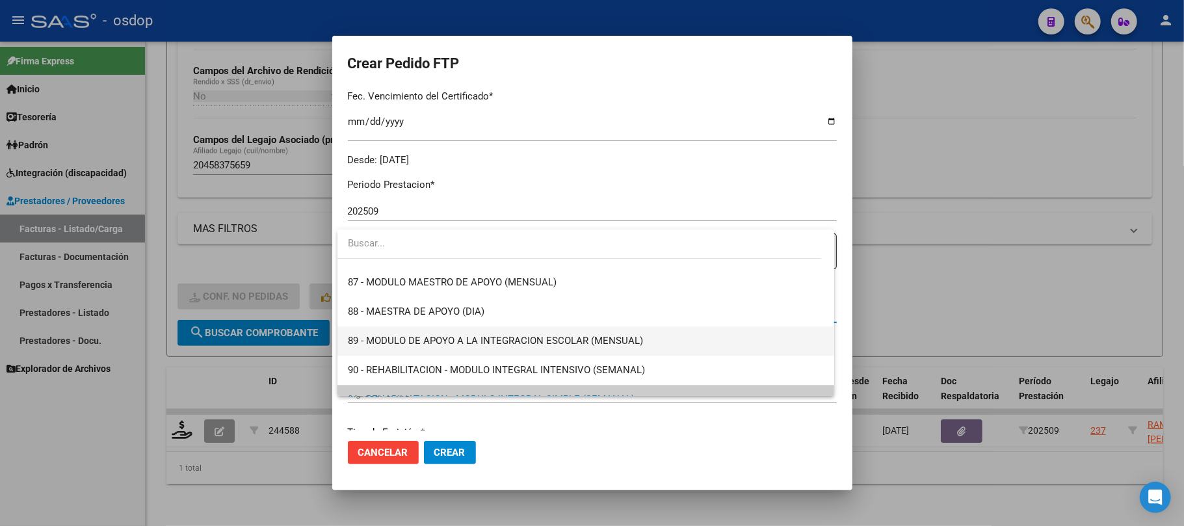
scroll to position [2420, 0]
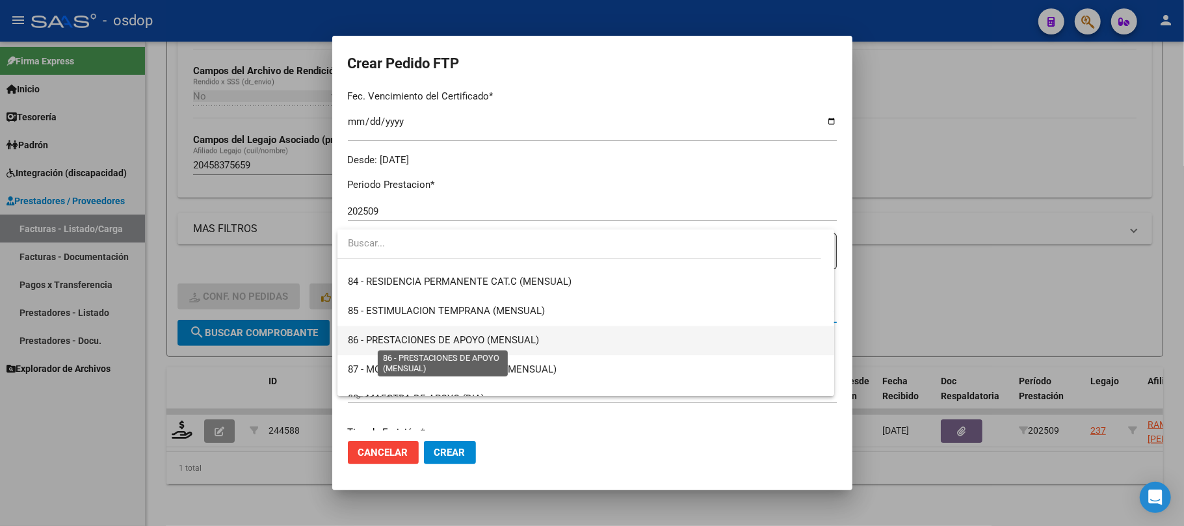
click at [505, 337] on span "86 - PRESTACIONES DE APOYO (MENSUAL)" at bounding box center [443, 340] width 191 height 12
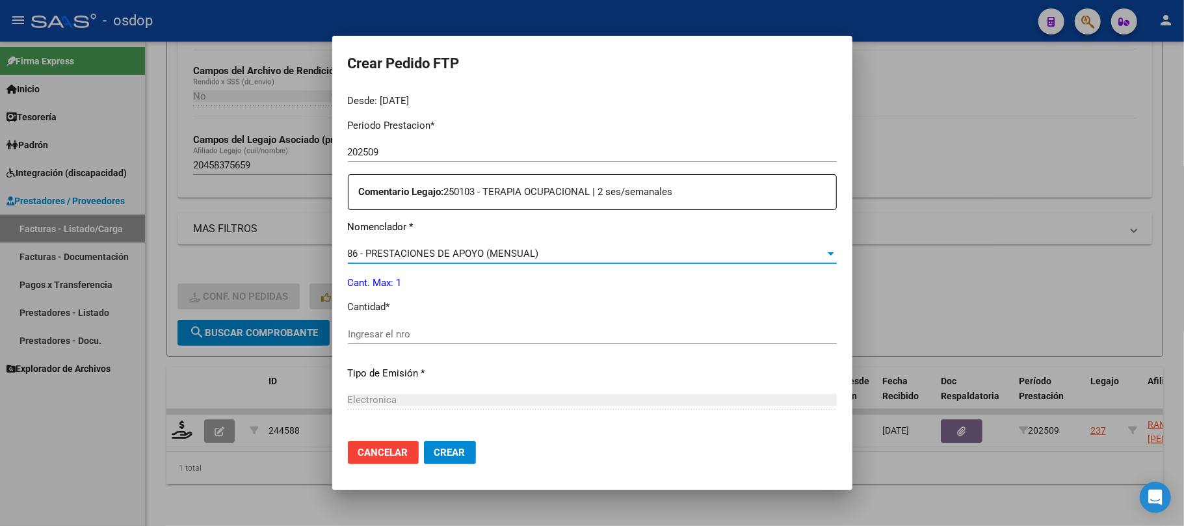
scroll to position [433, 0]
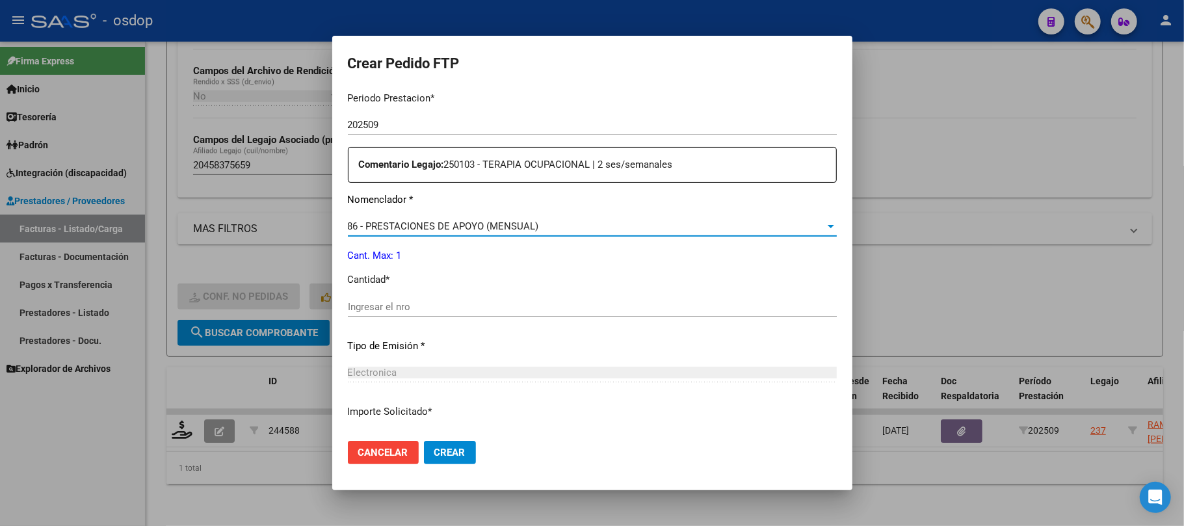
click at [424, 307] on input "Ingresar el nro" at bounding box center [592, 307] width 489 height 12
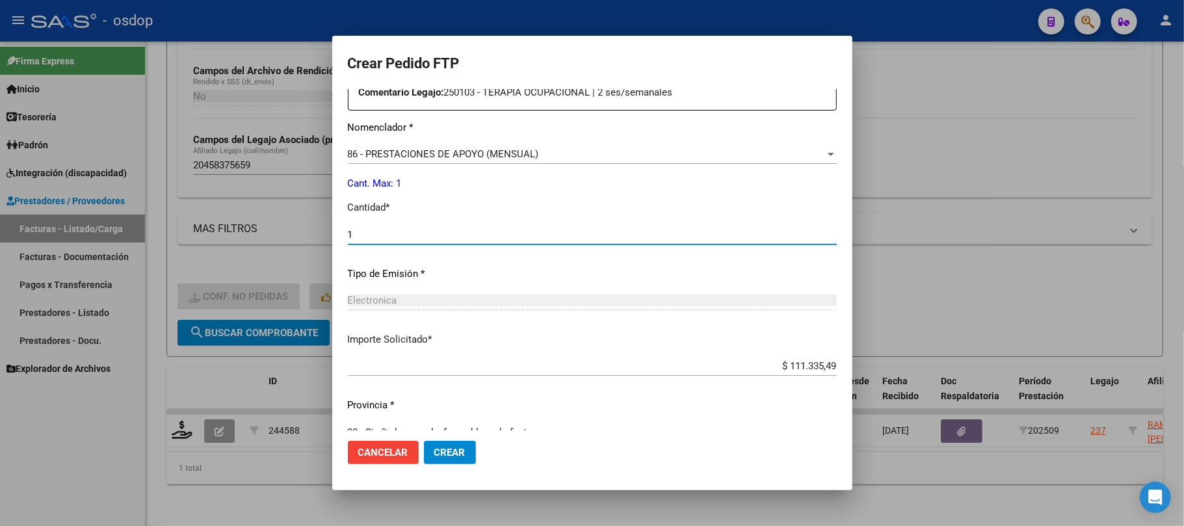
scroll to position [659, 0]
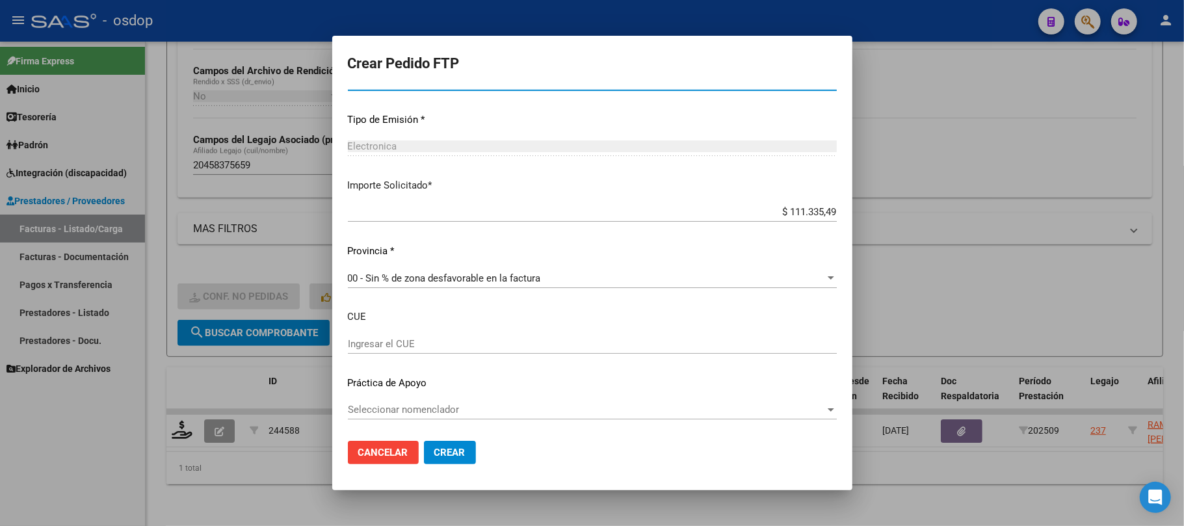
type input "1"
click at [465, 456] on button "Crear" at bounding box center [450, 452] width 52 height 23
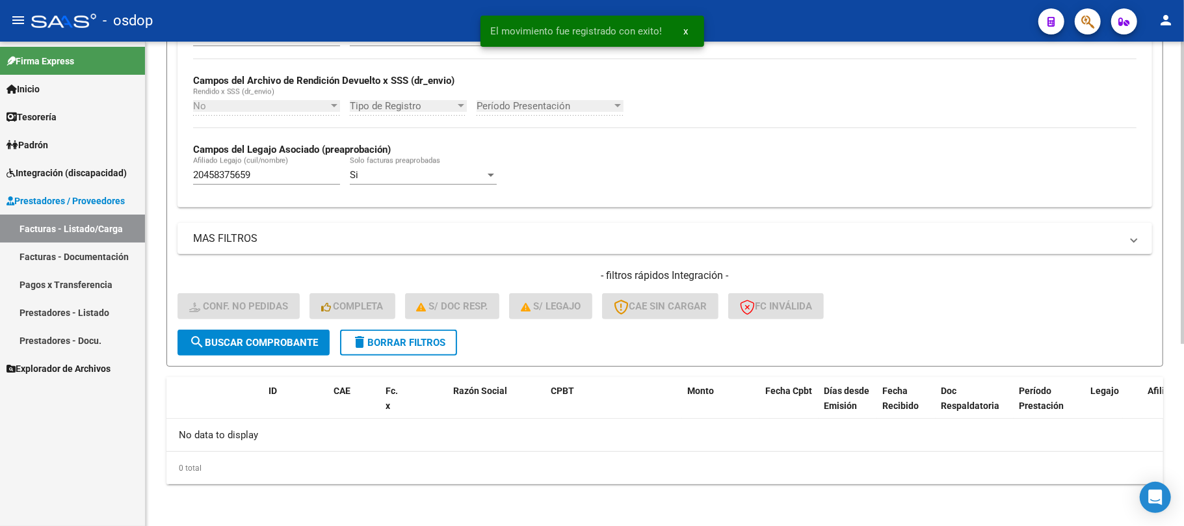
scroll to position [291, 0]
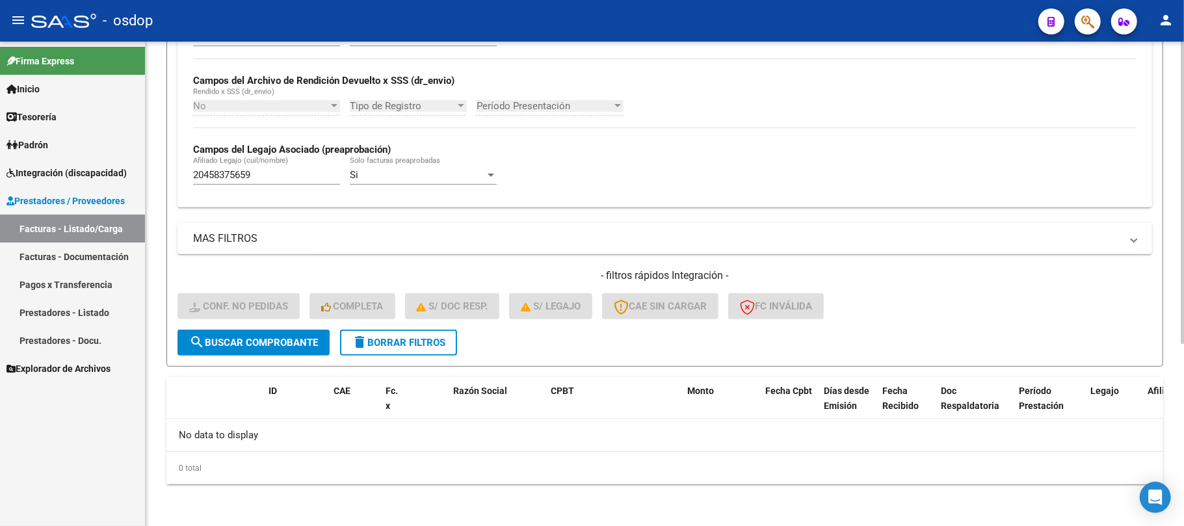
click at [423, 350] on button "delete Borrar Filtros" at bounding box center [398, 343] width 117 height 26
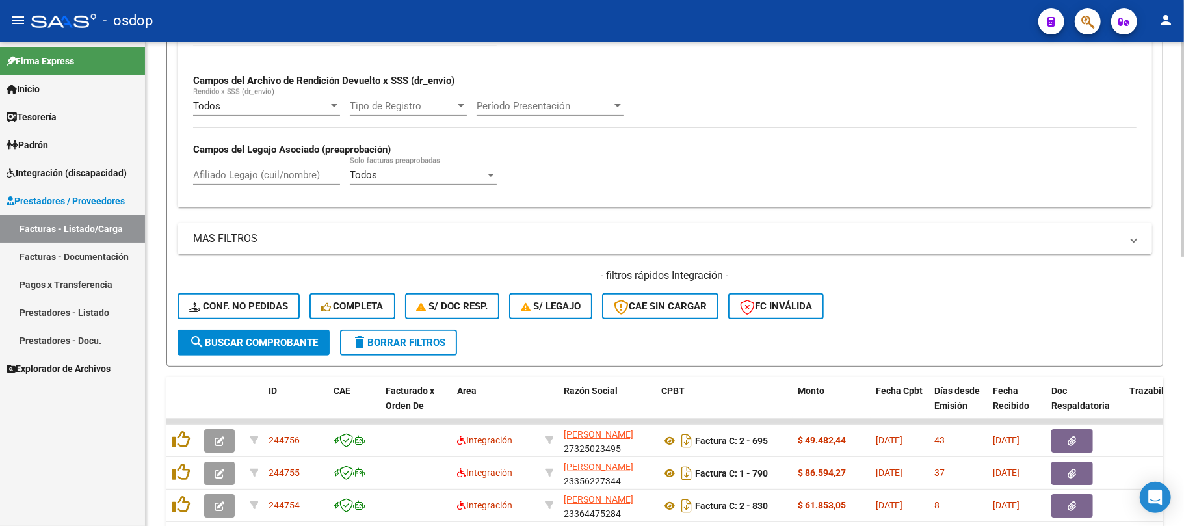
click at [277, 170] on input "Afiliado Legajo (cuil/nombre)" at bounding box center [266, 175] width 147 height 12
paste input "27466553307"
type input "27466553307"
click at [265, 352] on button "search Buscar Comprobante" at bounding box center [253, 343] width 152 height 26
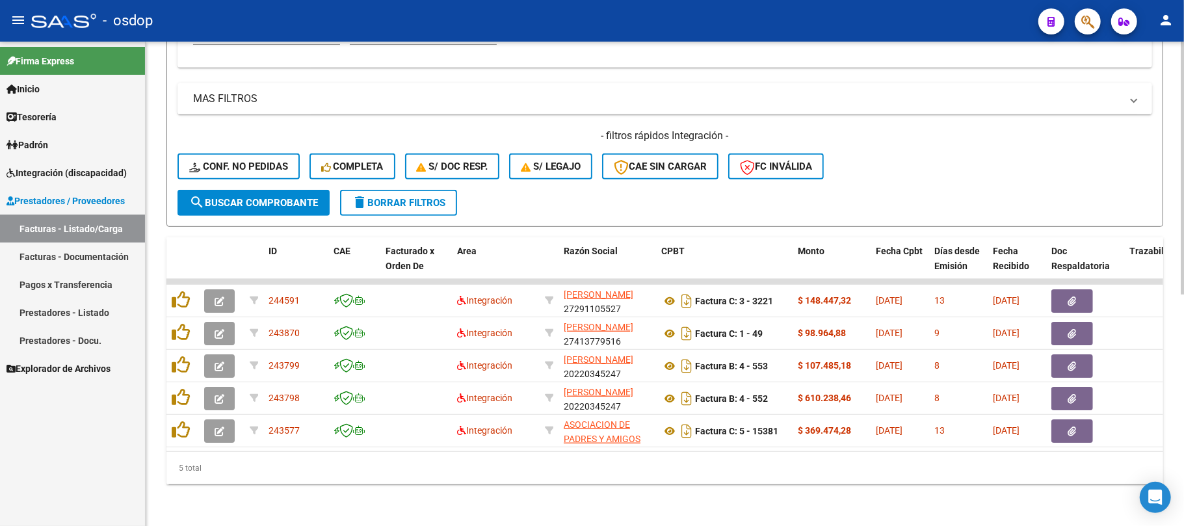
scroll to position [443, 0]
click at [258, 196] on button "search Buscar Comprobante" at bounding box center [253, 203] width 152 height 26
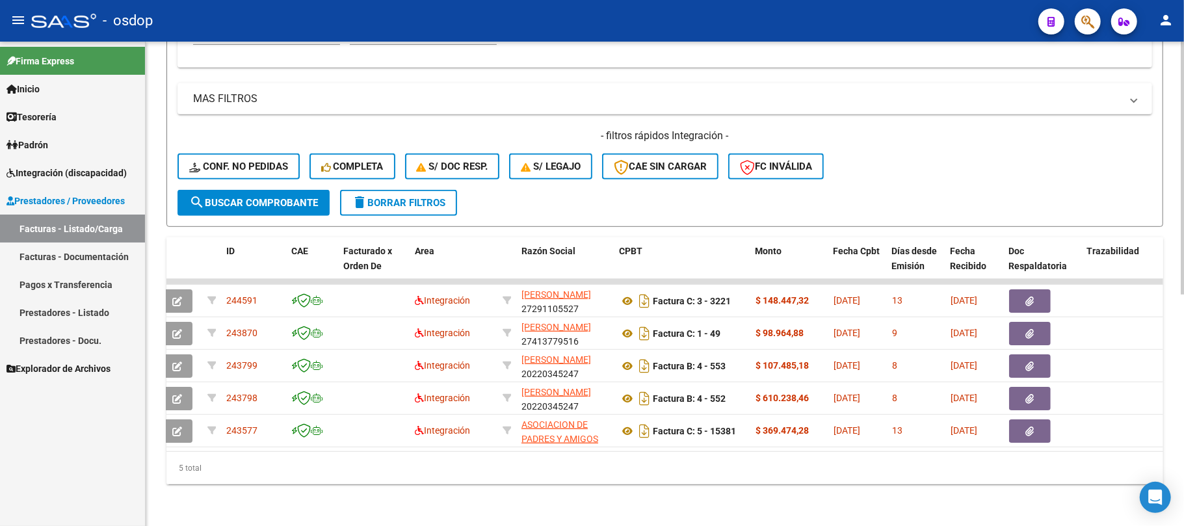
scroll to position [0, 0]
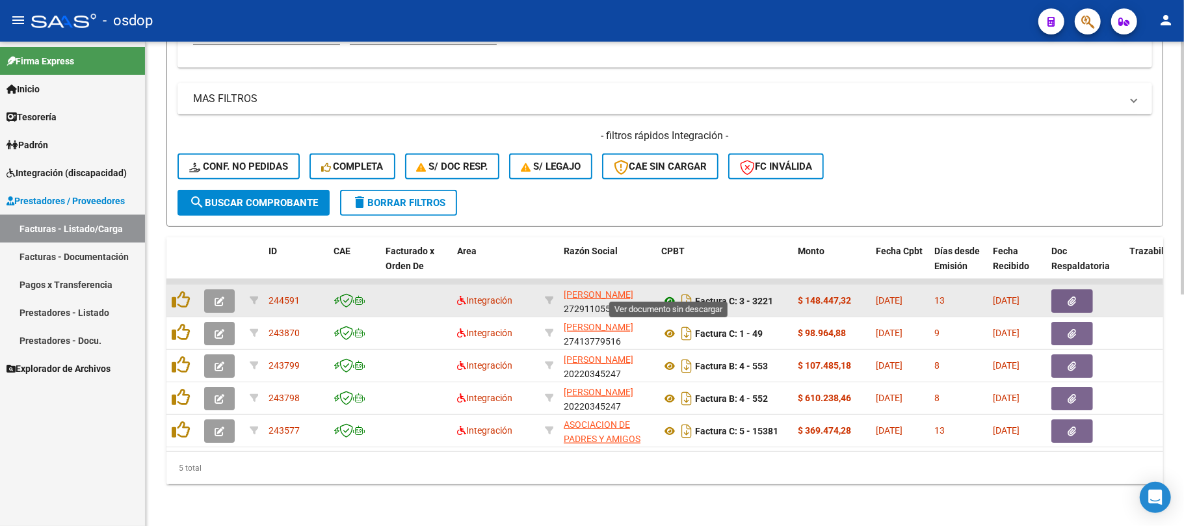
click at [669, 293] on icon at bounding box center [669, 301] width 17 height 16
click at [1086, 289] on button "button" at bounding box center [1072, 300] width 42 height 23
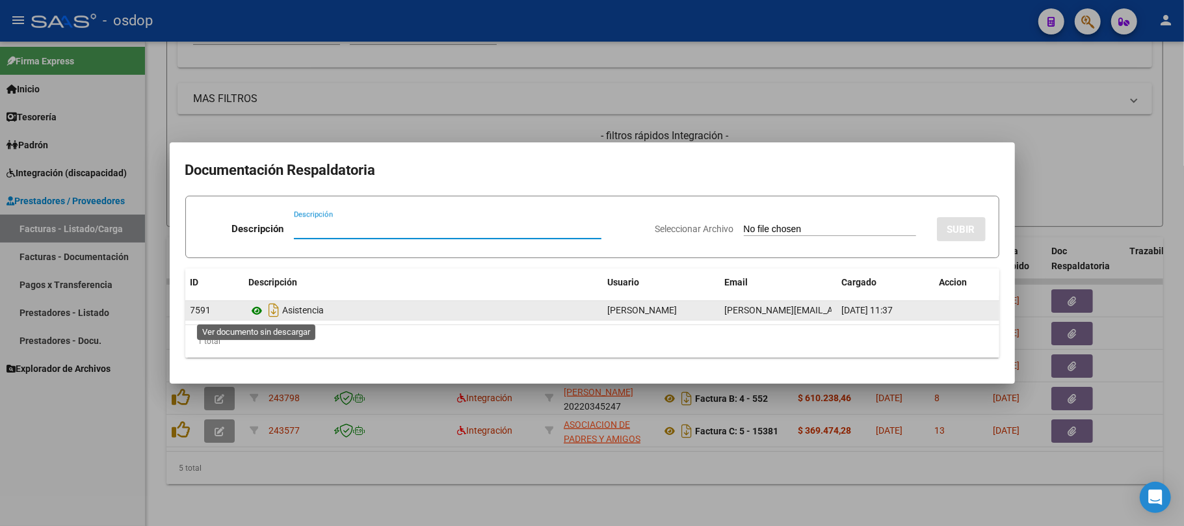
click at [258, 309] on icon at bounding box center [257, 311] width 17 height 16
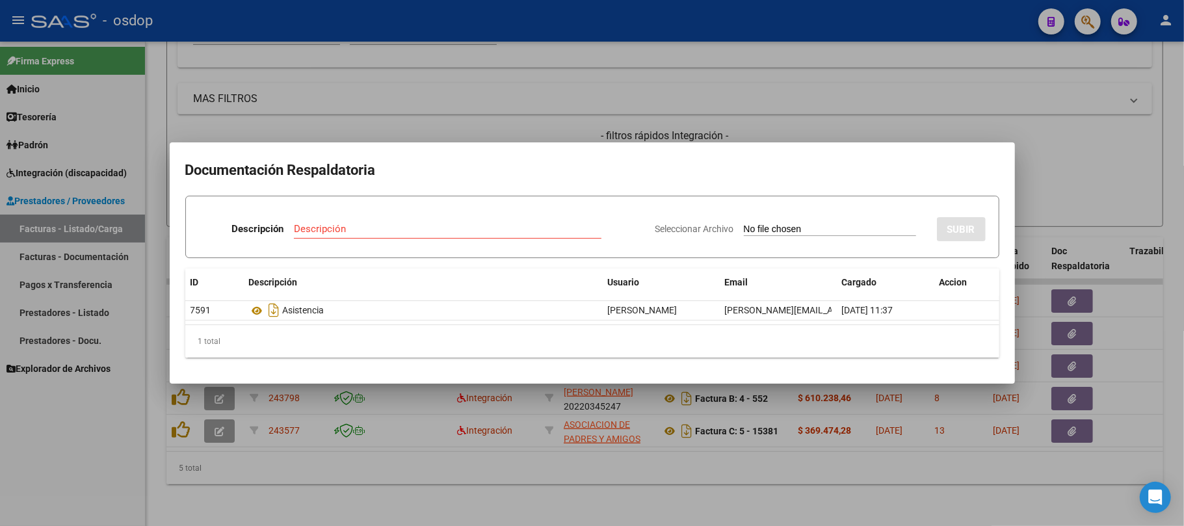
click at [453, 481] on div at bounding box center [592, 263] width 1184 height 526
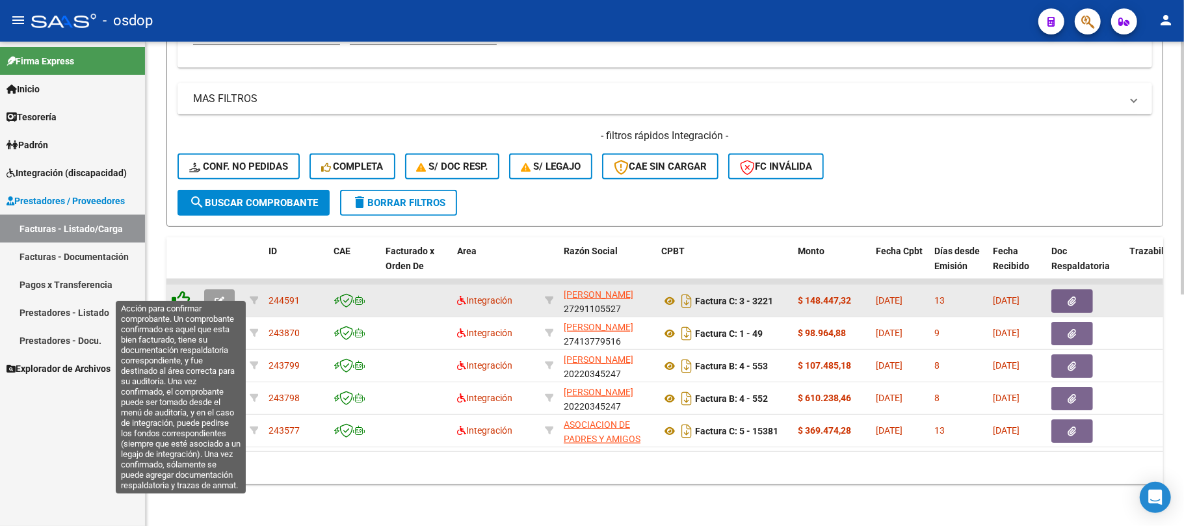
click at [177, 291] on icon at bounding box center [181, 300] width 18 height 18
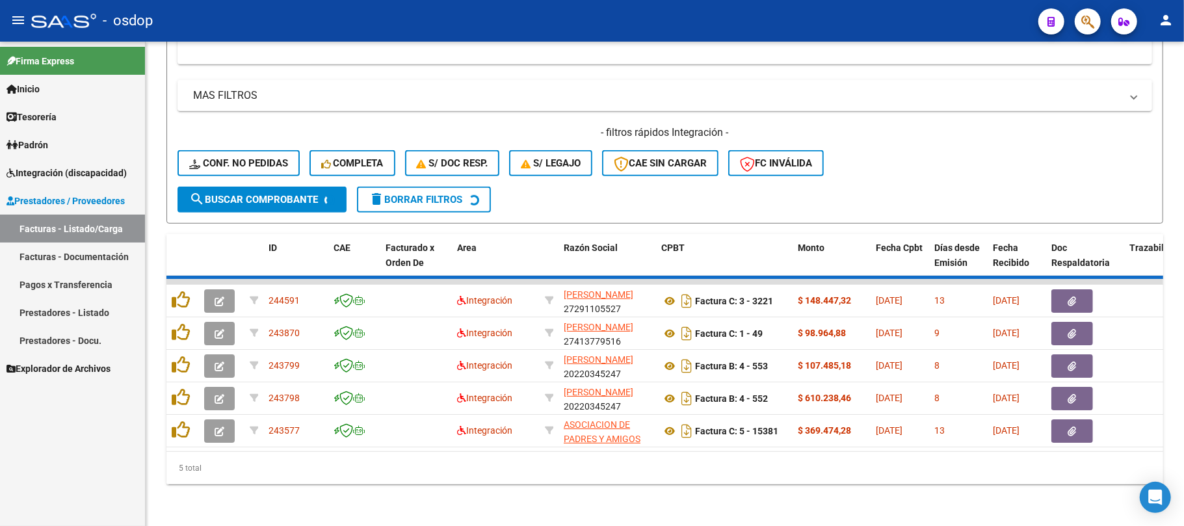
scroll to position [412, 0]
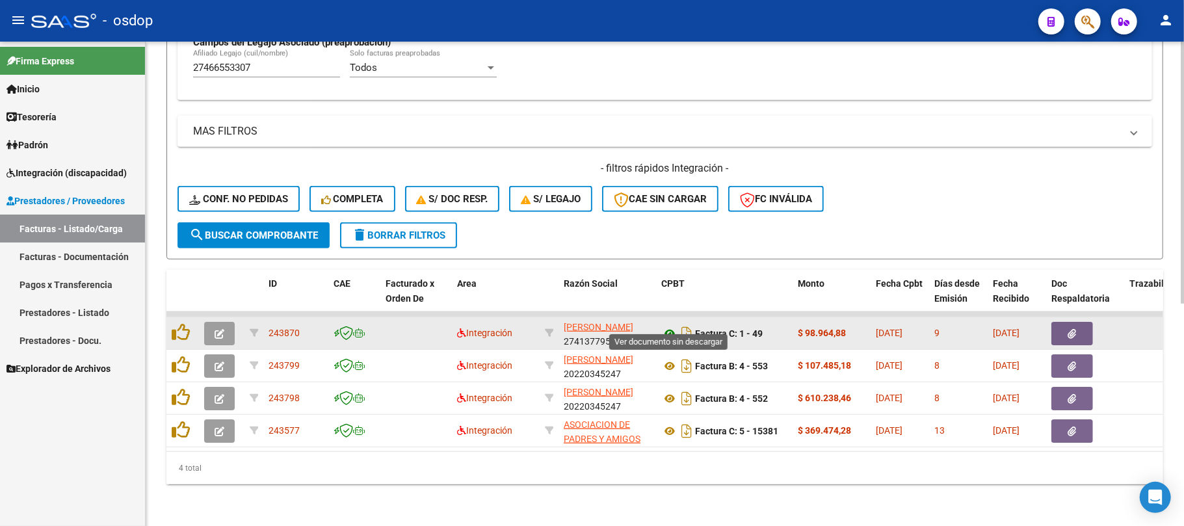
click at [669, 326] on icon at bounding box center [669, 334] width 17 height 16
click at [1077, 323] on button "button" at bounding box center [1072, 333] width 42 height 23
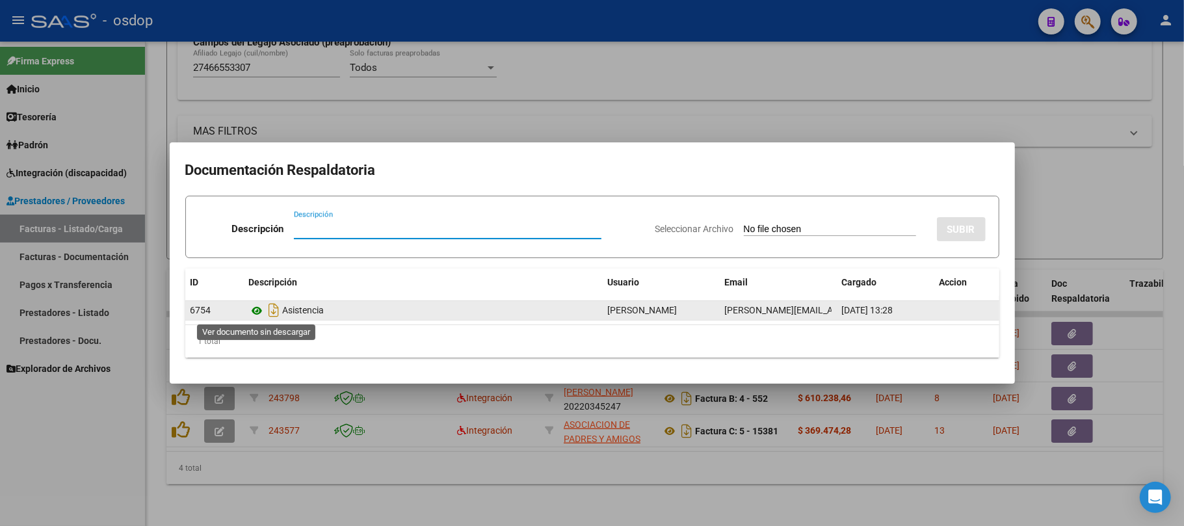
click at [256, 312] on icon at bounding box center [257, 311] width 17 height 16
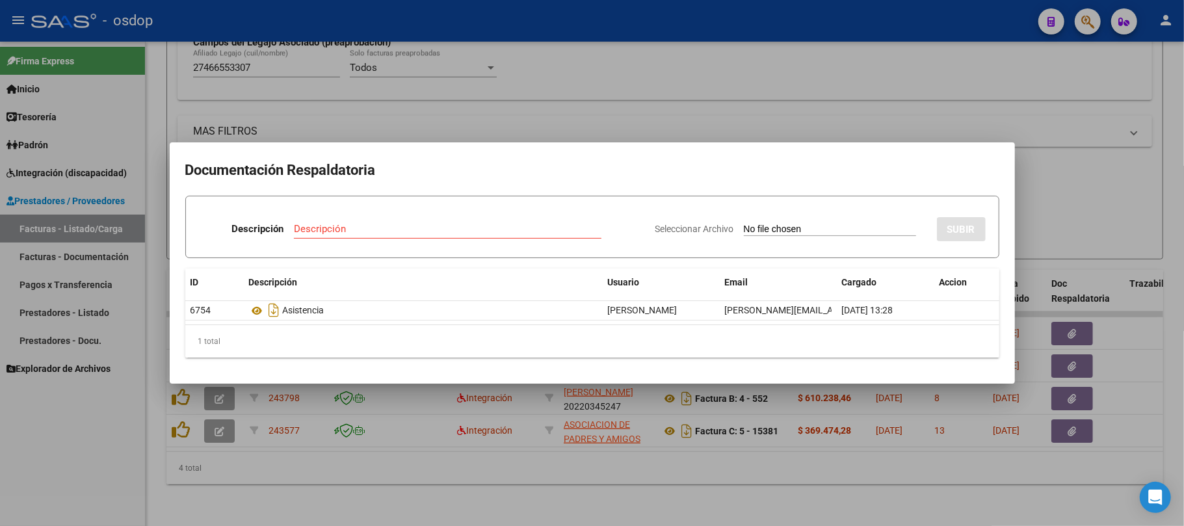
click at [579, 484] on div at bounding box center [592, 263] width 1184 height 526
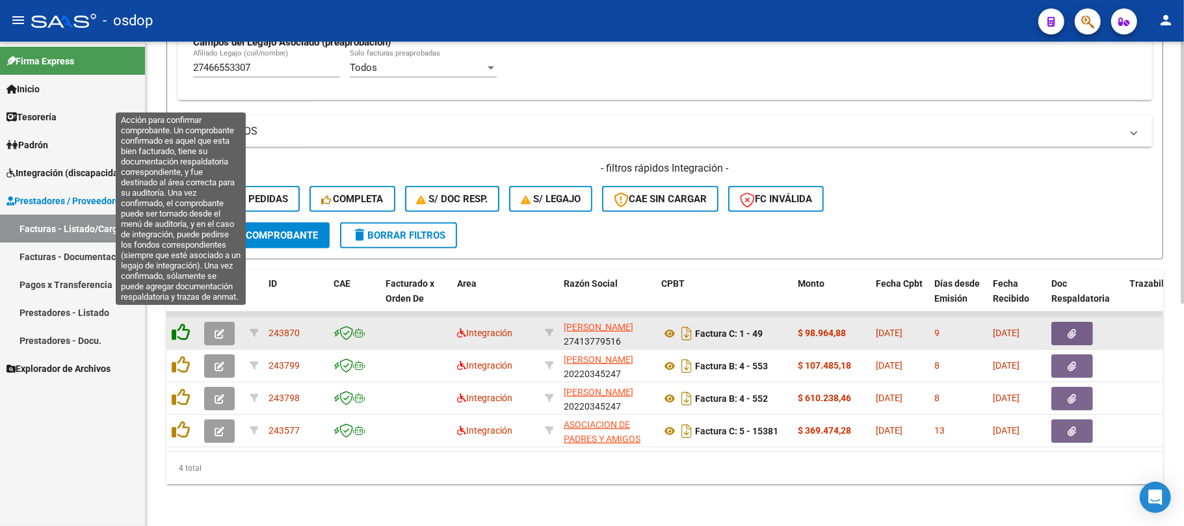
click at [183, 323] on icon at bounding box center [181, 332] width 18 height 18
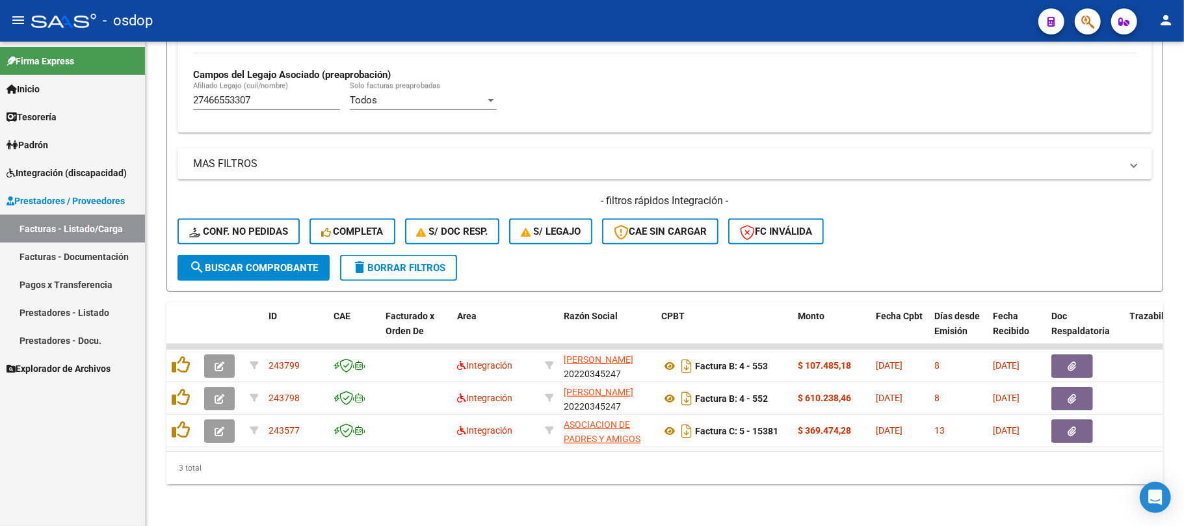
scroll to position [378, 0]
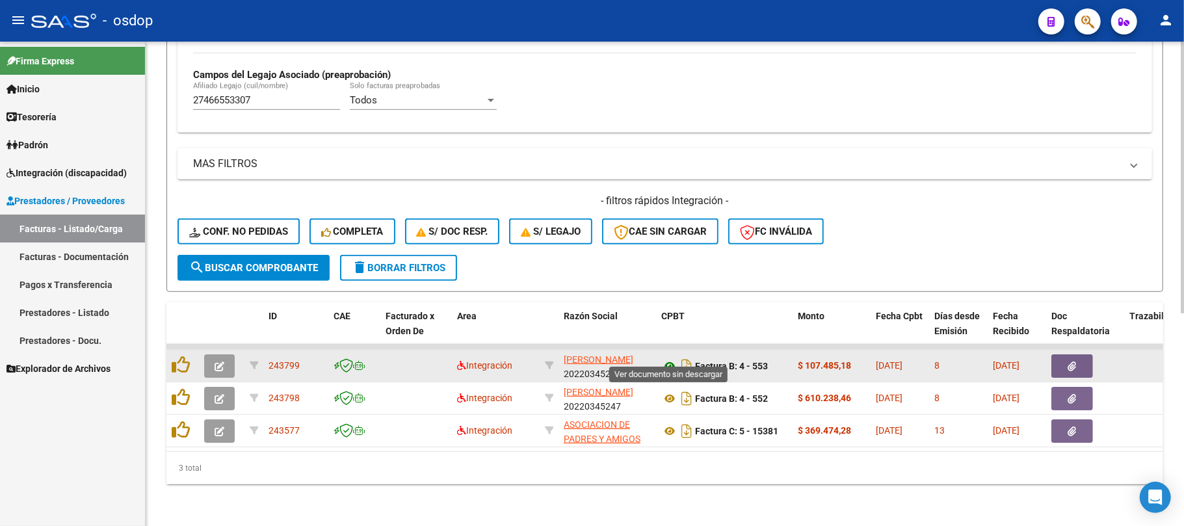
click at [670, 358] on icon at bounding box center [669, 366] width 17 height 16
click at [1084, 354] on button "button" at bounding box center [1072, 365] width 42 height 23
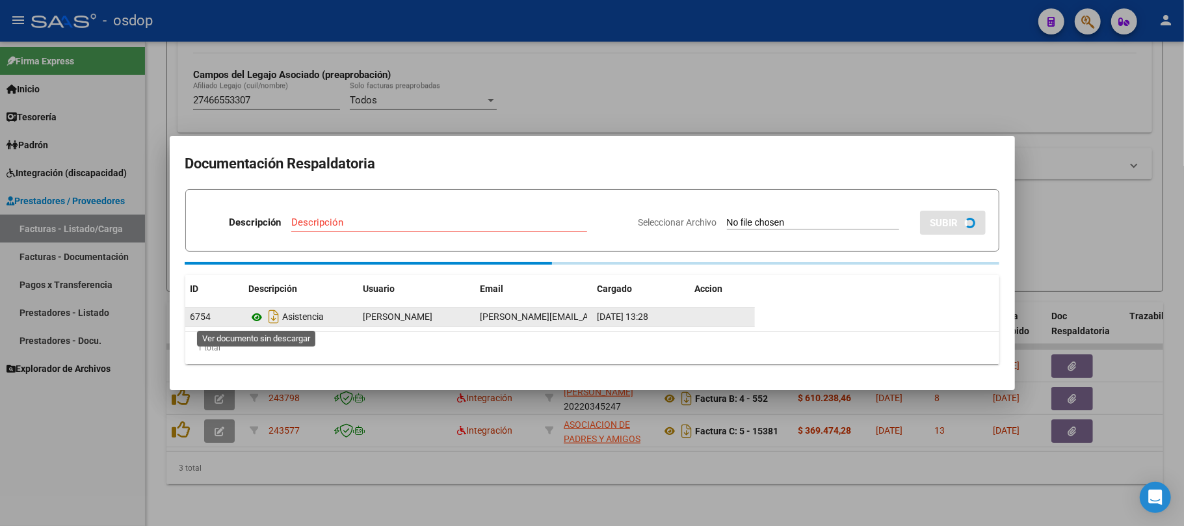
click at [256, 313] on icon at bounding box center [257, 317] width 17 height 16
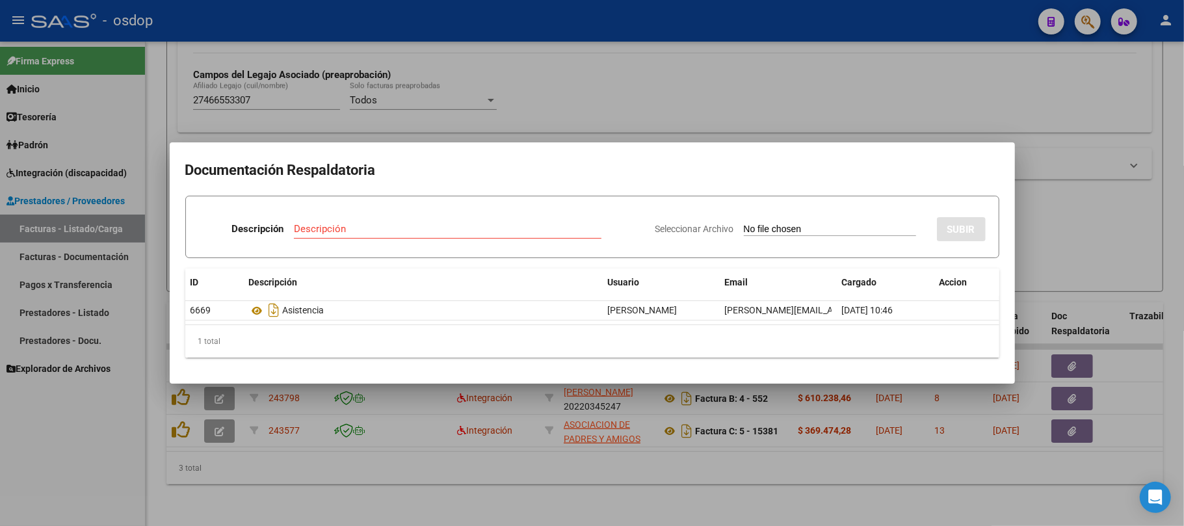
click at [752, 472] on div at bounding box center [592, 263] width 1184 height 526
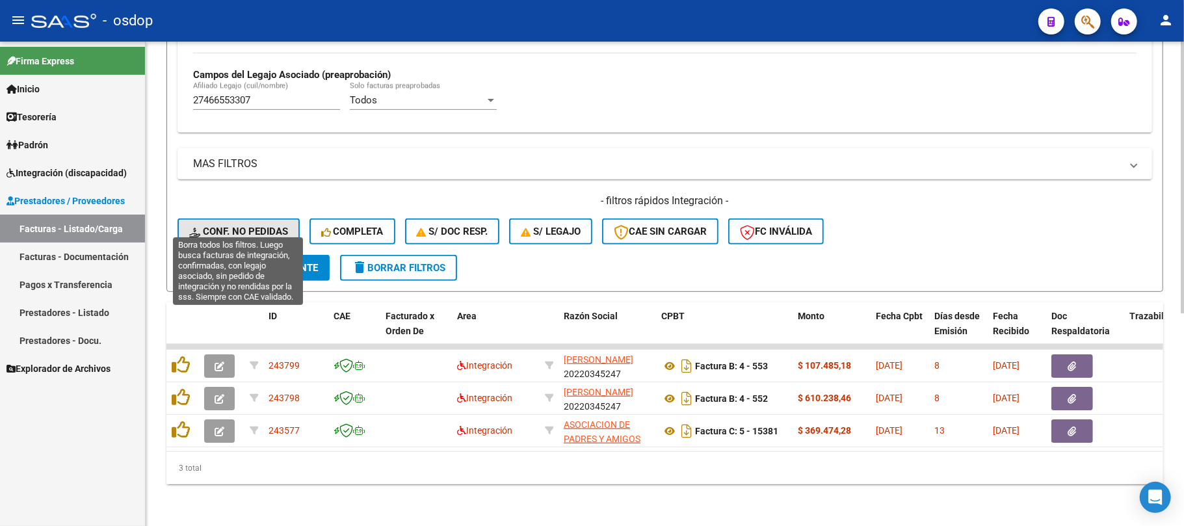
click at [229, 225] on button "Conf. no pedidas" at bounding box center [238, 231] width 122 height 26
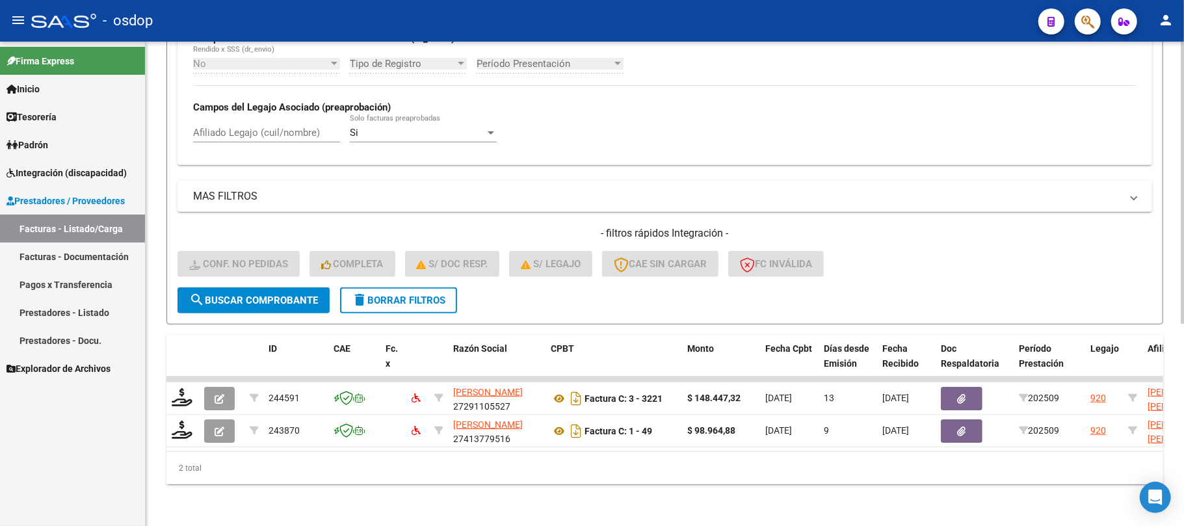
scroll to position [347, 0]
click at [261, 127] on input "Afiliado Legajo (cuil/nombre)" at bounding box center [266, 133] width 147 height 12
paste input "27466553307"
type input "27466553307"
click at [269, 295] on span "search Buscar Comprobante" at bounding box center [253, 301] width 129 height 12
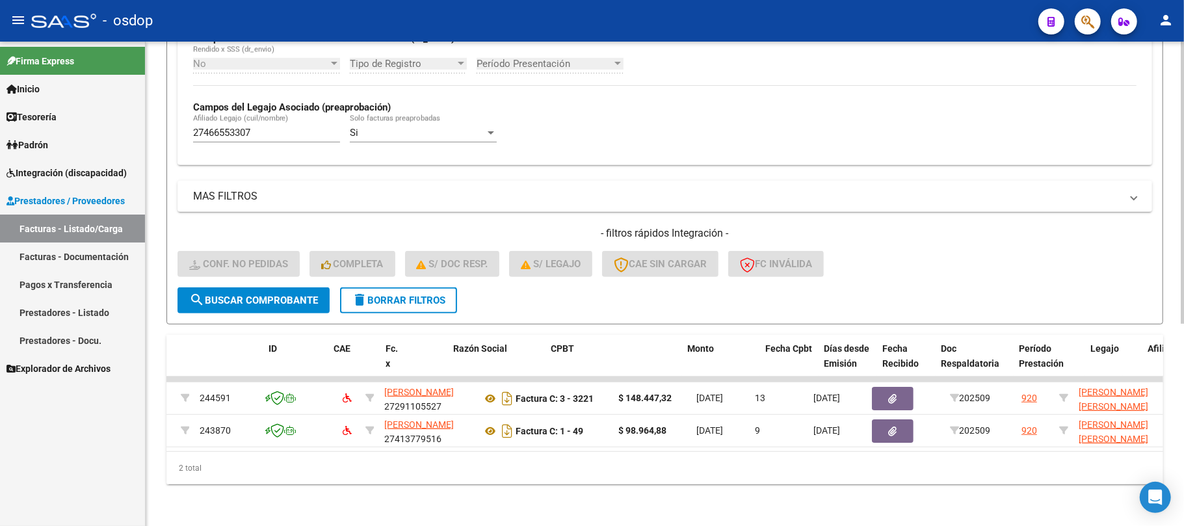
scroll to position [0, 0]
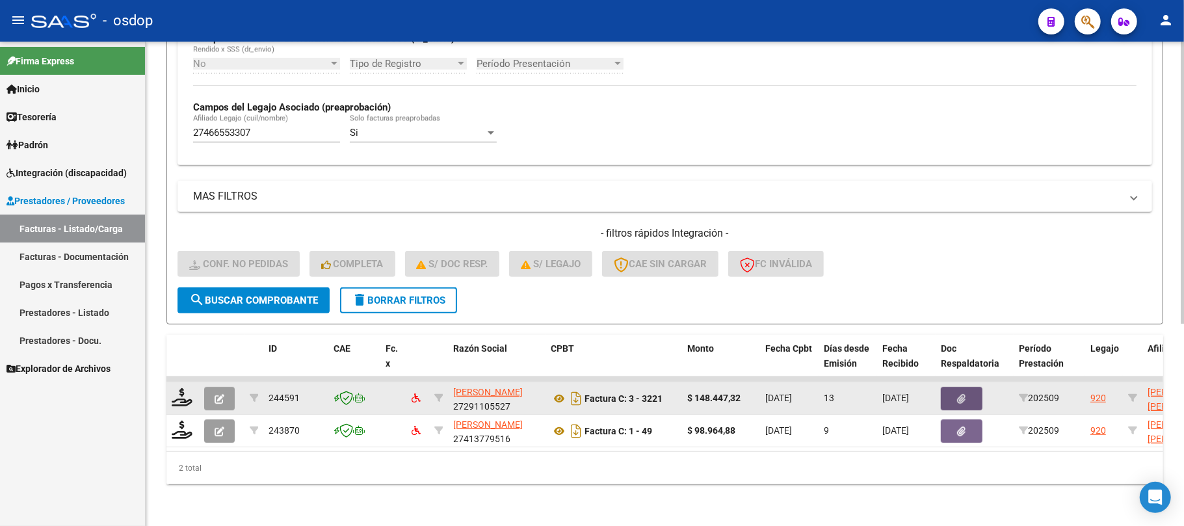
click at [962, 394] on icon "button" at bounding box center [962, 399] width 8 height 10
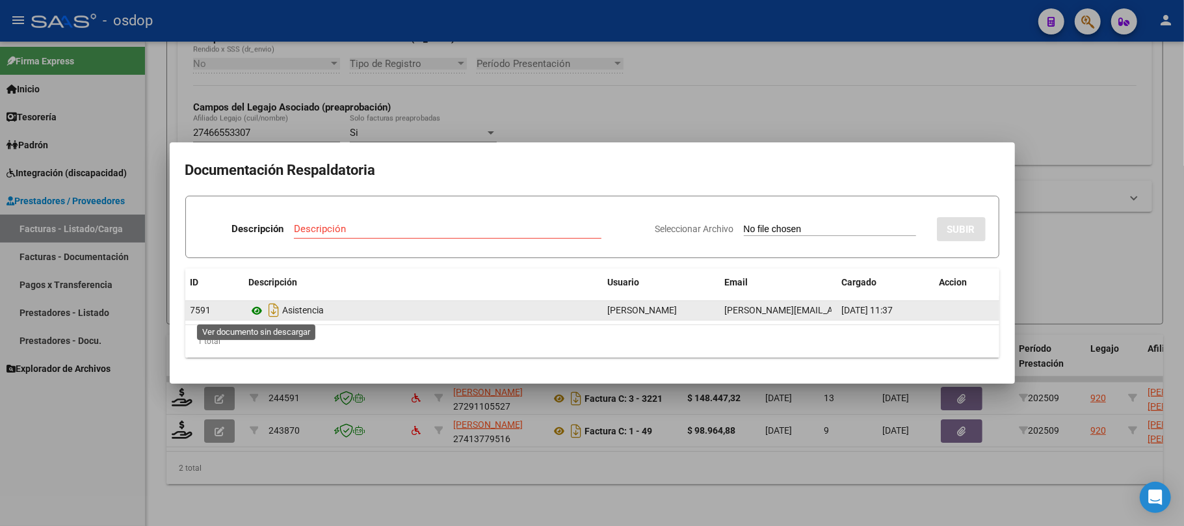
click at [257, 309] on icon at bounding box center [257, 311] width 17 height 16
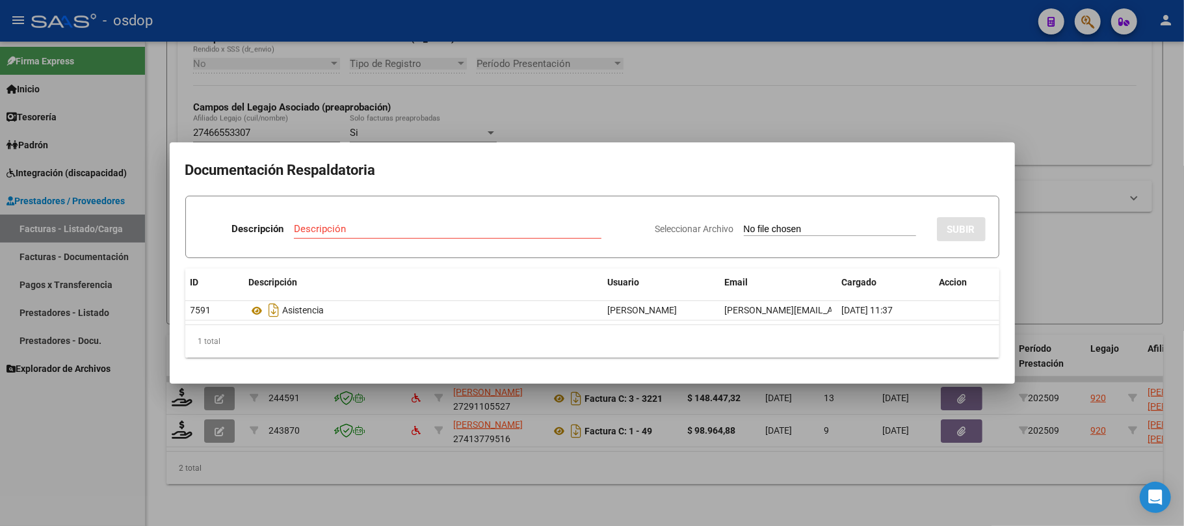
click at [967, 414] on div at bounding box center [592, 263] width 1184 height 526
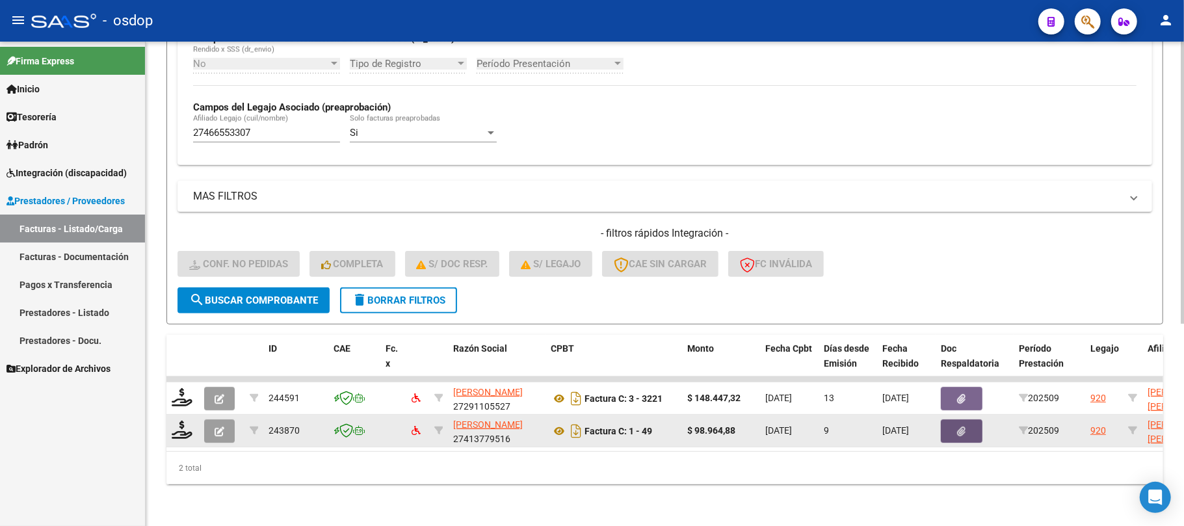
click at [965, 426] on icon "button" at bounding box center [962, 431] width 8 height 10
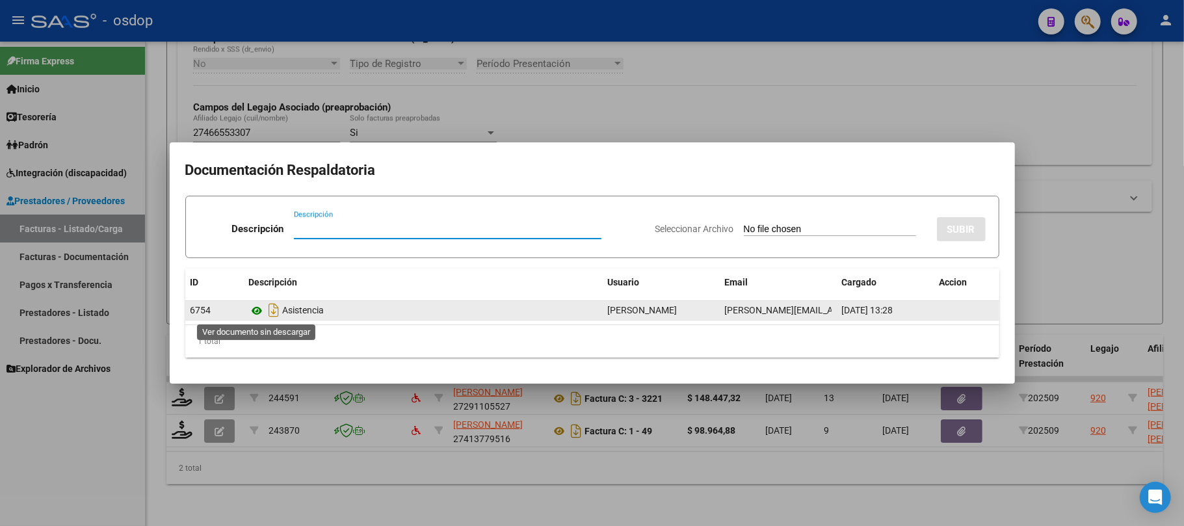
click at [256, 308] on icon at bounding box center [257, 311] width 17 height 16
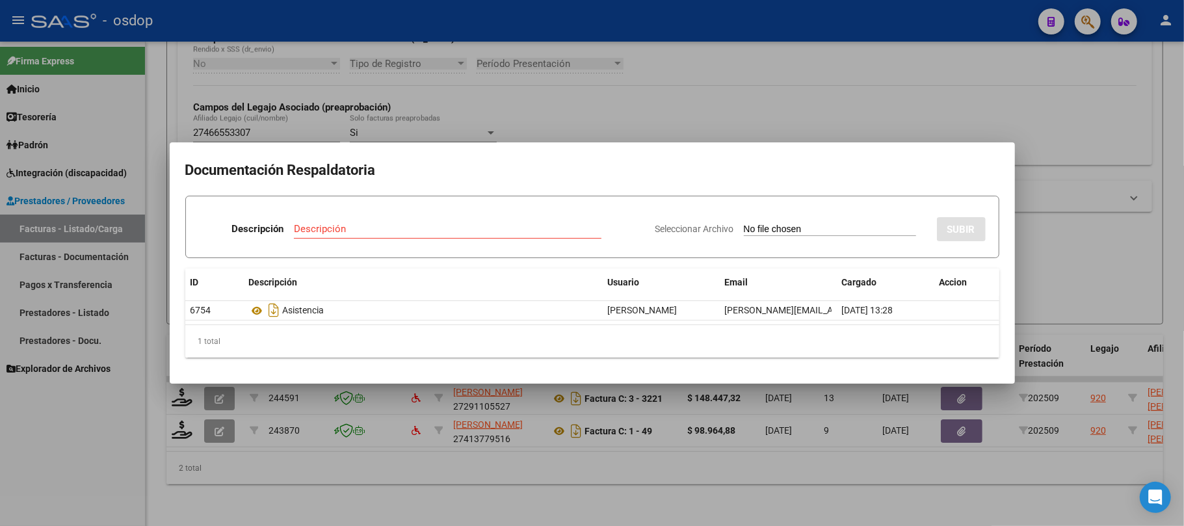
click at [739, 478] on div at bounding box center [592, 263] width 1184 height 526
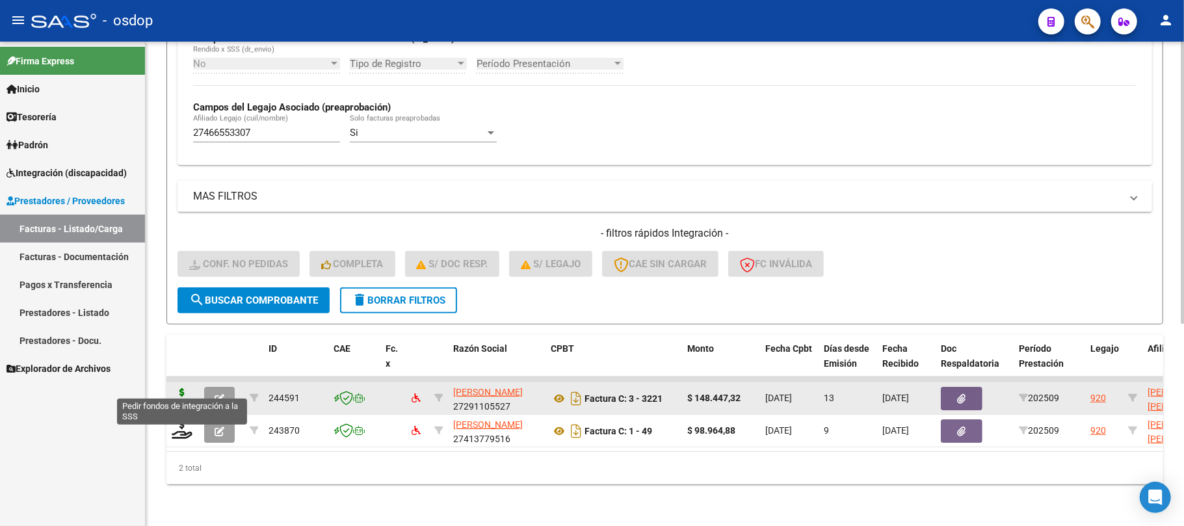
click at [185, 388] on icon at bounding box center [182, 397] width 21 height 18
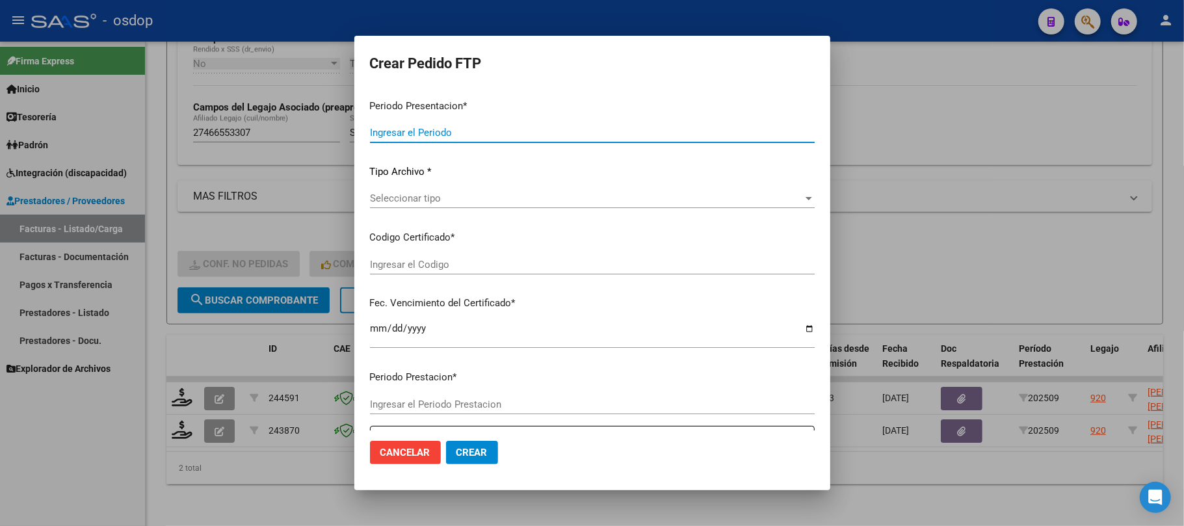
type input "202509"
type input "$ 148.447,32"
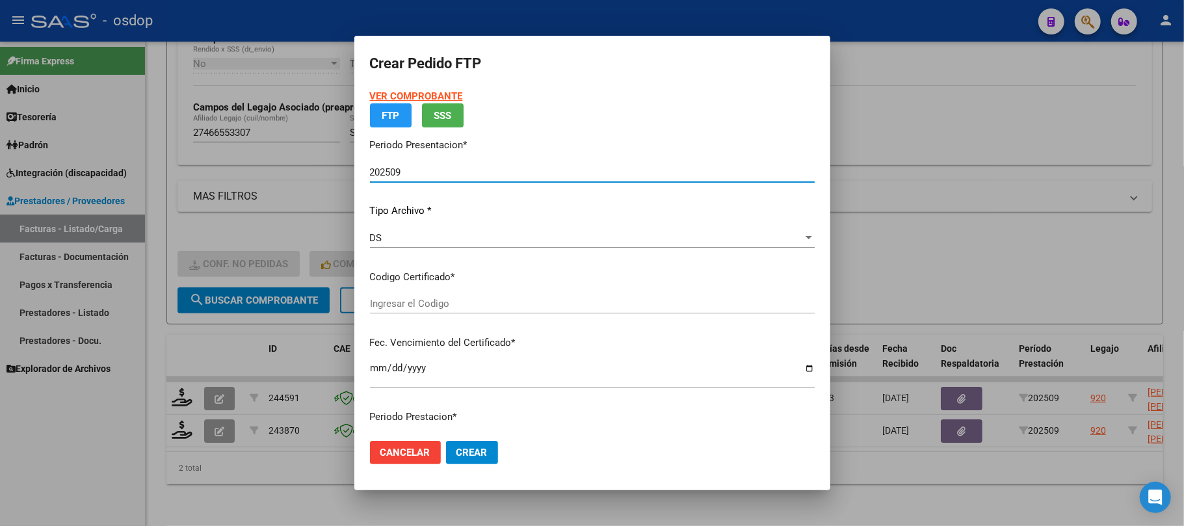
type input "7099989125"
type input "[DATE]"
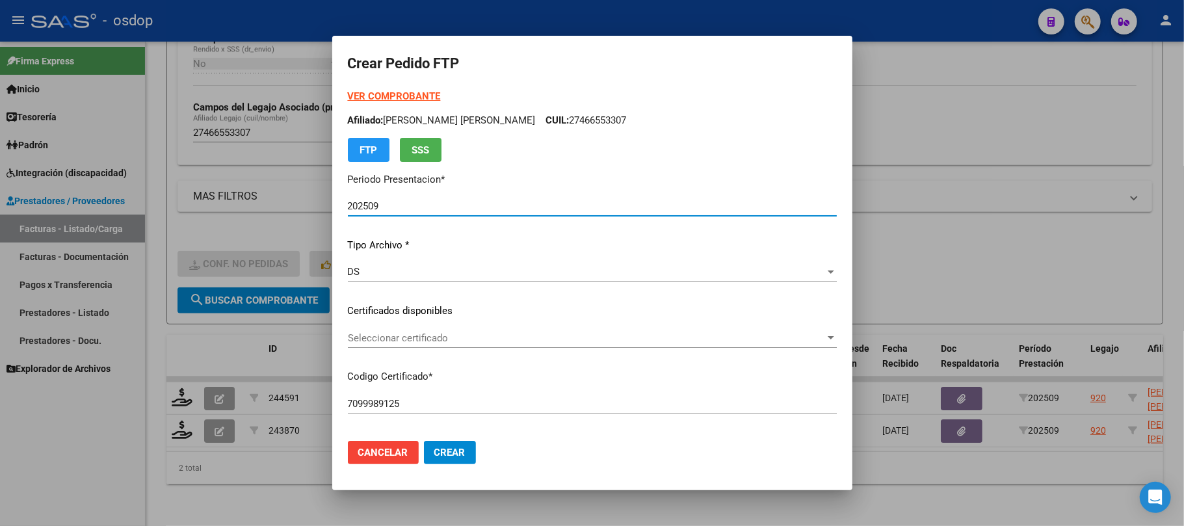
click at [557, 341] on span "Seleccionar certificado" at bounding box center [586, 338] width 477 height 12
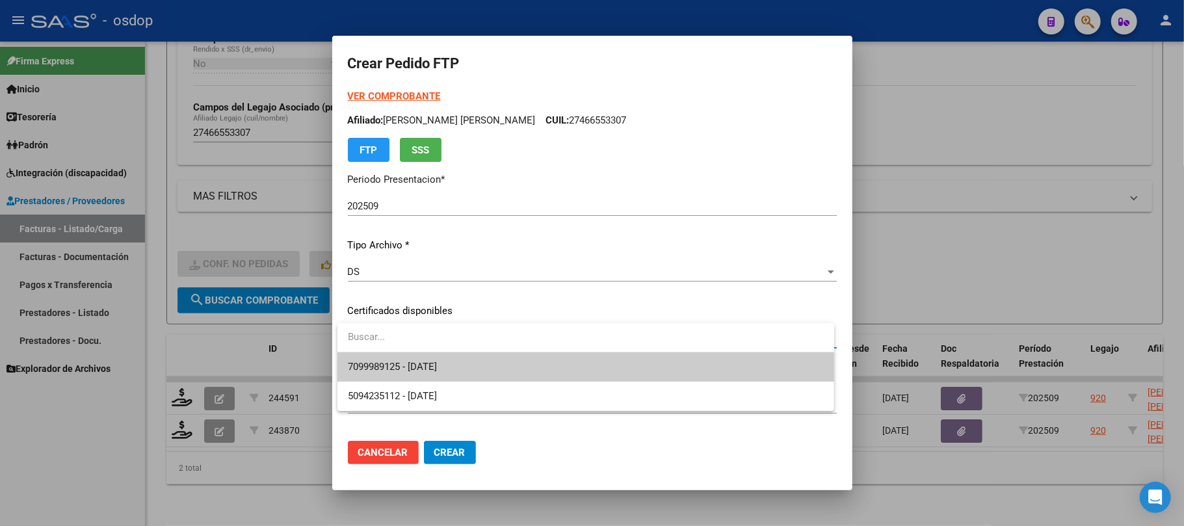
click at [549, 373] on span "7099989125 - [DATE]" at bounding box center [586, 366] width 476 height 29
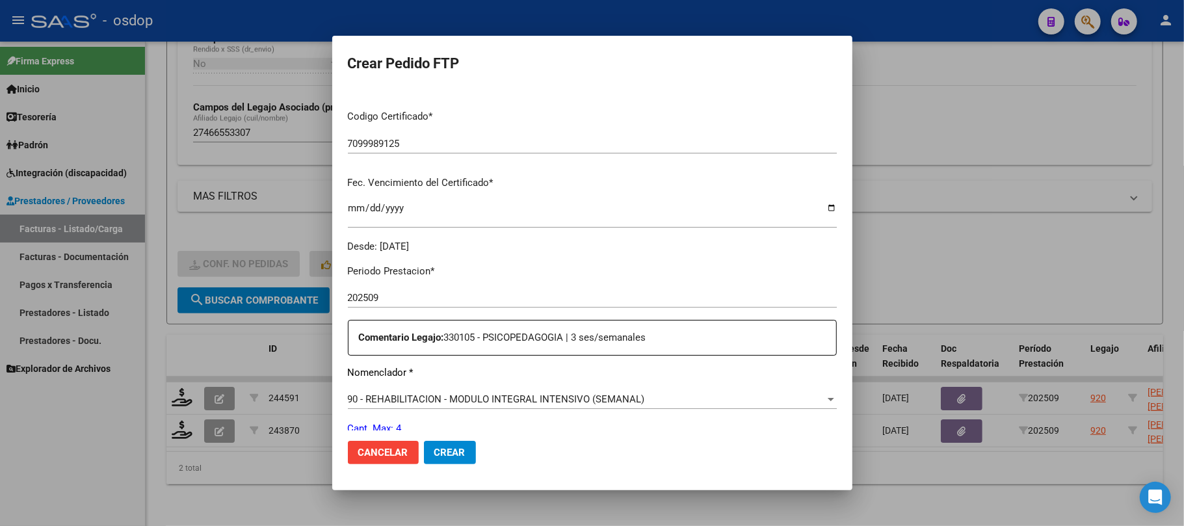
scroll to position [347, 0]
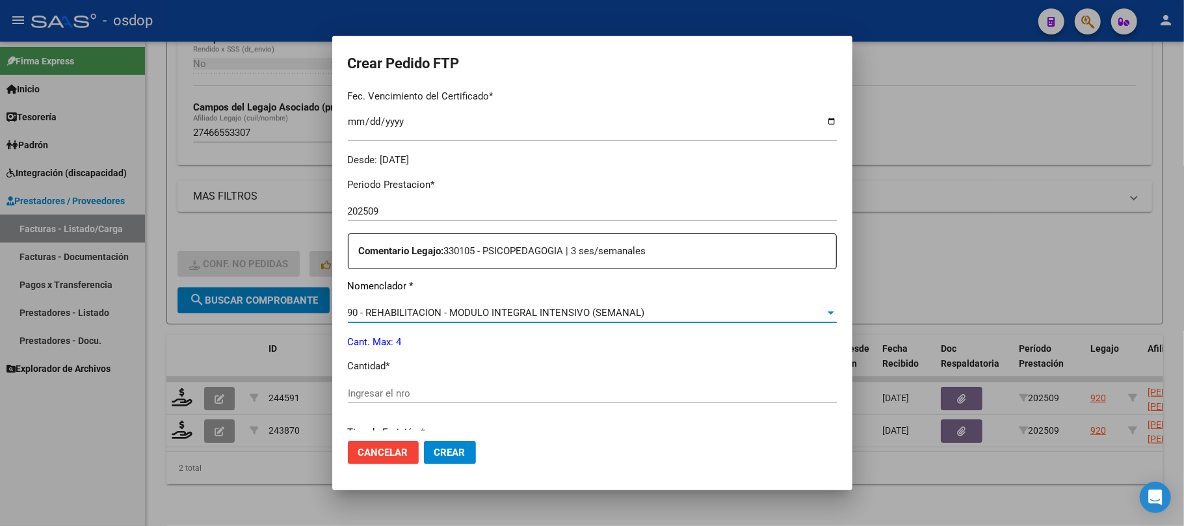
click at [614, 310] on span "90 - REHABILITACION - MODULO INTEGRAL INTENSIVO (SEMANAL)" at bounding box center [496, 313] width 297 height 12
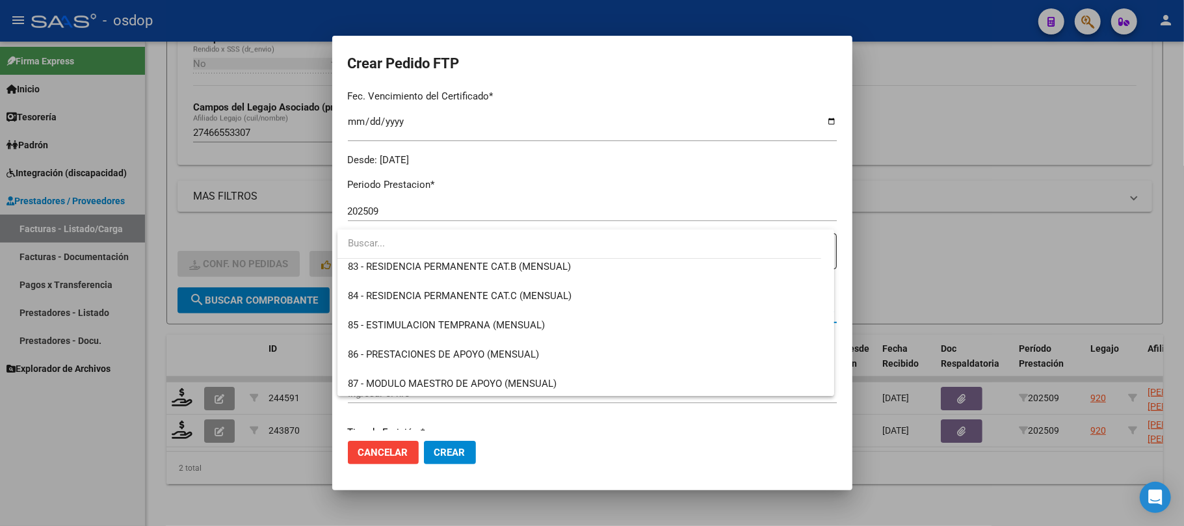
scroll to position [2391, 0]
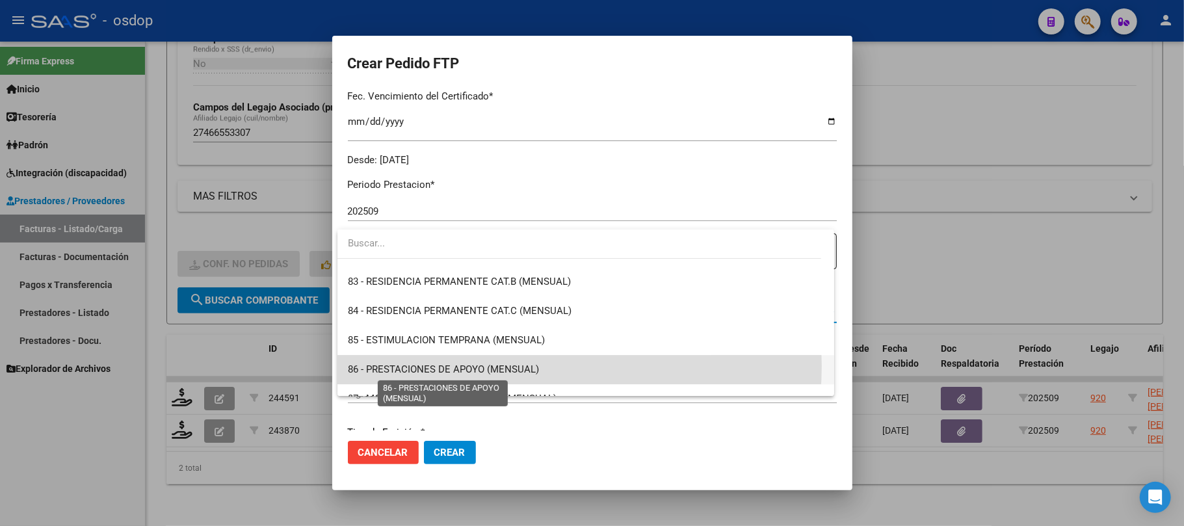
click at [518, 365] on span "86 - PRESTACIONES DE APOYO (MENSUAL)" at bounding box center [443, 369] width 191 height 12
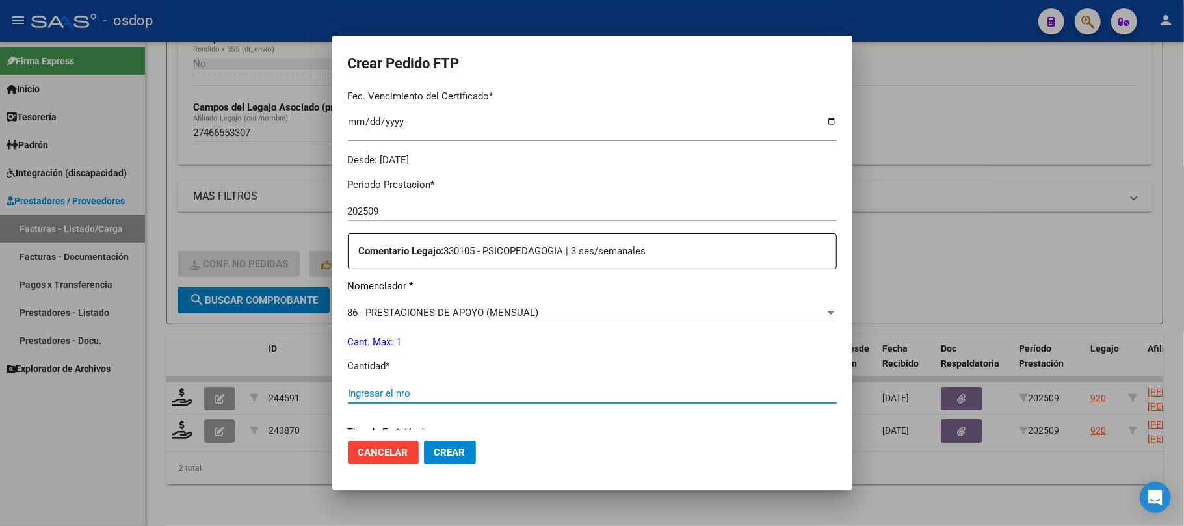
click at [404, 388] on input "Ingresar el nro" at bounding box center [592, 393] width 489 height 12
type input "1"
click at [462, 456] on span "Crear" at bounding box center [449, 453] width 31 height 12
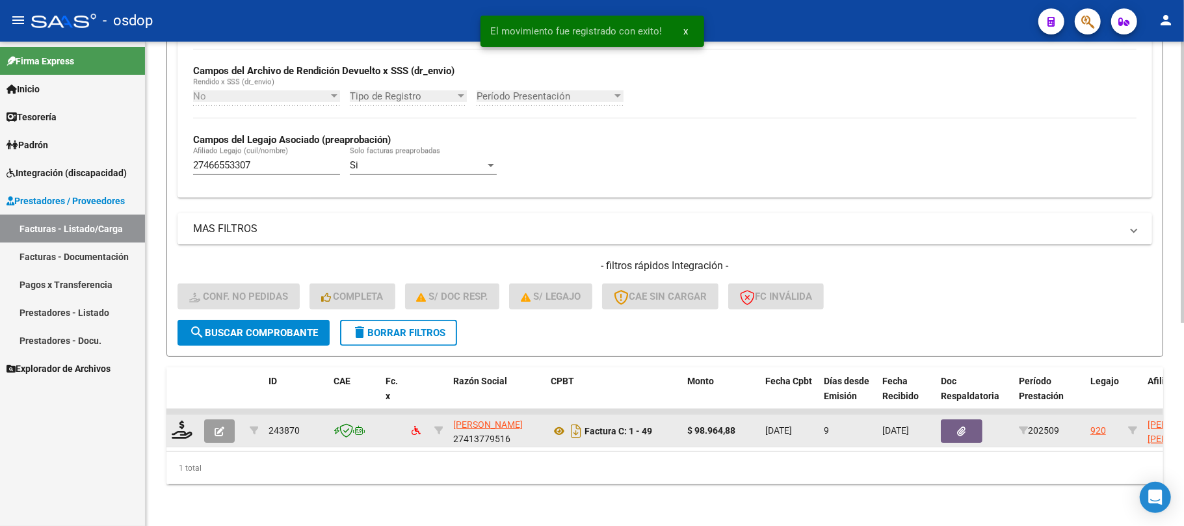
scroll to position [313, 0]
click at [180, 421] on icon at bounding box center [182, 430] width 21 height 18
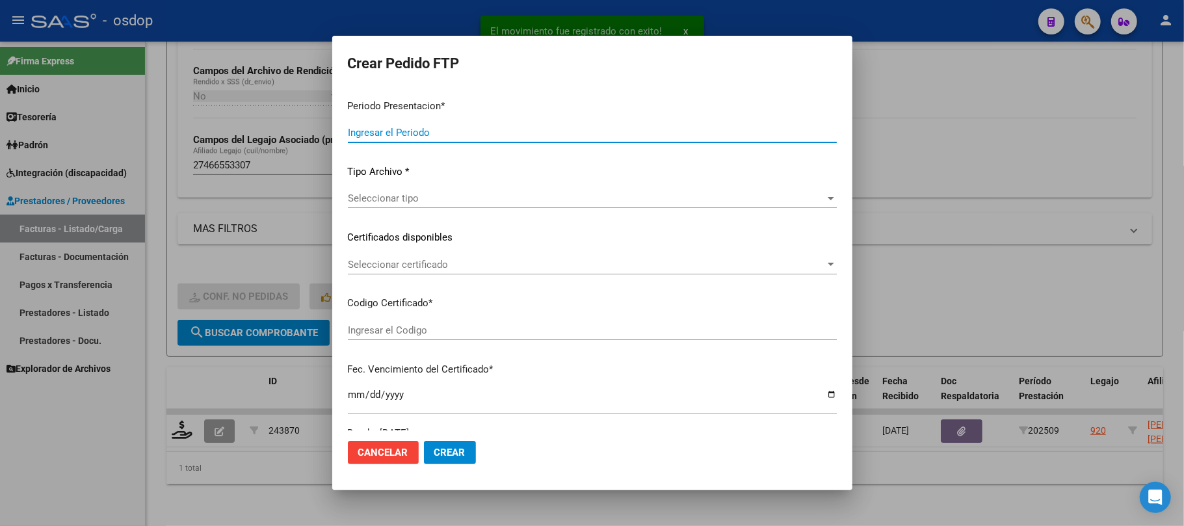
type input "202509"
type input "$ 98.964,88"
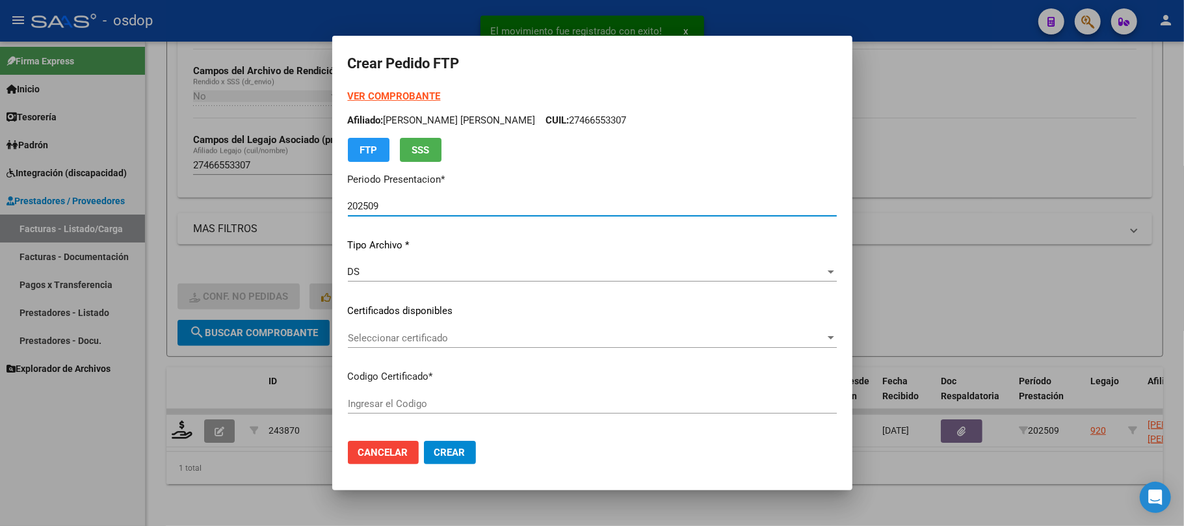
type input "7099989125"
type input "[DATE]"
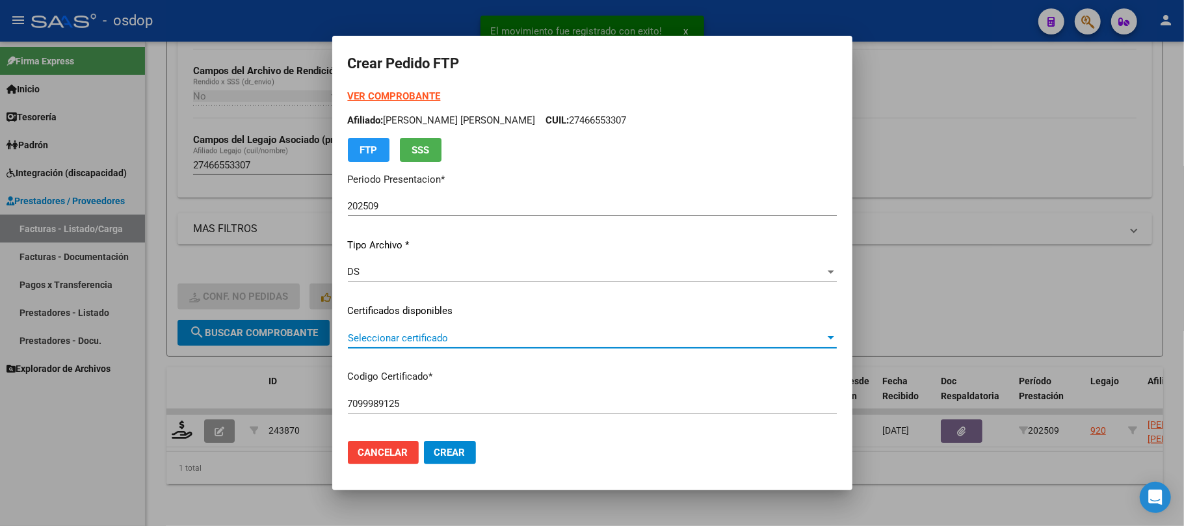
click at [544, 335] on span "Seleccionar certificado" at bounding box center [586, 338] width 477 height 12
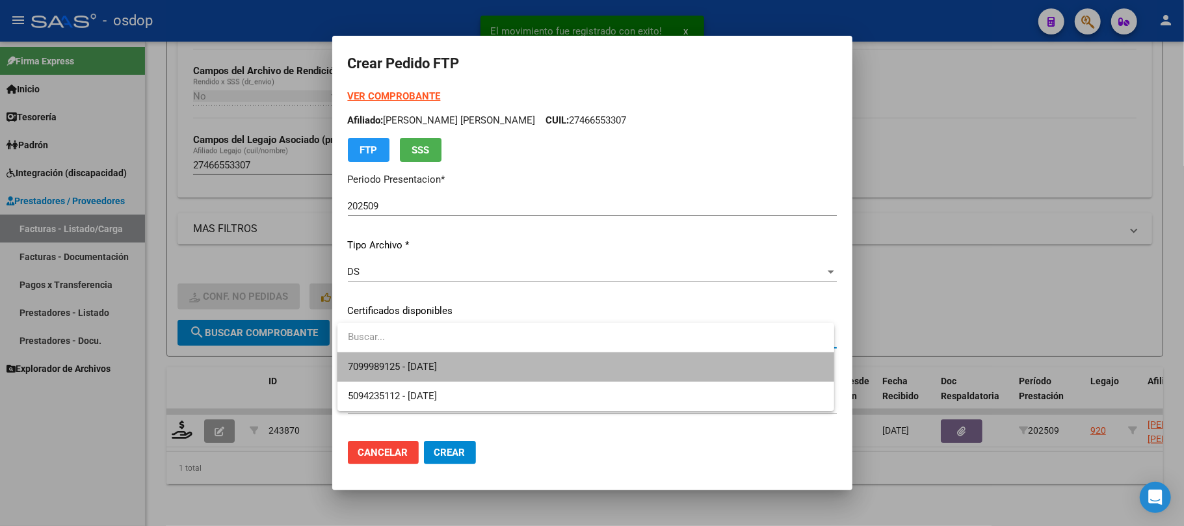
drag, startPoint x: 544, startPoint y: 364, endPoint x: 607, endPoint y: 364, distance: 62.4
click at [544, 365] on span "7099989125 - [DATE]" at bounding box center [586, 366] width 476 height 29
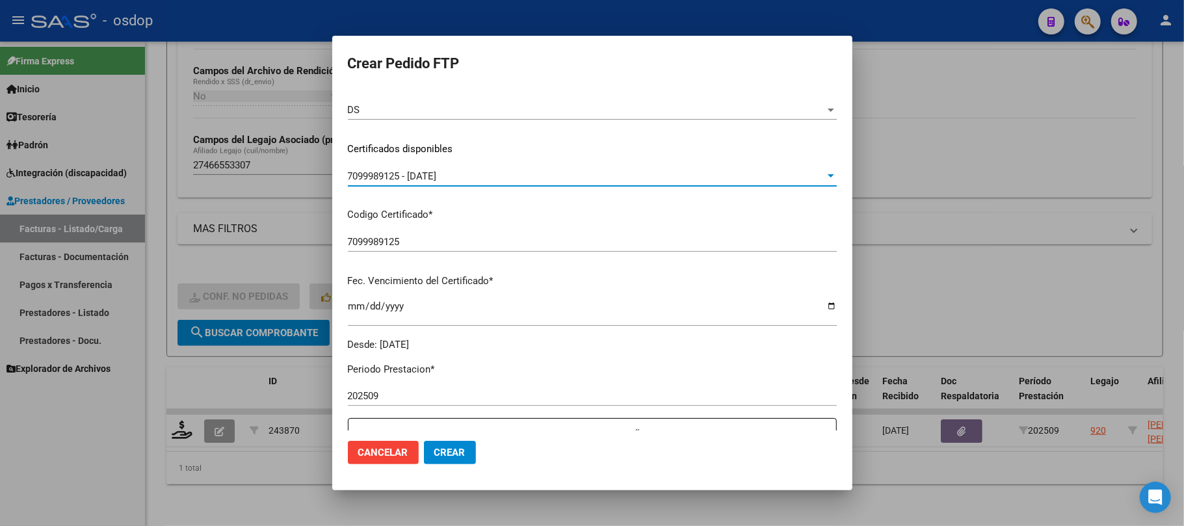
scroll to position [260, 0]
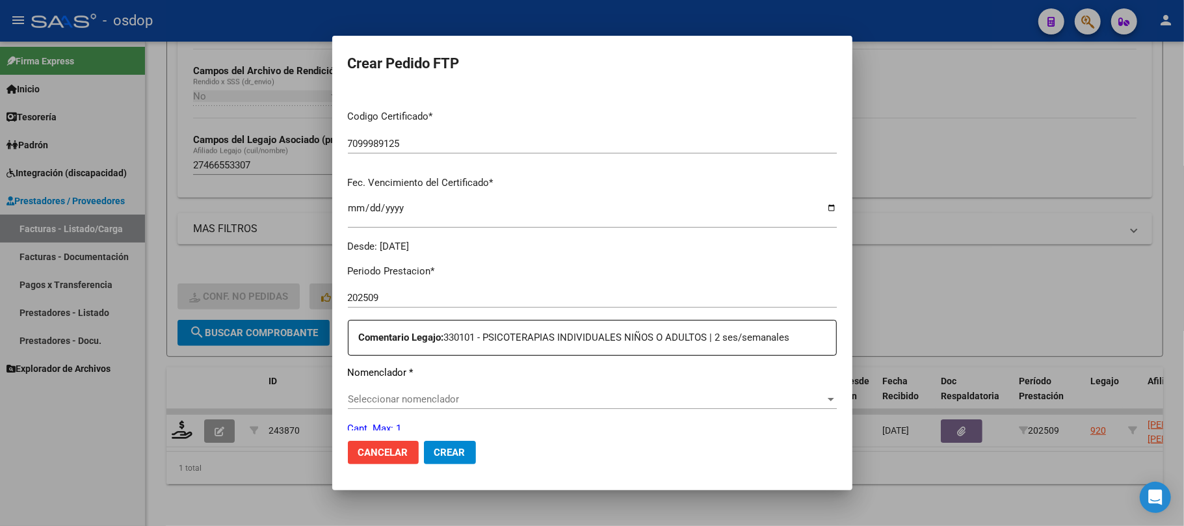
click at [551, 398] on span "Seleccionar nomenclador" at bounding box center [586, 399] width 477 height 12
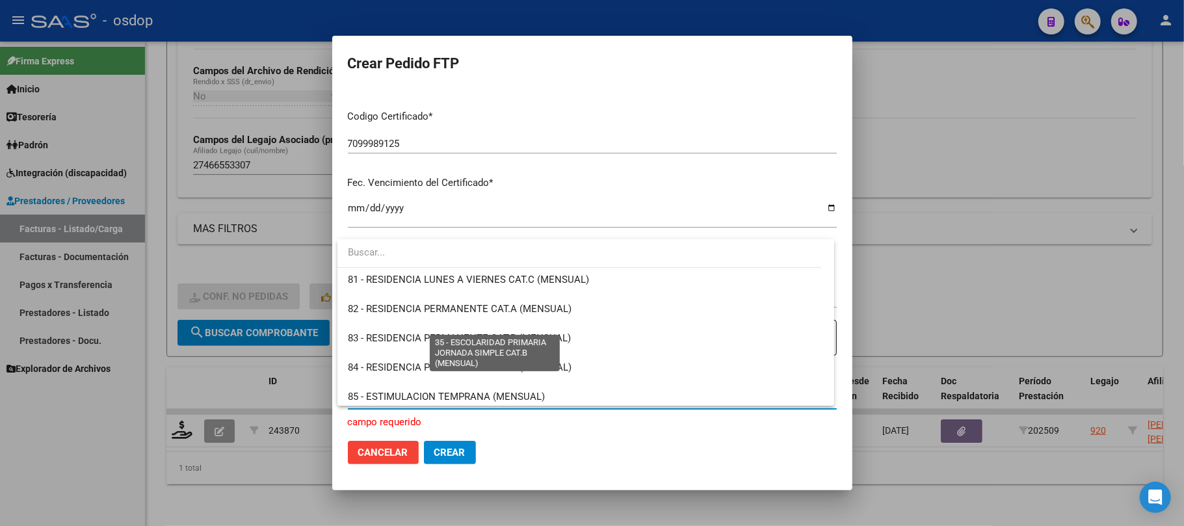
scroll to position [2427, 0]
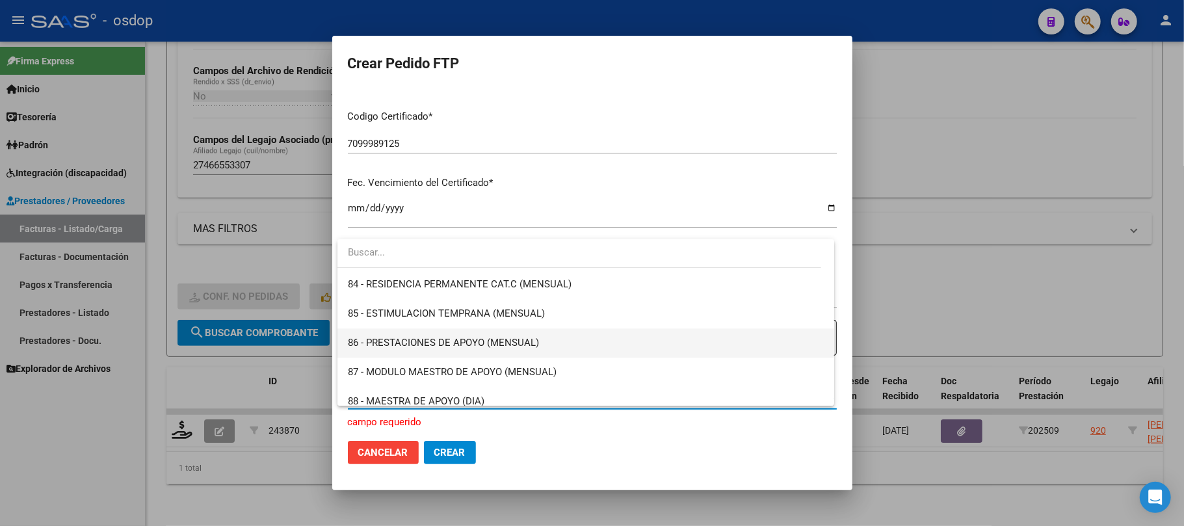
click at [549, 346] on span "86 - PRESTACIONES DE APOYO (MENSUAL)" at bounding box center [586, 342] width 476 height 29
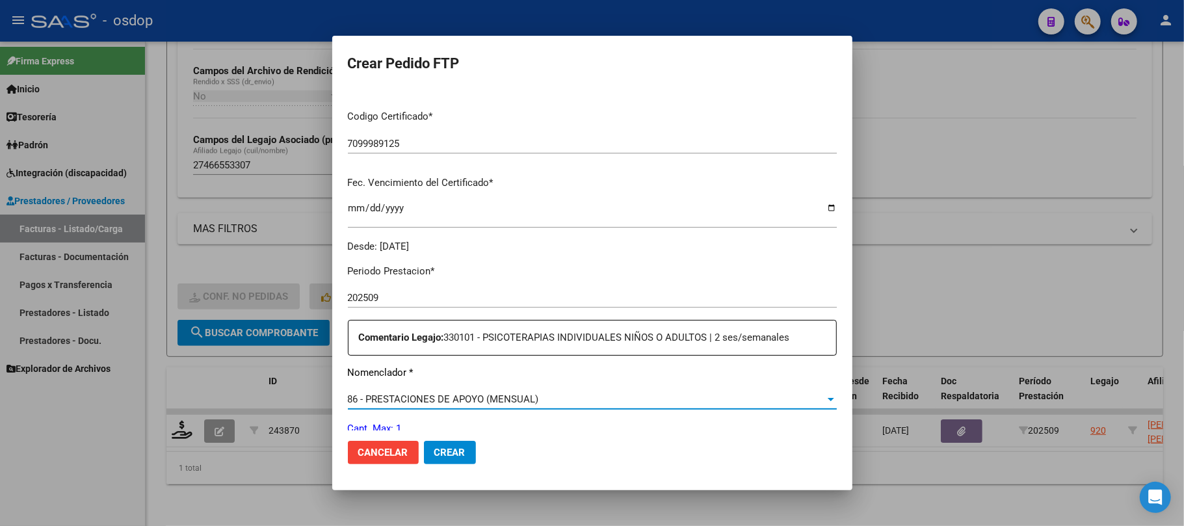
scroll to position [520, 0]
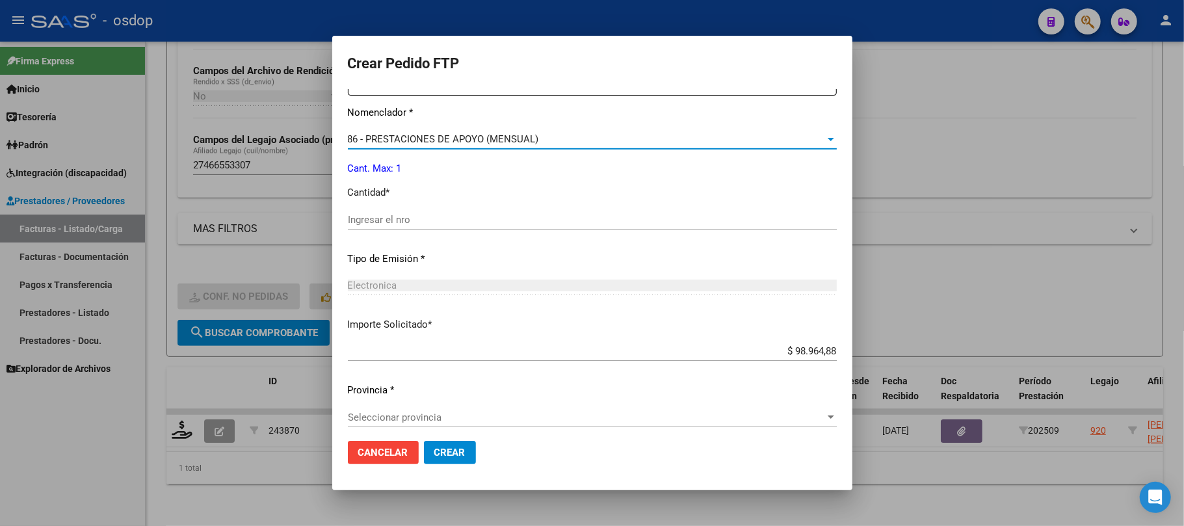
click at [380, 222] on input "Ingresar el nro" at bounding box center [592, 220] width 489 height 12
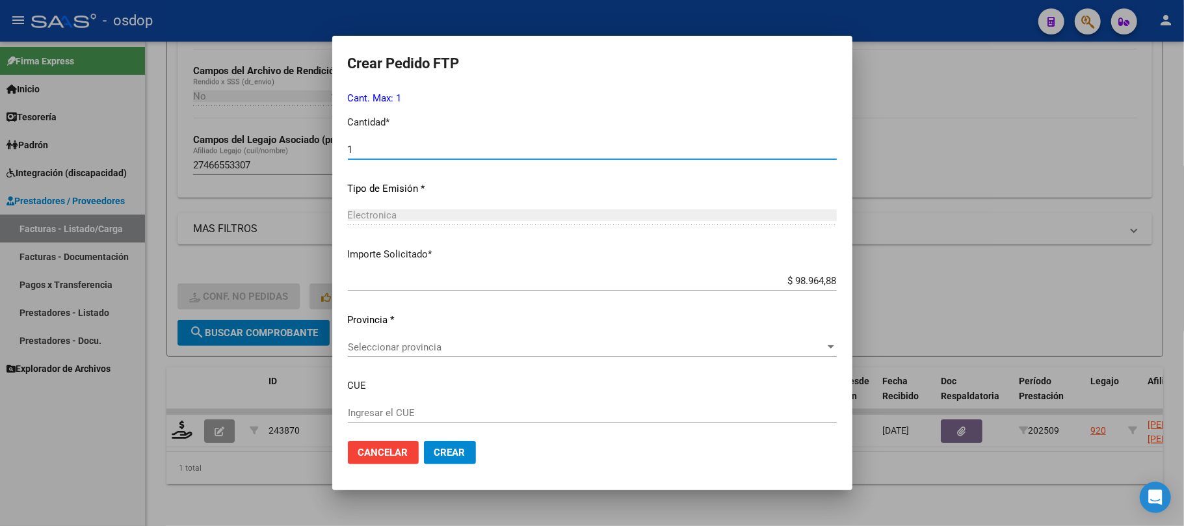
scroll to position [659, 0]
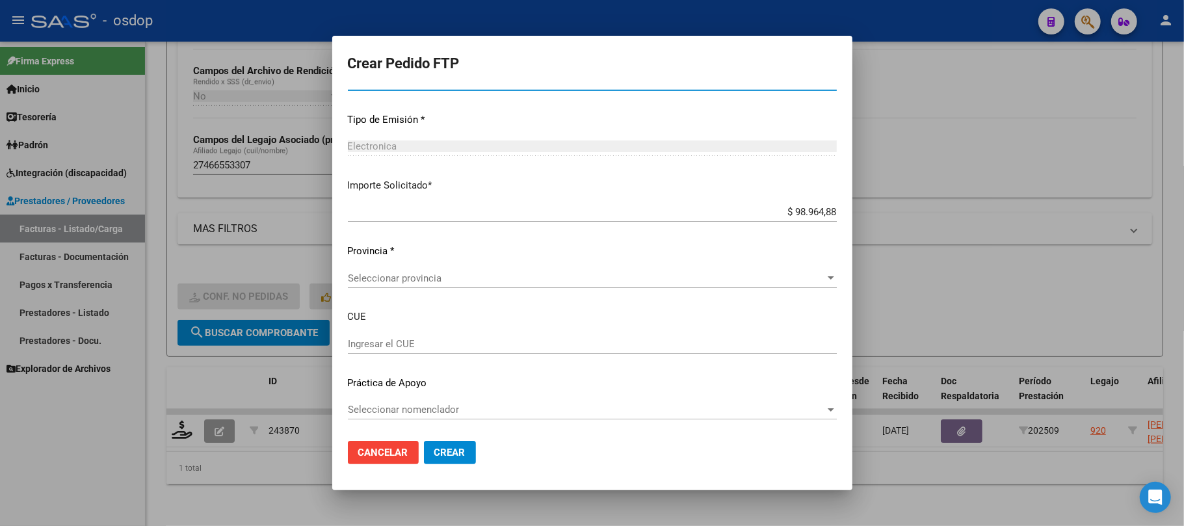
type input "1"
click at [680, 277] on span "Seleccionar provincia" at bounding box center [586, 278] width 477 height 12
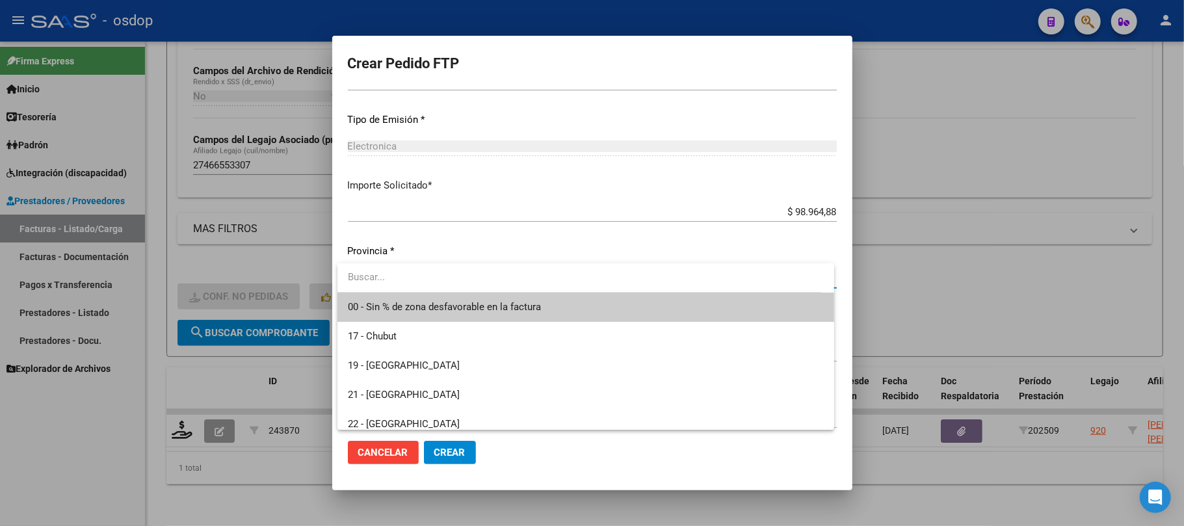
click at [653, 300] on span "00 - Sin % de zona desfavorable en la factura" at bounding box center [586, 307] width 476 height 29
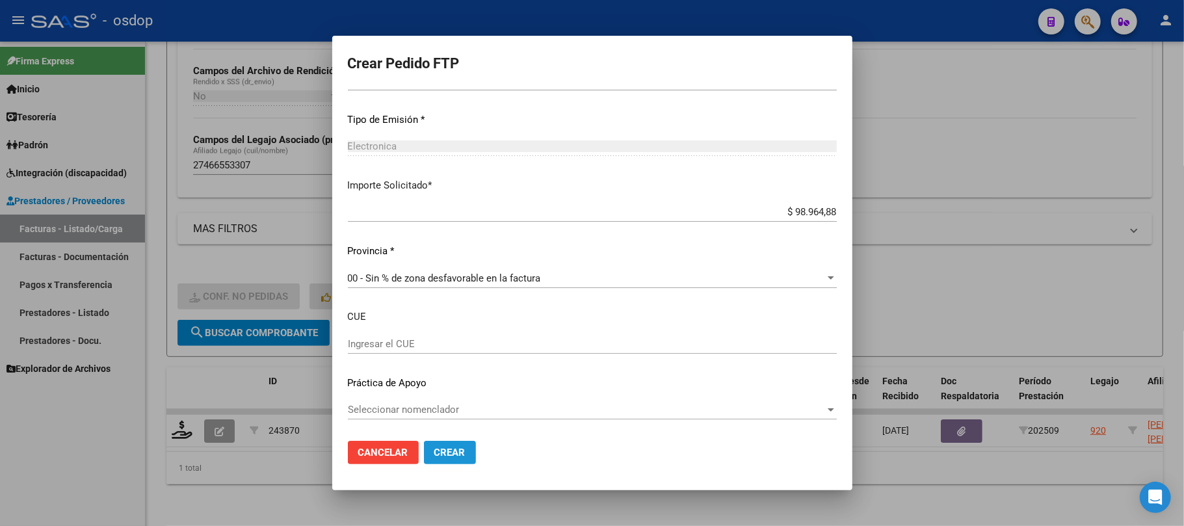
click at [446, 461] on button "Crear" at bounding box center [450, 452] width 52 height 23
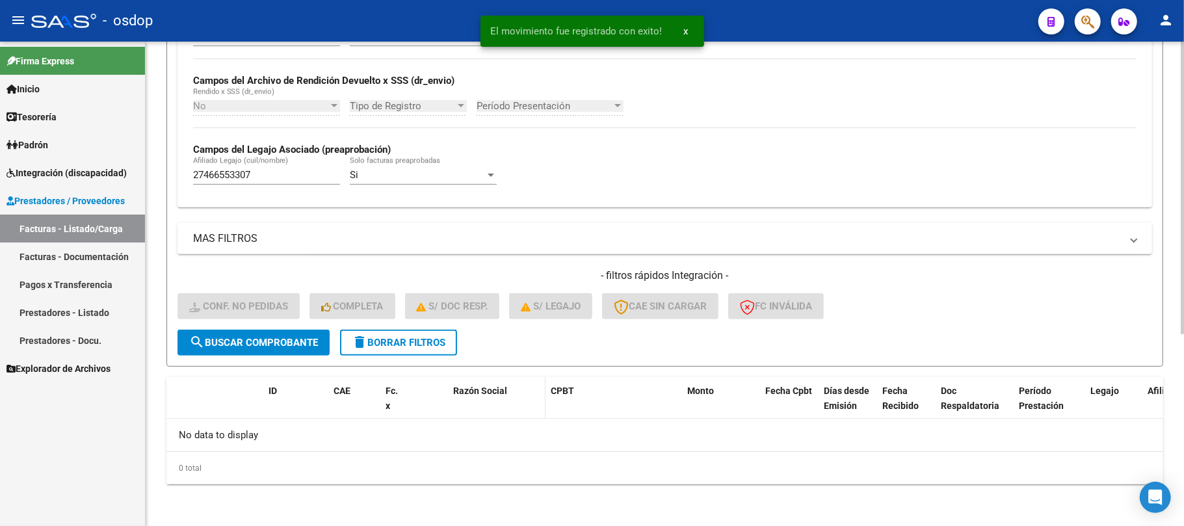
scroll to position [291, 0]
click at [419, 349] on button "delete Borrar Filtros" at bounding box center [398, 343] width 117 height 26
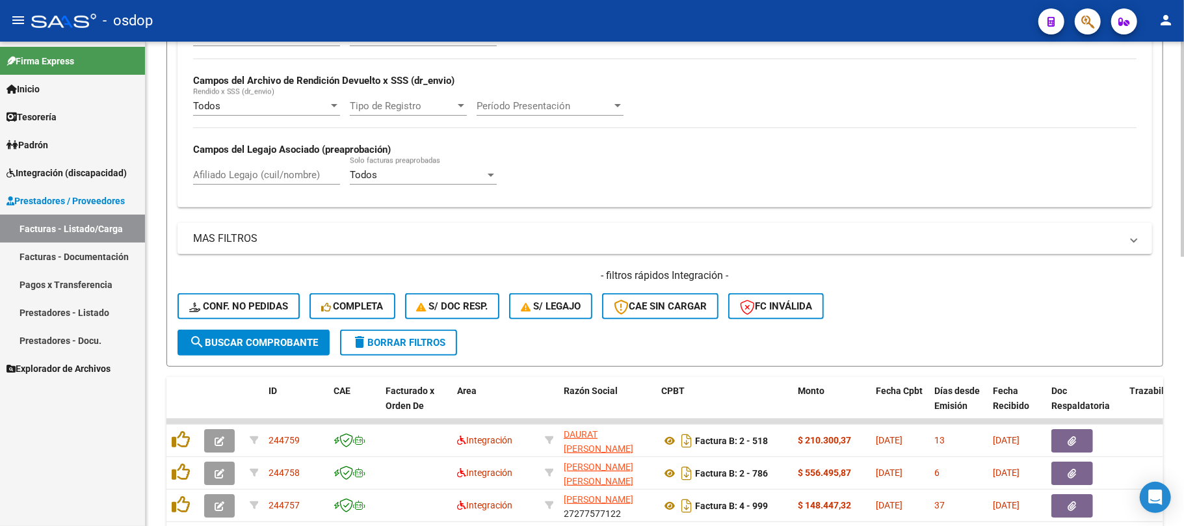
click at [272, 169] on div "Afiliado Legajo (cuil/nombre)" at bounding box center [266, 171] width 147 height 28
paste input "27466553307"
type input "27466553307"
drag, startPoint x: 282, startPoint y: 347, endPoint x: 290, endPoint y: 347, distance: 8.5
click at [282, 347] on span "search Buscar Comprobante" at bounding box center [253, 343] width 129 height 12
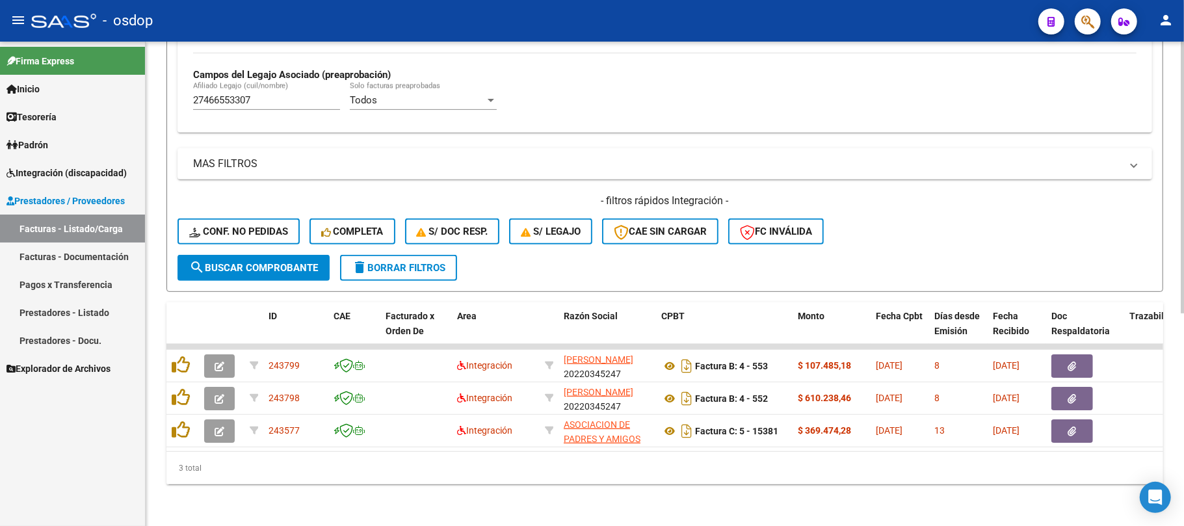
scroll to position [378, 0]
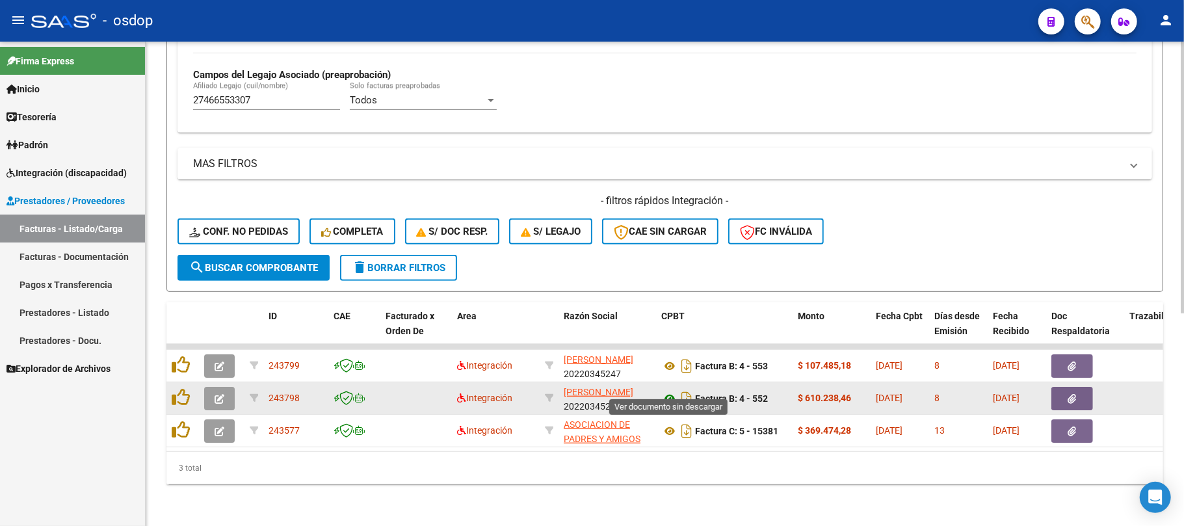
click at [671, 391] on icon at bounding box center [669, 399] width 17 height 16
click at [1072, 394] on icon "button" at bounding box center [1072, 399] width 8 height 10
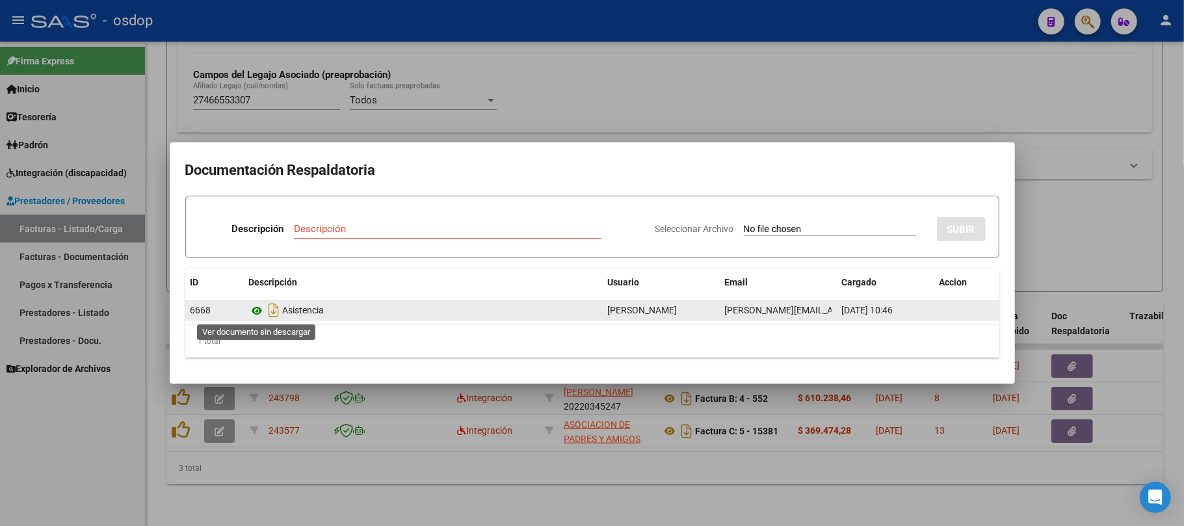
click at [259, 311] on icon at bounding box center [257, 311] width 17 height 16
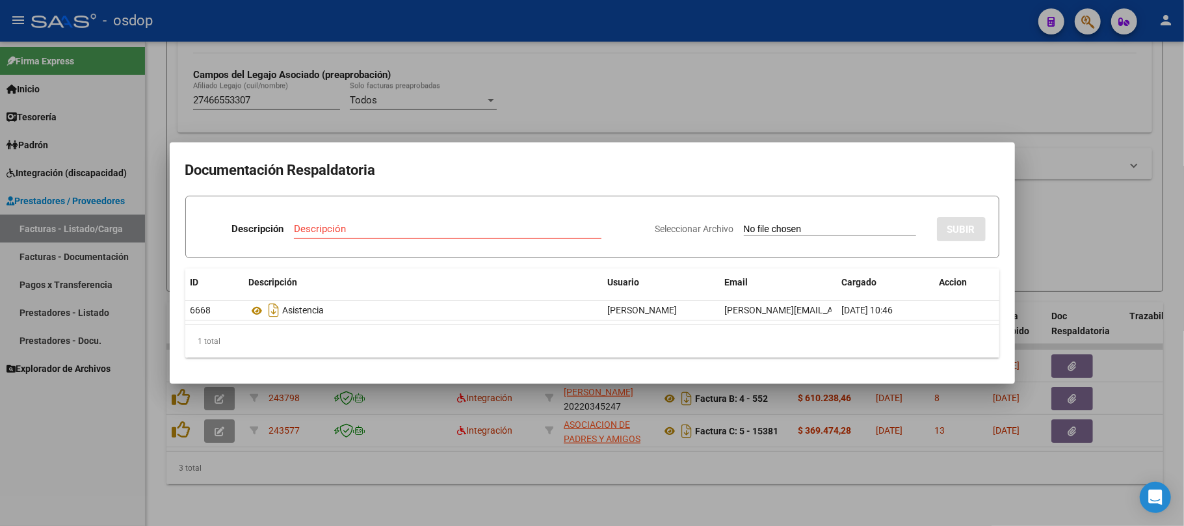
click at [495, 472] on div at bounding box center [592, 263] width 1184 height 526
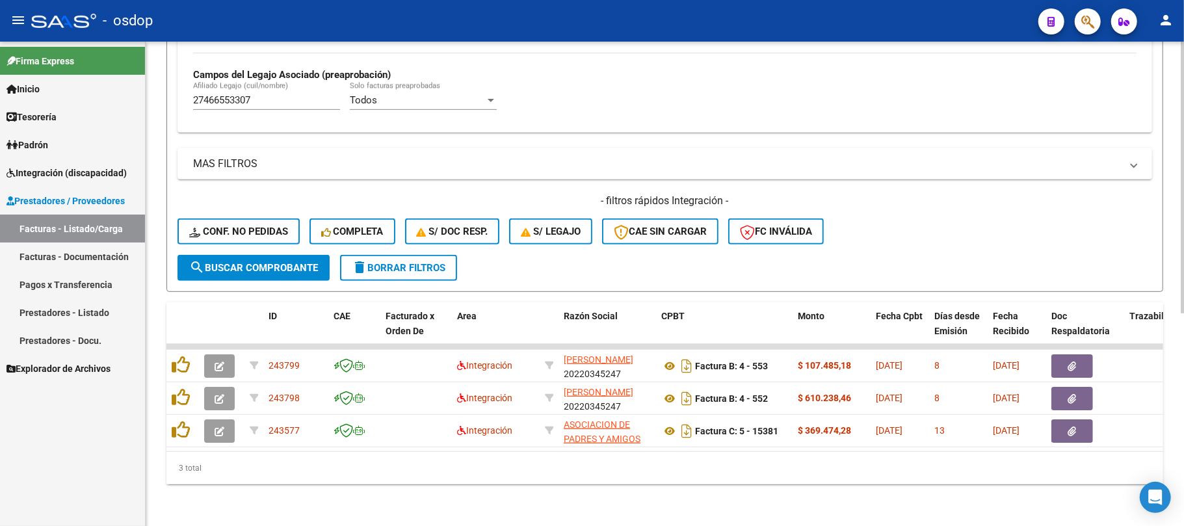
drag, startPoint x: 772, startPoint y: 475, endPoint x: 765, endPoint y: 475, distance: 7.2
click at [772, 475] on div "3 total" at bounding box center [664, 468] width 997 height 33
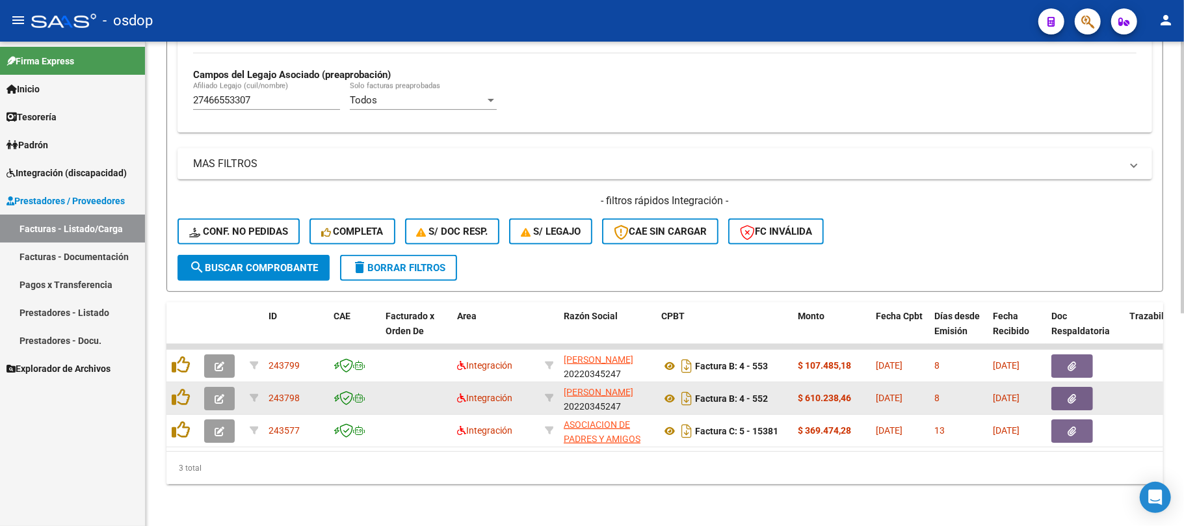
click at [224, 394] on icon "button" at bounding box center [220, 399] width 10 height 10
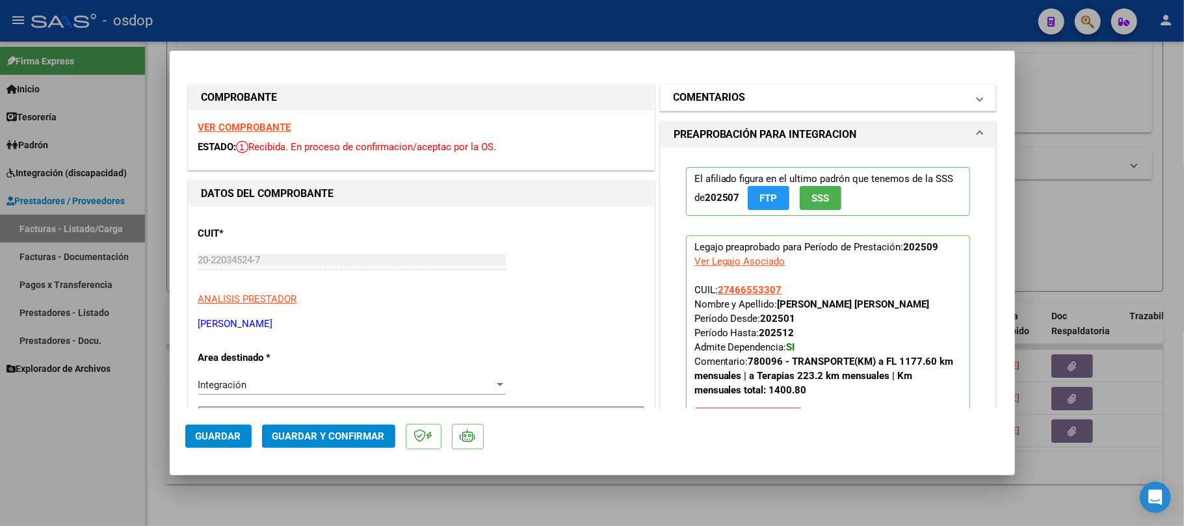
click at [755, 99] on mat-panel-title "COMENTARIOS" at bounding box center [821, 98] width 294 height 16
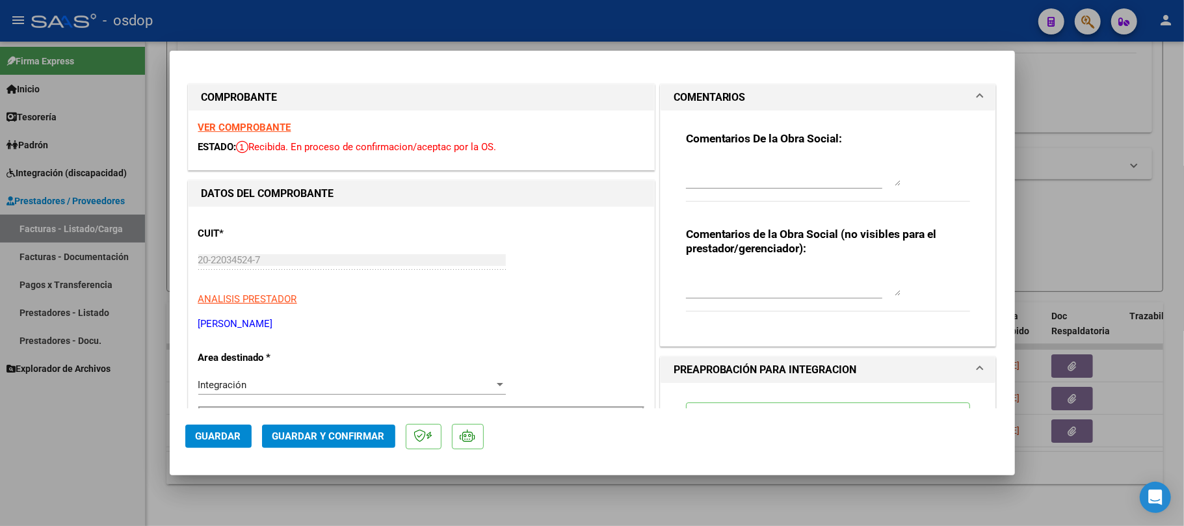
click at [736, 276] on textarea at bounding box center [793, 283] width 215 height 26
click at [783, 285] on textarea "Traslado a FL" at bounding box center [793, 283] width 215 height 26
click at [887, 283] on textarea "Traslado a FL 1126.40 km/mes. Valor por km" at bounding box center [793, 283] width 215 height 26
type textarea "Traslado a FL 1126.40 km/mes. Valor por km 541.76 s/dep.-"
click at [310, 436] on span "Guardar y Confirmar" at bounding box center [328, 436] width 112 height 12
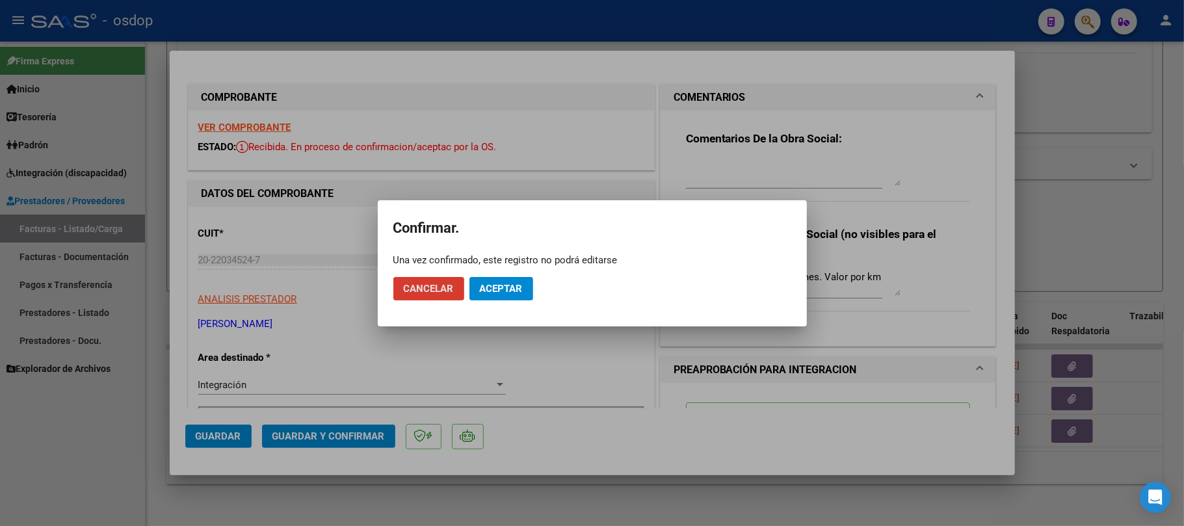
click at [514, 289] on span "Aceptar" at bounding box center [501, 289] width 43 height 12
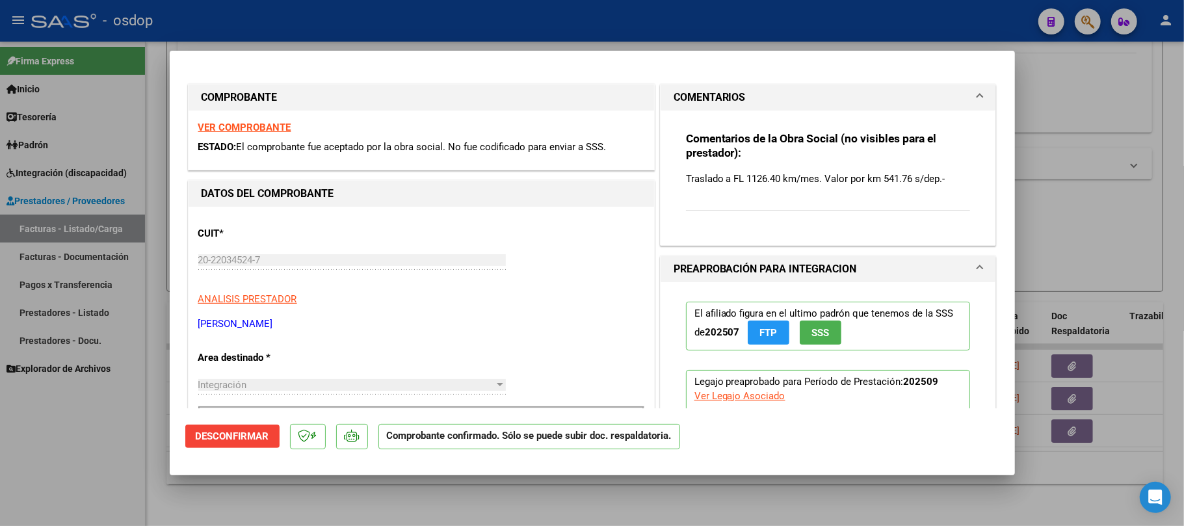
click at [396, 506] on div at bounding box center [592, 263] width 1184 height 526
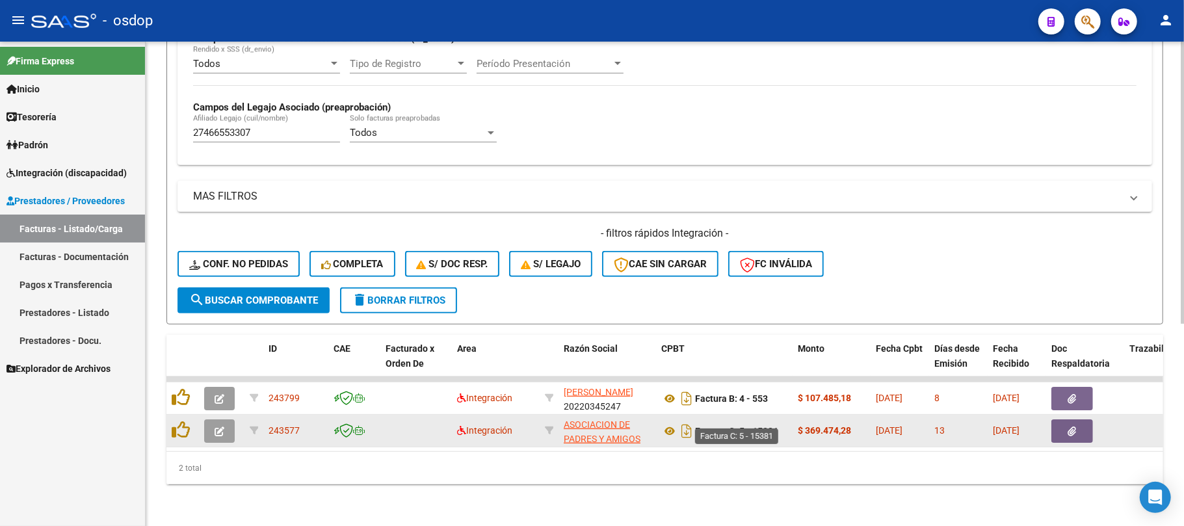
scroll to position [347, 0]
click at [671, 423] on icon at bounding box center [669, 431] width 17 height 16
click at [1075, 426] on icon "button" at bounding box center [1072, 431] width 8 height 10
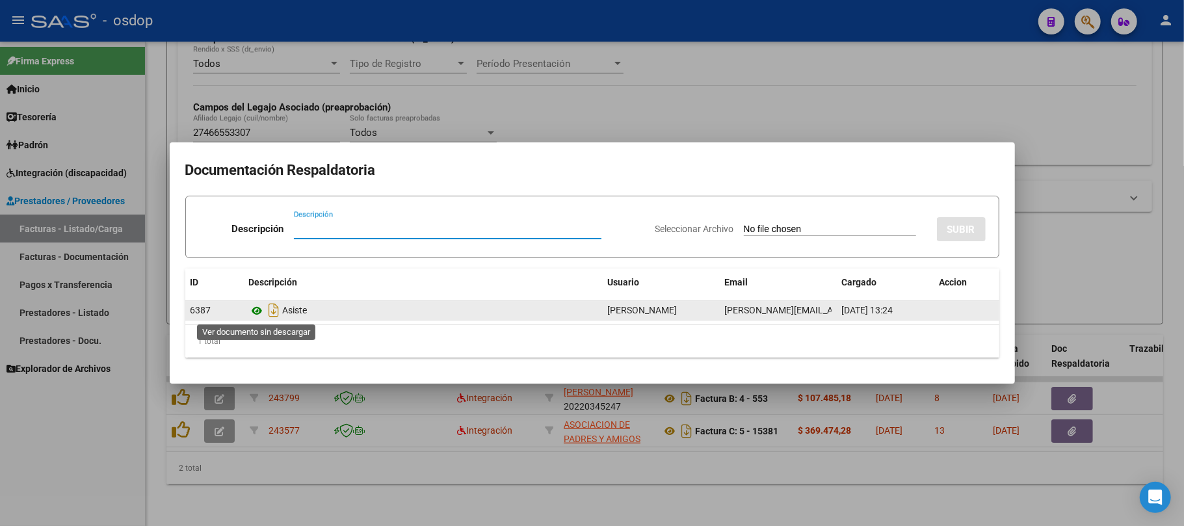
click at [261, 313] on icon at bounding box center [257, 311] width 17 height 16
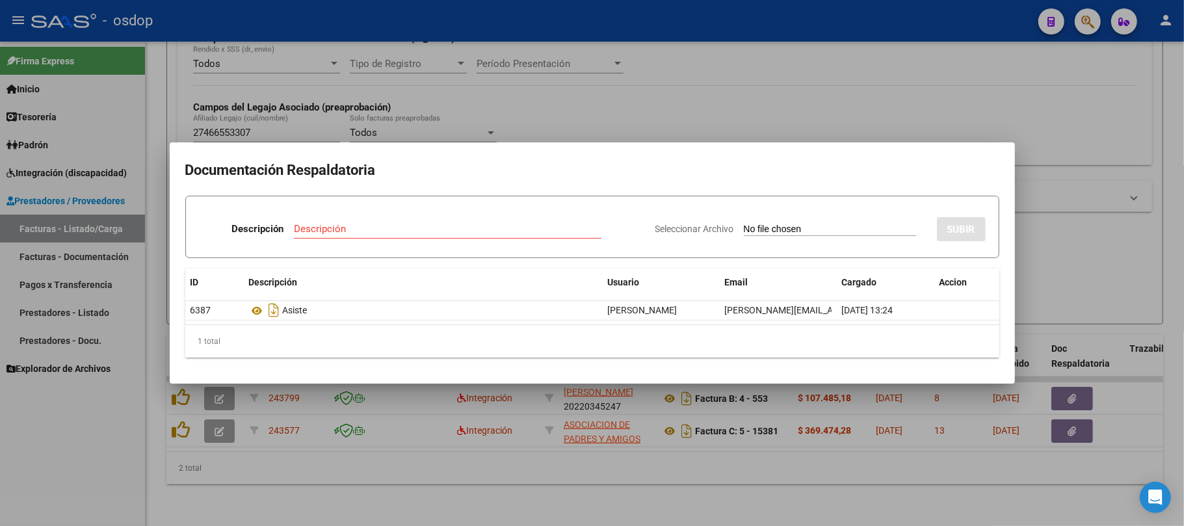
click at [432, 482] on div at bounding box center [592, 263] width 1184 height 526
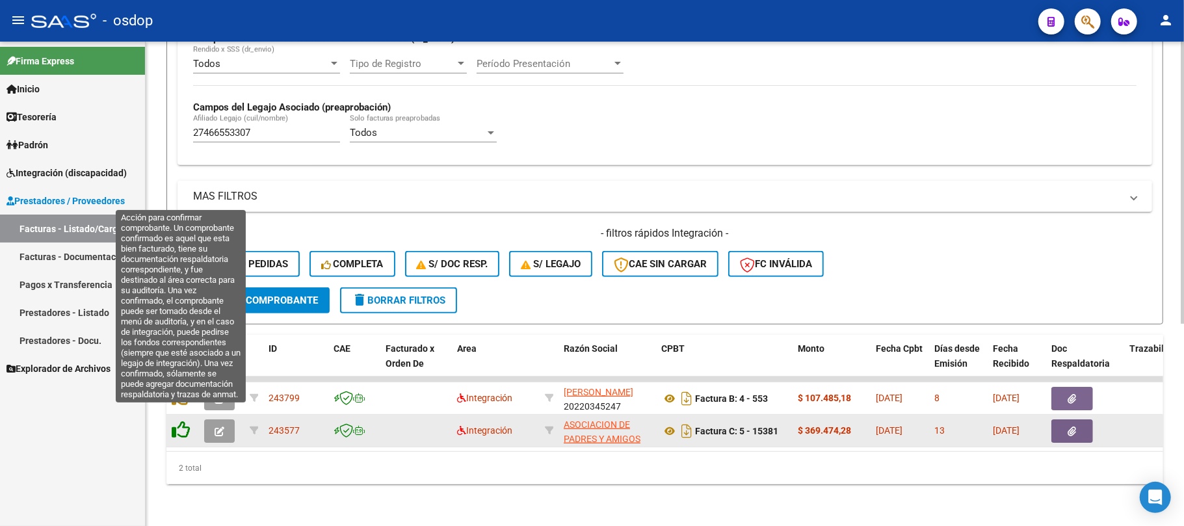
click at [181, 421] on icon at bounding box center [181, 430] width 18 height 18
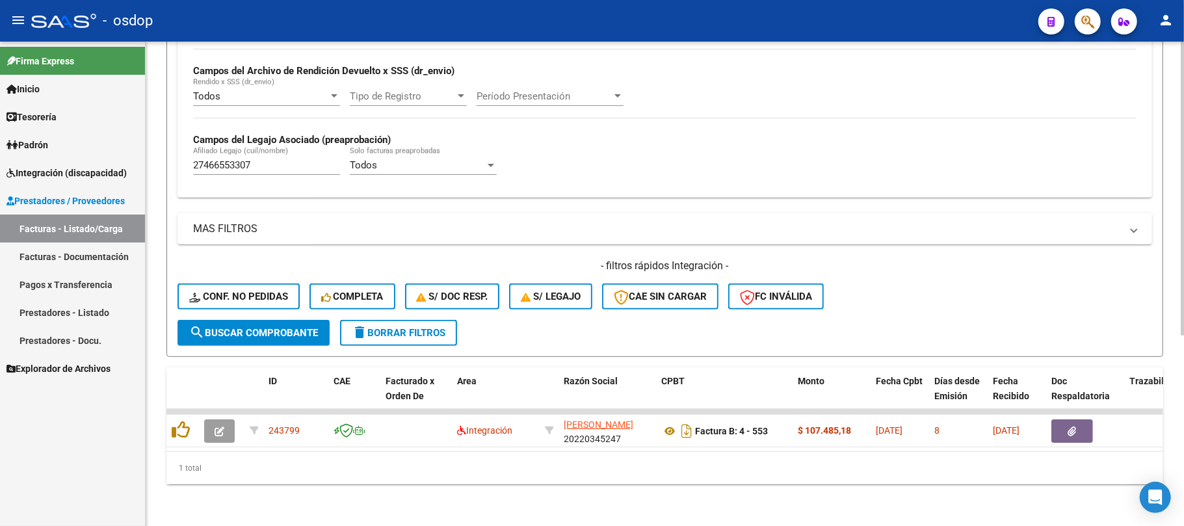
scroll to position [313, 0]
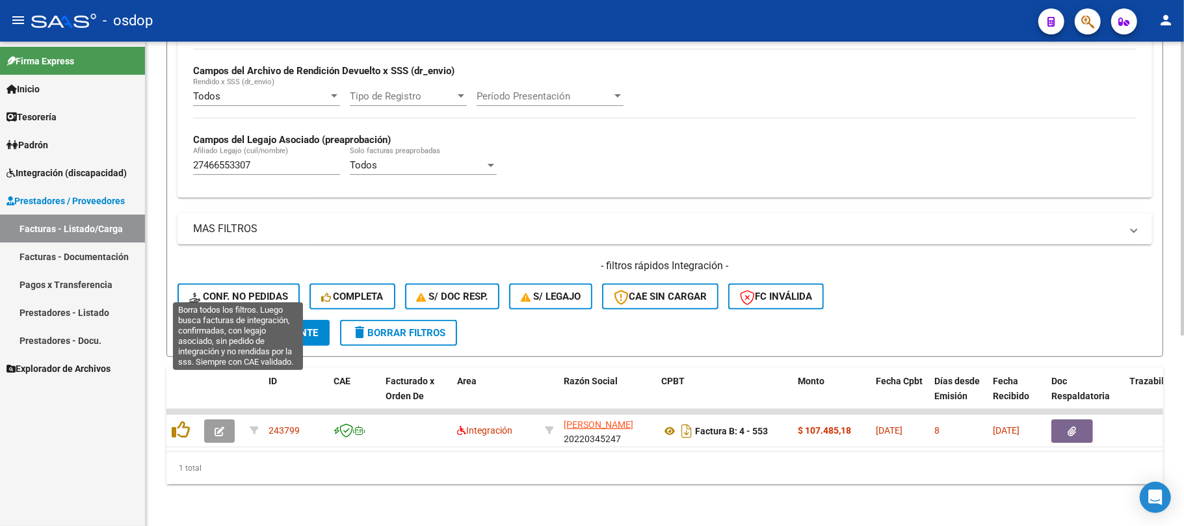
click at [250, 291] on span "Conf. no pedidas" at bounding box center [238, 297] width 99 height 12
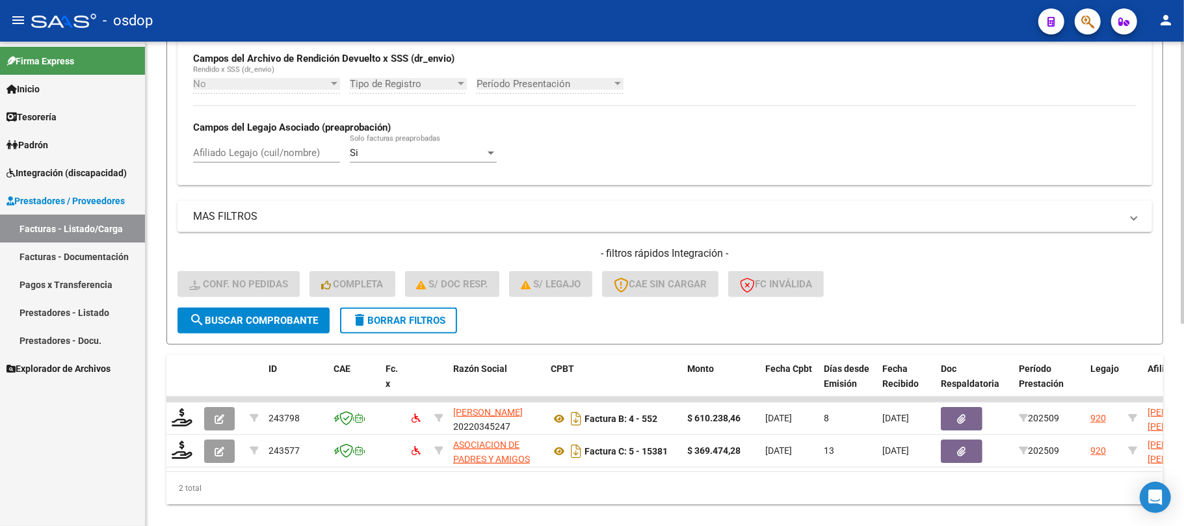
click at [266, 160] on div "Afiliado Legajo (cuil/nombre)" at bounding box center [266, 149] width 147 height 28
paste input "27466553307"
type input "27466553307"
click at [255, 320] on span "search Buscar Comprobante" at bounding box center [253, 321] width 129 height 12
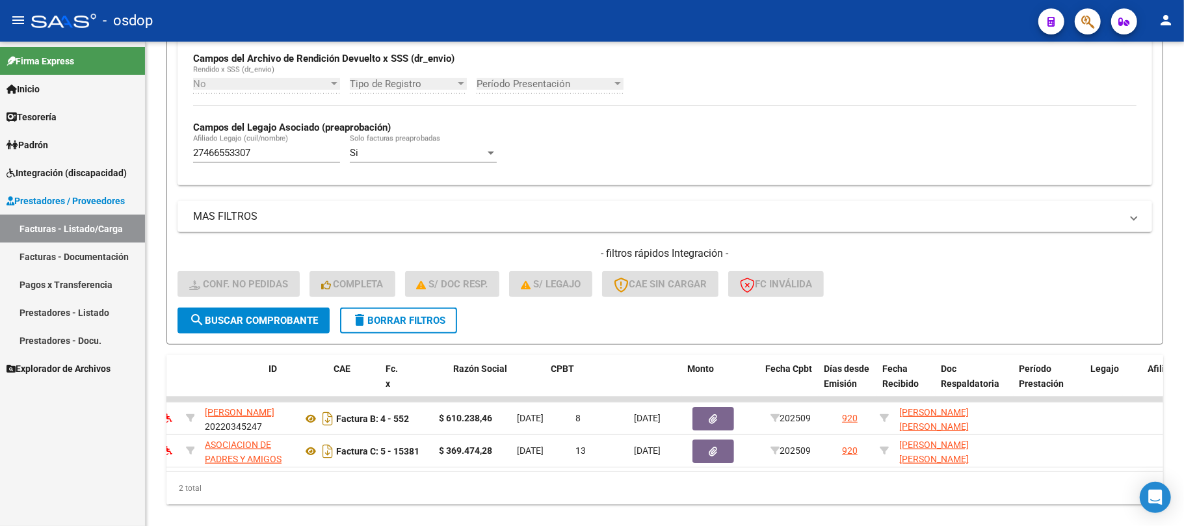
scroll to position [0, 0]
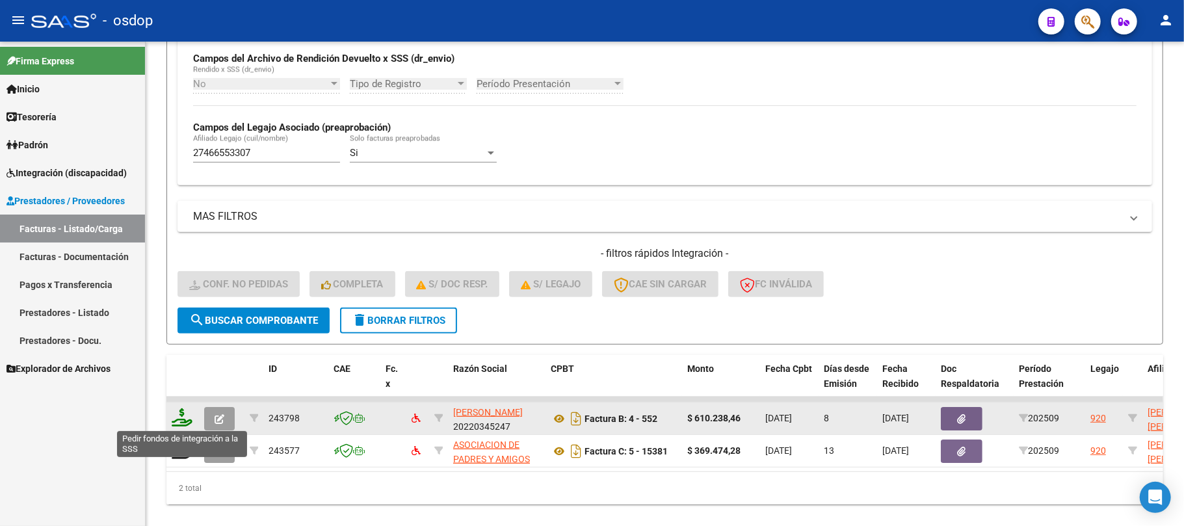
click at [180, 419] on icon at bounding box center [182, 417] width 21 height 18
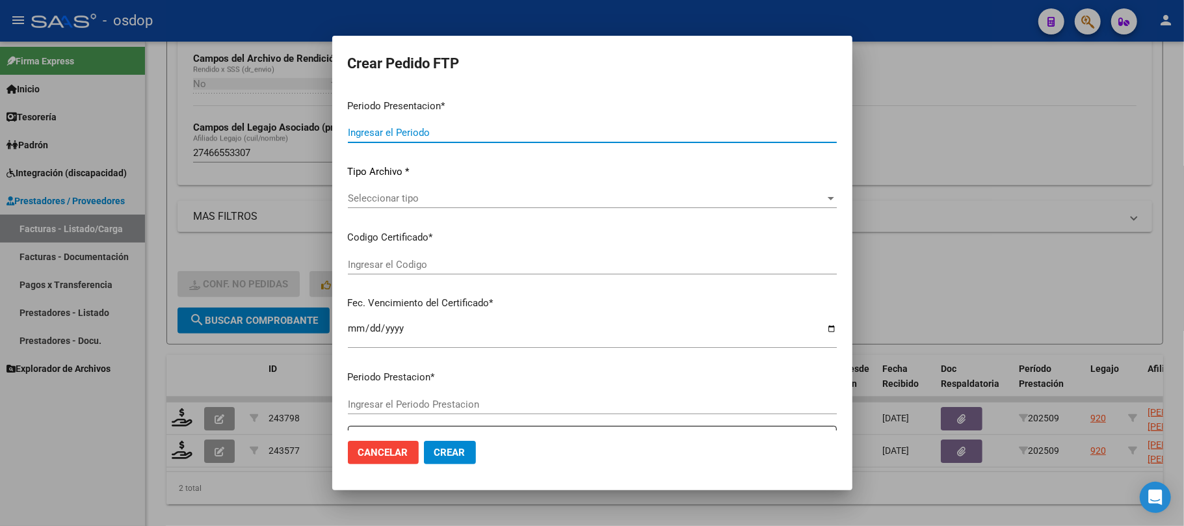
type input "202509"
type input "$ 610.238,46"
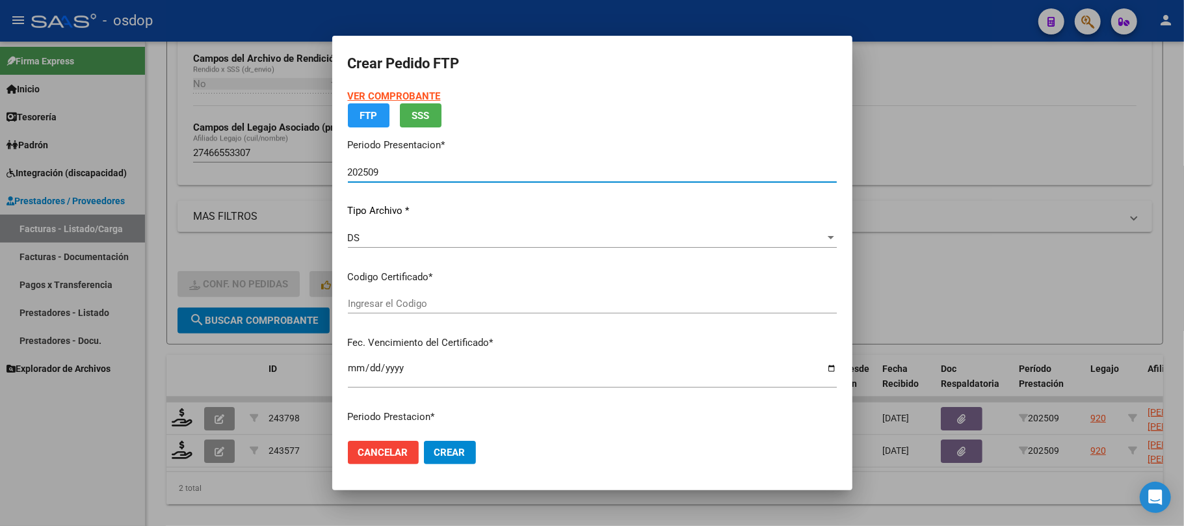
type input "7099989125"
type input "[DATE]"
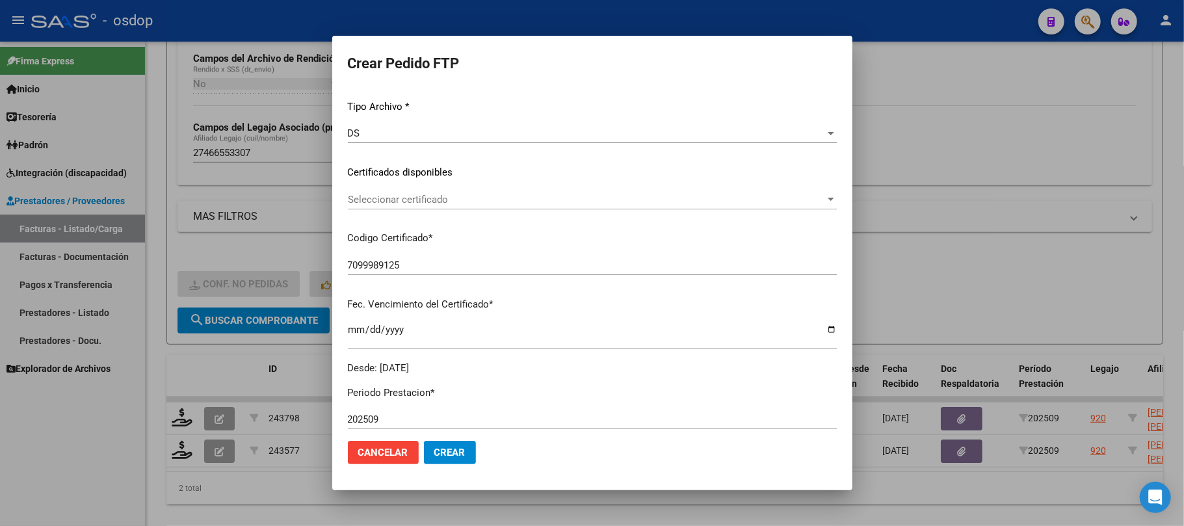
scroll to position [173, 0]
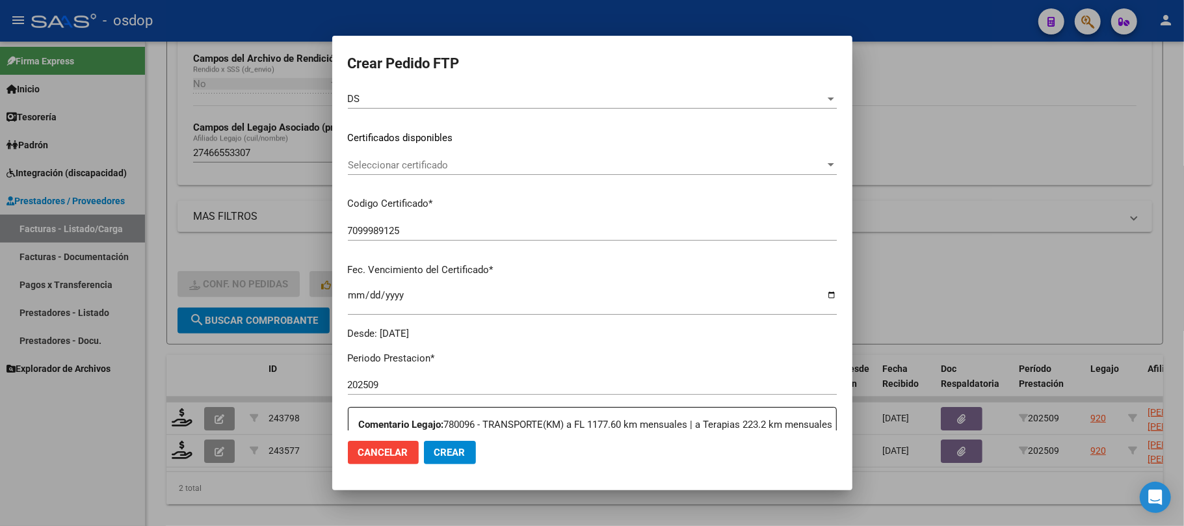
click at [490, 170] on span "Seleccionar certificado" at bounding box center [586, 165] width 477 height 12
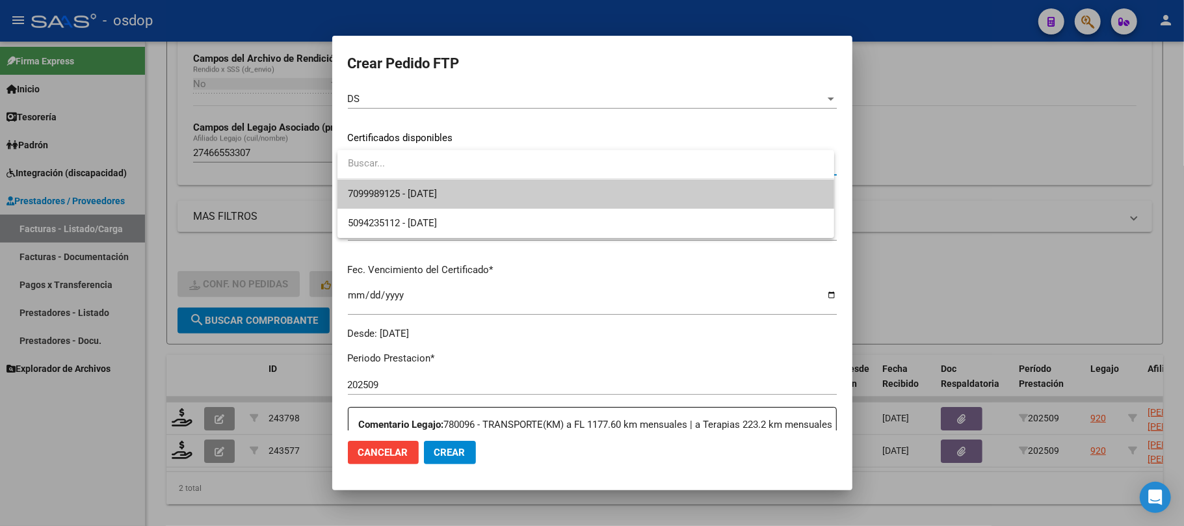
click at [495, 198] on span "7099989125 - [DATE]" at bounding box center [586, 193] width 476 height 29
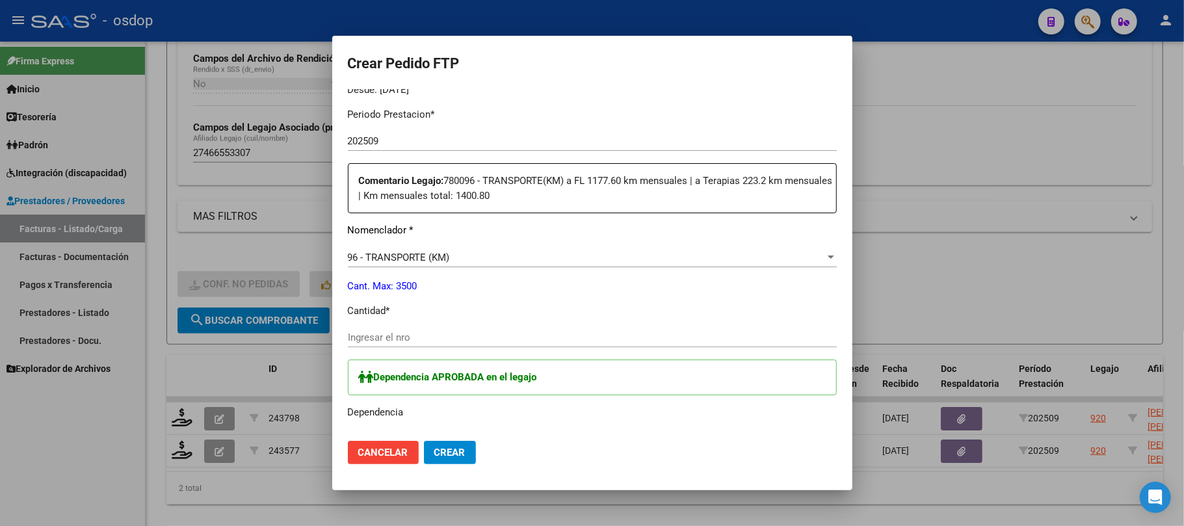
scroll to position [433, 0]
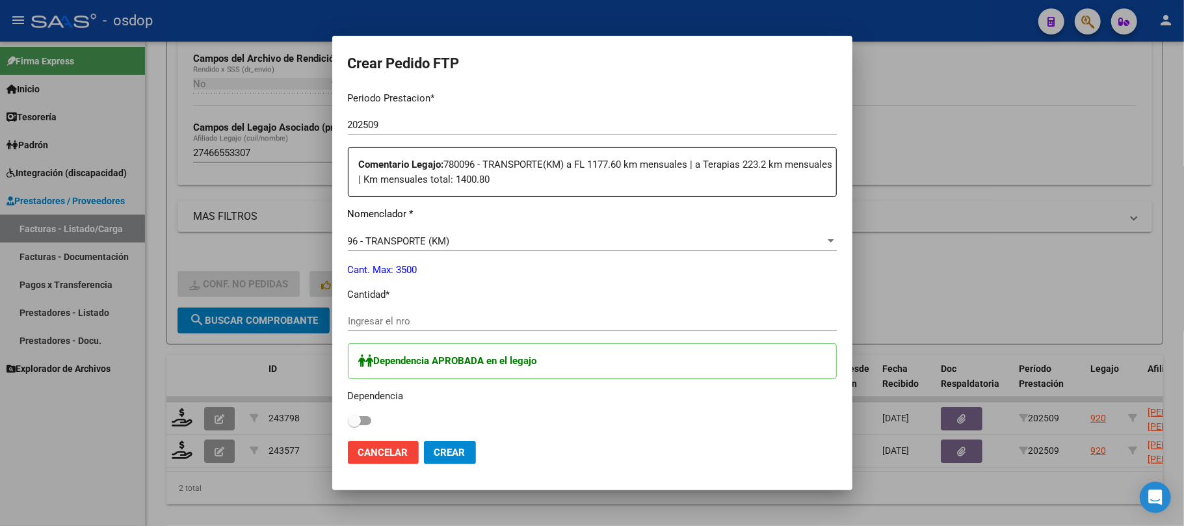
click at [429, 321] on input "Ingresar el nro" at bounding box center [592, 321] width 489 height 12
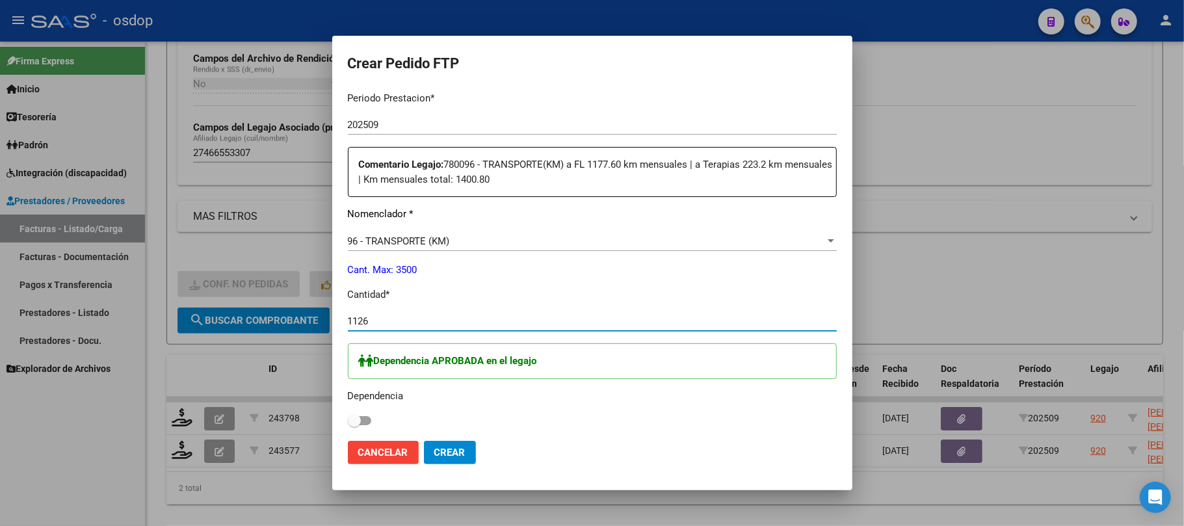
type input "1126"
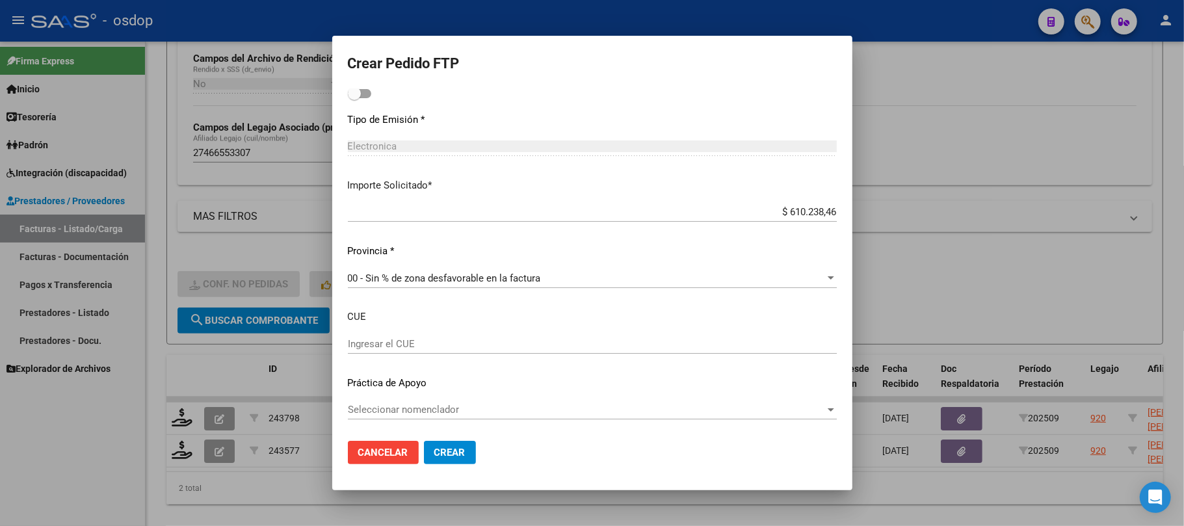
scroll to position [761, 0]
click at [464, 456] on span "Crear" at bounding box center [449, 453] width 31 height 12
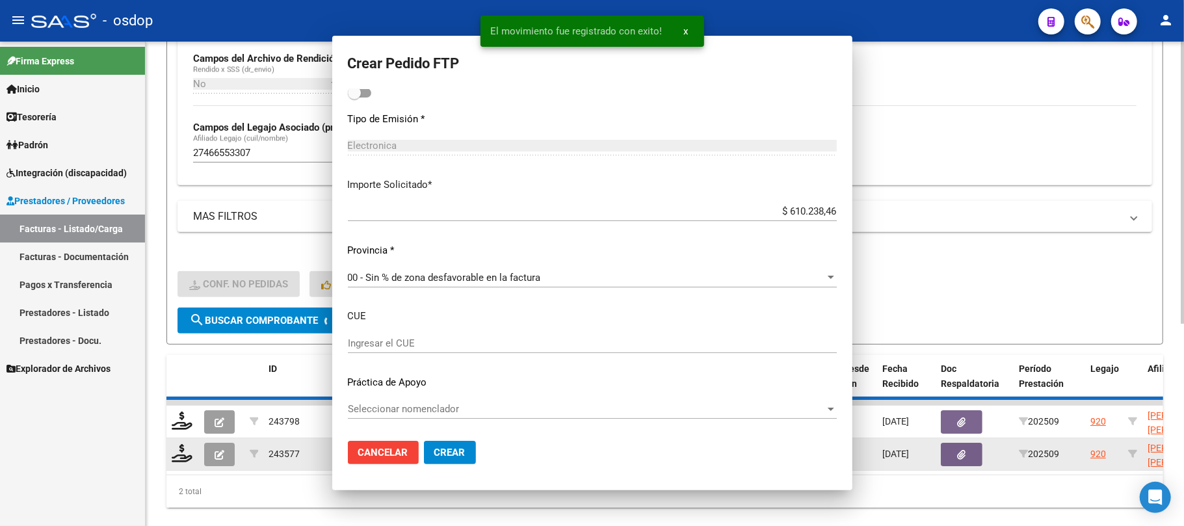
scroll to position [687, 0]
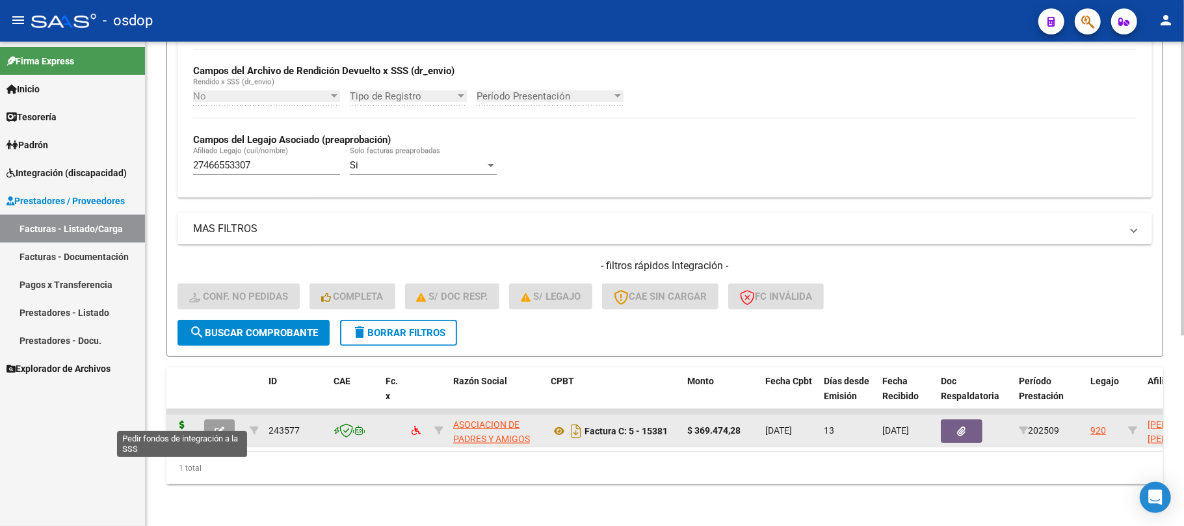
click at [182, 421] on icon at bounding box center [182, 430] width 21 height 18
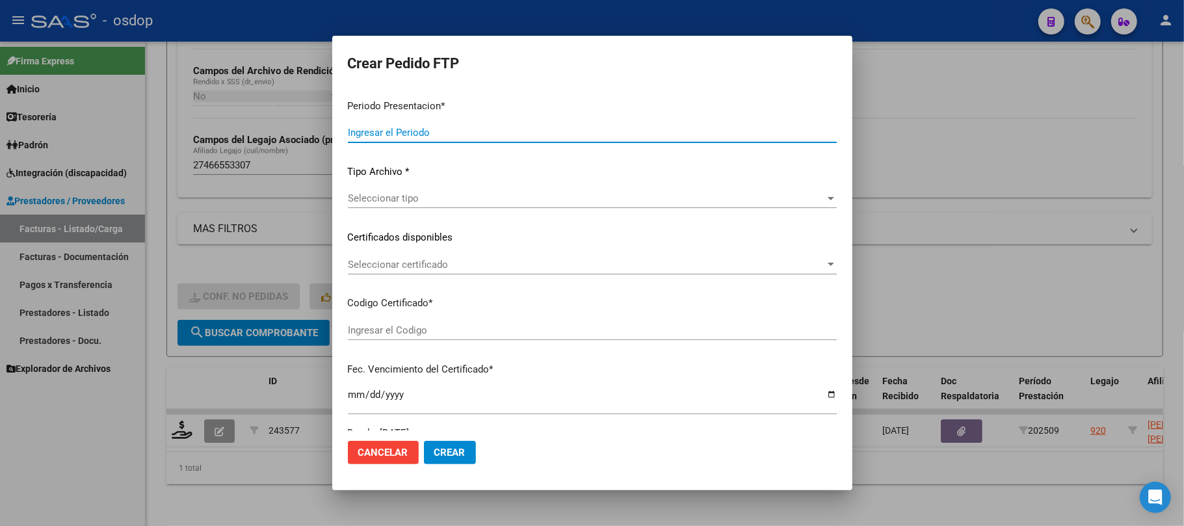
type input "202509"
type input "$ 369.474,28"
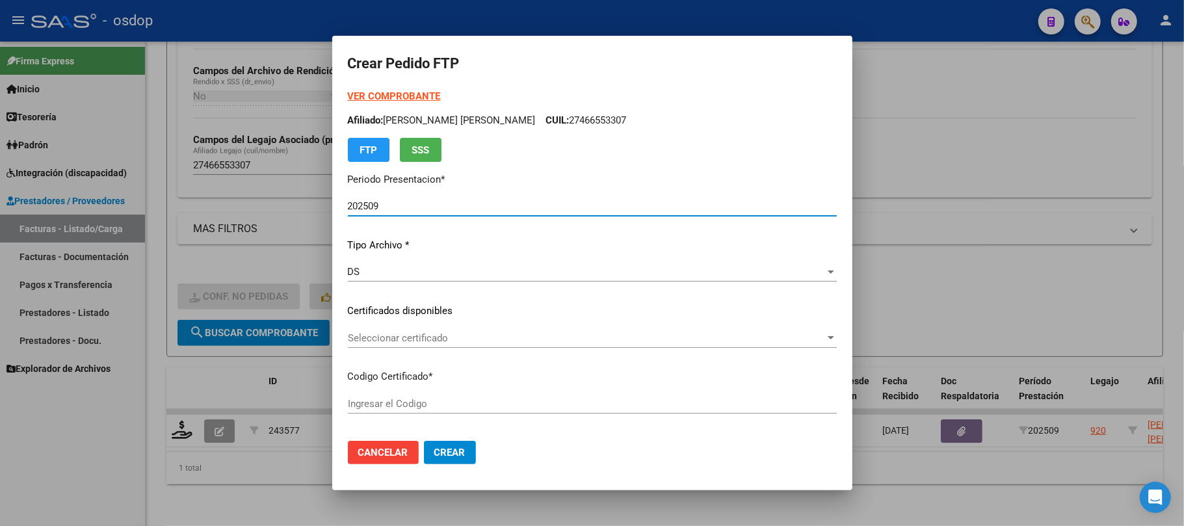
type input "7099989125"
type input "[DATE]"
click at [494, 334] on span "Seleccionar certificado" at bounding box center [586, 338] width 477 height 12
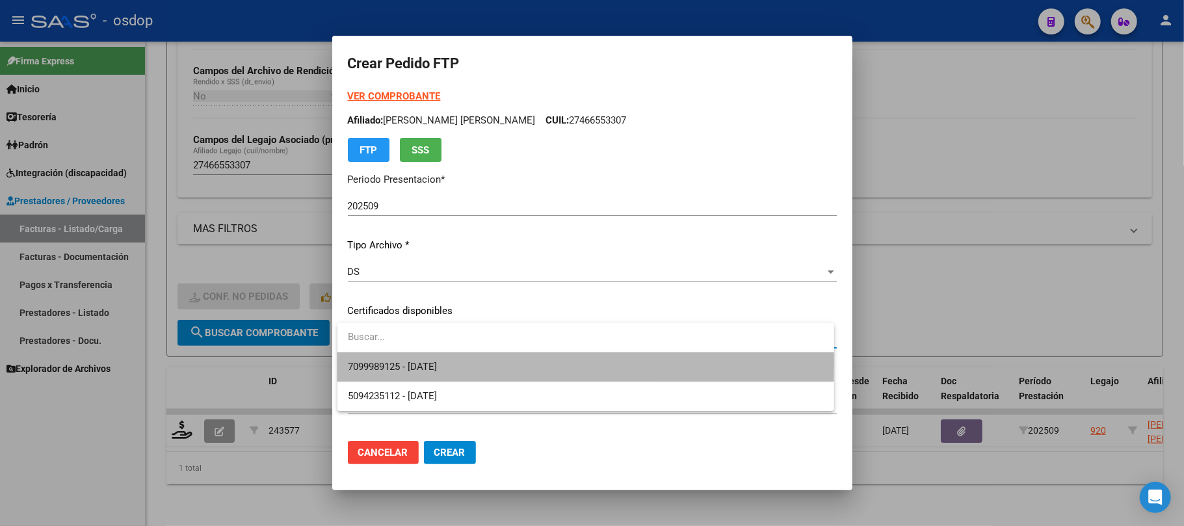
click at [497, 363] on span "7099989125 - [DATE]" at bounding box center [586, 366] width 476 height 29
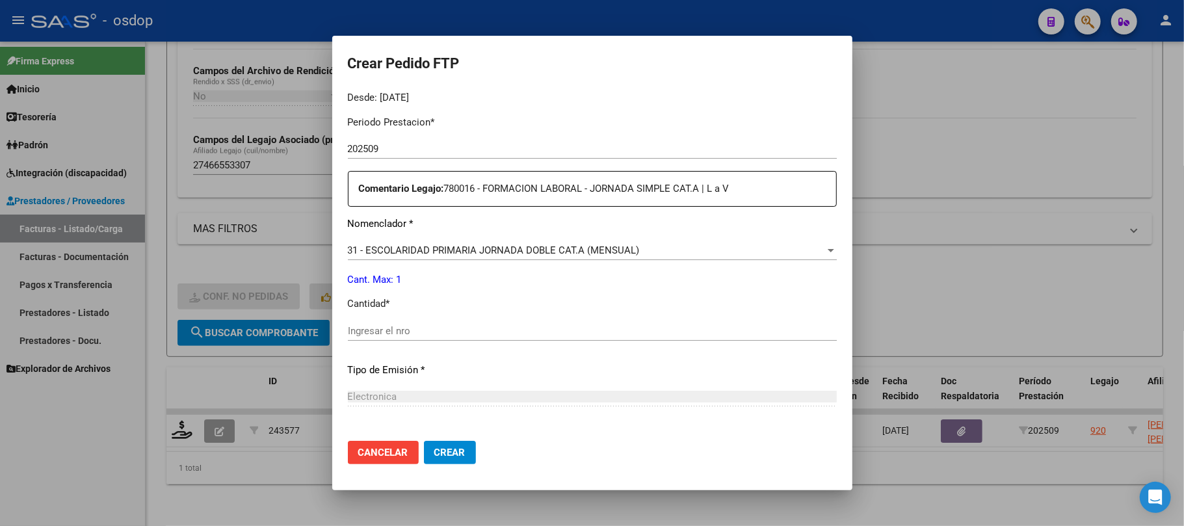
scroll to position [433, 0]
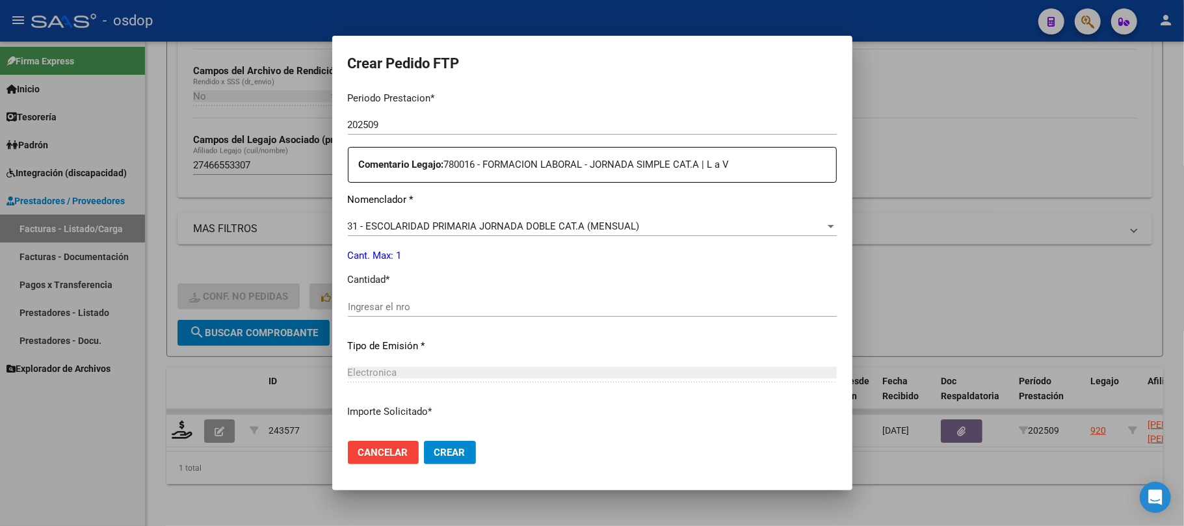
click at [469, 303] on input "Ingresar el nro" at bounding box center [592, 307] width 489 height 12
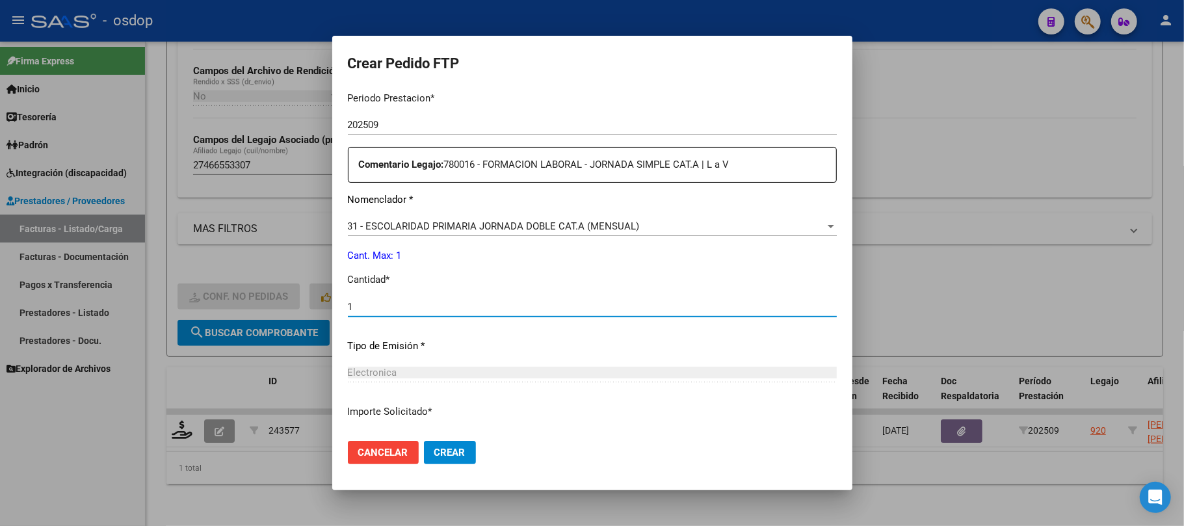
type input "1"
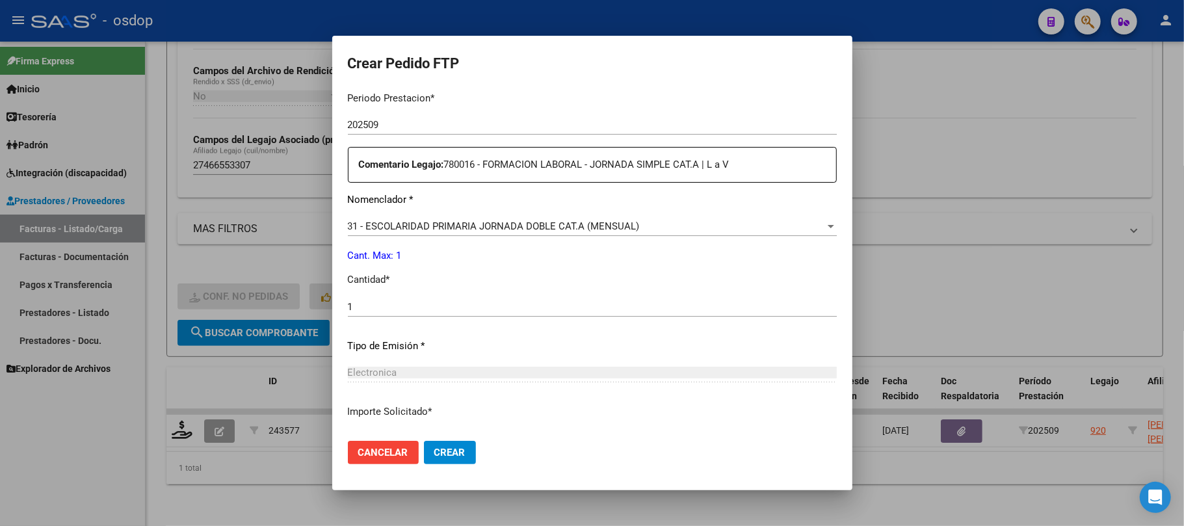
scroll to position [528, 0]
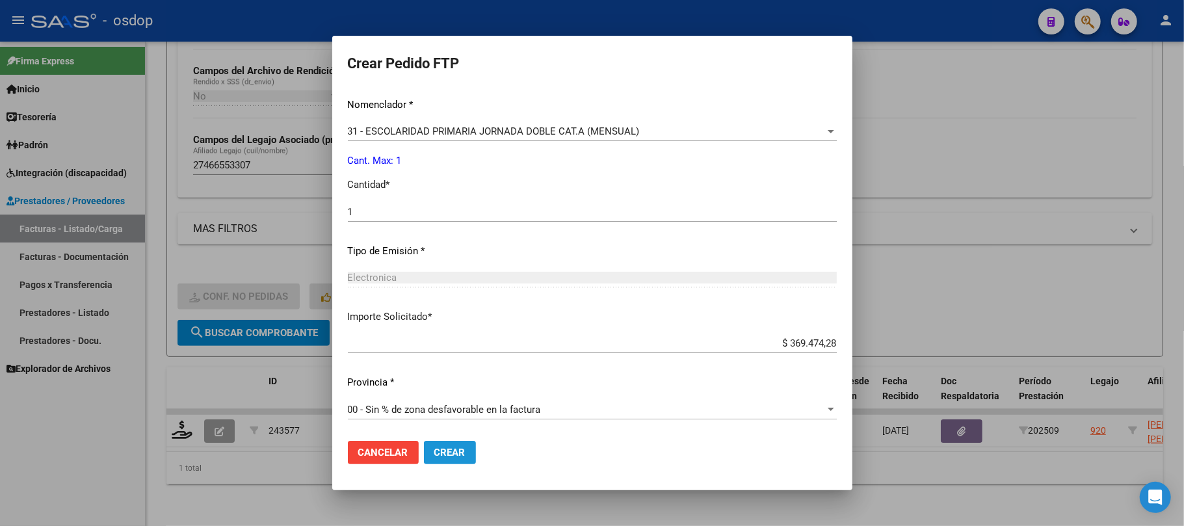
drag, startPoint x: 462, startPoint y: 447, endPoint x: 450, endPoint y: 447, distance: 11.7
click at [458, 449] on span "Crear" at bounding box center [449, 453] width 31 height 12
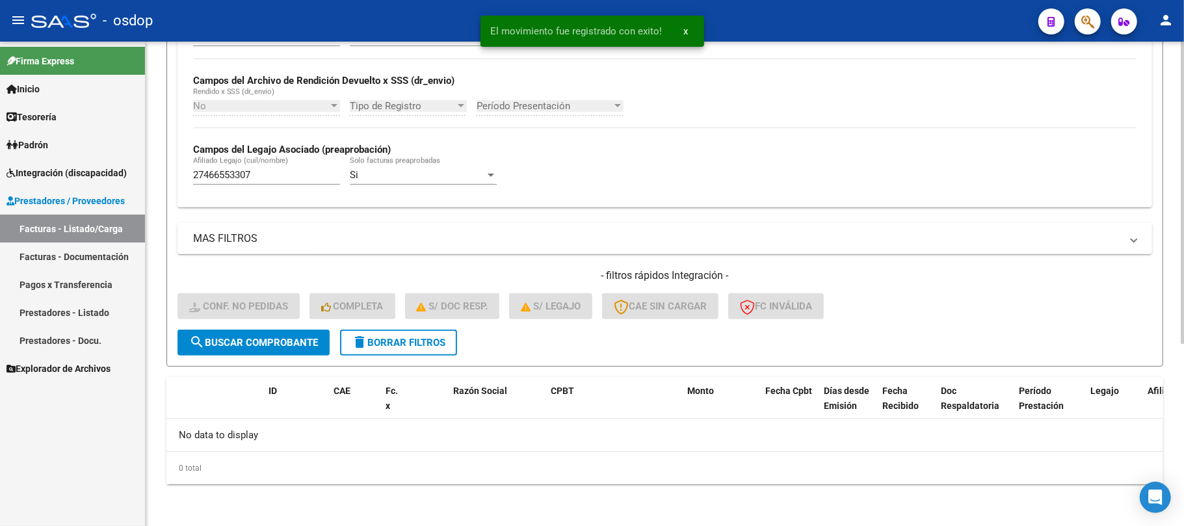
scroll to position [291, 0]
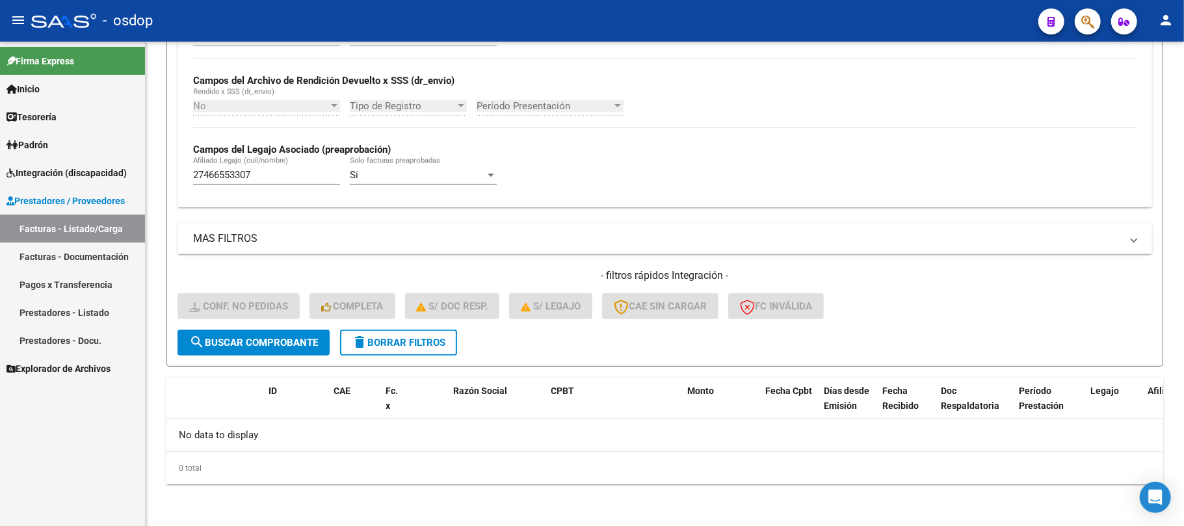
click at [64, 170] on span "Integración (discapacidad)" at bounding box center [67, 173] width 120 height 14
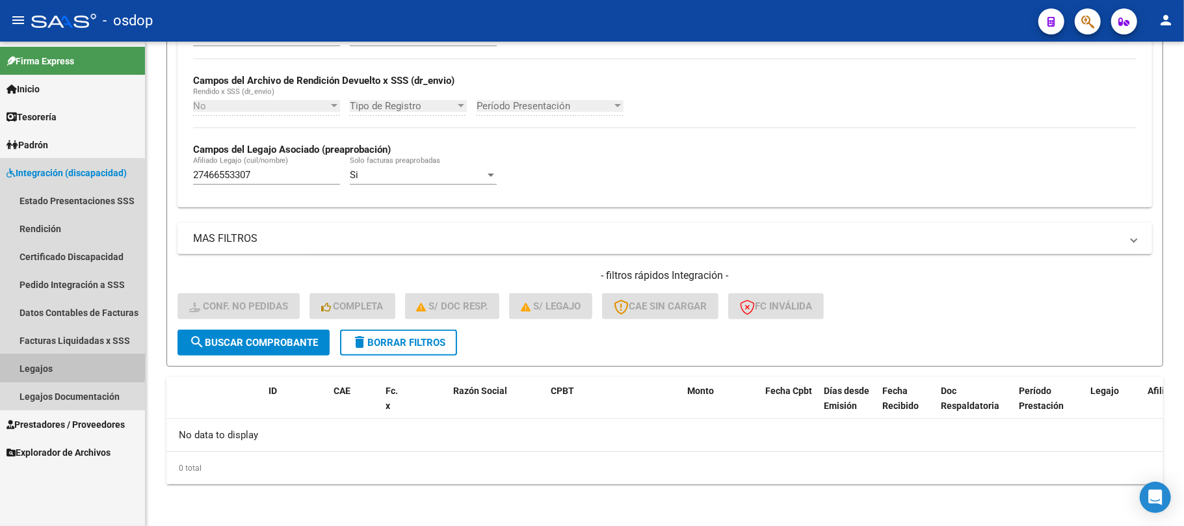
click at [55, 364] on link "Legajos" at bounding box center [72, 368] width 145 height 28
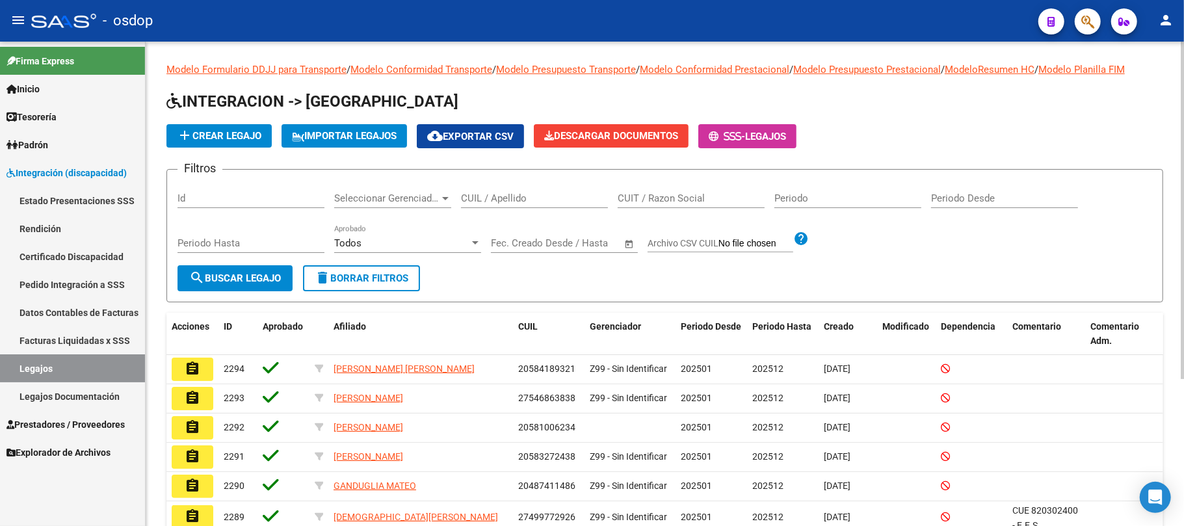
click at [497, 196] on input "CUIL / Apellido" at bounding box center [534, 198] width 147 height 12
paste input "27466553307"
type input "27466553307"
click at [258, 276] on span "search Buscar Legajo" at bounding box center [235, 278] width 92 height 12
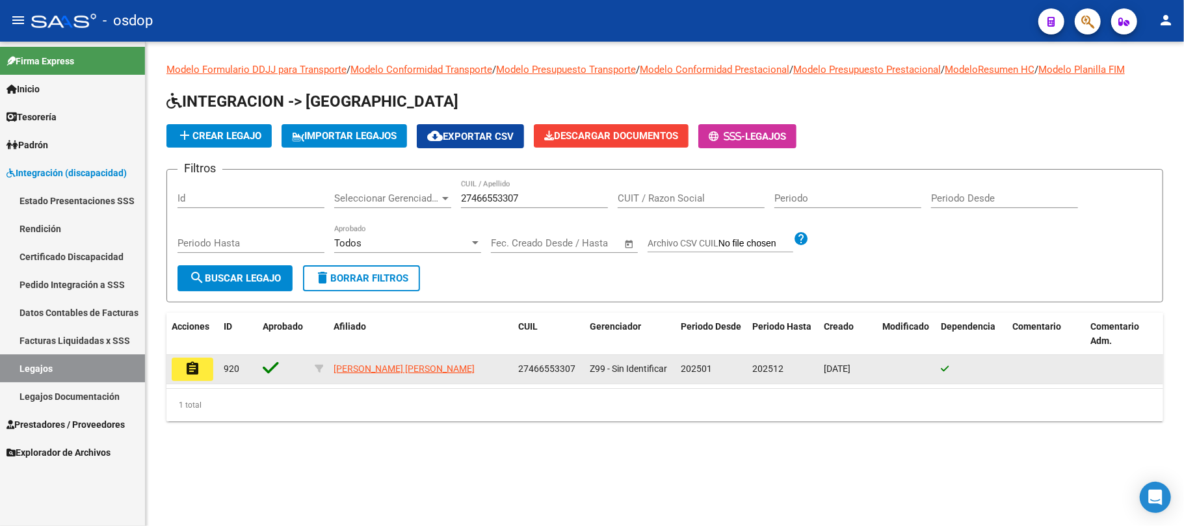
click at [198, 363] on mat-icon "assignment" at bounding box center [193, 369] width 16 height 16
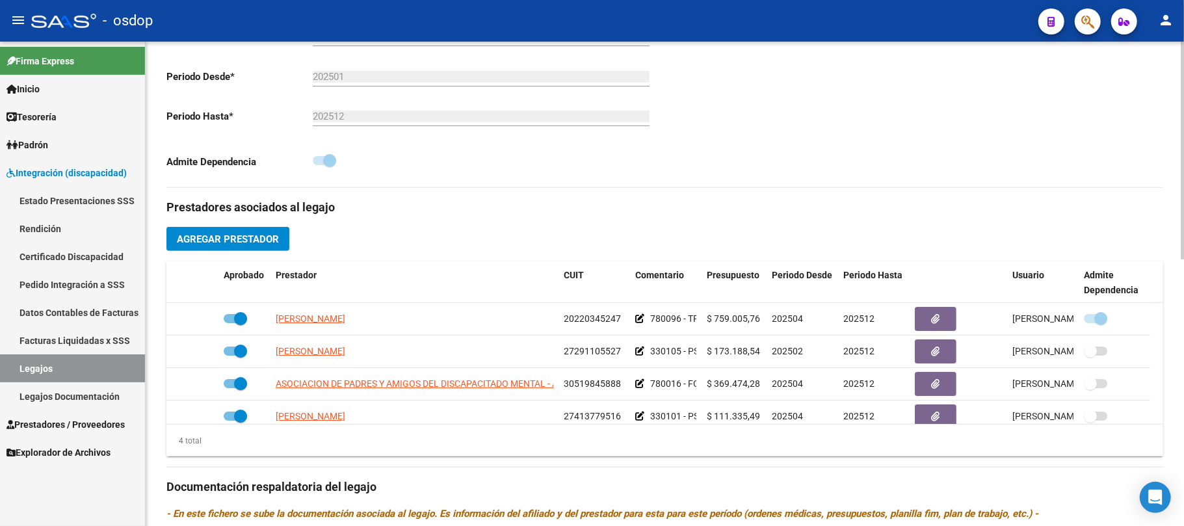
scroll to position [347, 0]
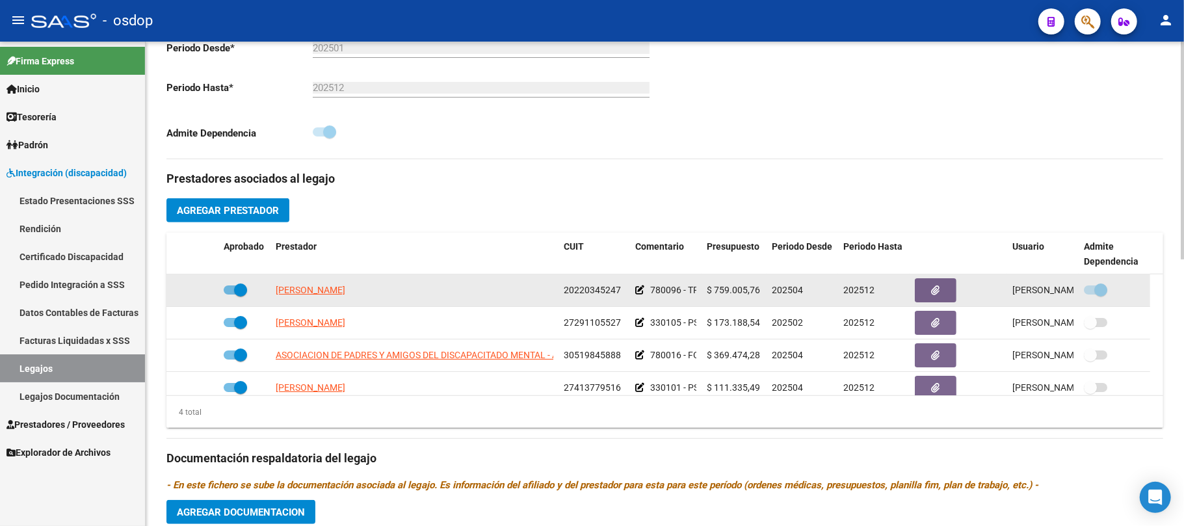
click at [640, 292] on icon at bounding box center [639, 289] width 9 height 9
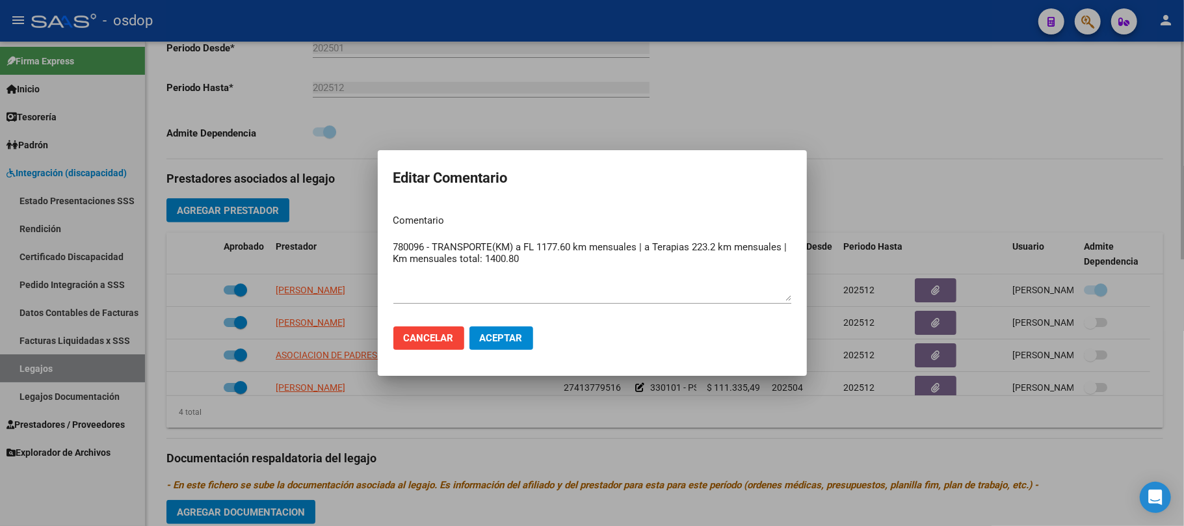
click at [495, 415] on div at bounding box center [592, 263] width 1184 height 526
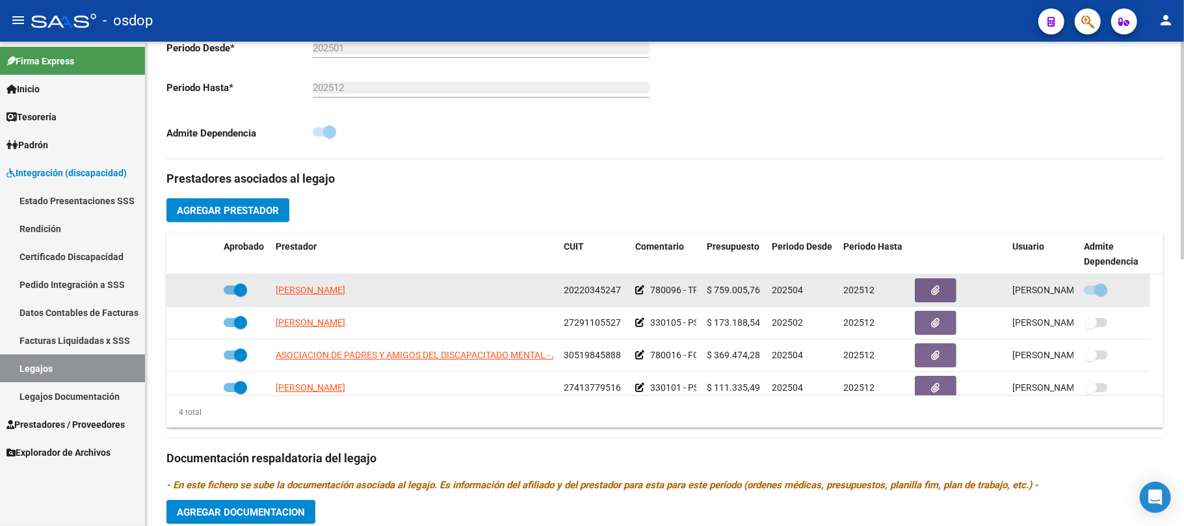
click at [229, 293] on span at bounding box center [235, 289] width 23 height 9
click at [229, 295] on input "checkbox" at bounding box center [229, 295] width 1 height 1
checkbox input "false"
click at [202, 293] on icon at bounding box center [199, 289] width 9 height 9
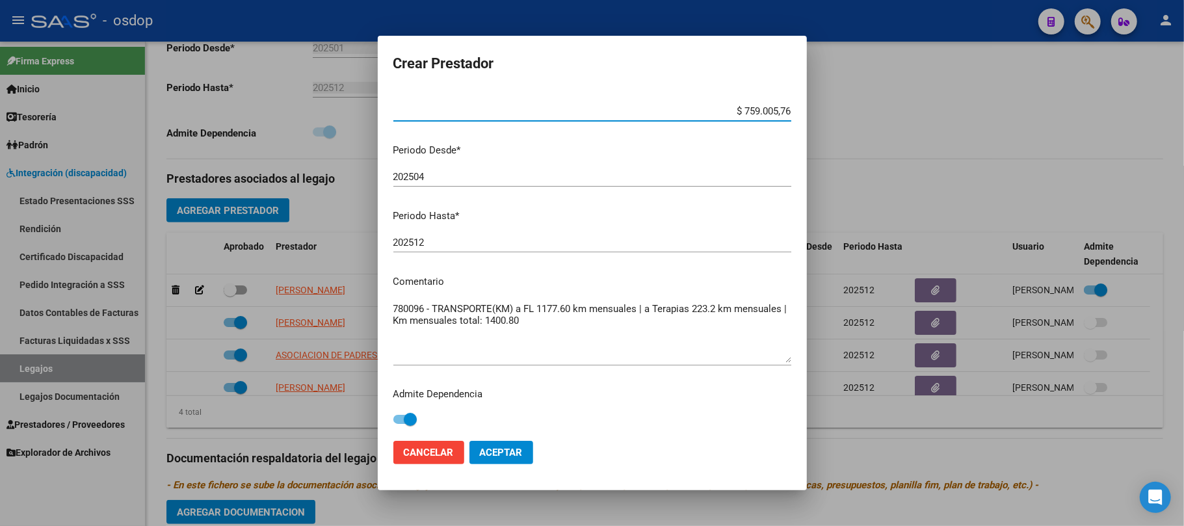
scroll to position [103, 0]
click at [399, 419] on span at bounding box center [404, 418] width 23 height 9
click at [399, 423] on input "checkbox" at bounding box center [399, 423] width 1 height 1
checkbox input "false"
click at [503, 456] on span "Aceptar" at bounding box center [501, 453] width 43 height 12
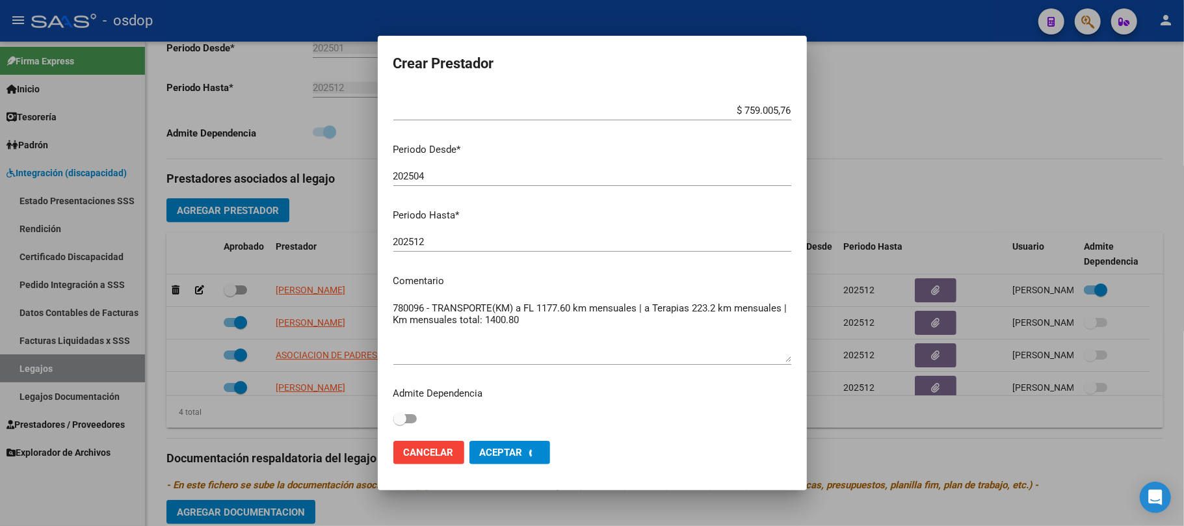
checkbox input "false"
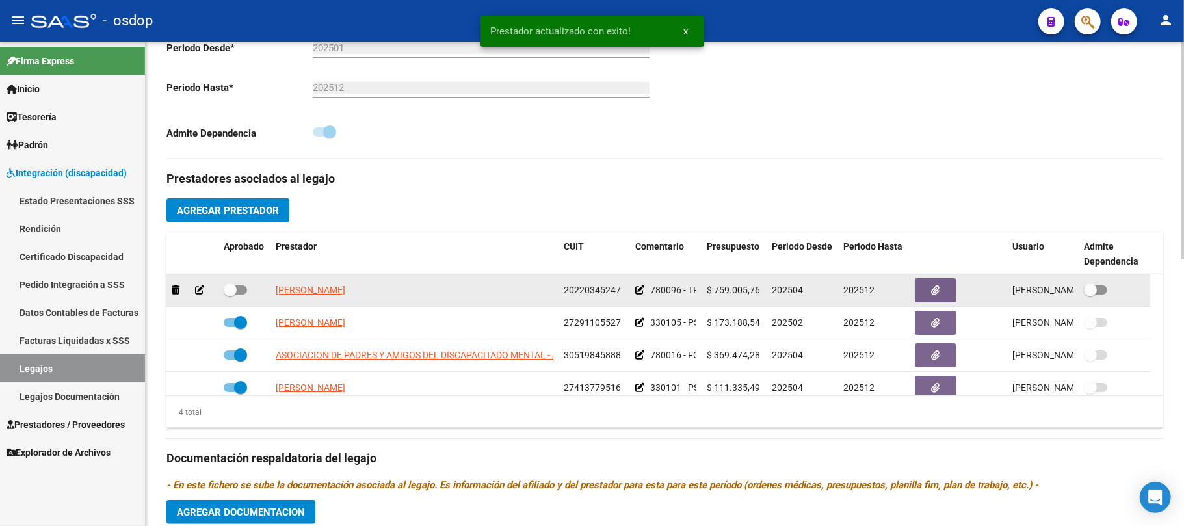
click at [243, 291] on span at bounding box center [235, 289] width 23 height 9
click at [230, 295] on input "checkbox" at bounding box center [229, 295] width 1 height 1
checkbox input "true"
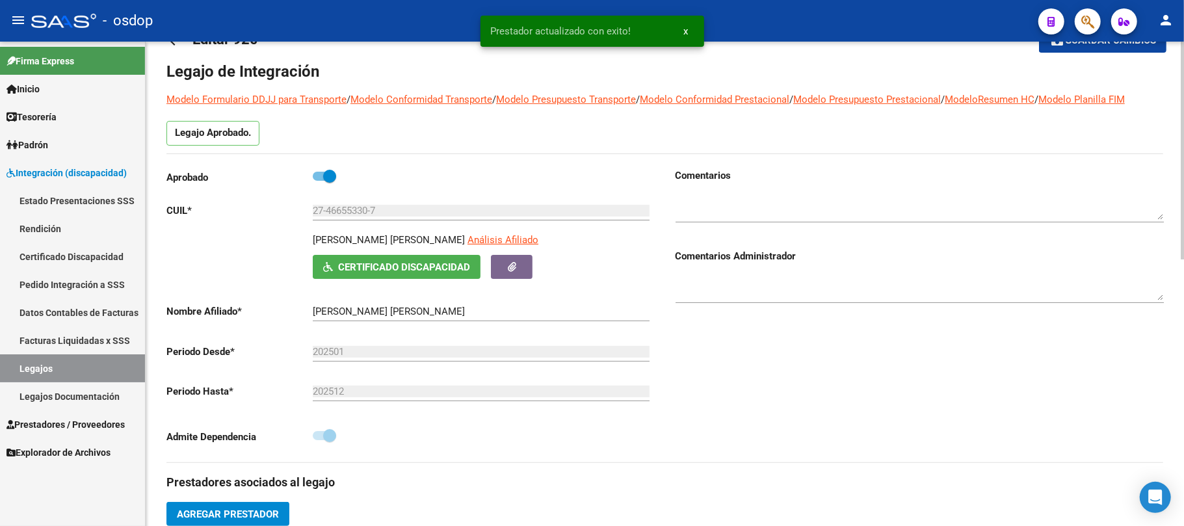
scroll to position [0, 0]
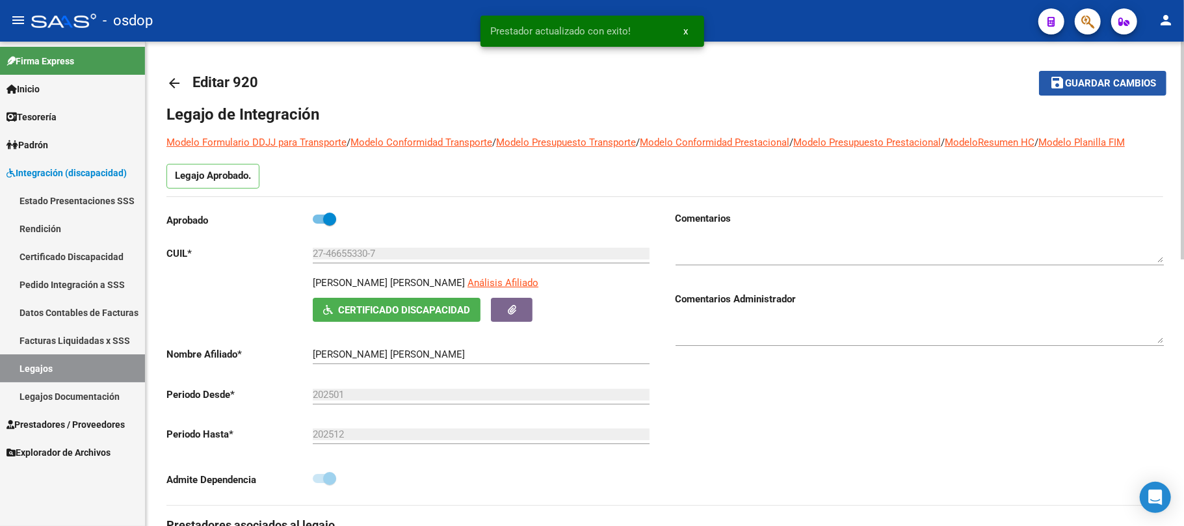
click at [1085, 90] on button "save Guardar cambios" at bounding box center [1102, 83] width 127 height 24
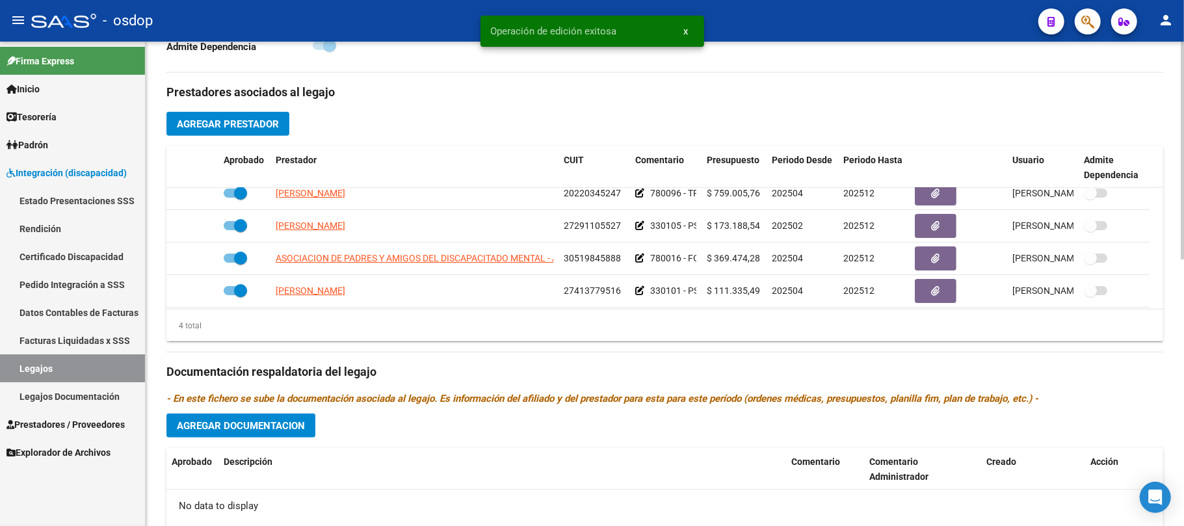
scroll to position [13, 0]
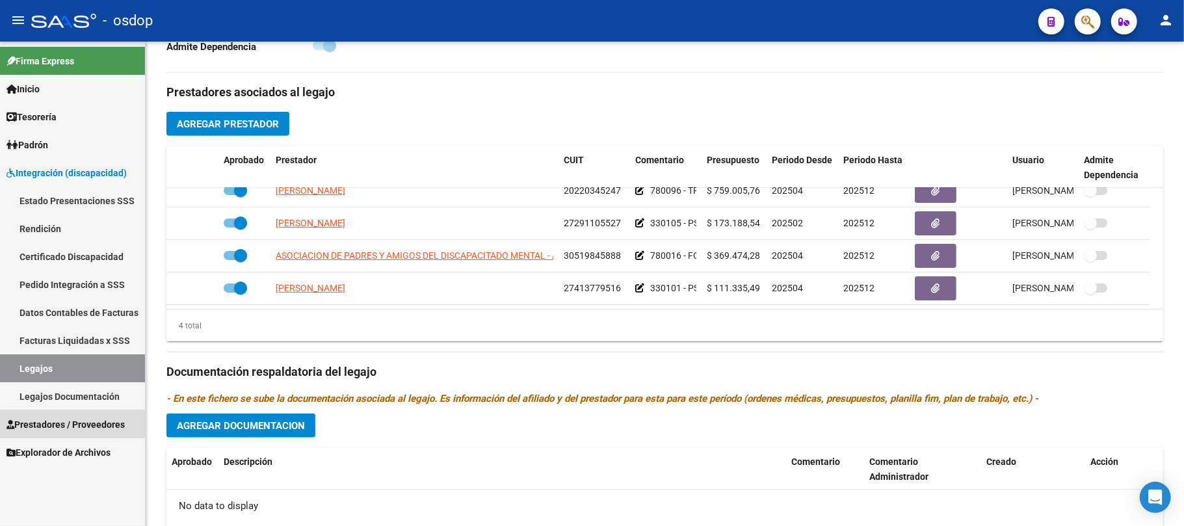
click at [77, 424] on span "Prestadores / Proveedores" at bounding box center [66, 424] width 118 height 14
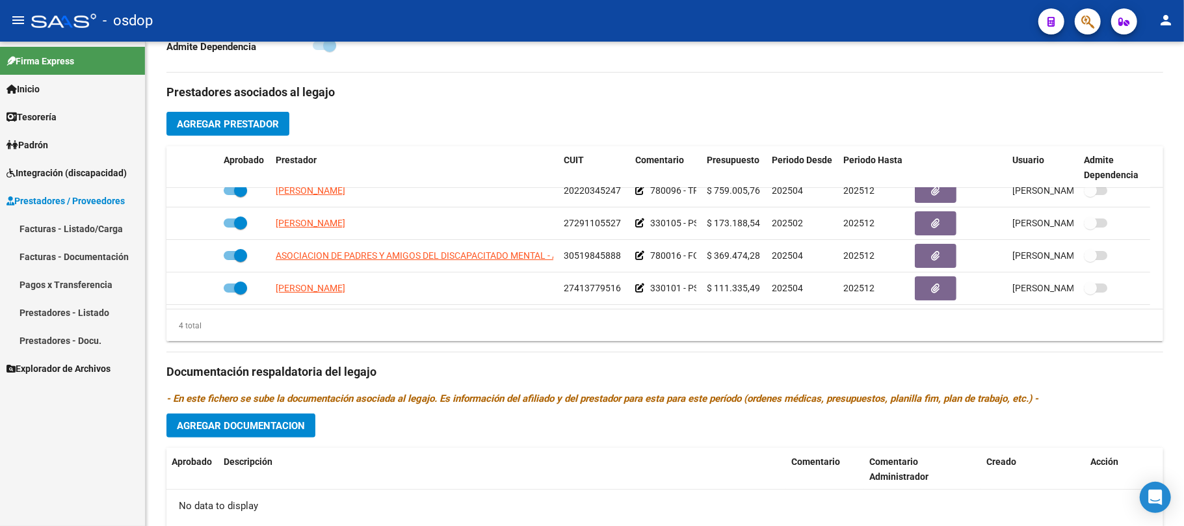
click at [66, 229] on link "Facturas - Listado/Carga" at bounding box center [72, 229] width 145 height 28
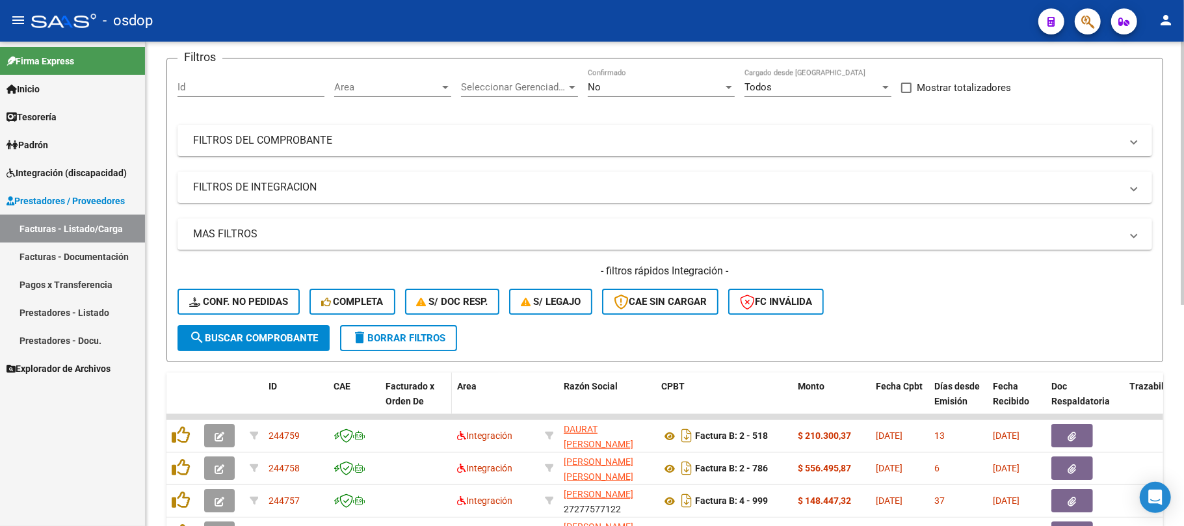
scroll to position [59, 0]
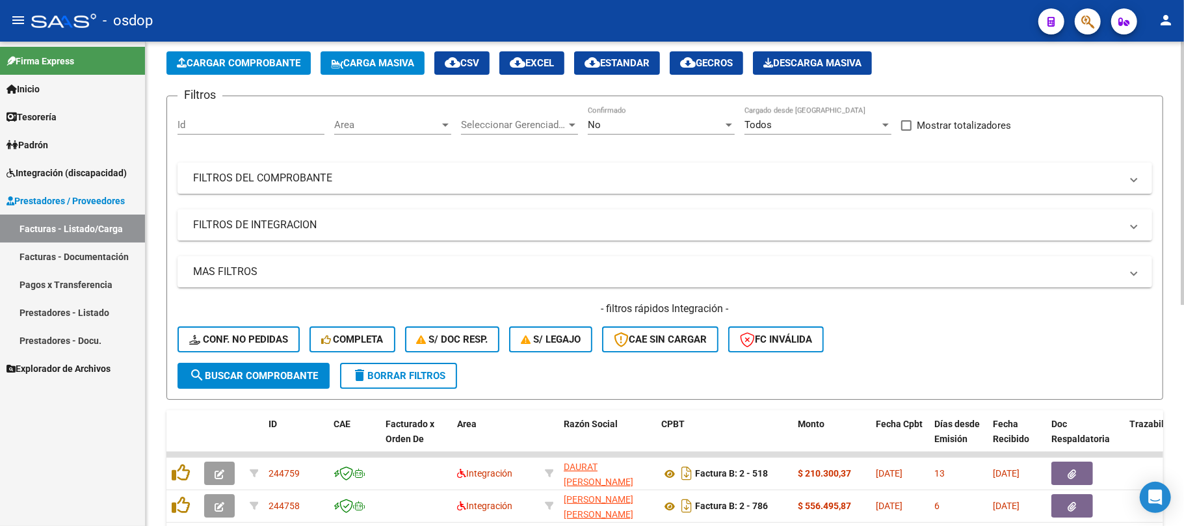
click at [250, 224] on mat-panel-title "FILTROS DE INTEGRACION" at bounding box center [657, 225] width 928 height 14
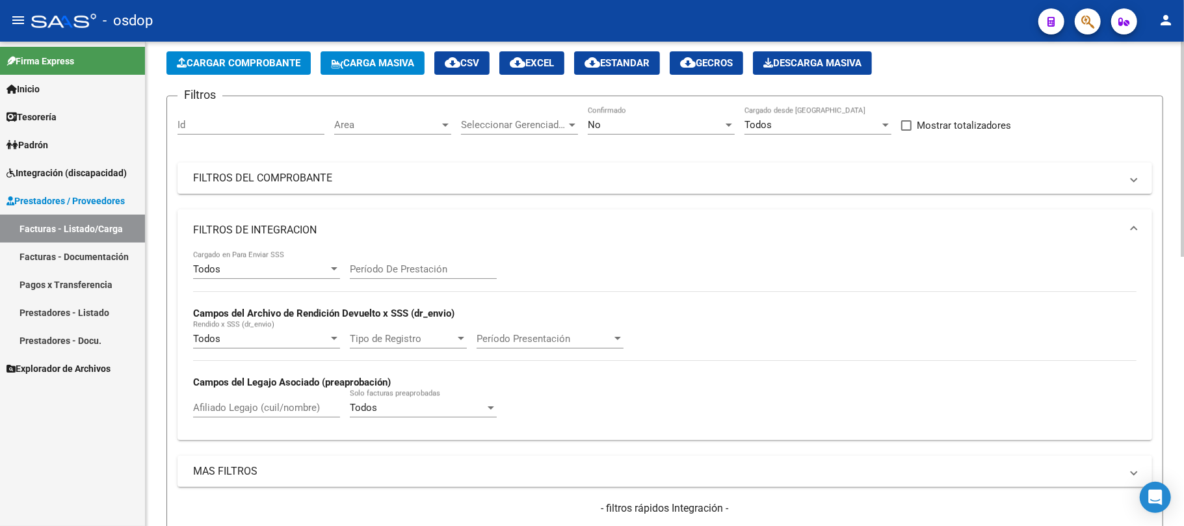
click at [260, 413] on input "Afiliado Legajo (cuil/nombre)" at bounding box center [266, 408] width 147 height 12
paste input "27466553307"
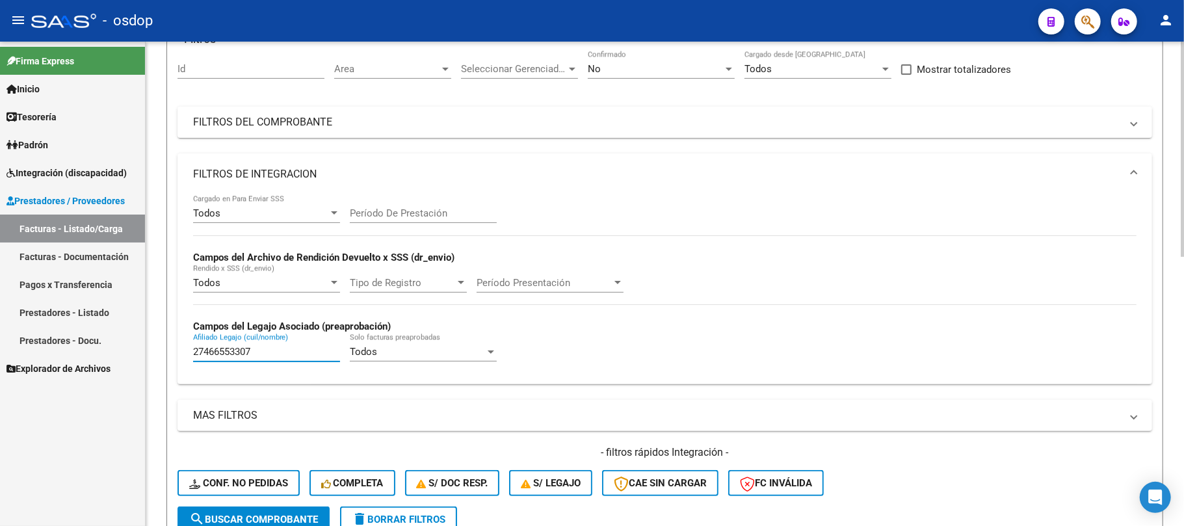
scroll to position [406, 0]
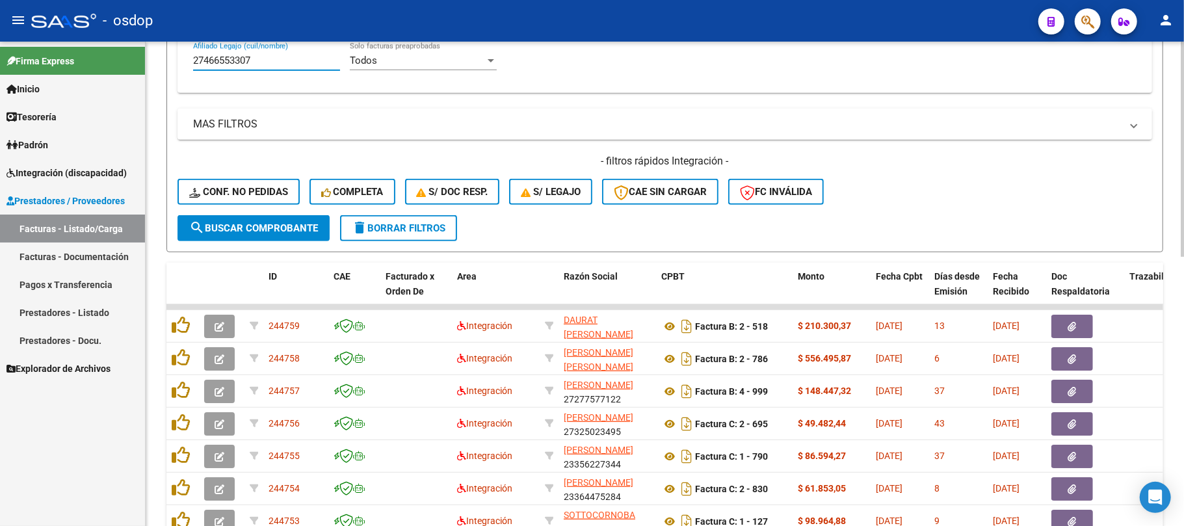
type input "27466553307"
click at [265, 233] on span "search Buscar Comprobante" at bounding box center [253, 228] width 129 height 12
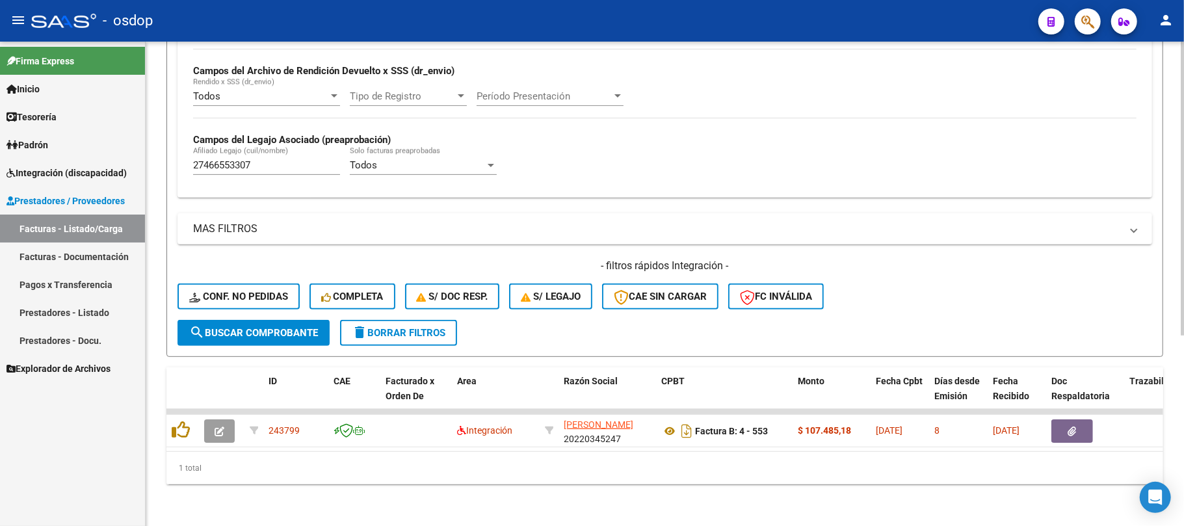
scroll to position [313, 0]
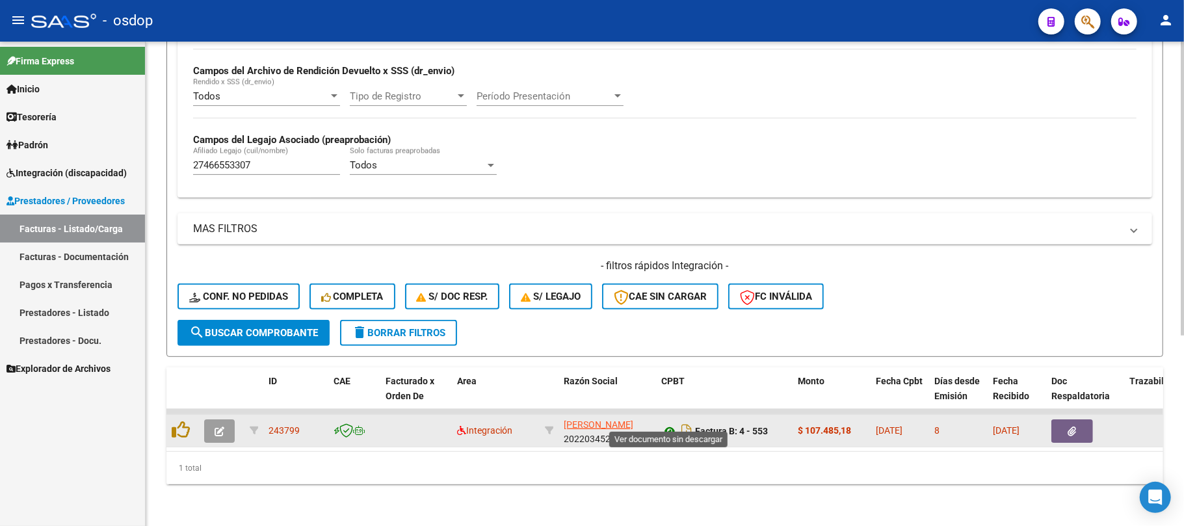
click at [670, 423] on icon at bounding box center [669, 431] width 17 height 16
click at [1075, 424] on button "button" at bounding box center [1072, 430] width 42 height 23
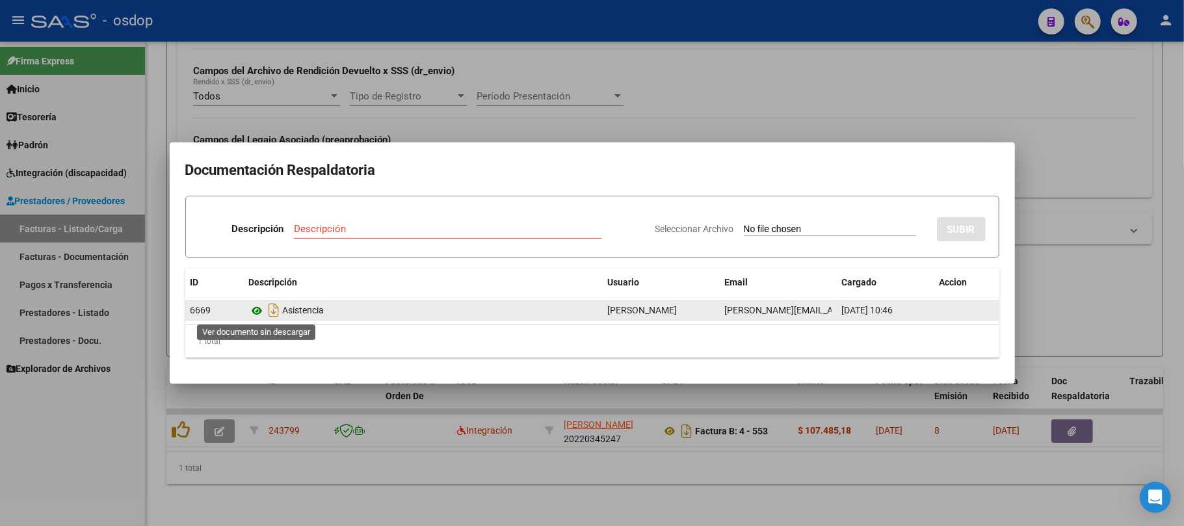
click at [259, 312] on icon at bounding box center [257, 311] width 17 height 16
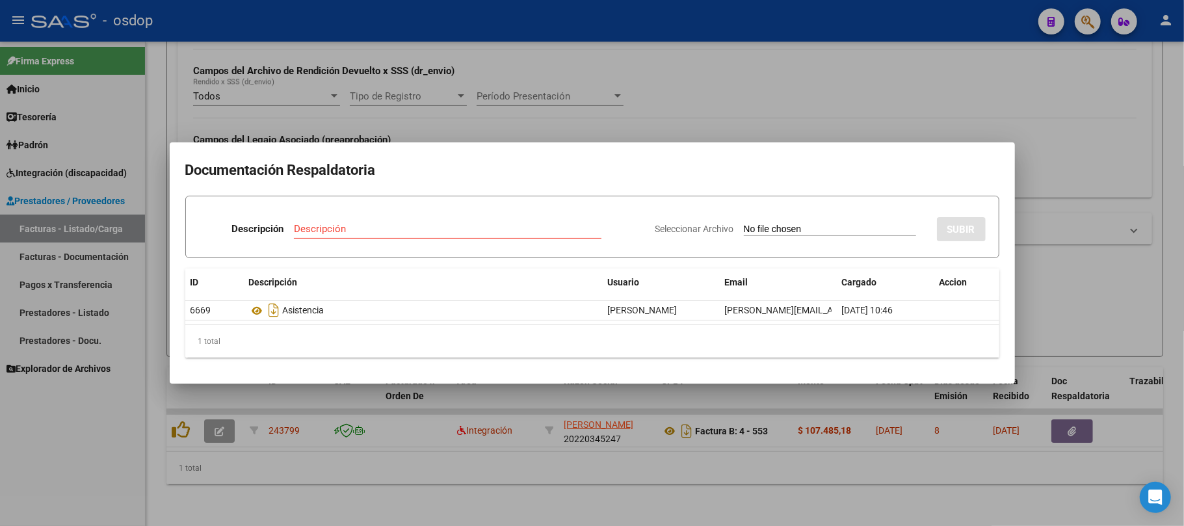
click at [805, 464] on div at bounding box center [592, 263] width 1184 height 526
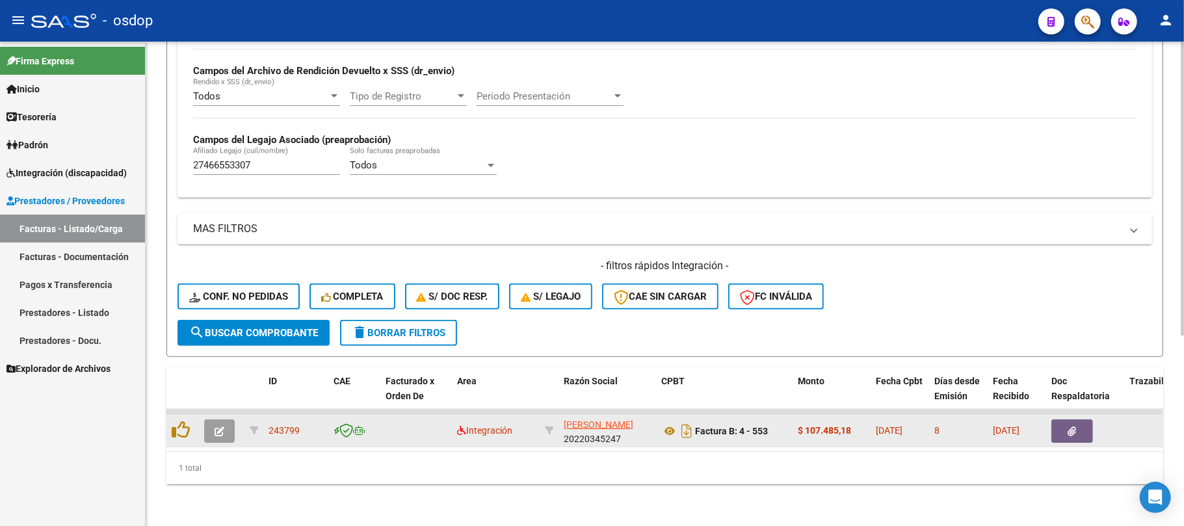
click at [219, 425] on button "button" at bounding box center [219, 430] width 31 height 23
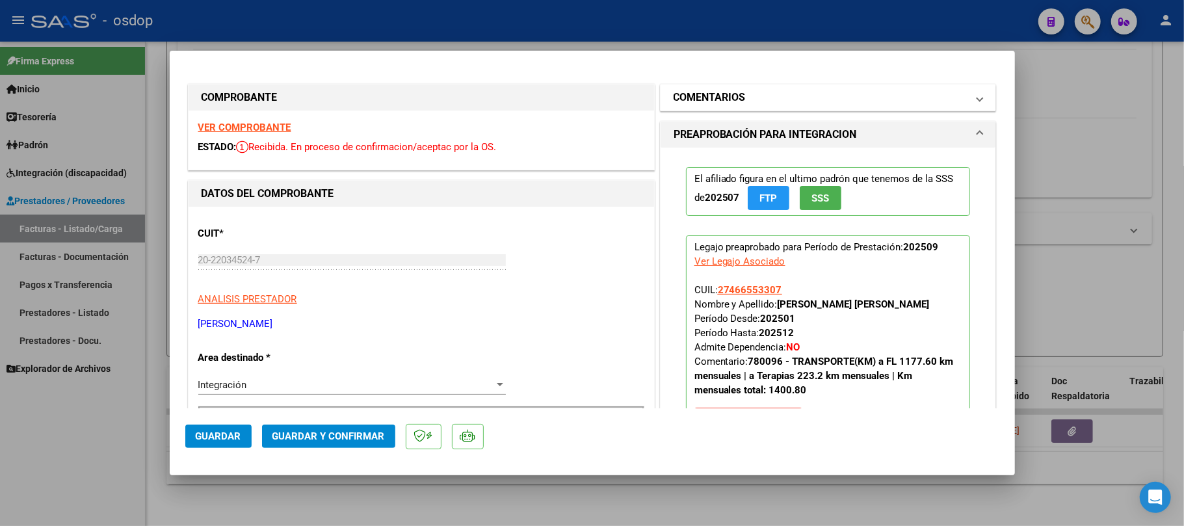
click at [737, 102] on h1 "COMENTARIOS" at bounding box center [710, 98] width 72 height 16
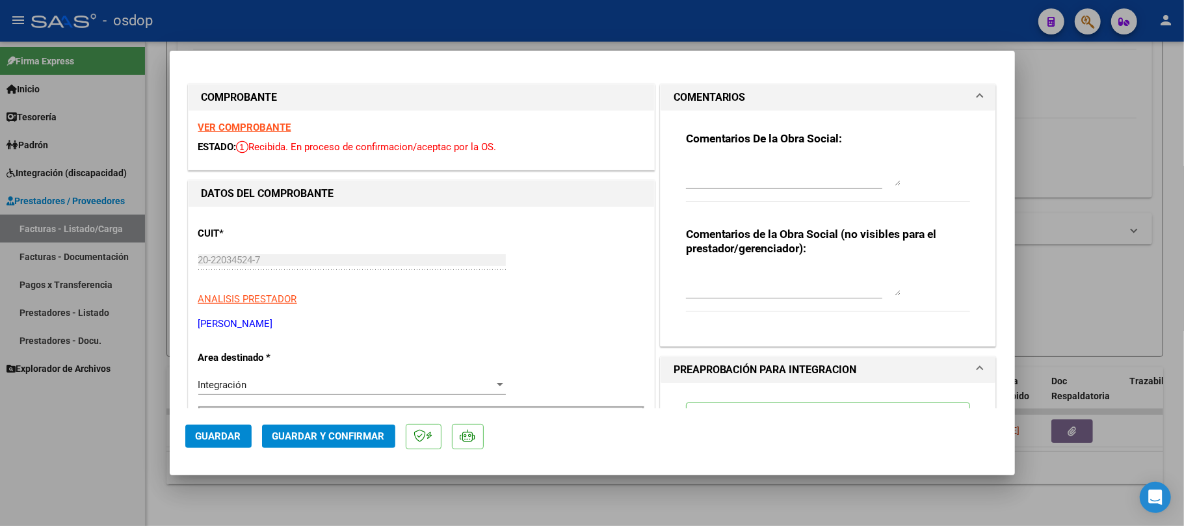
click at [737, 256] on div "Comentarios de la Obra Social (no visibles para el prestador/gerenciador):" at bounding box center [828, 276] width 285 height 98
click at [727, 270] on textarea at bounding box center [793, 283] width 215 height 26
click at [799, 276] on textarea "Traslado a Psico y Psp" at bounding box center [793, 283] width 215 height 26
click at [726, 285] on textarea "Traslado a Psico y Psp 198.4 km/mes. Valor por km" at bounding box center [793, 283] width 215 height 26
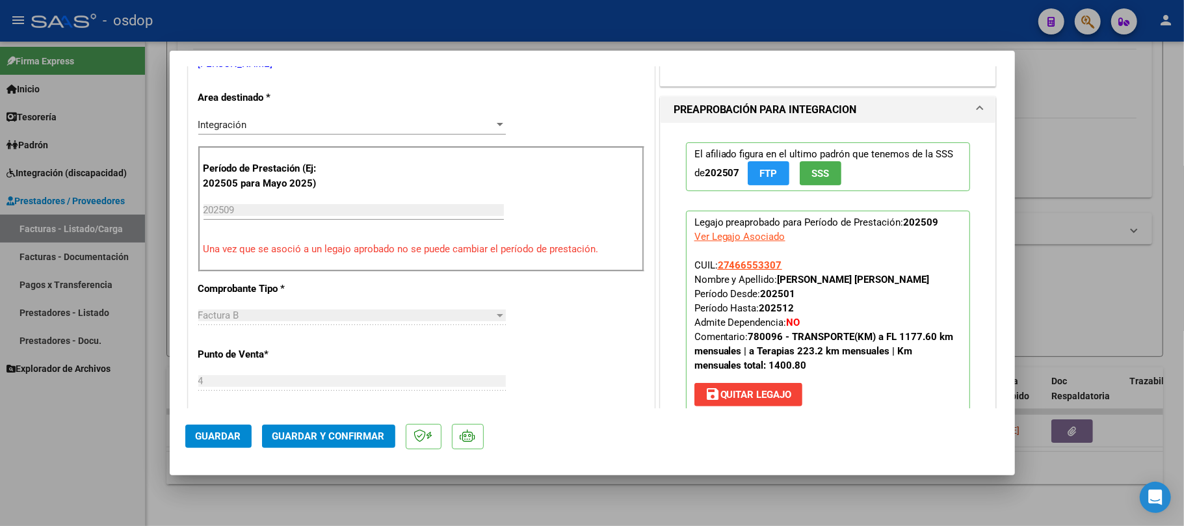
scroll to position [347, 0]
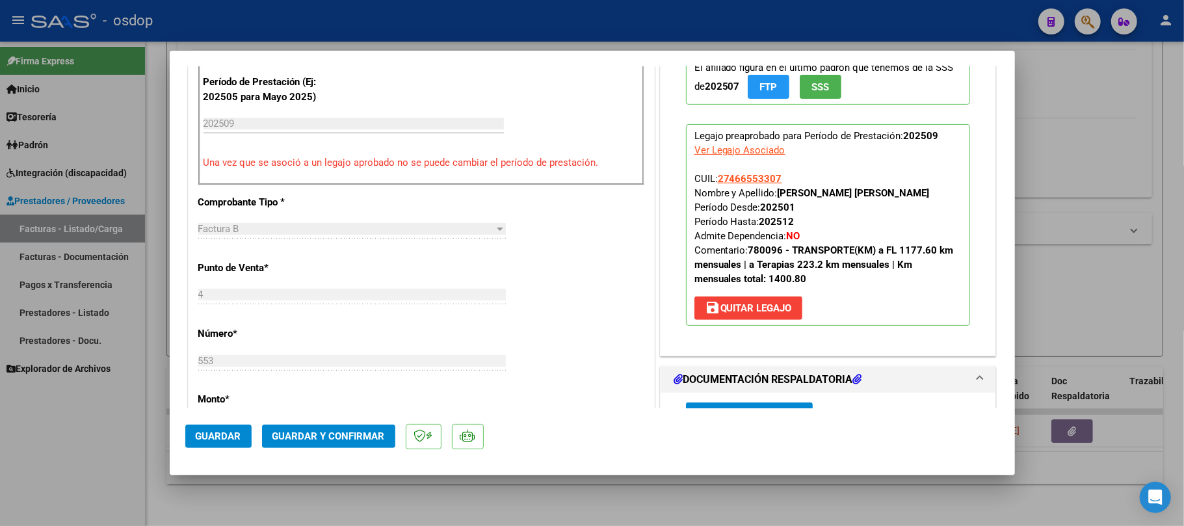
type textarea "Traslado a Psico y Psp 198.4 km/mes. Valor por km 541.76 s/dep.-"
click at [339, 436] on span "Guardar y Confirmar" at bounding box center [328, 436] width 112 height 12
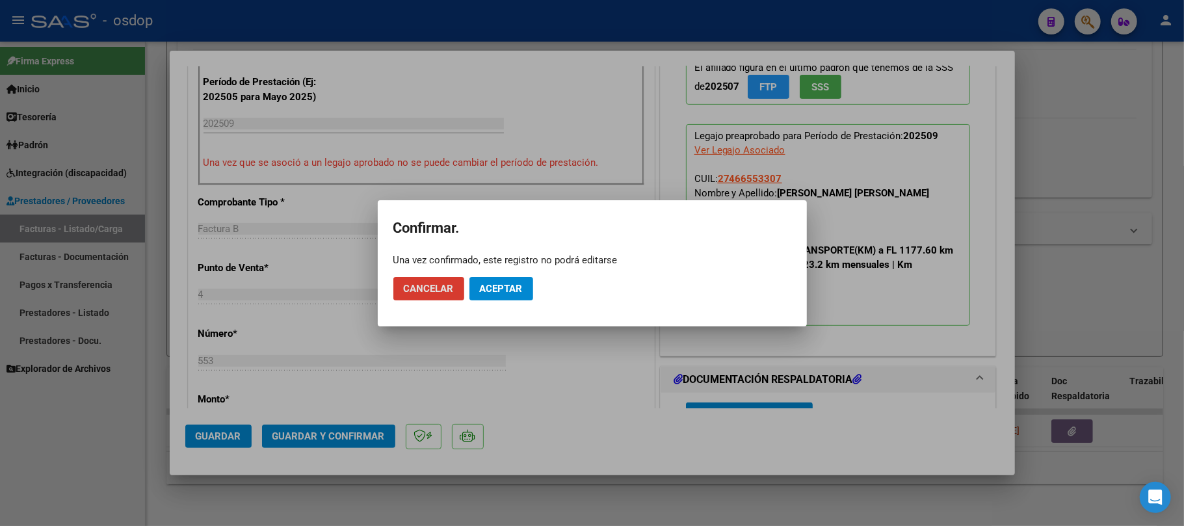
click at [523, 291] on span "Aceptar" at bounding box center [501, 289] width 43 height 12
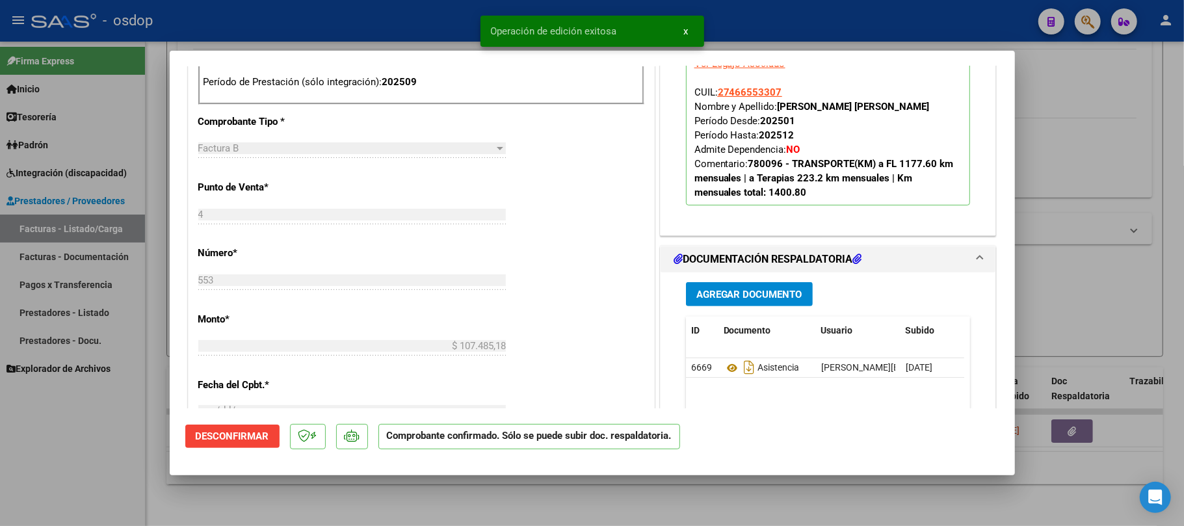
click at [331, 508] on div at bounding box center [592, 263] width 1184 height 526
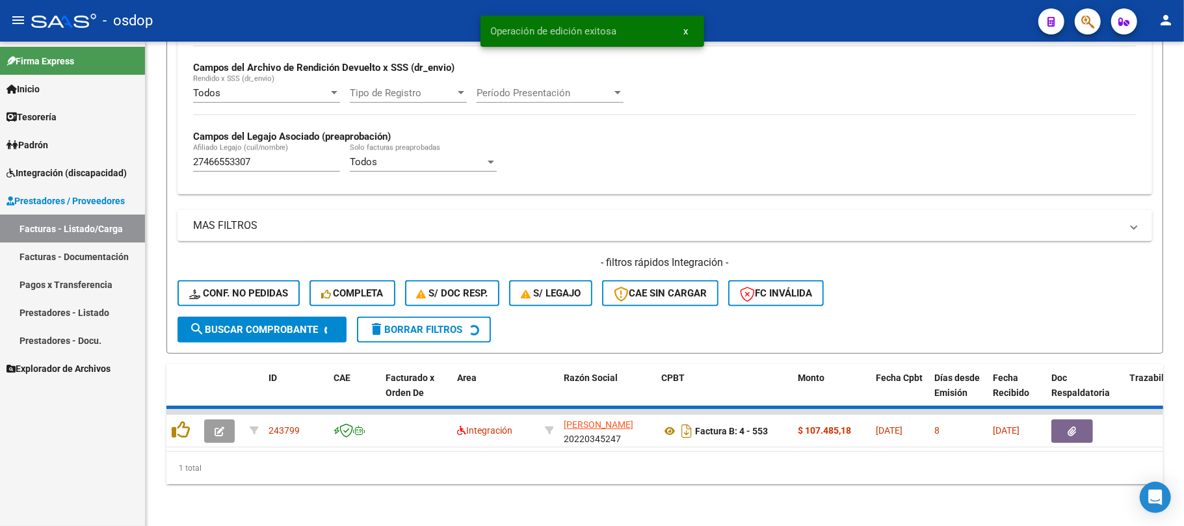
scroll to position [291, 0]
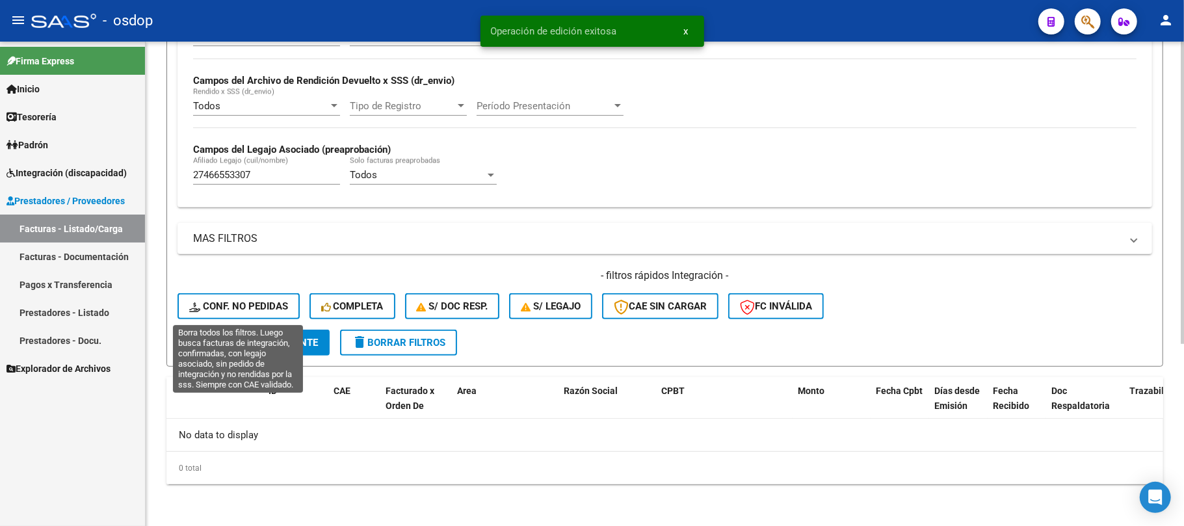
click at [205, 307] on span "Conf. no pedidas" at bounding box center [238, 306] width 99 height 12
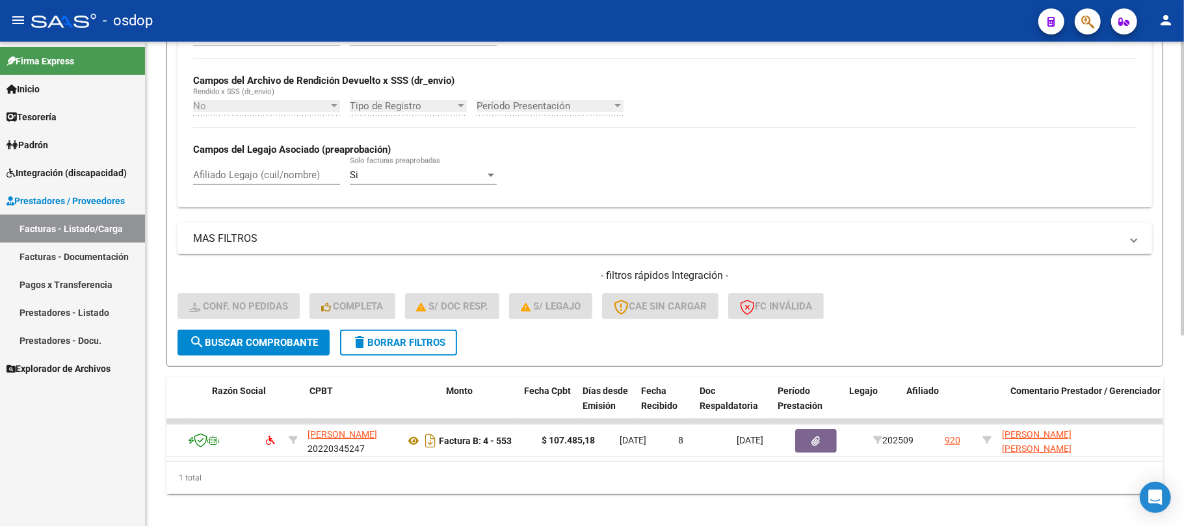
scroll to position [0, 0]
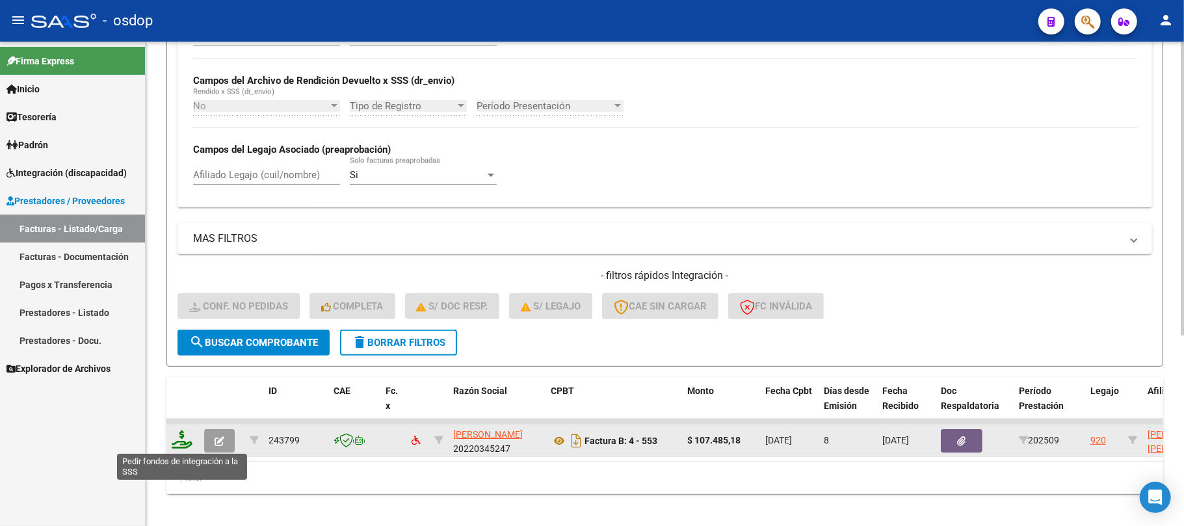
click at [181, 443] on icon at bounding box center [182, 439] width 21 height 18
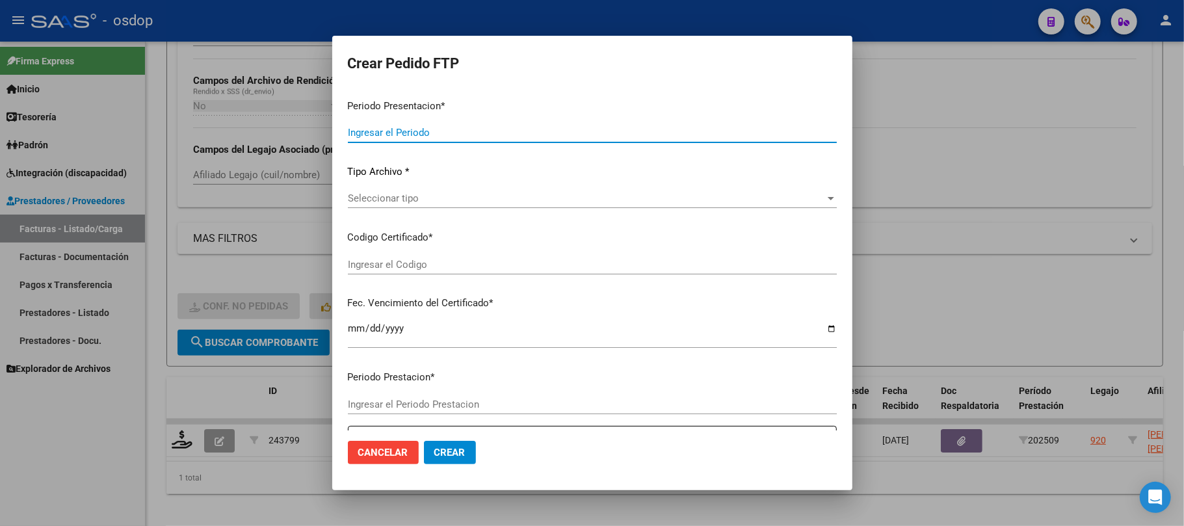
type input "202509"
type input "$ 107.485,18"
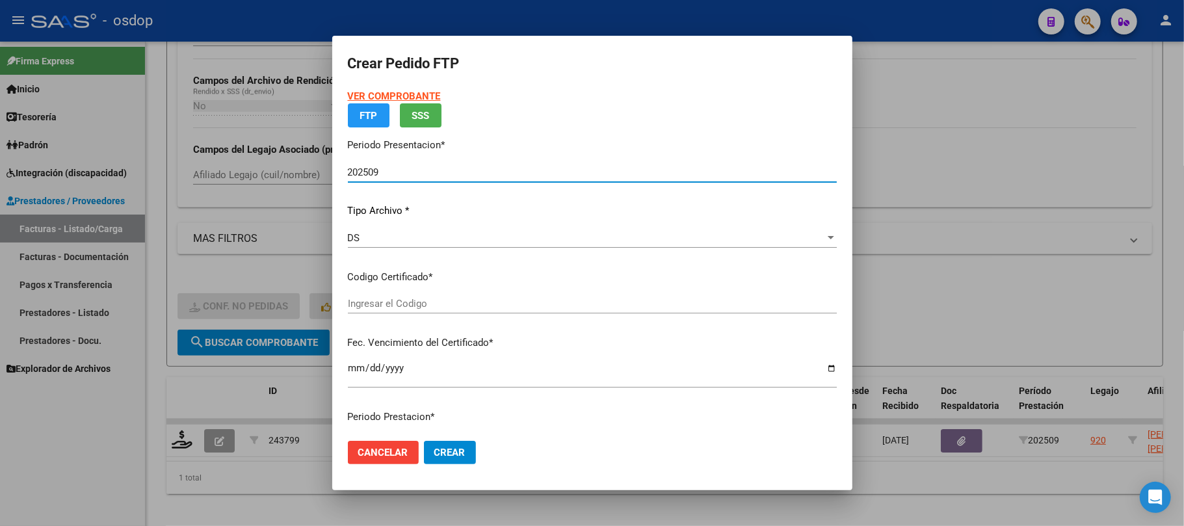
type input "7099989125"
type input "[DATE]"
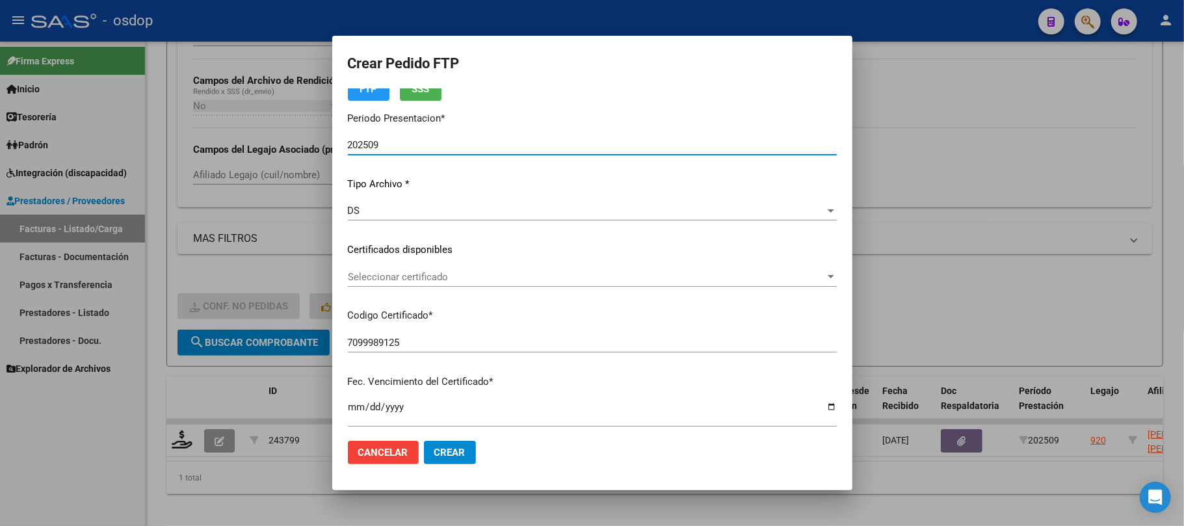
scroll to position [173, 0]
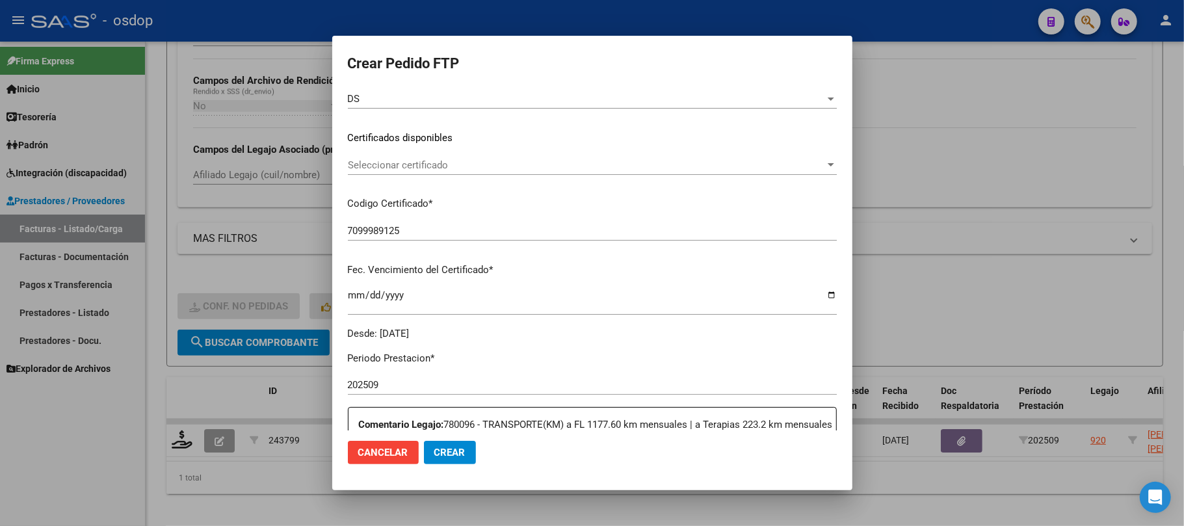
click at [594, 162] on span "Seleccionar certificado" at bounding box center [586, 165] width 477 height 12
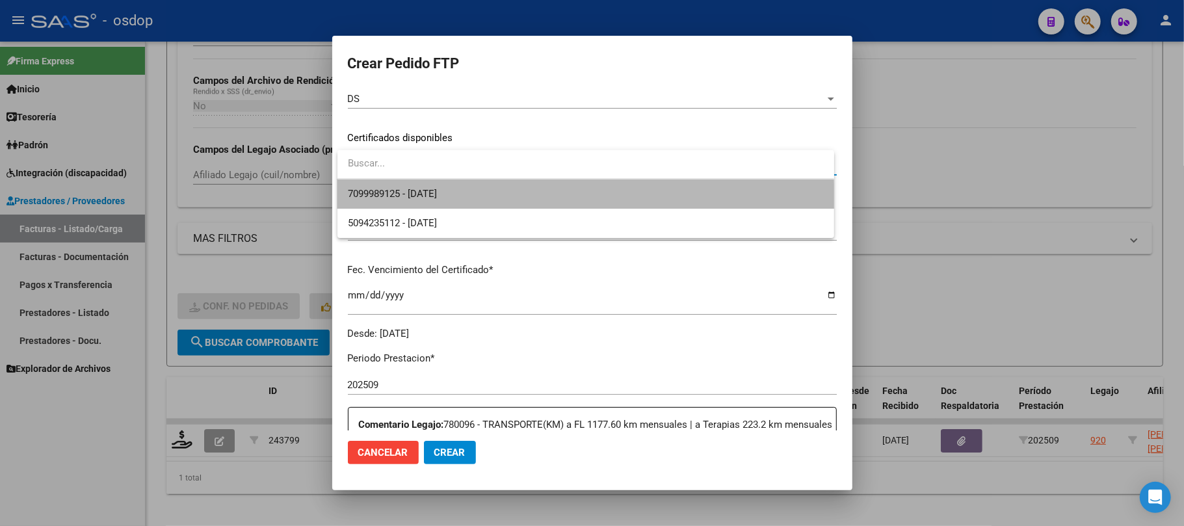
click at [583, 199] on span "7099989125 - [DATE]" at bounding box center [586, 193] width 476 height 29
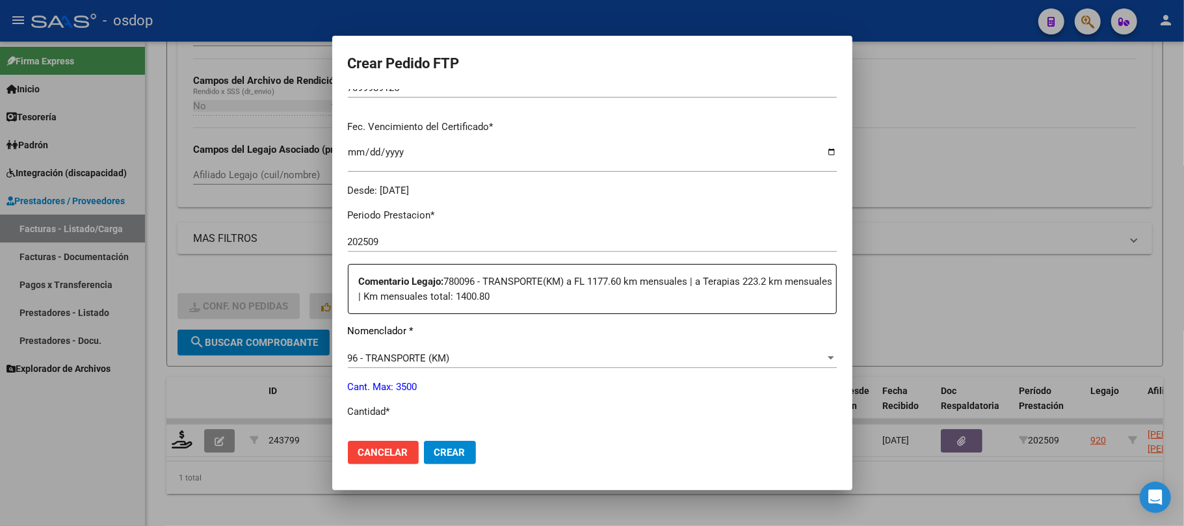
scroll to position [347, 0]
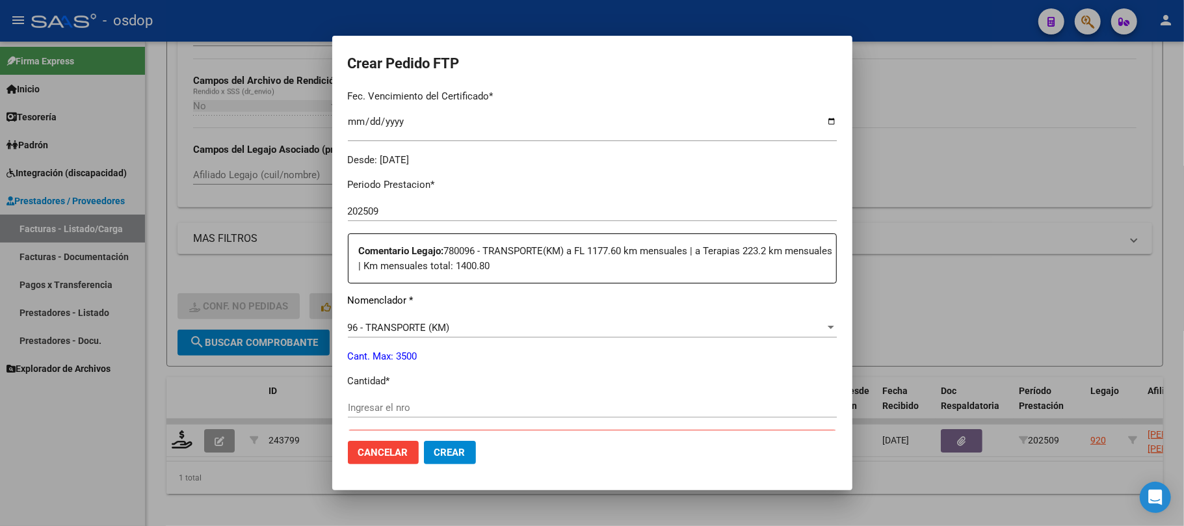
click at [440, 404] on input "Ingresar el nro" at bounding box center [592, 408] width 489 height 12
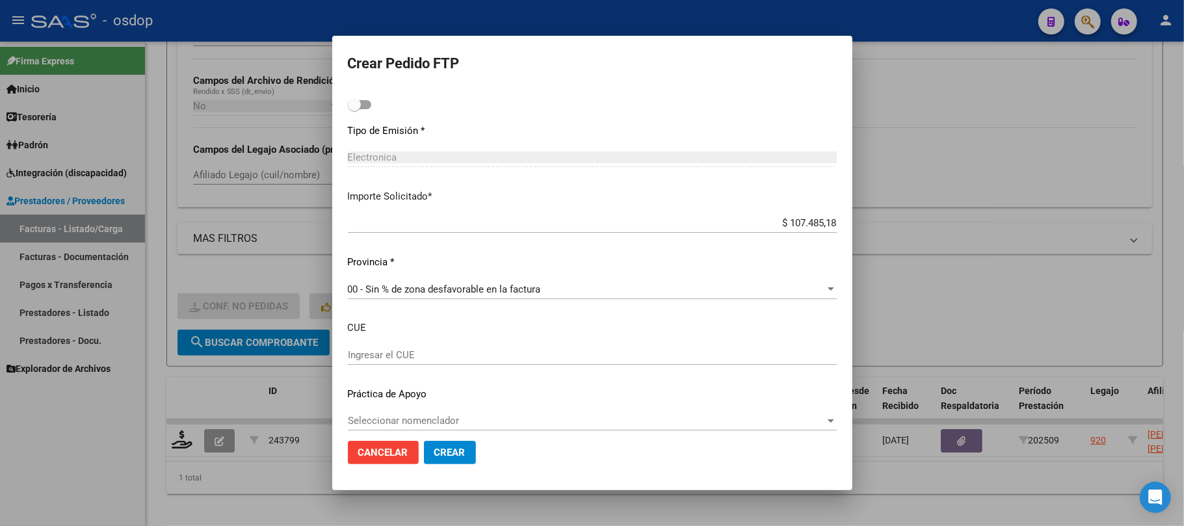
scroll to position [761, 0]
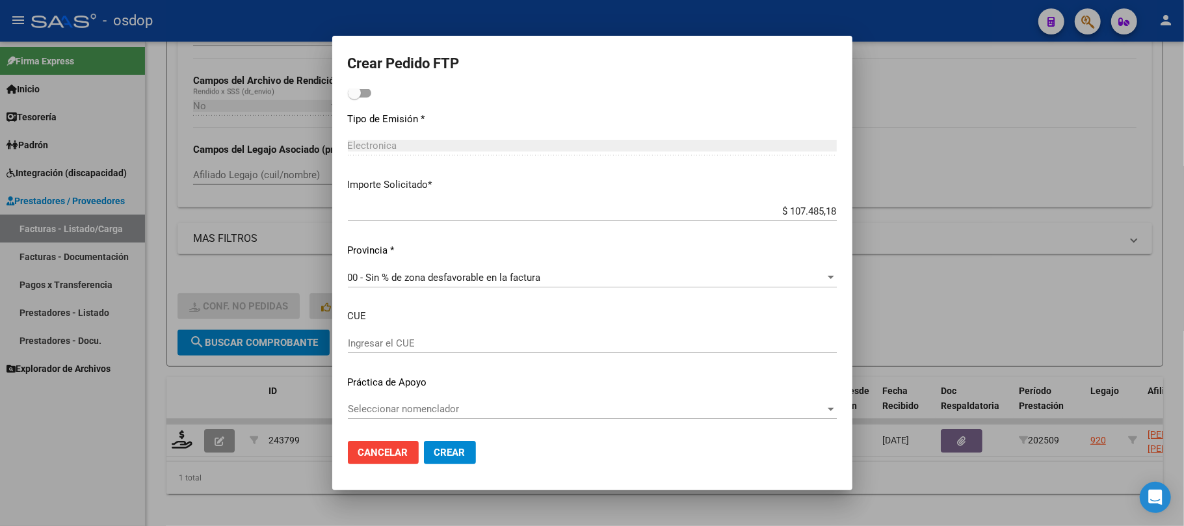
type input "198"
click at [447, 447] on span "Crear" at bounding box center [449, 453] width 31 height 12
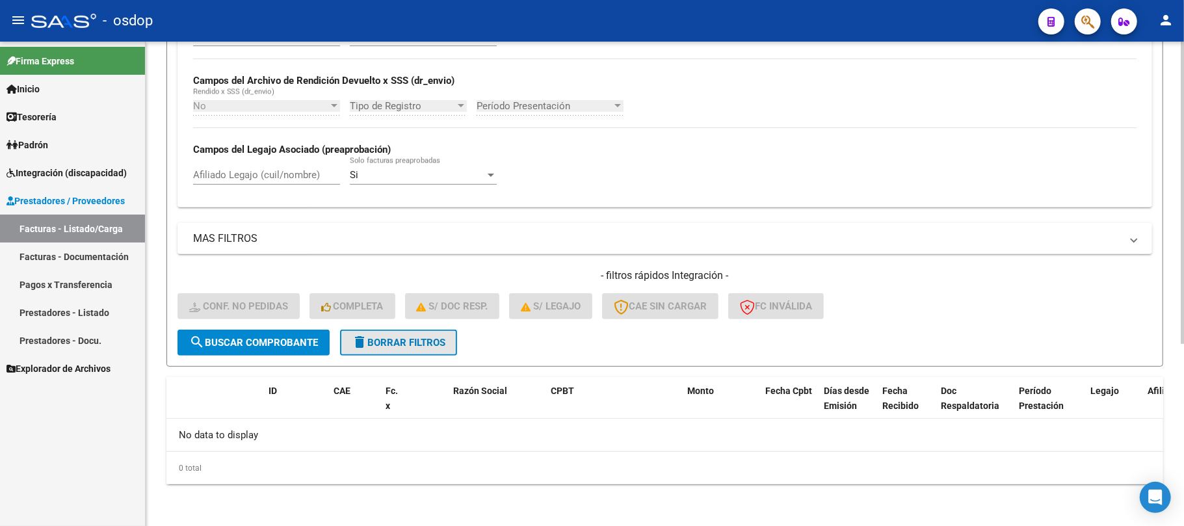
click at [390, 342] on span "delete Borrar Filtros" at bounding box center [399, 343] width 94 height 12
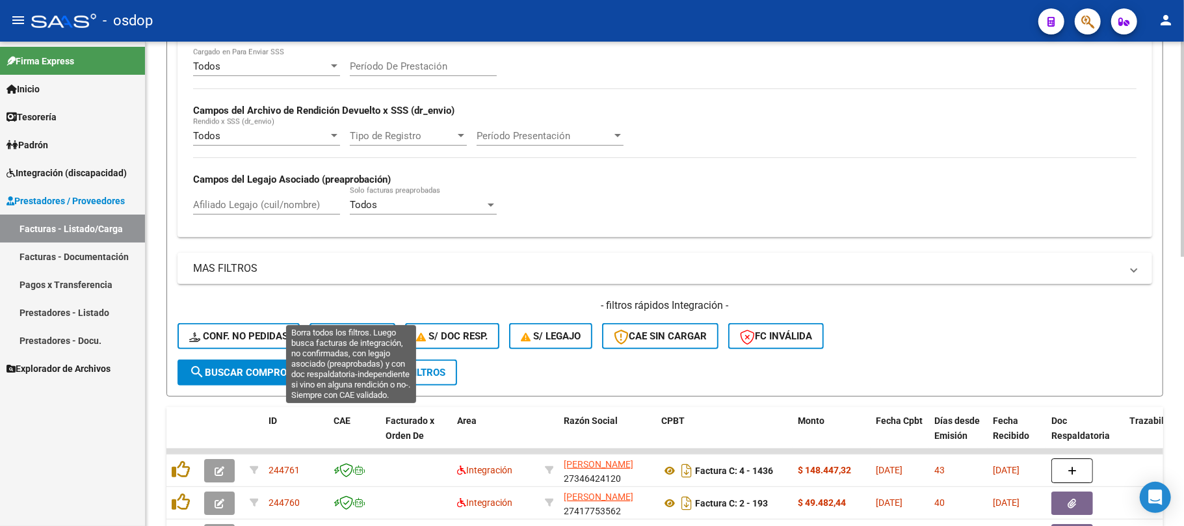
scroll to position [291, 0]
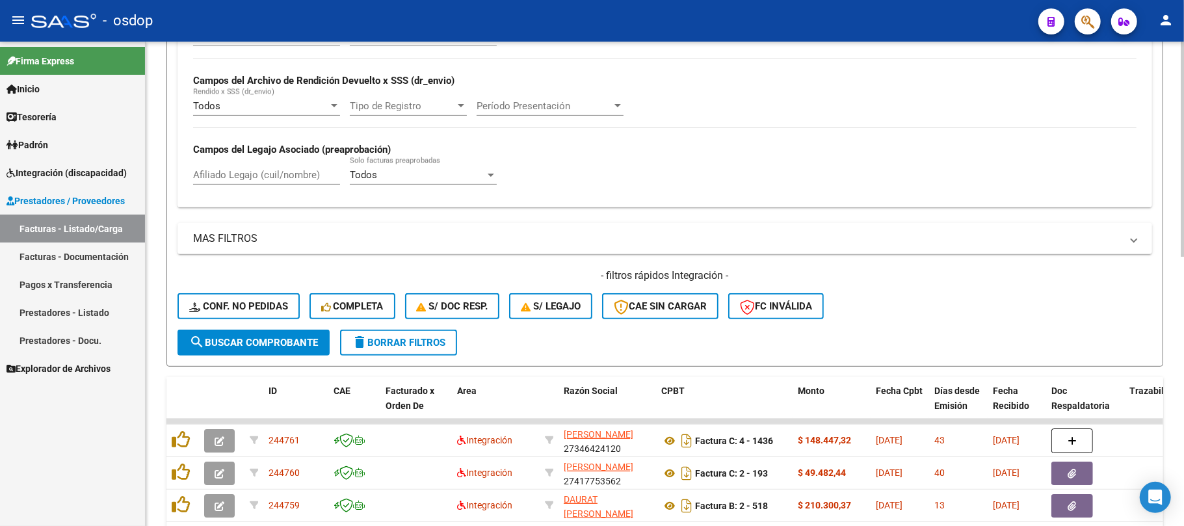
click at [274, 178] on input "Afiliado Legajo (cuil/nombre)" at bounding box center [266, 175] width 147 height 12
paste input "20446723201"
type input "20446723201"
click at [292, 344] on span "search Buscar Comprobante" at bounding box center [253, 343] width 129 height 12
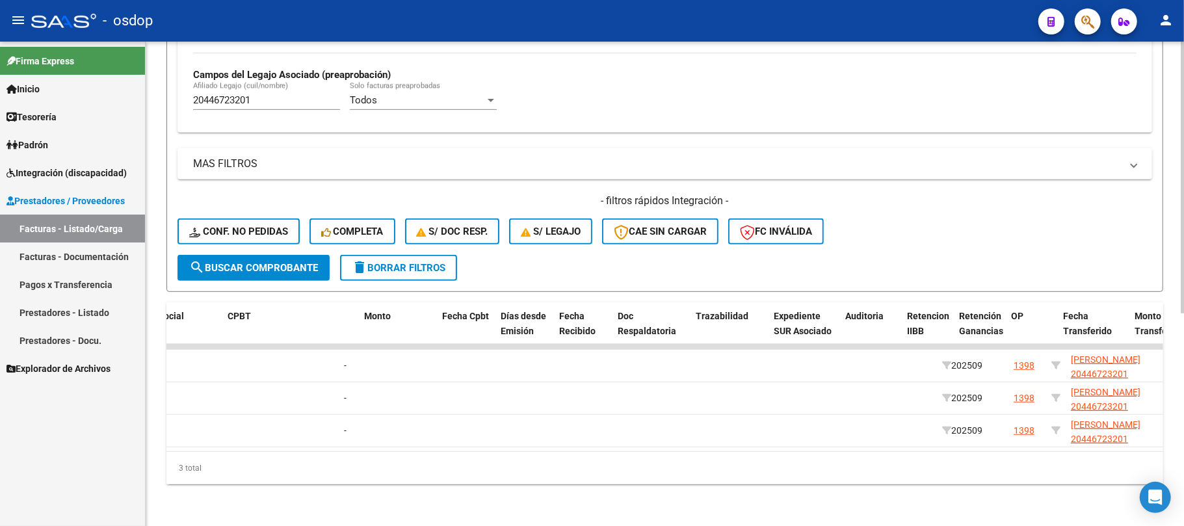
scroll to position [0, 0]
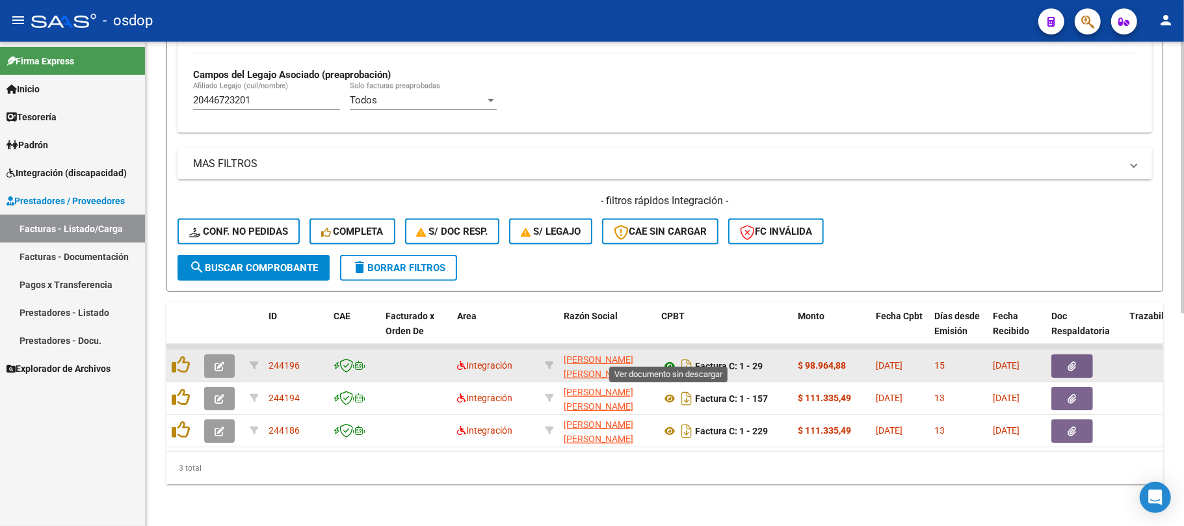
click at [672, 358] on icon at bounding box center [669, 366] width 17 height 16
click at [1071, 361] on icon "button" at bounding box center [1072, 366] width 8 height 10
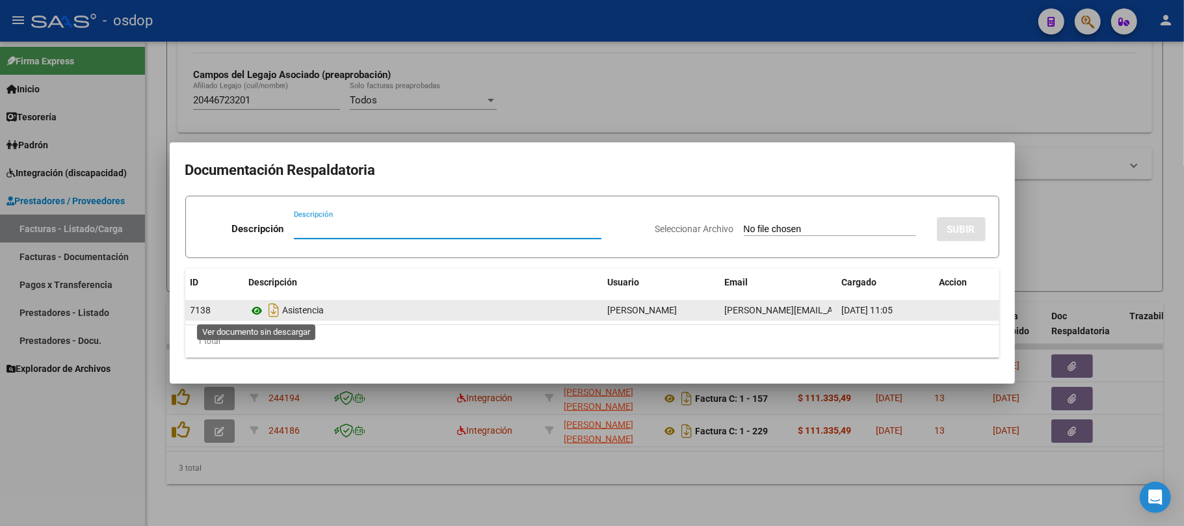
click at [256, 310] on icon at bounding box center [257, 311] width 17 height 16
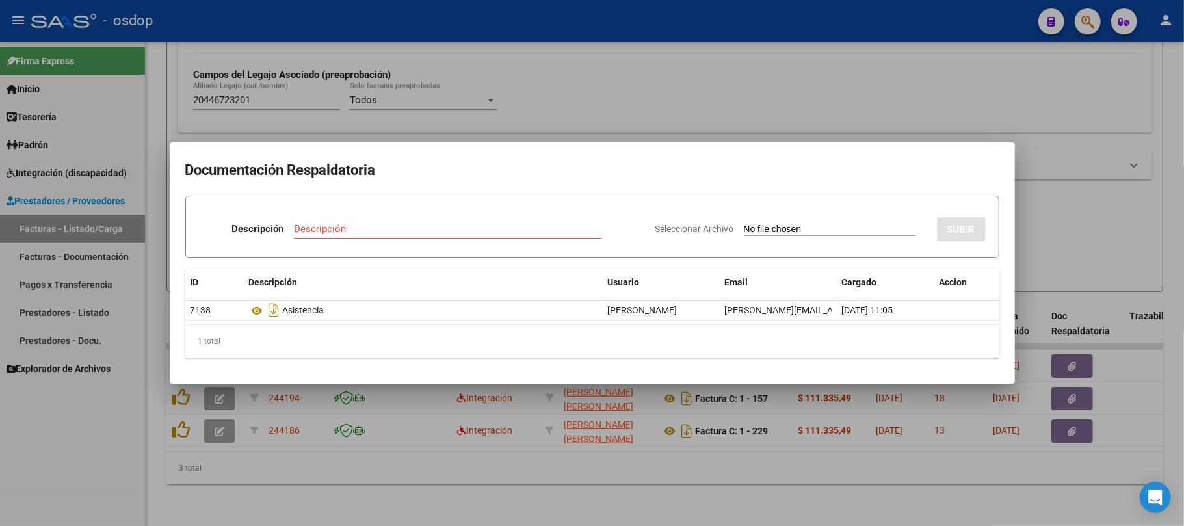
click at [516, 472] on div at bounding box center [592, 263] width 1184 height 526
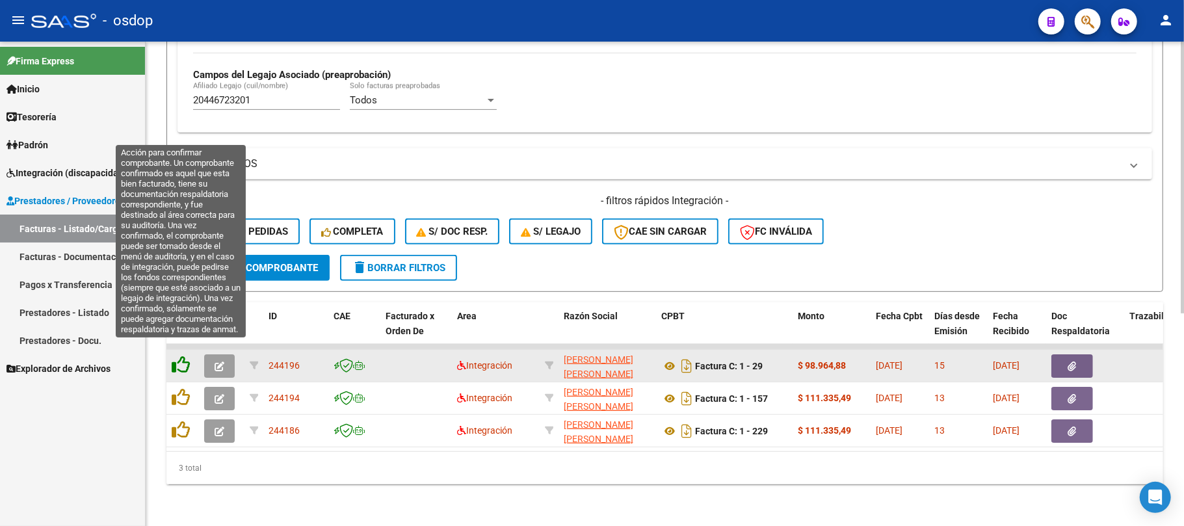
click at [177, 356] on icon at bounding box center [181, 365] width 18 height 18
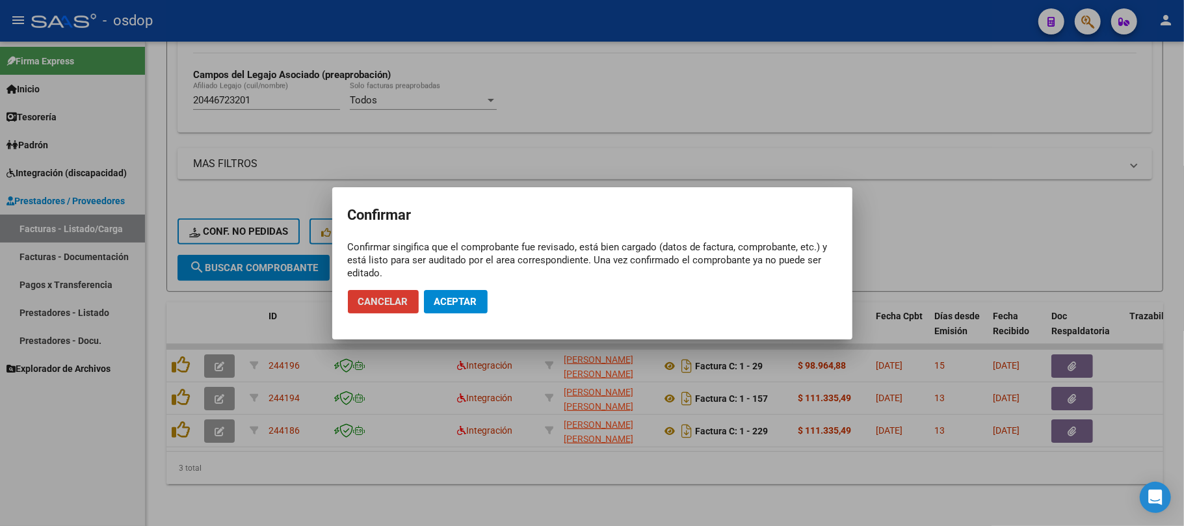
click at [460, 303] on span "Aceptar" at bounding box center [455, 302] width 43 height 12
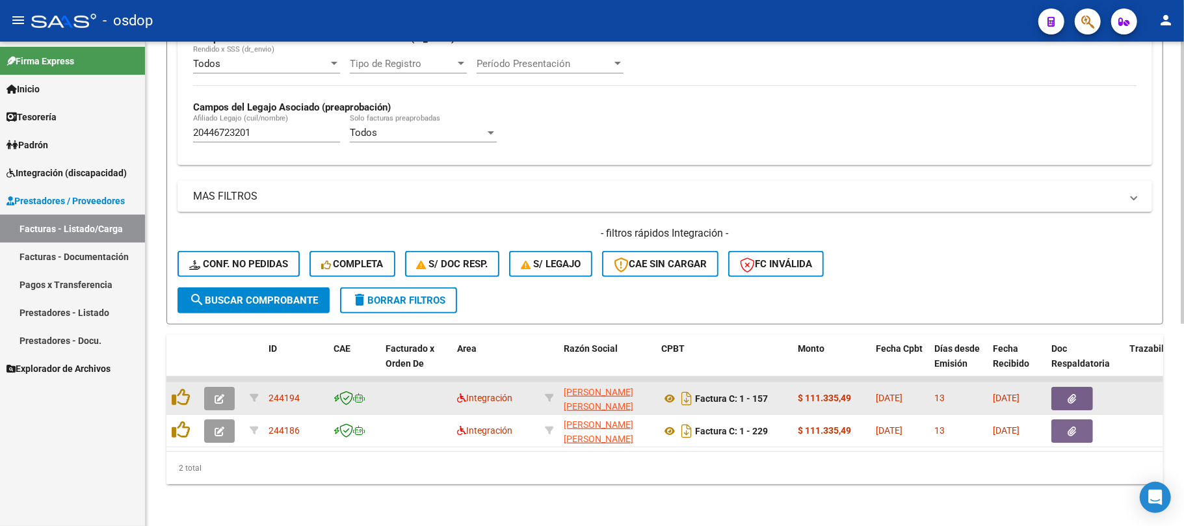
scroll to position [347, 0]
click at [668, 391] on icon at bounding box center [669, 399] width 17 height 16
click at [1073, 394] on icon "button" at bounding box center [1072, 399] width 8 height 10
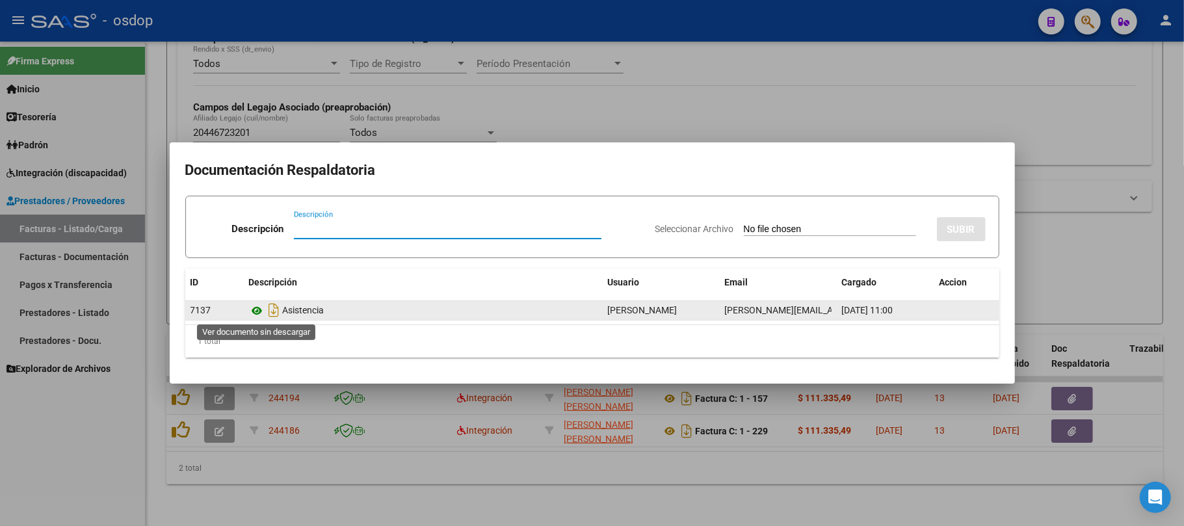
click at [252, 311] on icon at bounding box center [257, 311] width 17 height 16
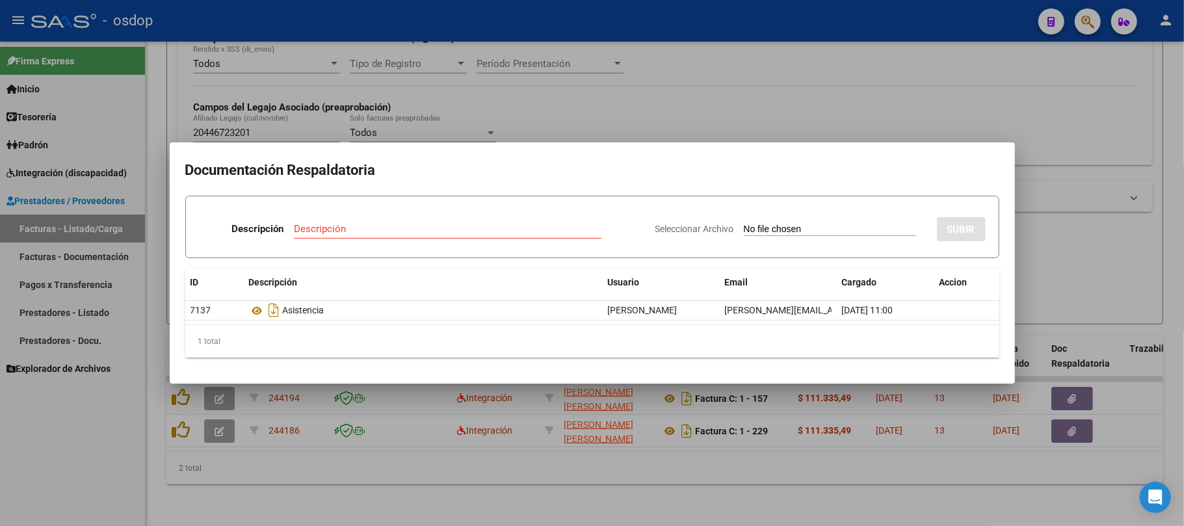
click at [537, 471] on div at bounding box center [592, 263] width 1184 height 526
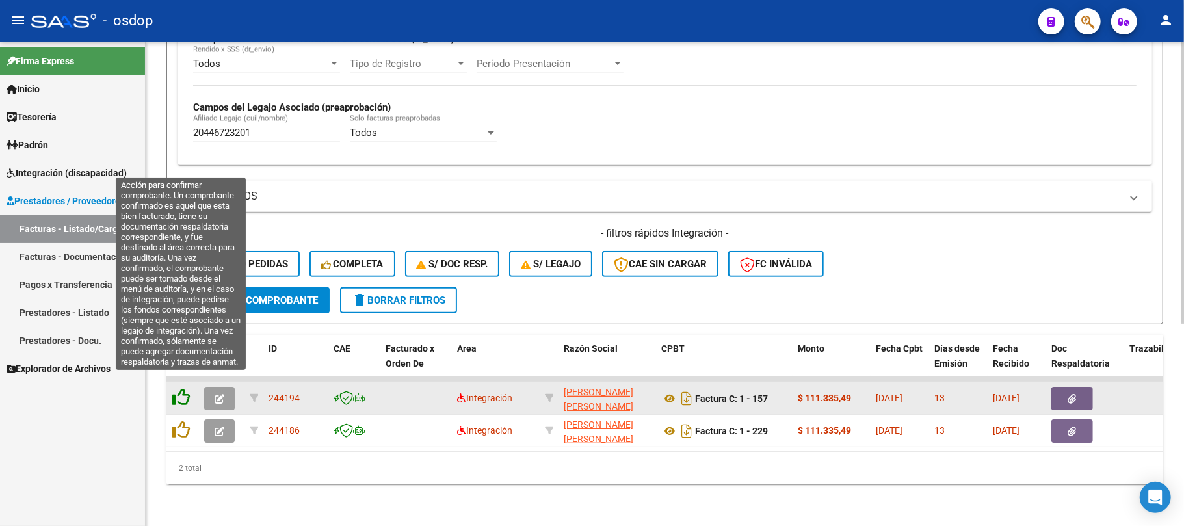
click at [177, 388] on icon at bounding box center [181, 397] width 18 height 18
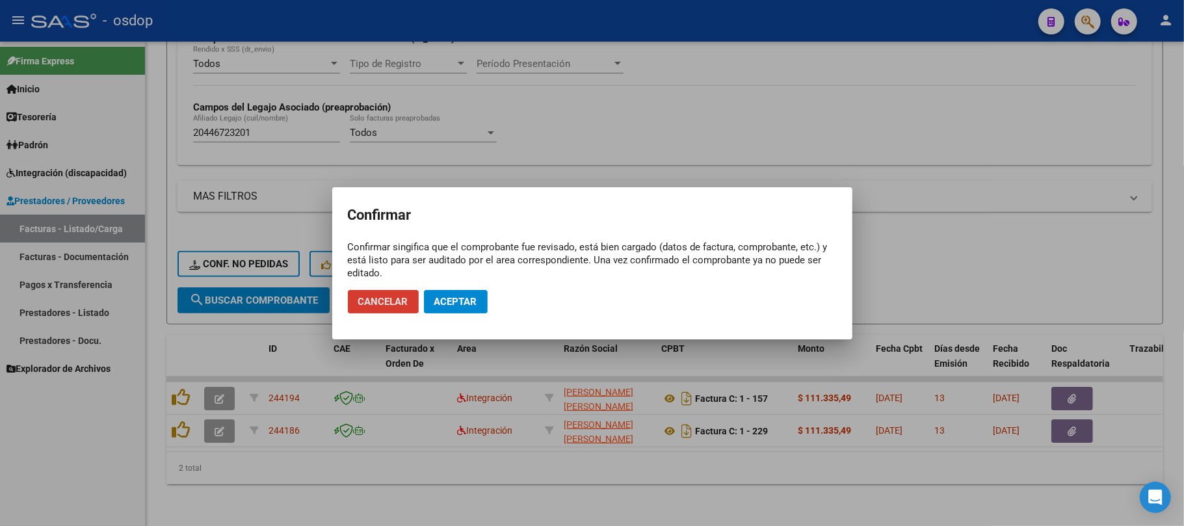
click at [456, 306] on span "Aceptar" at bounding box center [455, 302] width 43 height 12
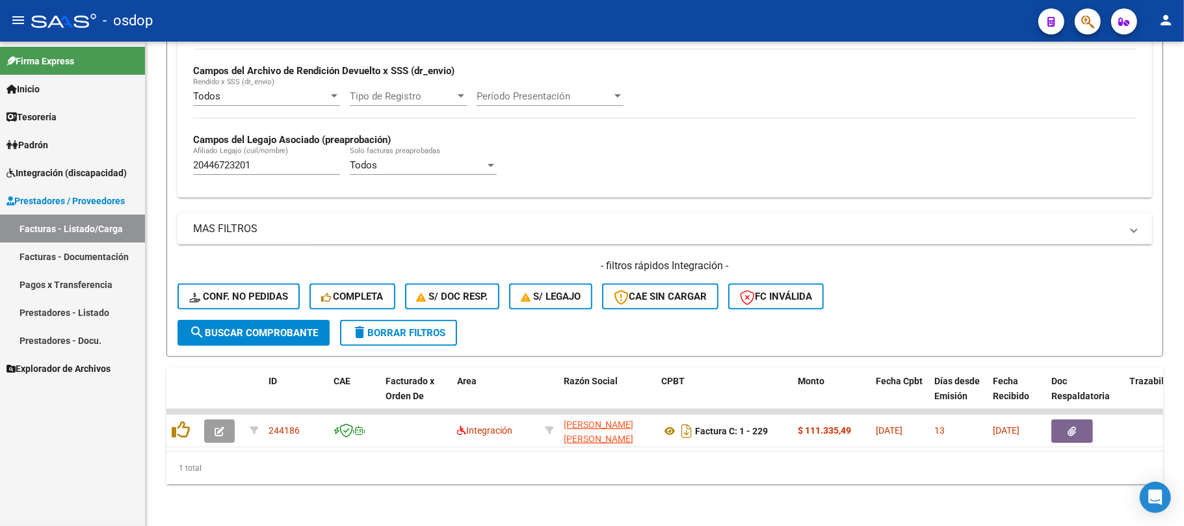
scroll to position [313, 0]
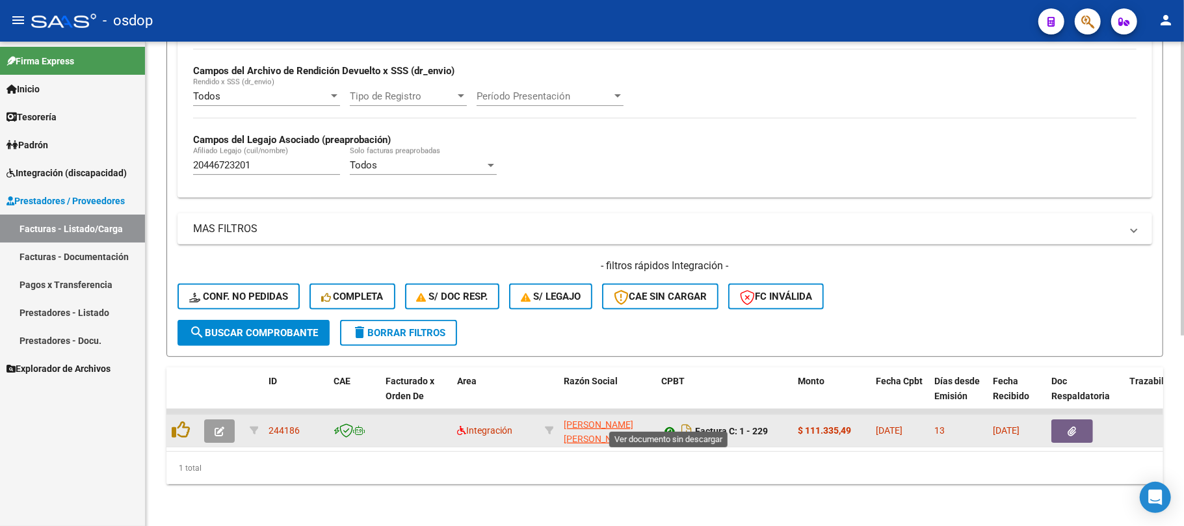
click at [670, 423] on icon at bounding box center [669, 431] width 17 height 16
click at [1065, 419] on button "button" at bounding box center [1072, 430] width 42 height 23
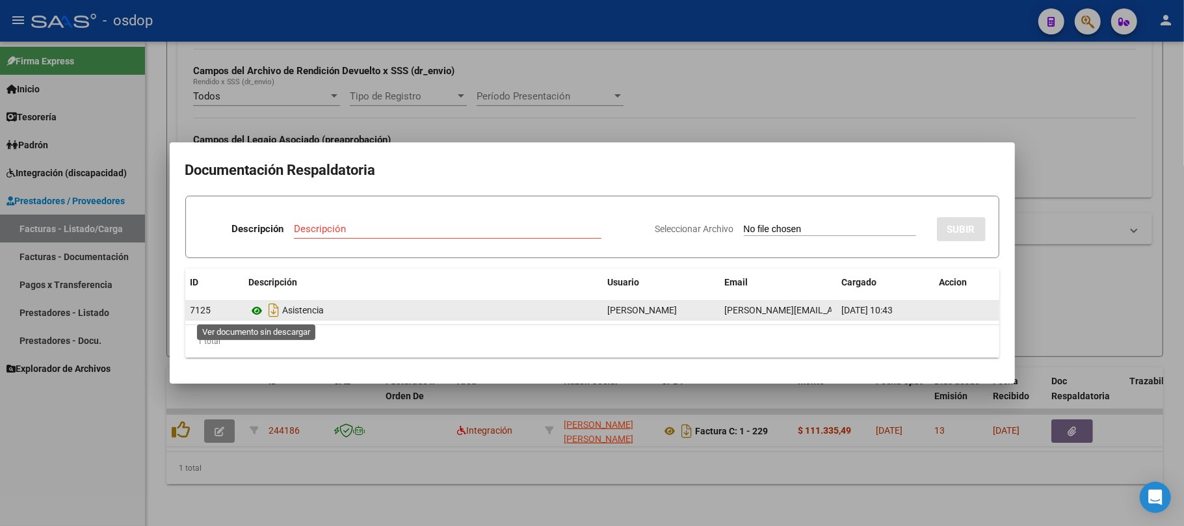
click at [252, 305] on icon at bounding box center [257, 311] width 17 height 16
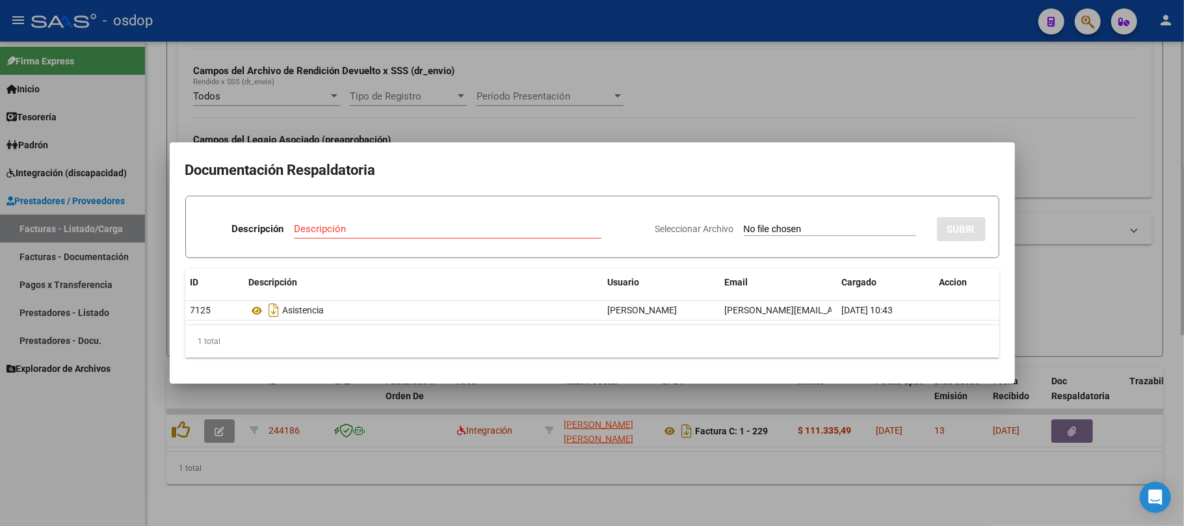
drag, startPoint x: 393, startPoint y: 484, endPoint x: 222, endPoint y: 472, distance: 171.4
click at [383, 484] on div at bounding box center [592, 263] width 1184 height 526
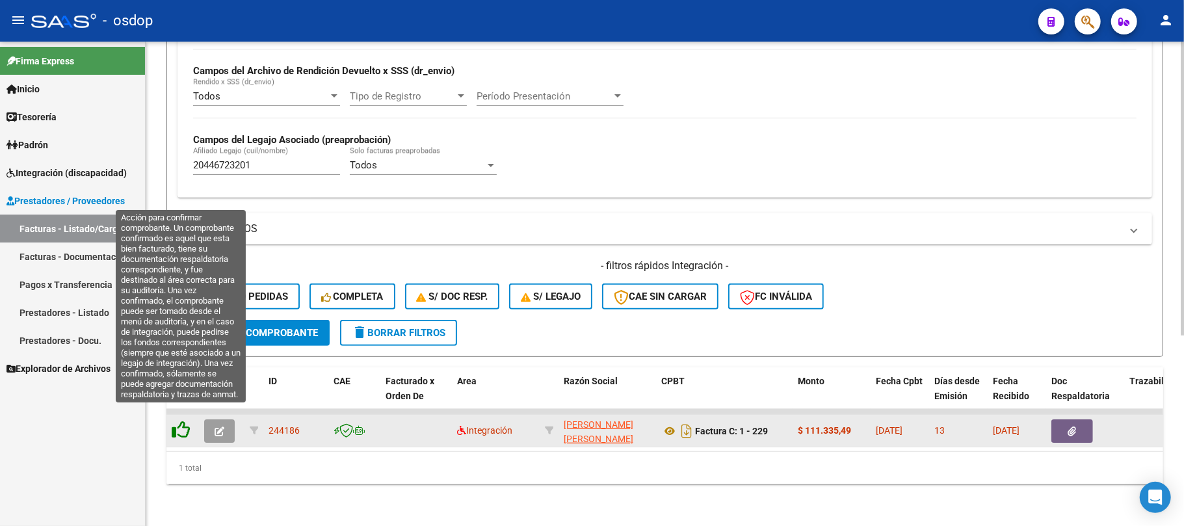
click at [181, 421] on icon at bounding box center [181, 430] width 18 height 18
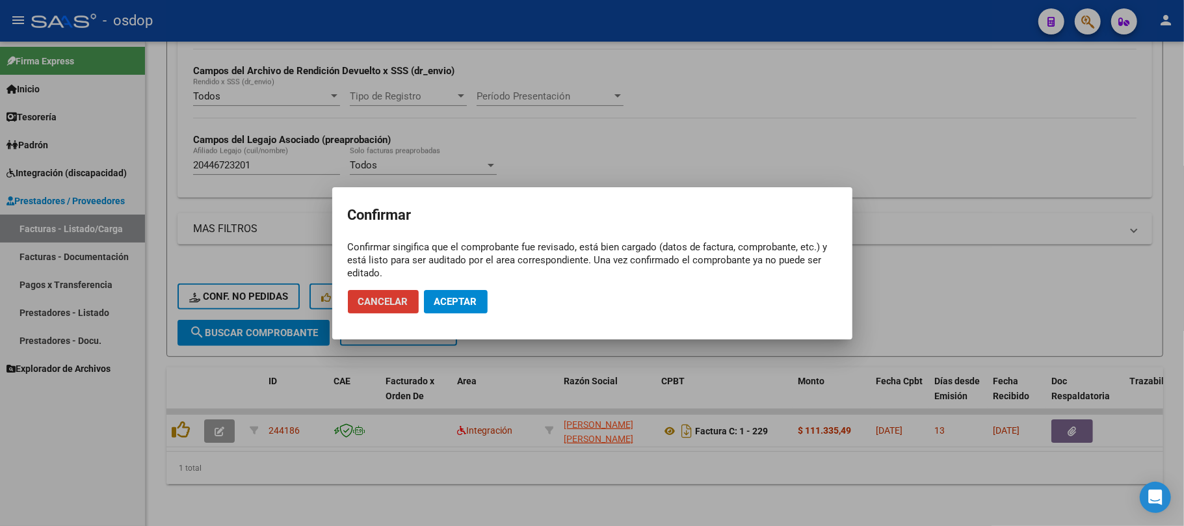
click at [471, 302] on span "Aceptar" at bounding box center [455, 302] width 43 height 12
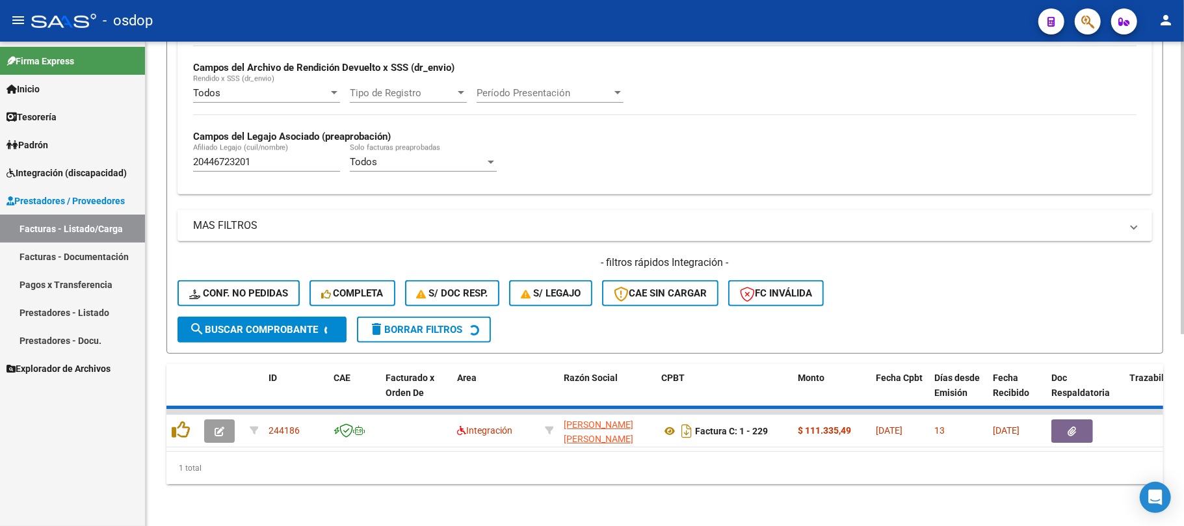
scroll to position [291, 0]
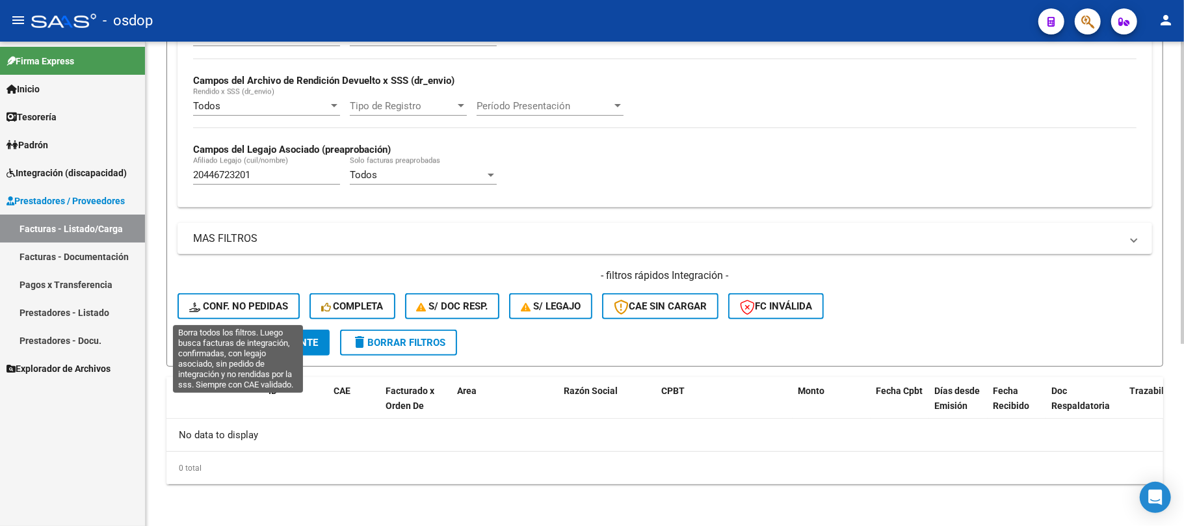
click at [246, 308] on span "Conf. no pedidas" at bounding box center [238, 306] width 99 height 12
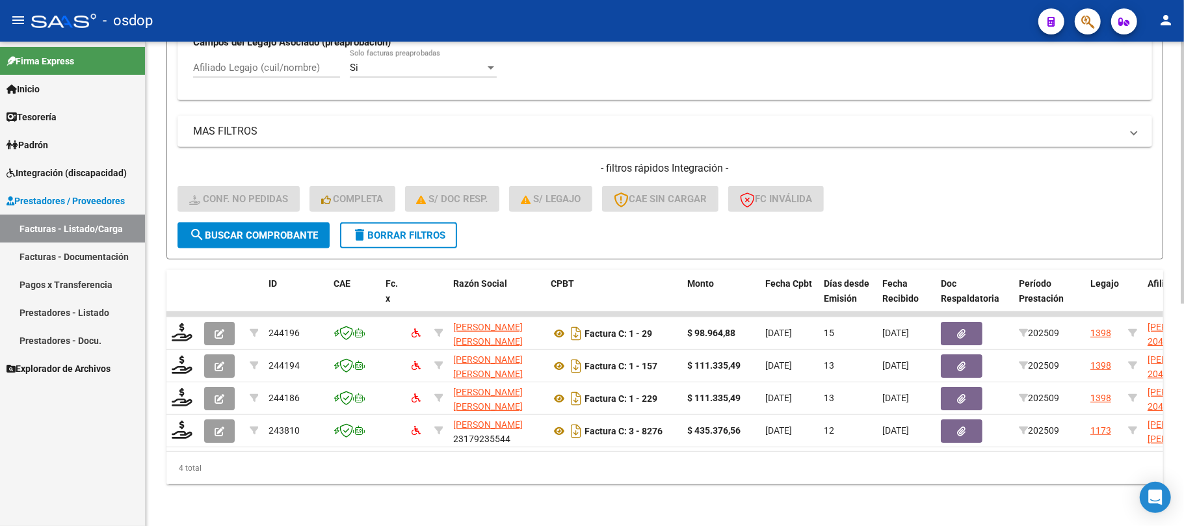
scroll to position [412, 0]
click at [276, 62] on input "Afiliado Legajo (cuil/nombre)" at bounding box center [266, 68] width 147 height 12
paste input "20446723201"
type input "20446723201"
click at [295, 229] on button "search Buscar Comprobante" at bounding box center [253, 235] width 152 height 26
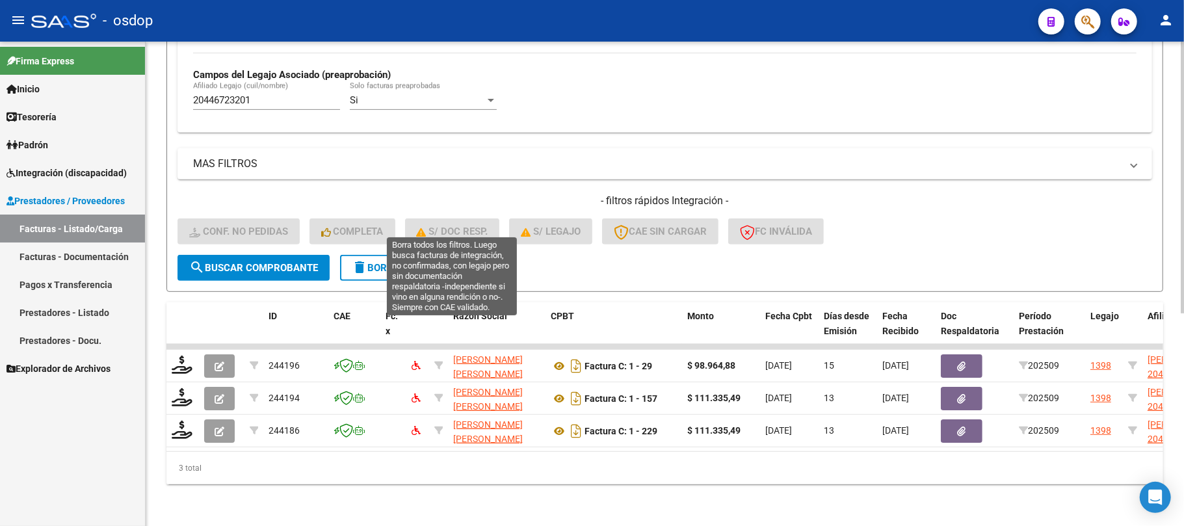
scroll to position [378, 0]
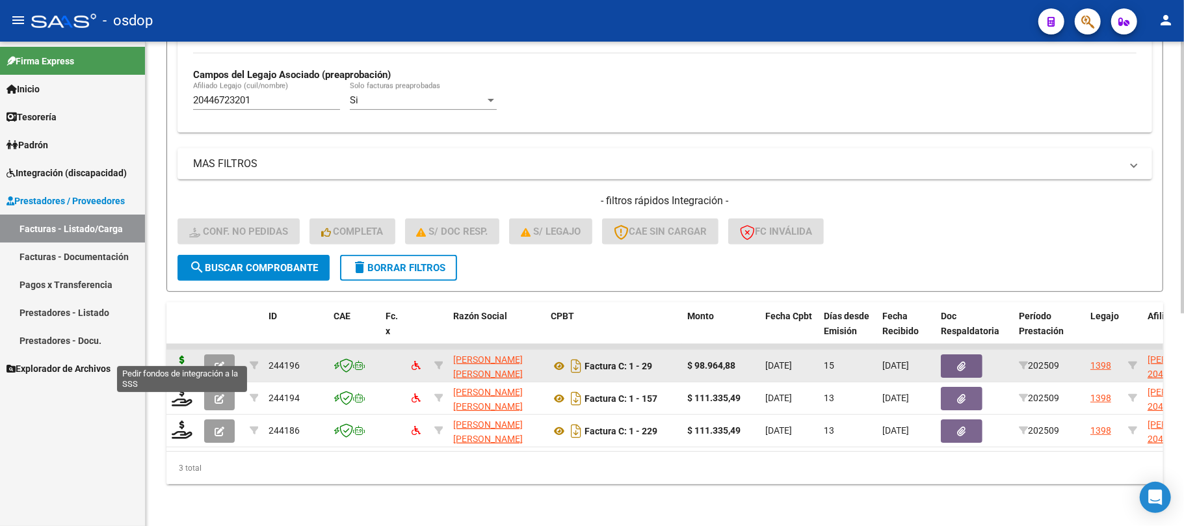
click at [180, 356] on icon at bounding box center [182, 365] width 21 height 18
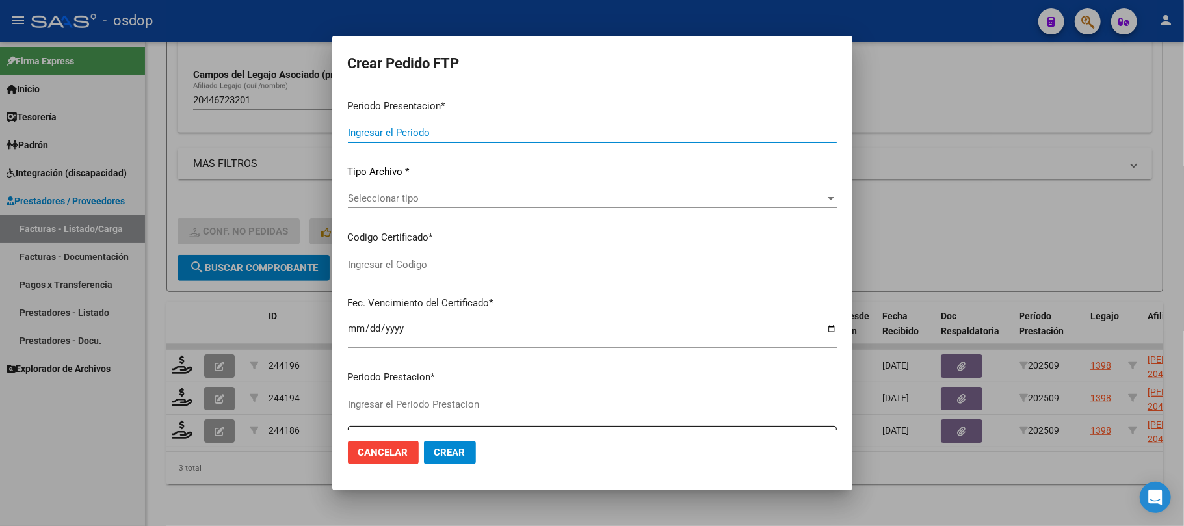
type input "202509"
type input "$ 98.964,88"
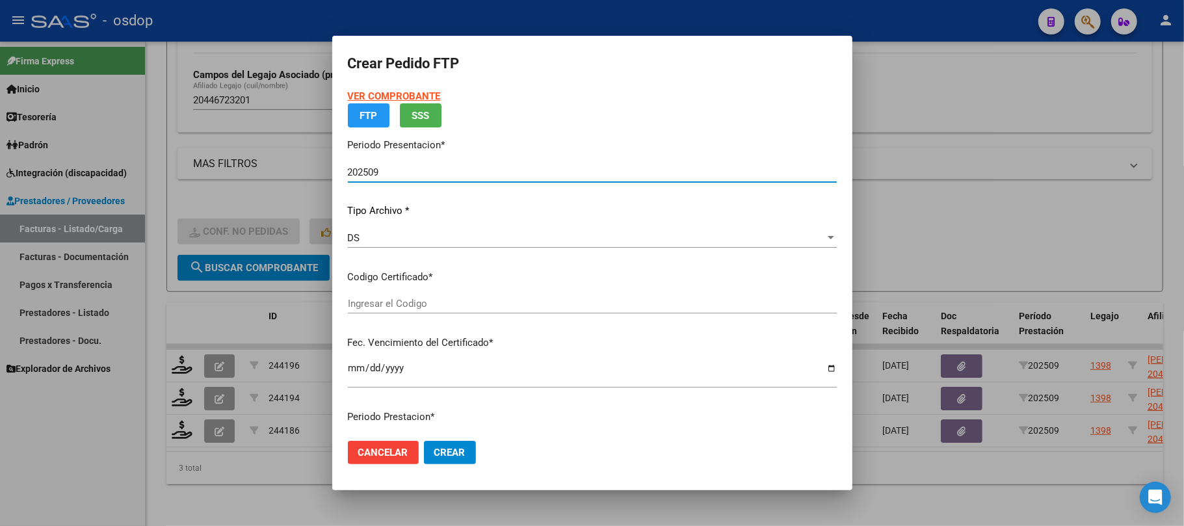
type input "3759175304"
type input "[DATE]"
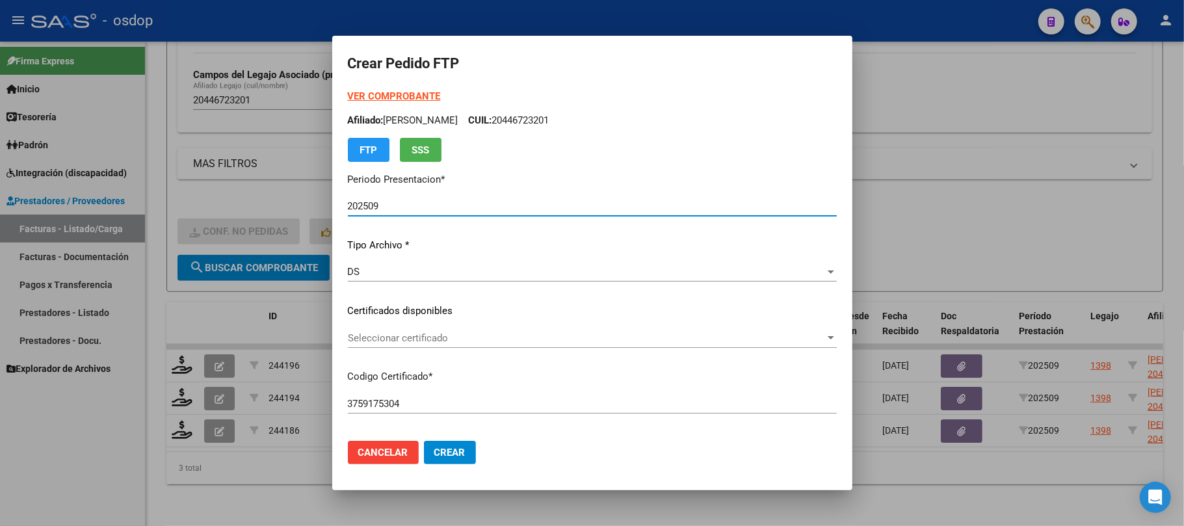
click at [581, 337] on span "Seleccionar certificado" at bounding box center [586, 338] width 477 height 12
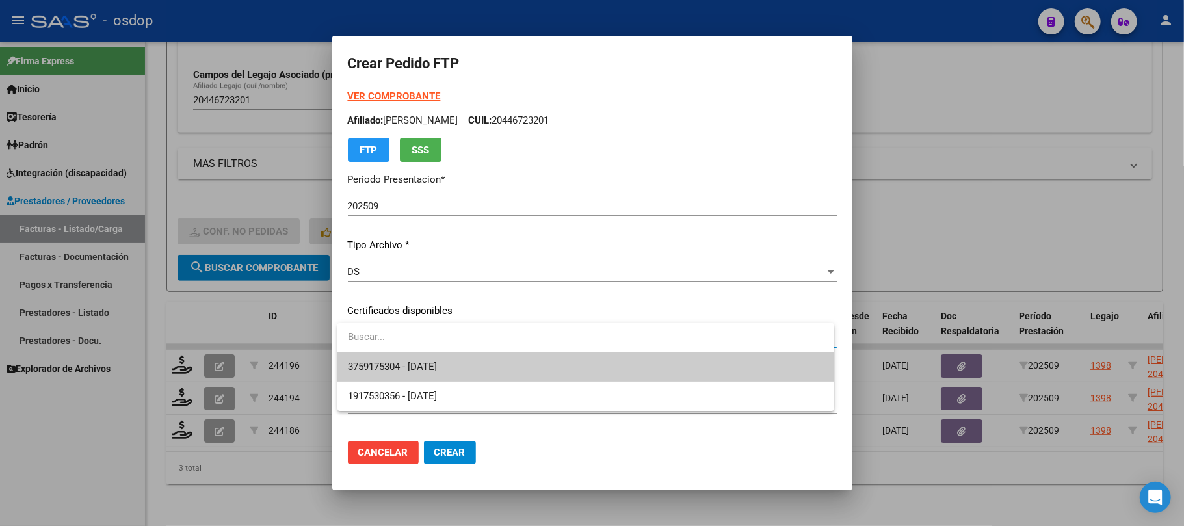
click at [577, 367] on span "3759175304 - [DATE]" at bounding box center [586, 366] width 476 height 29
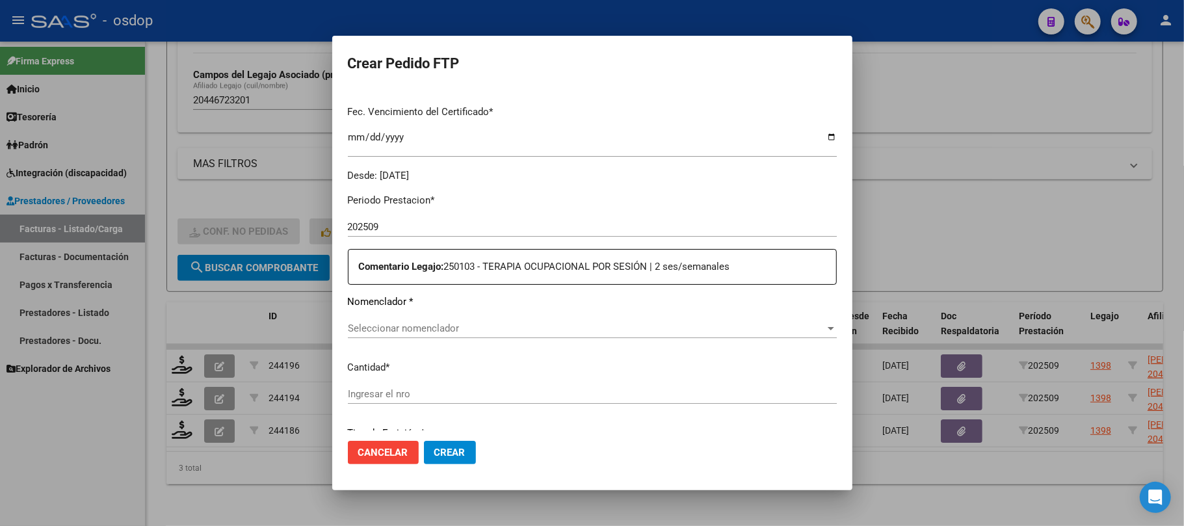
scroll to position [347, 0]
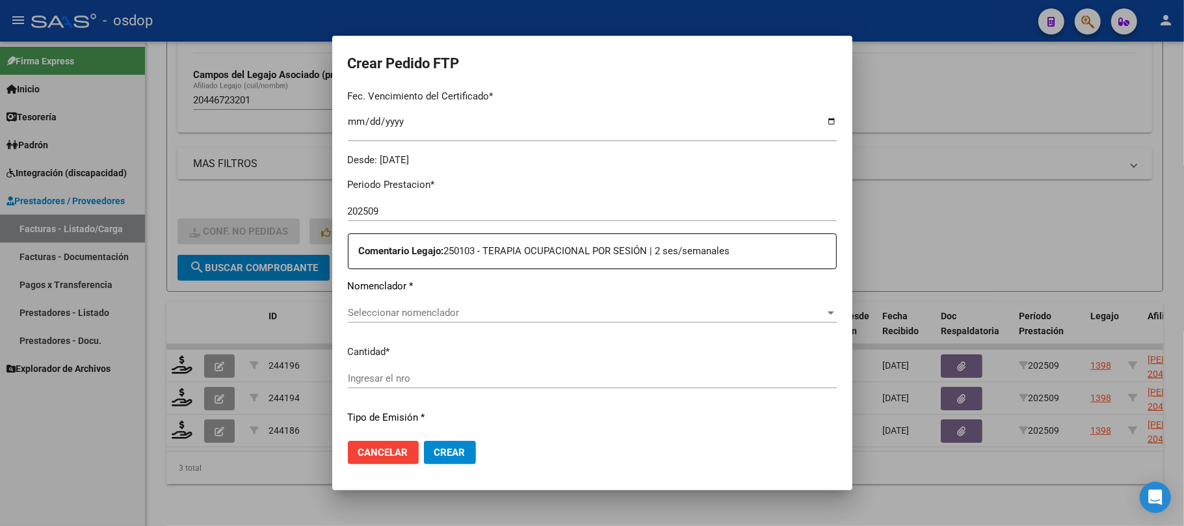
click at [593, 313] on span "Seleccionar nomenclador" at bounding box center [586, 313] width 477 height 12
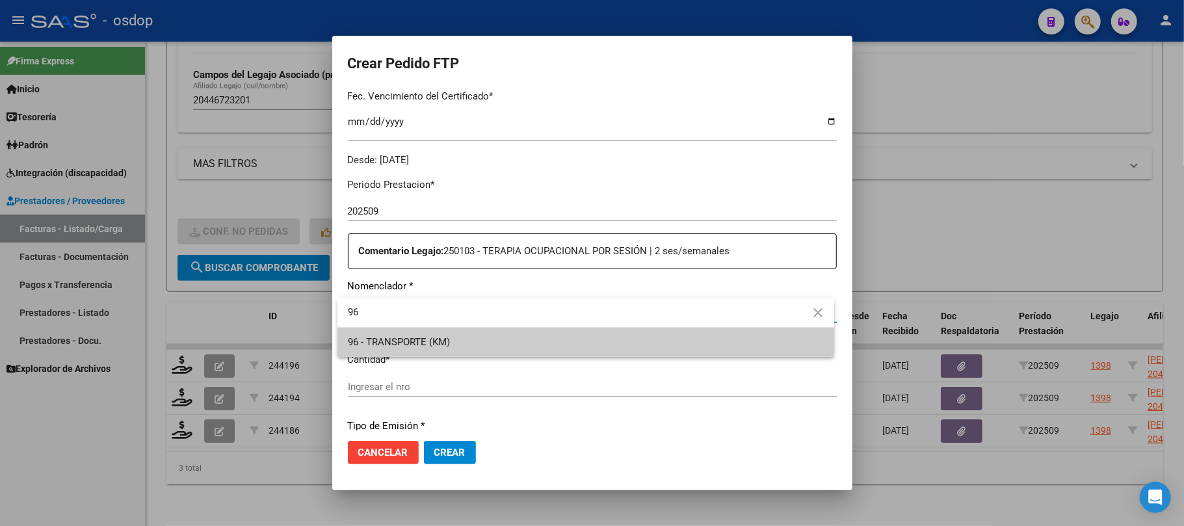
type input "9"
type input "86"
click at [588, 335] on span "86 - PRESTACIONES DE APOYO (MENSUAL)" at bounding box center [586, 342] width 476 height 29
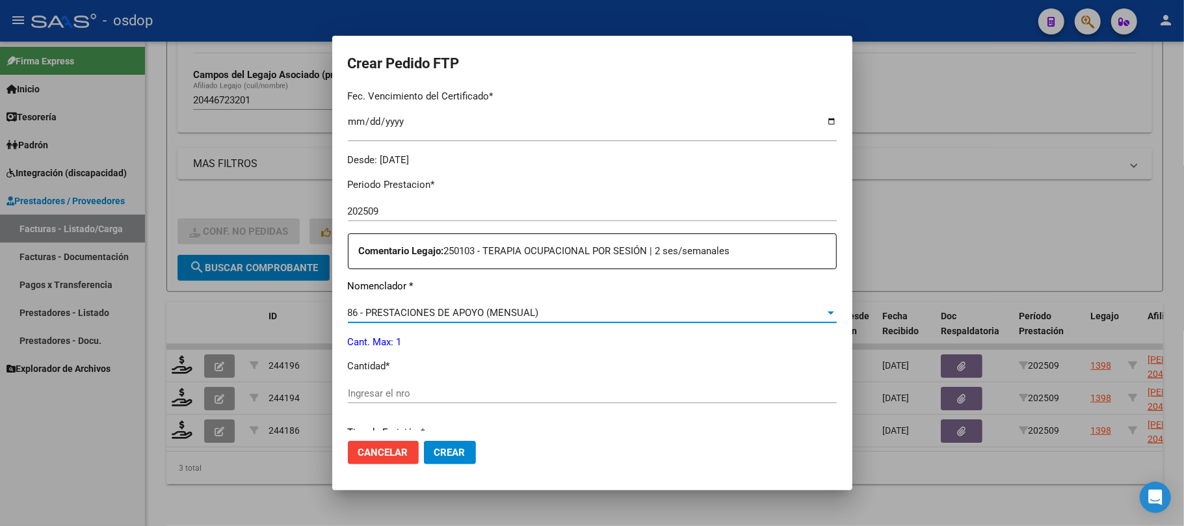
click at [485, 389] on input "Ingresar el nro" at bounding box center [592, 393] width 489 height 12
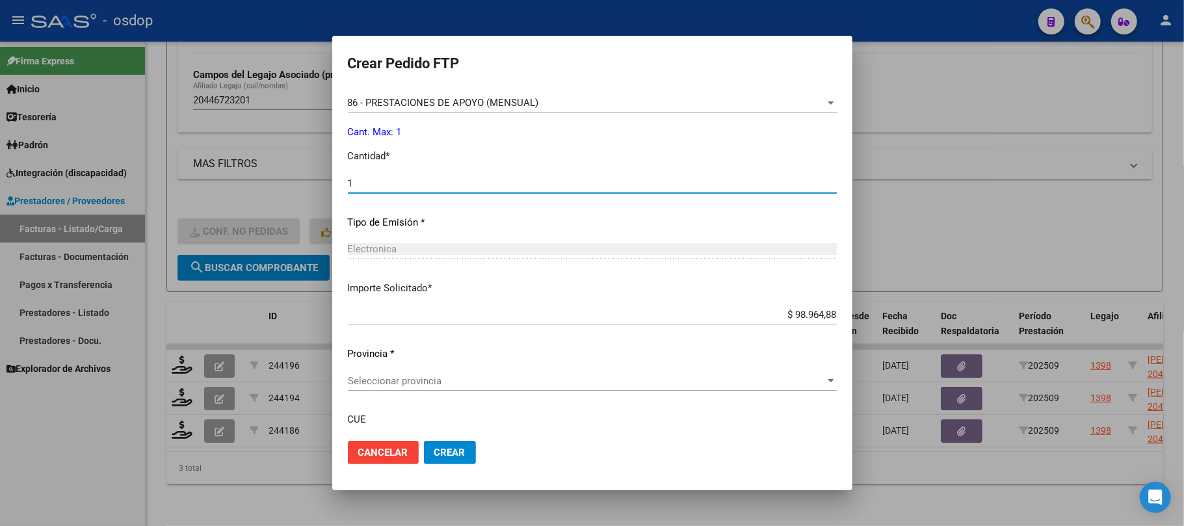
scroll to position [607, 0]
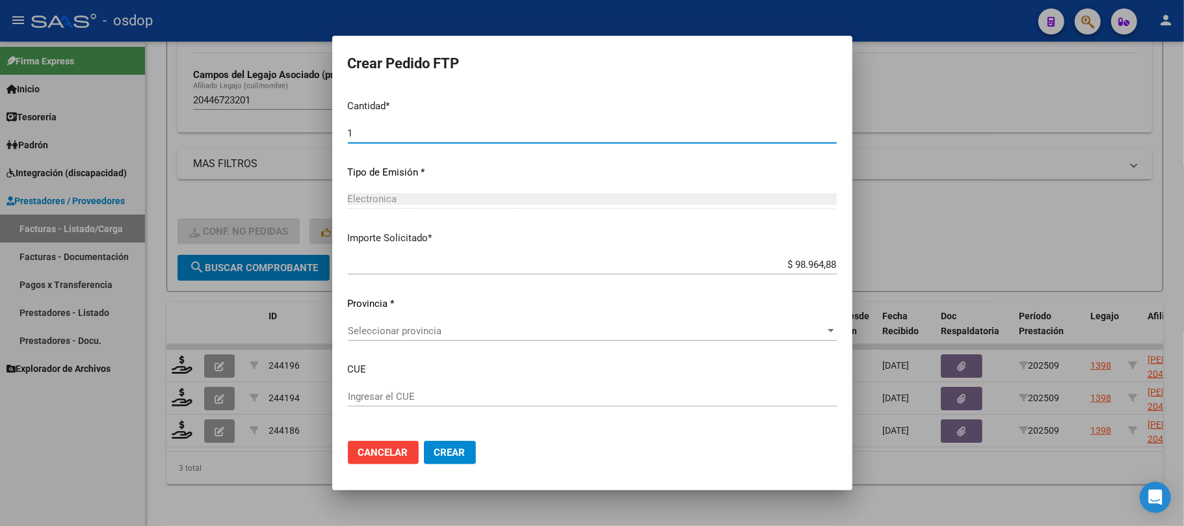
type input "1"
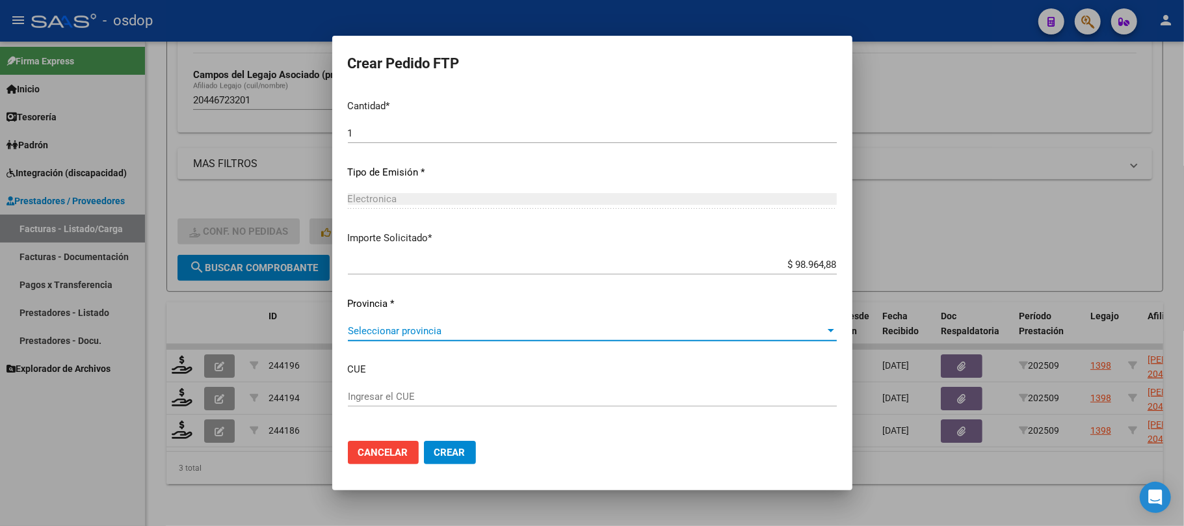
click at [599, 334] on span "Seleccionar provincia" at bounding box center [586, 331] width 477 height 12
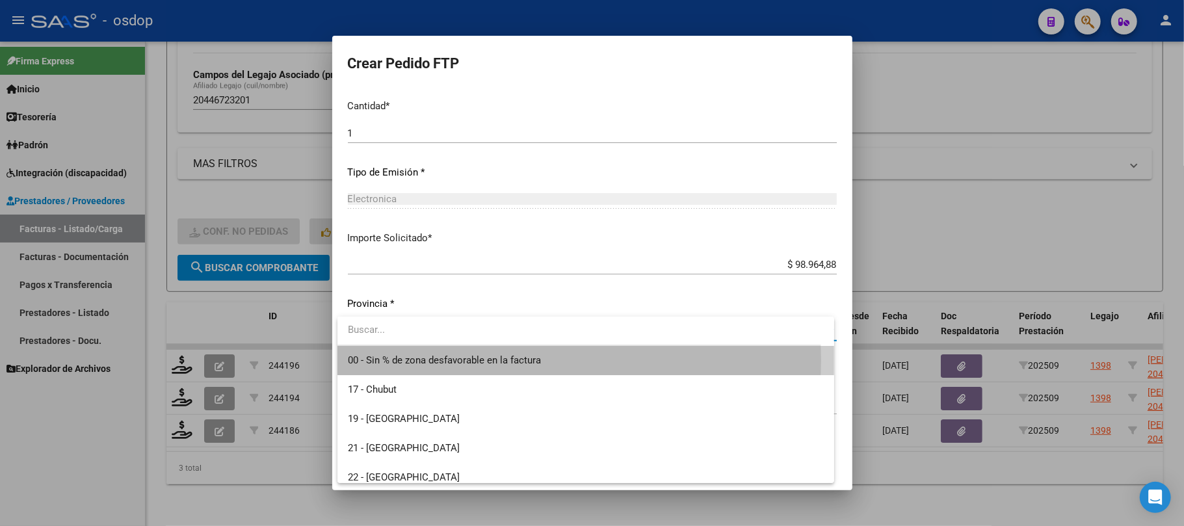
click at [570, 360] on span "00 - Sin % de zona desfavorable en la factura" at bounding box center [586, 360] width 476 height 29
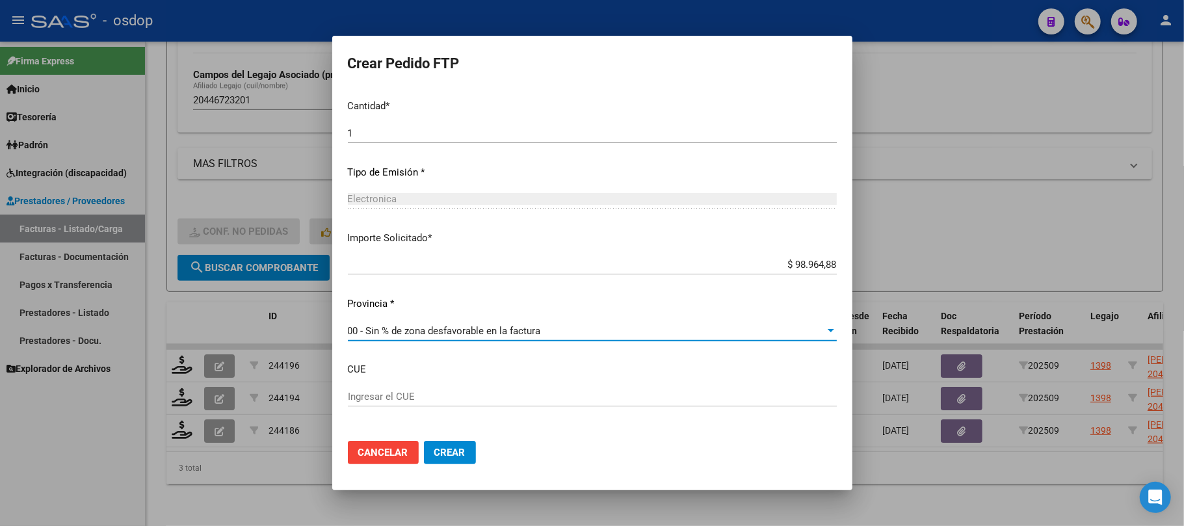
scroll to position [659, 0]
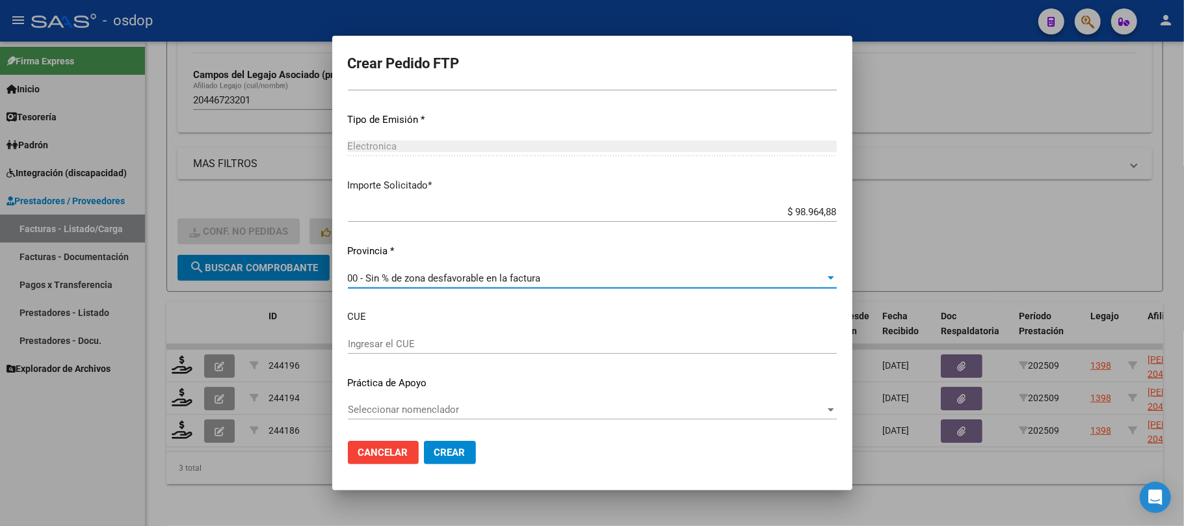
click at [532, 282] on span "00 - Sin % de zona desfavorable en la factura" at bounding box center [444, 278] width 193 height 12
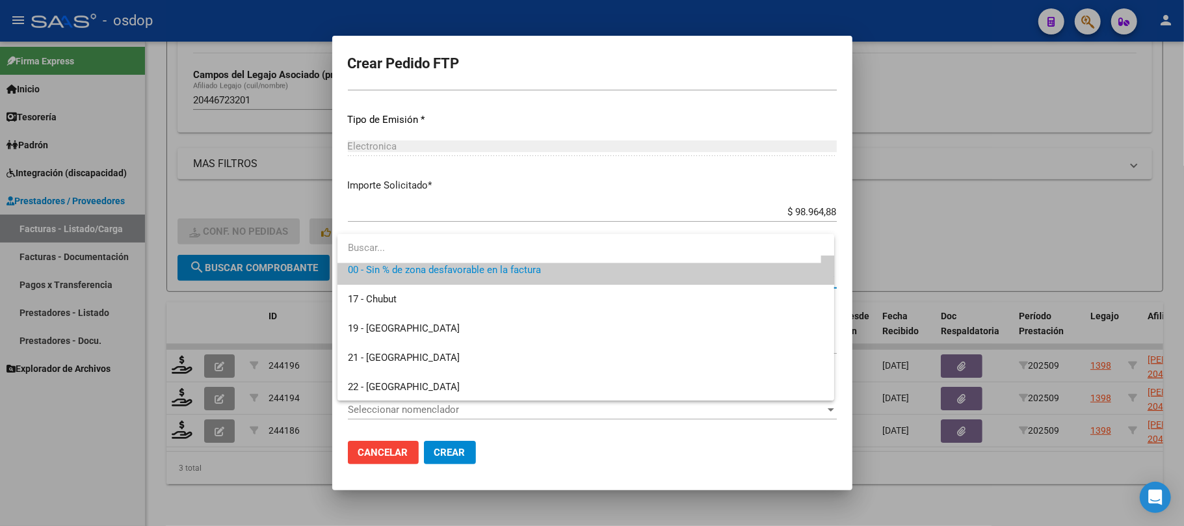
scroll to position [0, 0]
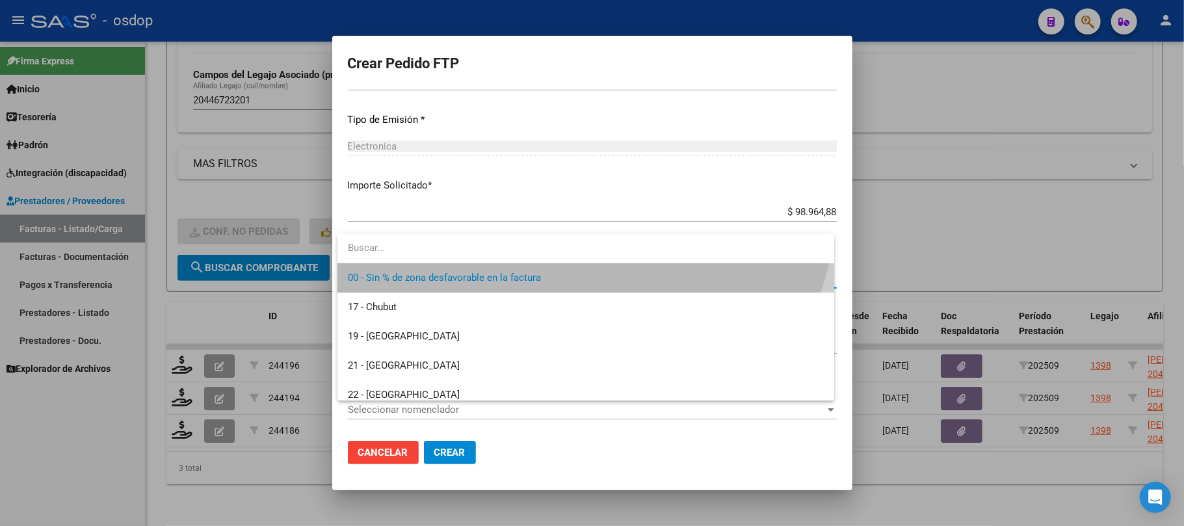
click at [546, 280] on span "00 - Sin % de zona desfavorable en la factura" at bounding box center [586, 277] width 476 height 29
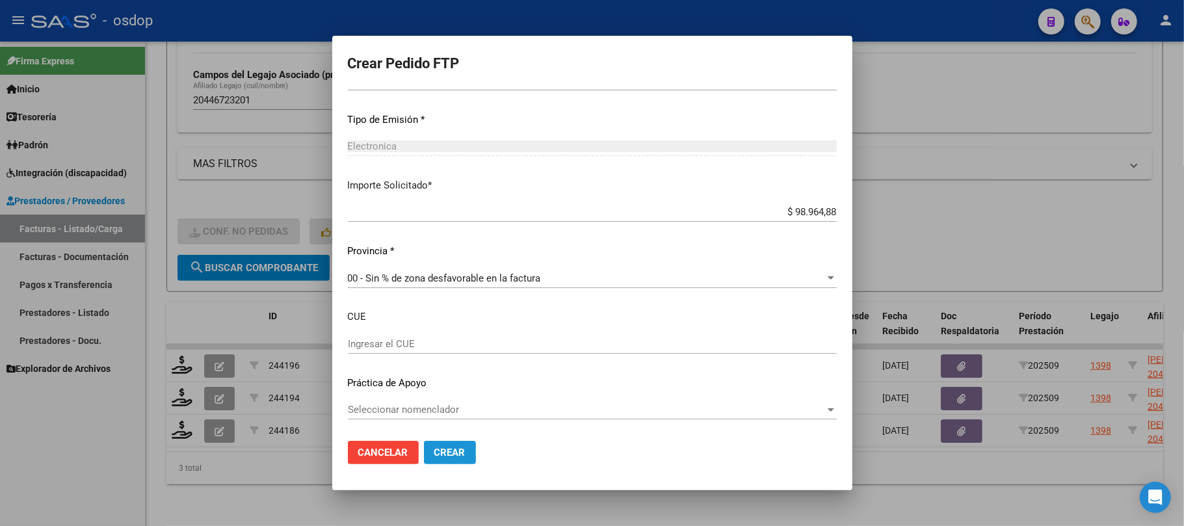
click at [462, 451] on span "Crear" at bounding box center [449, 453] width 31 height 12
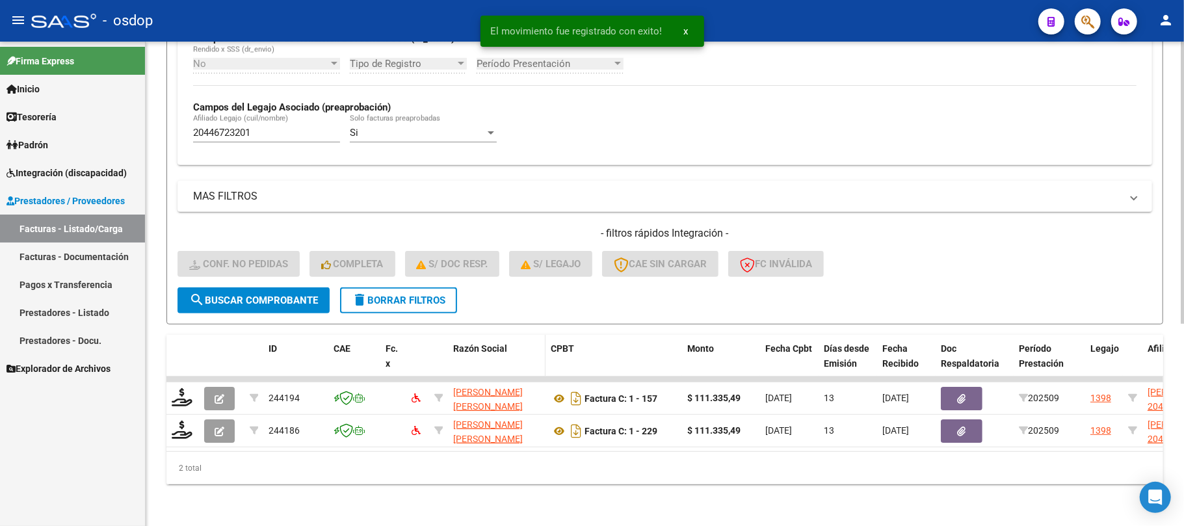
scroll to position [347, 0]
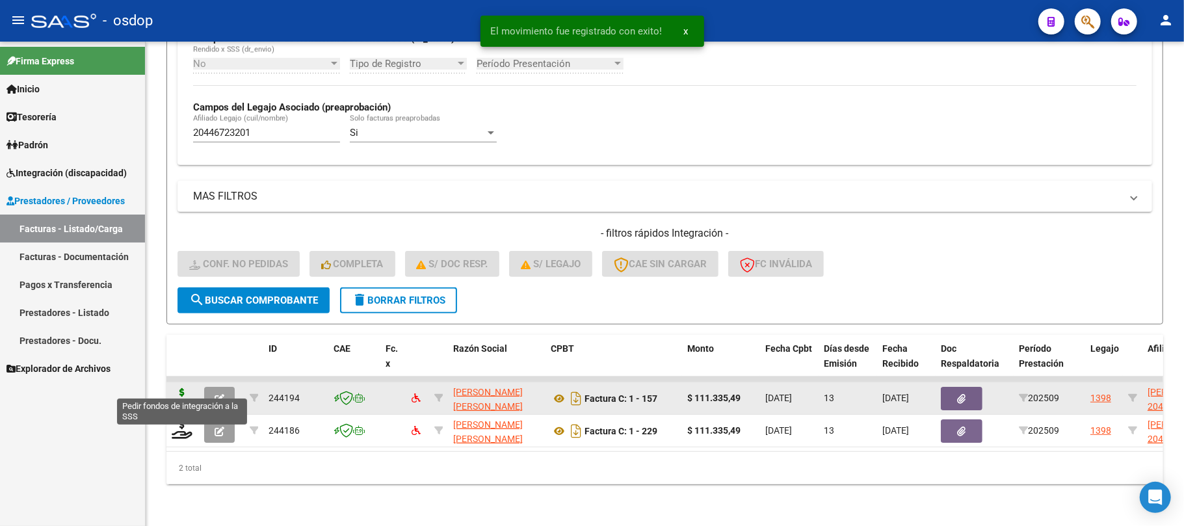
click at [178, 388] on icon at bounding box center [182, 397] width 21 height 18
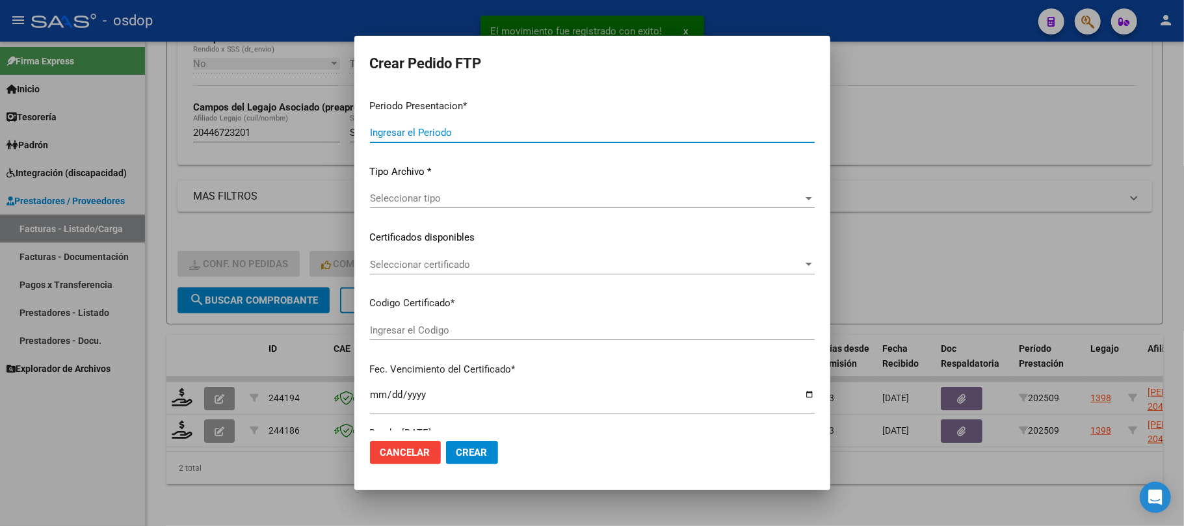
type input "202509"
type input "$ 111.335,49"
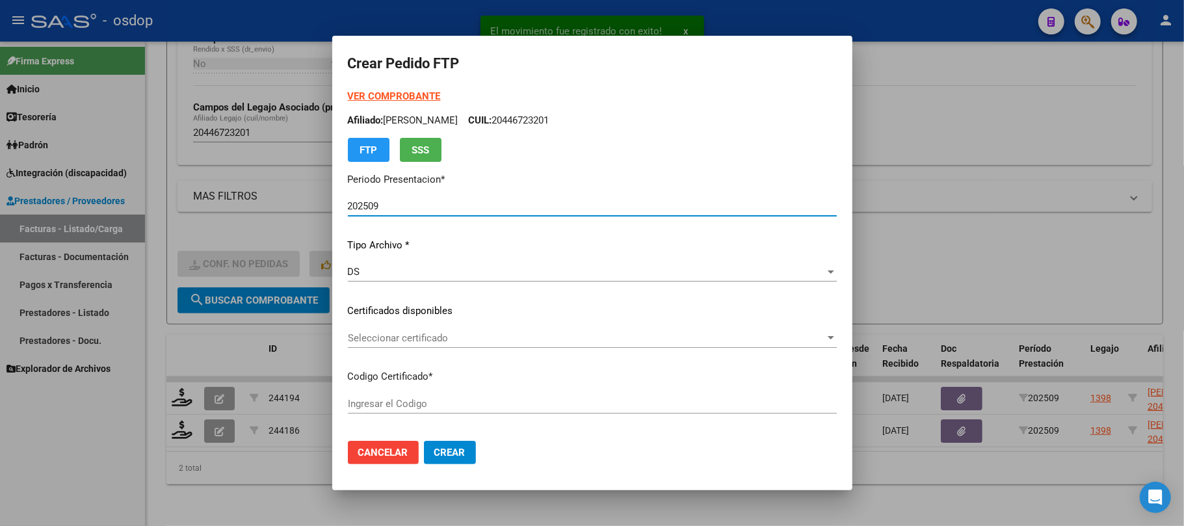
type input "3759175304"
type input "[DATE]"
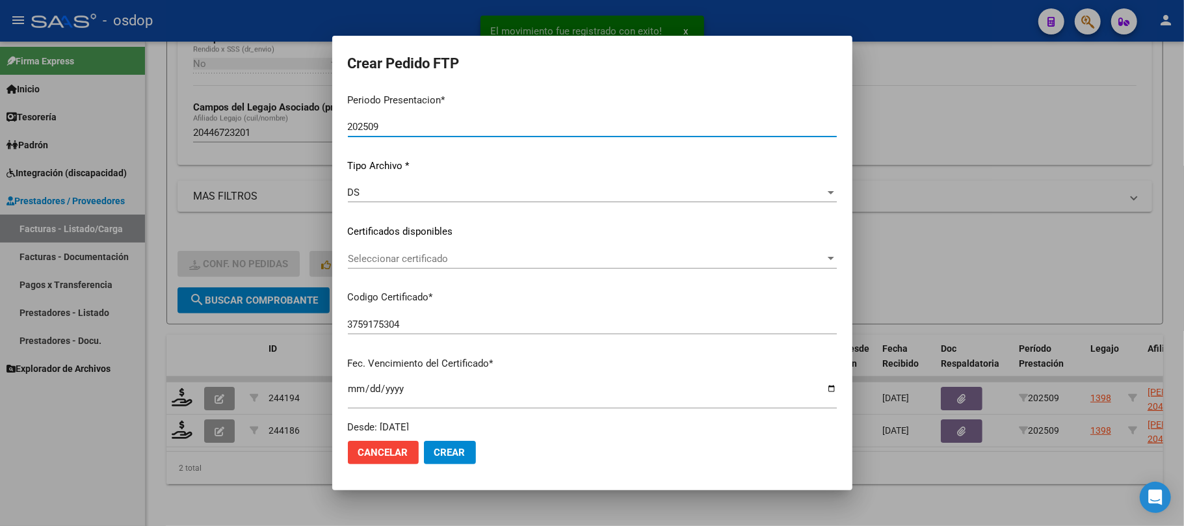
scroll to position [86, 0]
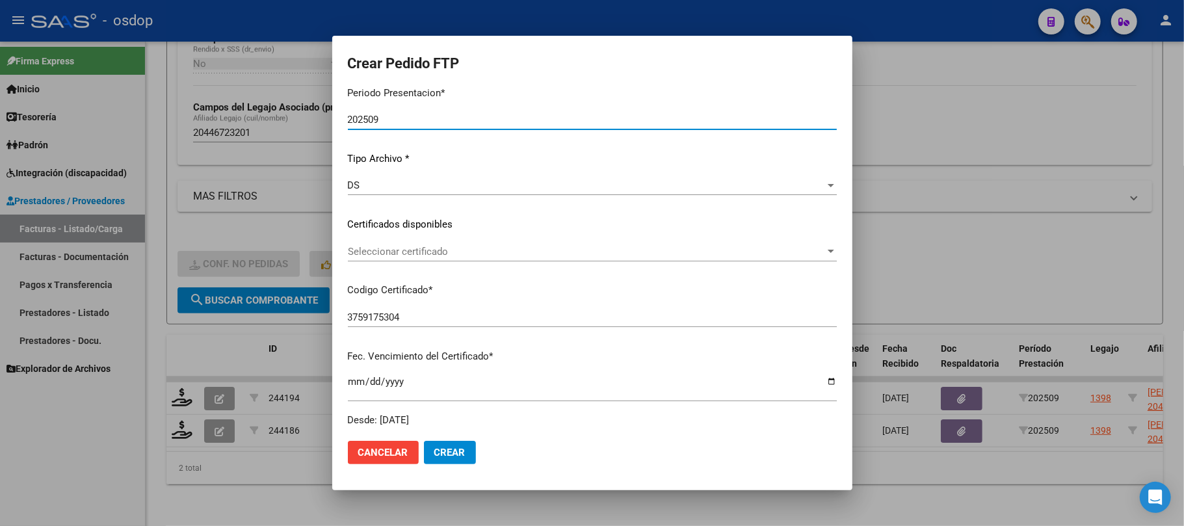
click at [516, 253] on span "Seleccionar certificado" at bounding box center [586, 252] width 477 height 12
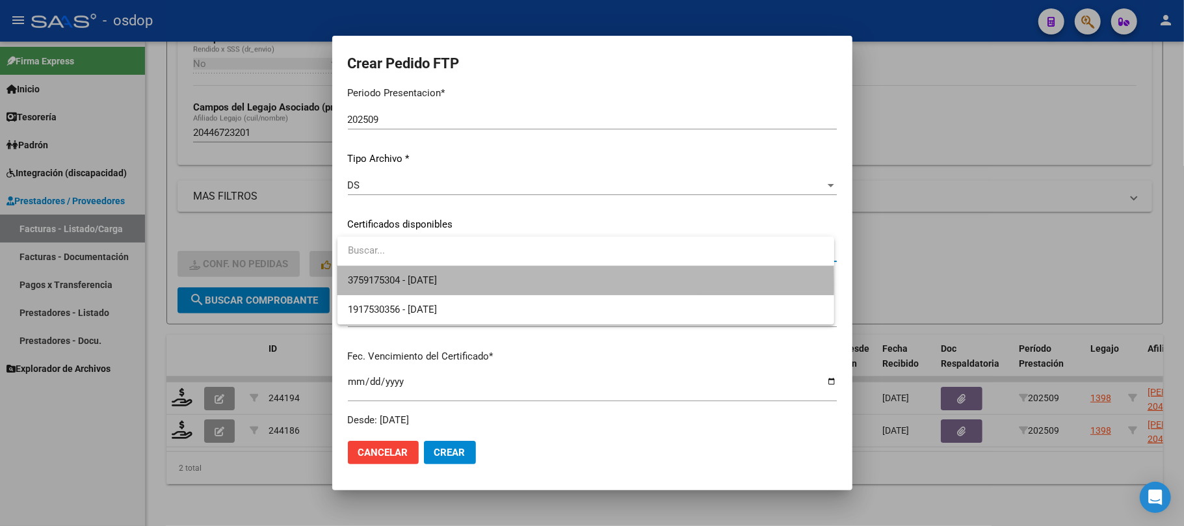
click at [519, 284] on span "3759175304 - [DATE]" at bounding box center [586, 280] width 476 height 29
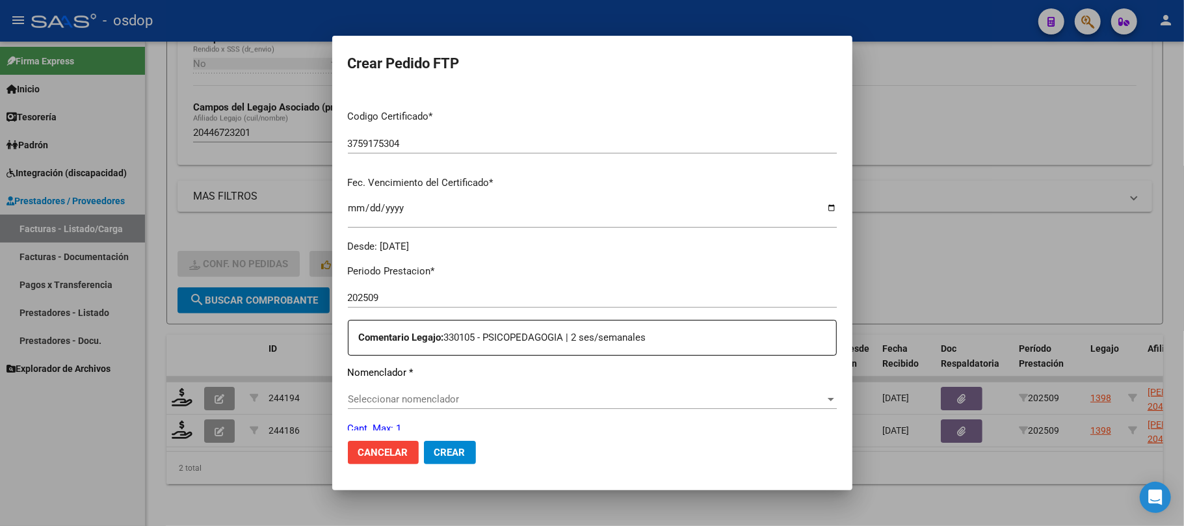
scroll to position [347, 0]
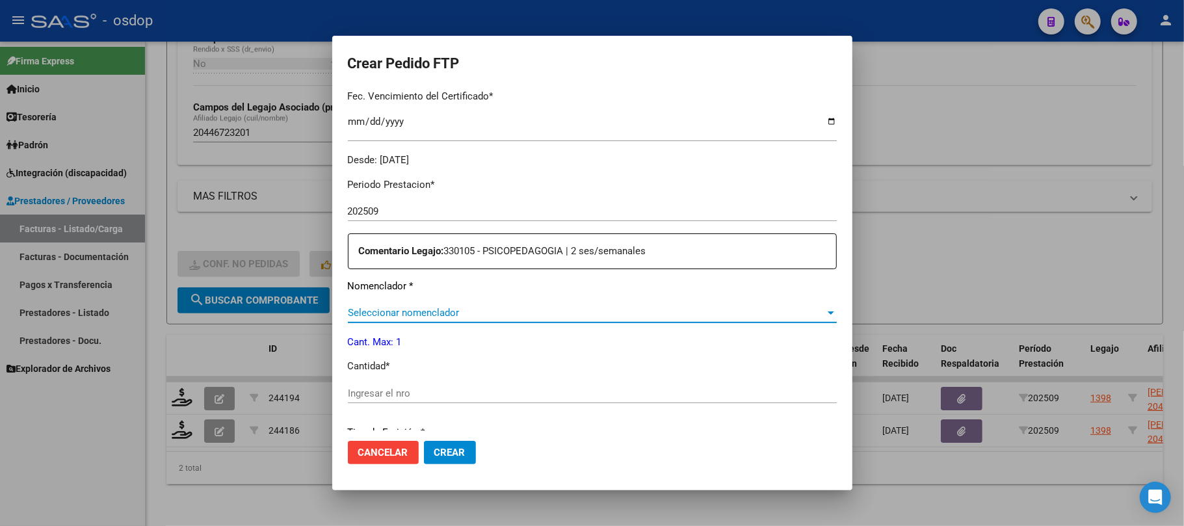
click at [519, 310] on span "Seleccionar nomenclador" at bounding box center [586, 313] width 477 height 12
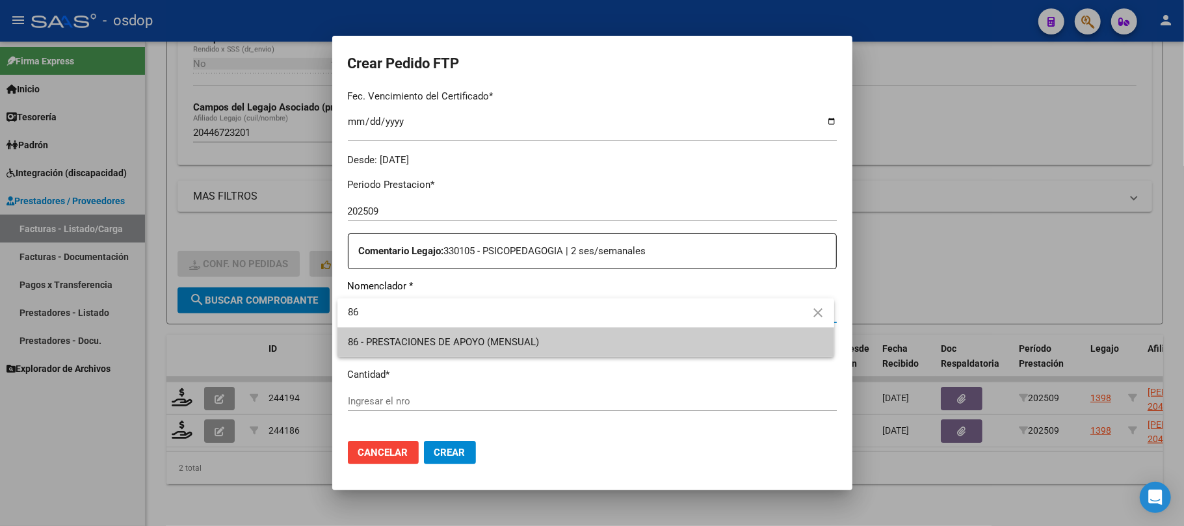
type input "86"
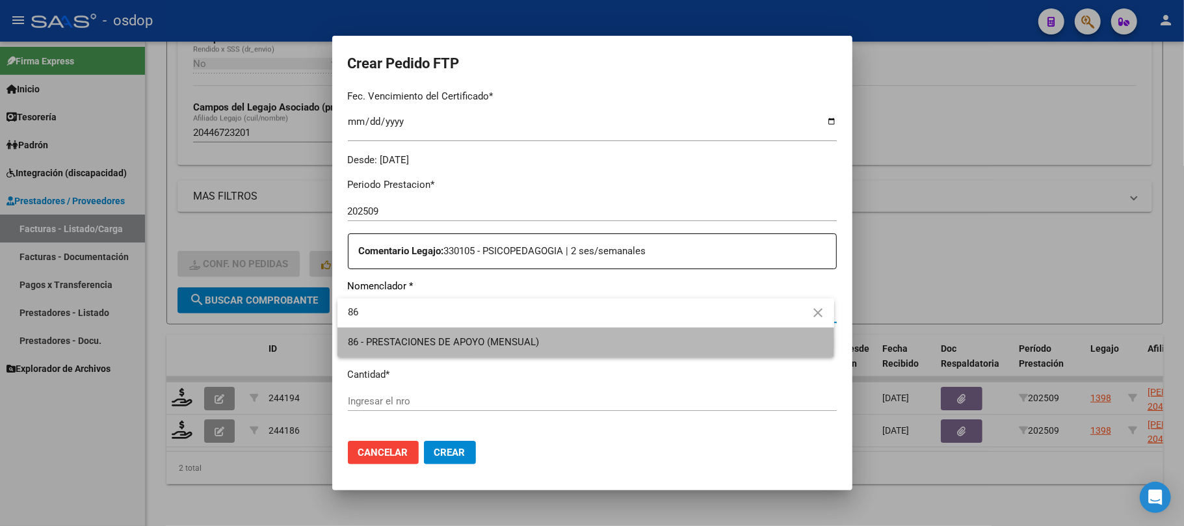
click at [570, 341] on span "86 - PRESTACIONES DE APOYO (MENSUAL)" at bounding box center [586, 342] width 476 height 29
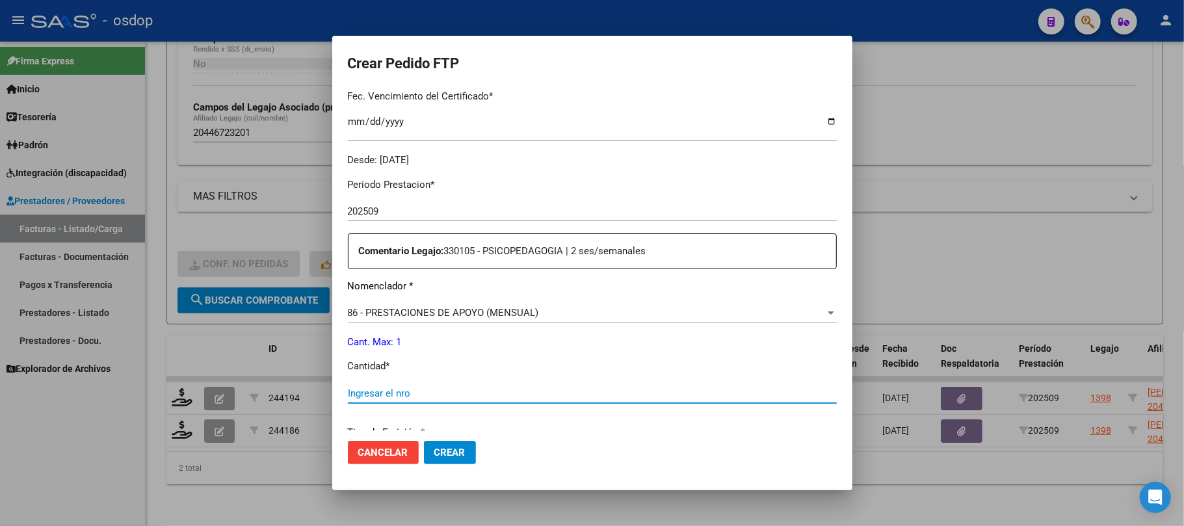
click at [474, 391] on input "Ingresar el nro" at bounding box center [592, 393] width 489 height 12
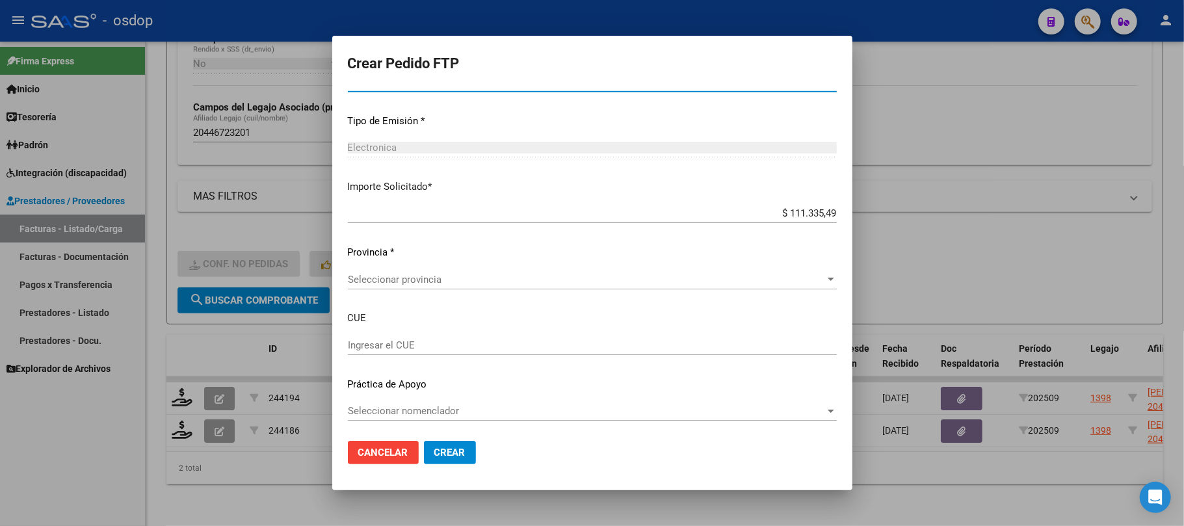
scroll to position [659, 0]
type input "1"
click at [531, 282] on span "Seleccionar provincia" at bounding box center [586, 278] width 477 height 12
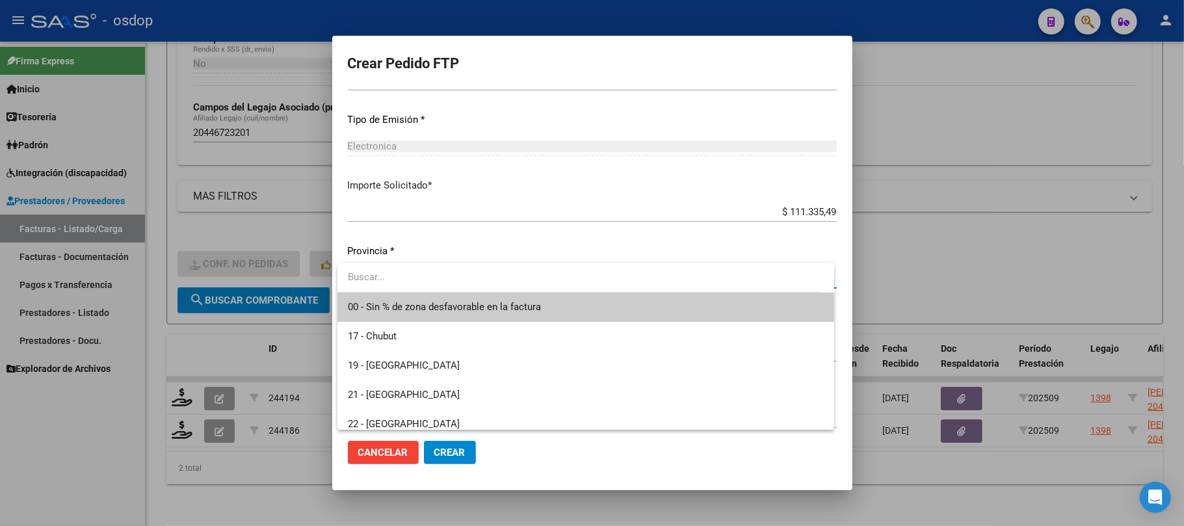
click at [552, 307] on span "00 - Sin % de zona desfavorable en la factura" at bounding box center [586, 307] width 476 height 29
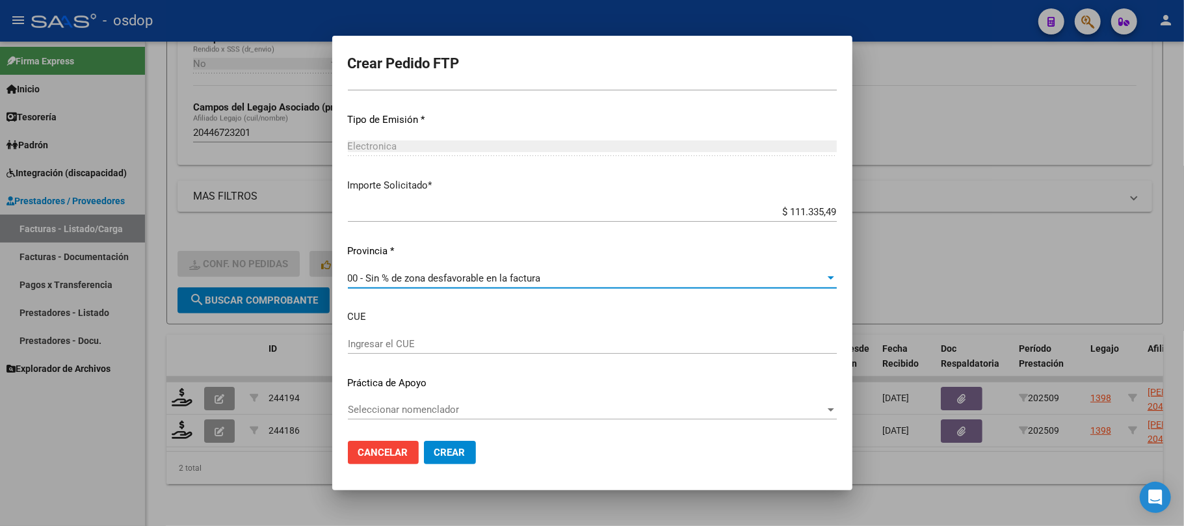
click at [456, 451] on span "Crear" at bounding box center [449, 453] width 31 height 12
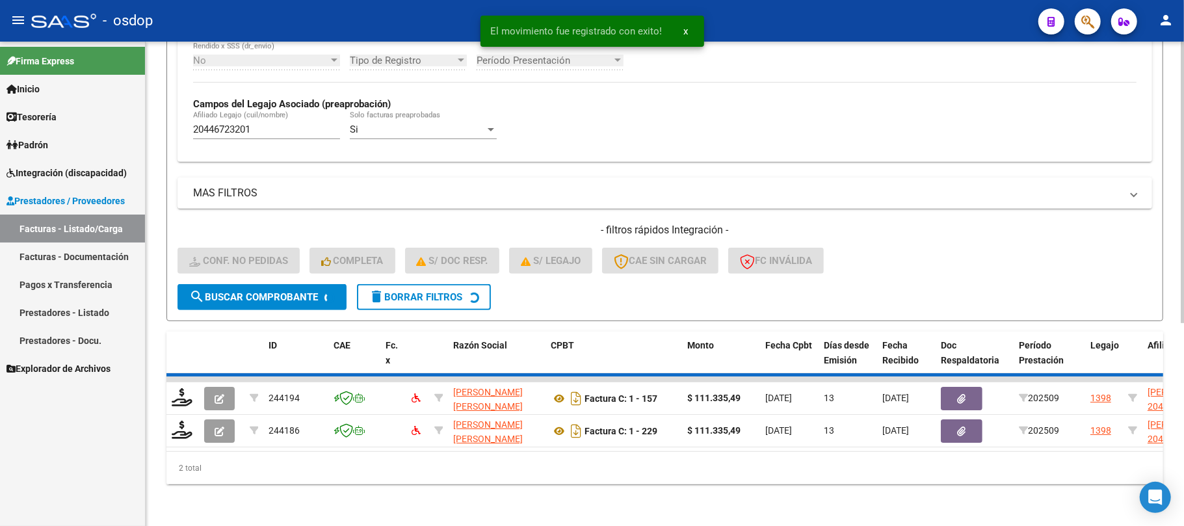
scroll to position [313, 0]
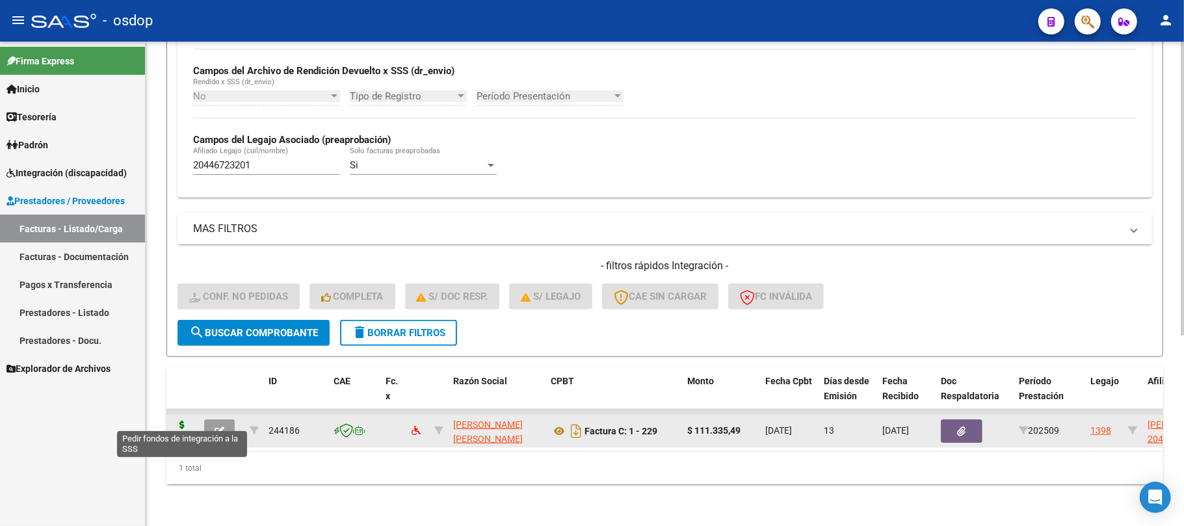
click at [185, 421] on icon at bounding box center [182, 430] width 21 height 18
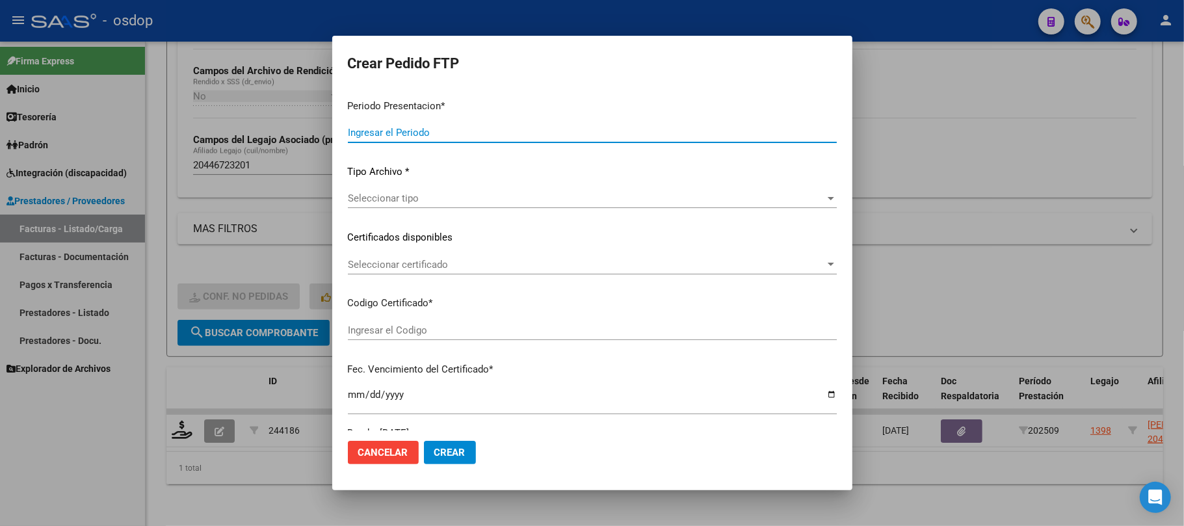
type input "202509"
type input "$ 111.335,49"
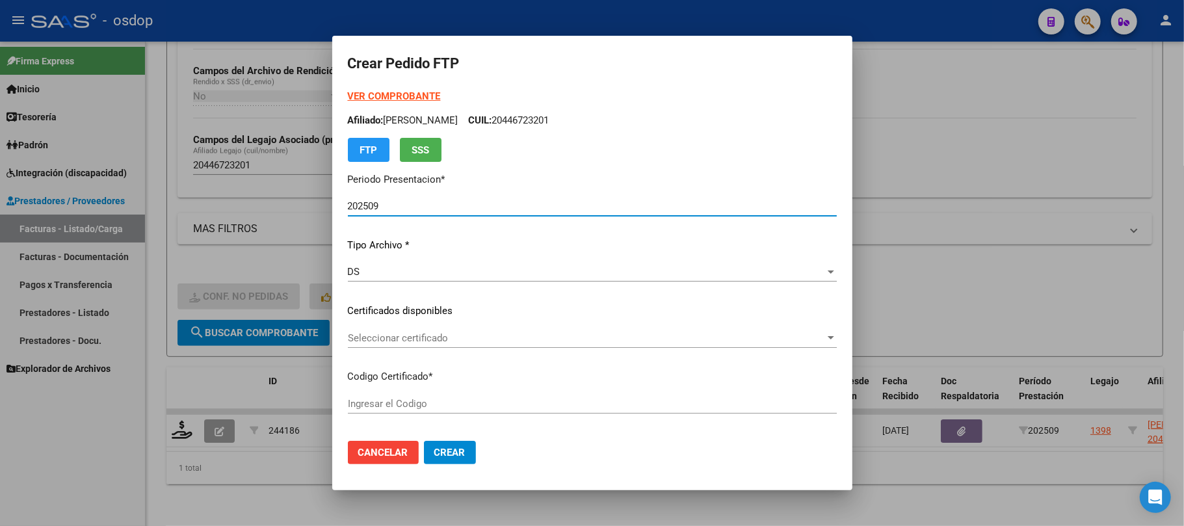
type input "3759175304"
type input "[DATE]"
click at [552, 339] on span "Seleccionar certificado" at bounding box center [586, 338] width 477 height 12
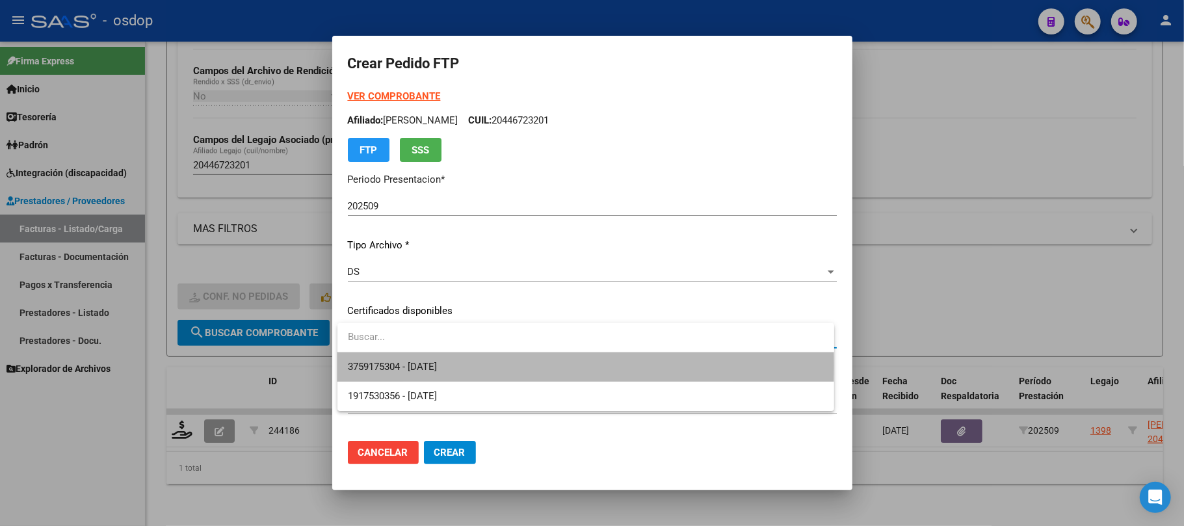
click at [536, 365] on span "3759175304 - [DATE]" at bounding box center [586, 366] width 476 height 29
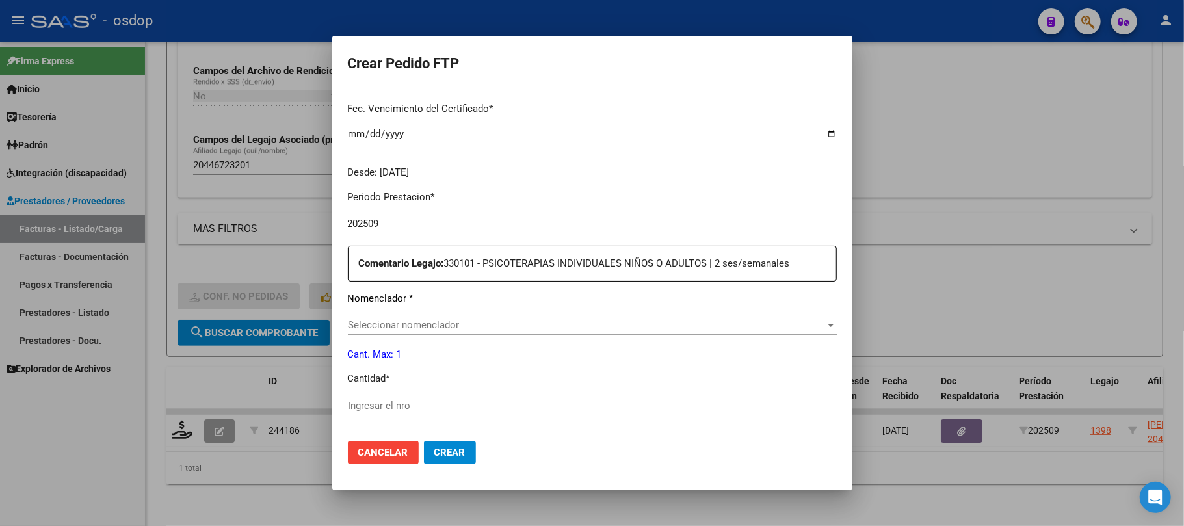
scroll to position [347, 0]
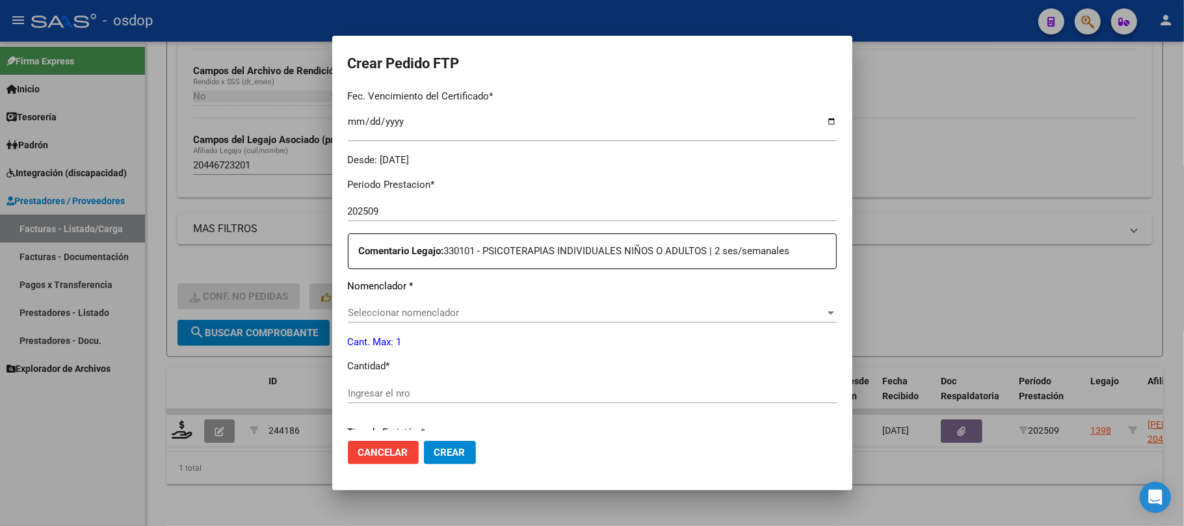
click at [539, 315] on span "Seleccionar nomenclador" at bounding box center [586, 313] width 477 height 12
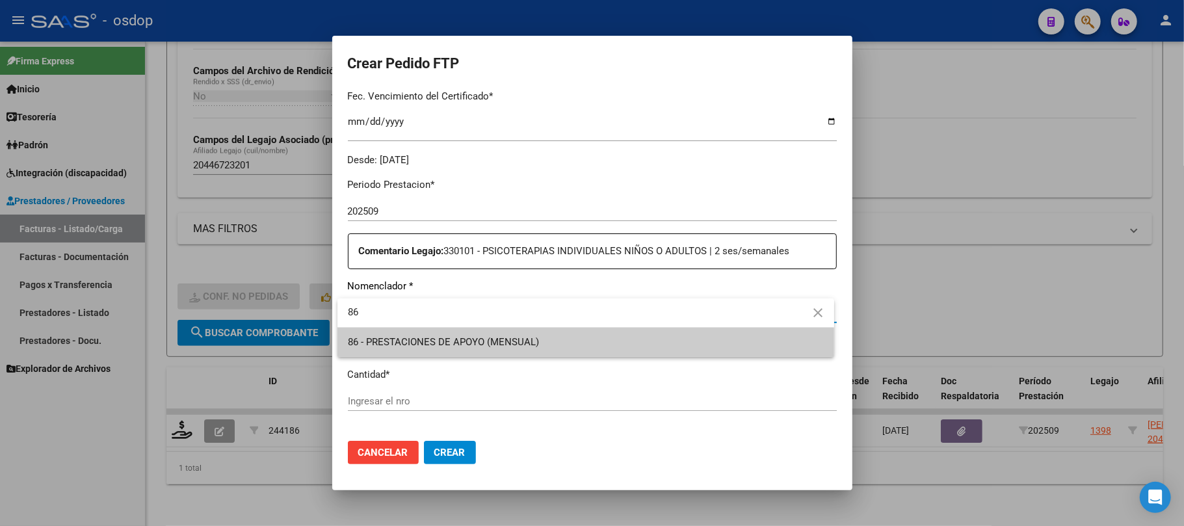
type input "86"
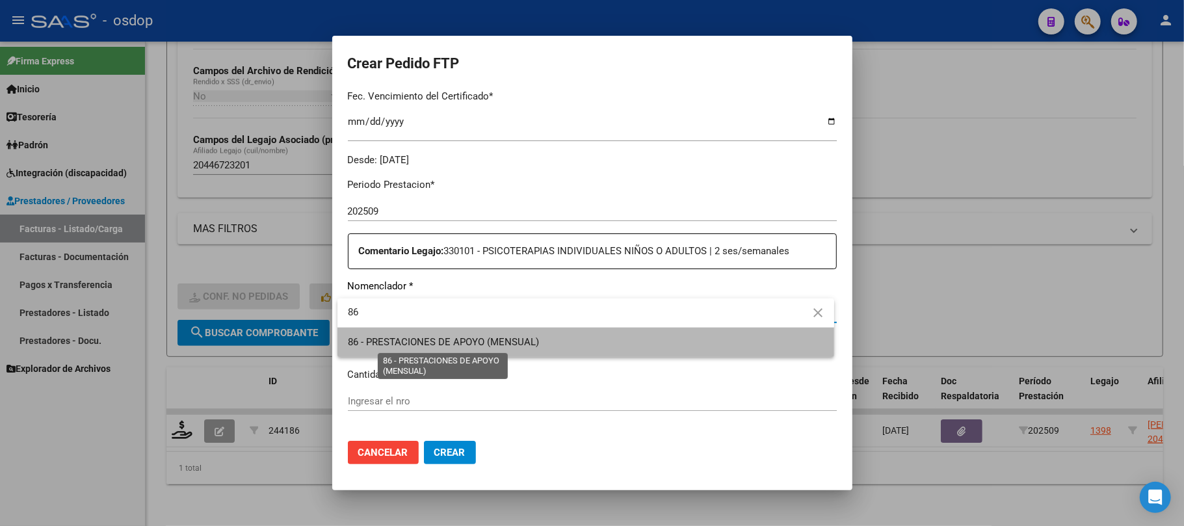
click at [529, 339] on span "86 - PRESTACIONES DE APOYO (MENSUAL)" at bounding box center [443, 342] width 191 height 12
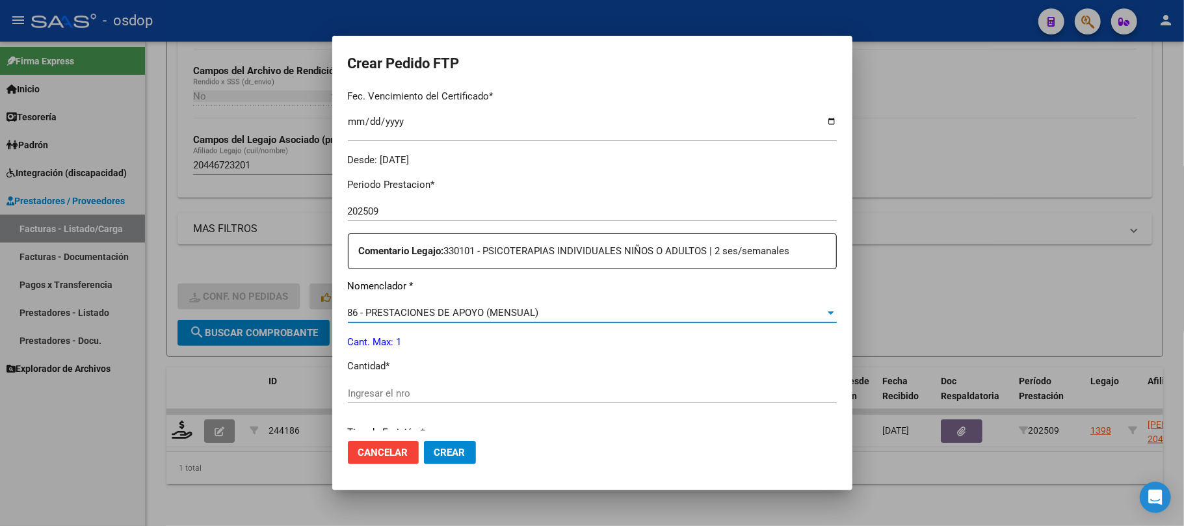
click at [443, 387] on input "Ingresar el nro" at bounding box center [592, 393] width 489 height 12
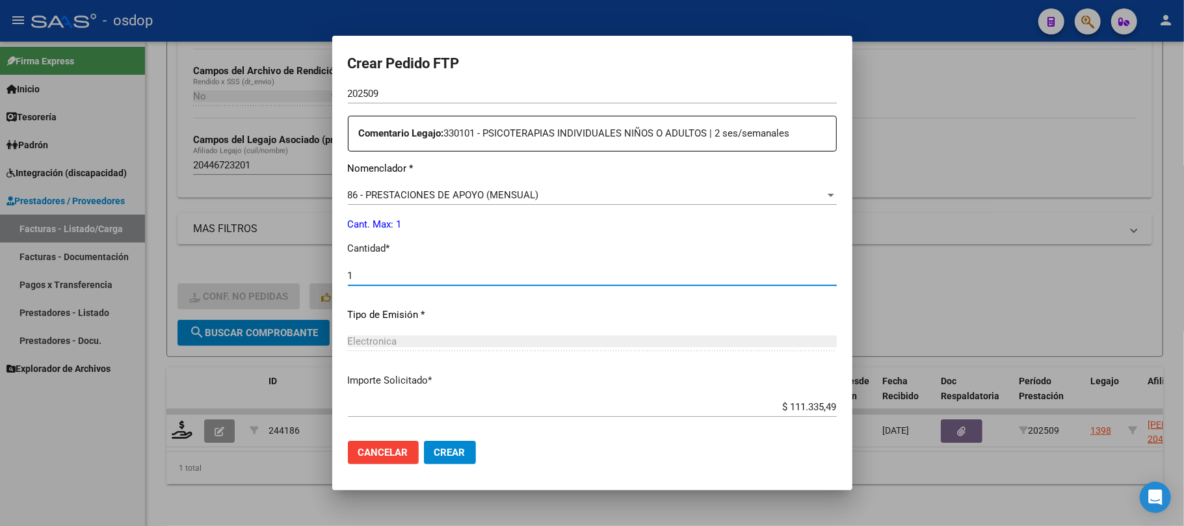
scroll to position [607, 0]
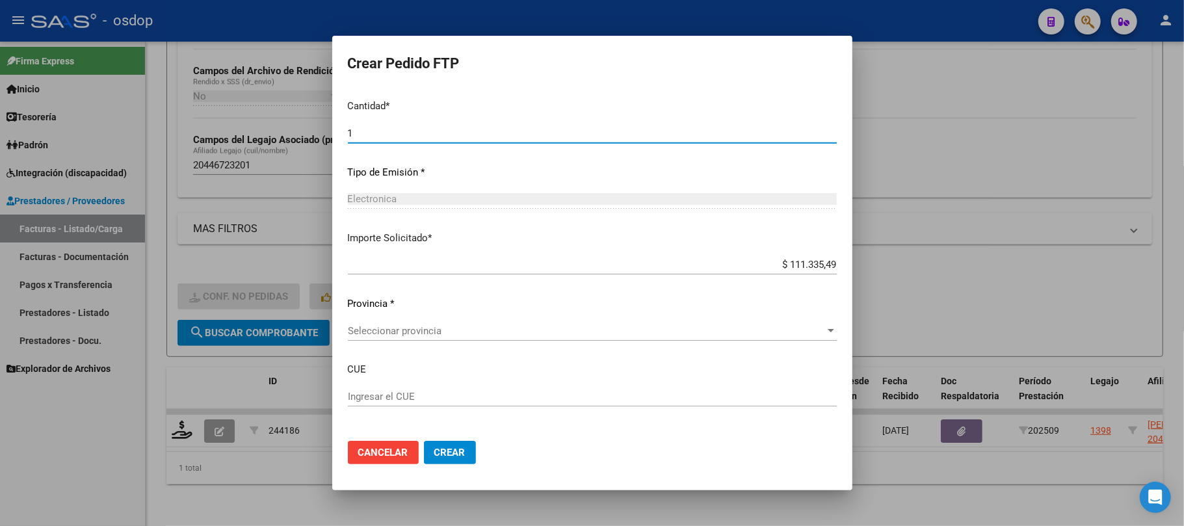
type input "1"
click at [576, 331] on span "Seleccionar provincia" at bounding box center [586, 331] width 477 height 12
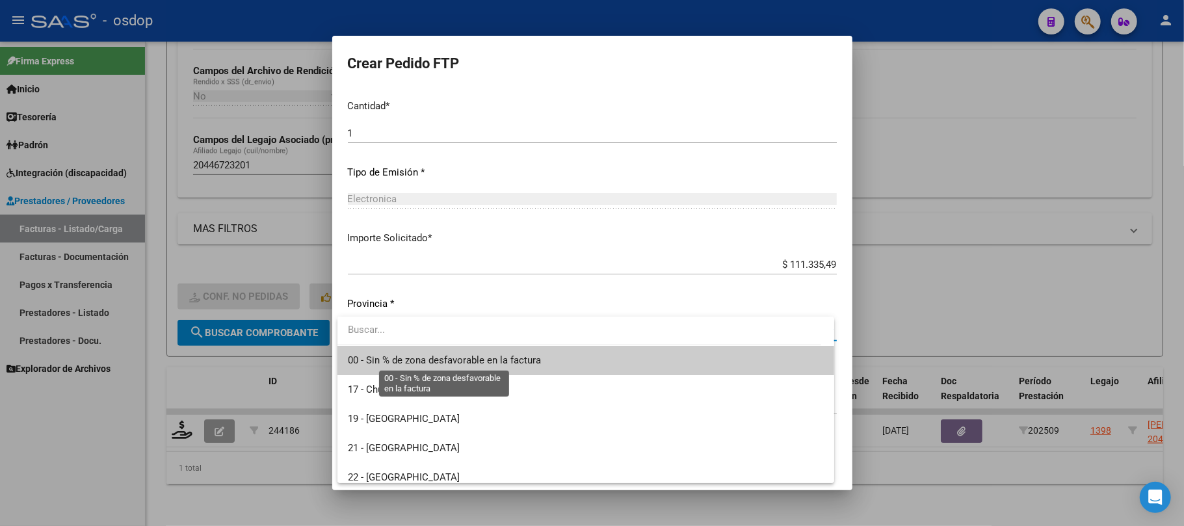
click at [503, 360] on span "00 - Sin % de zona desfavorable en la factura" at bounding box center [444, 360] width 193 height 12
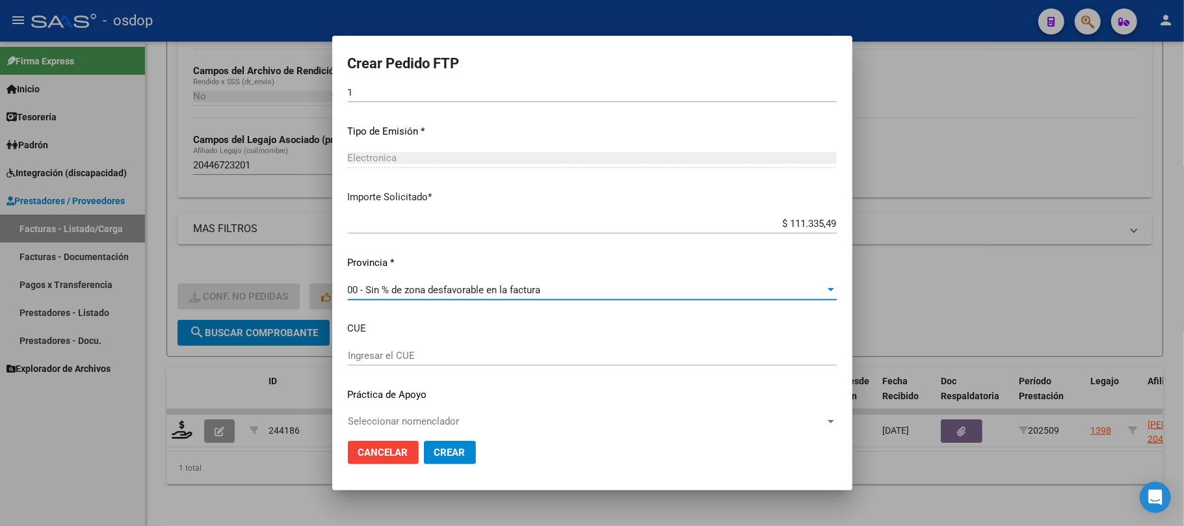
scroll to position [659, 0]
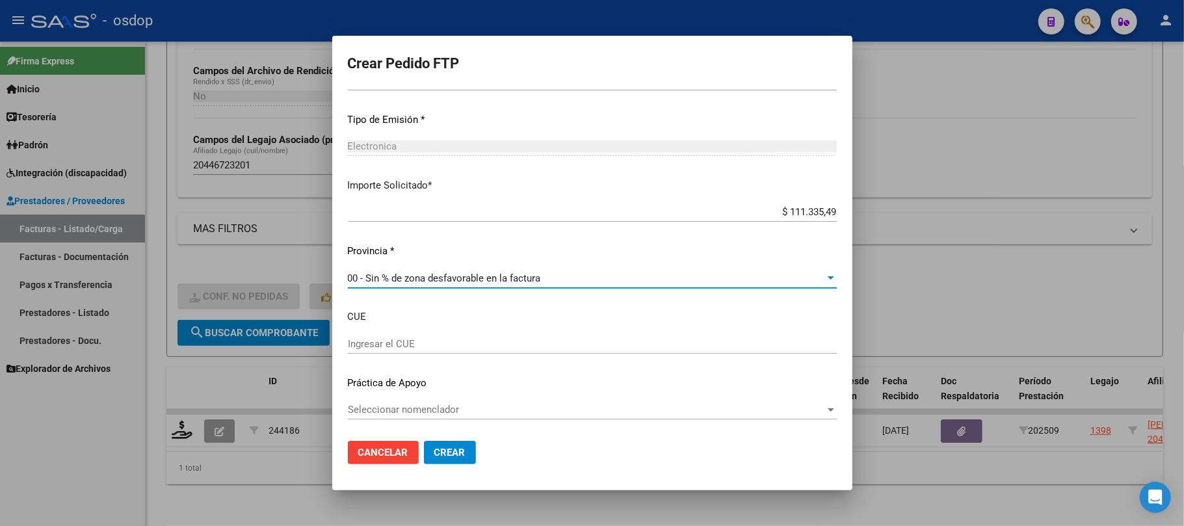
click at [463, 454] on span "Crear" at bounding box center [449, 453] width 31 height 12
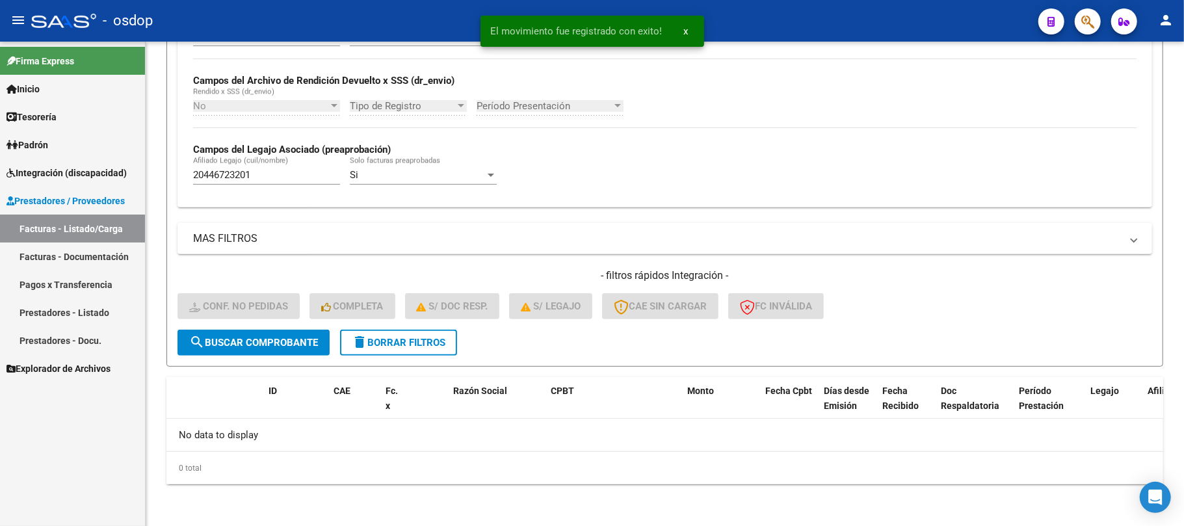
scroll to position [291, 0]
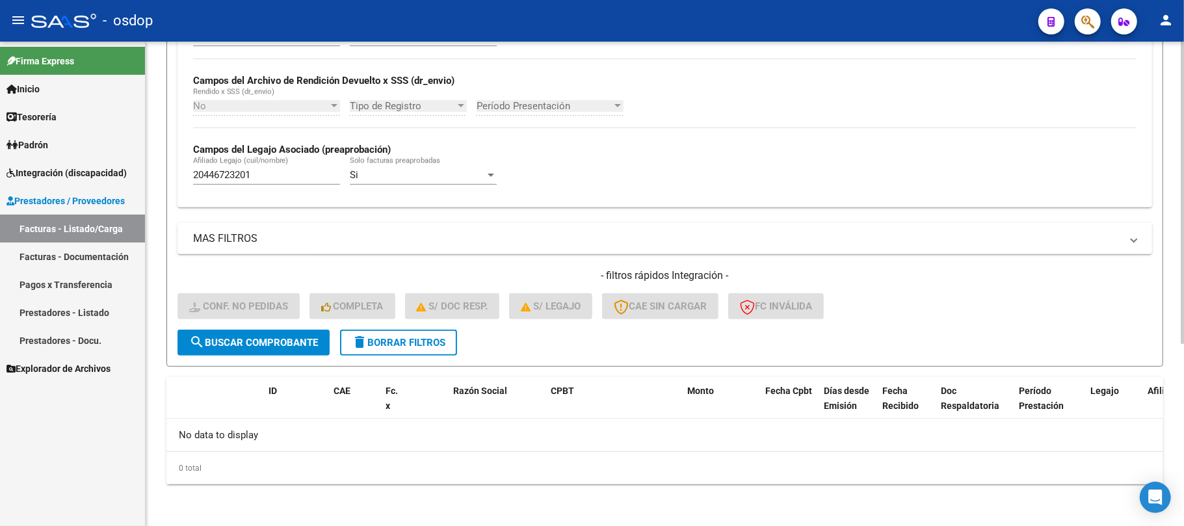
click at [378, 348] on button "delete Borrar Filtros" at bounding box center [398, 343] width 117 height 26
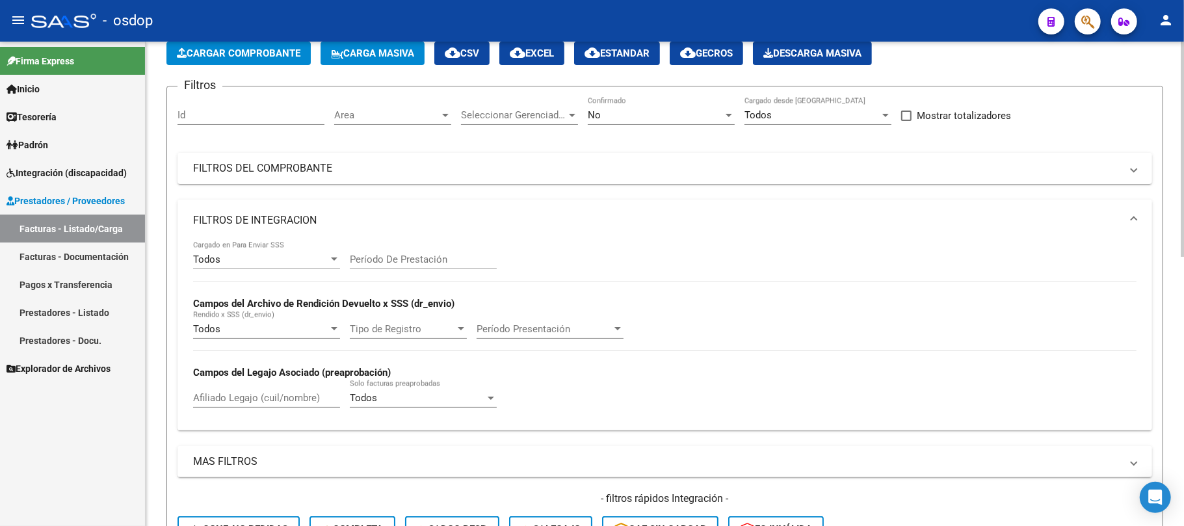
scroll to position [260, 0]
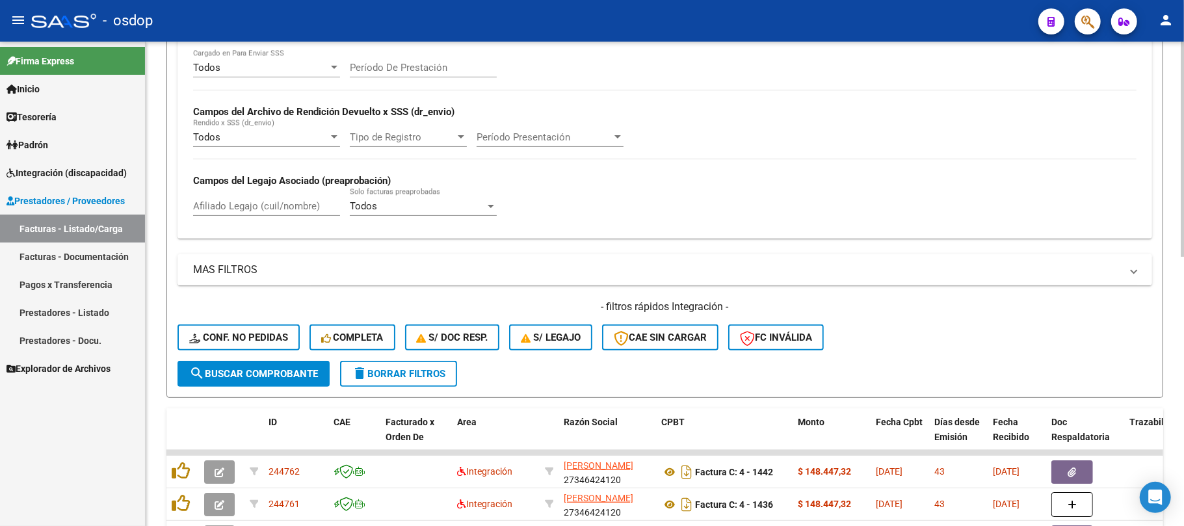
click at [276, 203] on input "Afiliado Legajo (cuil/nombre)" at bounding box center [266, 206] width 147 height 12
paste input "27537352642"
type input "27537352642"
click at [291, 373] on span "search Buscar Comprobante" at bounding box center [253, 374] width 129 height 12
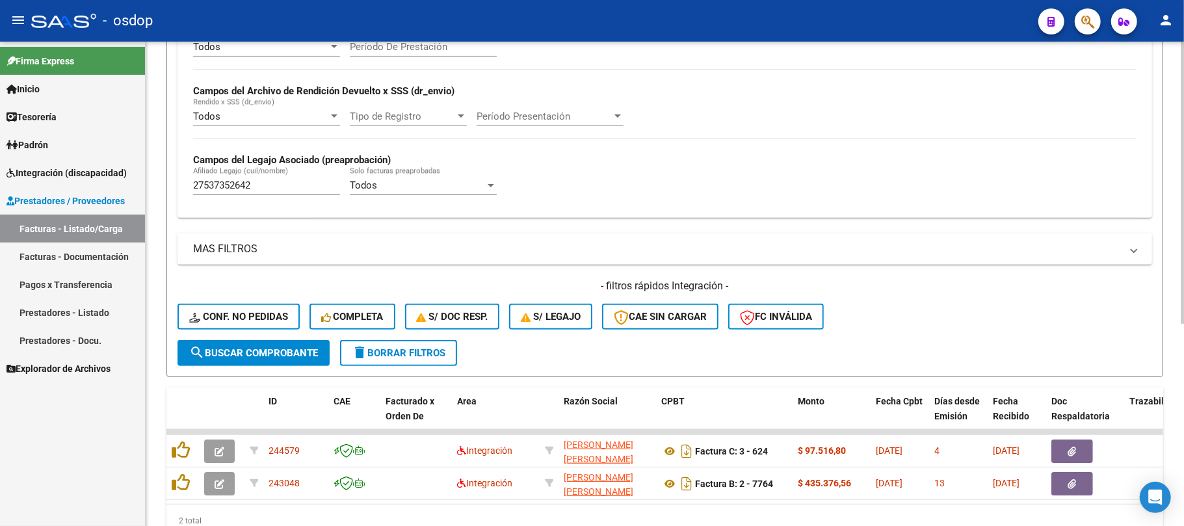
scroll to position [347, 0]
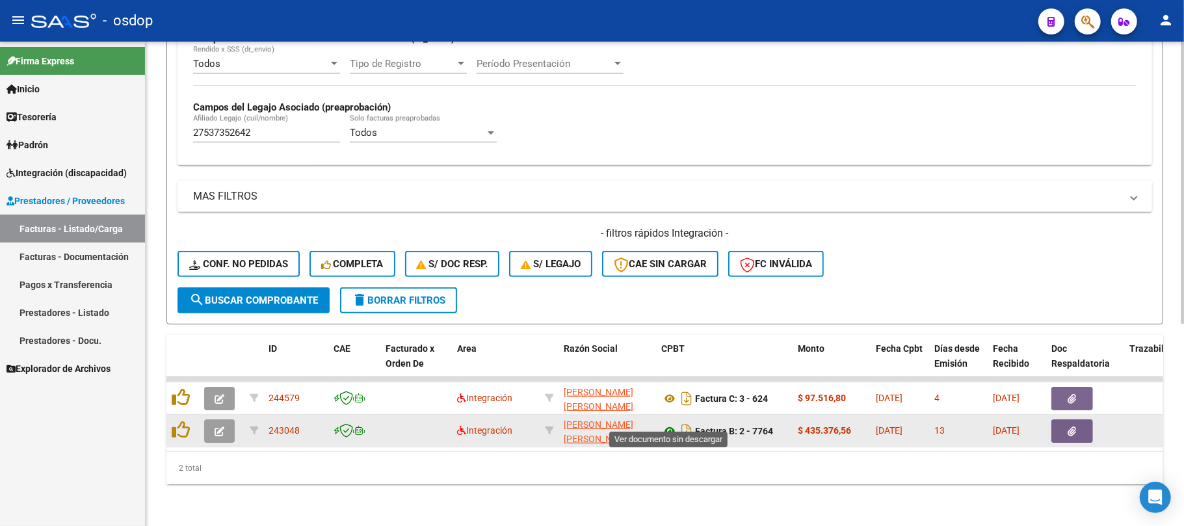
click at [667, 423] on icon at bounding box center [669, 431] width 17 height 16
click at [1085, 419] on button "button" at bounding box center [1072, 430] width 42 height 23
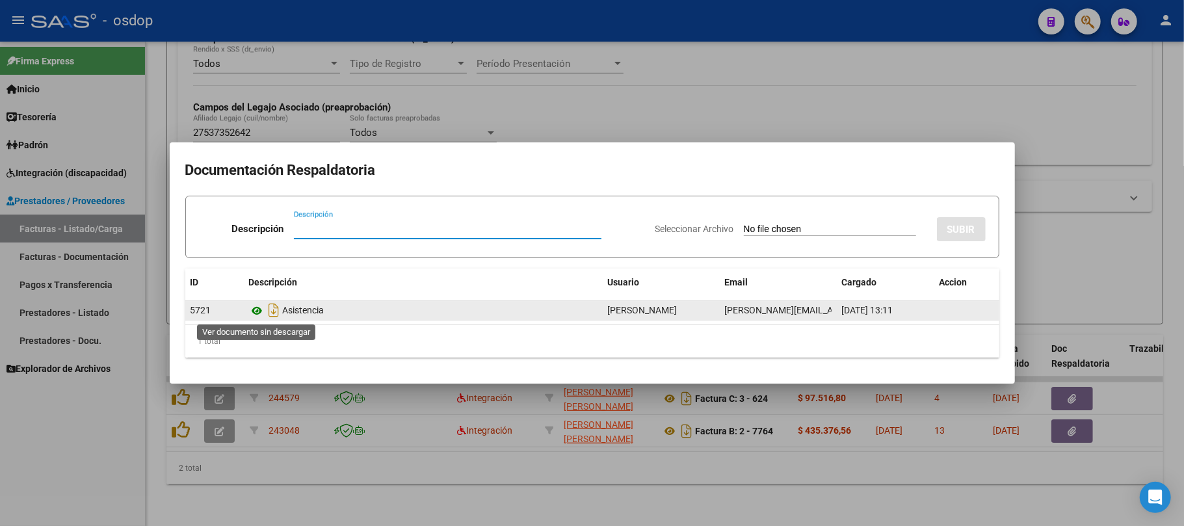
click at [255, 305] on icon at bounding box center [257, 311] width 17 height 16
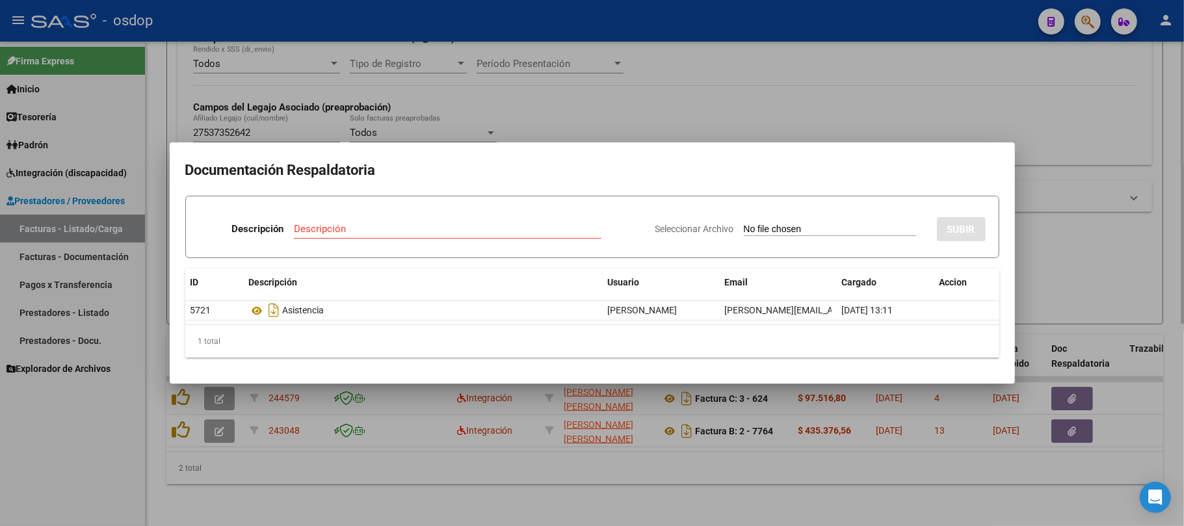
click at [729, 492] on div at bounding box center [592, 263] width 1184 height 526
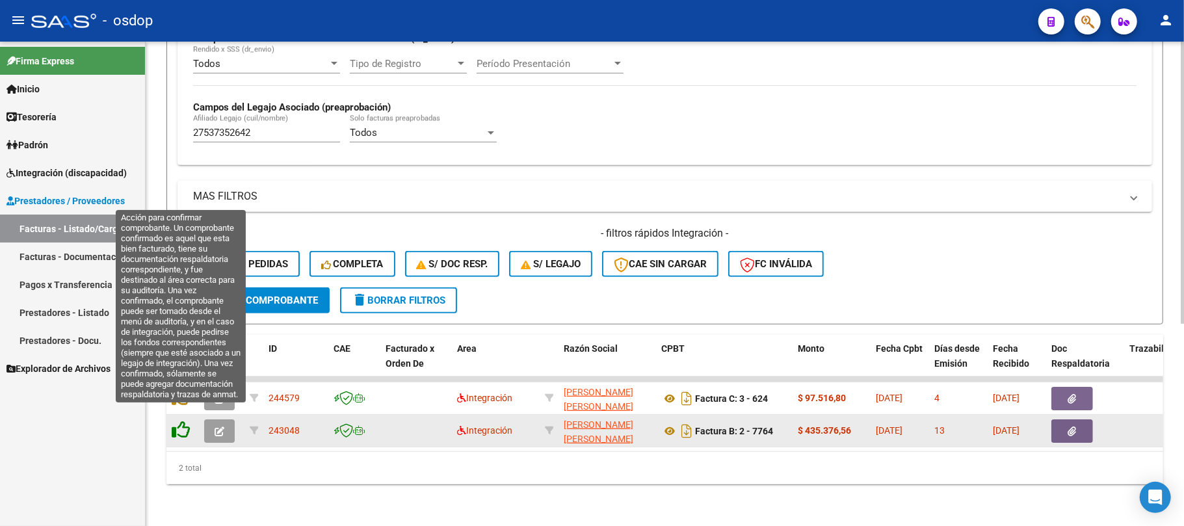
click at [185, 421] on icon at bounding box center [181, 430] width 18 height 18
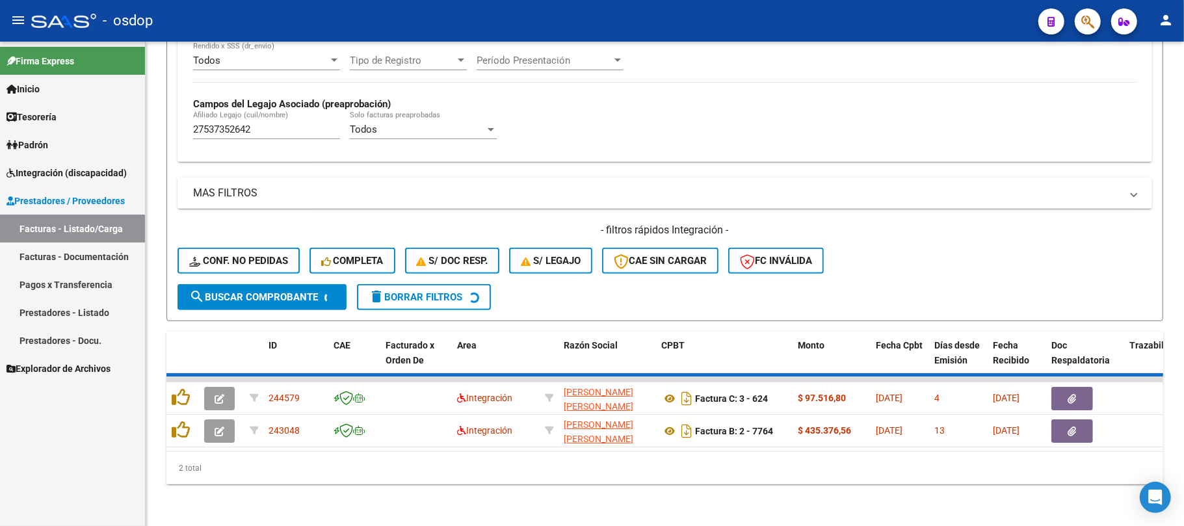
scroll to position [313, 0]
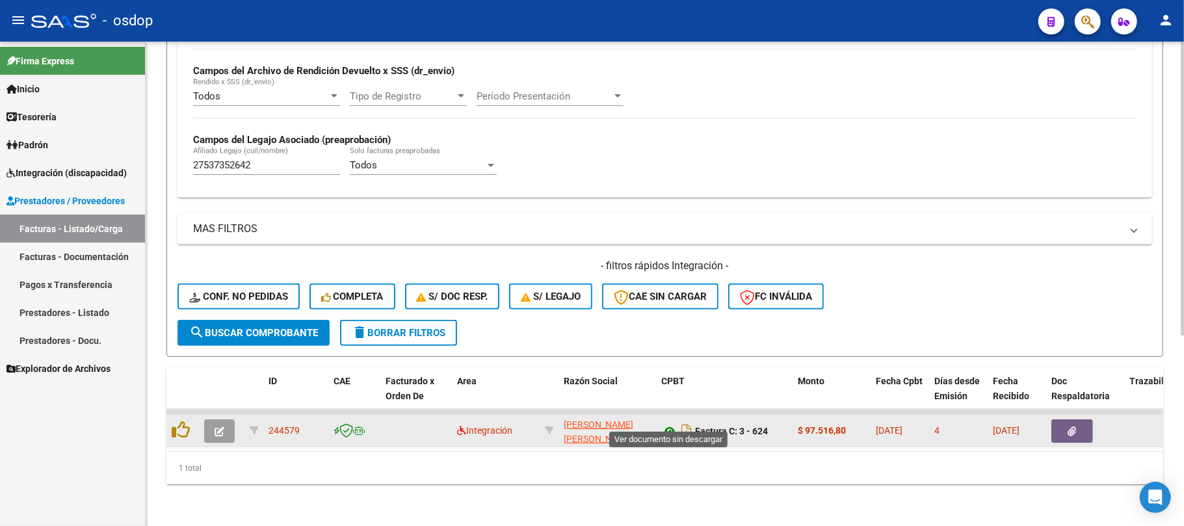
click at [667, 423] on icon at bounding box center [669, 431] width 17 height 16
click at [1071, 426] on icon "button" at bounding box center [1072, 431] width 8 height 10
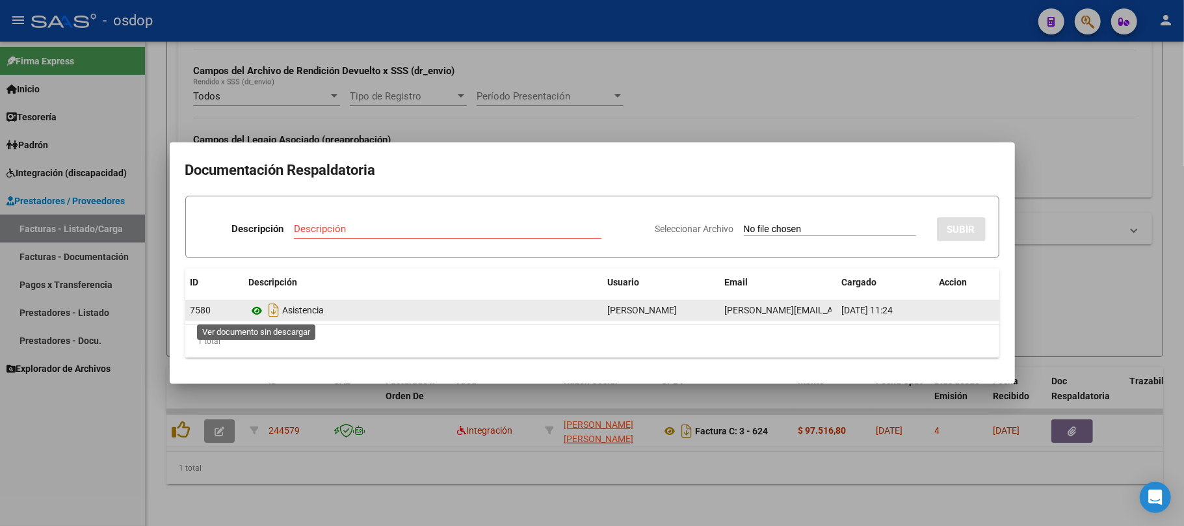
click at [255, 306] on icon at bounding box center [257, 311] width 17 height 16
